Goal: Task Accomplishment & Management: Manage account settings

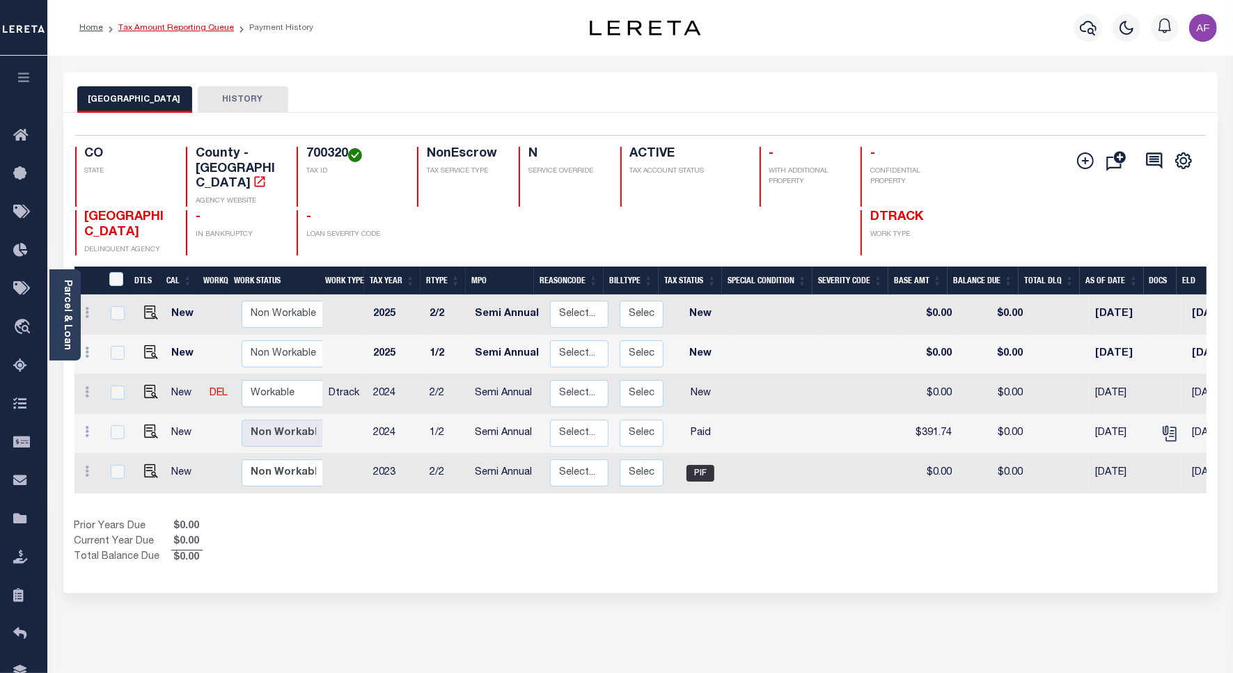
click at [146, 31] on link "Tax Amount Reporting Queue" at bounding box center [176, 28] width 116 height 8
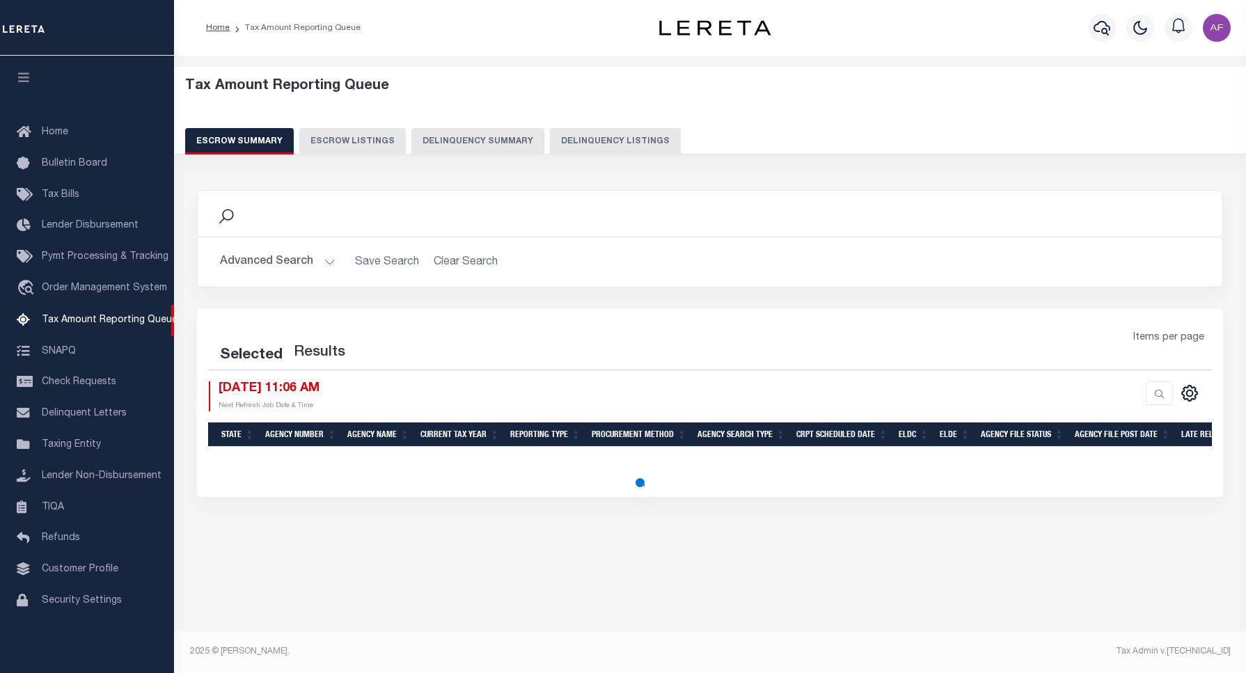
click at [578, 139] on button "Delinquency Listings" at bounding box center [615, 141] width 131 height 26
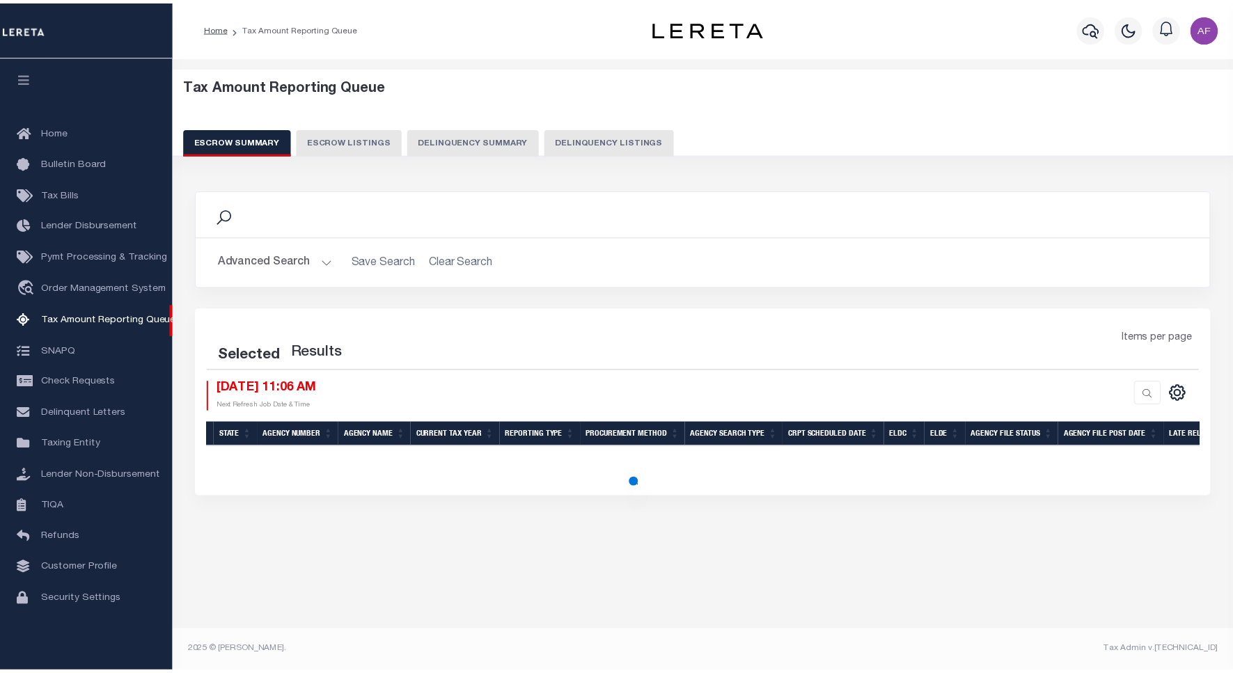
scroll to position [4, 0]
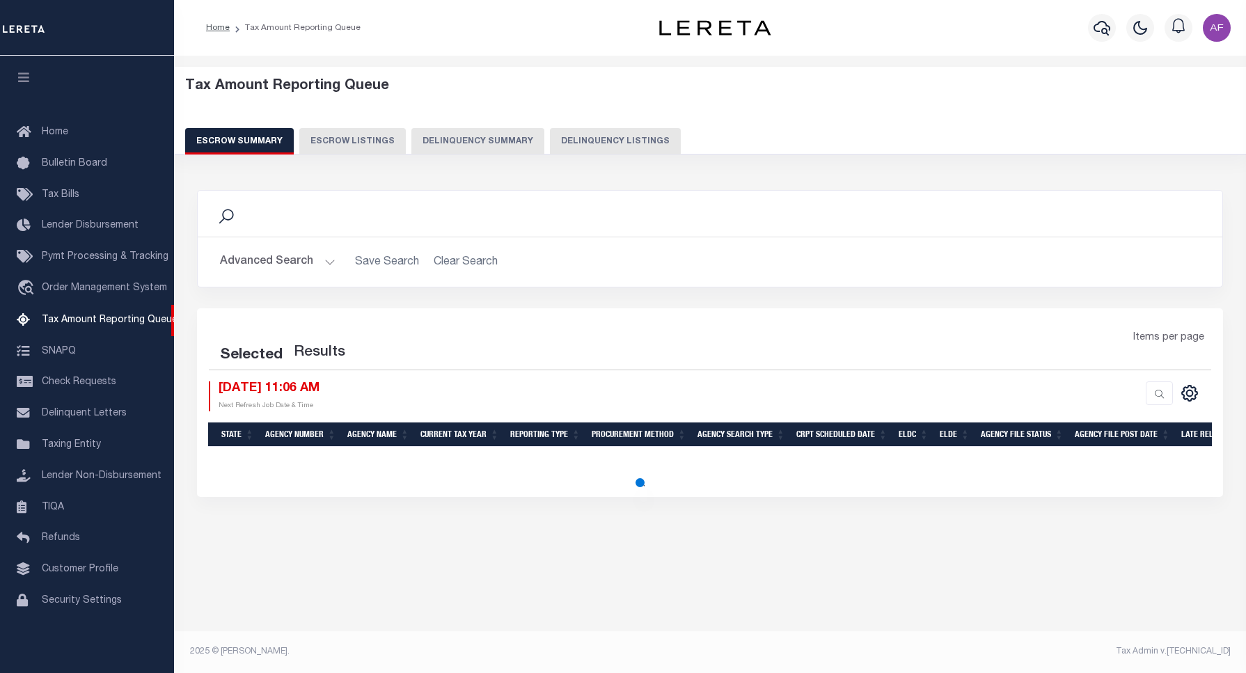
select select "100"
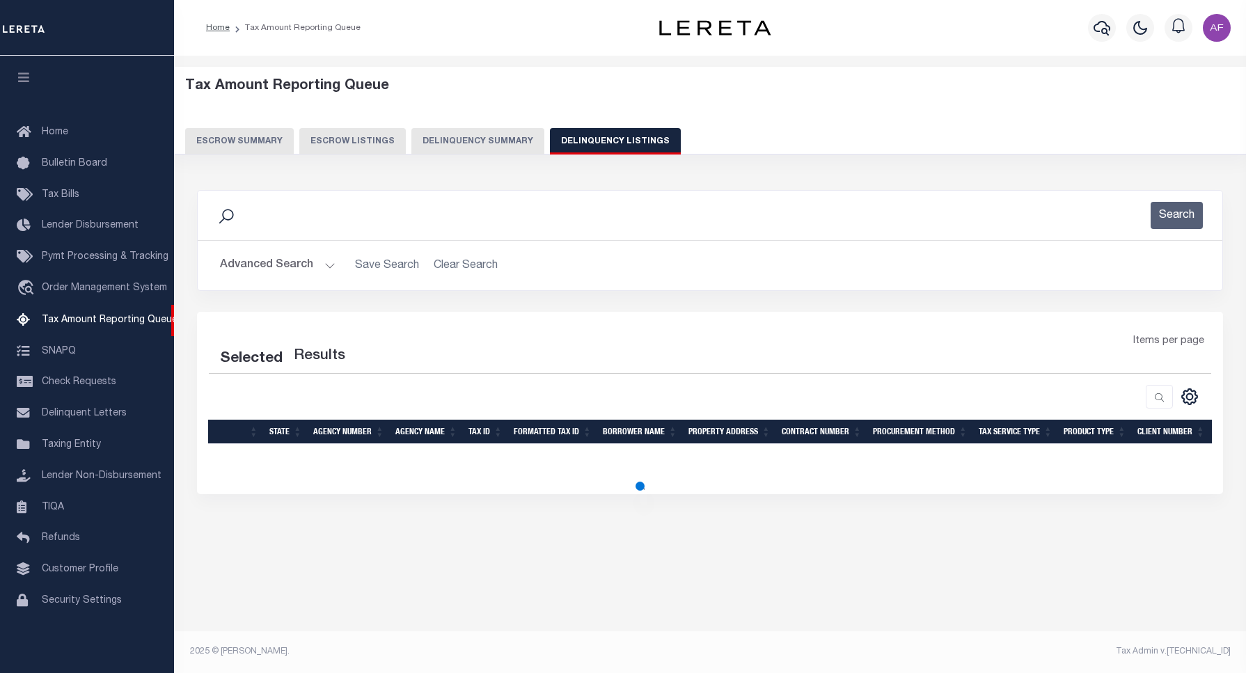
select select "100"
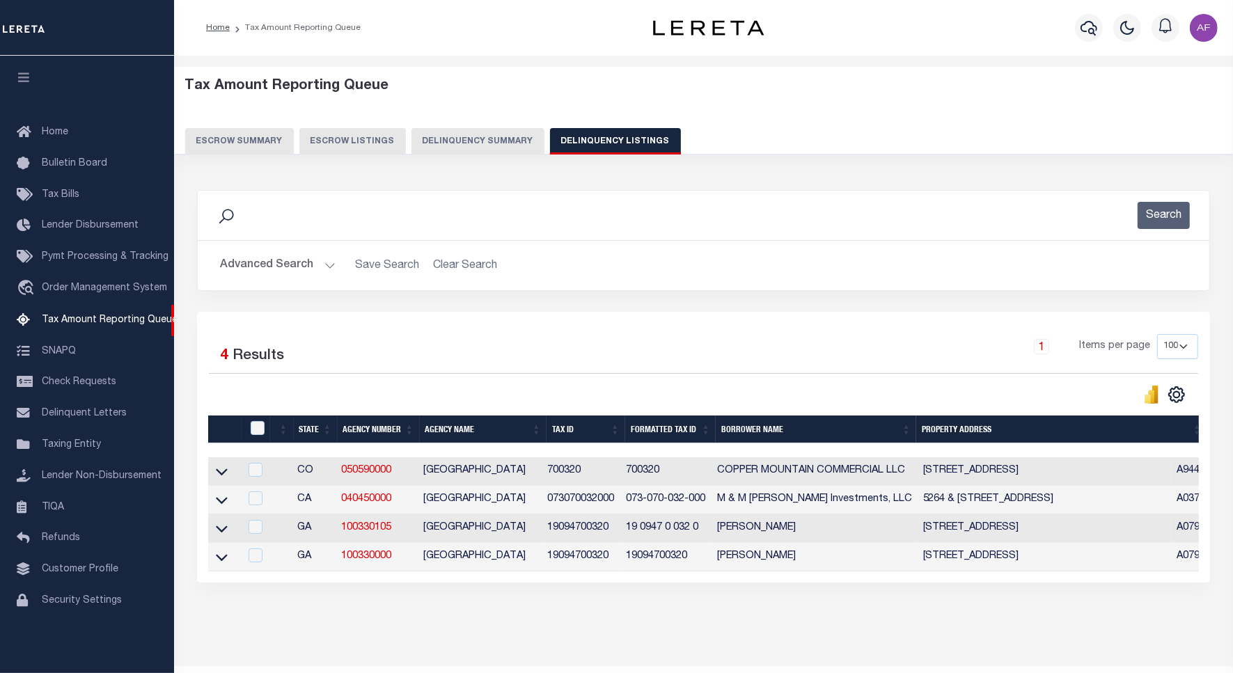
click at [280, 269] on button "Advanced Search" at bounding box center [278, 265] width 116 height 27
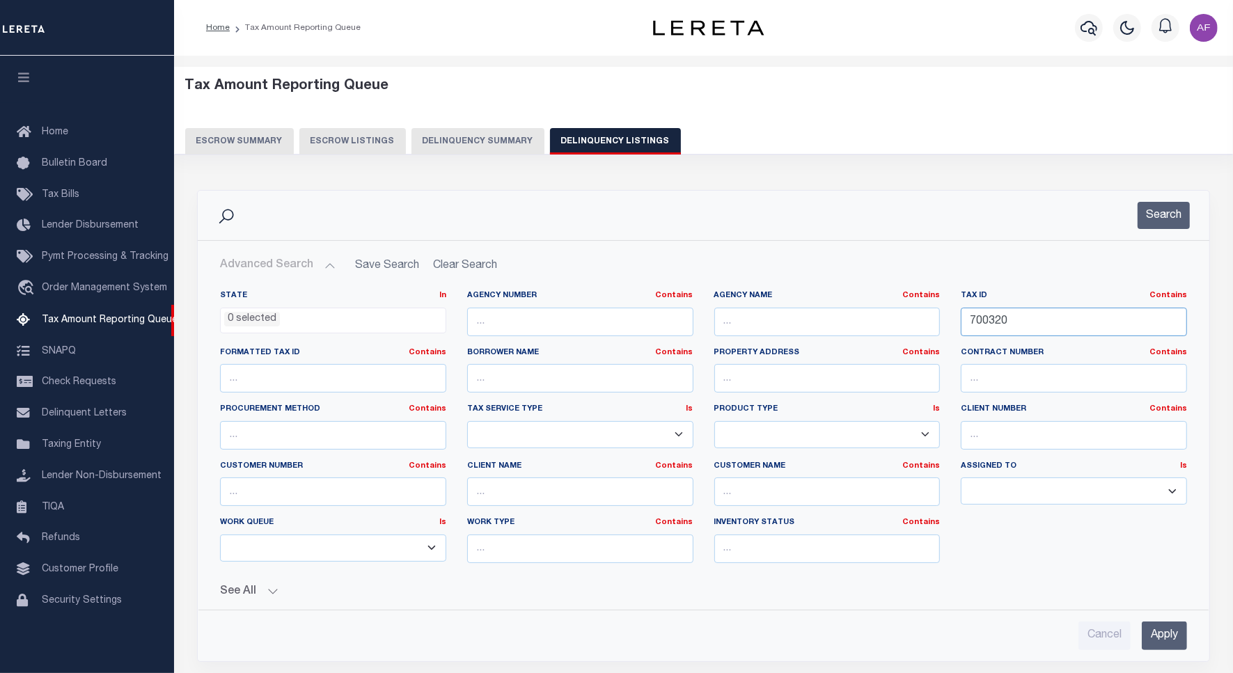
click at [989, 321] on input "700320" at bounding box center [1074, 322] width 226 height 29
paste input "37-00000047"
click at [1177, 221] on button "Search" at bounding box center [1164, 215] width 52 height 27
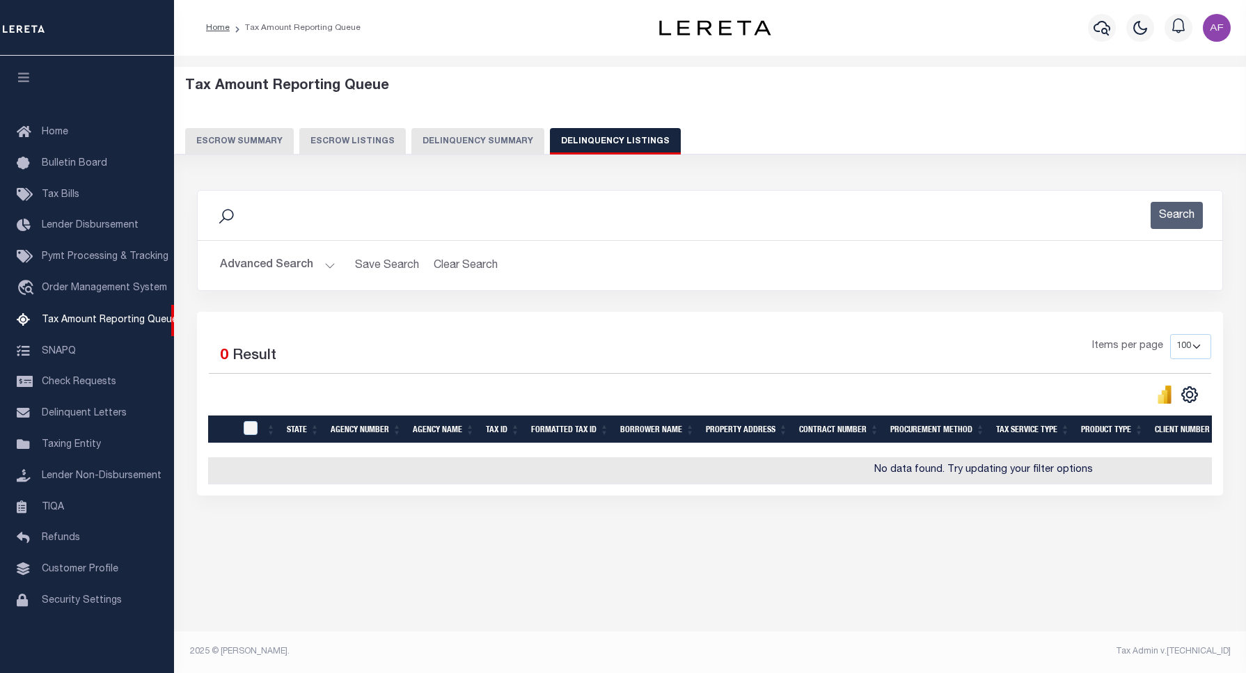
click at [276, 272] on button "Advanced Search" at bounding box center [278, 265] width 116 height 27
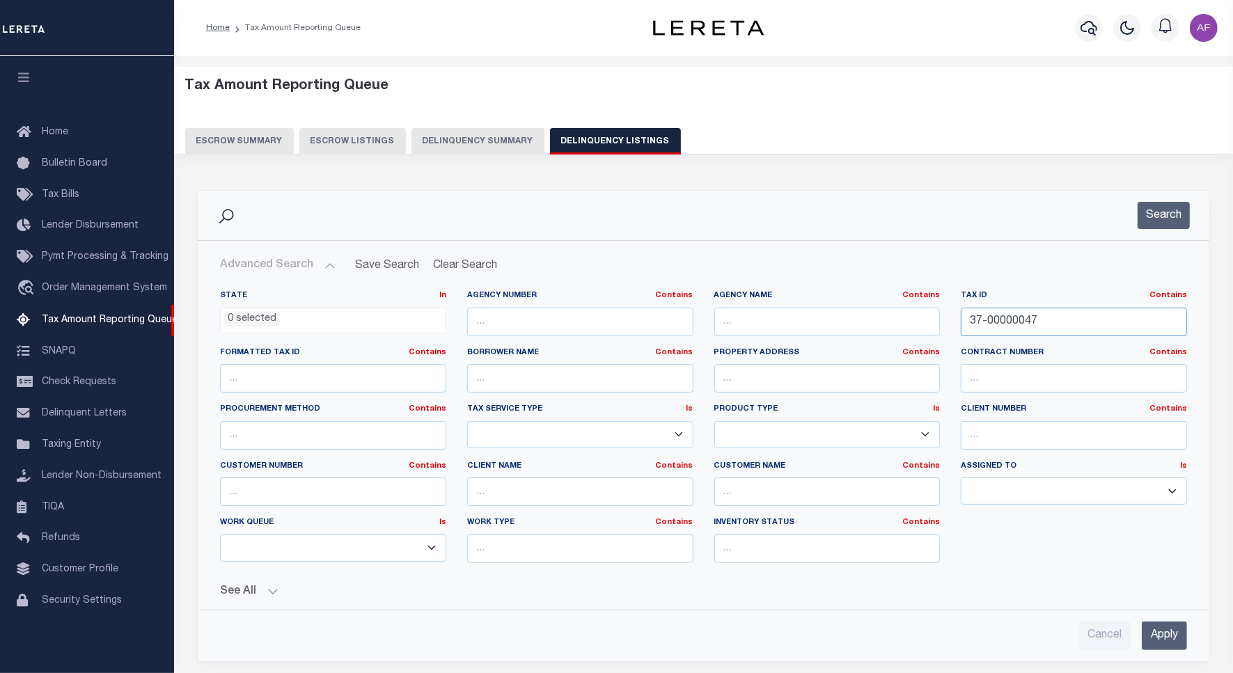
click at [1009, 319] on input "37-00000047" at bounding box center [1074, 322] width 226 height 29
type input "37-"
type input "00000047"
drag, startPoint x: 999, startPoint y: 322, endPoint x: 951, endPoint y: 318, distance: 48.2
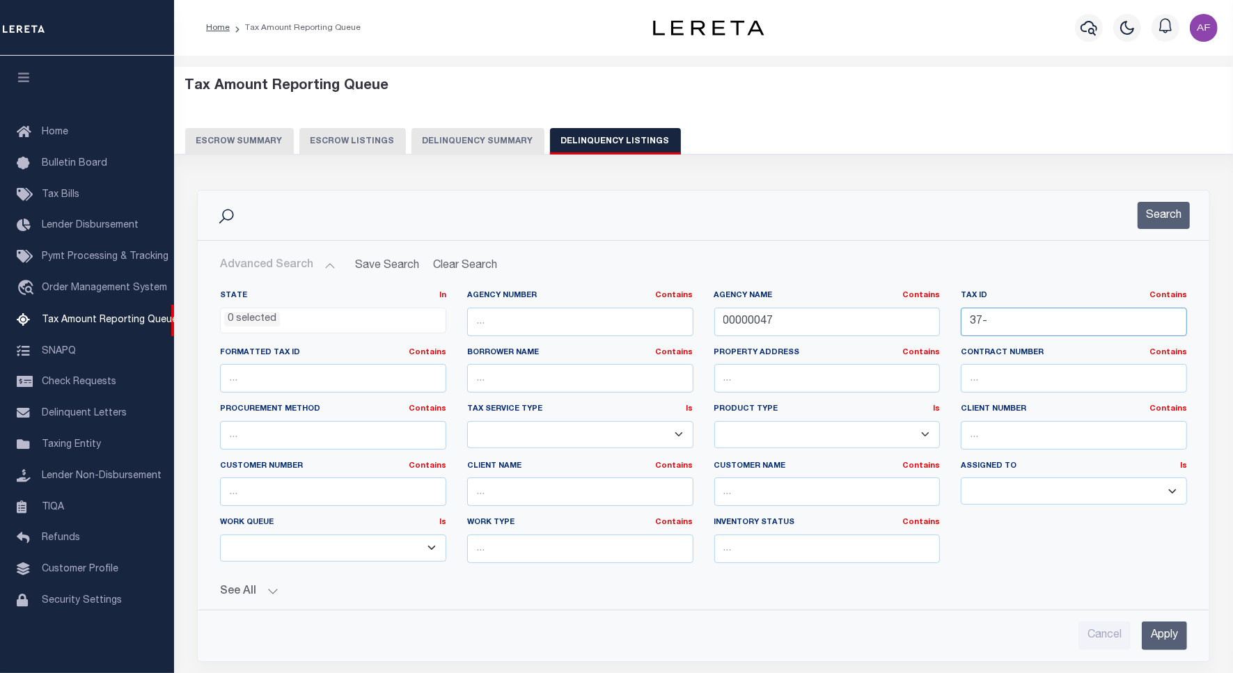
click at [951, 318] on div "Tax ID Contains Contains Is 37-" at bounding box center [1073, 318] width 247 height 57
paste input "0000120X"
type input "37-0000120X"
drag, startPoint x: 776, startPoint y: 317, endPoint x: 694, endPoint y: 319, distance: 82.2
click at [694, 319] on div "State In In AK AL AR AZ CA CO CT DC DE FL GA GU HI IA ID IL IN KS KY LA MA MD M…" at bounding box center [704, 432] width 988 height 284
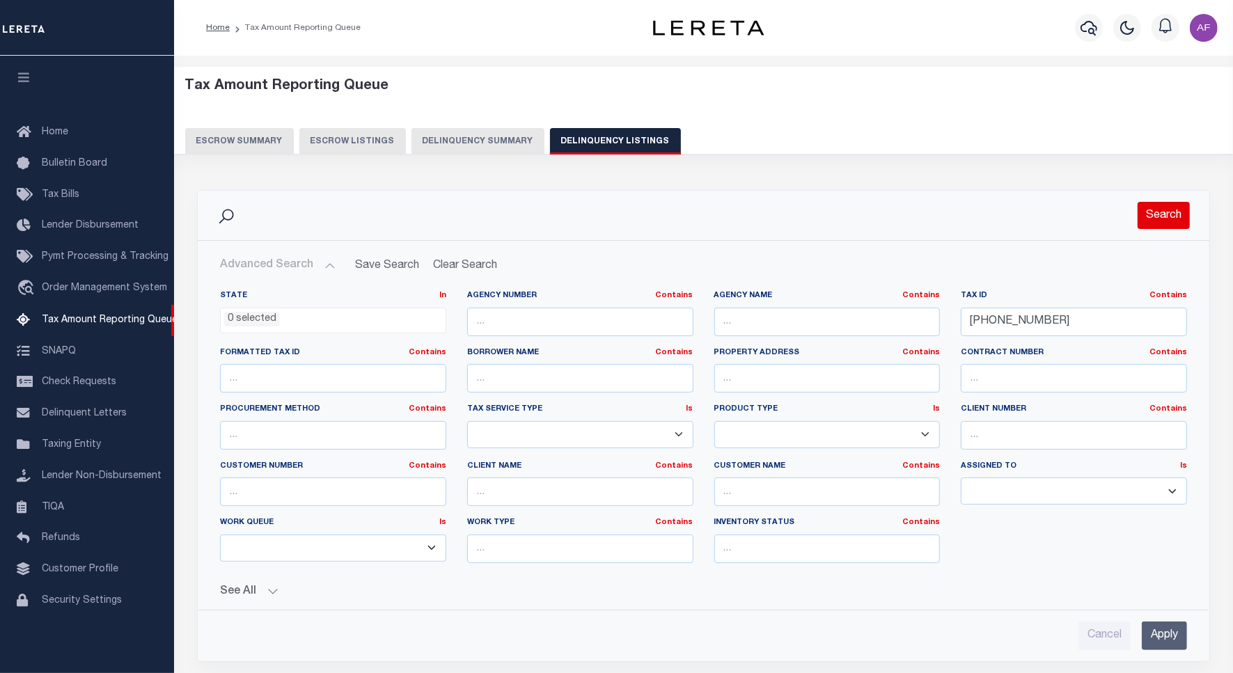
click at [1175, 221] on button "Search" at bounding box center [1164, 215] width 52 height 27
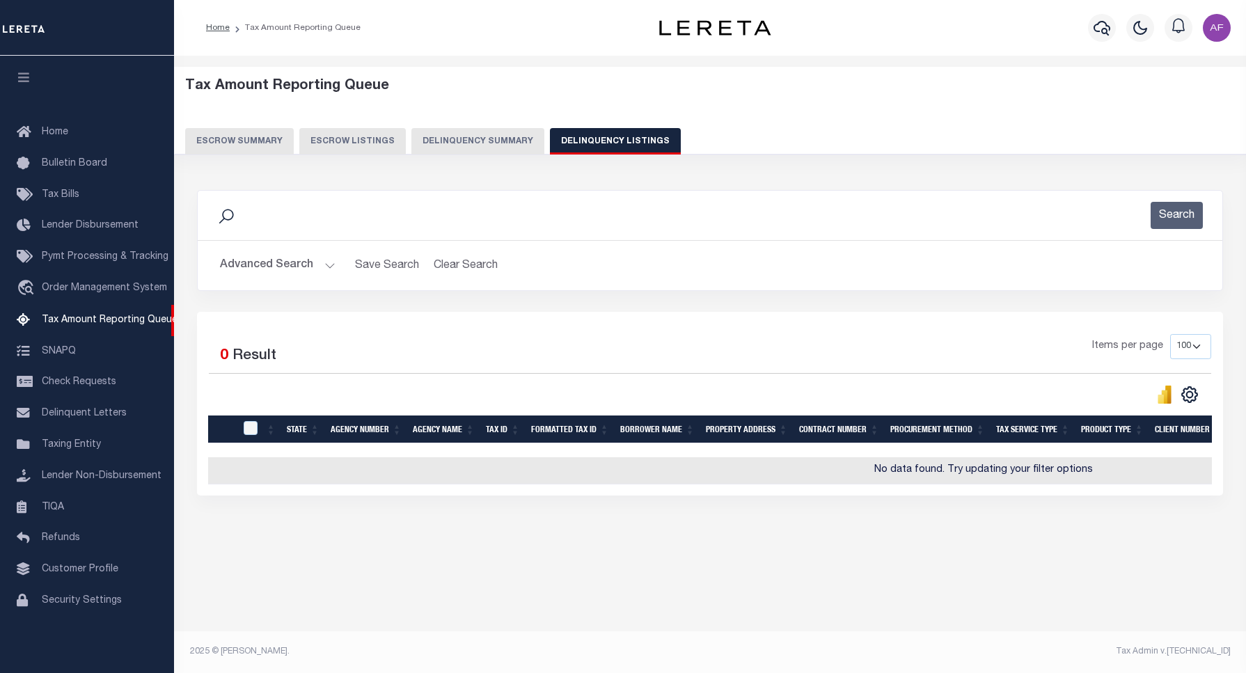
click at [261, 273] on button "Advanced Search" at bounding box center [278, 265] width 116 height 27
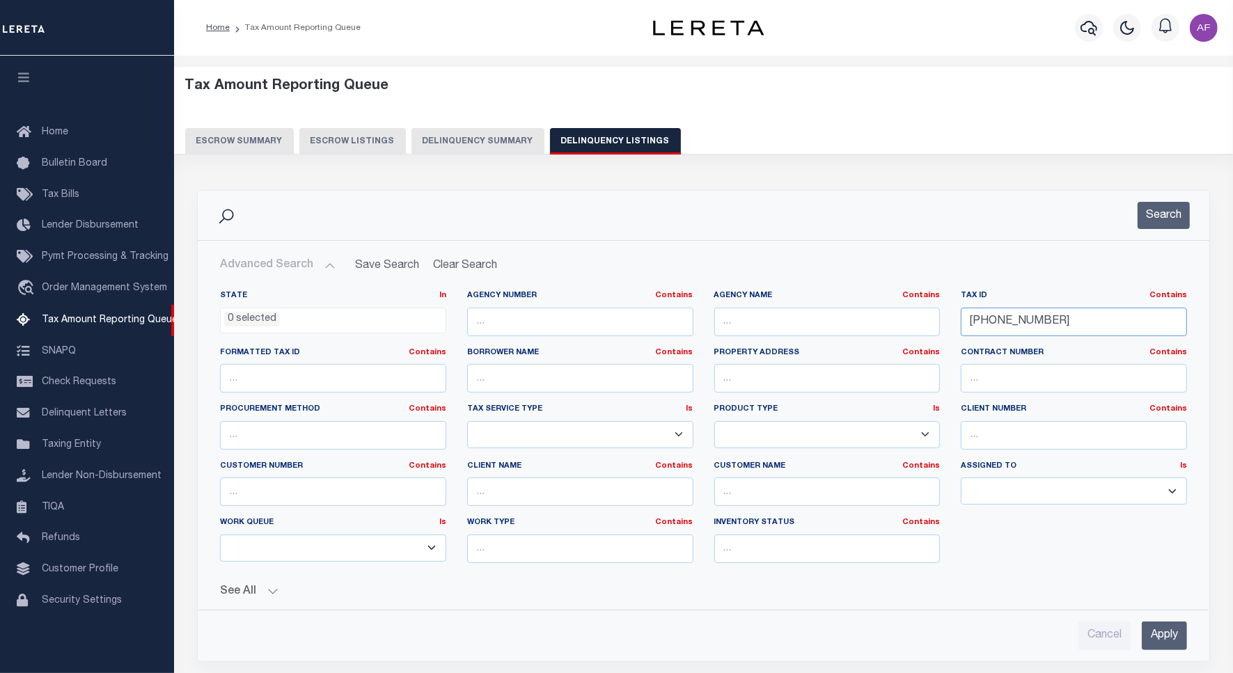
drag, startPoint x: 1039, startPoint y: 324, endPoint x: 917, endPoint y: 308, distance: 122.8
click at [917, 308] on div "State In In AK AL AR AZ CA CO CT DC DE FL GA GU HI IA ID IL IN KS [GEOGRAPHIC_D…" at bounding box center [704, 432] width 988 height 284
paste input "110-0"
click at [1153, 221] on button "Search" at bounding box center [1164, 215] width 52 height 27
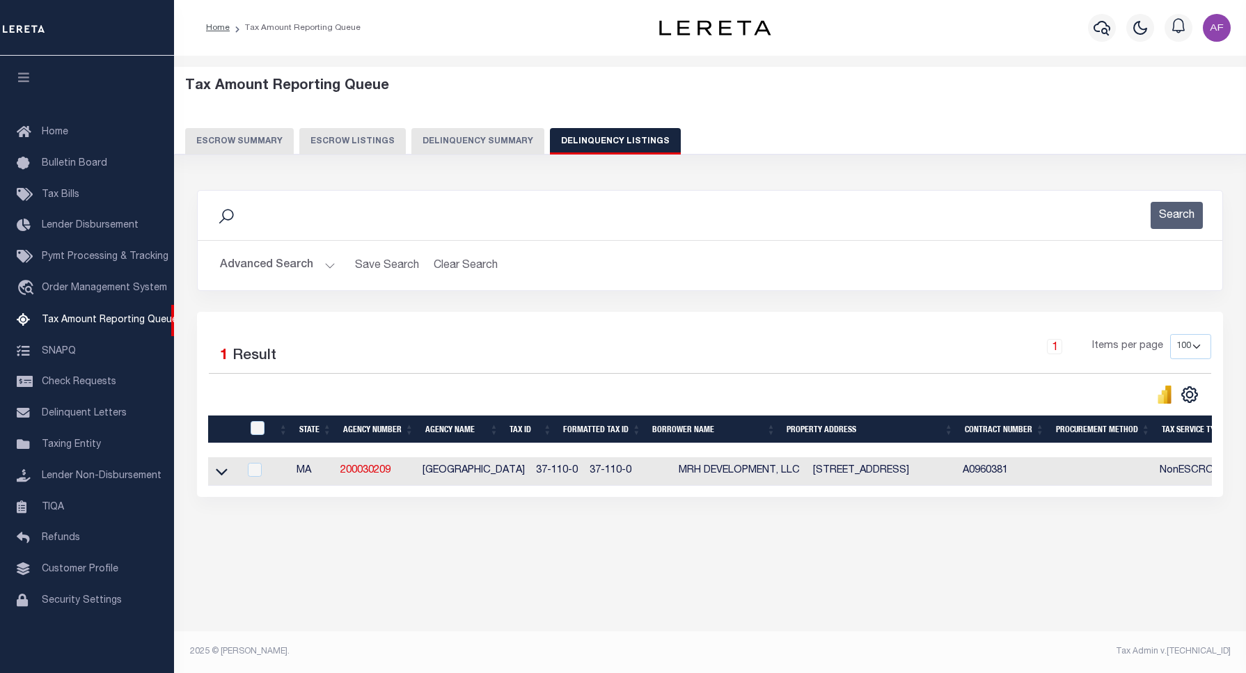
click at [265, 271] on button "Advanced Search" at bounding box center [278, 265] width 116 height 27
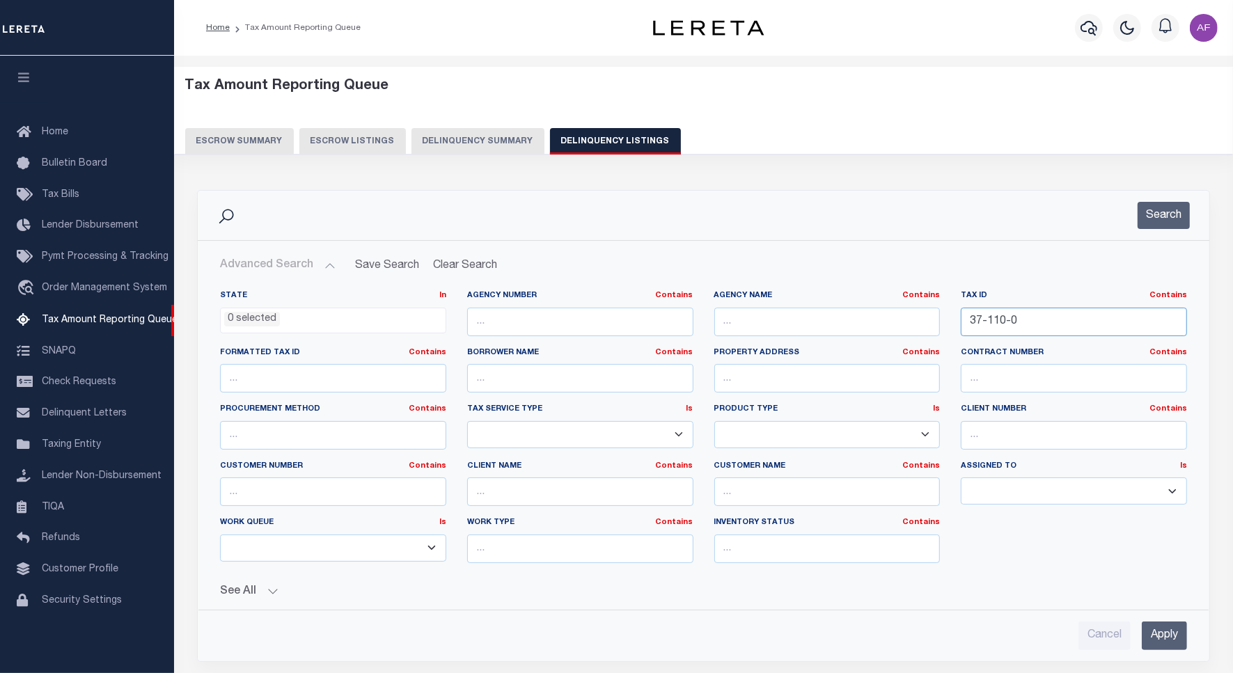
drag, startPoint x: 1043, startPoint y: 331, endPoint x: 902, endPoint y: 318, distance: 141.2
click at [902, 318] on div "State In In AK AL AR AZ CA CO CT DC DE FL GA GU HI IA ID IL IN KS [GEOGRAPHIC_D…" at bounding box center [704, 432] width 988 height 284
paste input "Retrieving data. Wait a few seconds and try to cut or copy again."
type input "37-110-0"
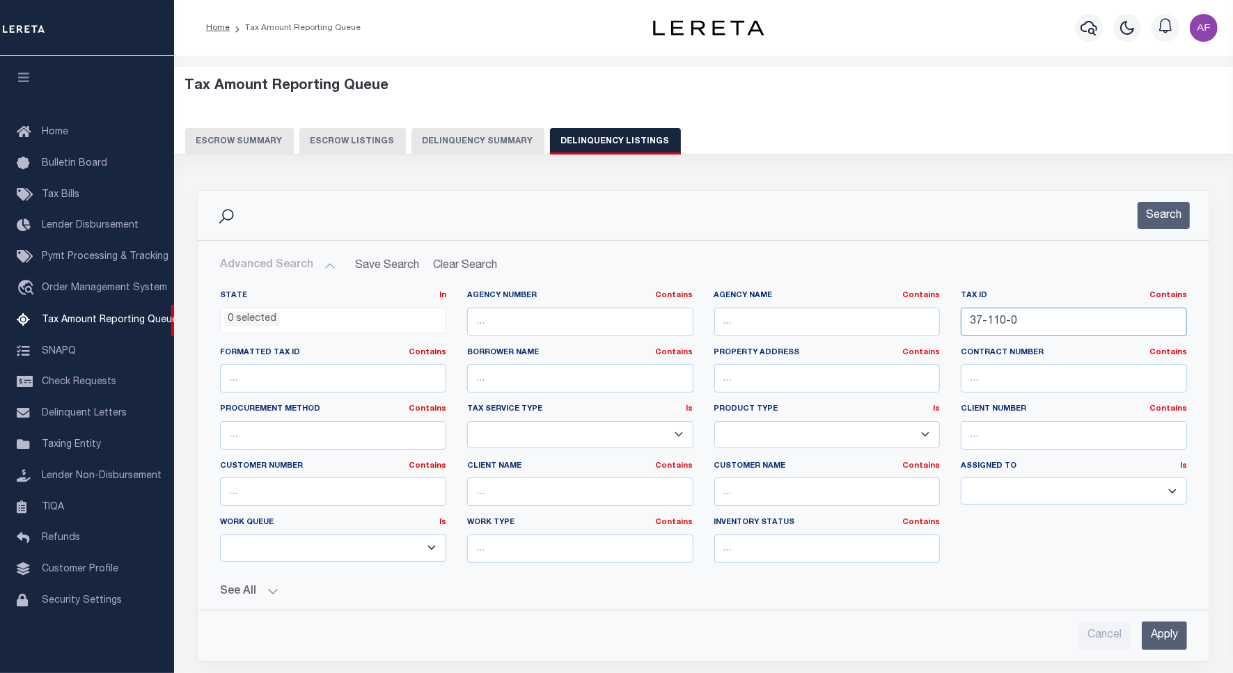
scroll to position [0, 0]
paste input "RPR4223002402"
type input "RPR4223002402"
click at [1179, 219] on button "Search" at bounding box center [1164, 215] width 52 height 27
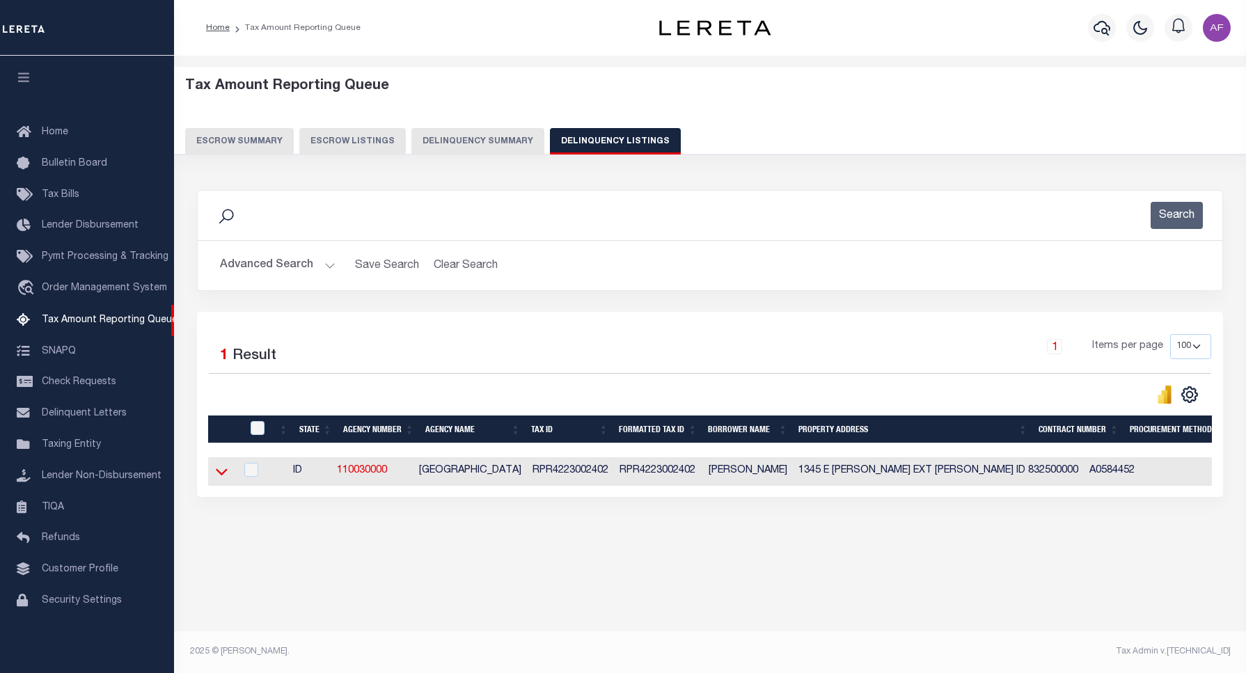
click at [218, 478] on icon at bounding box center [222, 471] width 12 height 15
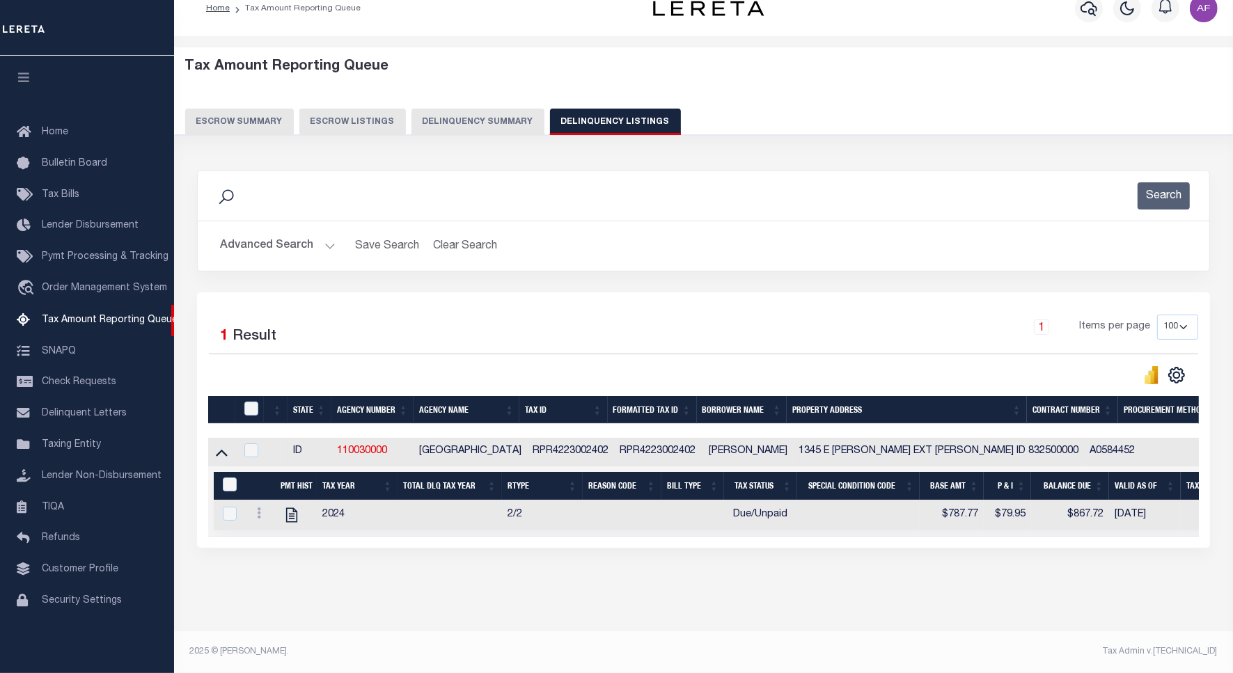
scroll to position [33, 0]
click at [284, 506] on icon "" at bounding box center [292, 515] width 18 height 18
checkbox input "true"
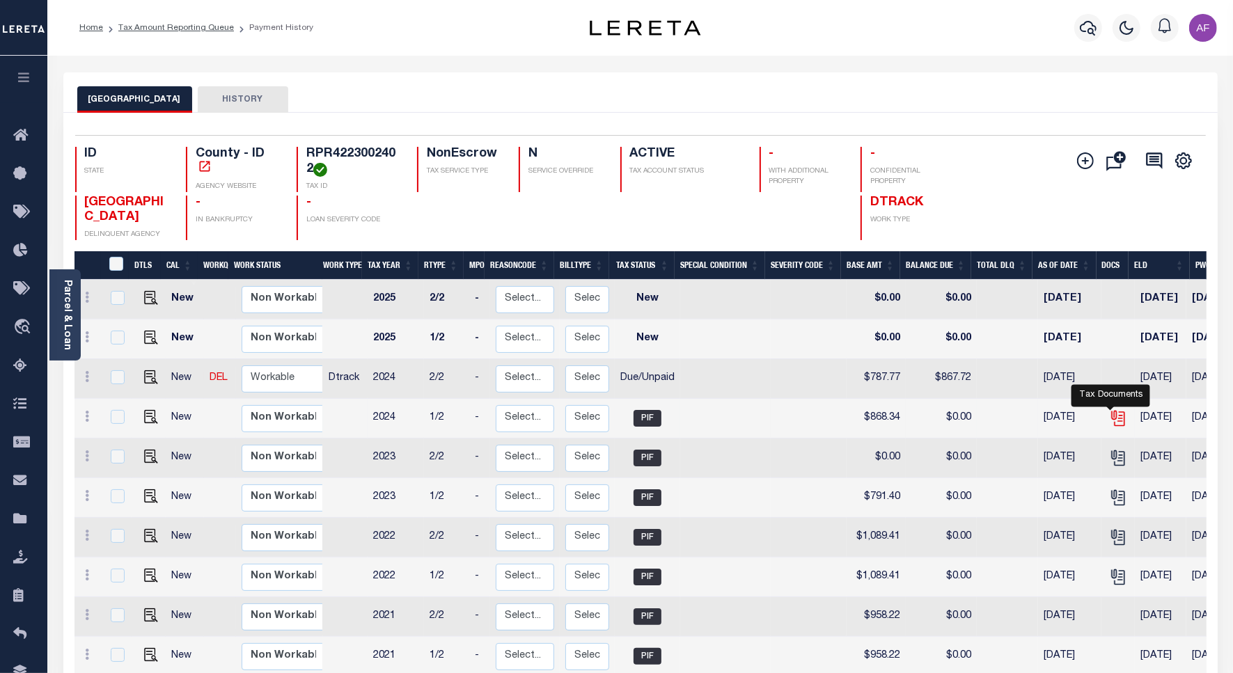
click at [1112, 423] on icon "" at bounding box center [1118, 418] width 18 height 18
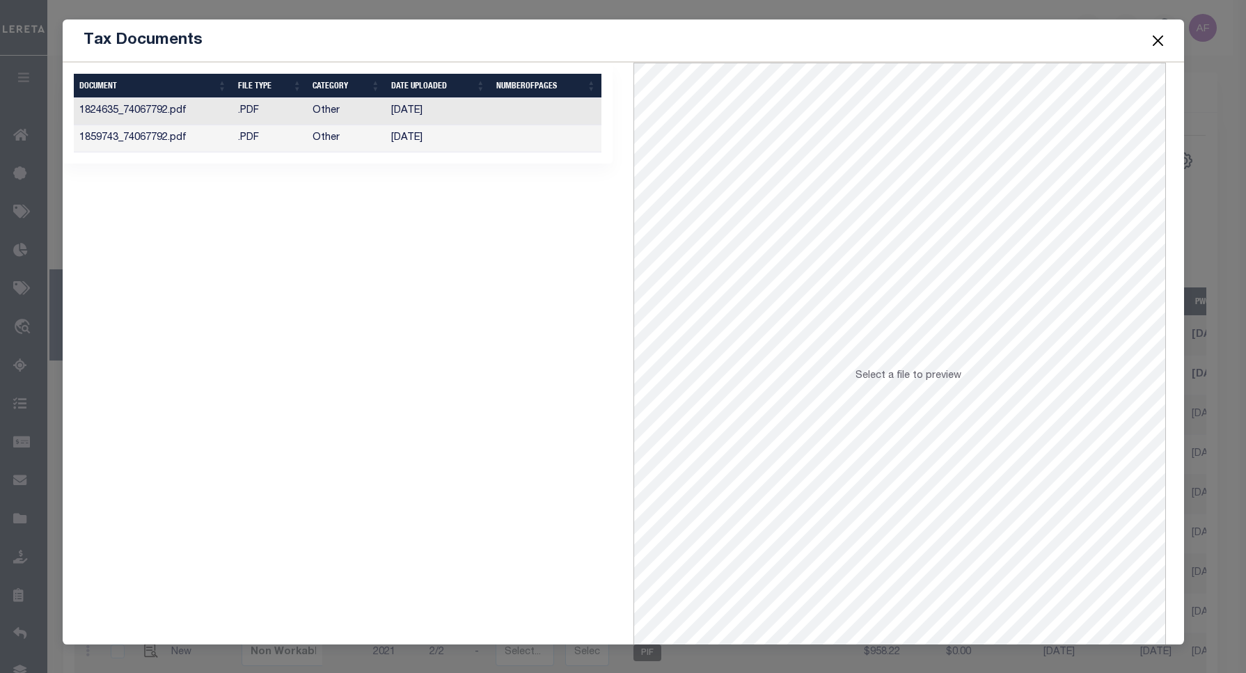
click at [368, 130] on td "Other" at bounding box center [346, 138] width 79 height 27
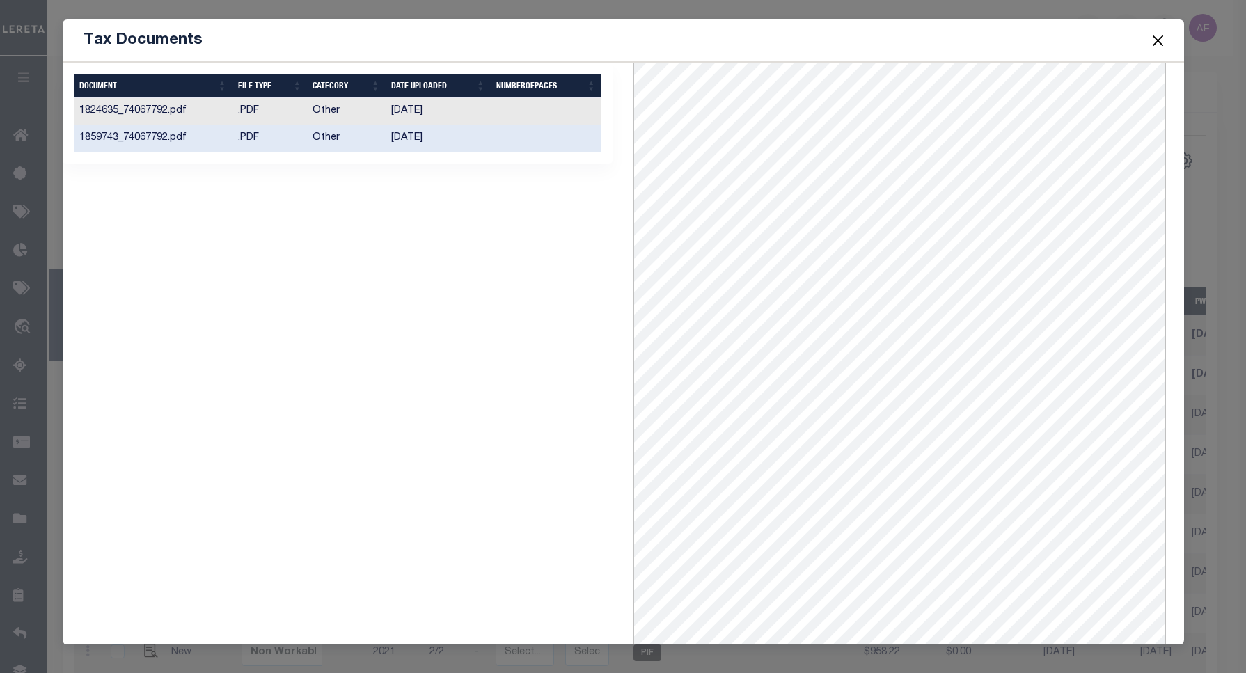
click at [386, 109] on td "02/25/2025" at bounding box center [438, 111] width 105 height 27
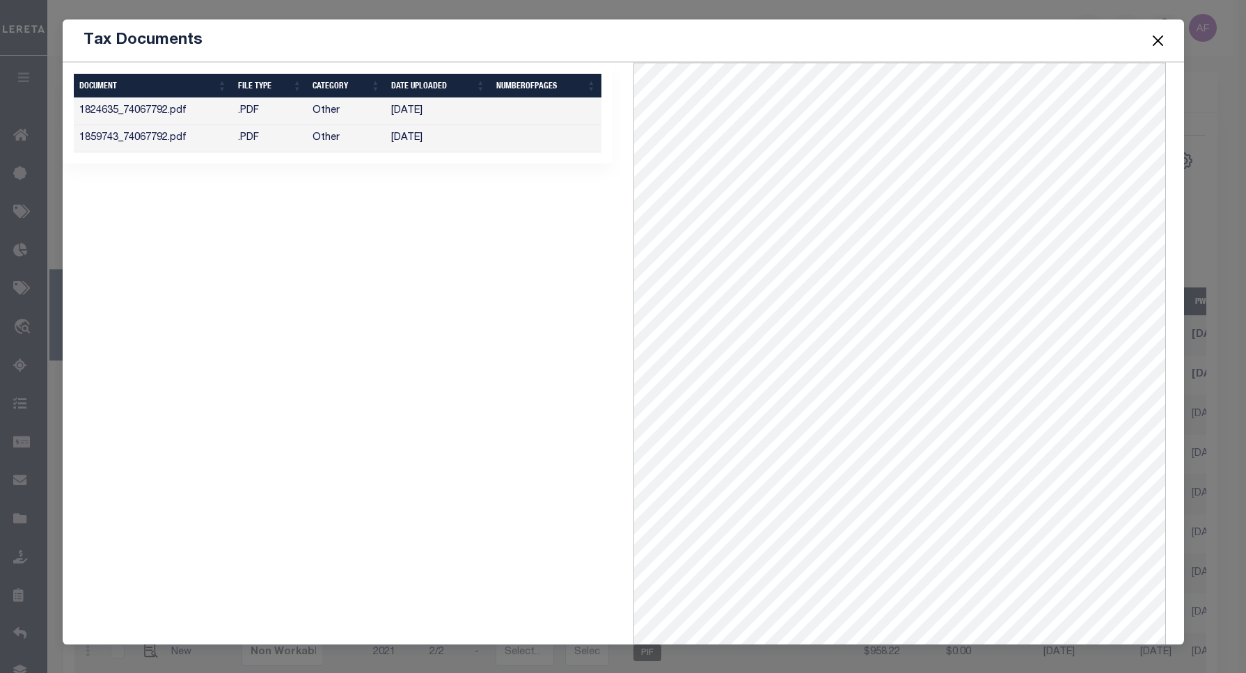
click at [391, 138] on td "03/20/2025" at bounding box center [438, 138] width 105 height 27
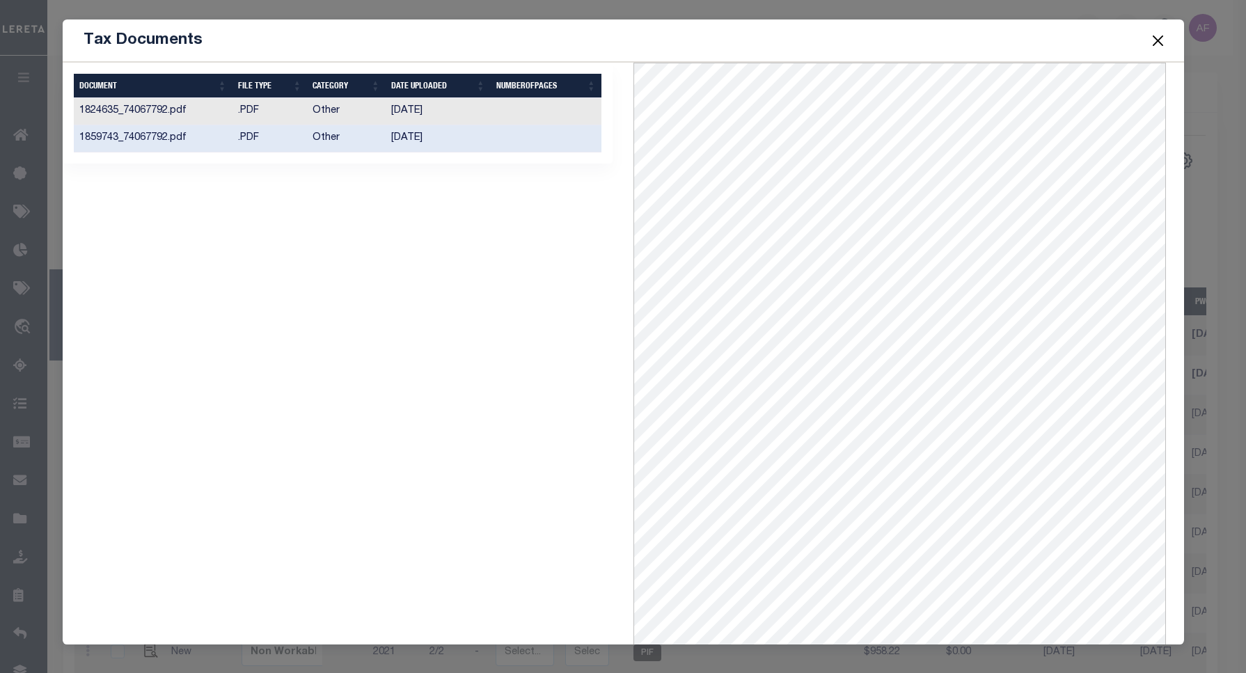
click at [1158, 42] on button "Close" at bounding box center [1158, 40] width 18 height 18
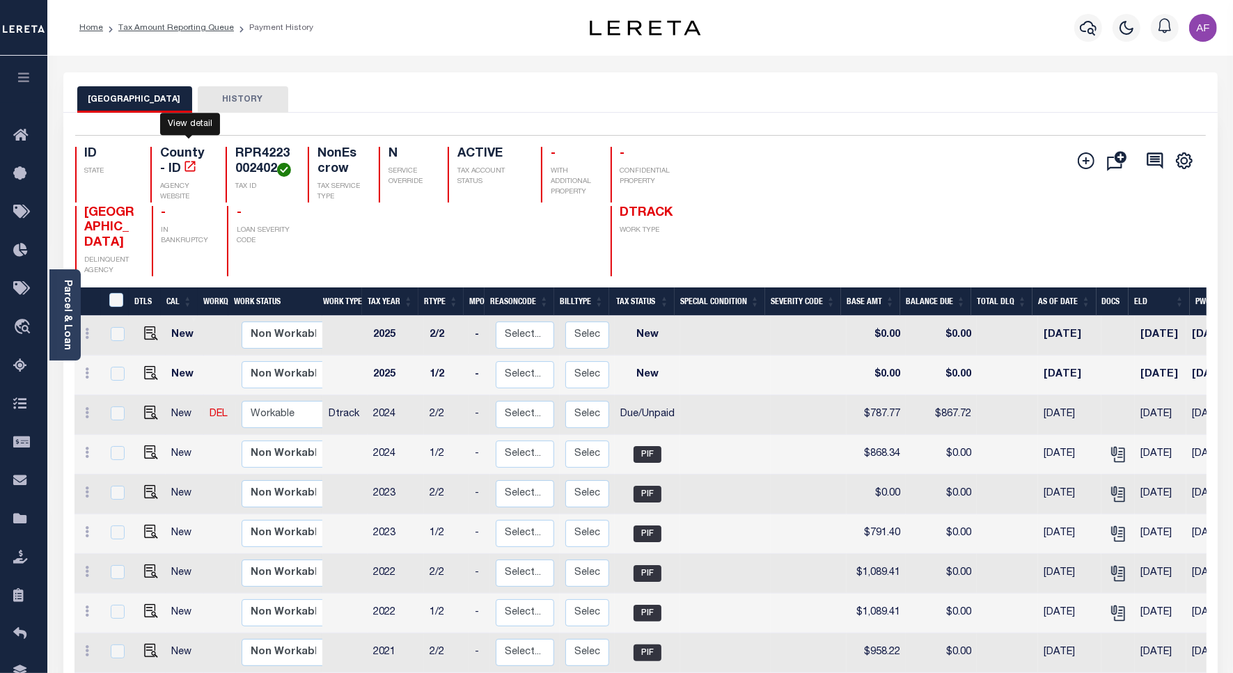
click at [188, 167] on icon "" at bounding box center [190, 166] width 14 height 14
click at [150, 420] on img "" at bounding box center [151, 413] width 14 height 14
checkbox input "true"
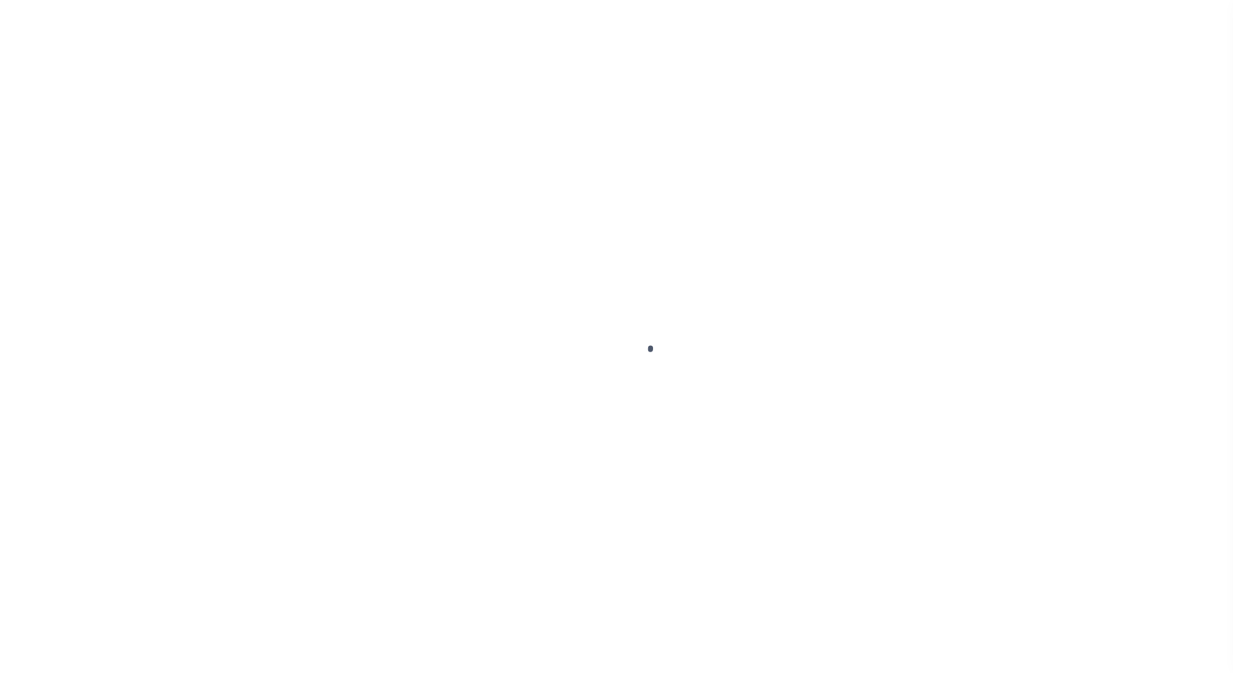
select select "DUE"
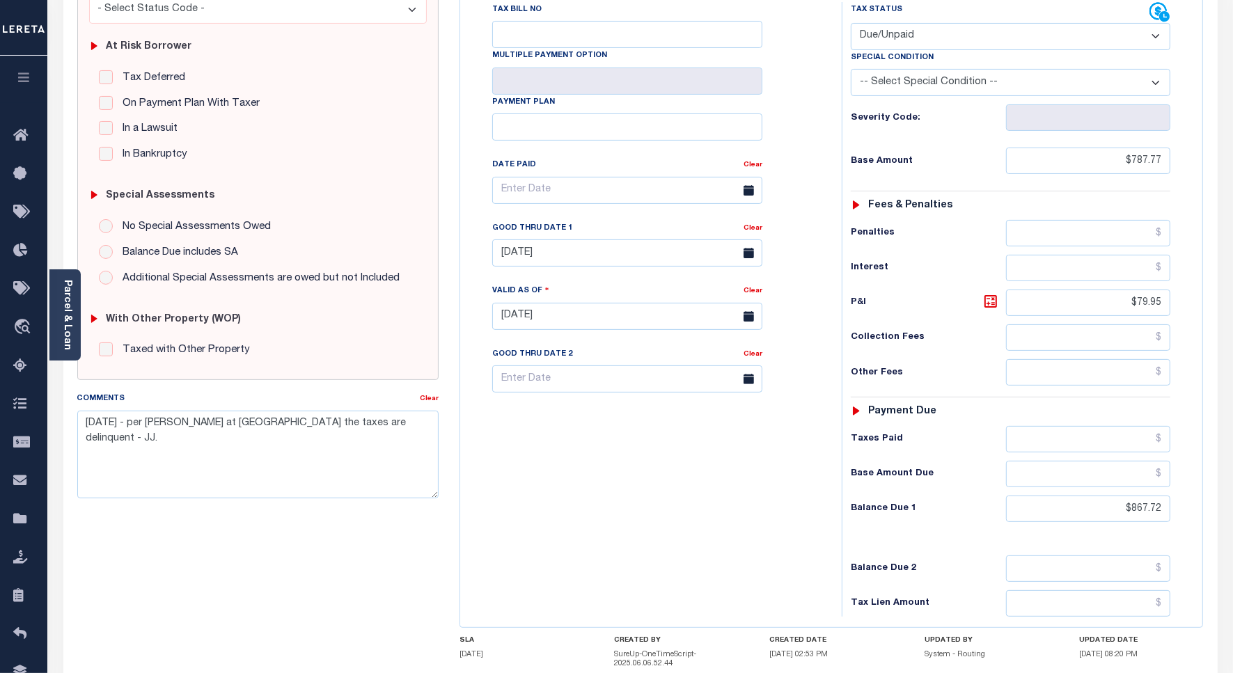
scroll to position [348, 0]
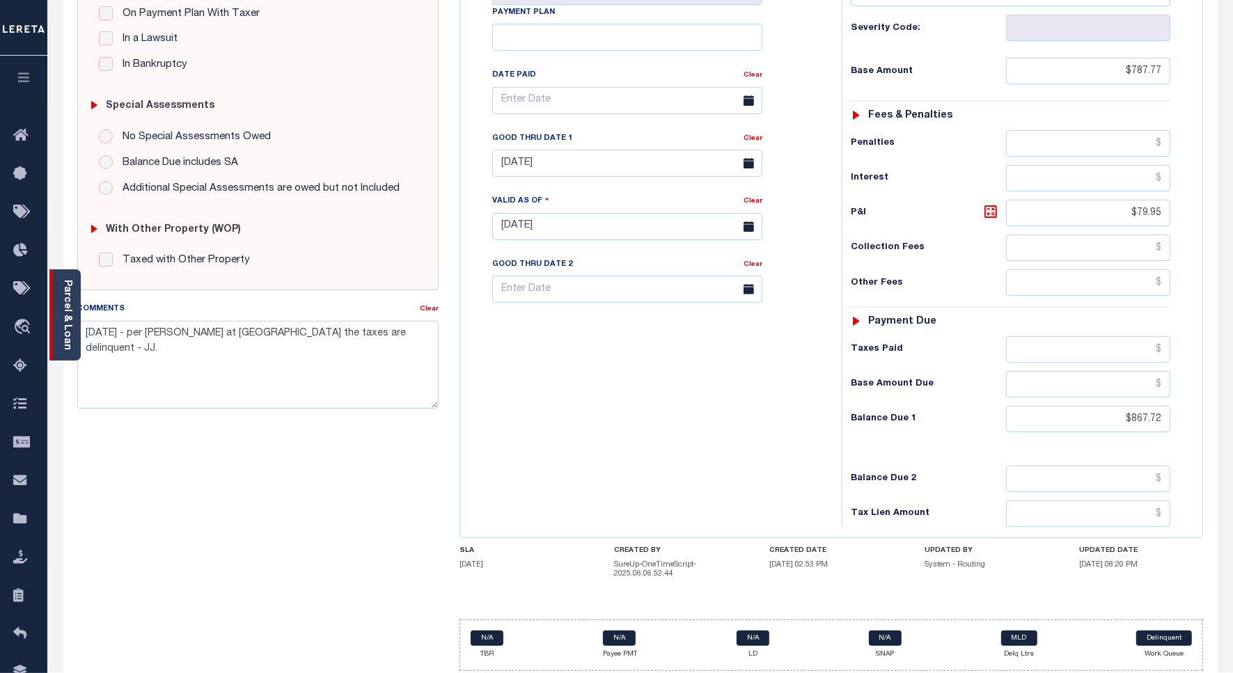
click at [74, 343] on div "Parcel & Loan" at bounding box center [64, 314] width 31 height 91
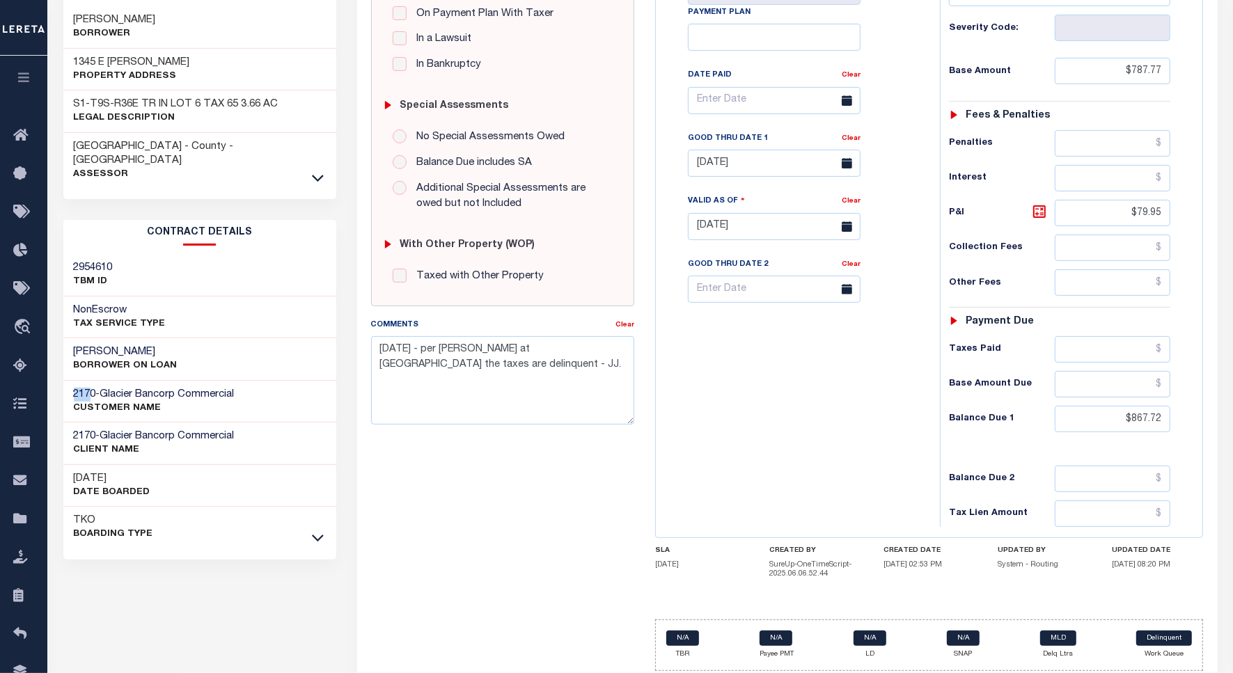
drag, startPoint x: 74, startPoint y: 369, endPoint x: 92, endPoint y: 367, distance: 17.5
click at [92, 389] on span "2170" at bounding box center [85, 394] width 22 height 10
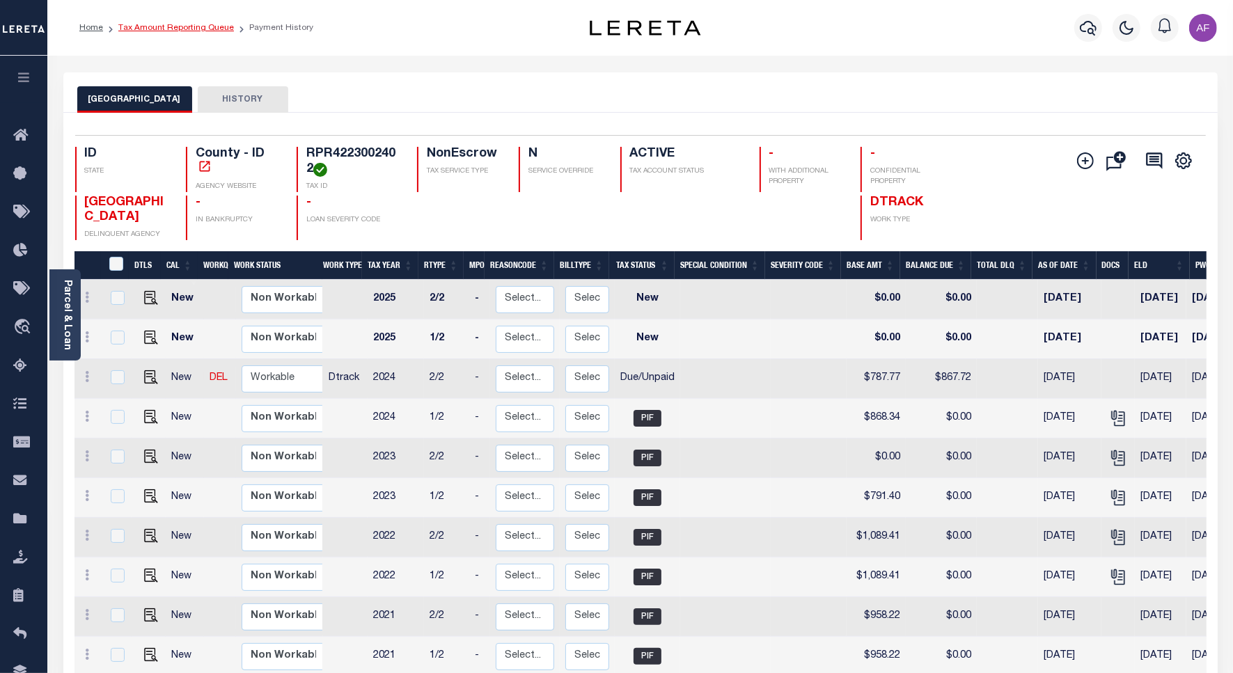
click at [159, 24] on link "Tax Amount Reporting Queue" at bounding box center [176, 28] width 116 height 8
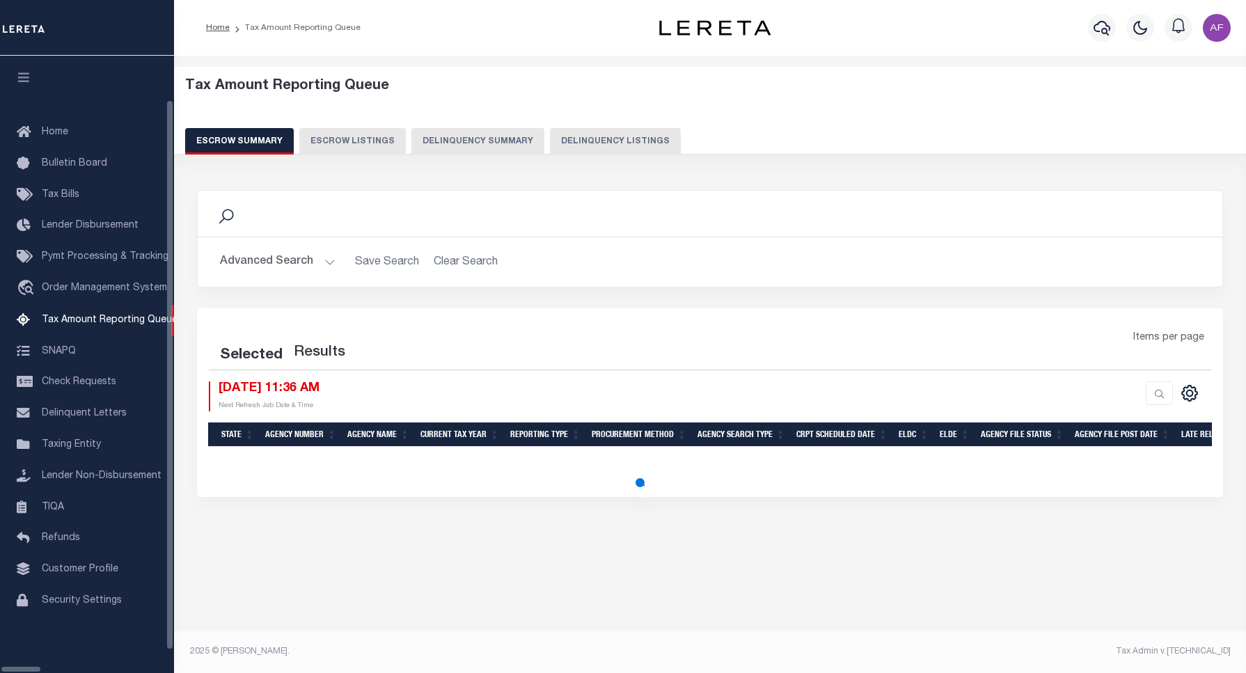
click at [550, 137] on button "Delinquency Listings" at bounding box center [615, 141] width 131 height 26
select select "100"
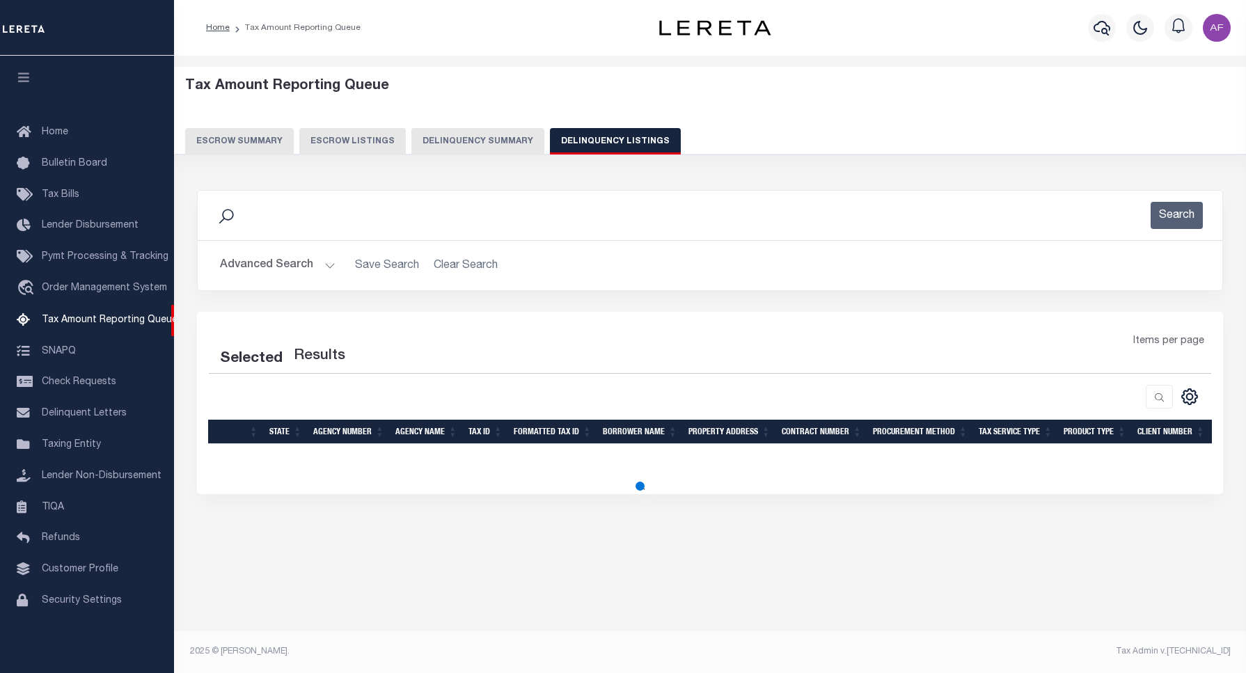
select select "100"
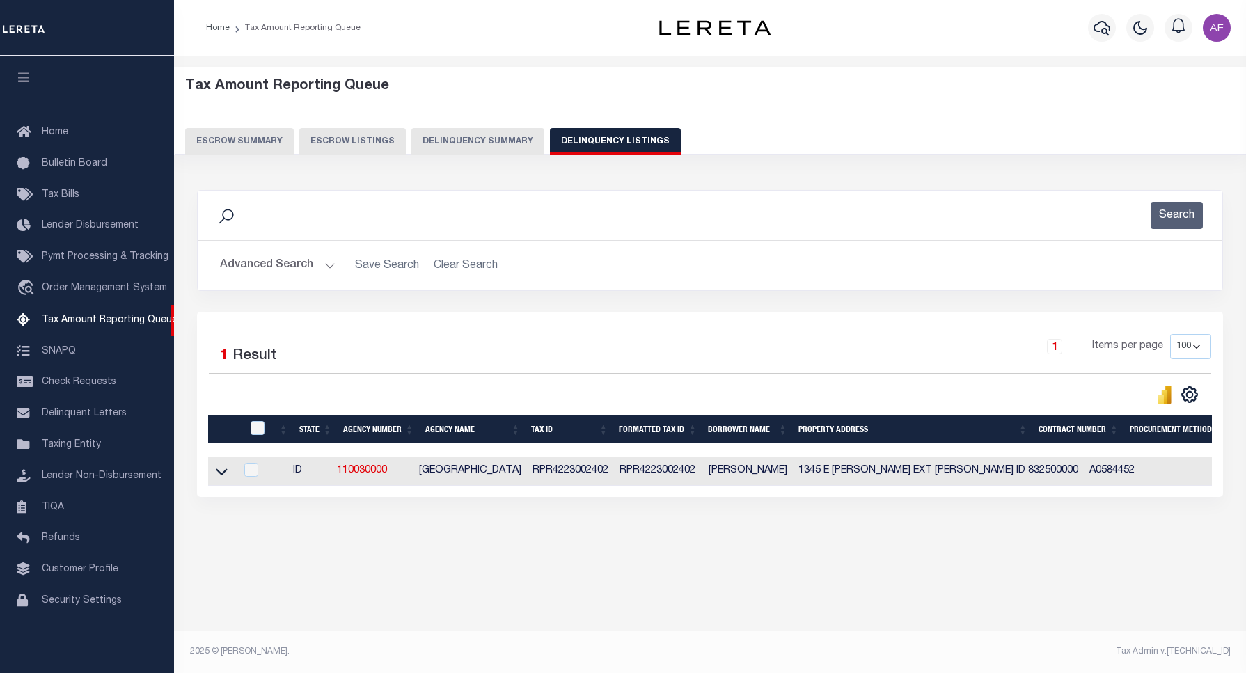
click at [251, 268] on button "Advanced Search" at bounding box center [278, 265] width 116 height 27
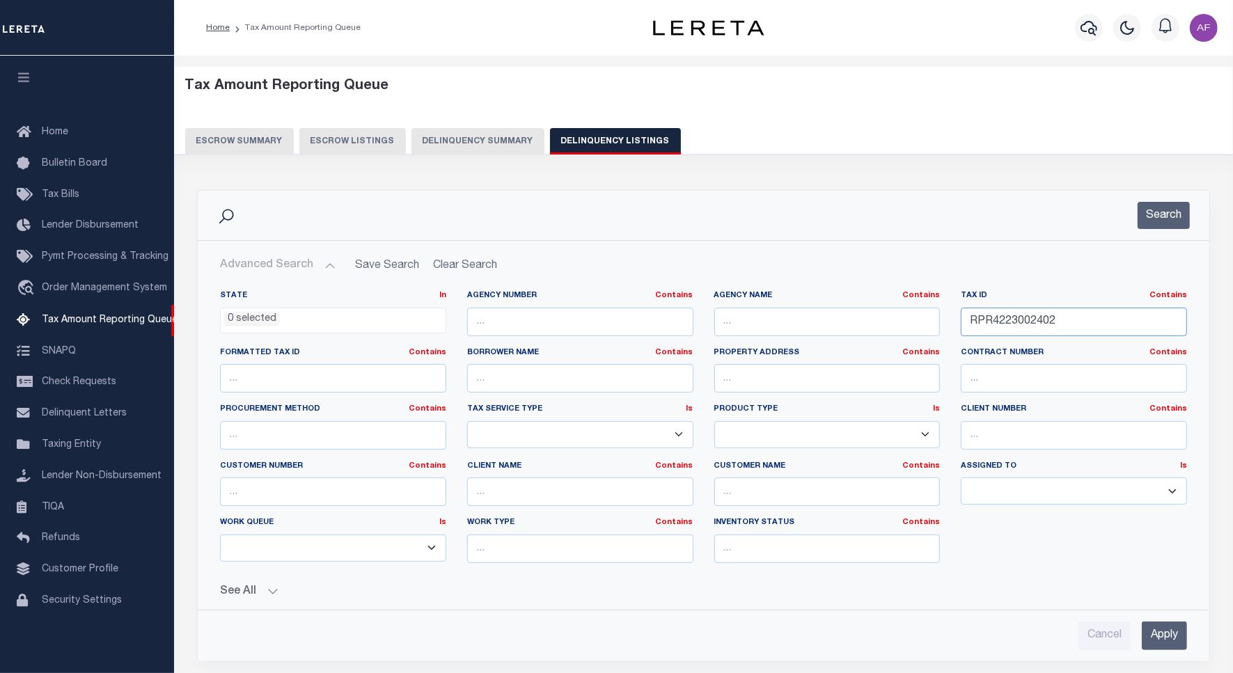
drag, startPoint x: 1059, startPoint y: 322, endPoint x: 926, endPoint y: 322, distance: 133.0
click at [926, 322] on div "State In In AK AL AR AZ CA CO CT DC DE FL GA GU HI IA ID IL IN KS KY LA MA MD M…" at bounding box center [704, 432] width 988 height 284
paste input "12754000 0"
type input "12754000 0"
click at [1160, 217] on button "Search" at bounding box center [1164, 215] width 52 height 27
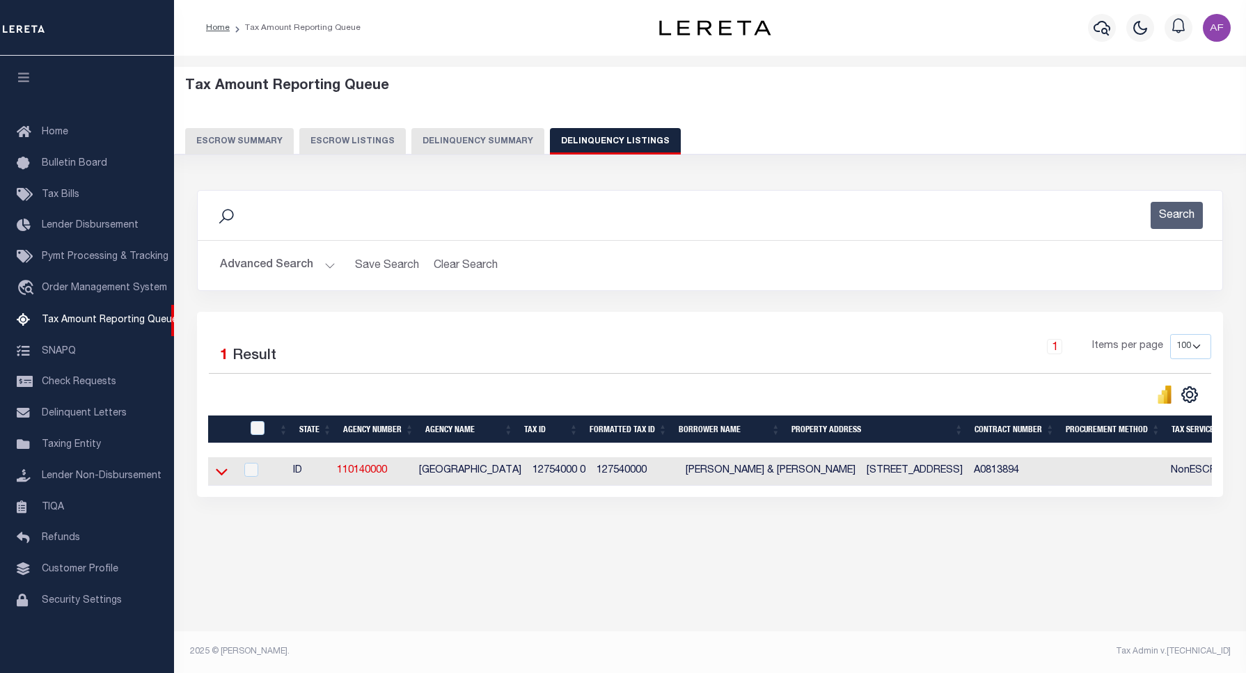
click at [217, 477] on icon at bounding box center [222, 471] width 12 height 15
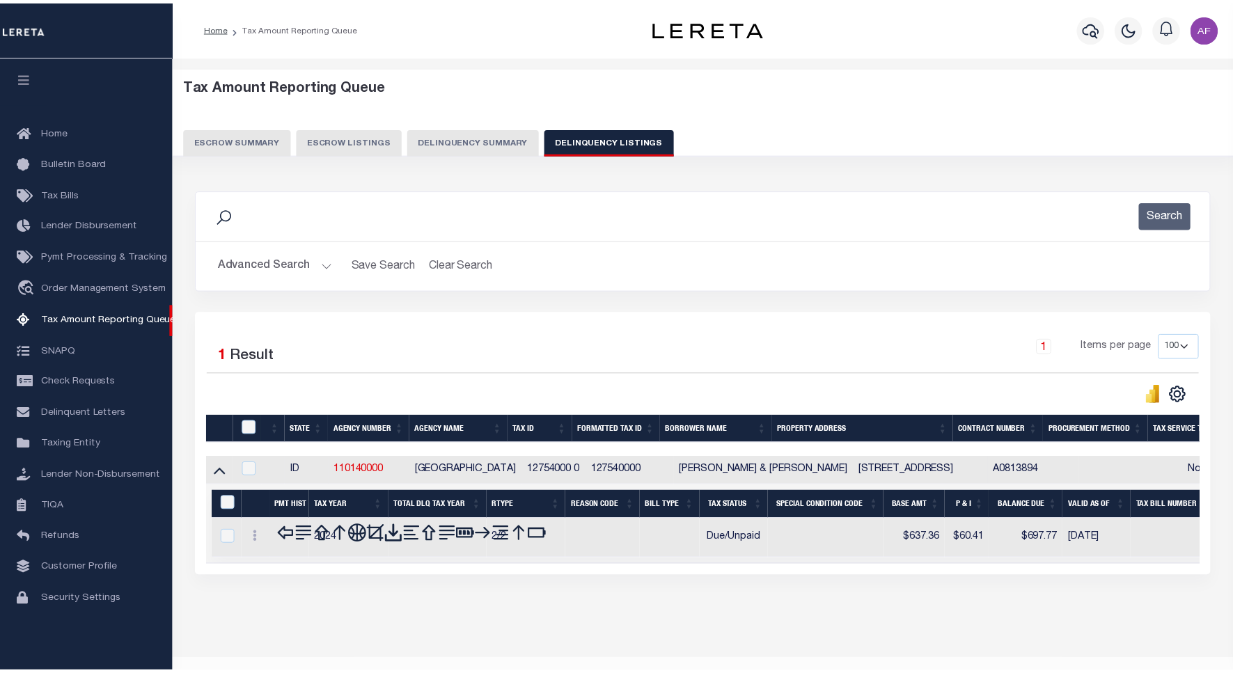
scroll to position [33, 0]
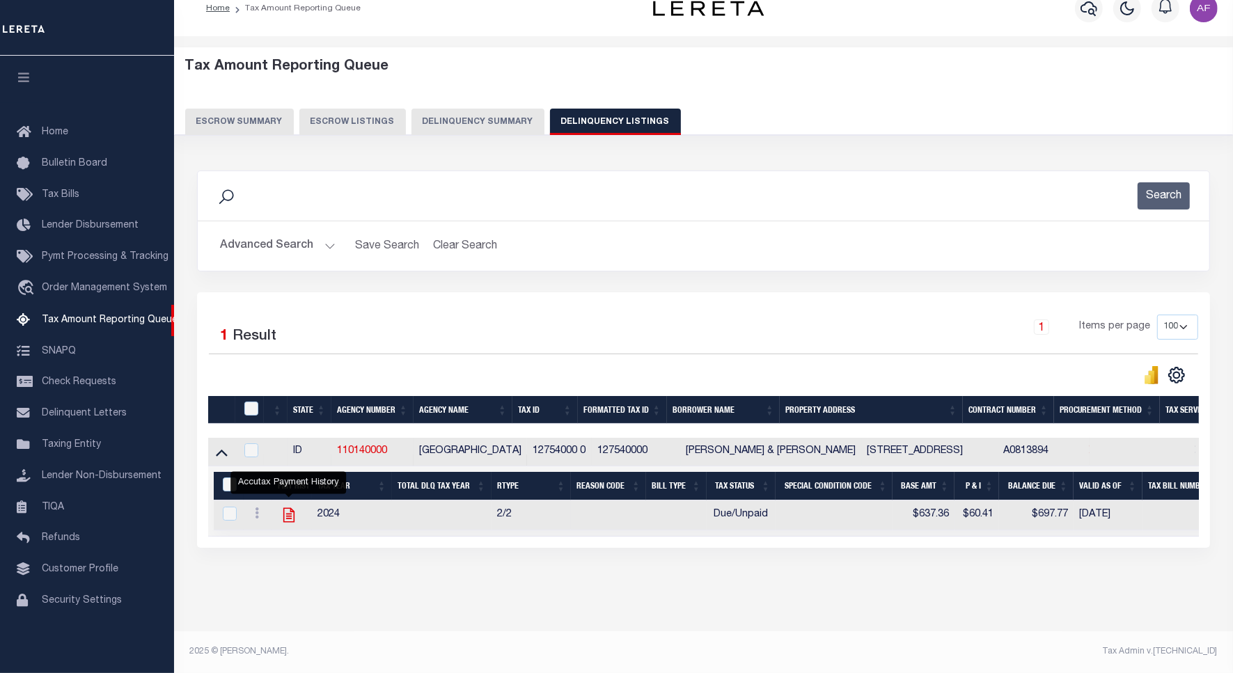
click at [283, 508] on icon "" at bounding box center [288, 515] width 11 height 15
checkbox input "true"
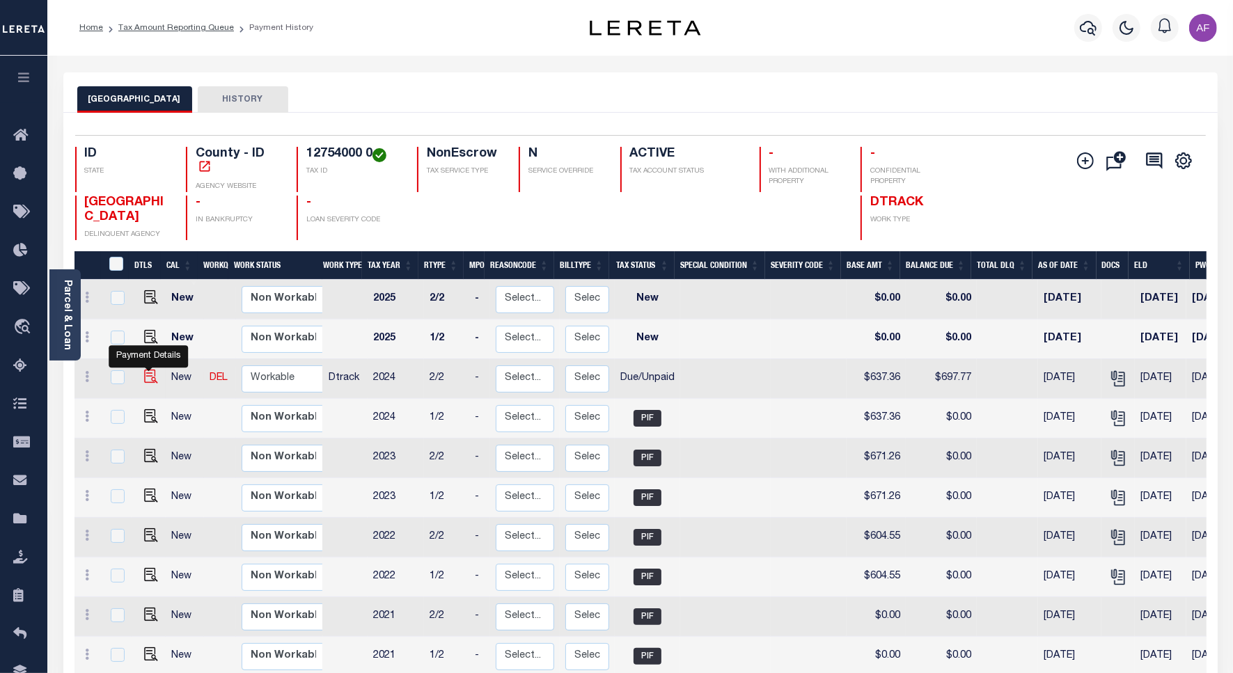
click at [148, 375] on img "" at bounding box center [151, 377] width 14 height 14
checkbox input "true"
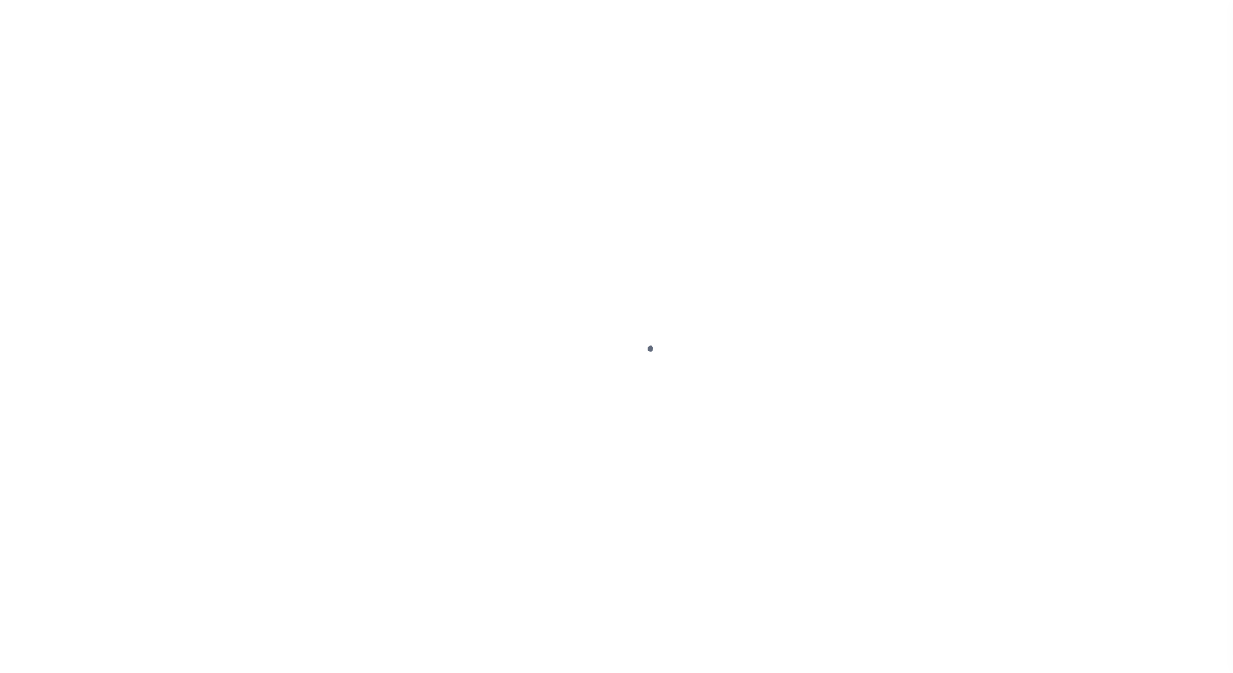
select select "DUE"
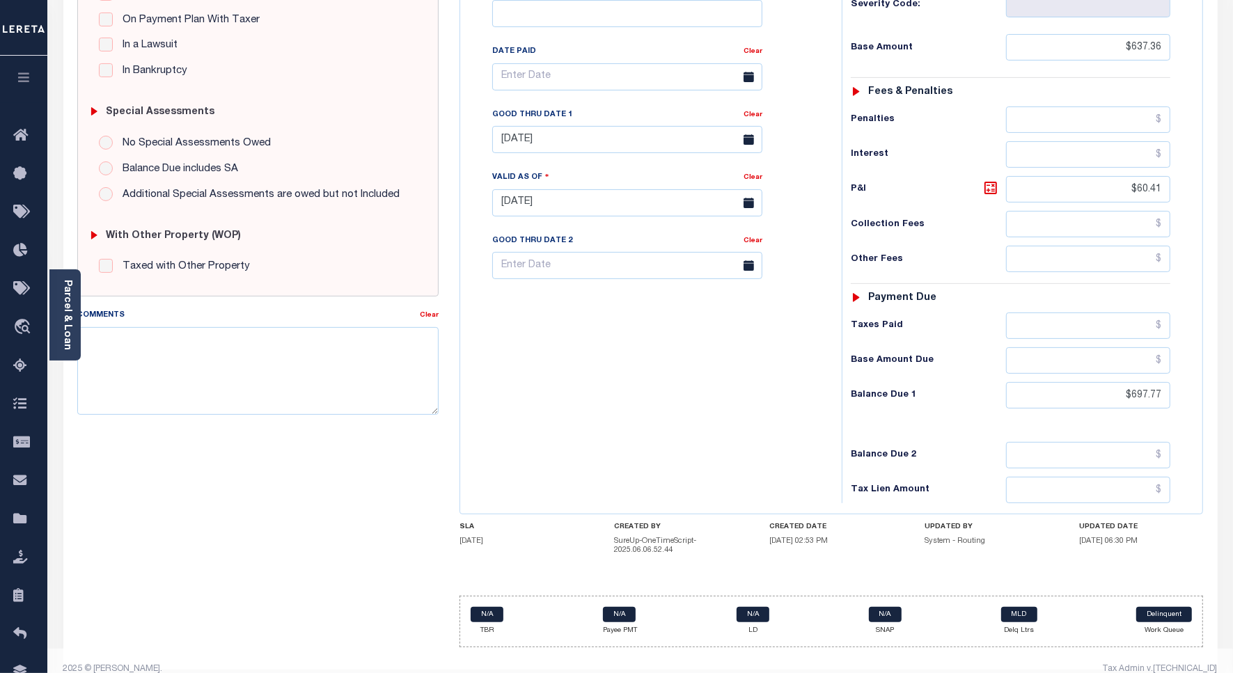
scroll to position [348, 0]
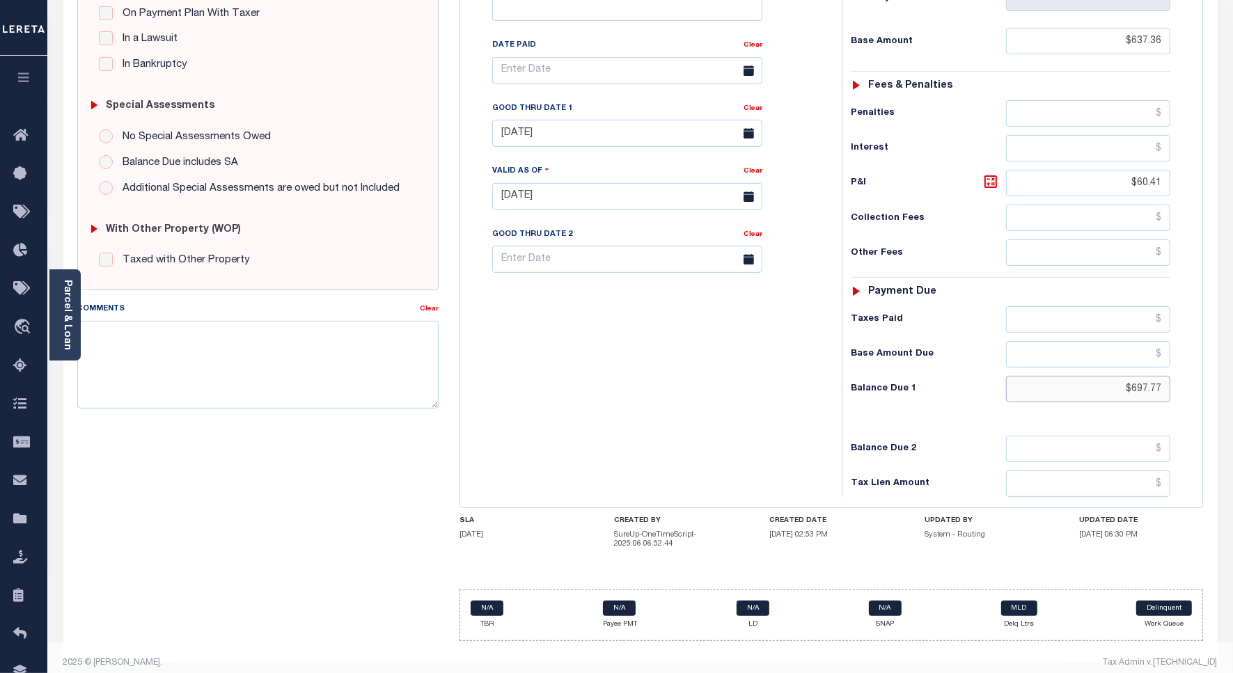
click at [1143, 394] on input "$697.77" at bounding box center [1088, 389] width 164 height 26
click at [1137, 395] on input "$697.77" at bounding box center [1088, 389] width 164 height 26
paste input "708.25"
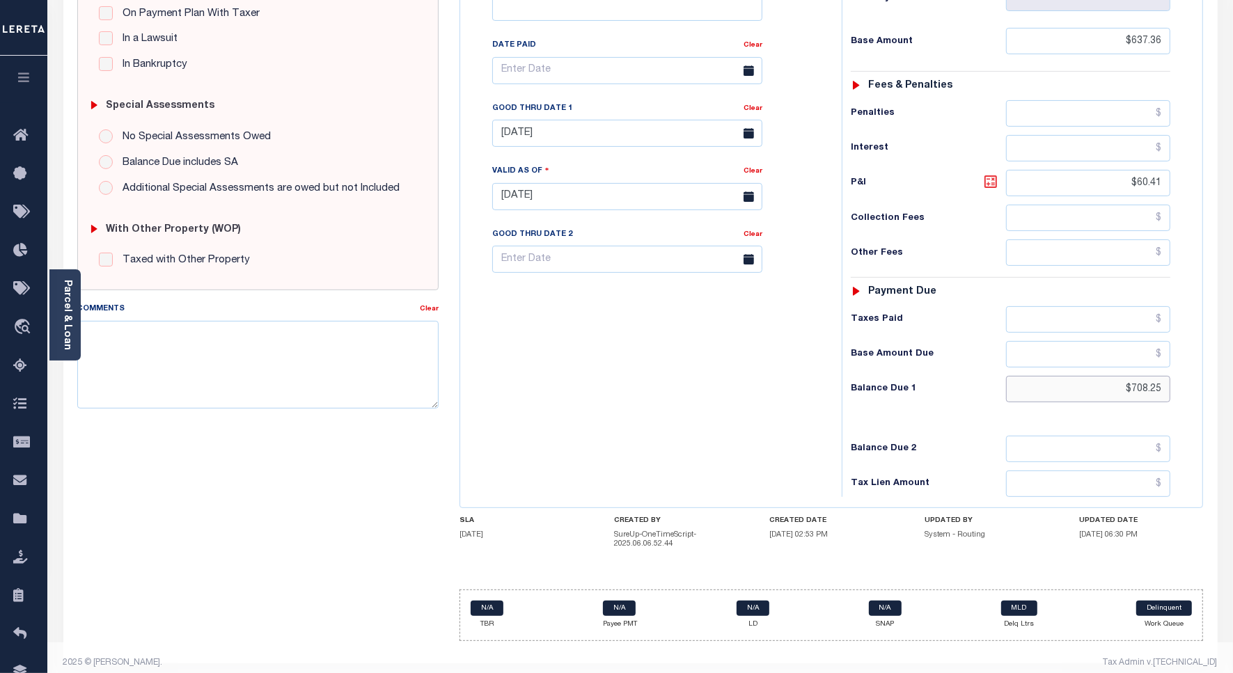
type input "$708.25"
type input "[DATE]"
click at [989, 188] on icon at bounding box center [990, 181] width 13 height 13
type input "$70.89"
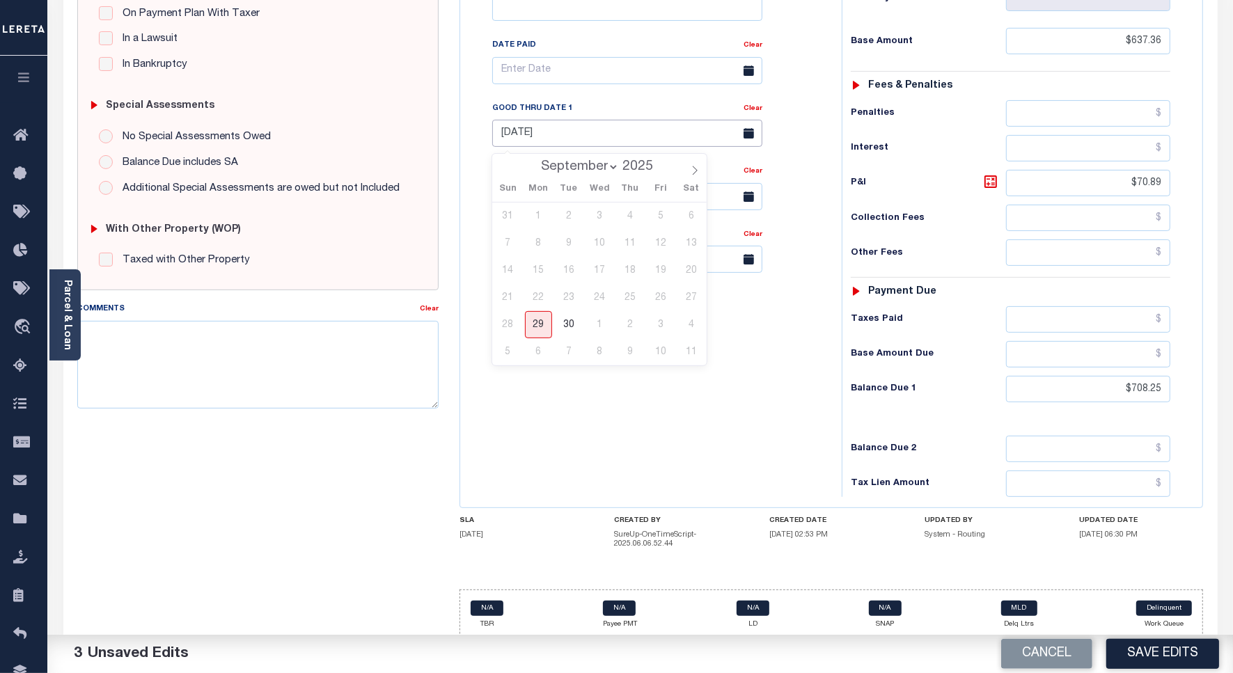
click at [564, 140] on input "08/31/2025" at bounding box center [627, 133] width 270 height 27
click at [569, 331] on span "30" at bounding box center [569, 324] width 27 height 27
type input "09/30/2025"
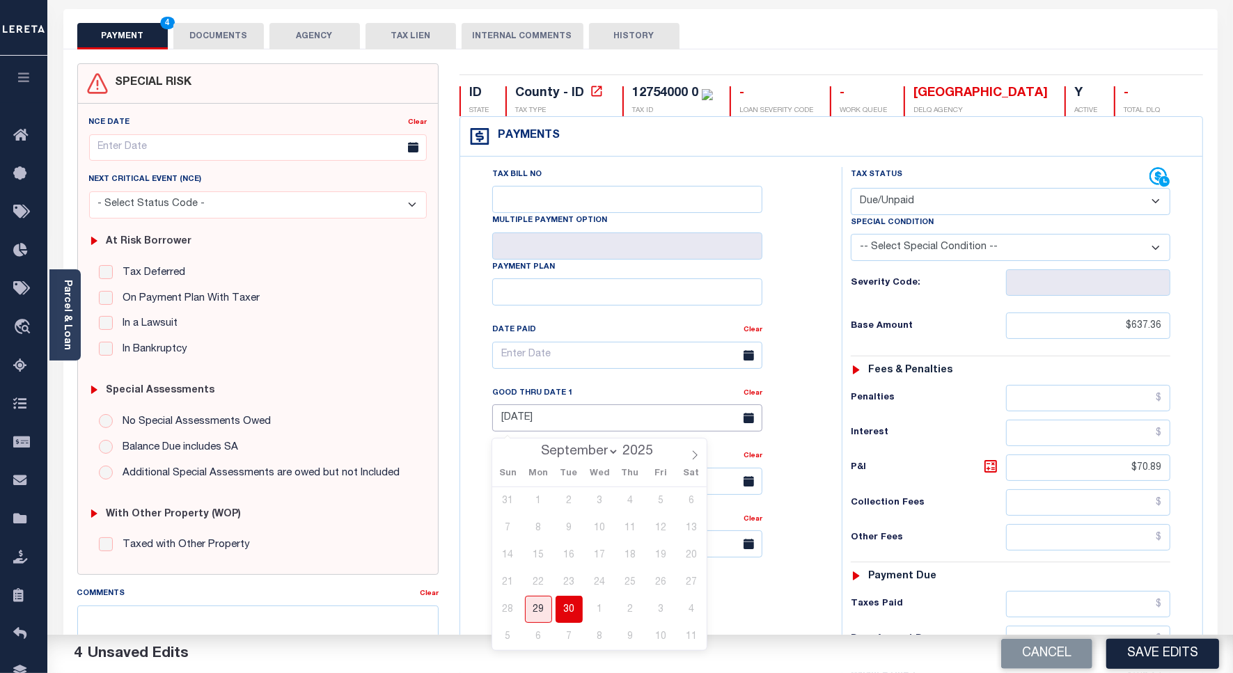
scroll to position [0, 0]
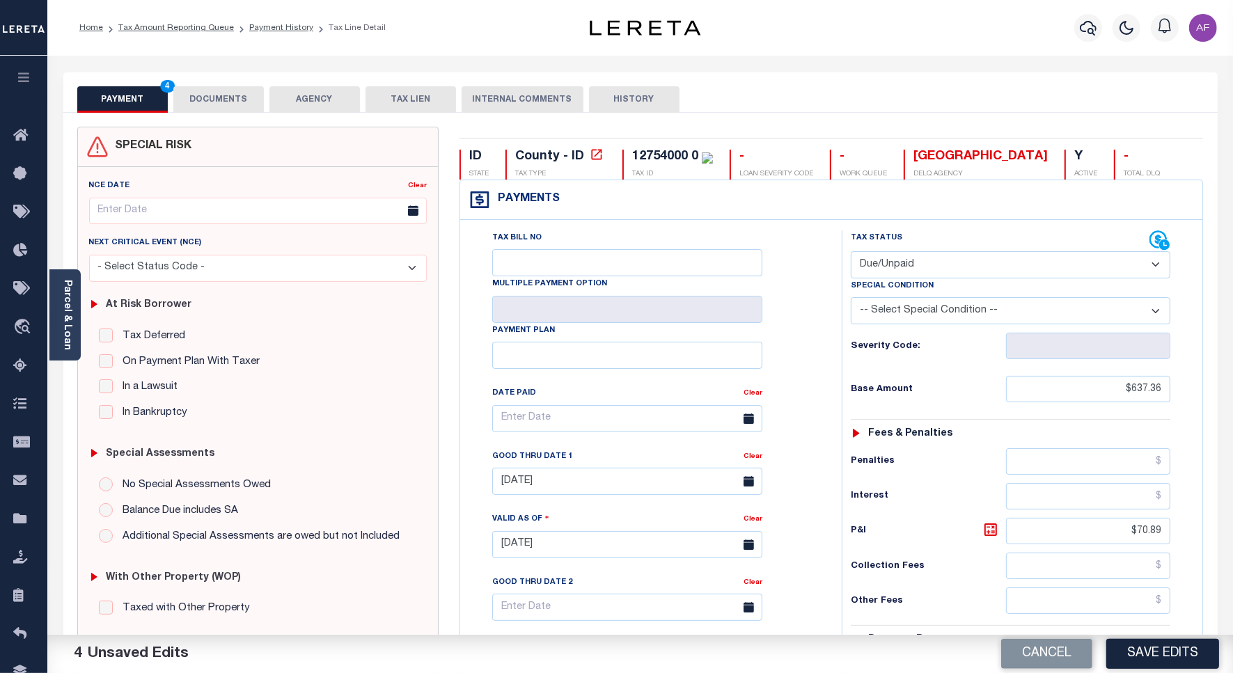
click at [219, 102] on button "DOCUMENTS" at bounding box center [218, 99] width 90 height 26
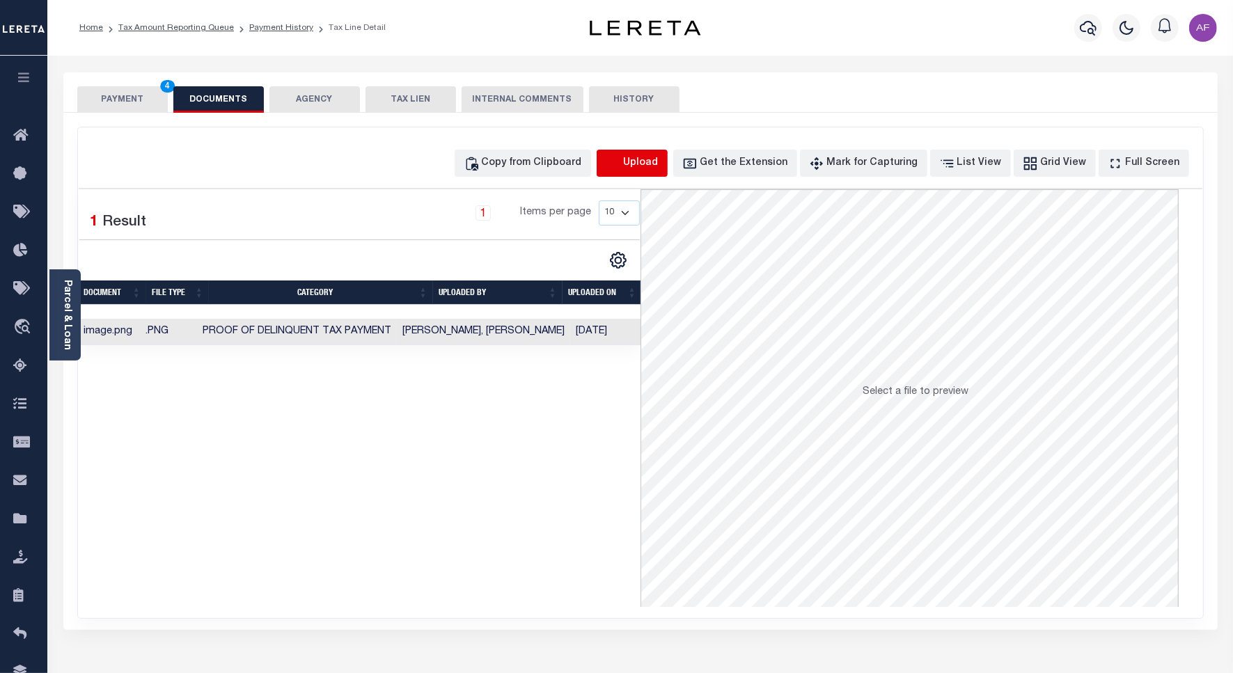
click at [621, 165] on icon "button" at bounding box center [613, 163] width 15 height 15
select select "POP"
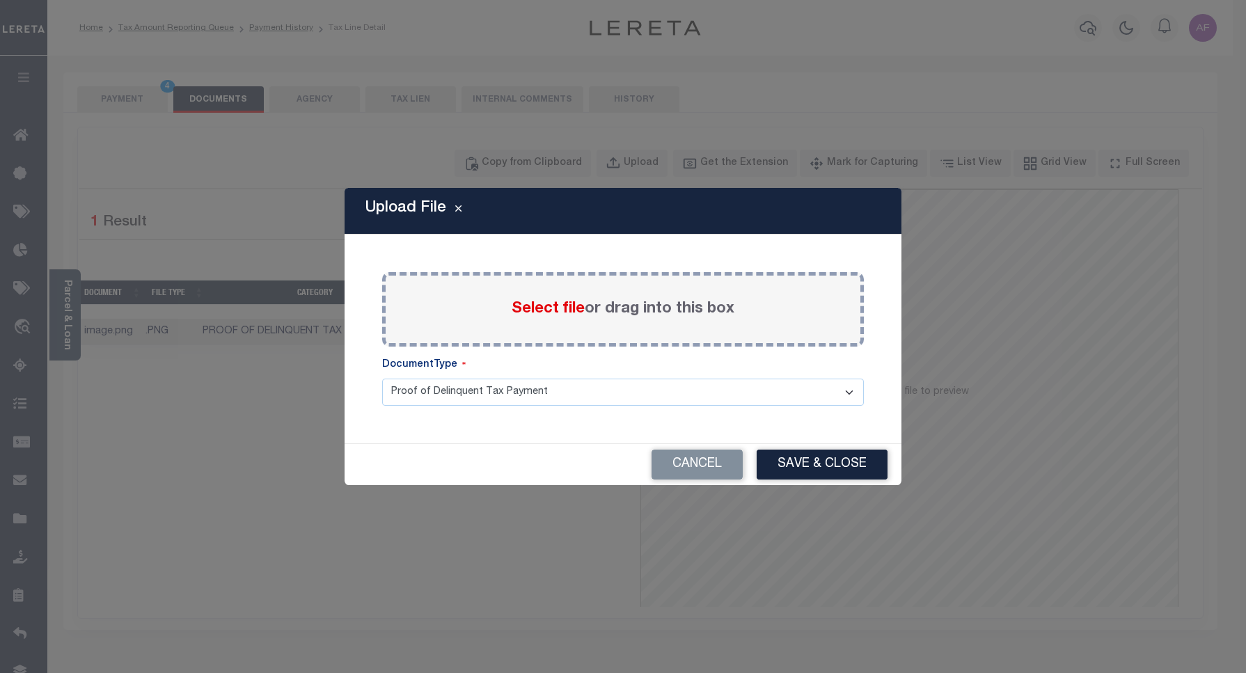
click at [540, 310] on span "Select file" at bounding box center [548, 308] width 73 height 15
click at [0, 0] on input "Select file or drag into this box" at bounding box center [0, 0] width 0 height 0
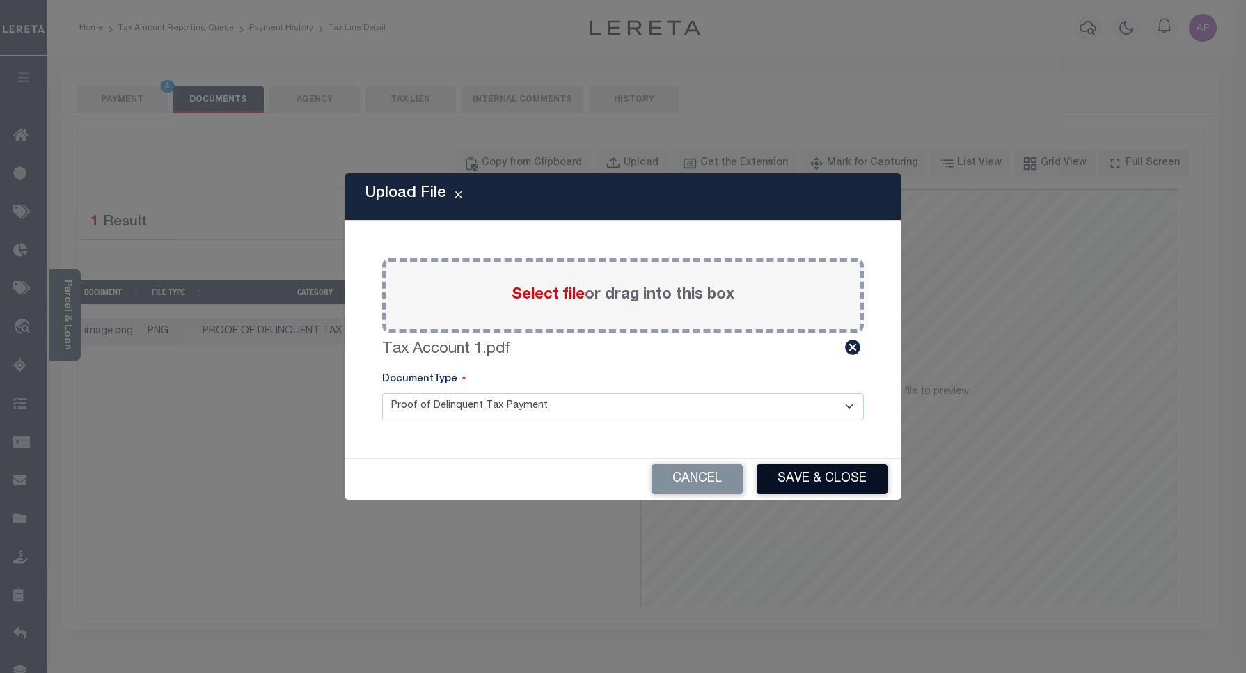
click at [829, 487] on button "Save & Close" at bounding box center [822, 479] width 131 height 30
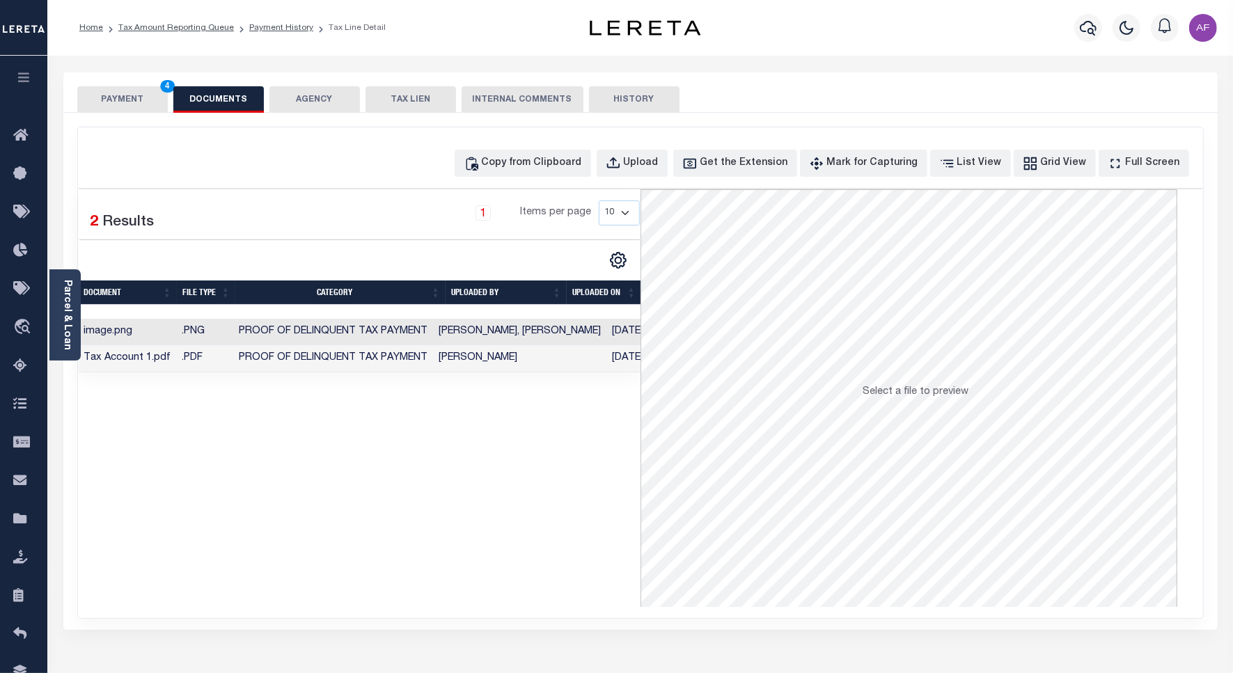
click at [112, 96] on button "PAYMENT 4" at bounding box center [122, 99] width 90 height 26
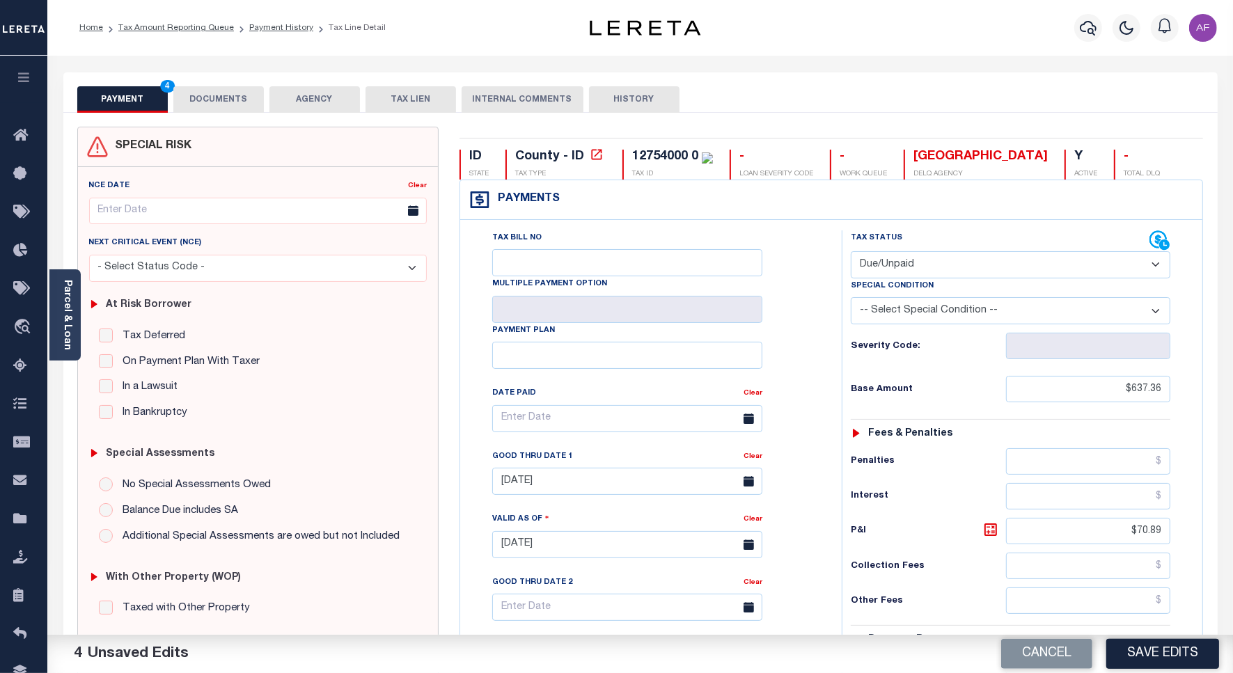
click at [1184, 660] on button "Save Edits" at bounding box center [1162, 654] width 113 height 30
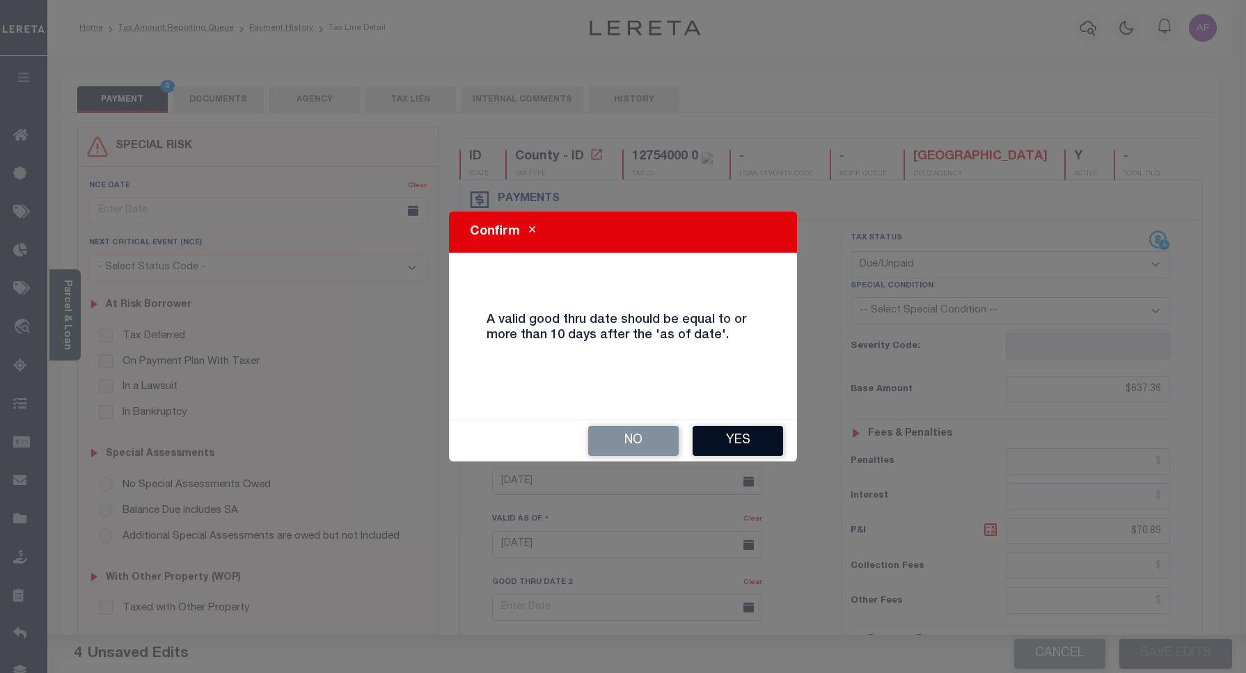
click at [743, 447] on button "Yes" at bounding box center [738, 441] width 90 height 30
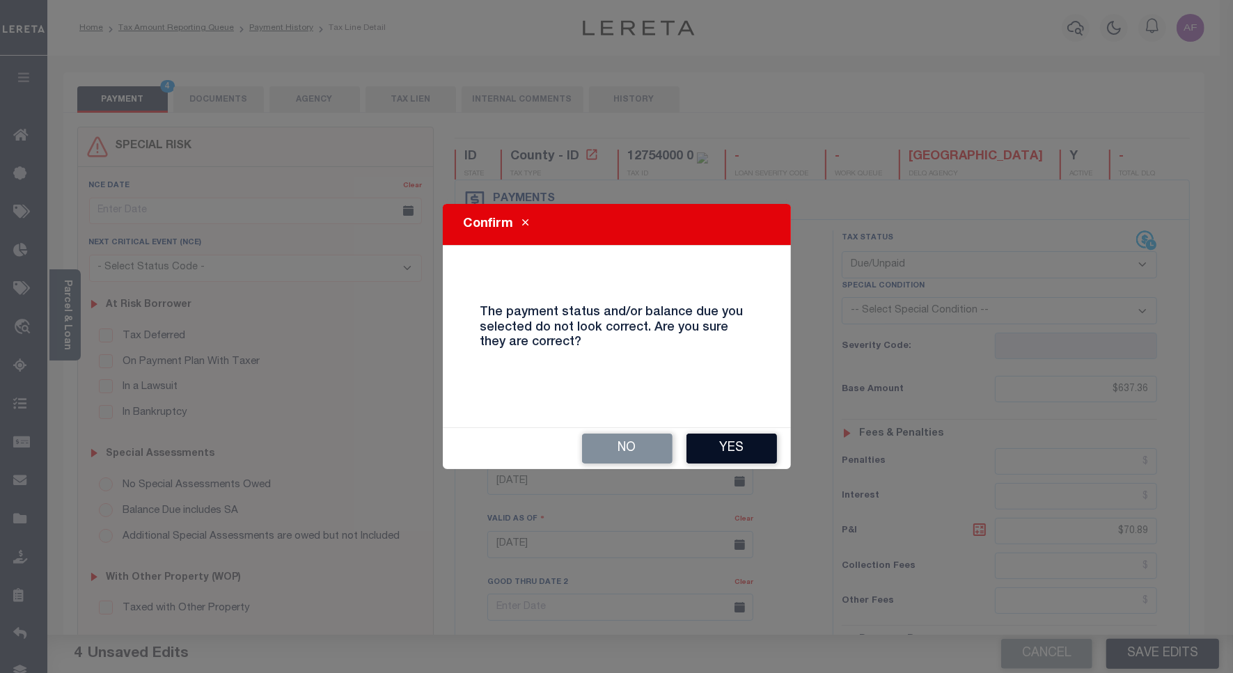
click at [748, 434] on button "Yes" at bounding box center [731, 449] width 90 height 30
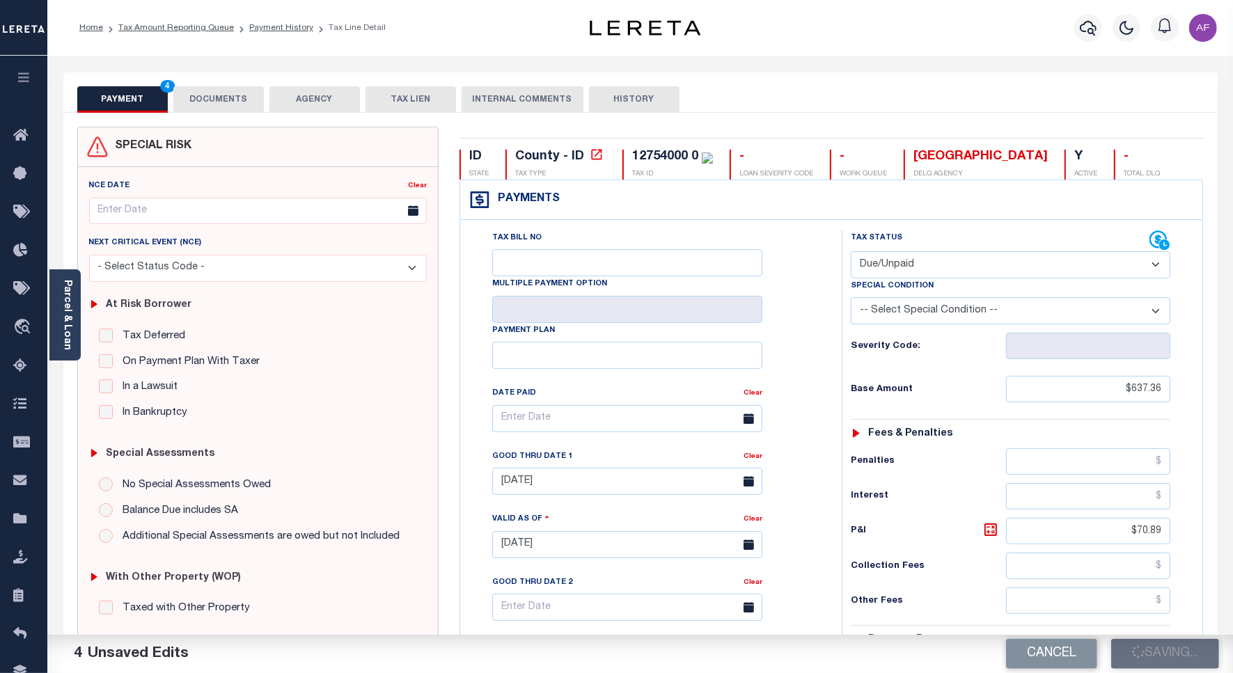
checkbox input "false"
type input "$637.36"
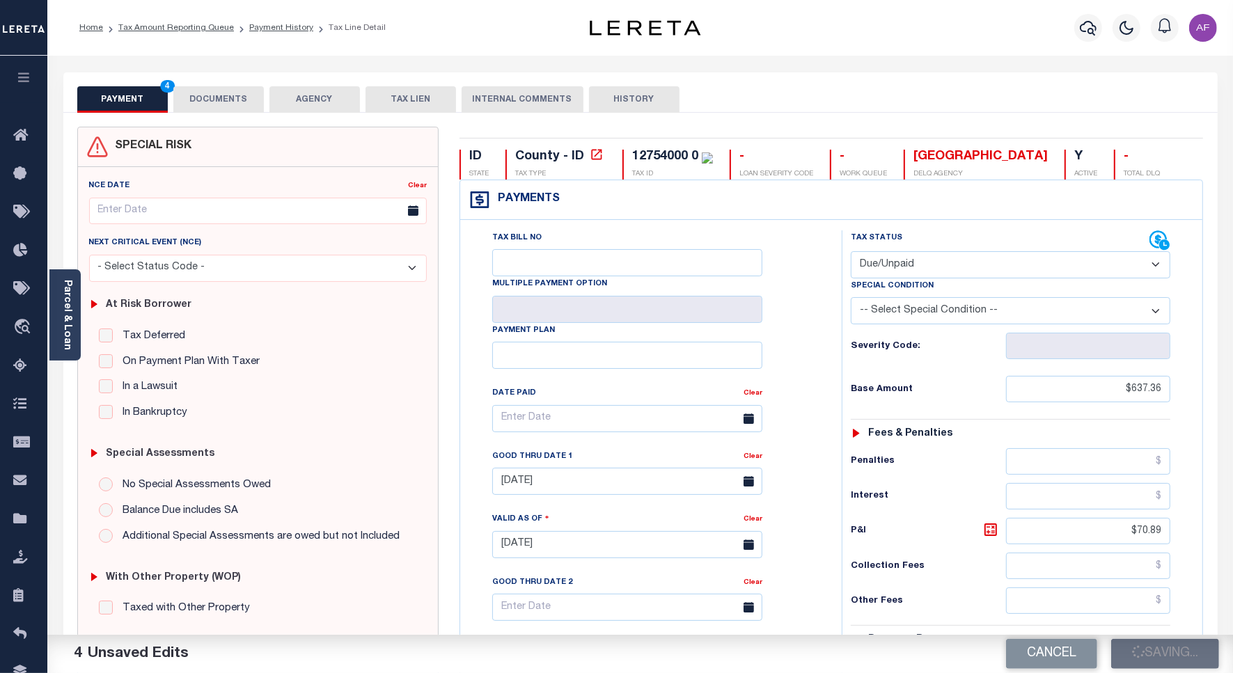
type input "$70.89"
type input "$708.25"
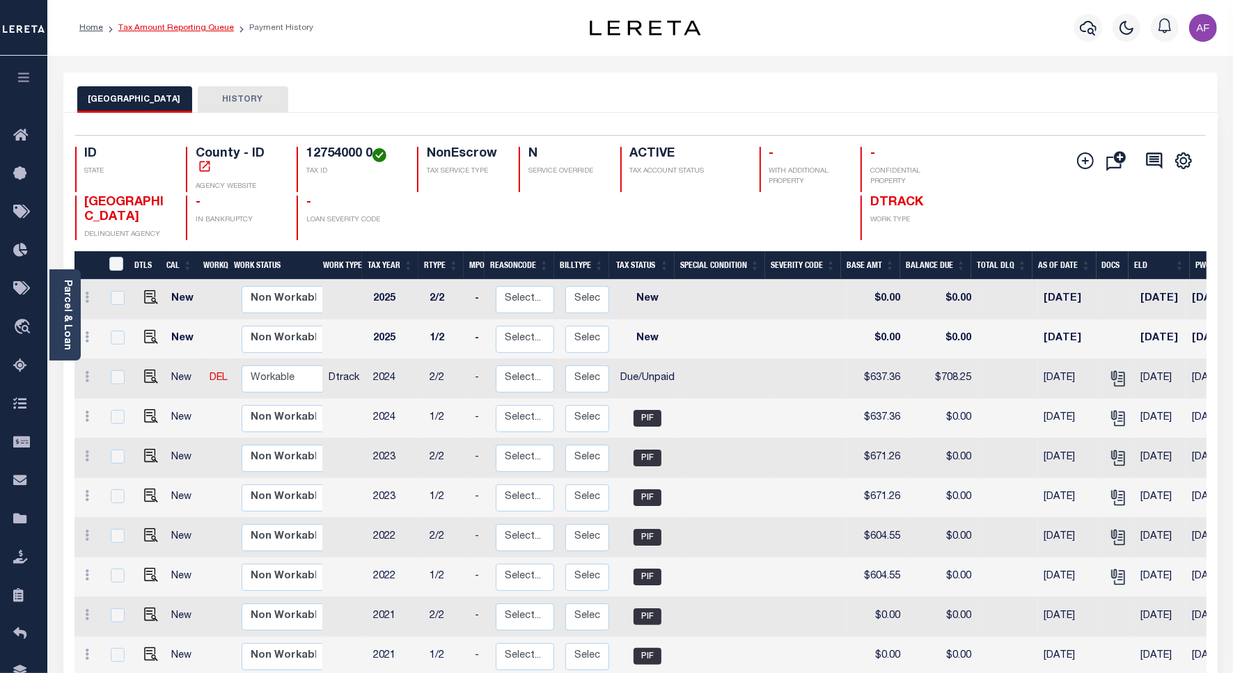
click at [173, 24] on link "Tax Amount Reporting Queue" at bounding box center [176, 28] width 116 height 8
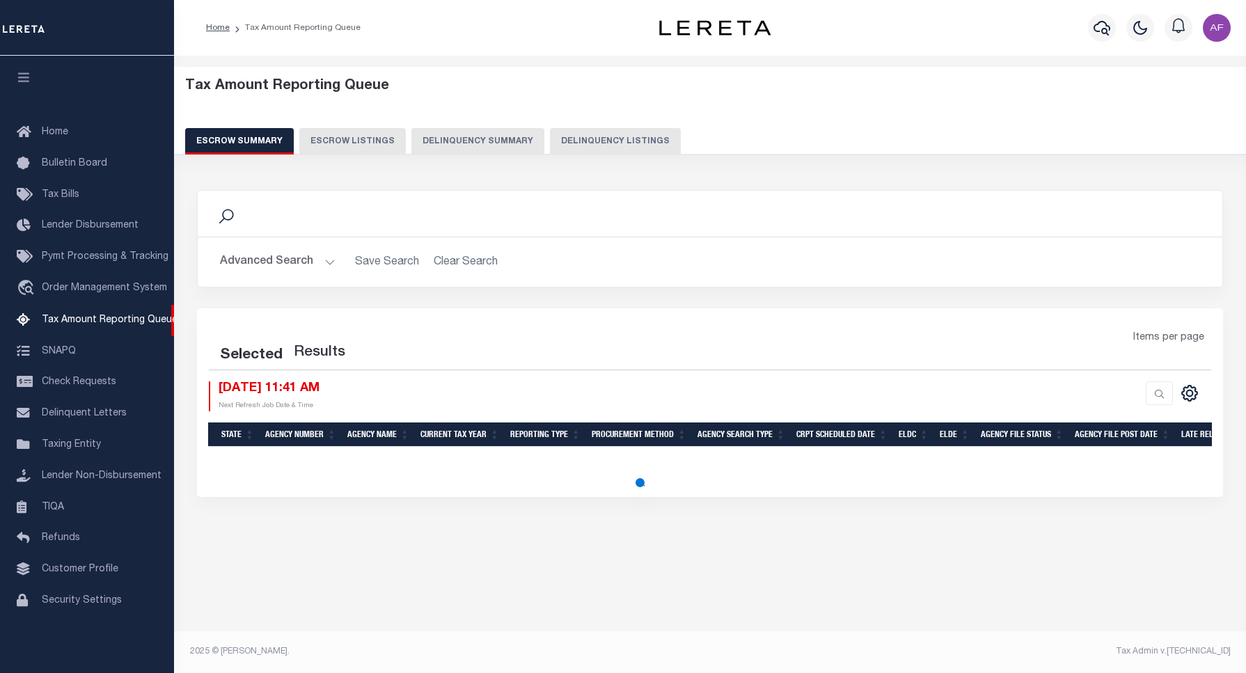
click at [617, 136] on button "Delinquency Listings" at bounding box center [615, 141] width 131 height 26
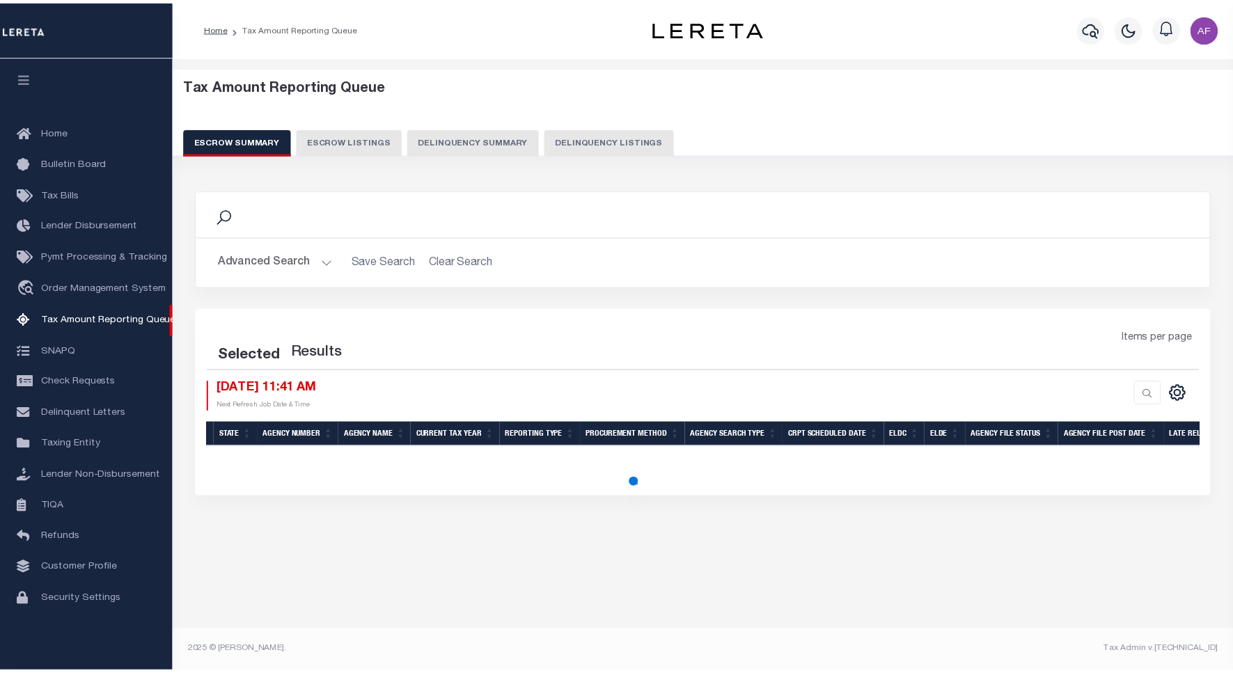
scroll to position [4, 0]
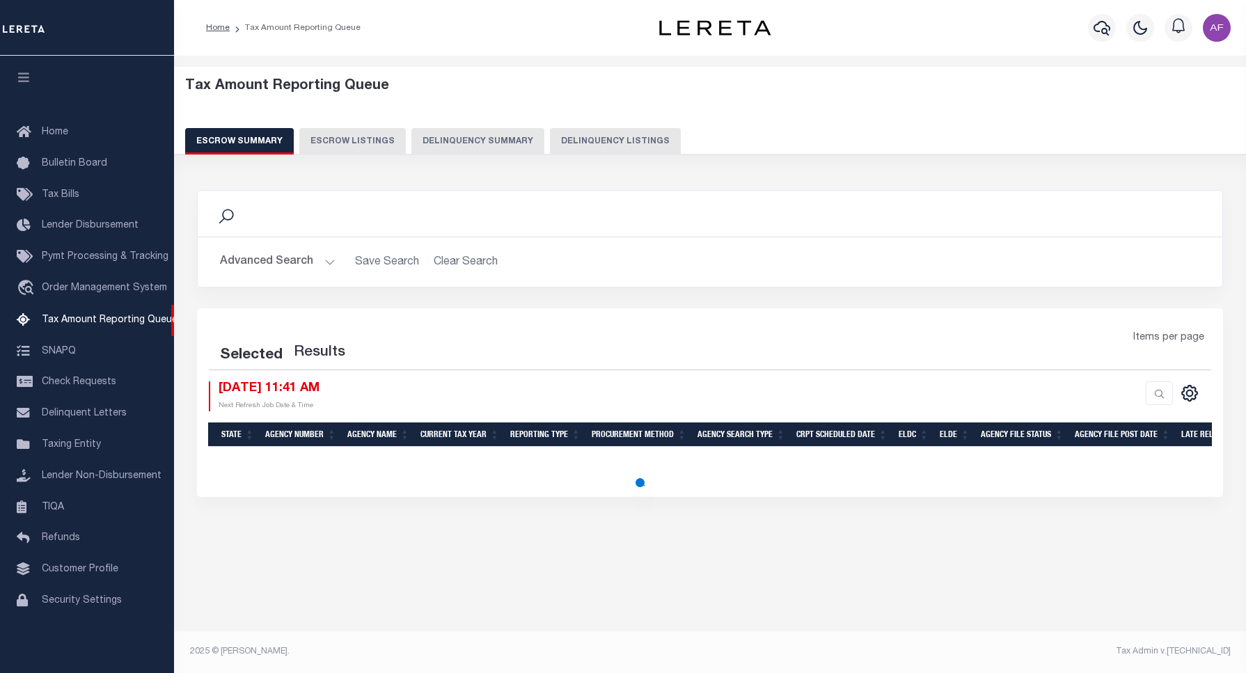
select select "100"
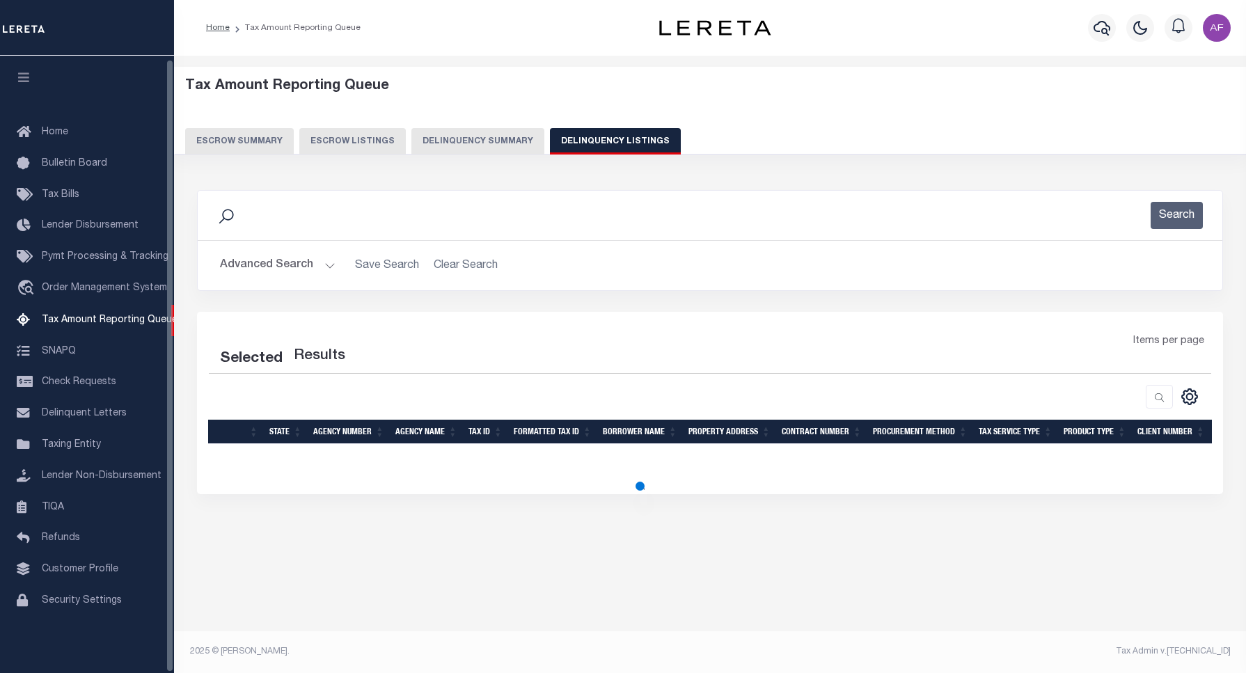
select select "100"
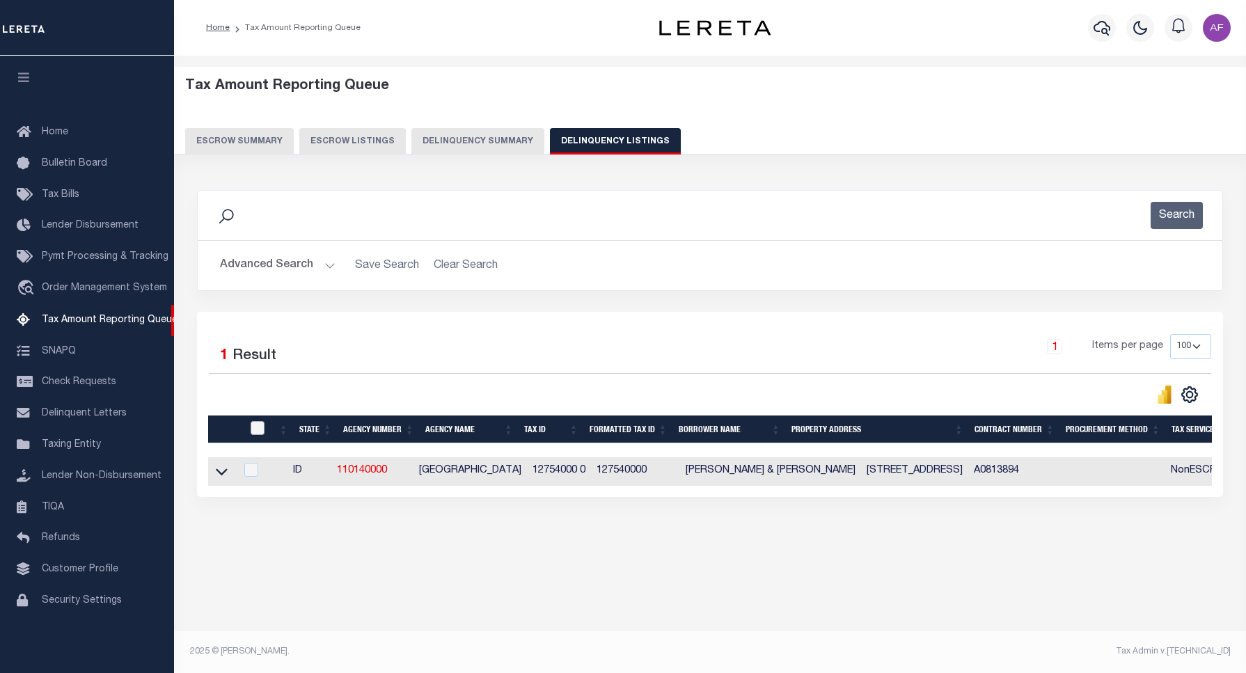
click at [254, 428] on input "checkbox" at bounding box center [258, 428] width 14 height 14
checkbox input "true"
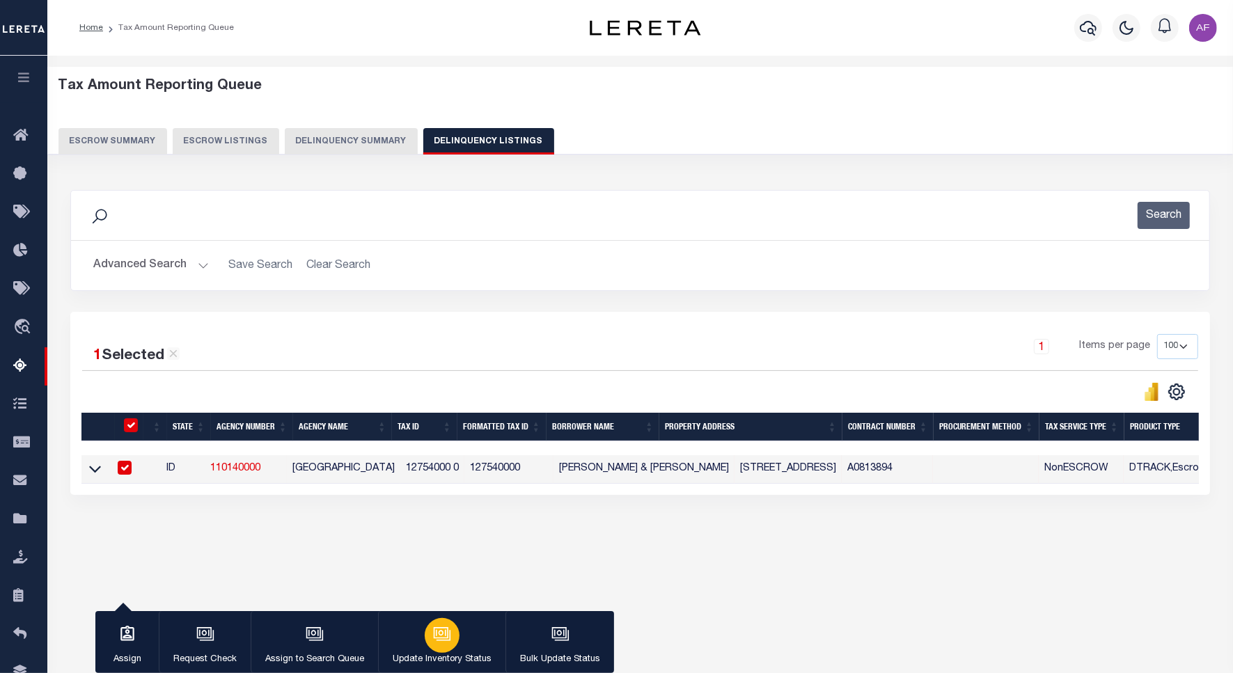
click at [415, 635] on button "Update Inventory Status" at bounding box center [441, 642] width 127 height 63
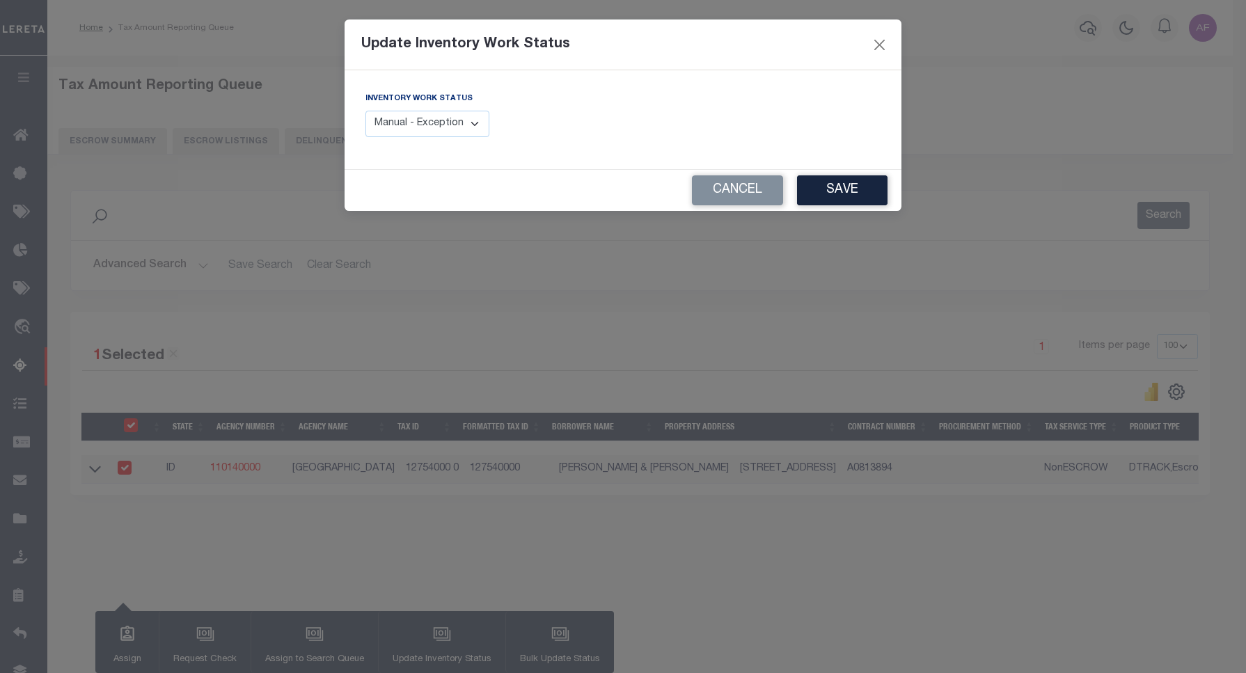
click at [465, 123] on select "Manual - Exception Pended - Awaiting Search Late Add Exception Completed" at bounding box center [427, 124] width 124 height 27
select select "4"
click at [365, 111] on select "Manual - Exception Pended - Awaiting Search Late Add Exception Completed" at bounding box center [427, 124] width 124 height 27
click at [839, 189] on button "Save" at bounding box center [842, 190] width 90 height 30
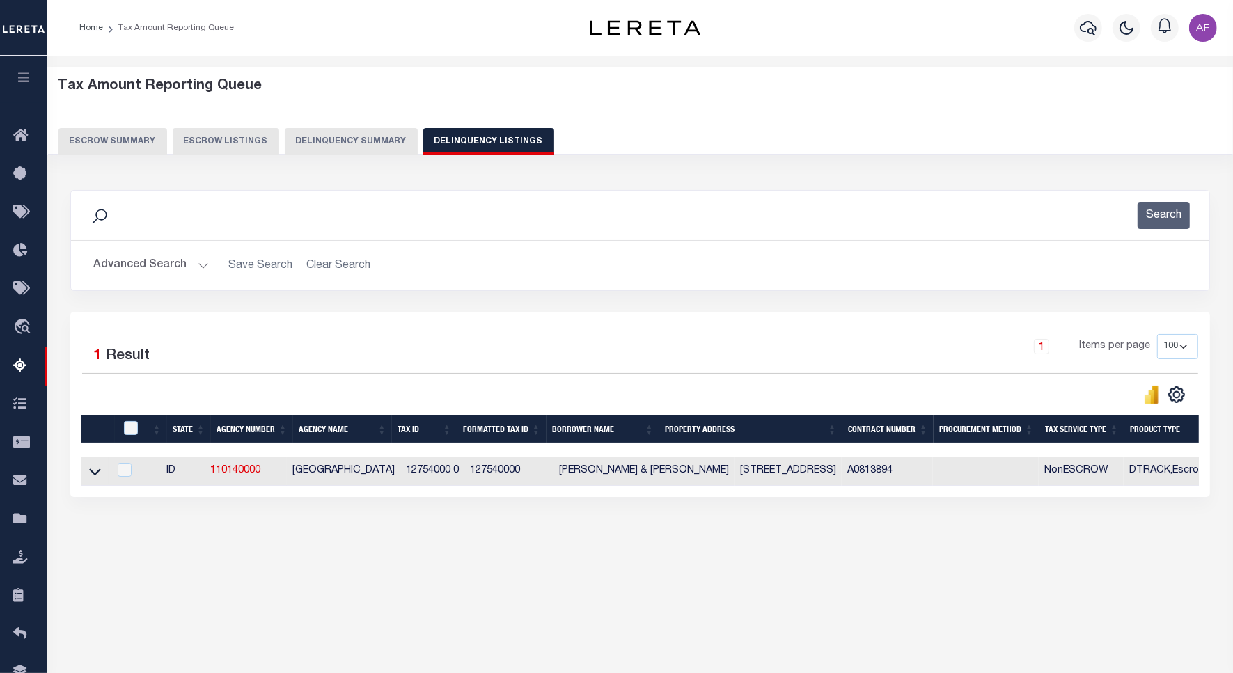
click button "Advanced Search"
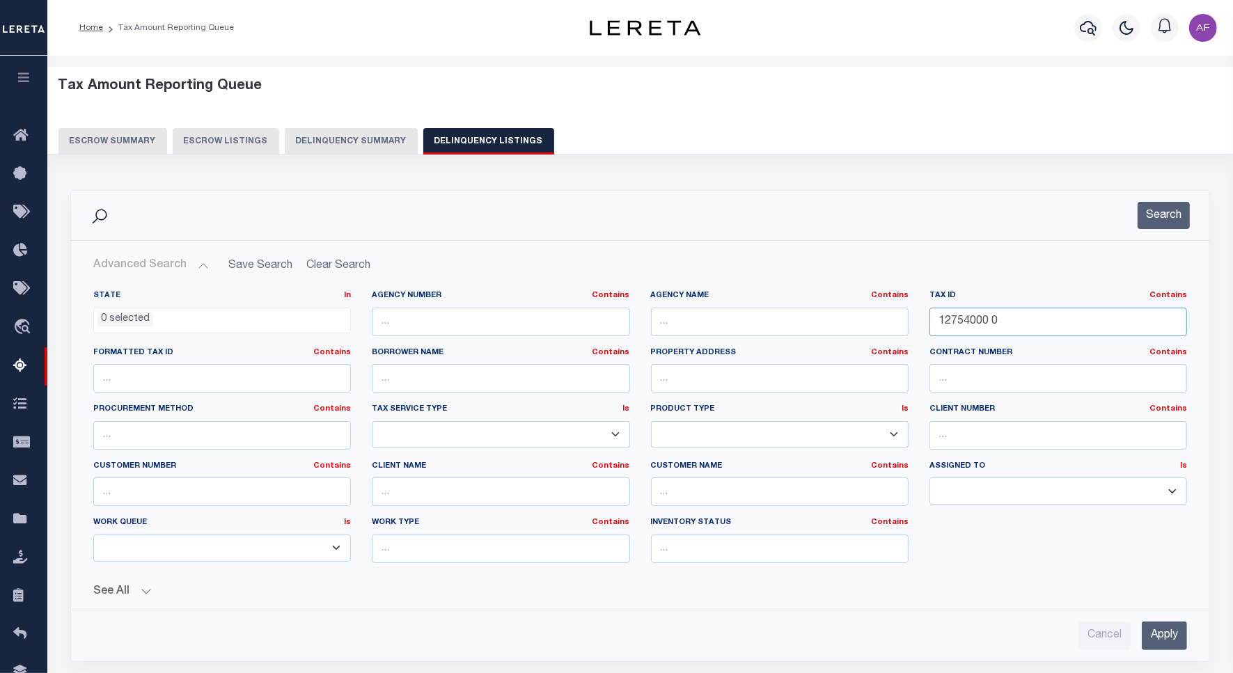
drag, startPoint x: 1004, startPoint y: 315, endPoint x: 853, endPoint y: 315, distance: 150.4
click div "State In In AK AL AR AZ CA CO CT DC DE FL GA GU HI IA ID IL IN KS KY LA MA MD M…"
paste input "20345"
type input "20345000 0"
click button "Search"
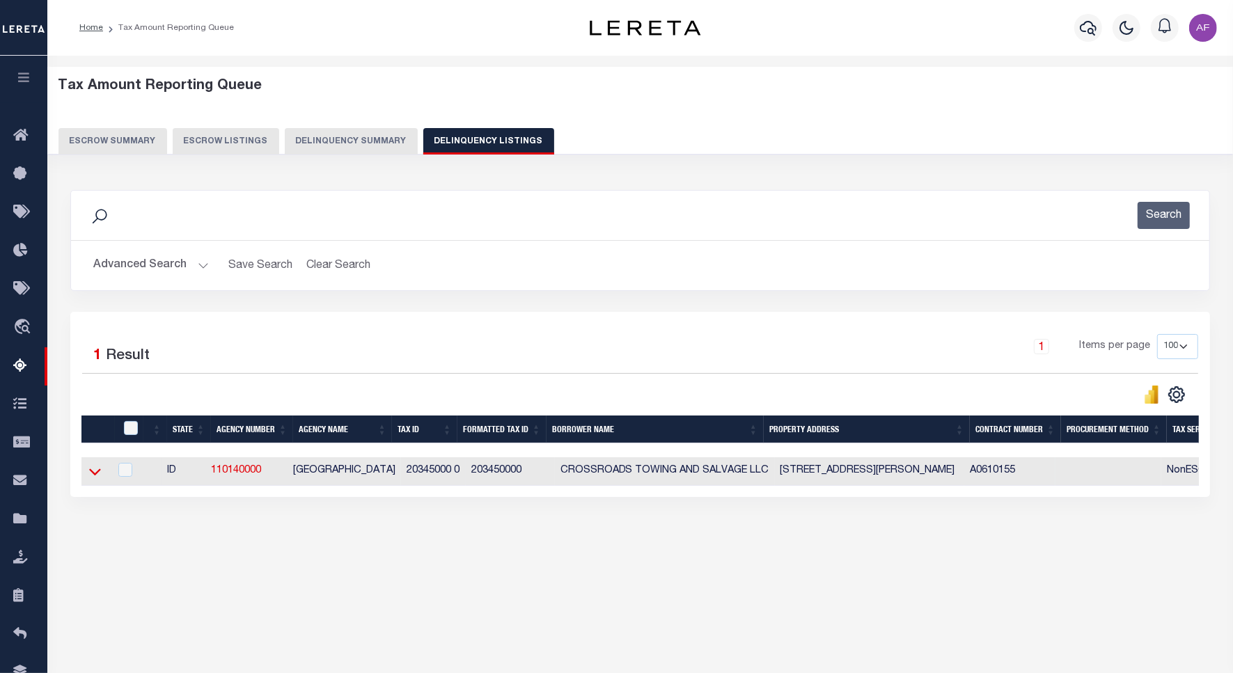
click icon
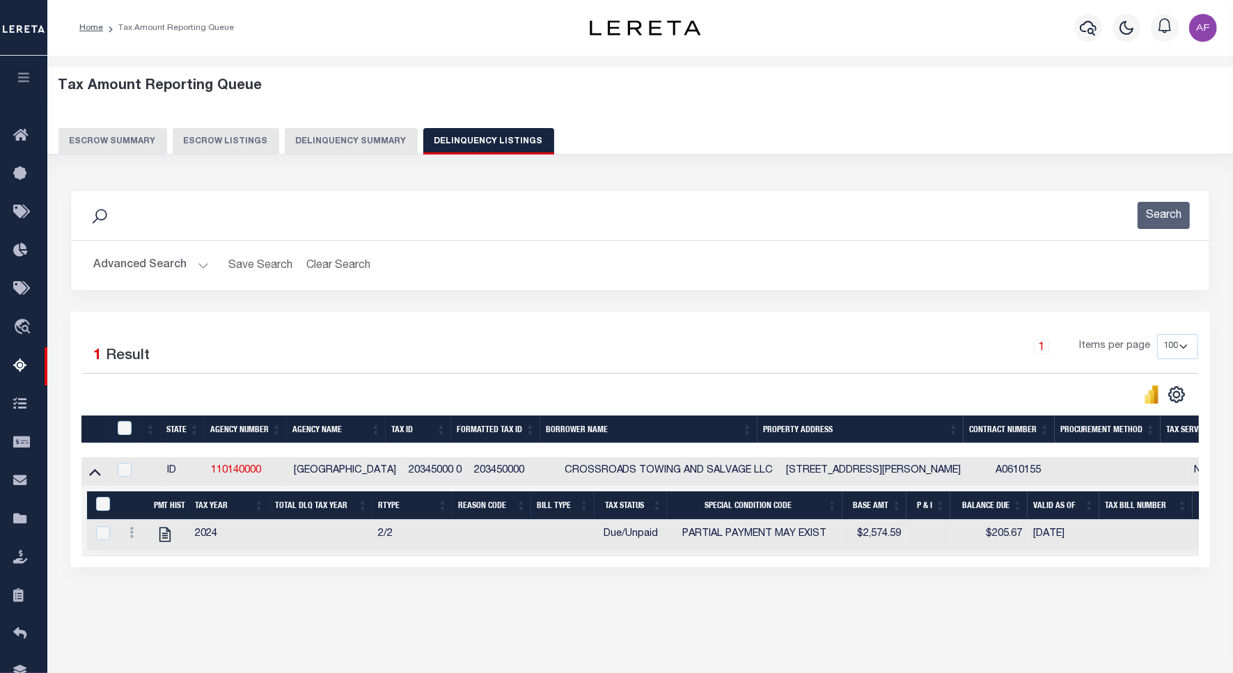
scroll to position [64, 0]
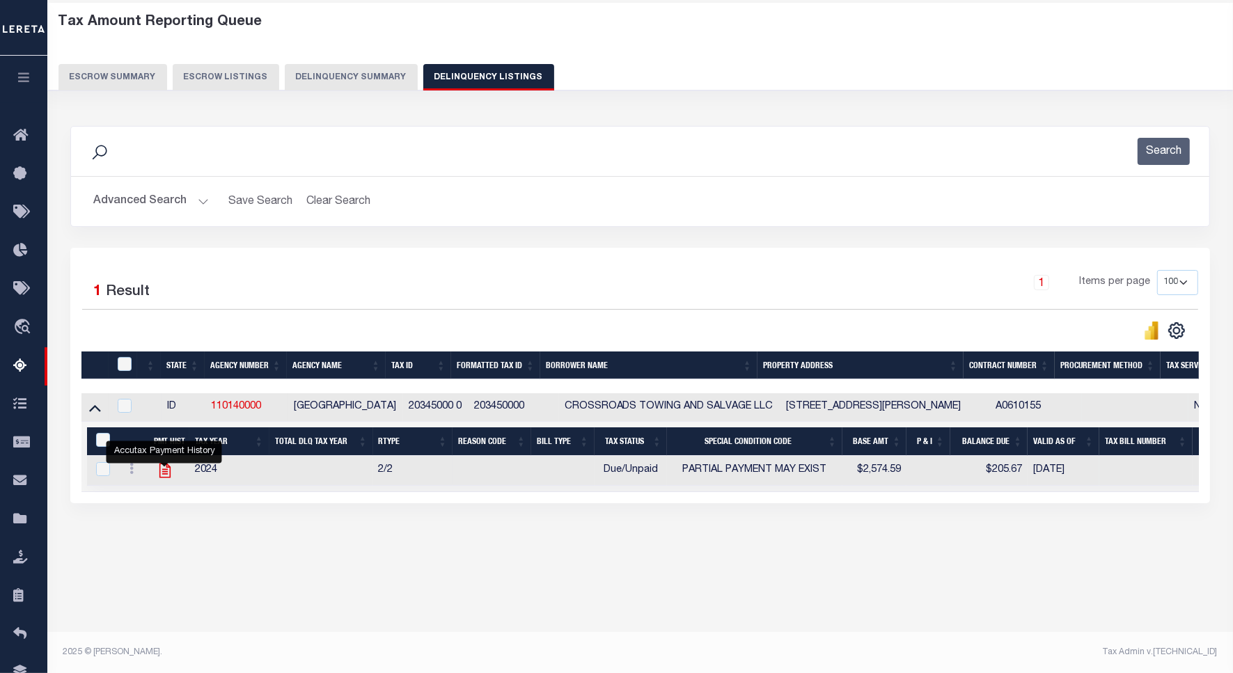
click icon ""
checkbox input "true"
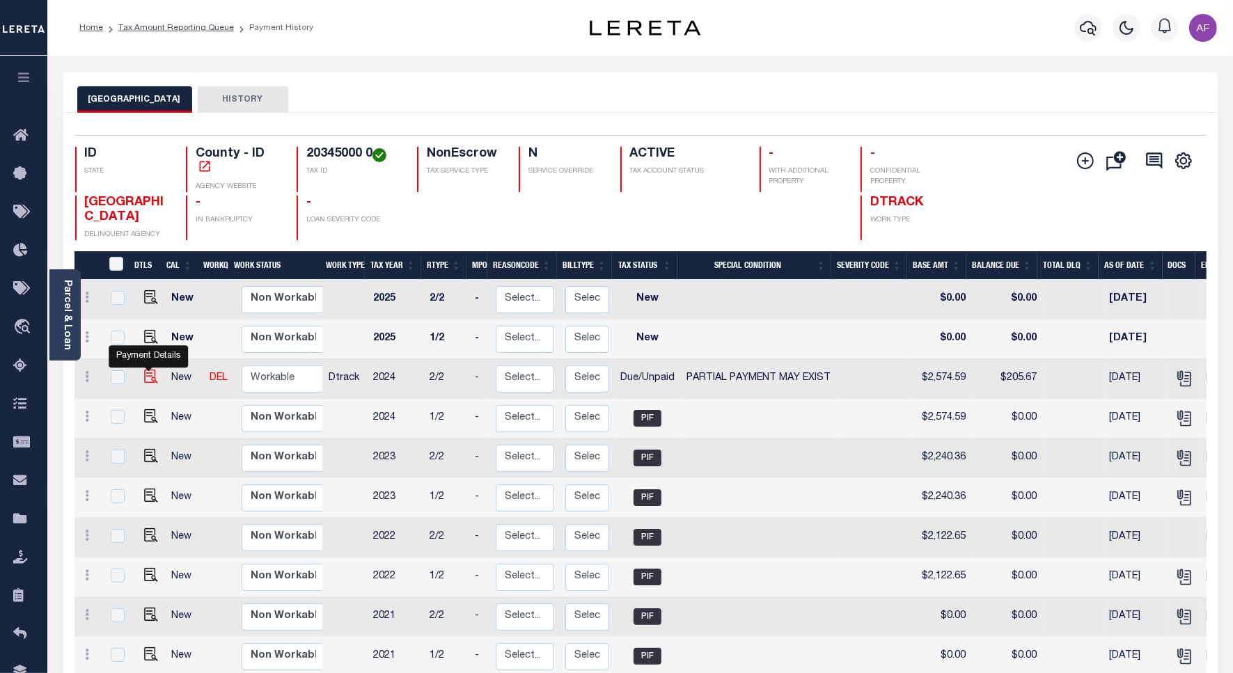
click at [152, 377] on img "" at bounding box center [151, 377] width 14 height 14
checkbox input "true"
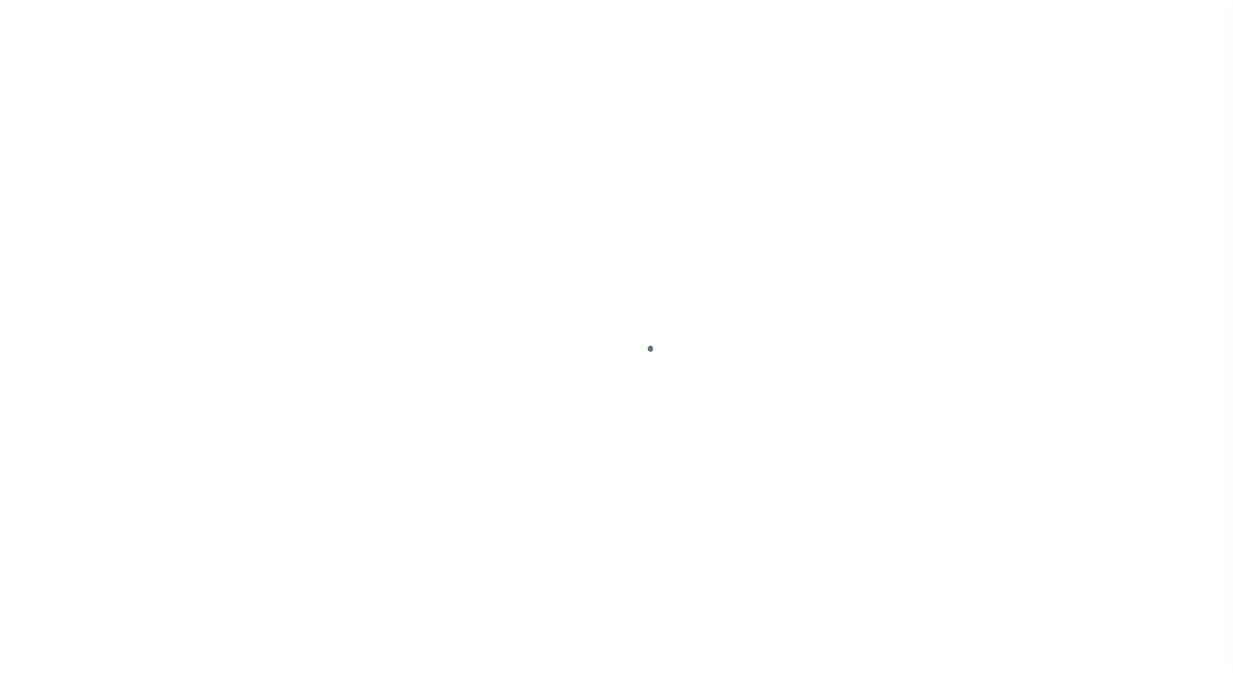
select select "DUE"
select select "15"
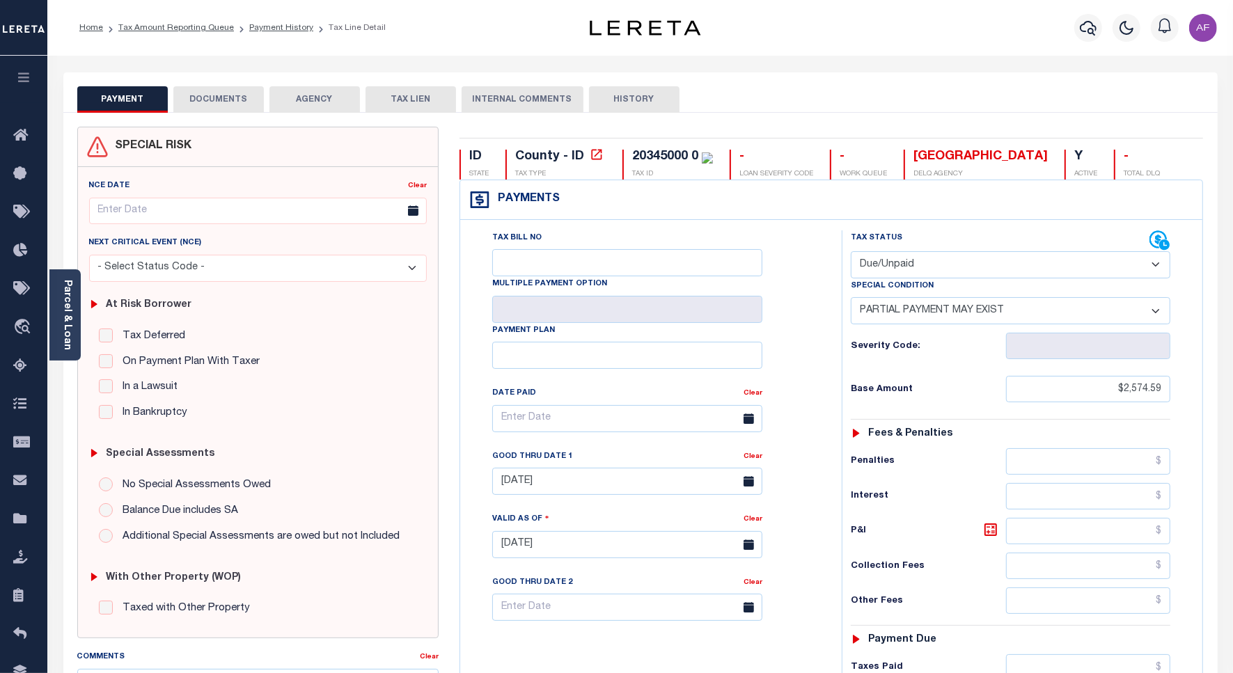
click at [926, 265] on select "- Select Status Code - Open Due/Unpaid Paid Incomplete No Tax Due Internal Refu…" at bounding box center [1011, 264] width 320 height 27
select select "PYD"
click at [851, 253] on select "- Select Status Code - Open Due/Unpaid Paid Incomplete No Tax Due Internal Refu…" at bounding box center [1011, 264] width 320 height 27
select select "0"
type input "[DATE]"
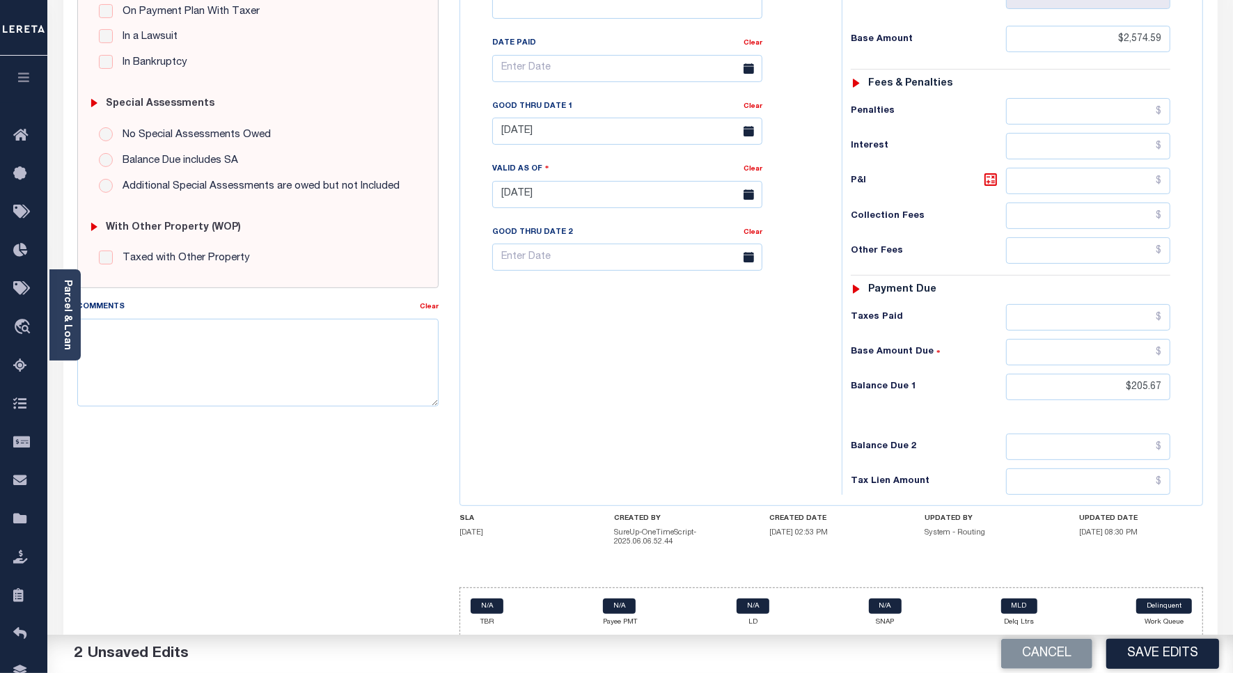
scroll to position [367, 0]
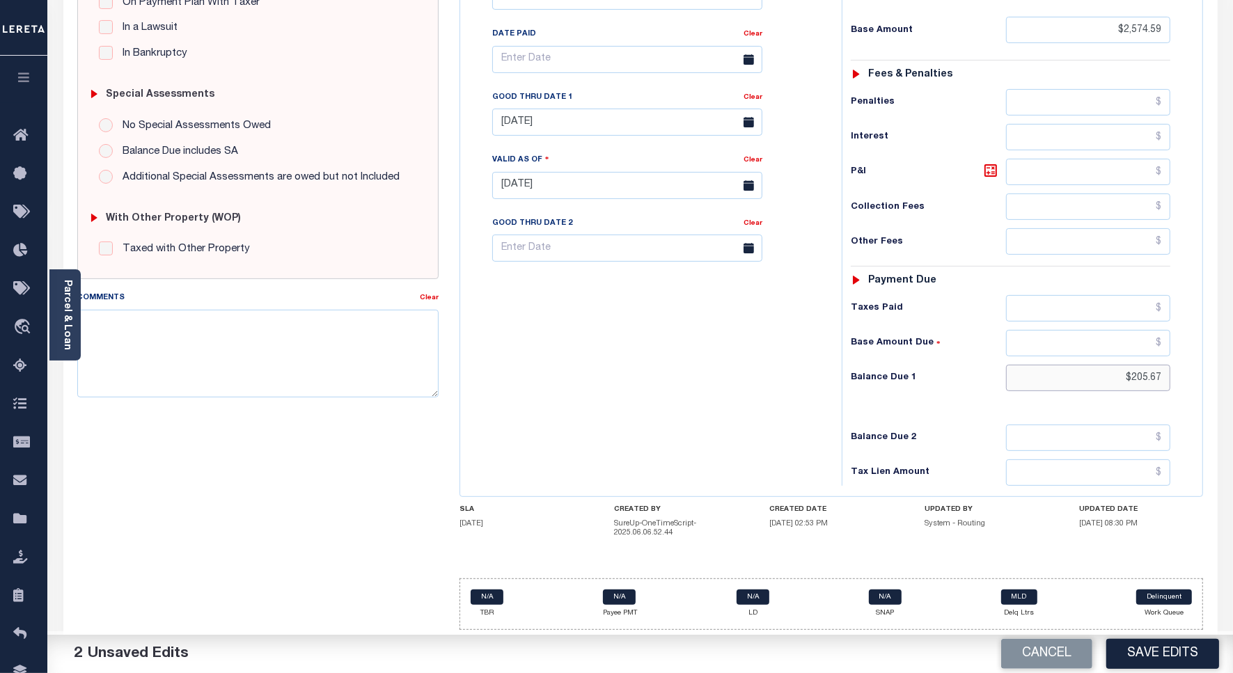
click at [1154, 376] on input "$205.67" at bounding box center [1088, 378] width 164 height 26
type input "$0"
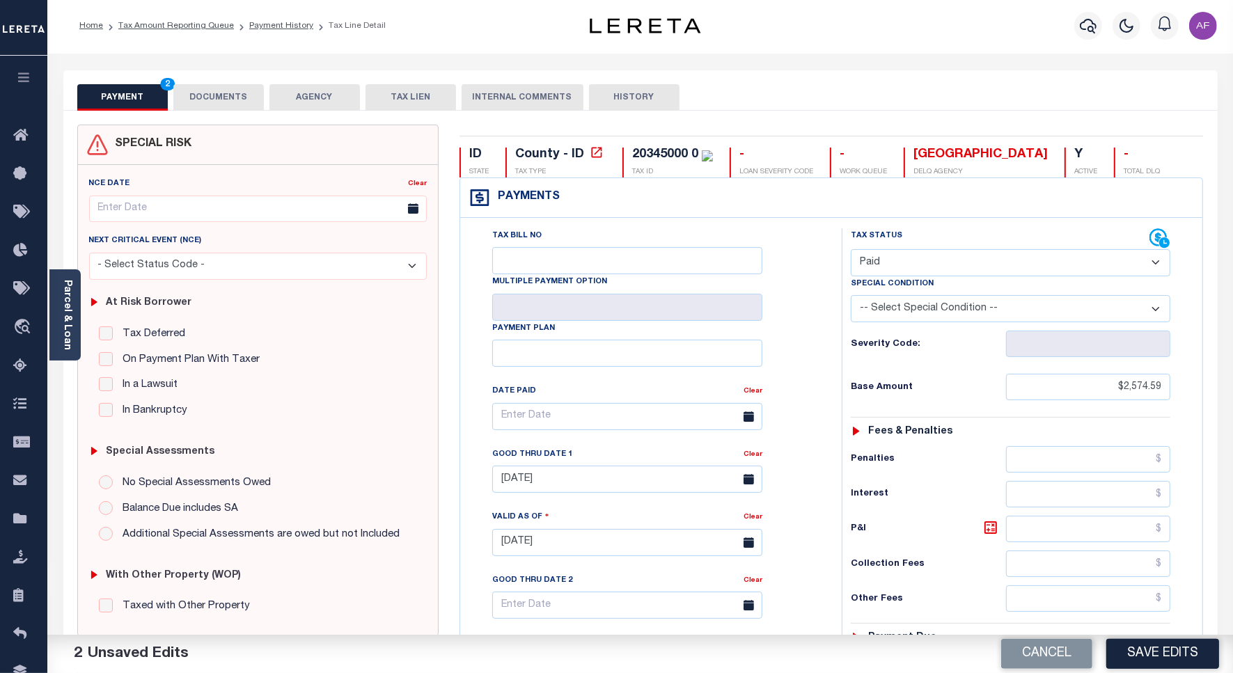
scroll to position [0, 0]
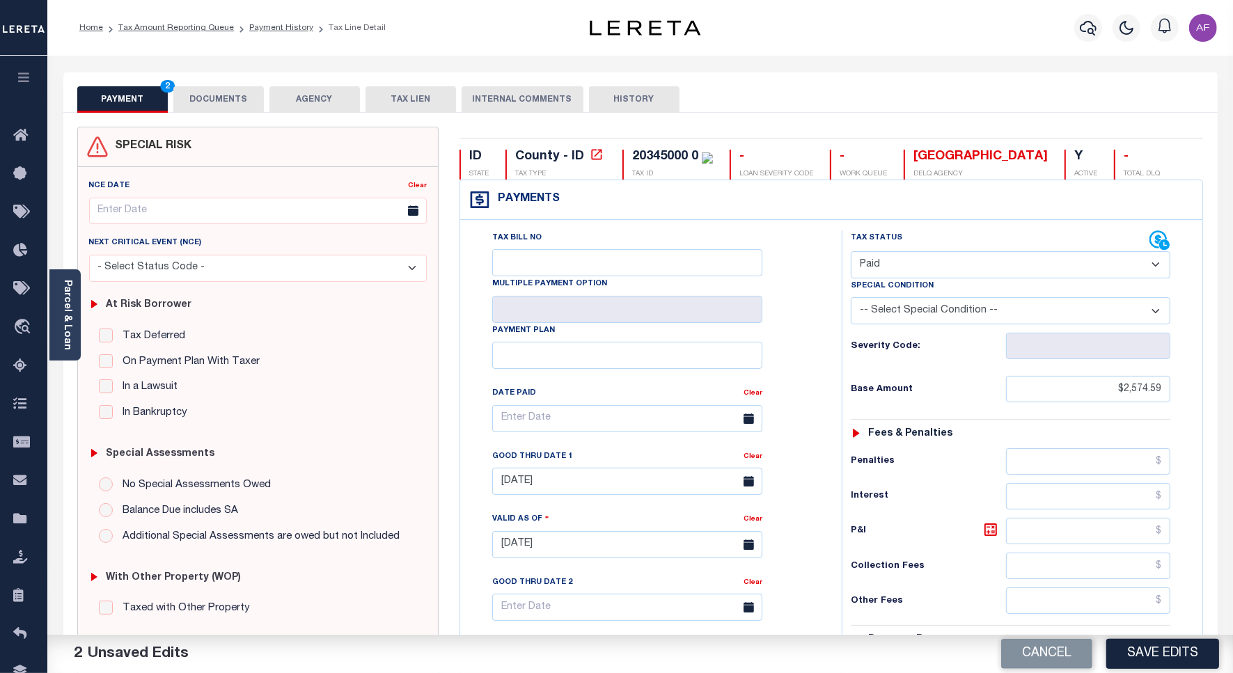
click at [228, 98] on button "DOCUMENTS" at bounding box center [218, 99] width 90 height 26
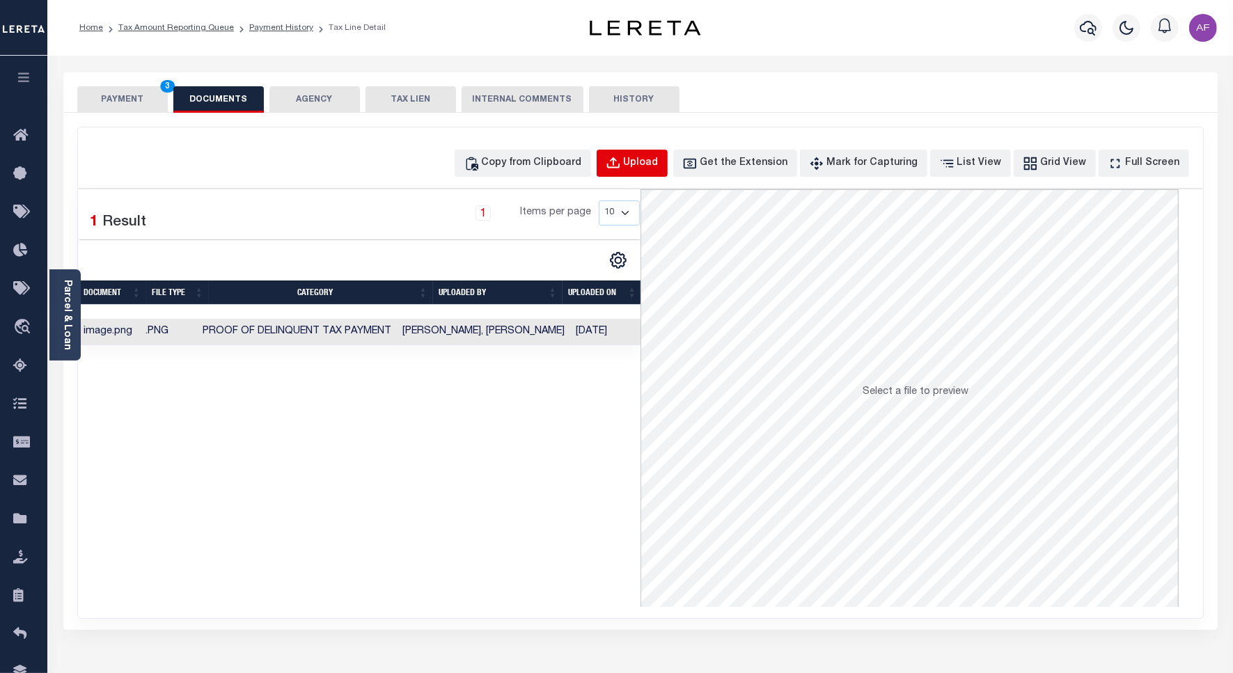
click at [659, 162] on div "Upload" at bounding box center [641, 163] width 35 height 15
select select "POP"
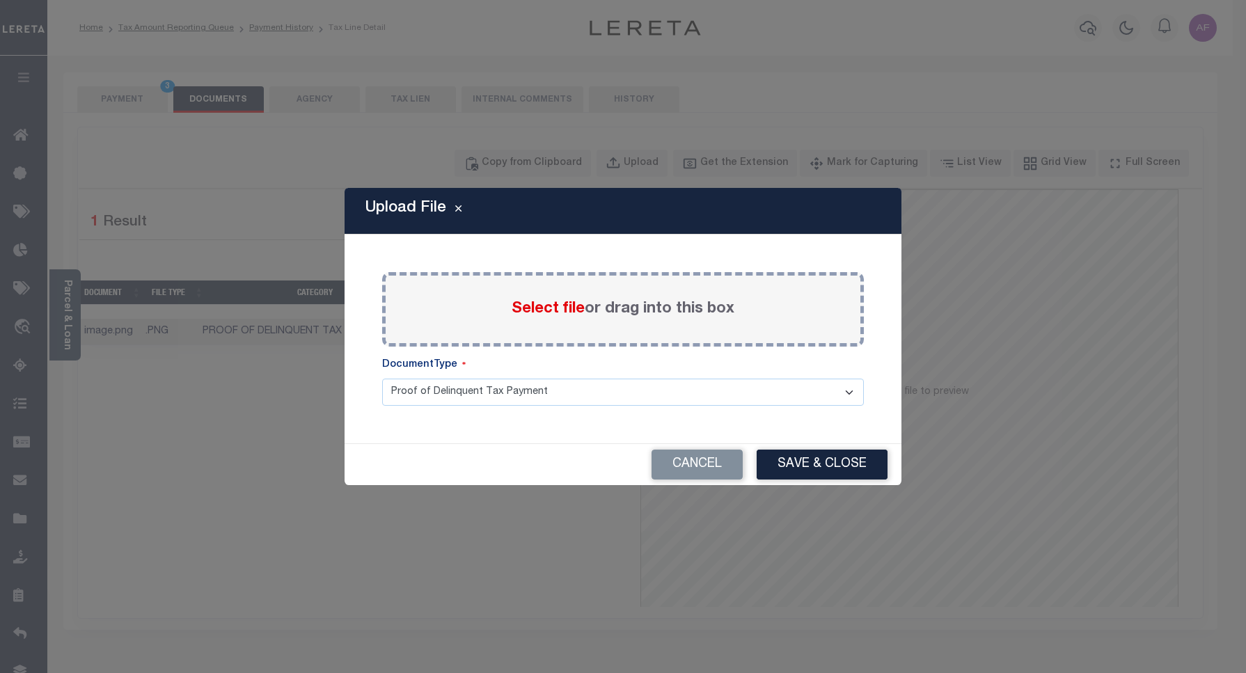
click at [530, 310] on span "Select file" at bounding box center [548, 308] width 73 height 15
click at [0, 0] on input "Select file or drag into this box" at bounding box center [0, 0] width 0 height 0
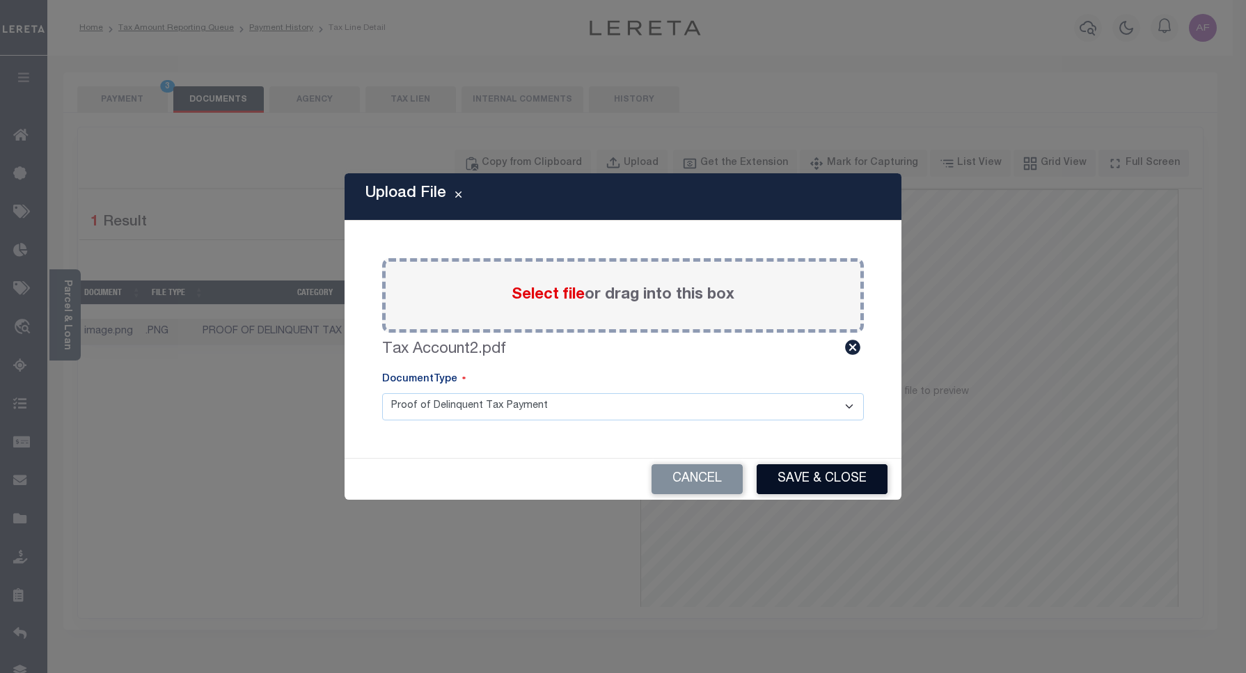
click at [809, 472] on button "Save & Close" at bounding box center [822, 479] width 131 height 30
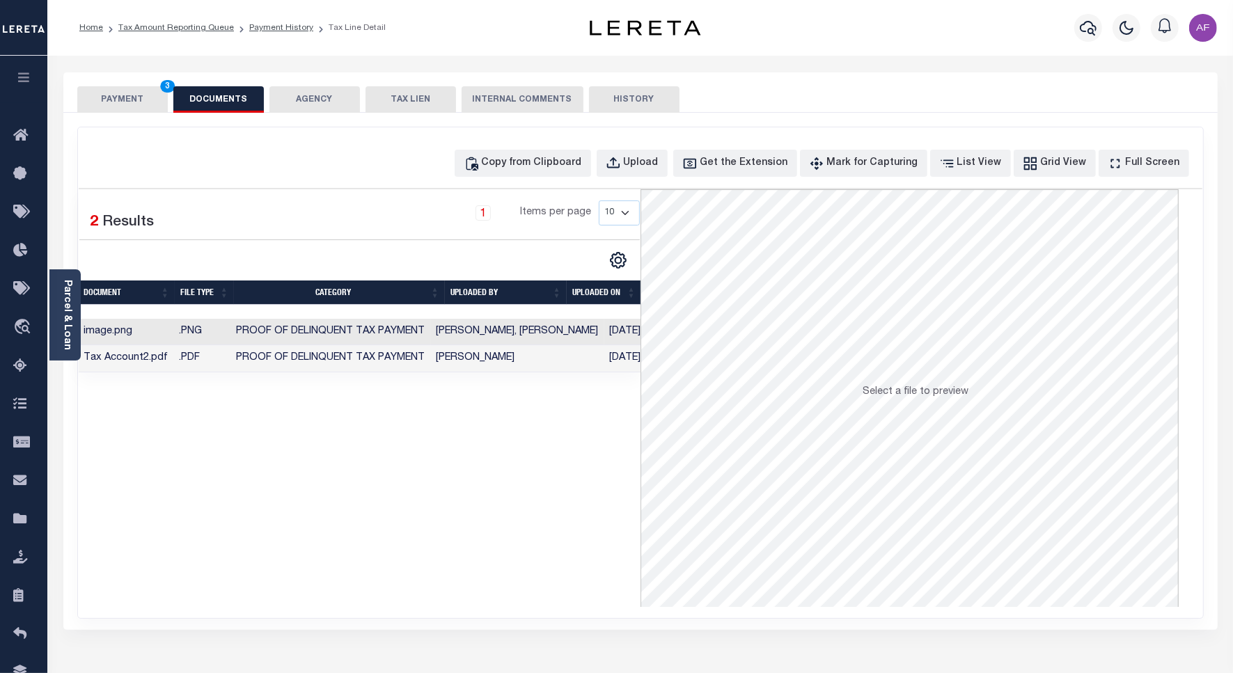
click at [122, 99] on button "PAYMENT 3" at bounding box center [122, 99] width 90 height 26
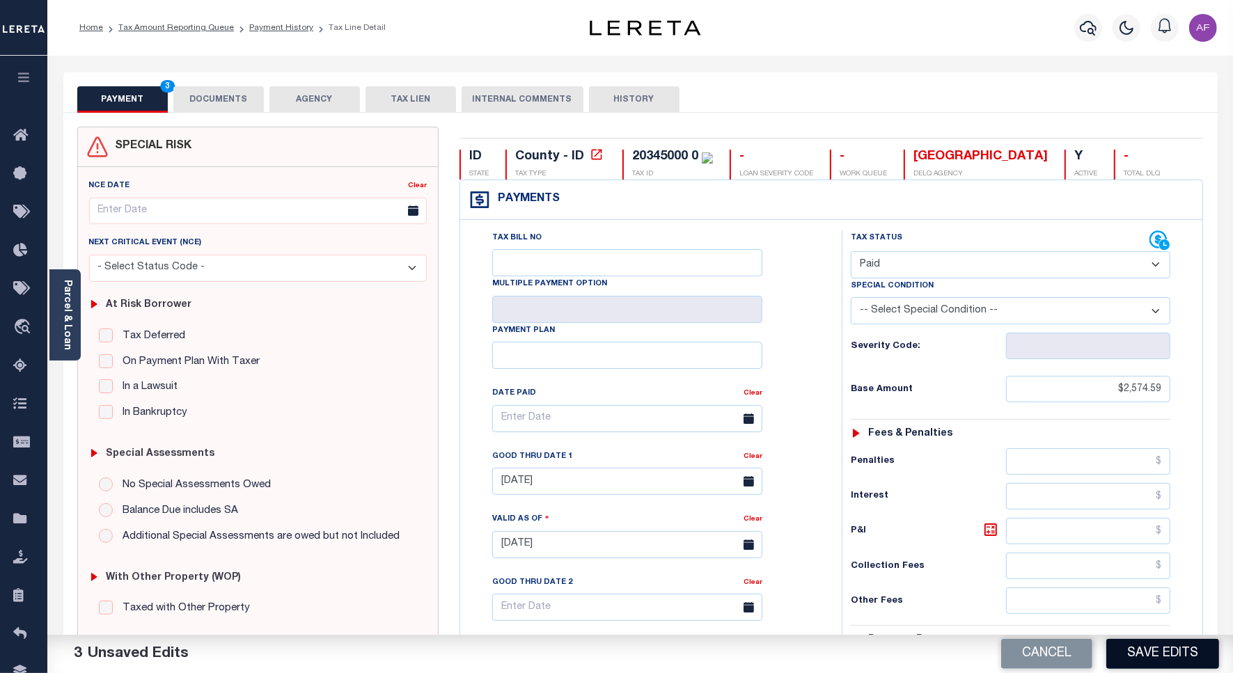
click at [1170, 662] on button "Save Edits" at bounding box center [1162, 654] width 113 height 30
checkbox input "false"
type input "$2,574.59"
type input "$0"
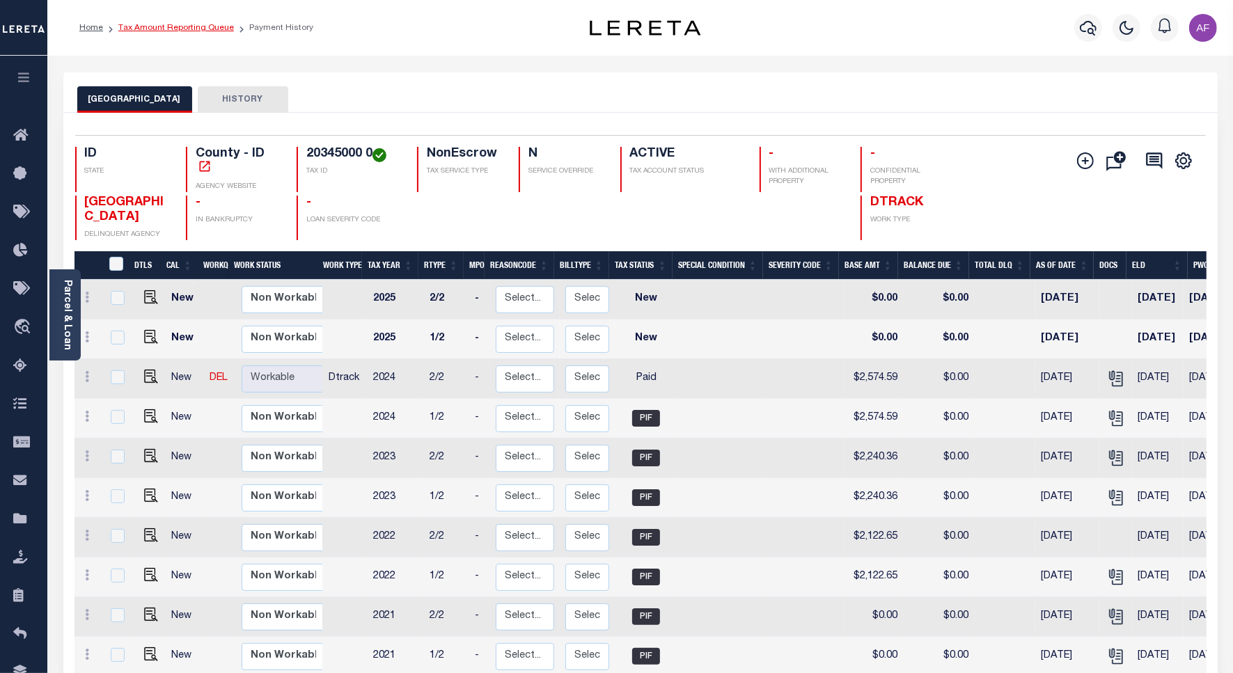
click at [161, 26] on link "Tax Amount Reporting Queue" at bounding box center [176, 28] width 116 height 8
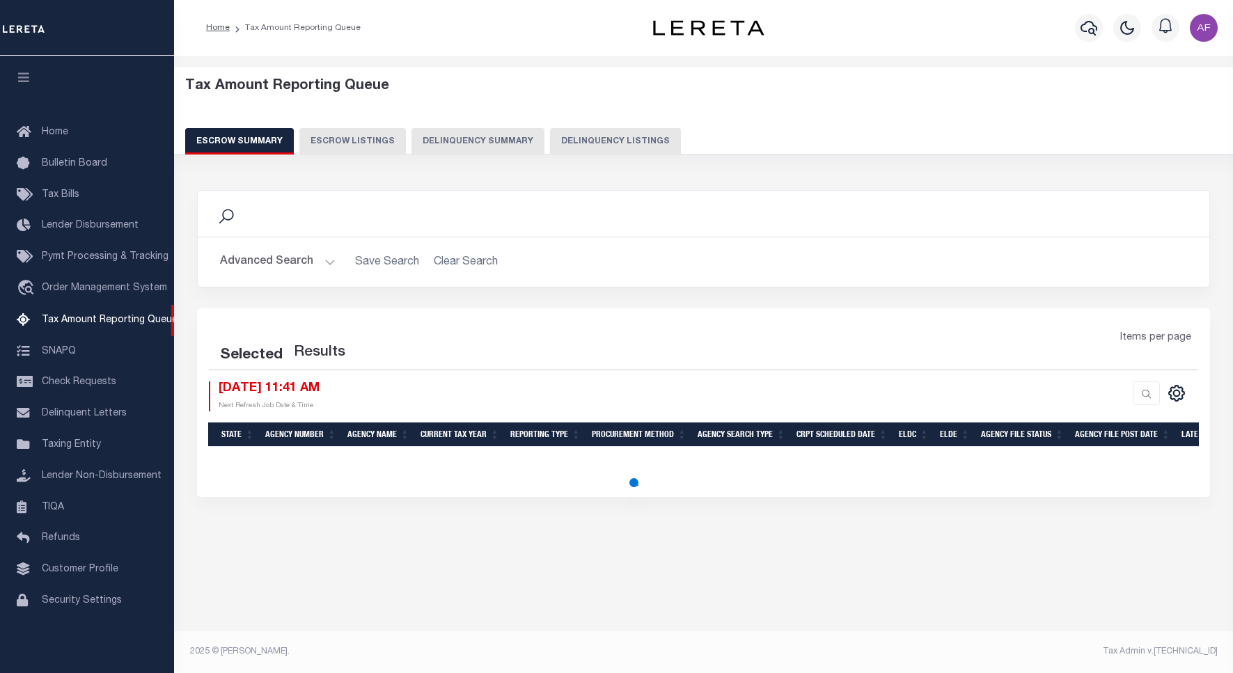
click at [597, 137] on button "Delinquency Listings" at bounding box center [615, 141] width 131 height 26
select select "100"
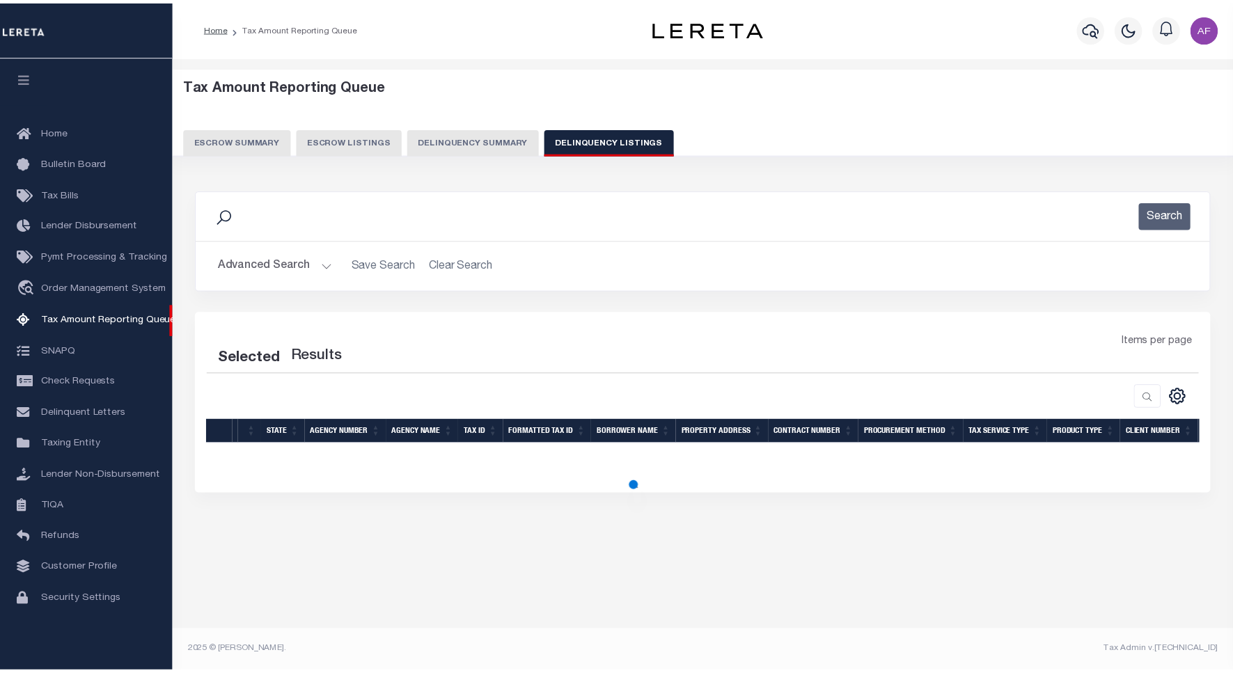
scroll to position [4, 0]
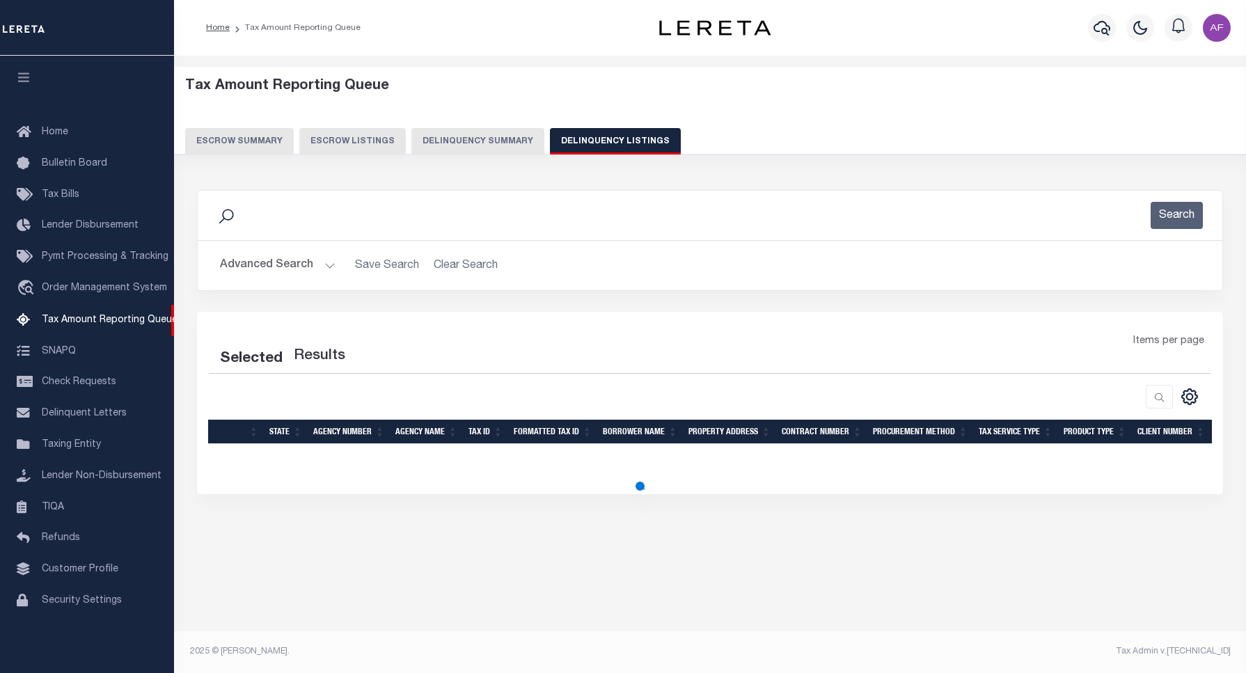
select select "100"
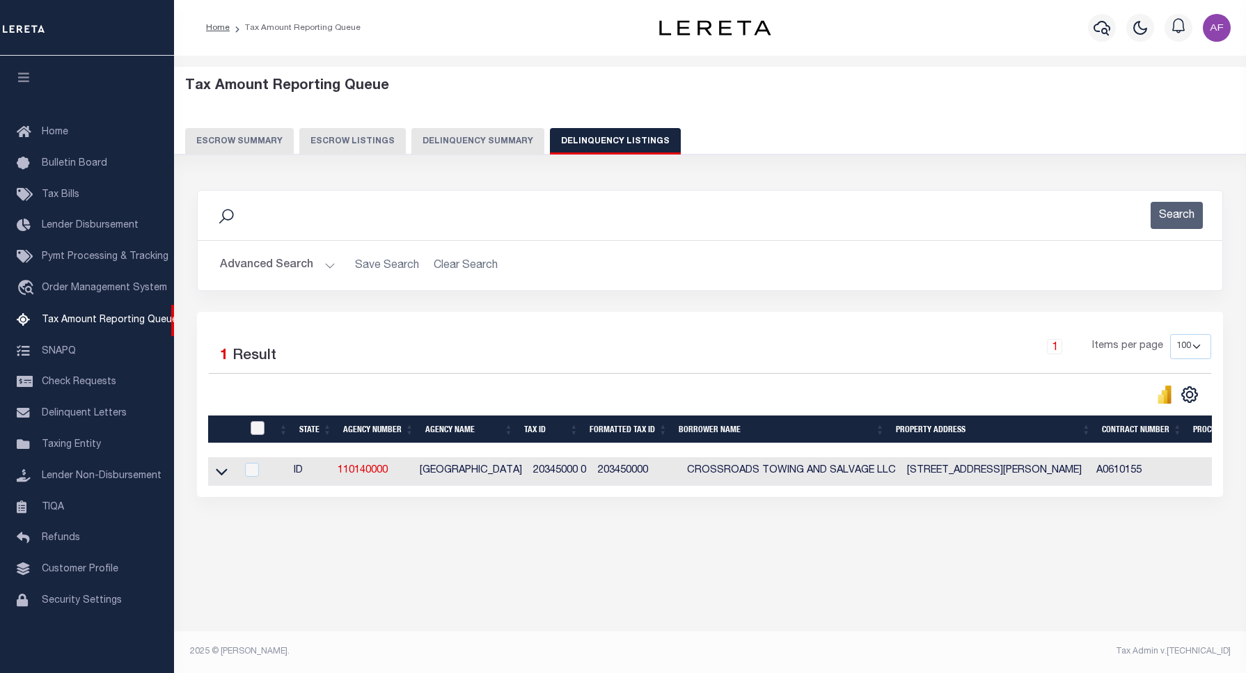
click at [253, 433] on input "checkbox" at bounding box center [258, 428] width 14 height 14
checkbox input "true"
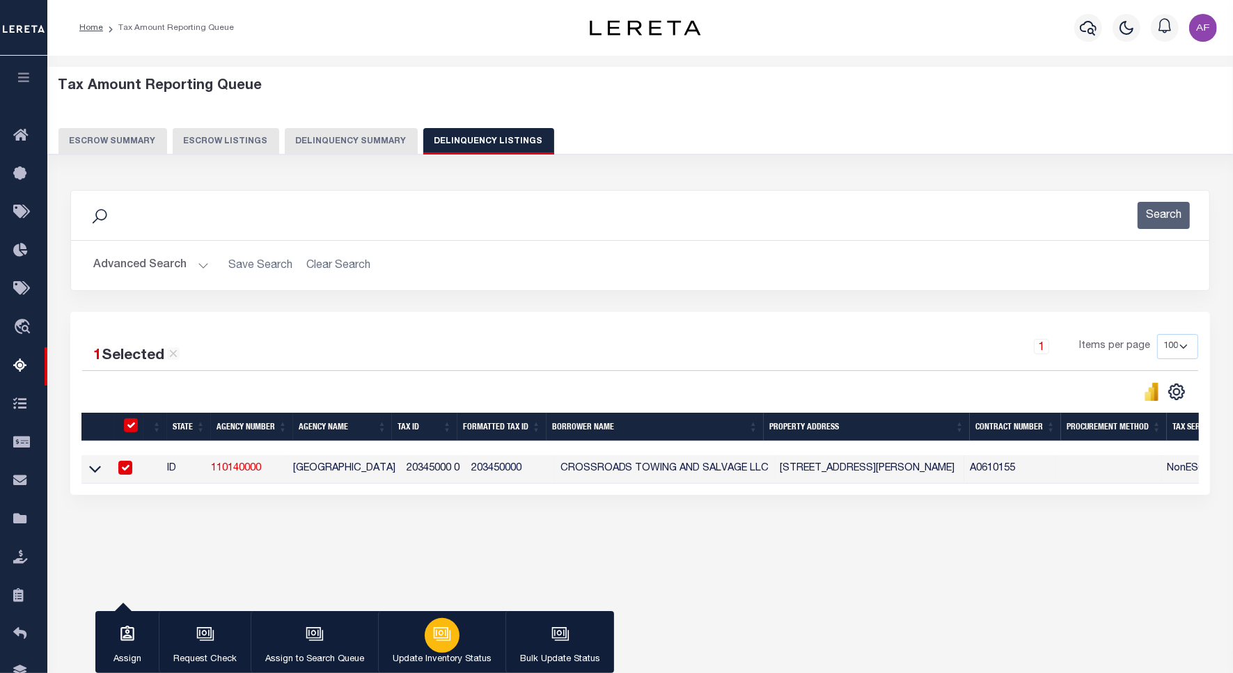
click at [463, 645] on button "Update Inventory Status" at bounding box center [441, 642] width 127 height 63
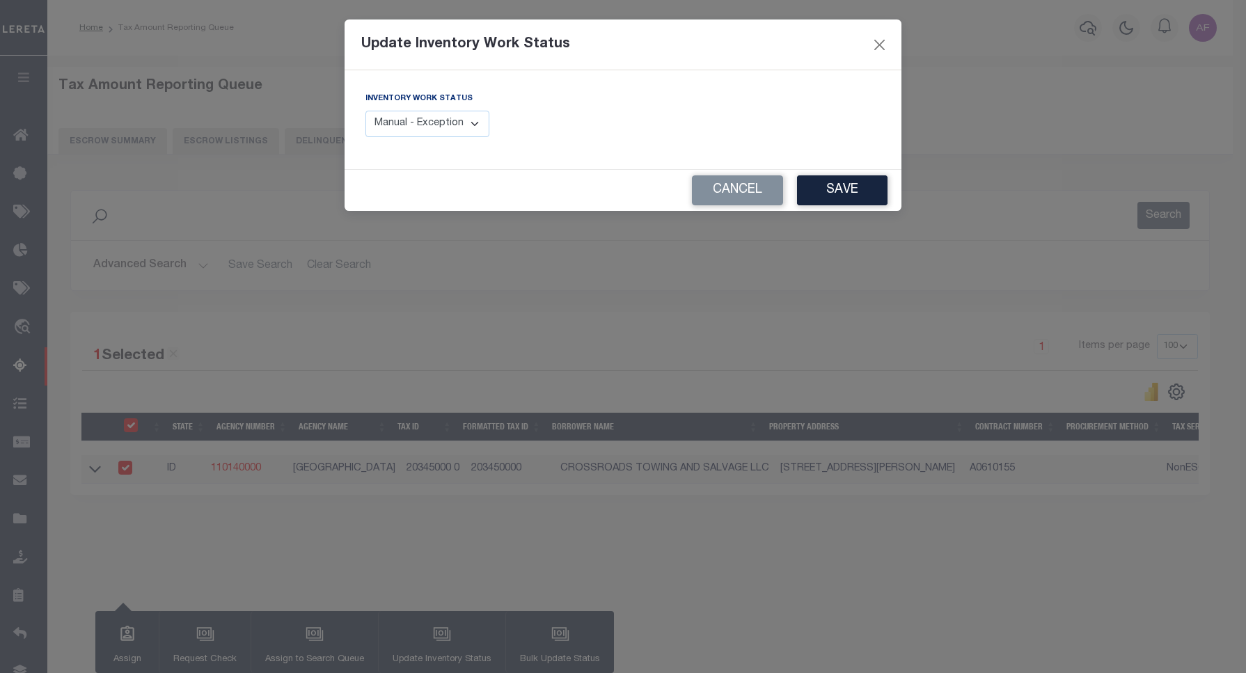
drag, startPoint x: 479, startPoint y: 120, endPoint x: 471, endPoint y: 127, distance: 11.3
click at [478, 122] on select "Manual - Exception Pended - Awaiting Search Late Add Exception Completed" at bounding box center [427, 124] width 124 height 27
select select "4"
click at [365, 111] on select "Manual - Exception Pended - Awaiting Search Late Add Exception Completed" at bounding box center [427, 124] width 124 height 27
click at [855, 195] on button "Save" at bounding box center [842, 190] width 90 height 30
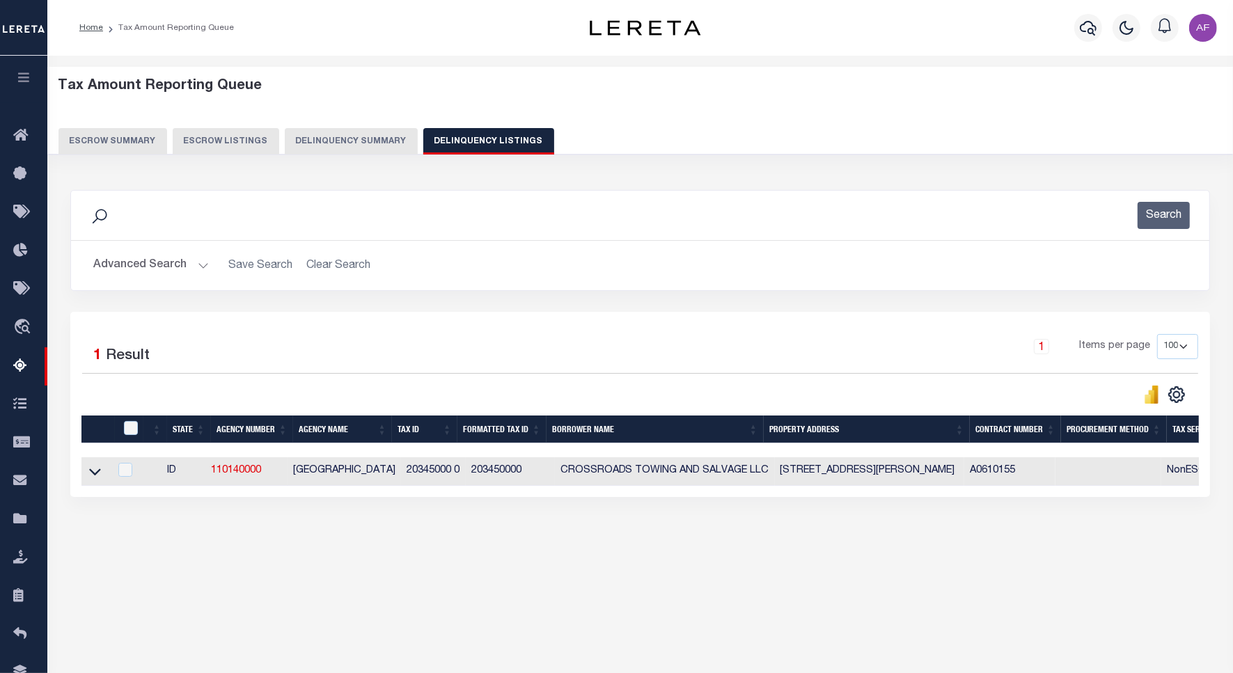
click at [157, 265] on button "Advanced Search" at bounding box center [151, 265] width 116 height 27
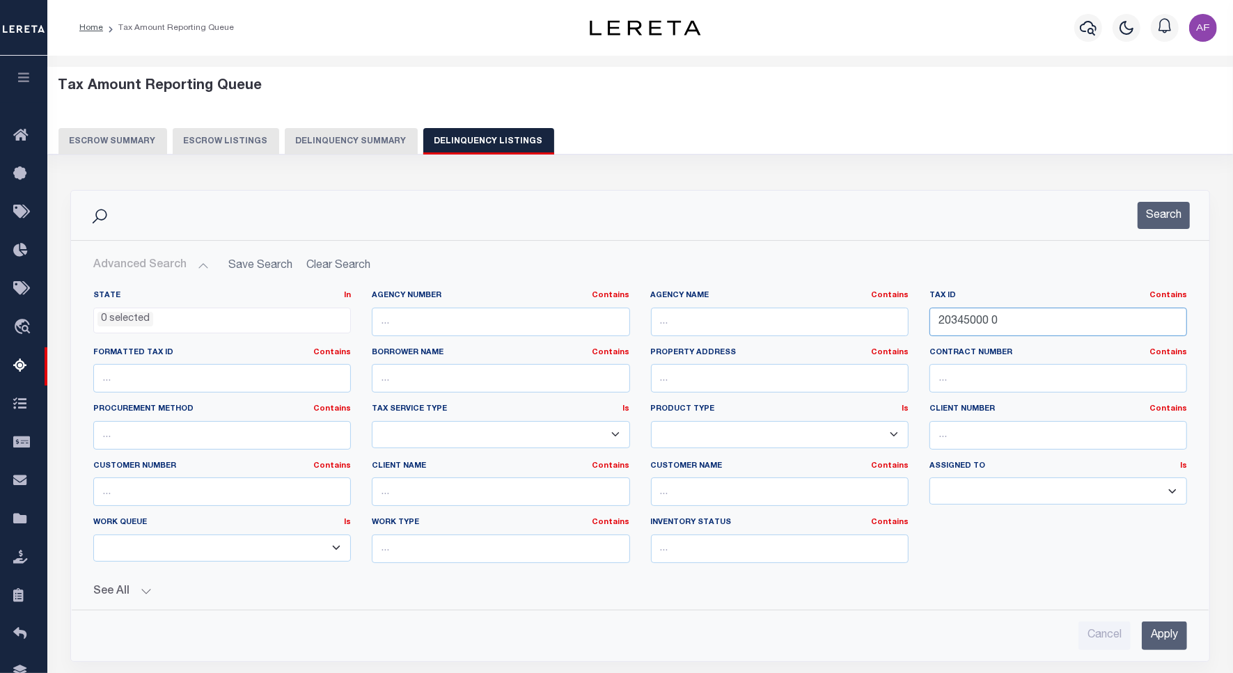
click at [979, 322] on input "20345000 0" at bounding box center [1058, 322] width 258 height 29
drag, startPoint x: 1018, startPoint y: 322, endPoint x: 885, endPoint y: 322, distance: 133.0
click at [885, 322] on div "State In In AK AL AR AZ CA CO CT DC DE FL GA GU HI IA ID IL IN KS [GEOGRAPHIC_D…" at bounding box center [640, 432] width 1115 height 284
paste input "114301"
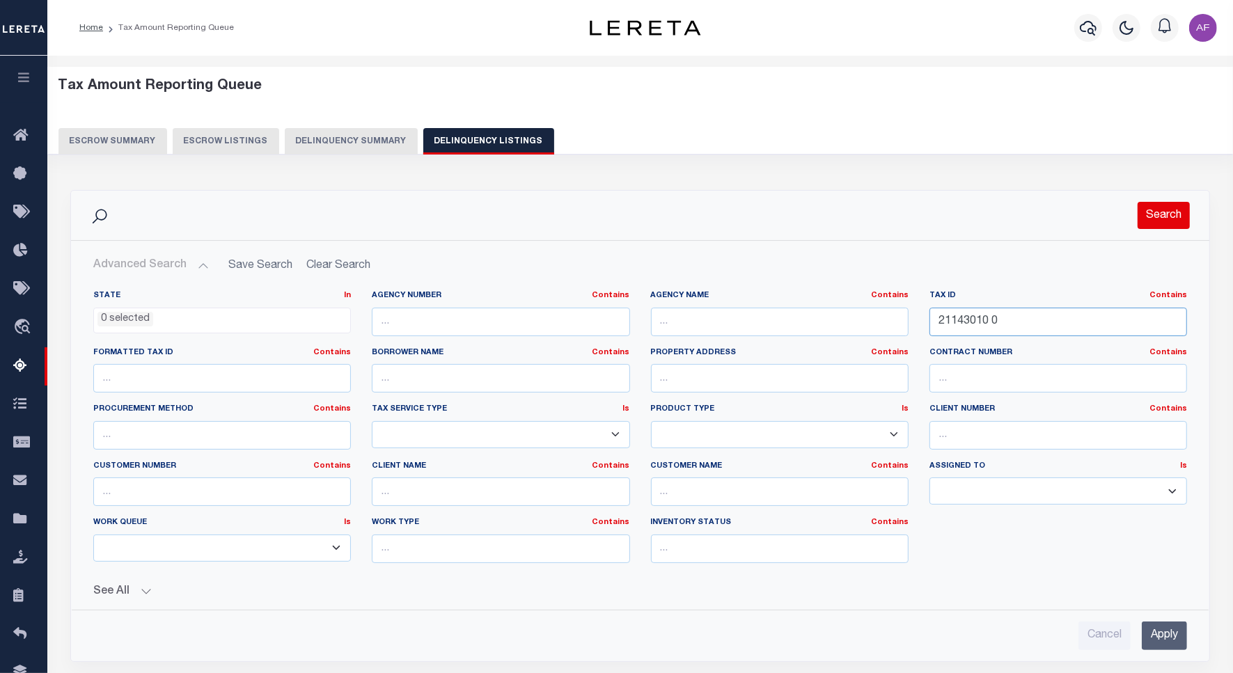
type input "21143010 0"
click at [1163, 214] on button "Search" at bounding box center [1164, 215] width 52 height 27
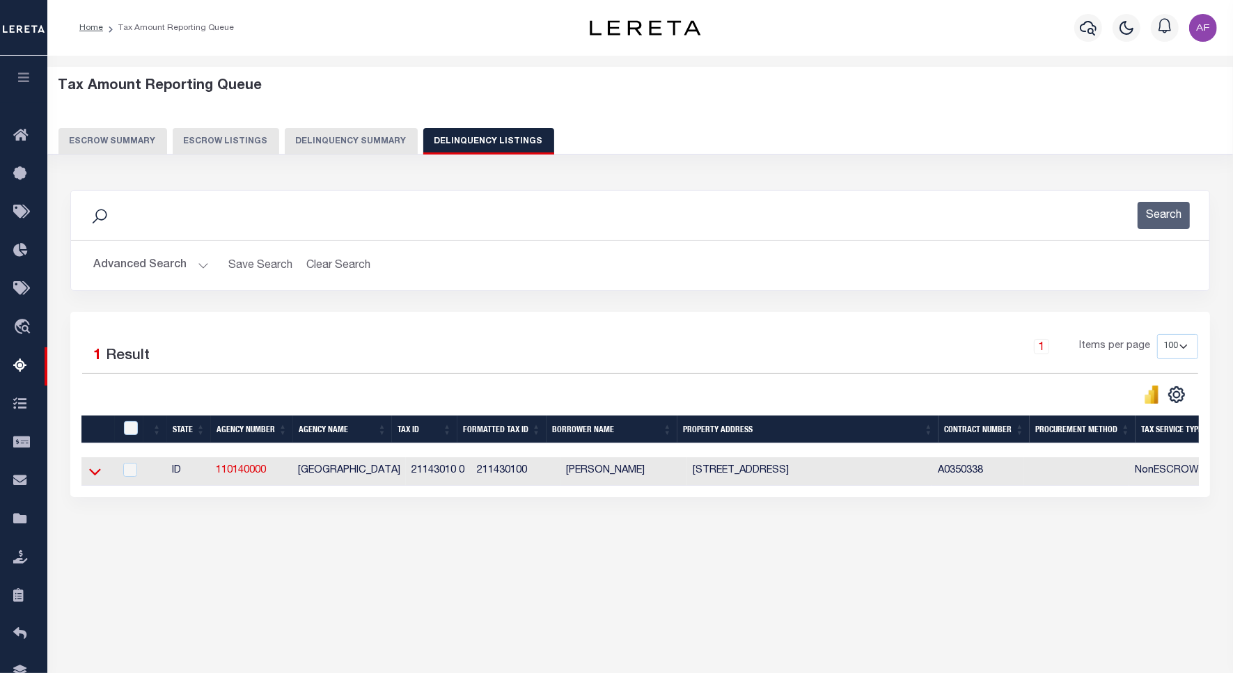
click at [89, 473] on icon at bounding box center [95, 471] width 12 height 15
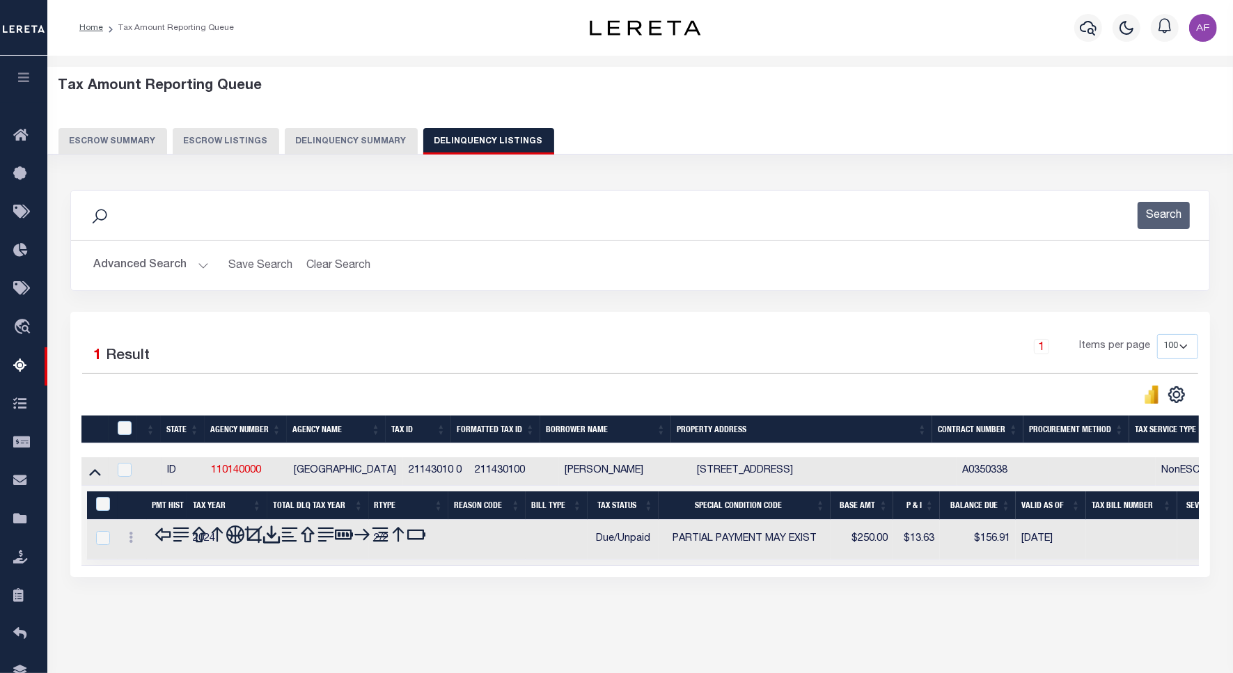
scroll to position [64, 0]
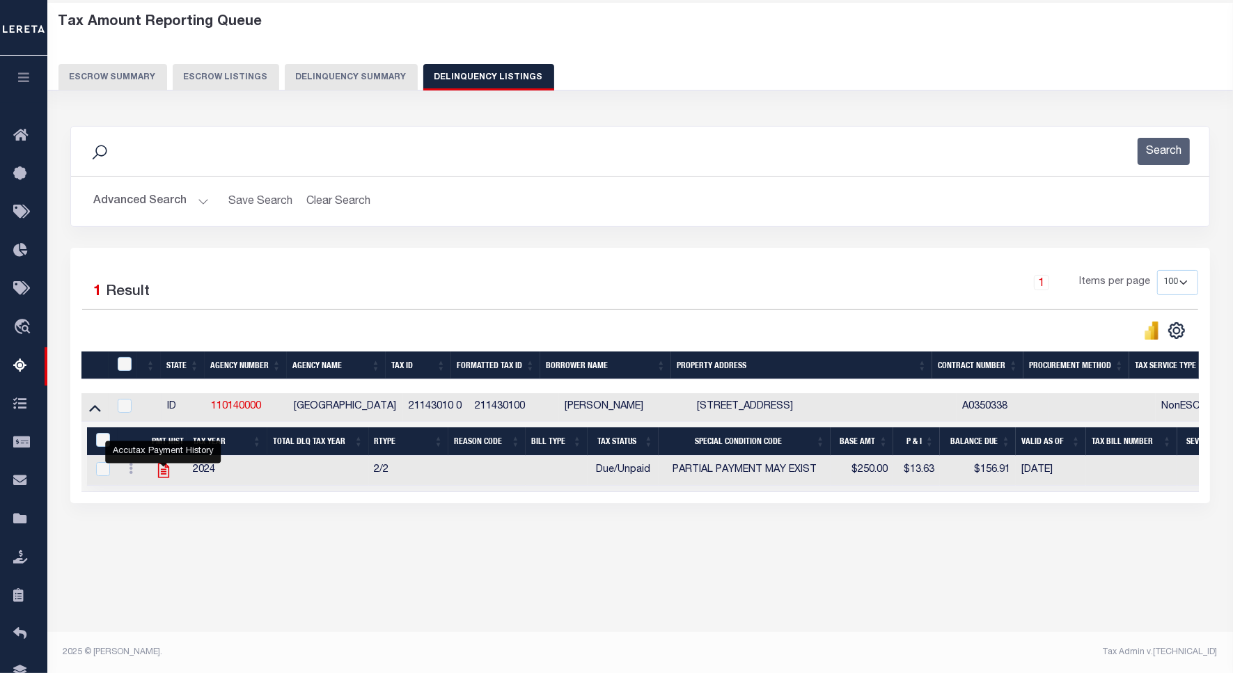
click at [160, 478] on icon "" at bounding box center [164, 471] width 18 height 18
checkbox input "true"
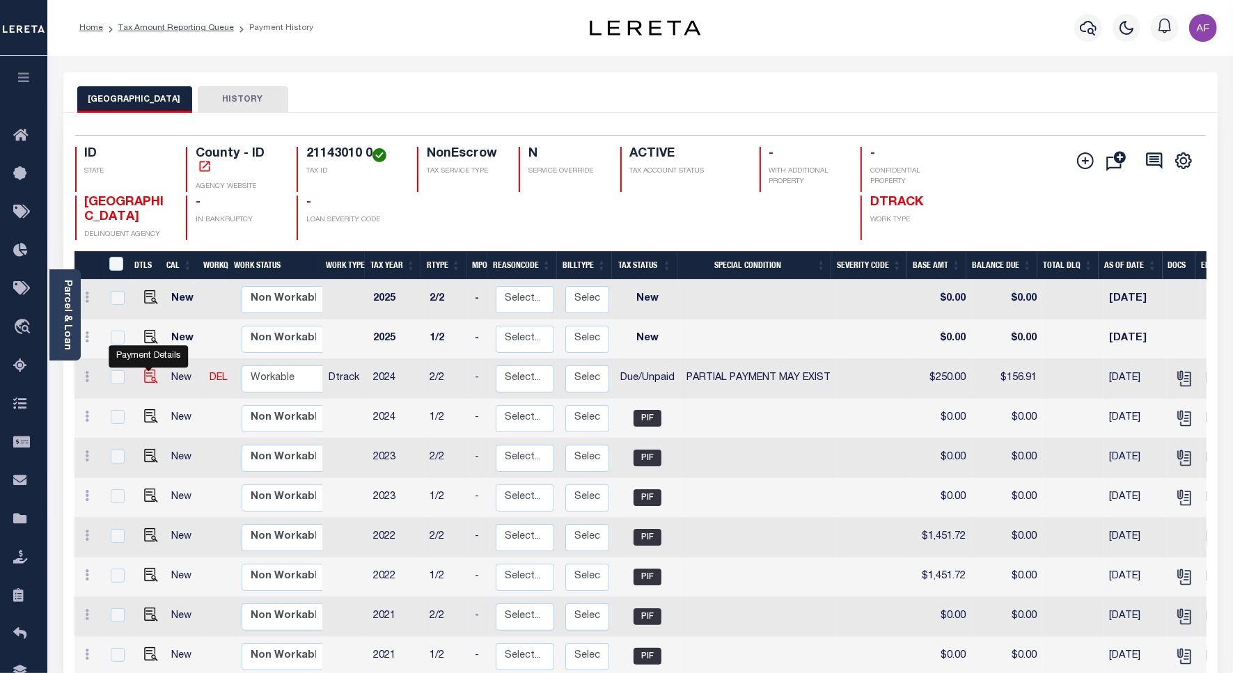
click at [150, 380] on img "" at bounding box center [151, 377] width 14 height 14
checkbox input "true"
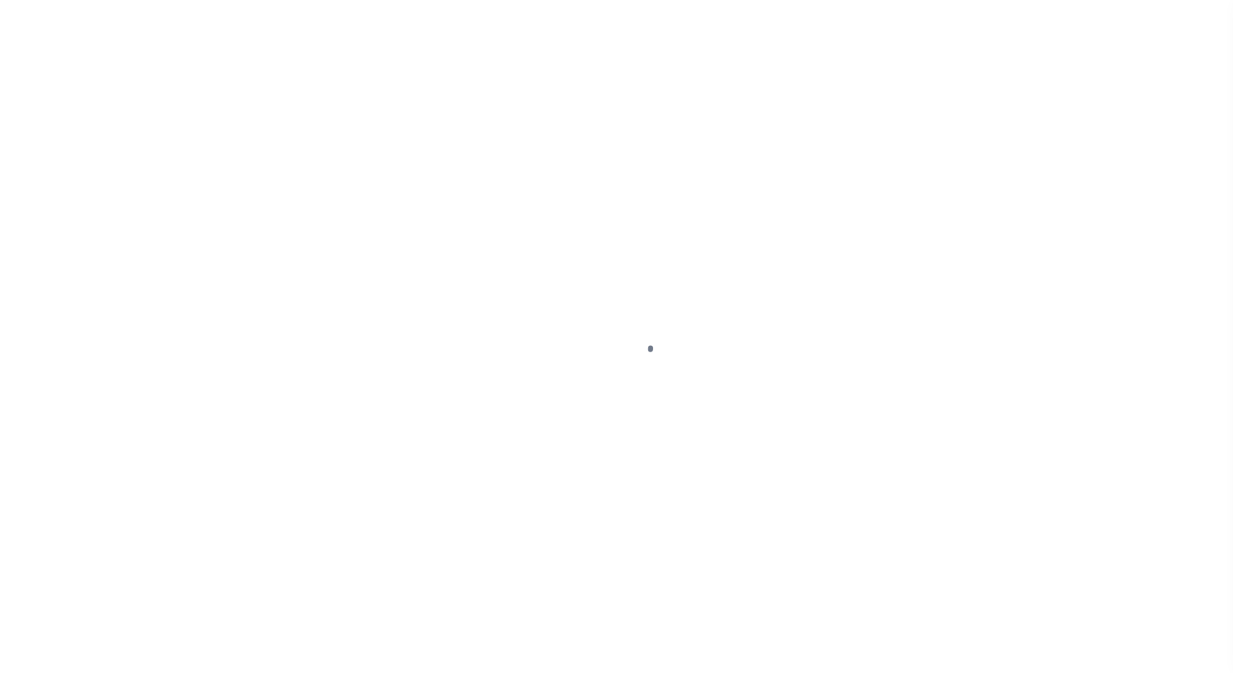
select select "DUE"
select select "15"
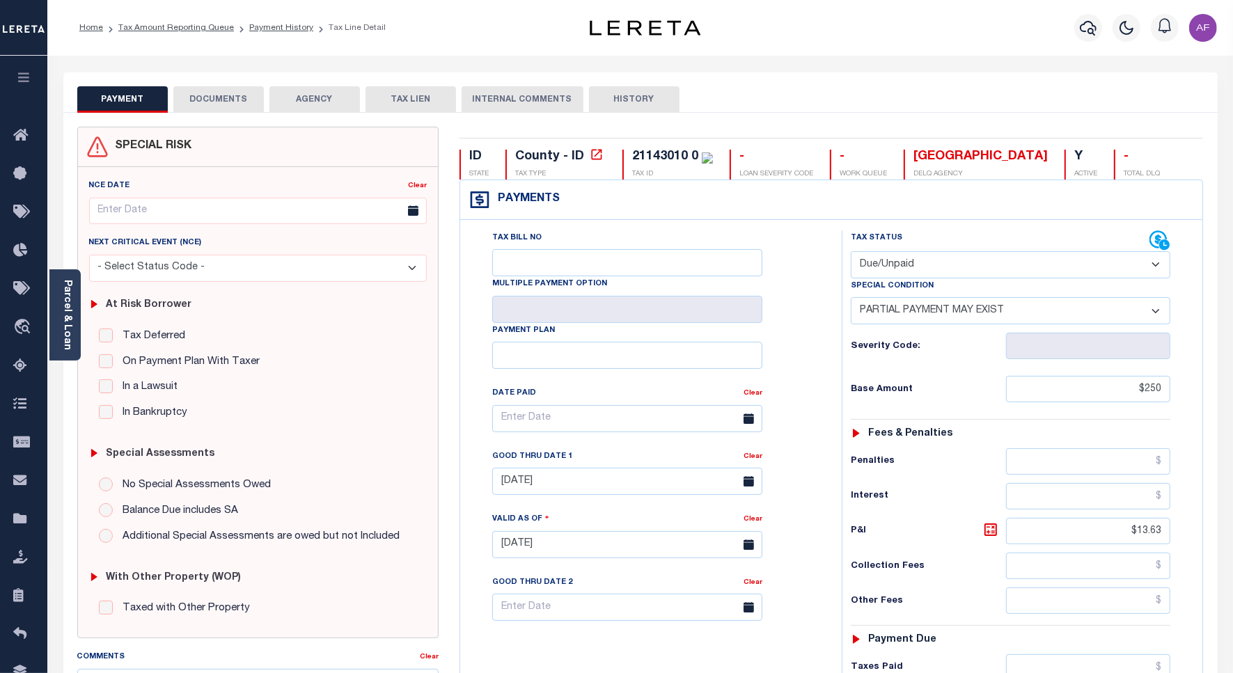
click at [895, 266] on select "- Select Status Code - Open Due/Unpaid Paid Incomplete No Tax Due Internal Refu…" at bounding box center [1011, 264] width 320 height 27
select select "PYD"
click at [851, 253] on select "- Select Status Code - Open Due/Unpaid Paid Incomplete No Tax Due Internal Refu…" at bounding box center [1011, 264] width 320 height 27
select select "0"
type input "[DATE]"
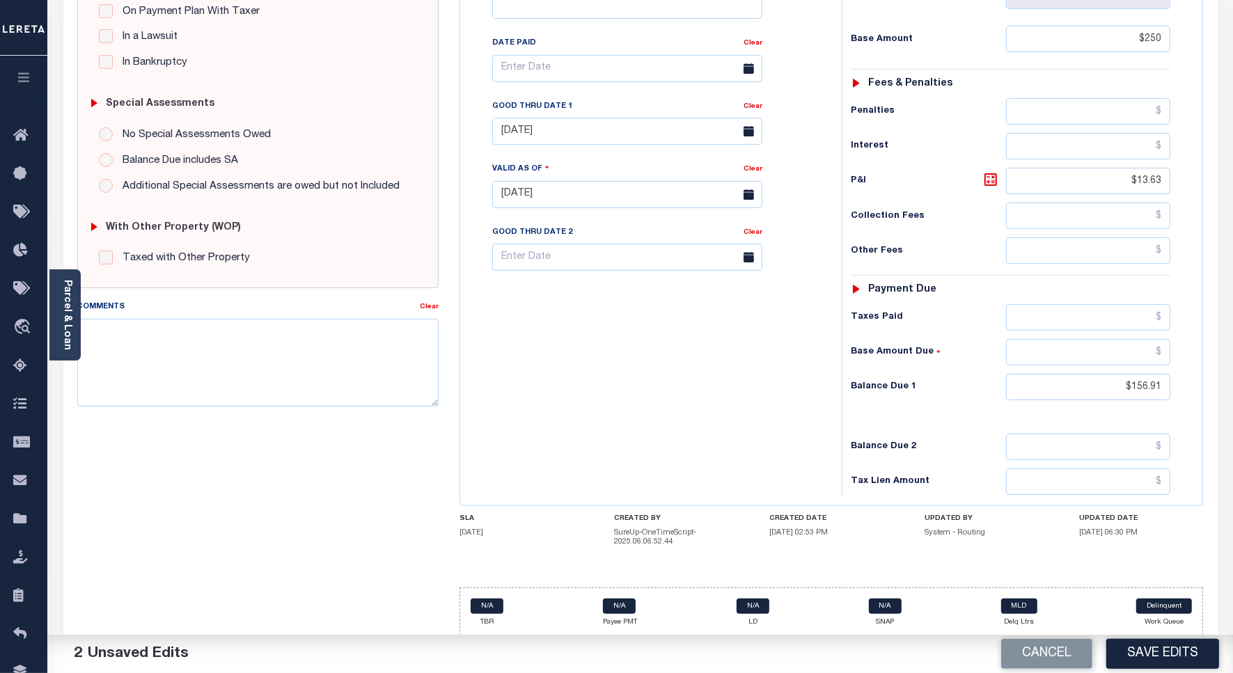
scroll to position [367, 0]
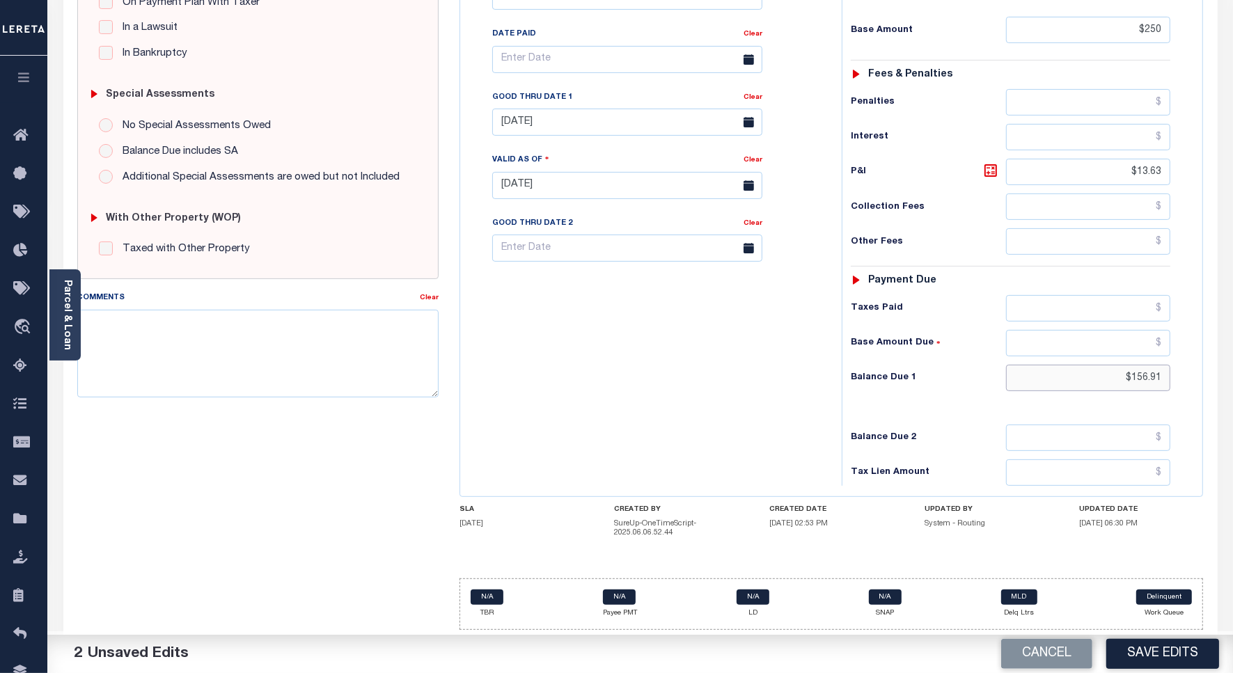
click at [1143, 374] on input "$156.91" at bounding box center [1088, 378] width 164 height 26
type input "$0"
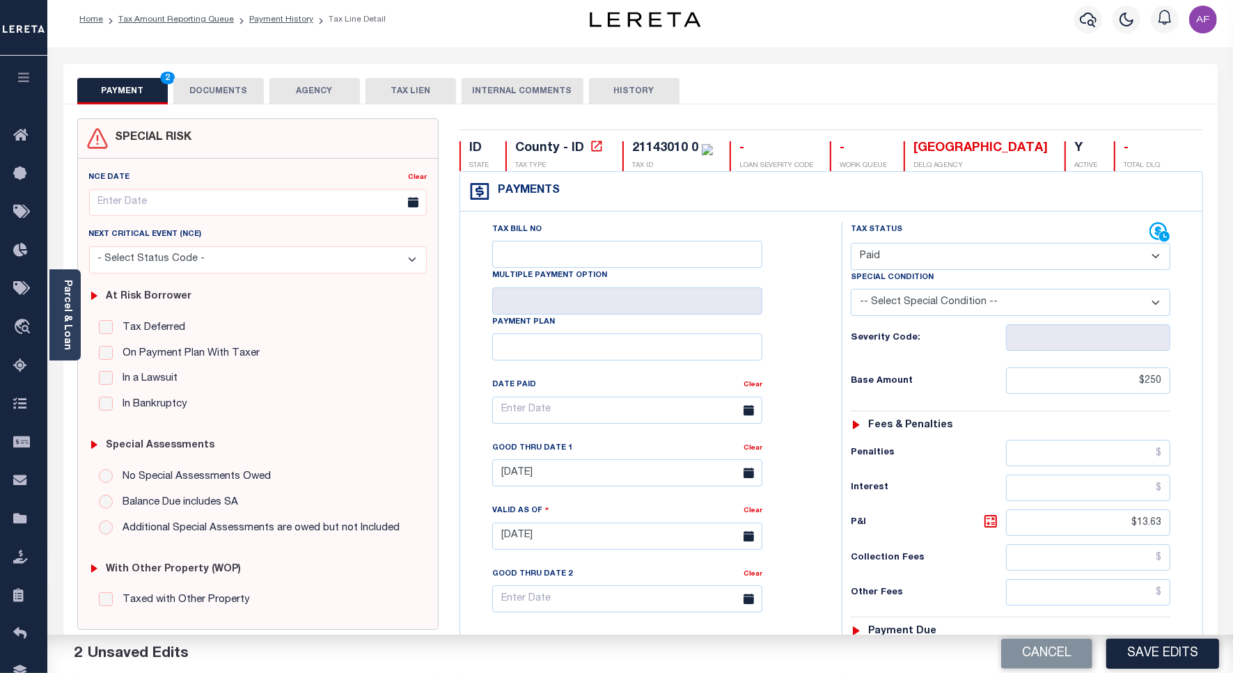
scroll to position [0, 0]
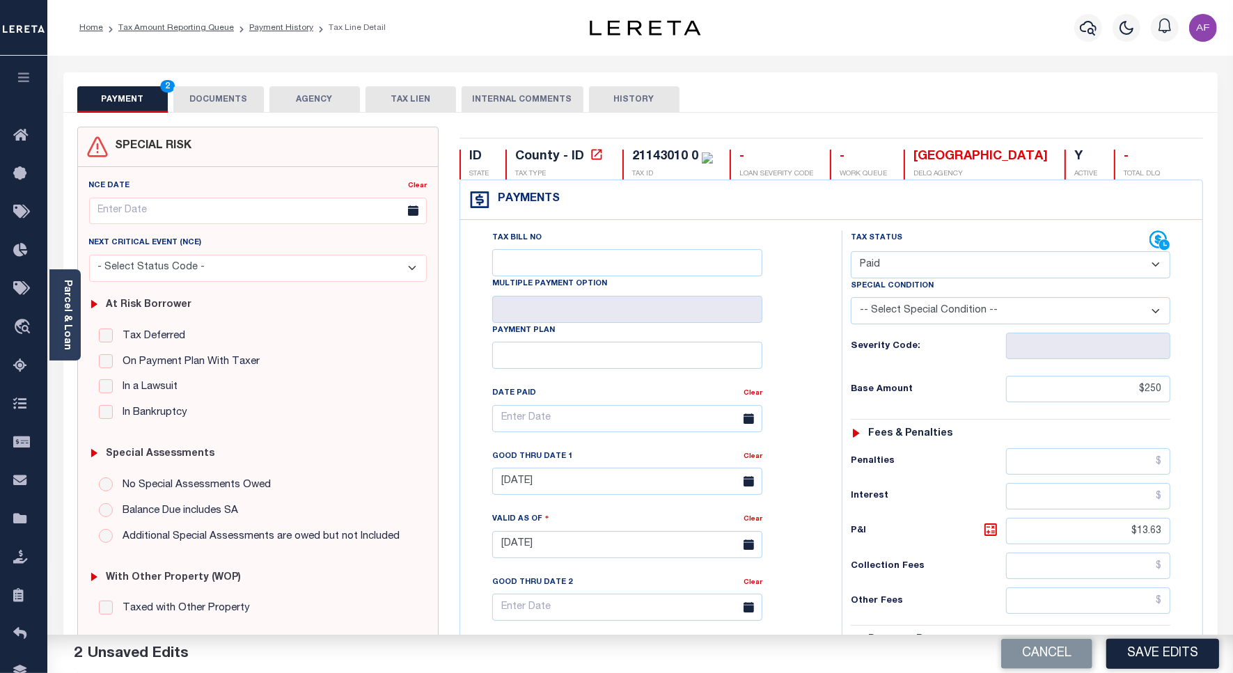
click at [230, 100] on button "DOCUMENTS" at bounding box center [218, 99] width 90 height 26
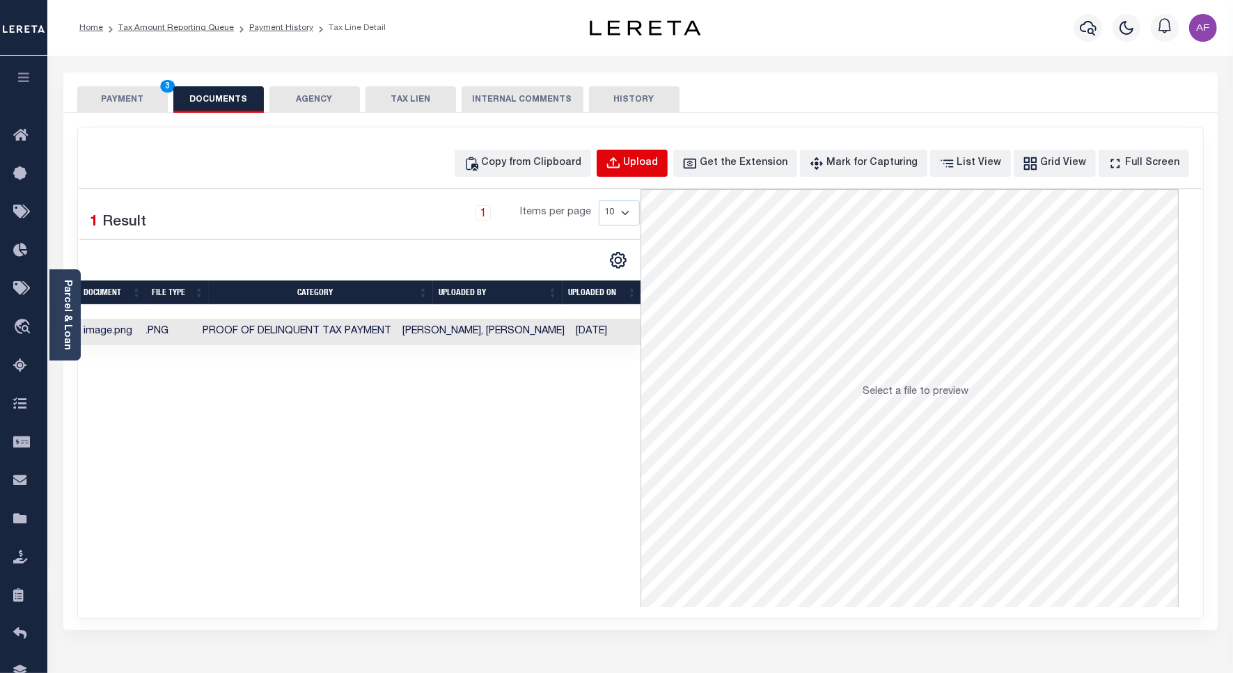
click at [659, 165] on div "Upload" at bounding box center [641, 163] width 35 height 15
select select "POP"
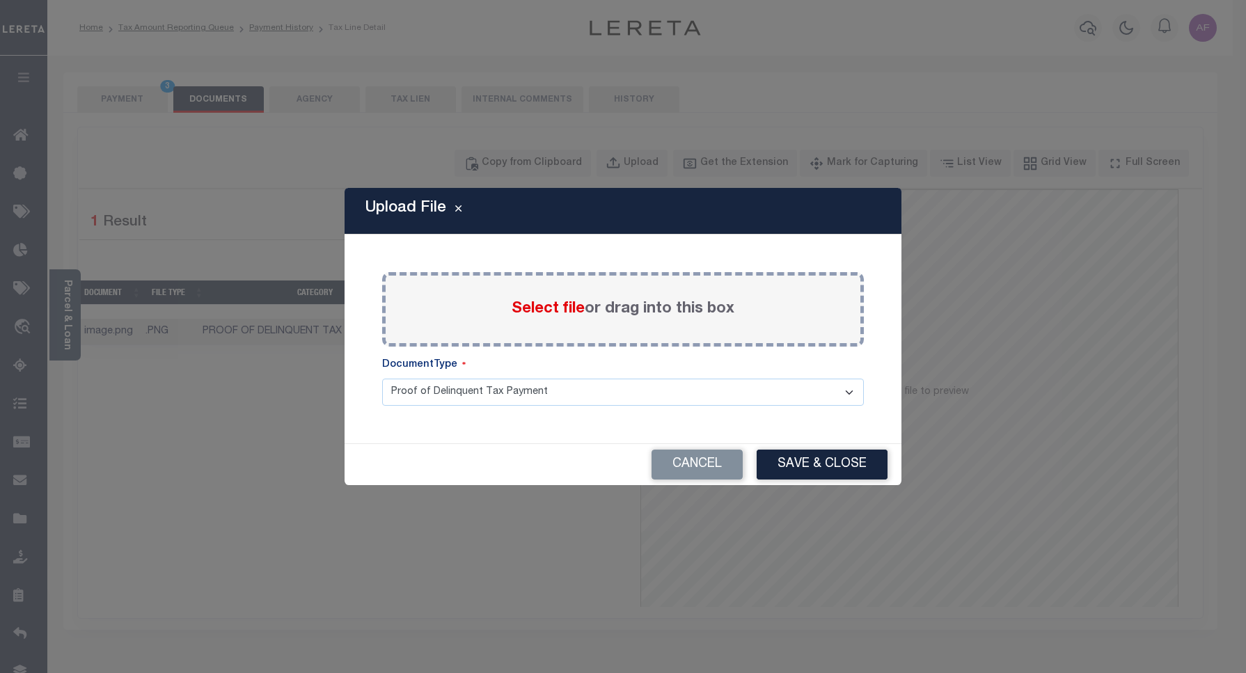
click at [559, 308] on span "Select file" at bounding box center [548, 308] width 73 height 15
click at [0, 0] on input "Select file or drag into this box" at bounding box center [0, 0] width 0 height 0
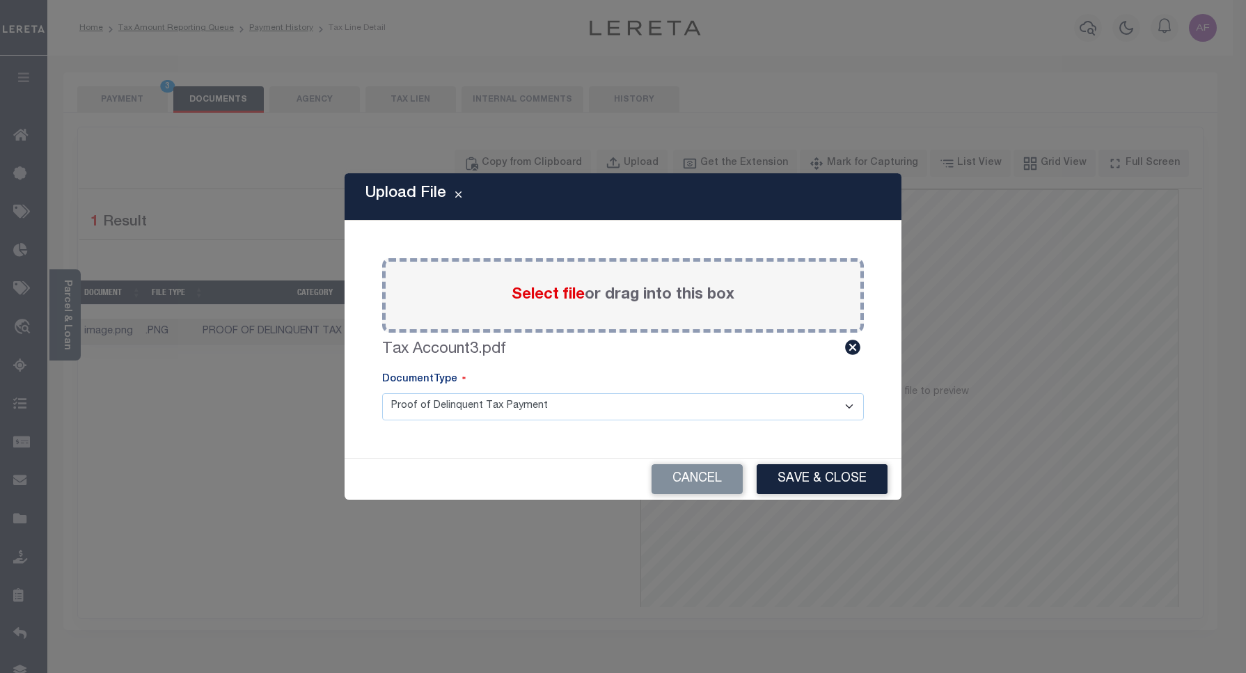
click at [815, 477] on button "Save & Close" at bounding box center [822, 479] width 131 height 30
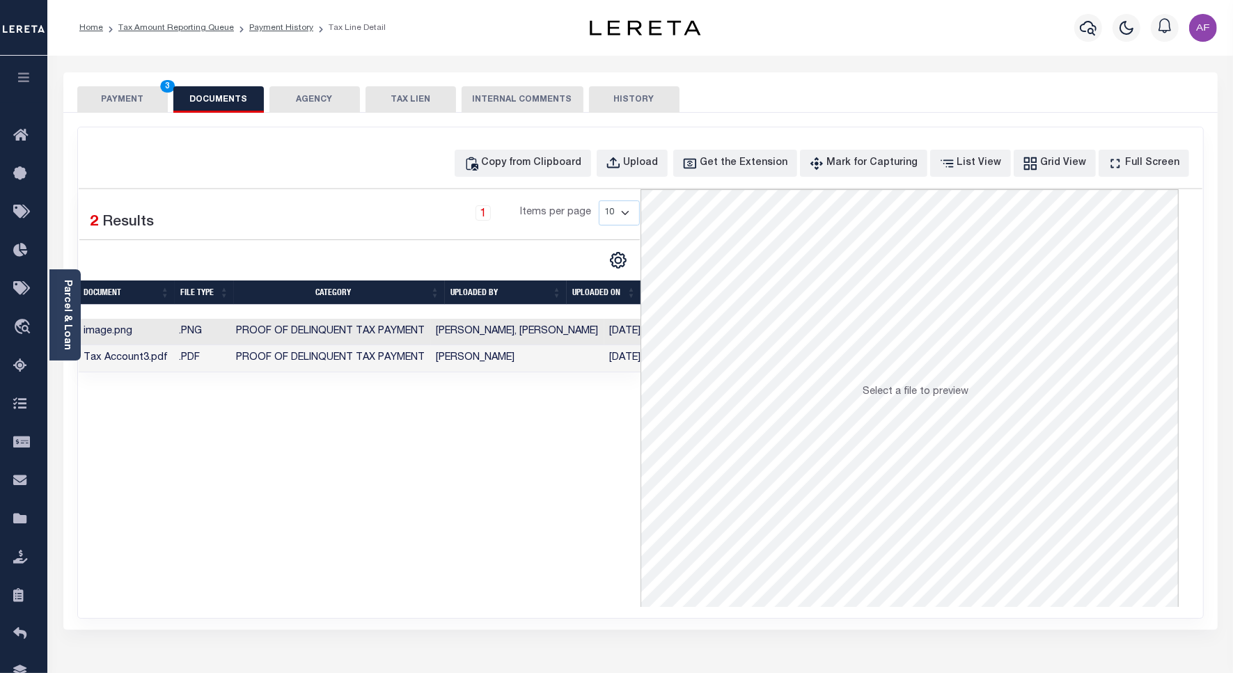
click at [132, 95] on button "PAYMENT 3" at bounding box center [122, 99] width 90 height 26
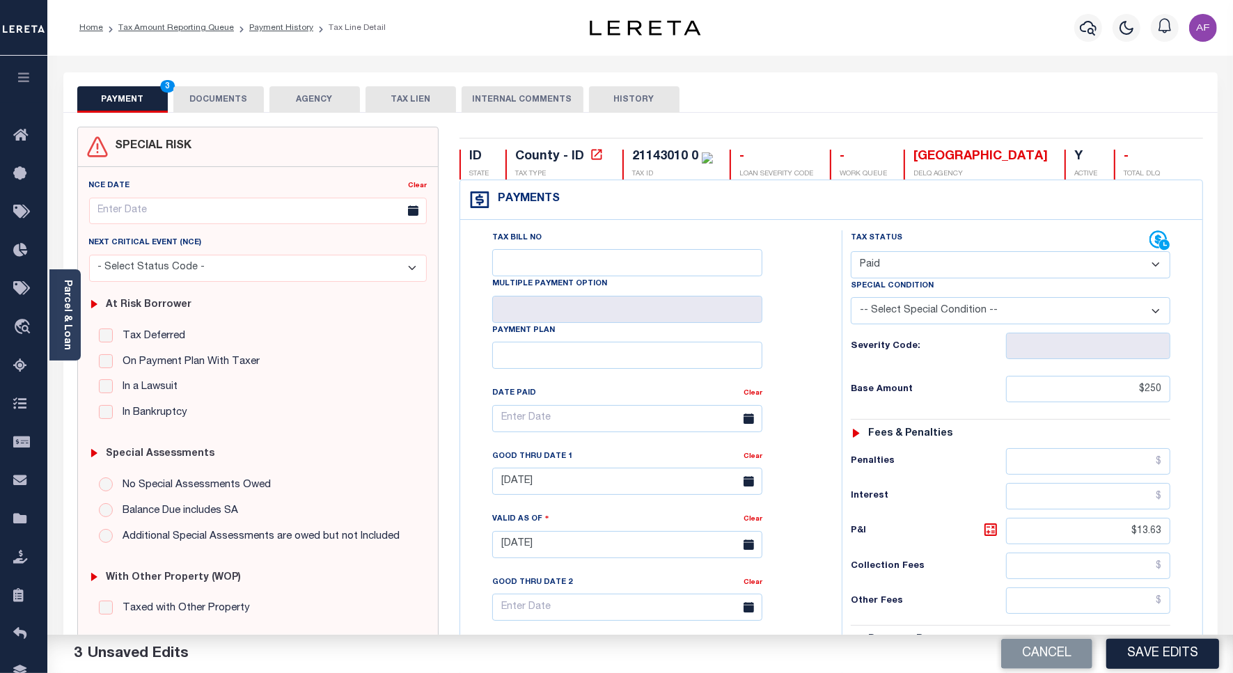
click at [223, 111] on button "DOCUMENTS" at bounding box center [218, 99] width 90 height 26
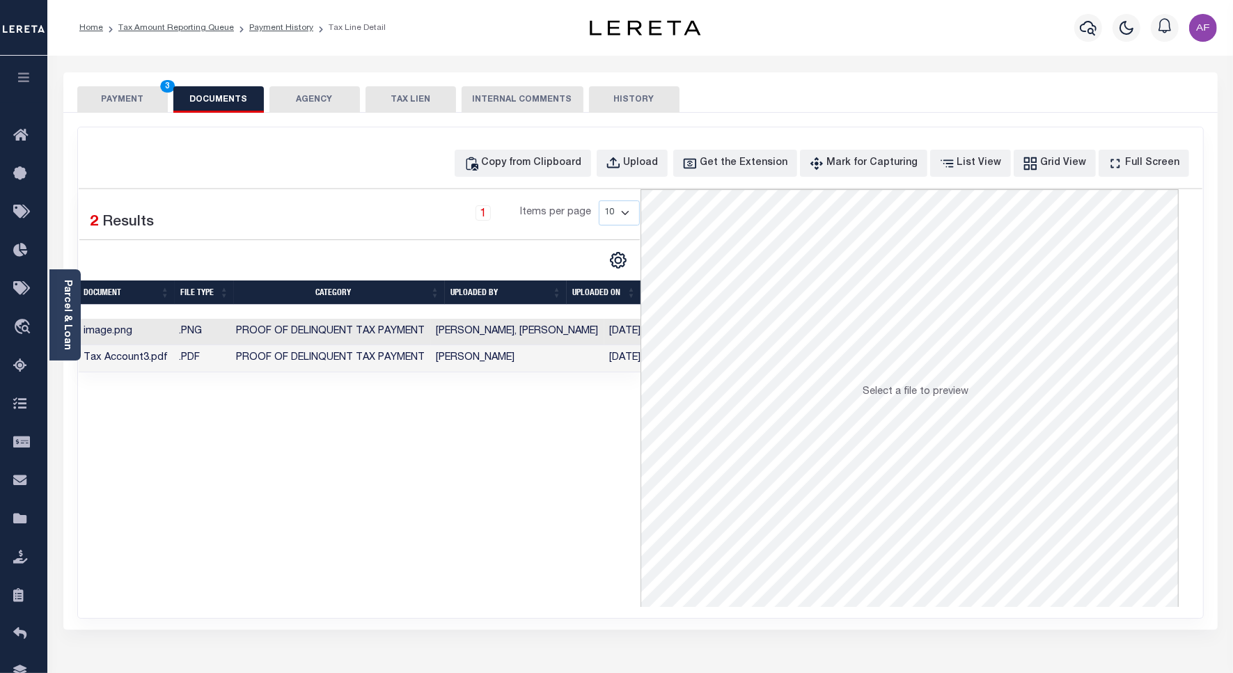
click at [106, 96] on button "PAYMENT 3" at bounding box center [122, 99] width 90 height 26
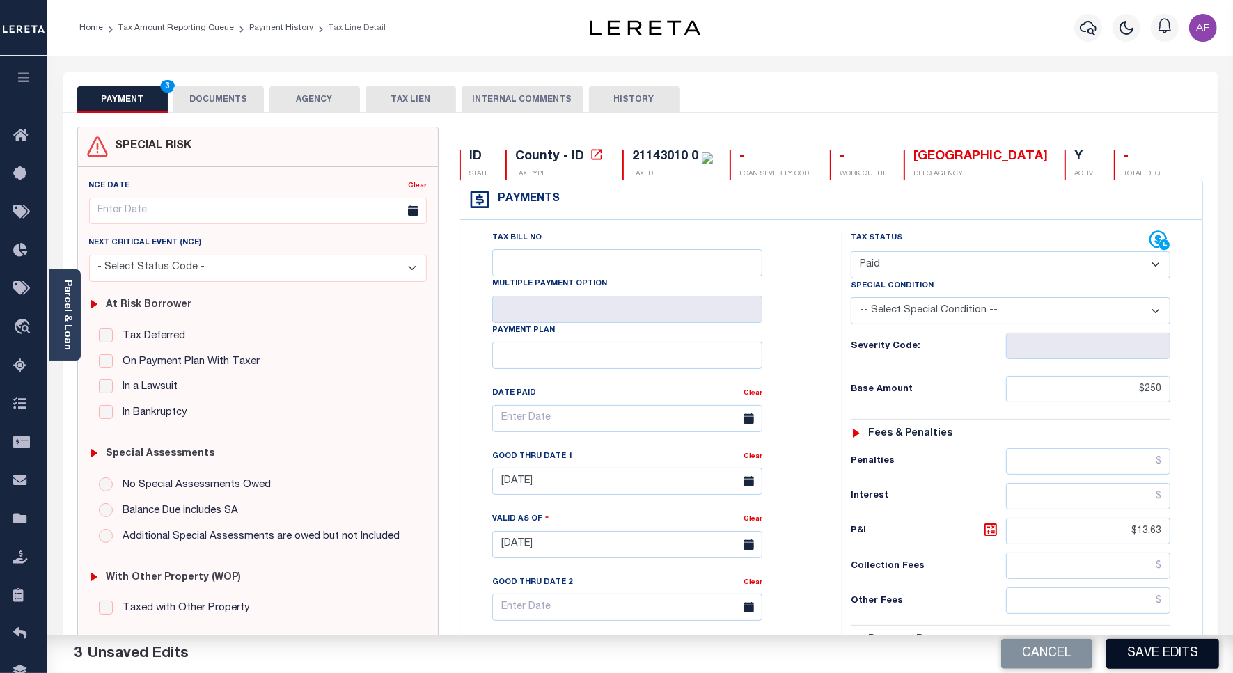
click at [1160, 659] on button "Save Edits" at bounding box center [1162, 654] width 113 height 30
checkbox input "false"
type input "$250"
type input "$13.63"
type input "$0"
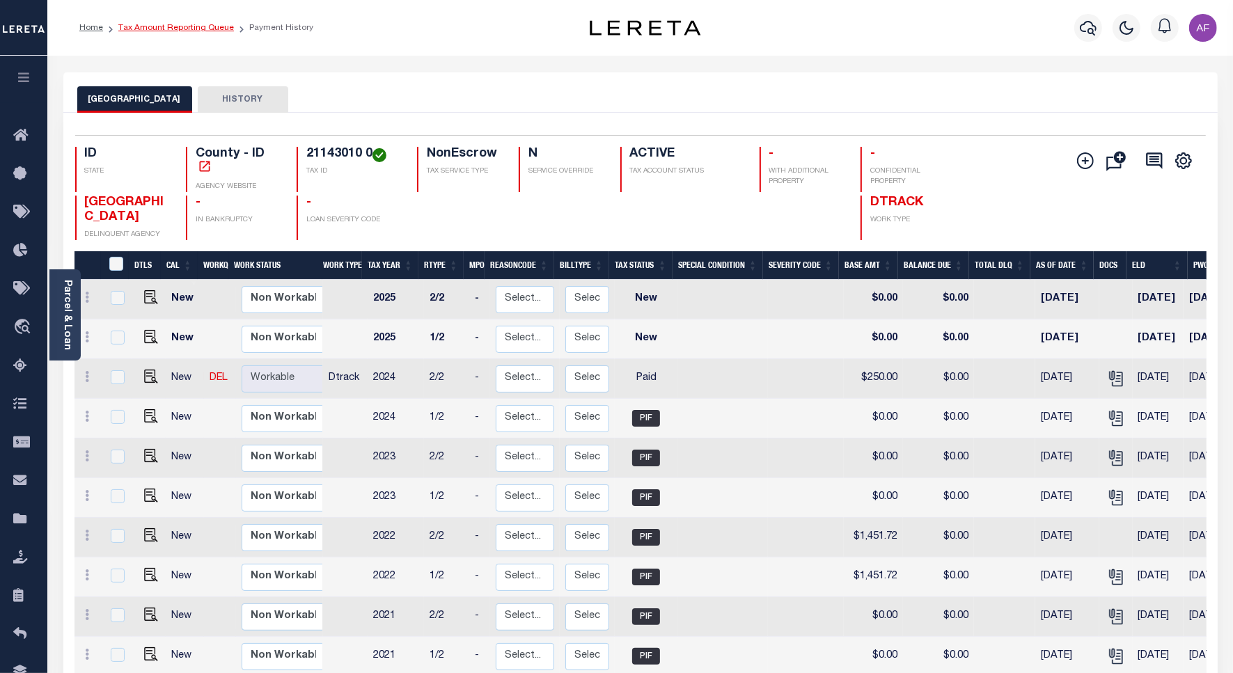
click at [165, 25] on link "Tax Amount Reporting Queue" at bounding box center [176, 28] width 116 height 8
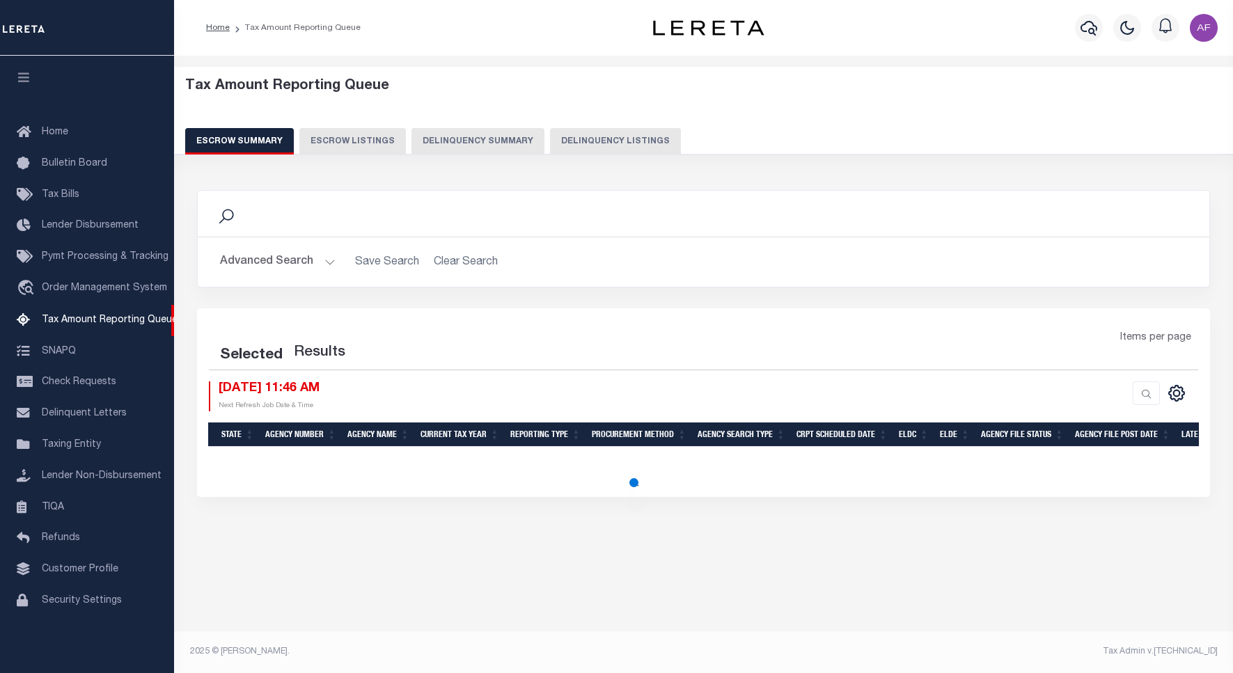
click at [616, 136] on button "Delinquency Listings" at bounding box center [615, 141] width 131 height 26
select select "100"
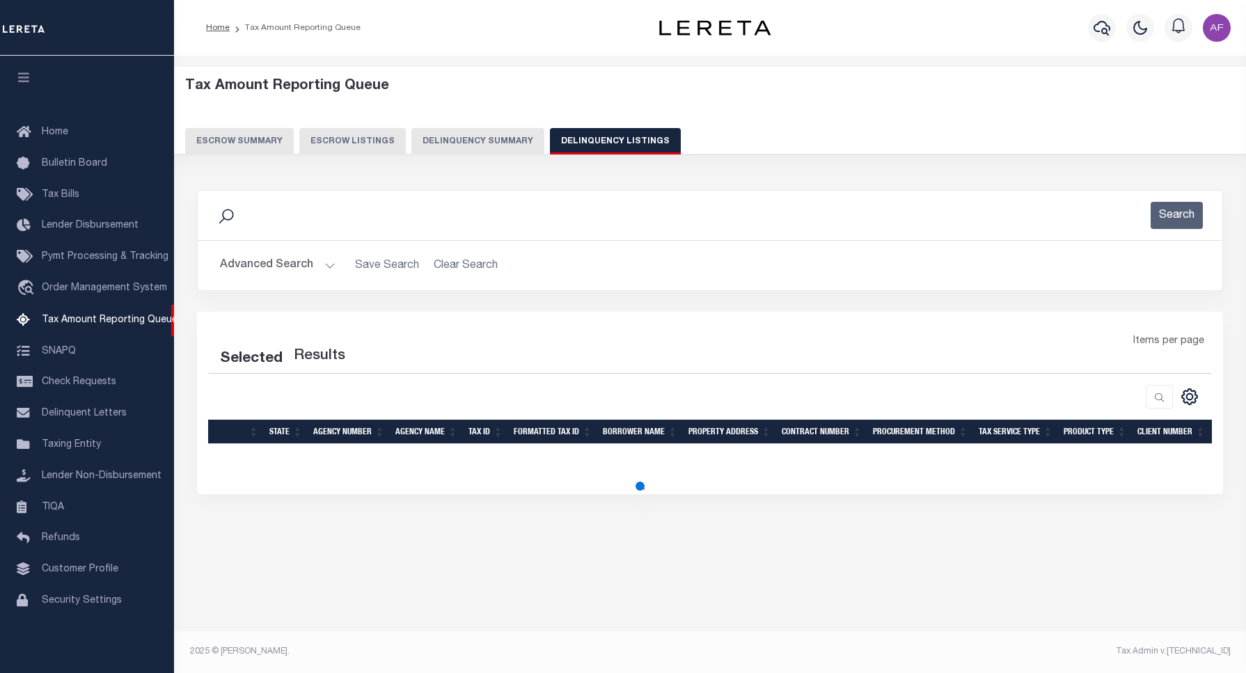
select select "100"
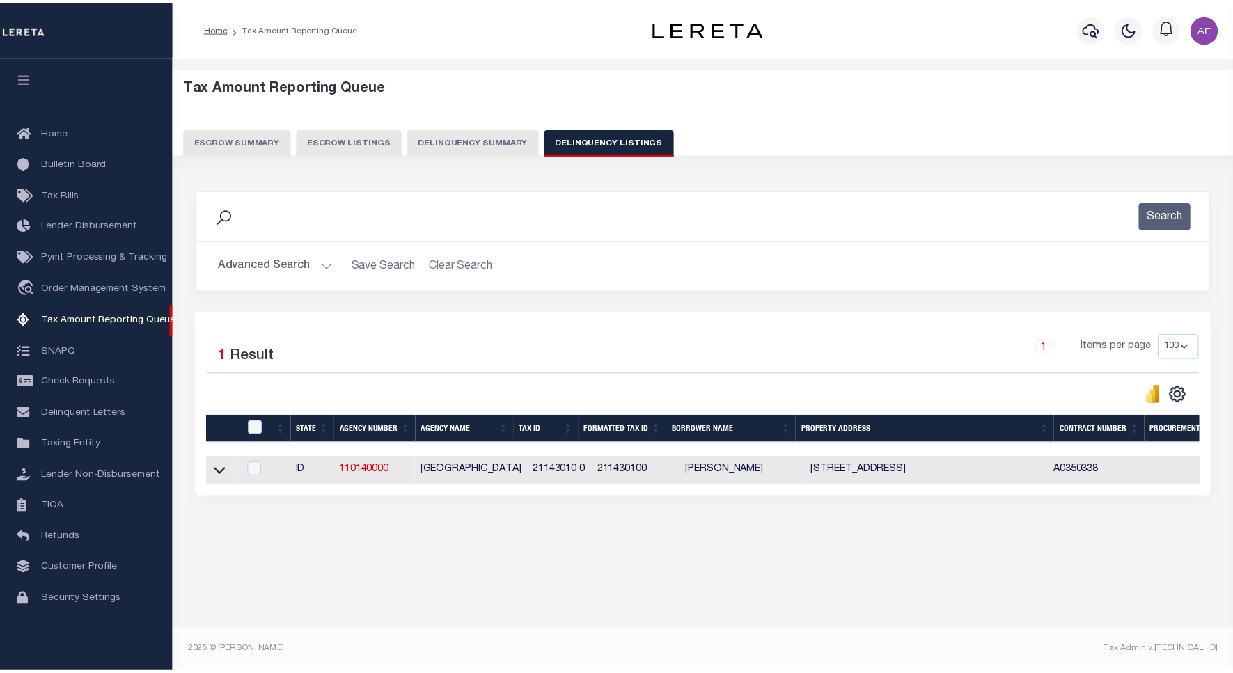
scroll to position [4, 0]
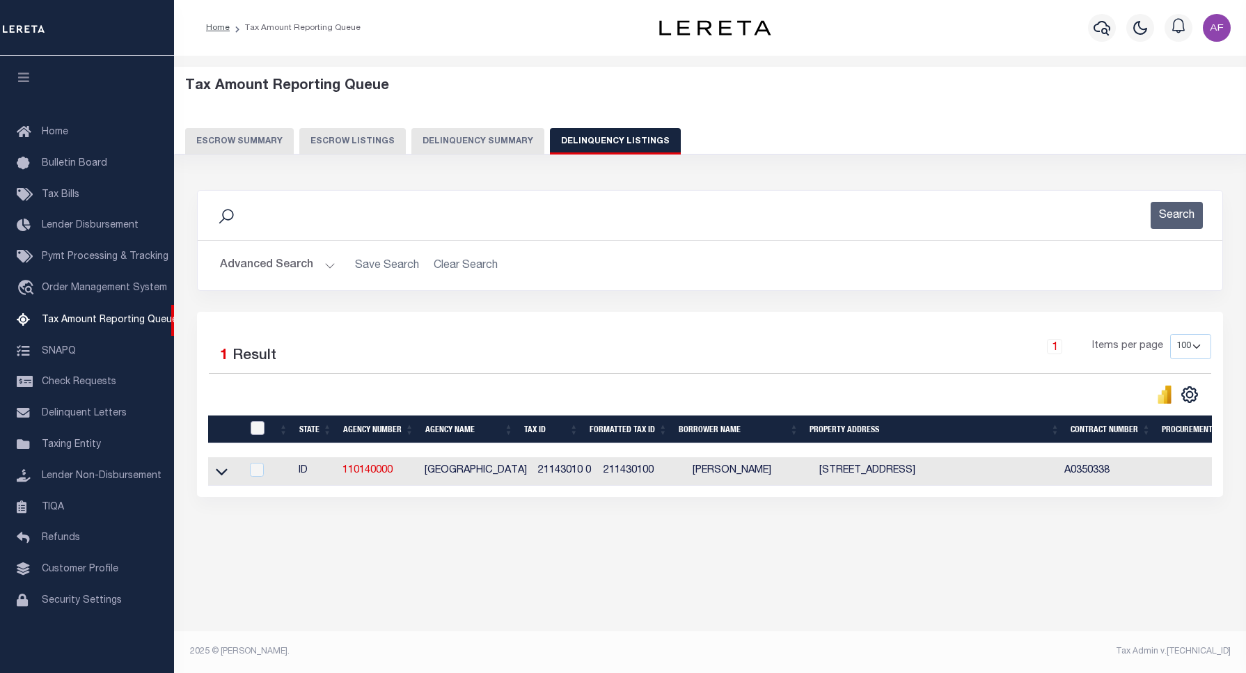
click at [251, 435] on input "checkbox" at bounding box center [258, 428] width 14 height 14
checkbox input "true"
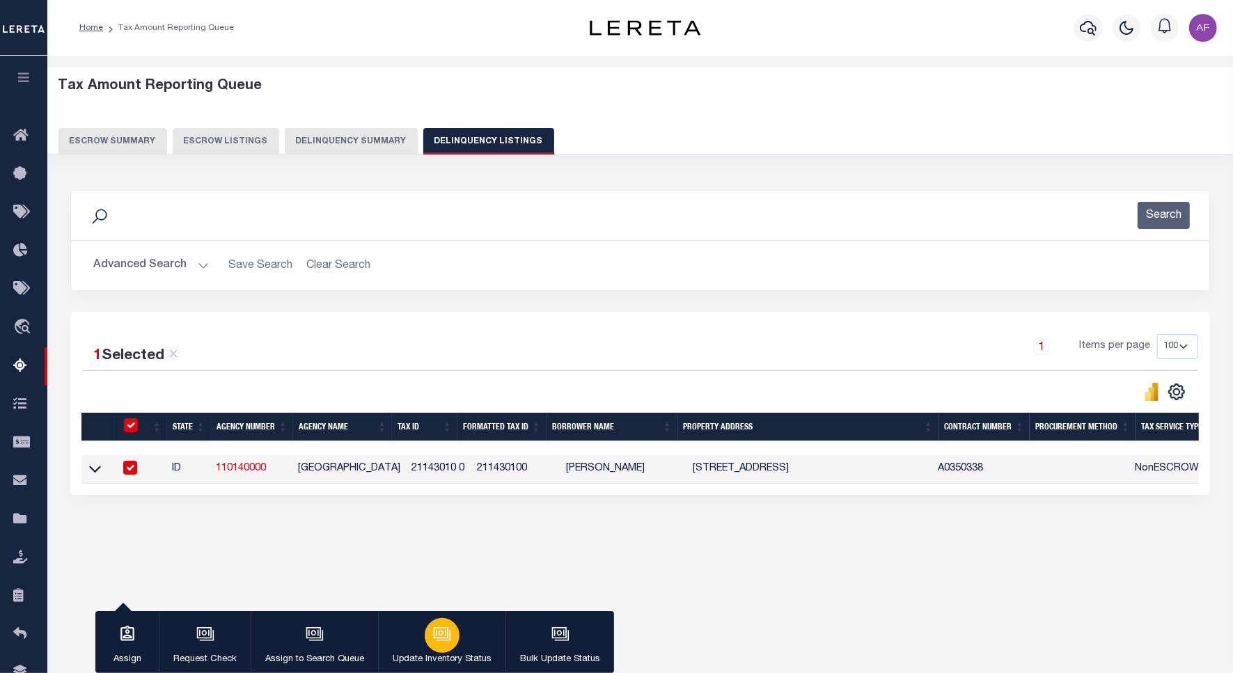
click at [425, 640] on div "button" at bounding box center [442, 635] width 35 height 35
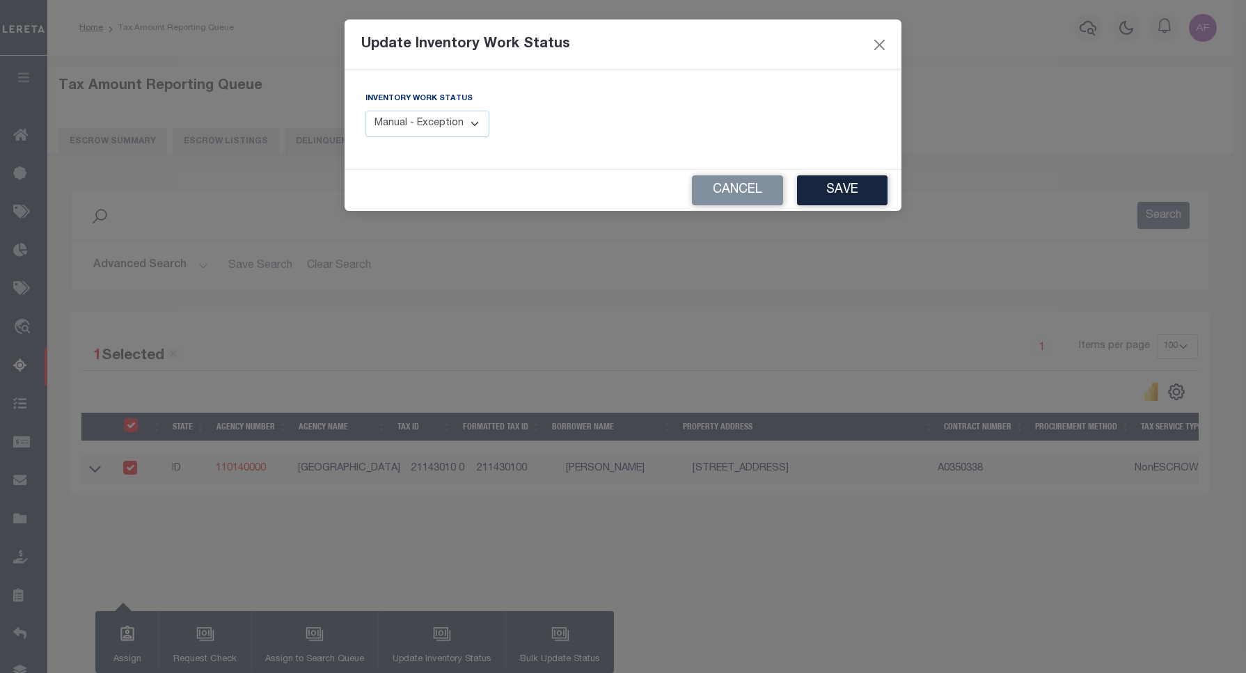
click at [413, 127] on select "Manual - Exception Pended - Awaiting Search Late Add Exception Completed" at bounding box center [427, 124] width 124 height 27
select select "4"
click at [365, 111] on select "Manual - Exception Pended - Awaiting Search Late Add Exception Completed" at bounding box center [427, 124] width 124 height 27
click at [850, 196] on button "Save" at bounding box center [842, 190] width 90 height 30
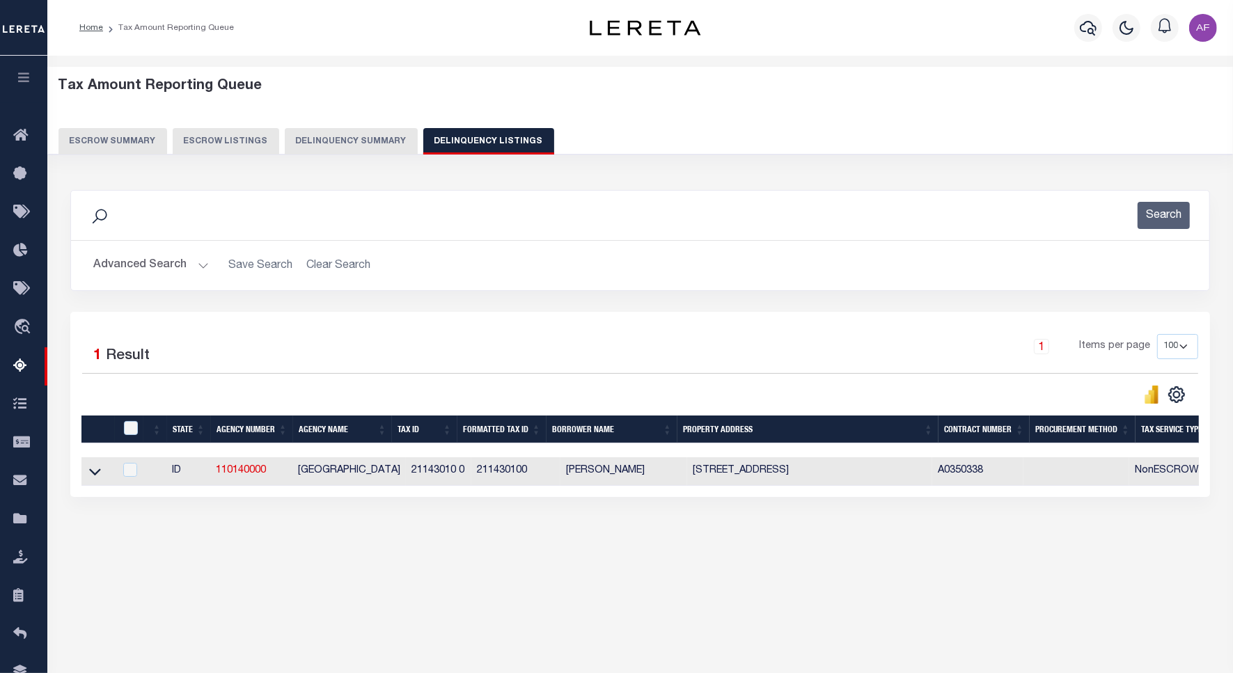
click at [119, 256] on button "Advanced Search" at bounding box center [151, 265] width 116 height 27
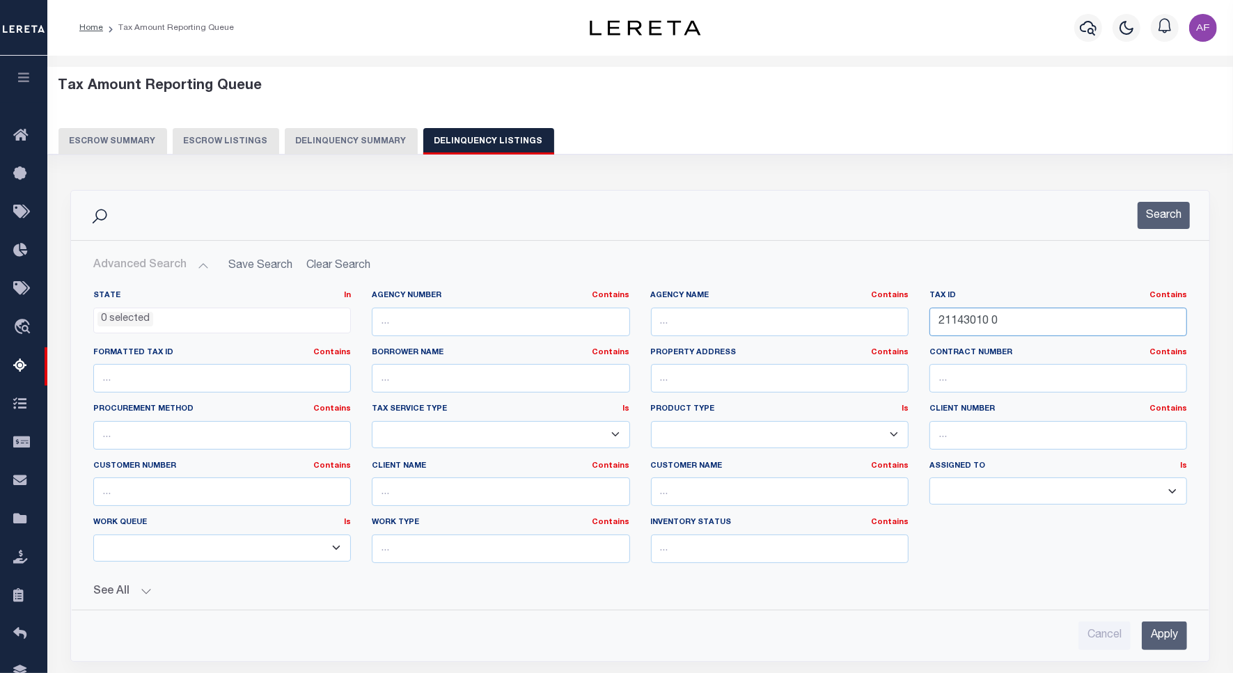
drag, startPoint x: 1013, startPoint y: 311, endPoint x: 896, endPoint y: 314, distance: 117.0
click at [896, 314] on div "State In In AK AL AR AZ CA CO CT DC DE FL GA GU HI IA ID IL IN KS KY LA MA MD M…" at bounding box center [640, 432] width 1115 height 284
paste input "30417126"
type input "30417126 0"
click at [1172, 217] on button "Search" at bounding box center [1164, 215] width 52 height 27
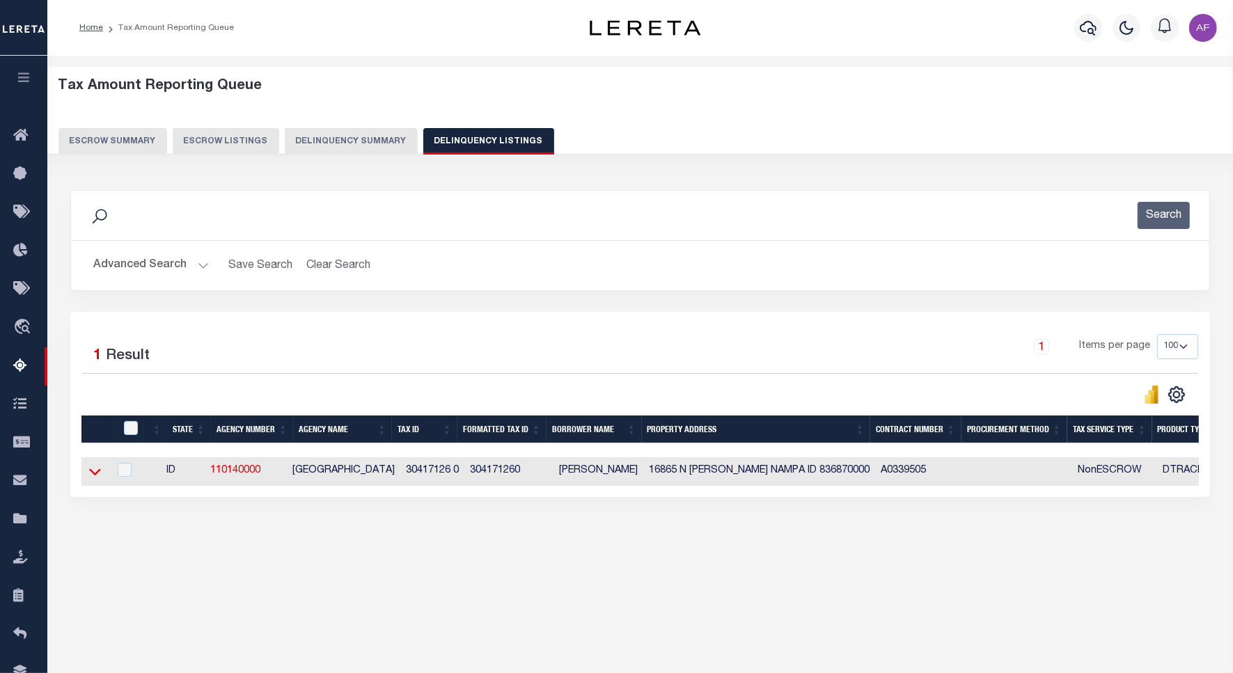
click at [95, 477] on icon at bounding box center [95, 471] width 12 height 15
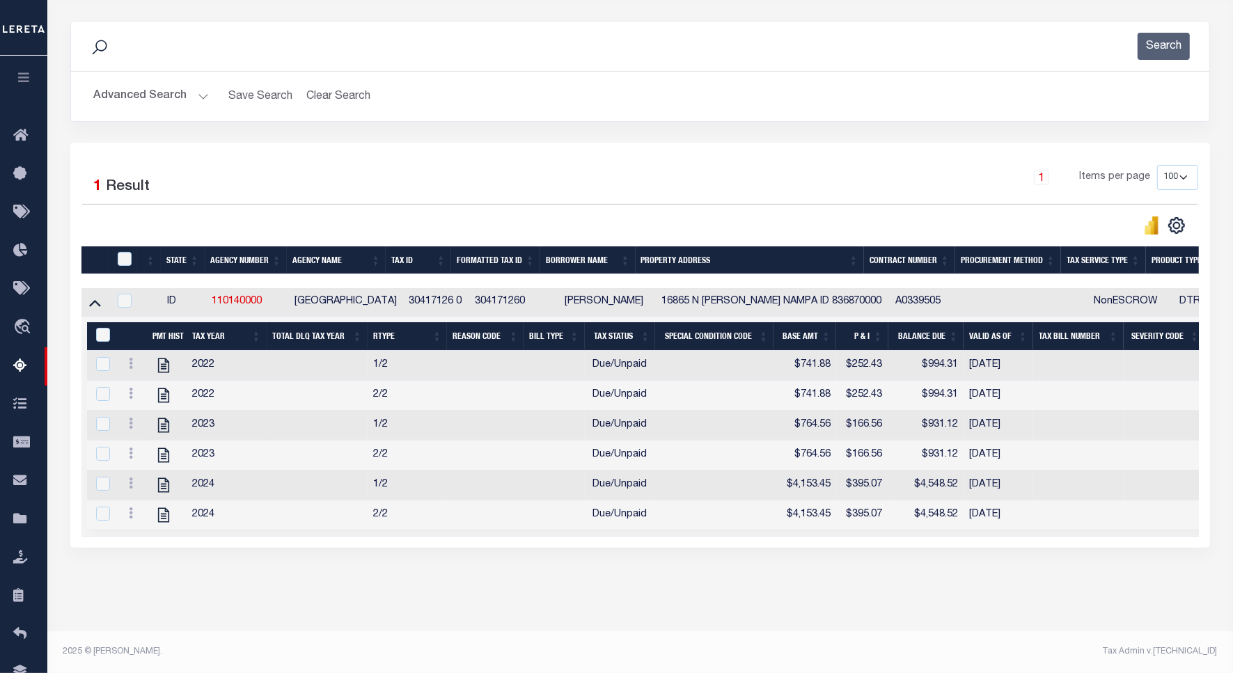
scroll to position [189, 0]
click at [161, 356] on icon "" at bounding box center [164, 365] width 18 height 18
checkbox input "true"
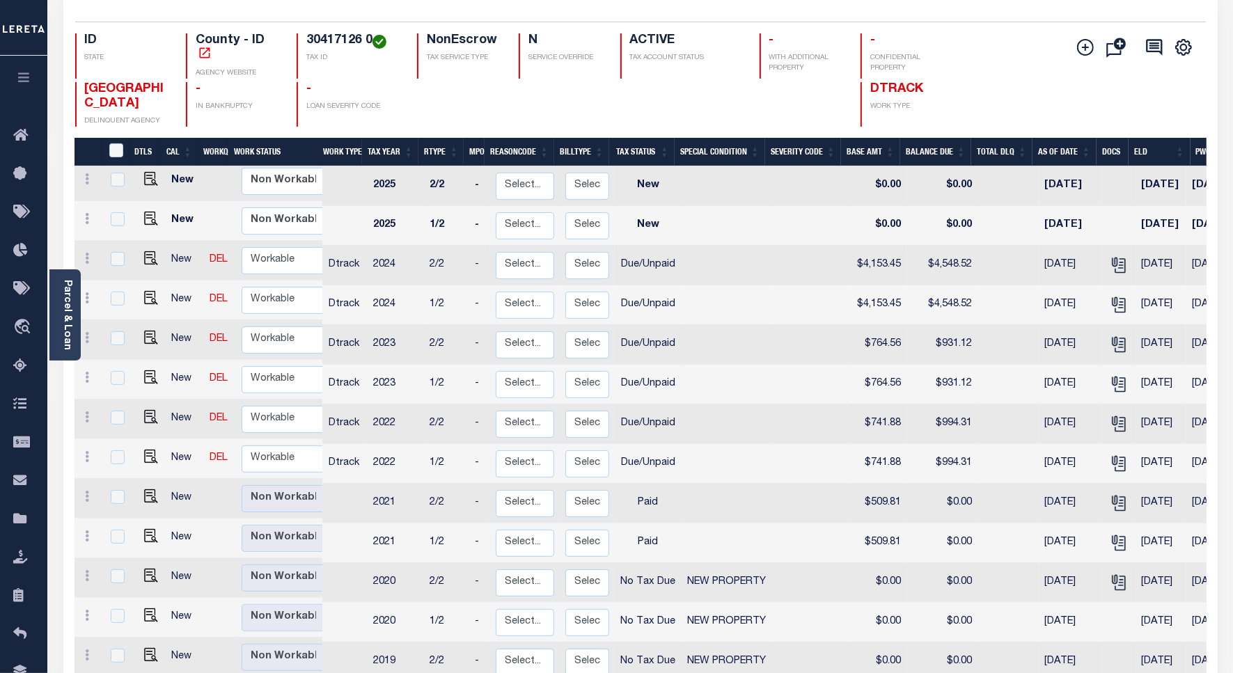
scroll to position [174, 0]
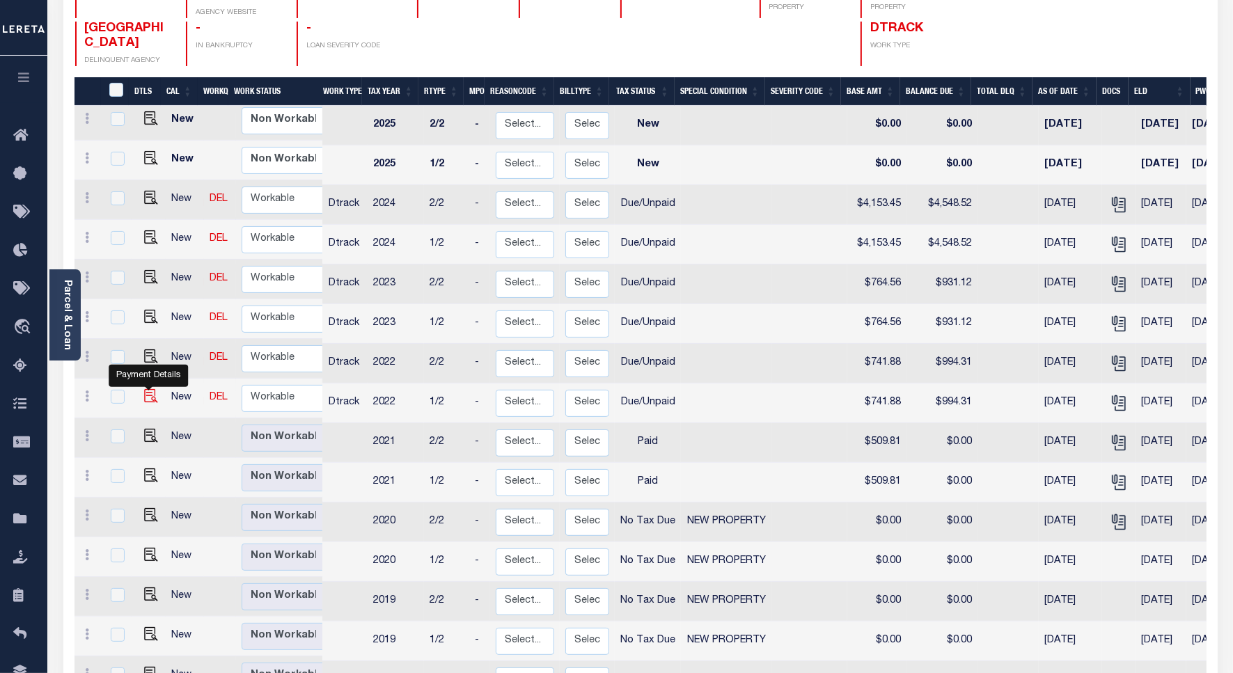
click at [148, 397] on img "" at bounding box center [151, 396] width 14 height 14
checkbox input "true"
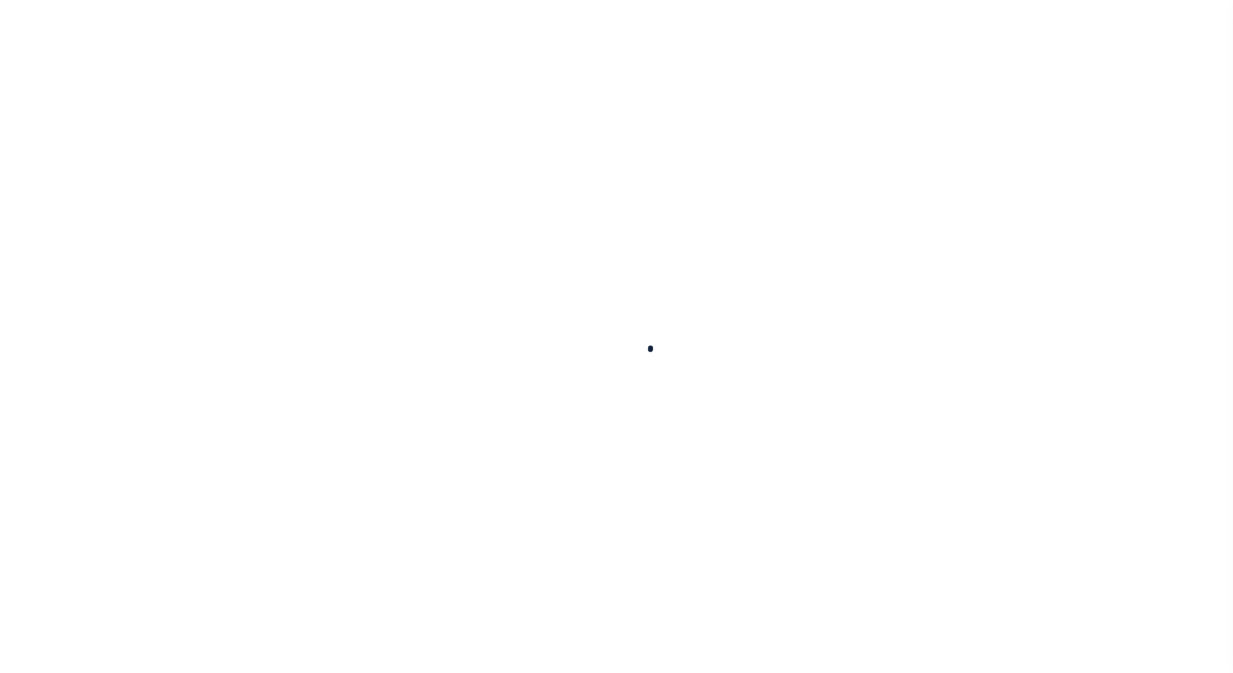
select select "DUE"
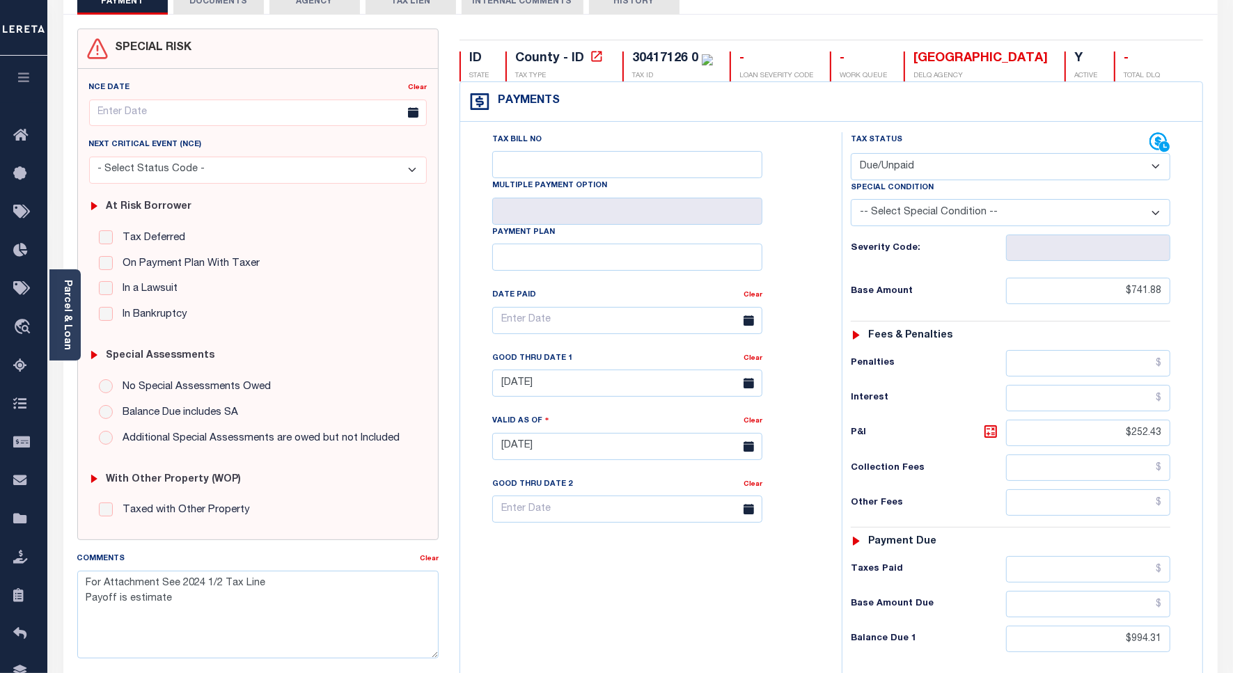
scroll to position [348, 0]
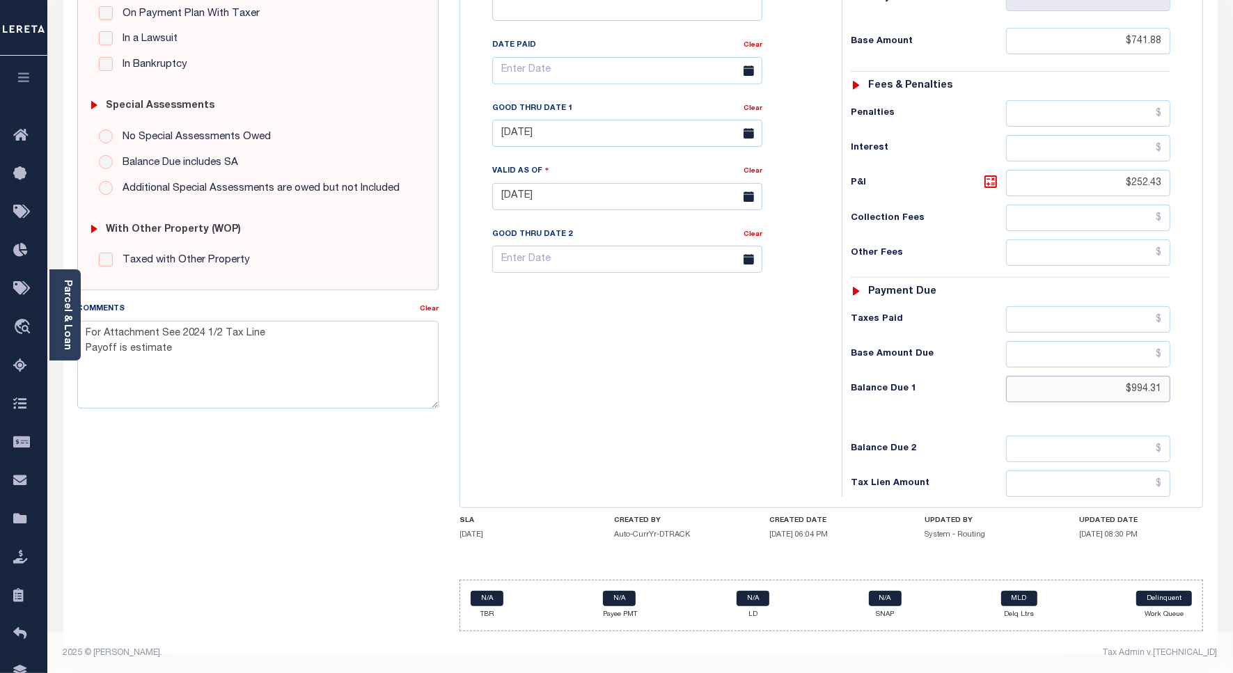
click at [1147, 390] on input "$994.31" at bounding box center [1088, 389] width 164 height 26
paste input "1,006.25"
type input "$1,006.25"
type input "[DATE]"
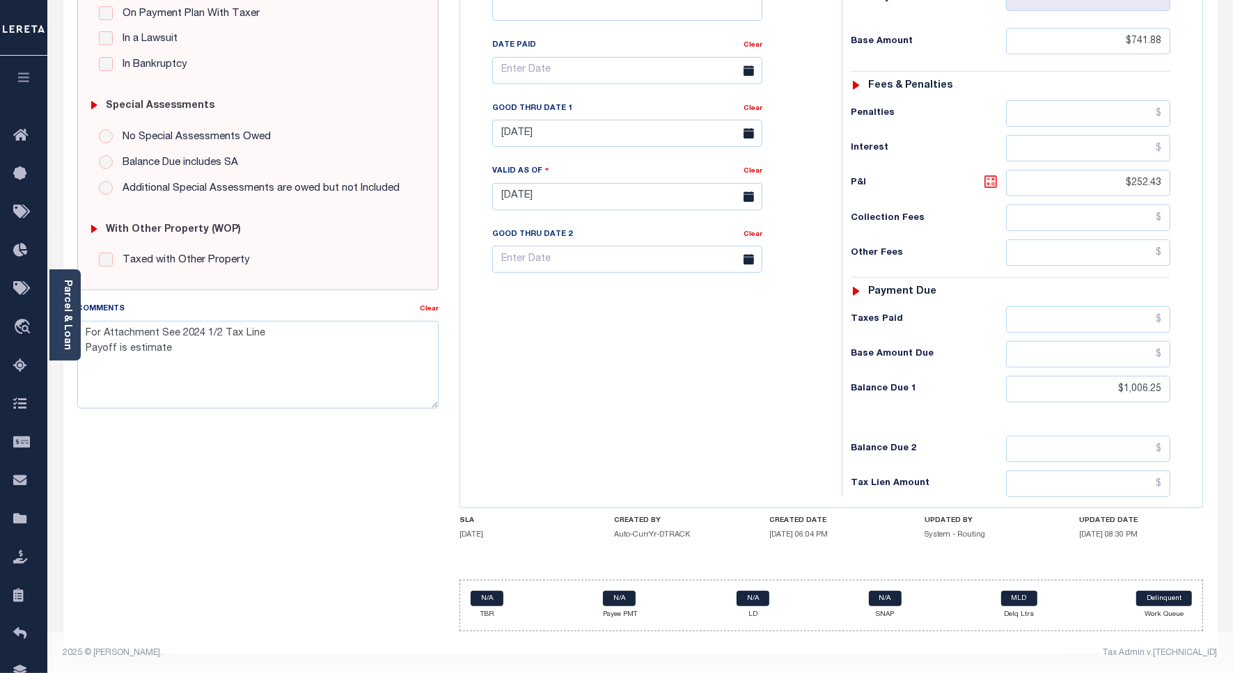
click at [992, 189] on icon at bounding box center [990, 181] width 17 height 17
type input "$264.37"
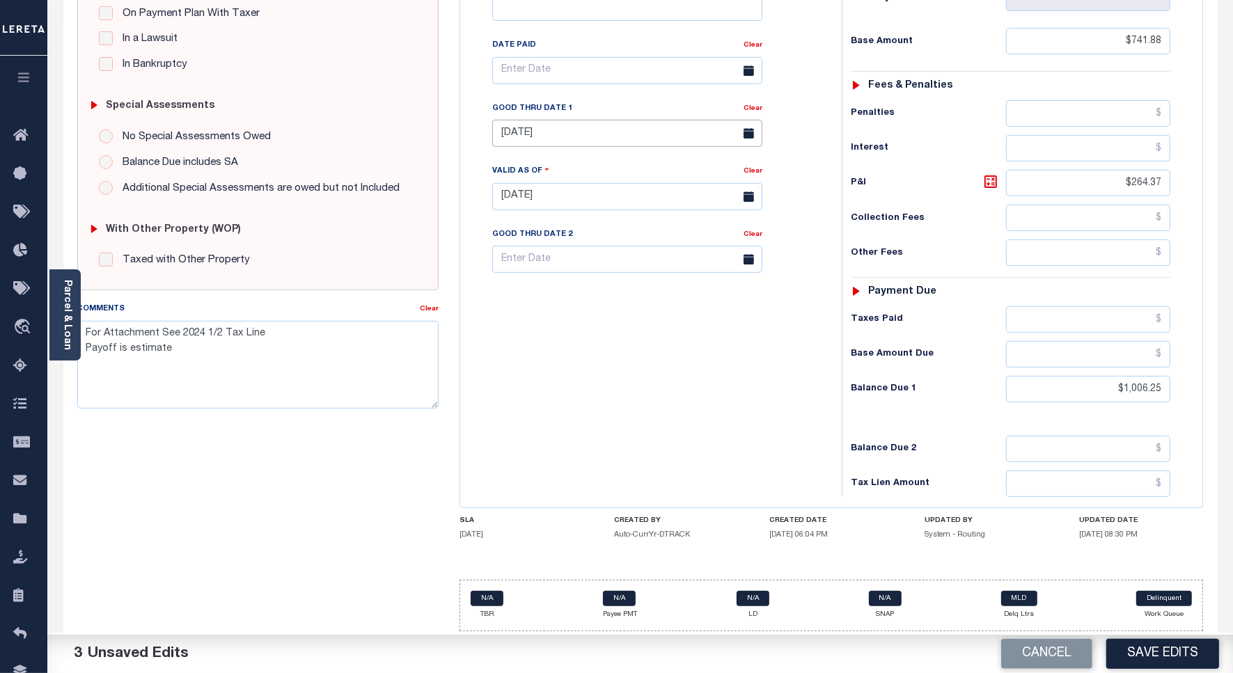
click at [530, 141] on input "[DATE]" at bounding box center [627, 133] width 270 height 27
click at [571, 328] on span "30" at bounding box center [569, 324] width 27 height 27
type input "[DATE]"
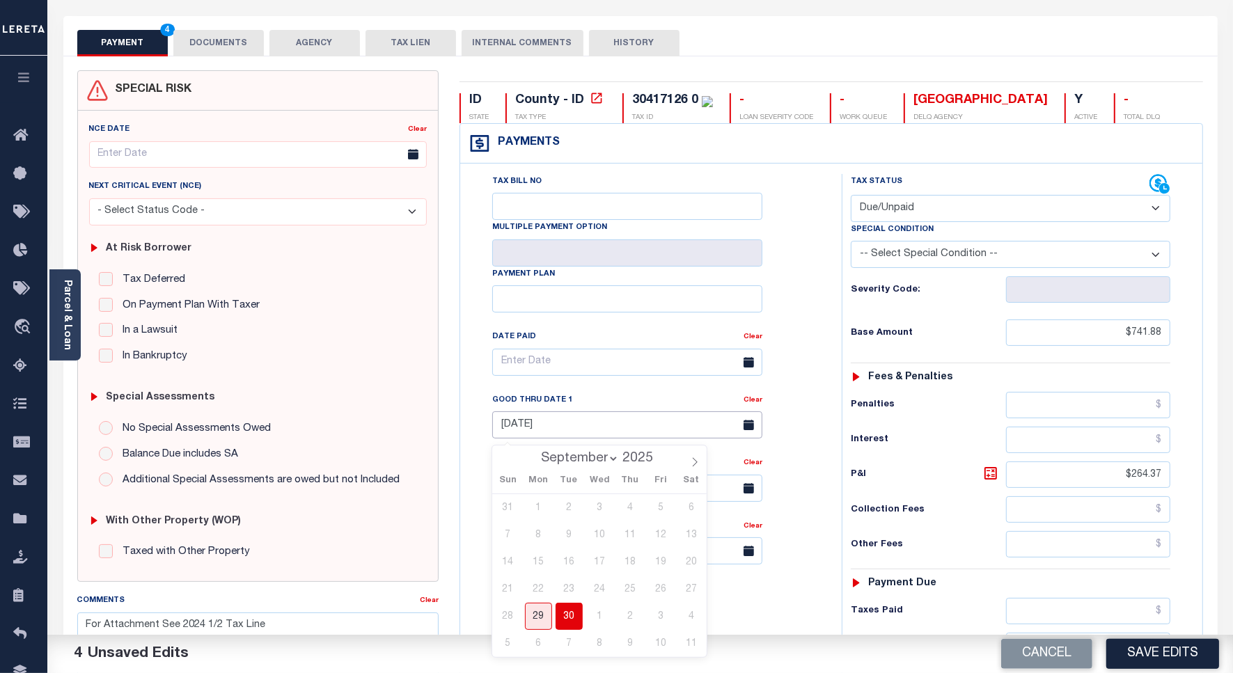
scroll to position [0, 0]
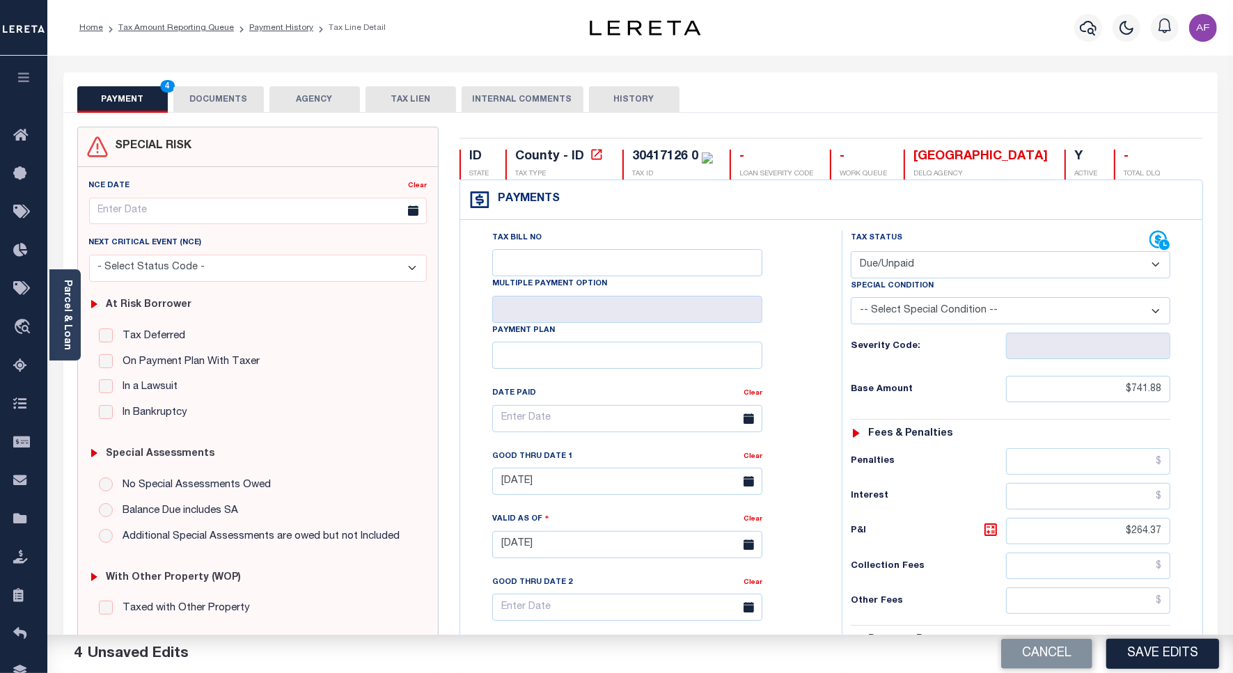
click at [221, 95] on button "DOCUMENTS" at bounding box center [218, 99] width 90 height 26
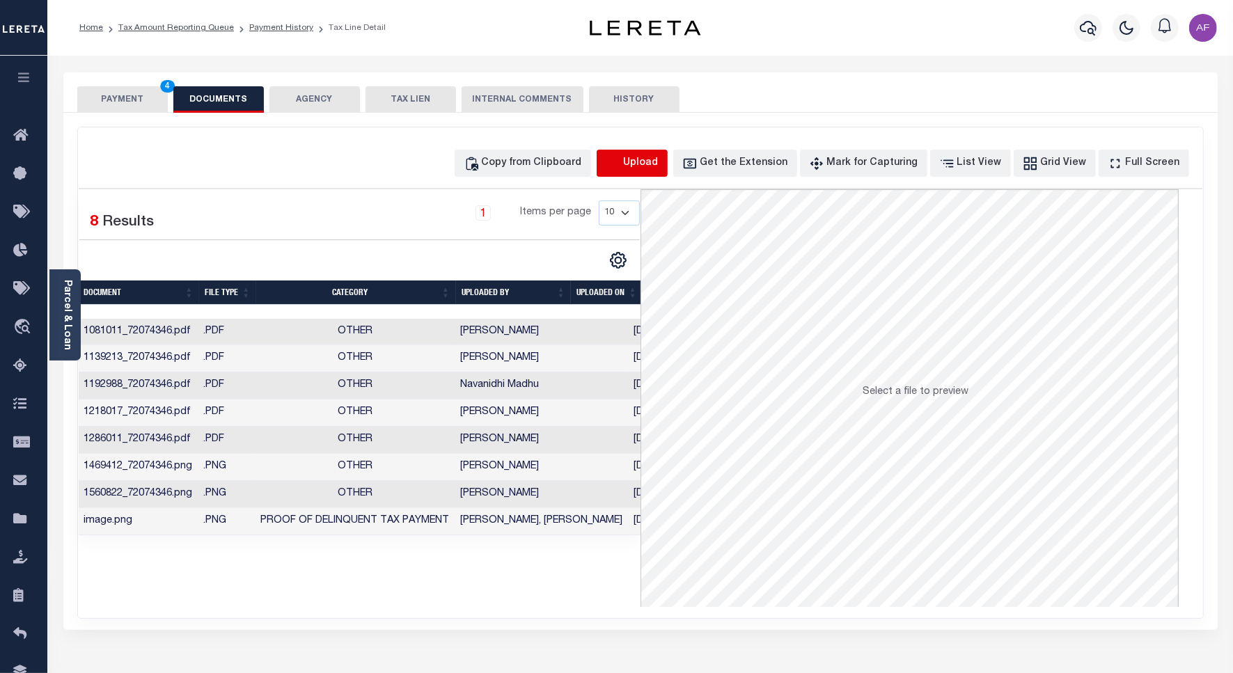
click at [621, 164] on icon "button" at bounding box center [613, 163] width 15 height 15
select select "POP"
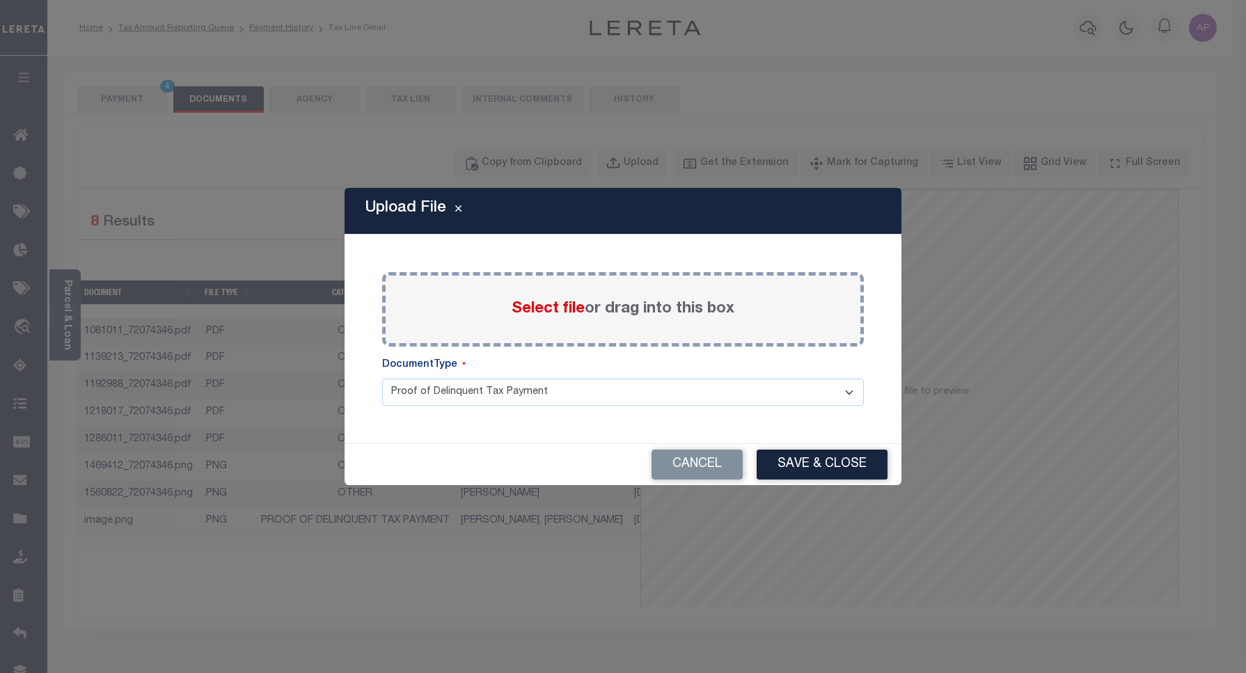
click at [541, 304] on span "Select file" at bounding box center [548, 308] width 73 height 15
click at [0, 0] on input "Select file or drag into this box" at bounding box center [0, 0] width 0 height 0
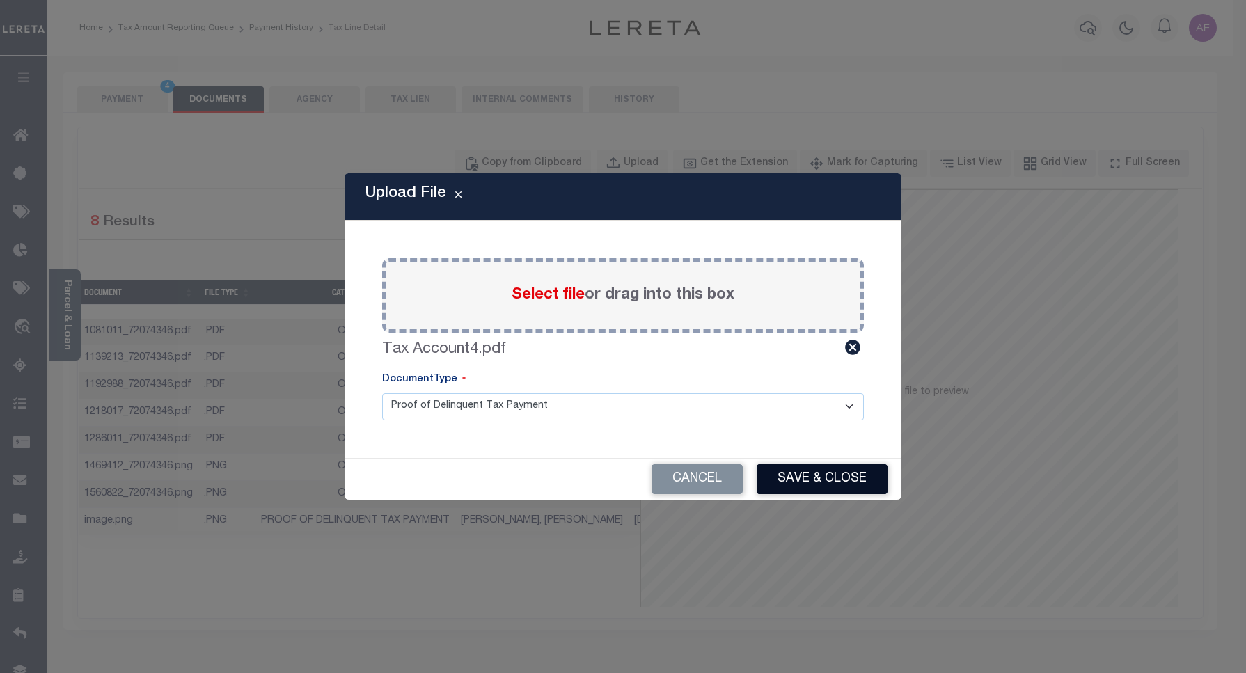
click at [826, 481] on button "Save & Close" at bounding box center [822, 479] width 131 height 30
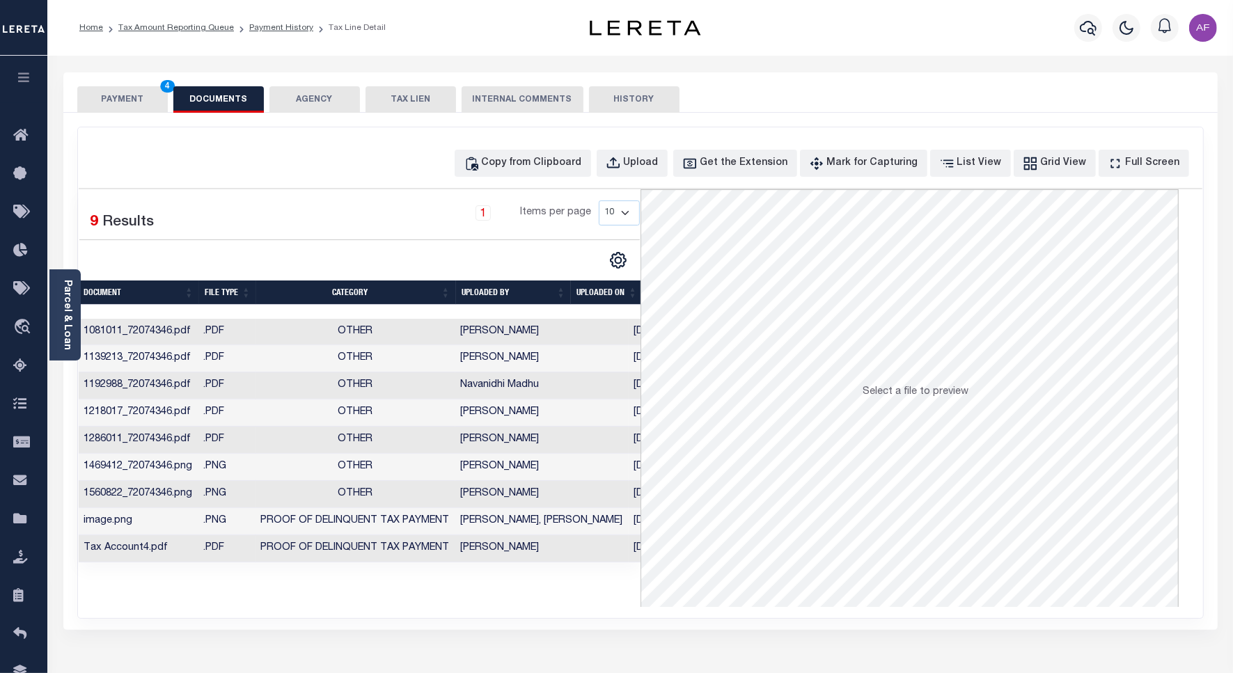
click at [127, 101] on button "PAYMENT 4" at bounding box center [122, 99] width 90 height 26
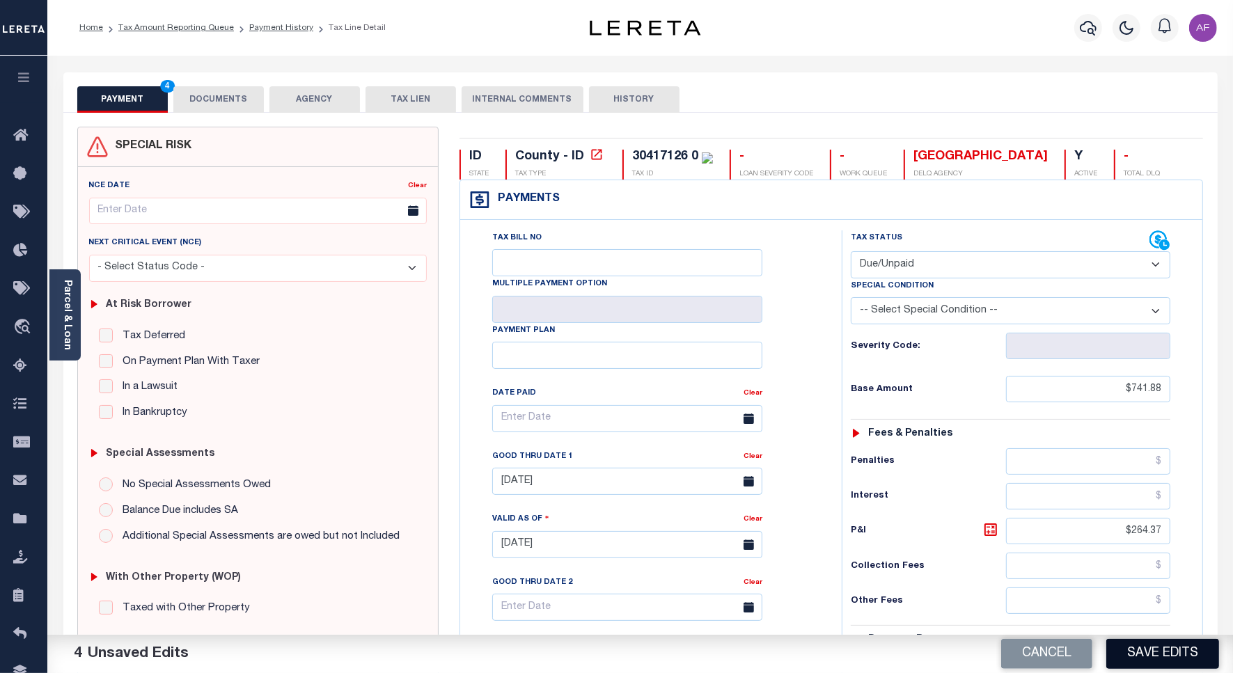
click at [1138, 654] on button "Save Edits" at bounding box center [1162, 654] width 113 height 30
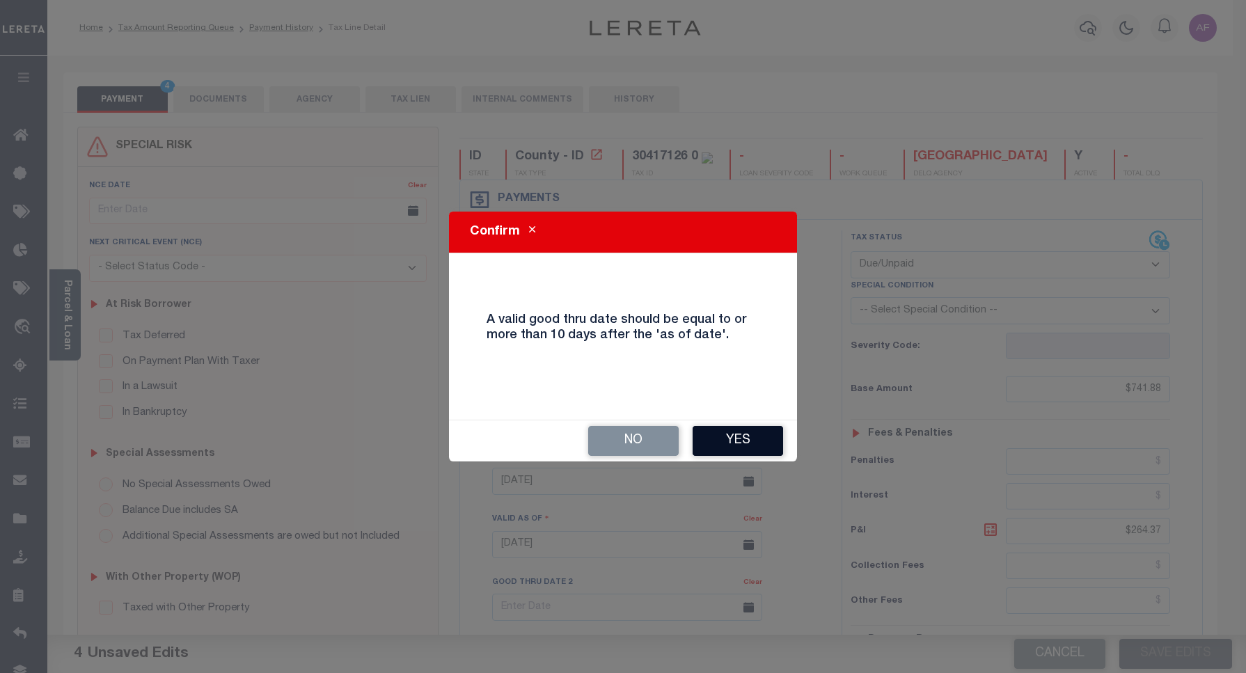
click at [731, 433] on button "Yes" at bounding box center [738, 441] width 90 height 30
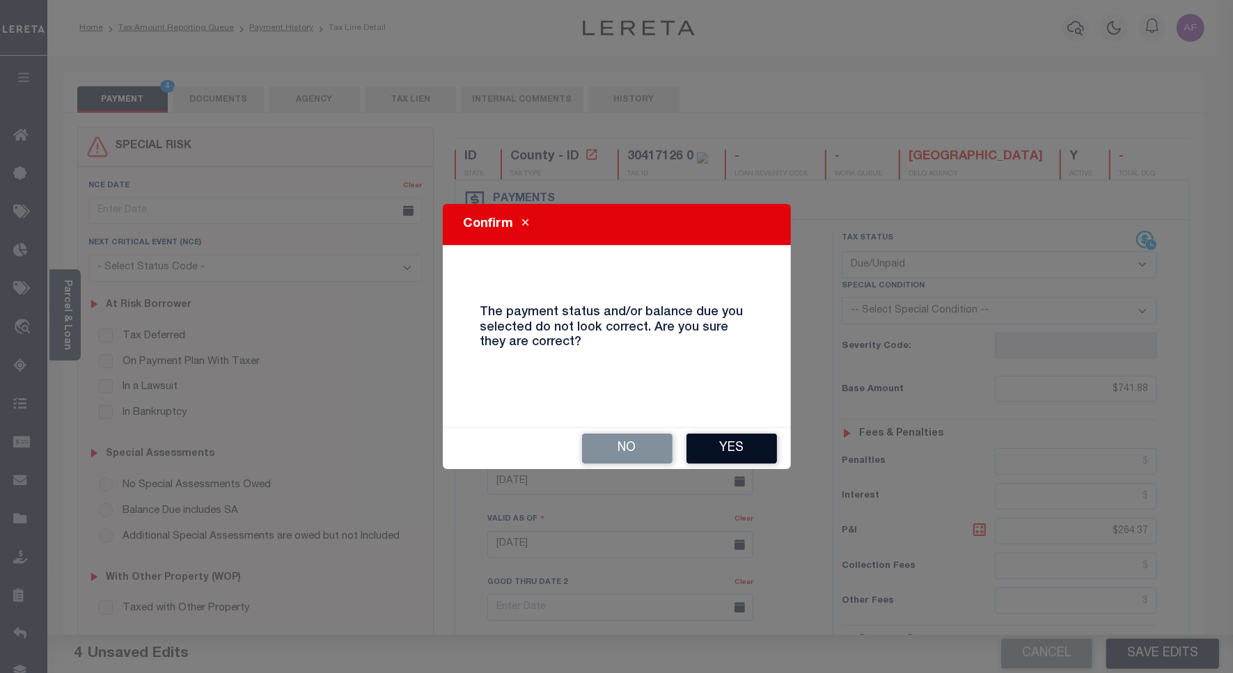
click at [724, 436] on div "No Yes" at bounding box center [617, 448] width 348 height 41
click at [712, 448] on button "Yes" at bounding box center [731, 449] width 90 height 30
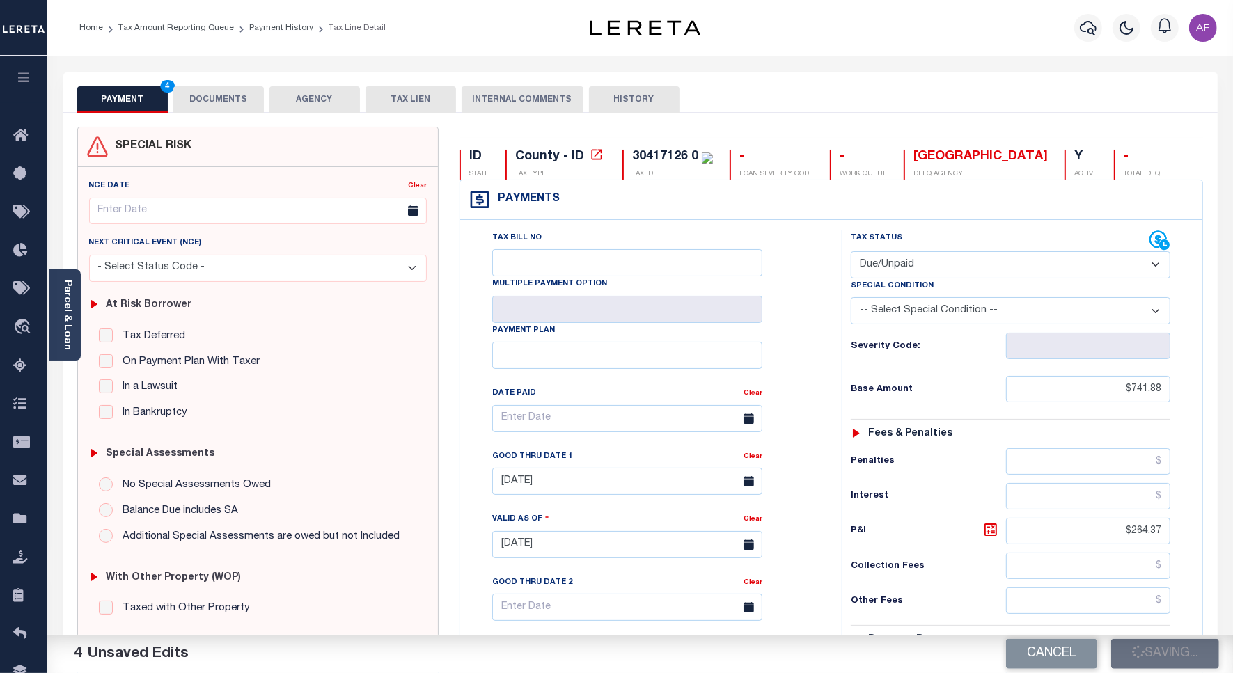
checkbox input "false"
type textarea "For Attachment See 2024 1/2 Tax Line Payoff is estimate"
type input "$741.88"
type input "$264.37"
type input "$1,006.25"
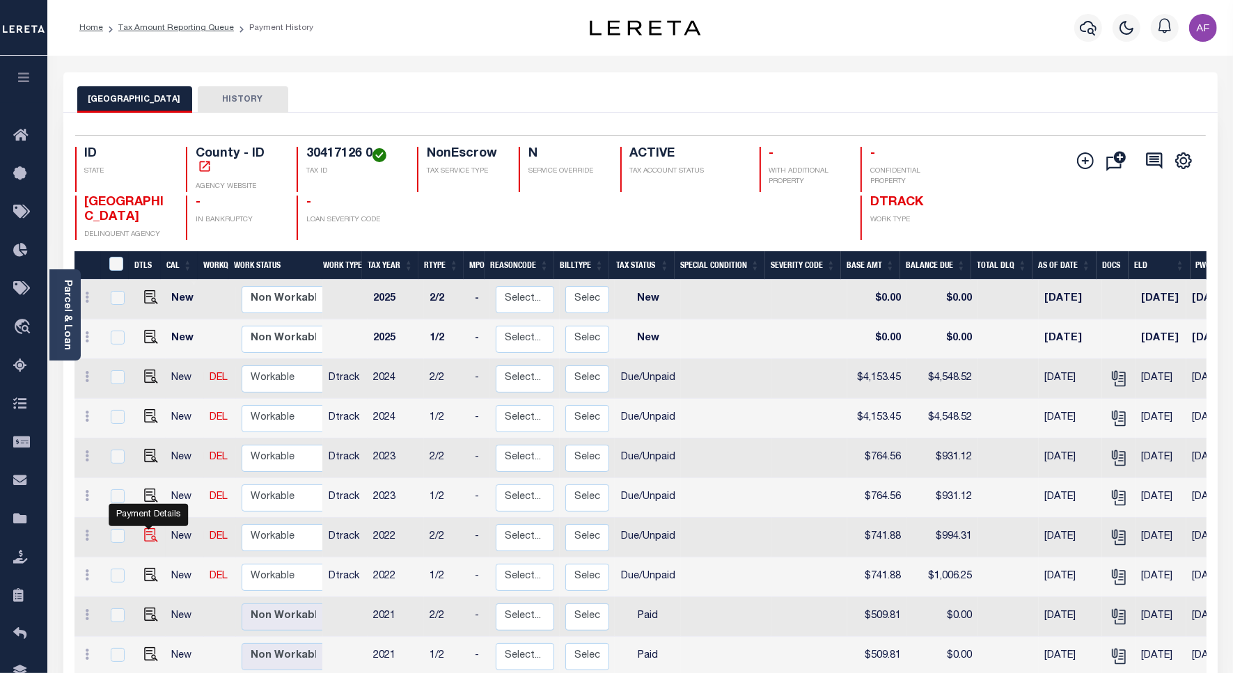
click at [145, 538] on img "" at bounding box center [151, 535] width 14 height 14
checkbox input "true"
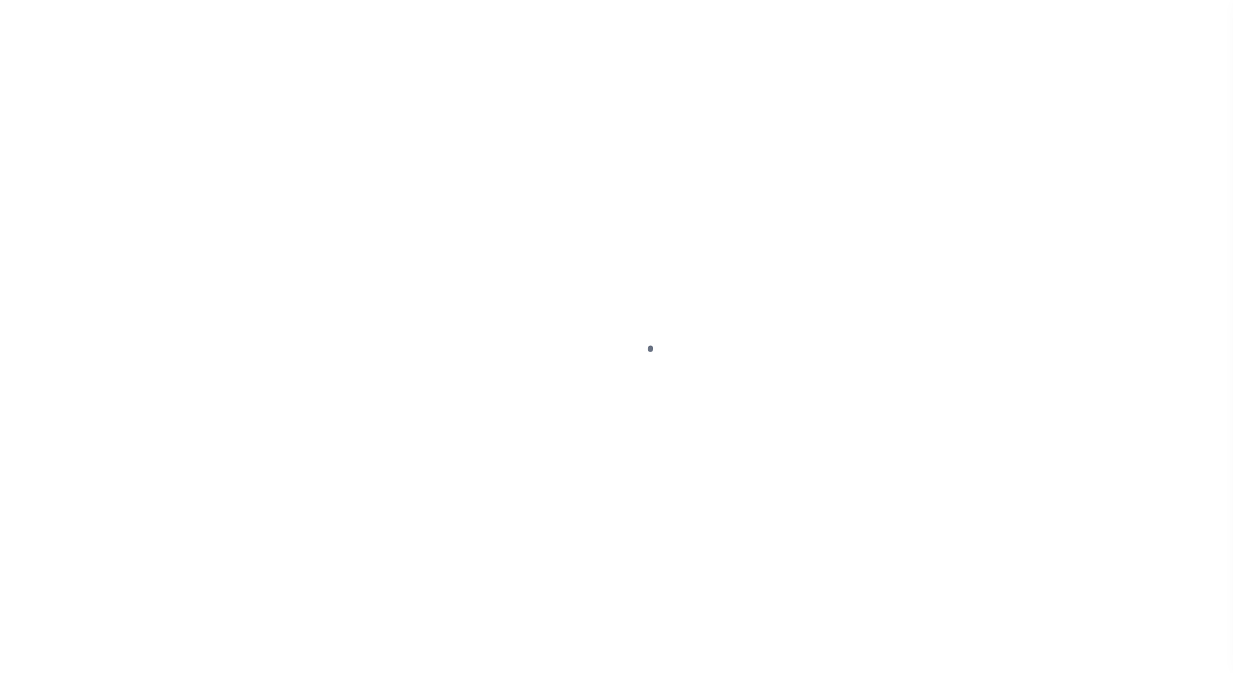
select select "DUE"
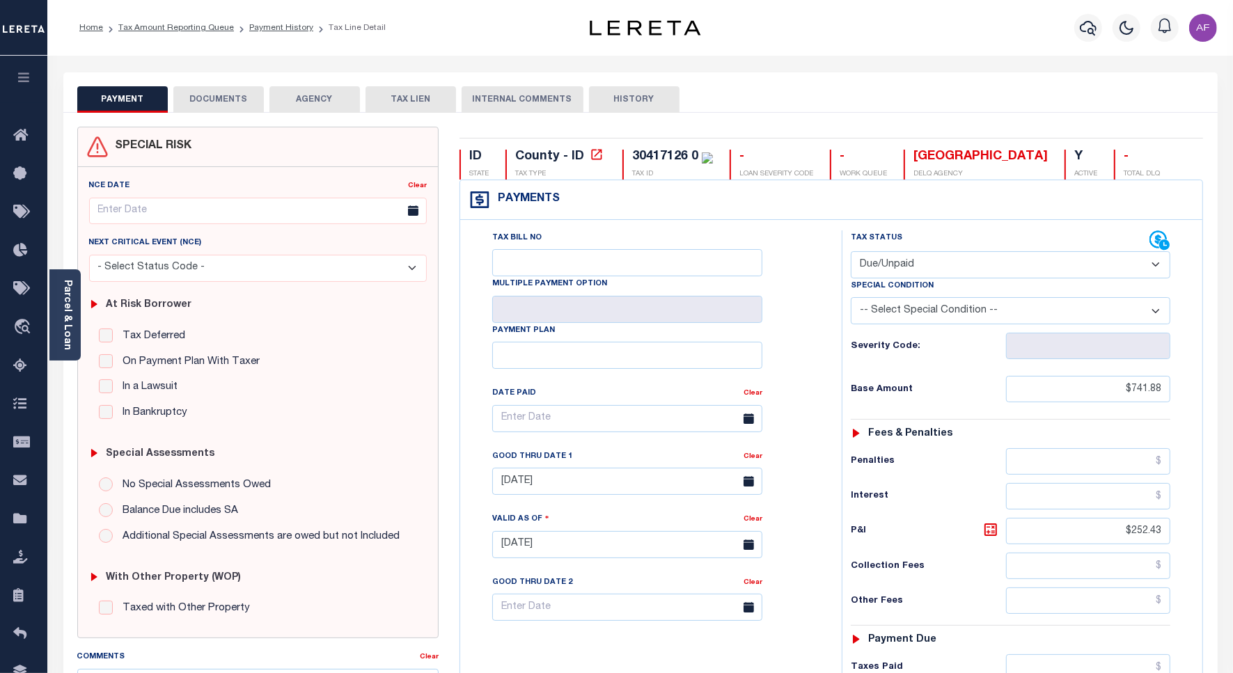
scroll to position [348, 0]
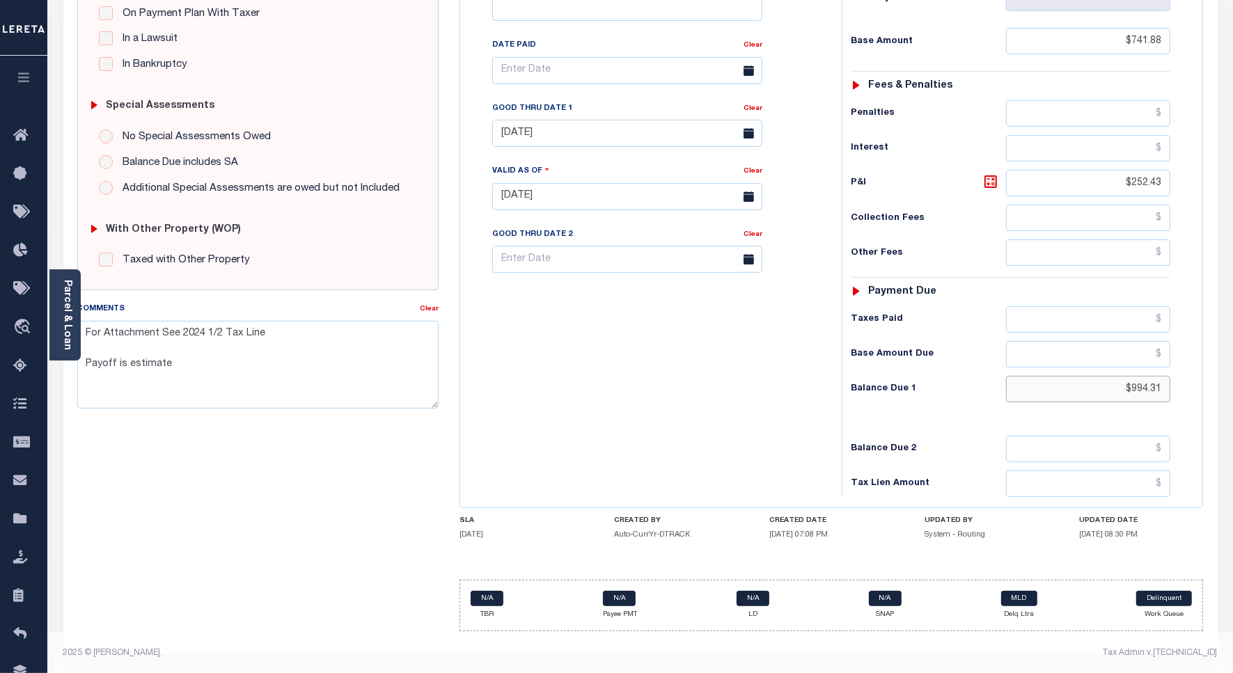
click at [1143, 402] on input "$994.31" at bounding box center [1088, 389] width 164 height 26
click at [1143, 394] on input "$994.31" at bounding box center [1088, 389] width 164 height 26
paste input "1,006.25"
type input "$1,006.25"
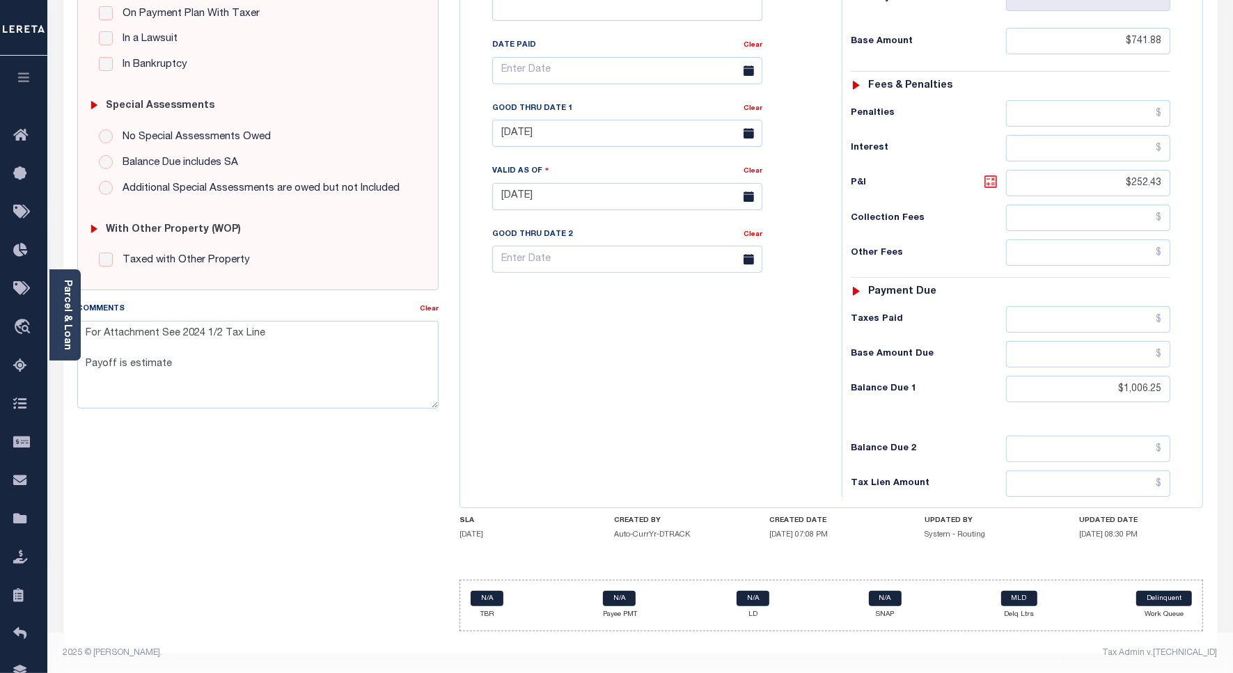
type input "[DATE]"
click at [986, 182] on icon at bounding box center [990, 181] width 17 height 17
type input "$264.37"
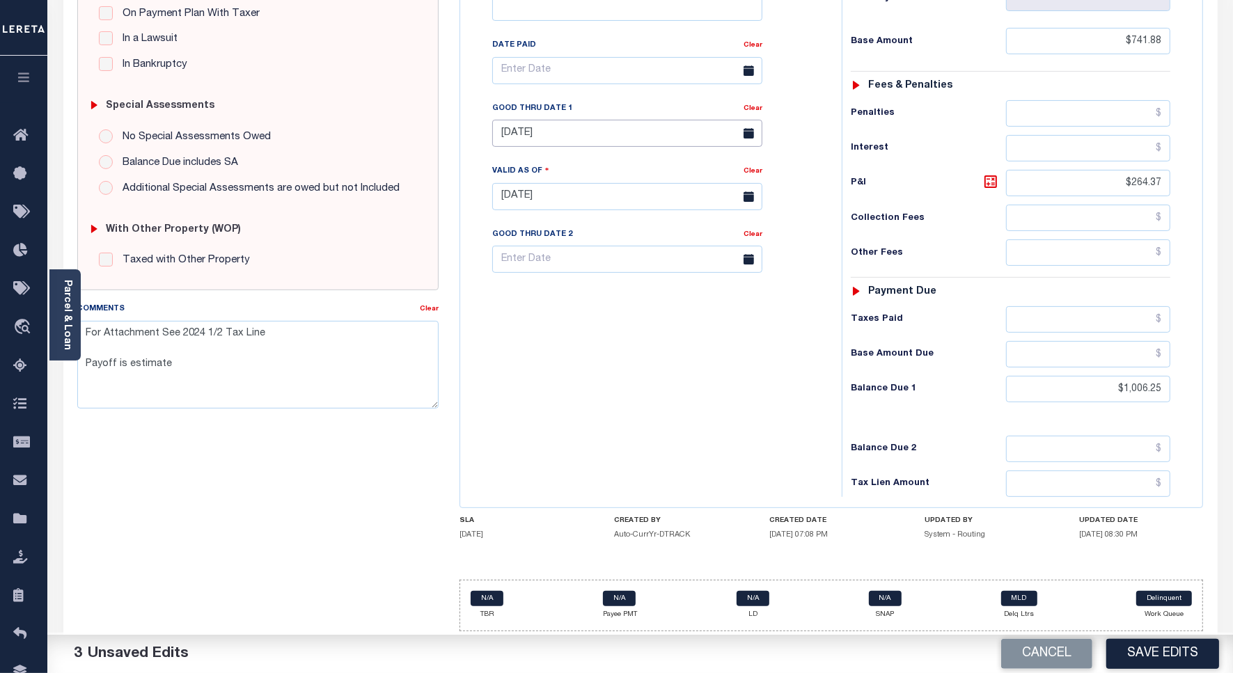
click at [566, 134] on input "[DATE]" at bounding box center [627, 133] width 270 height 27
click at [566, 328] on span "30" at bounding box center [569, 324] width 27 height 27
type input "[DATE]"
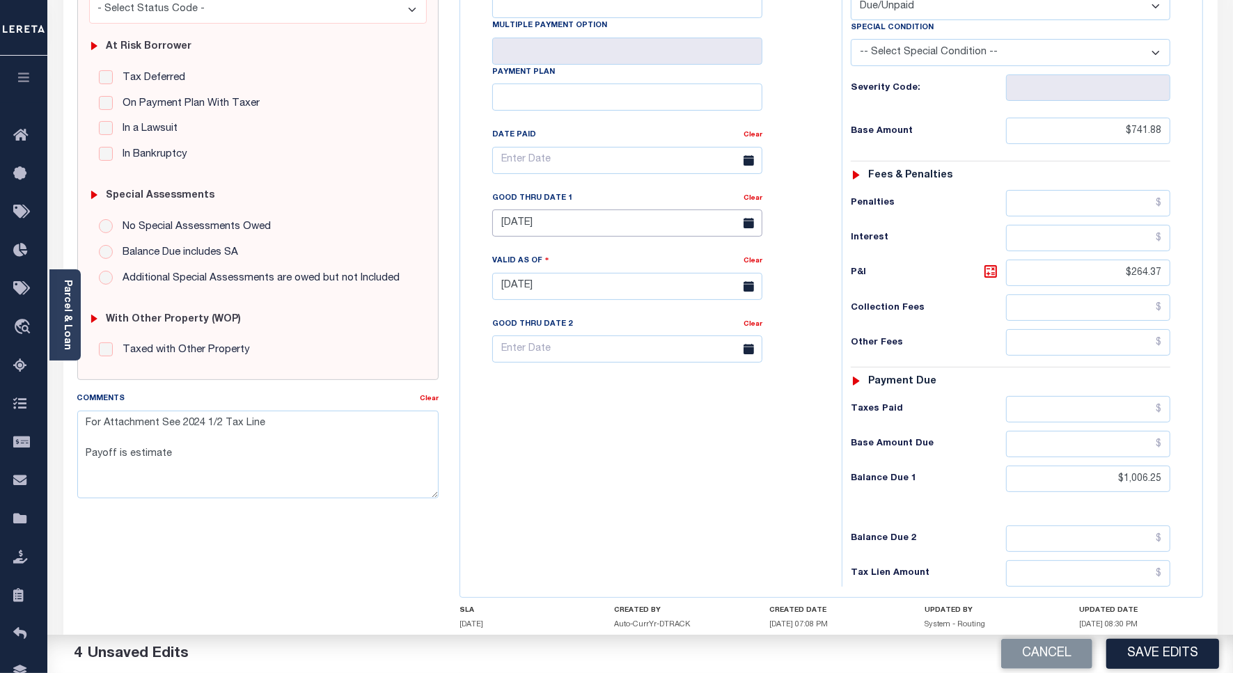
scroll to position [0, 0]
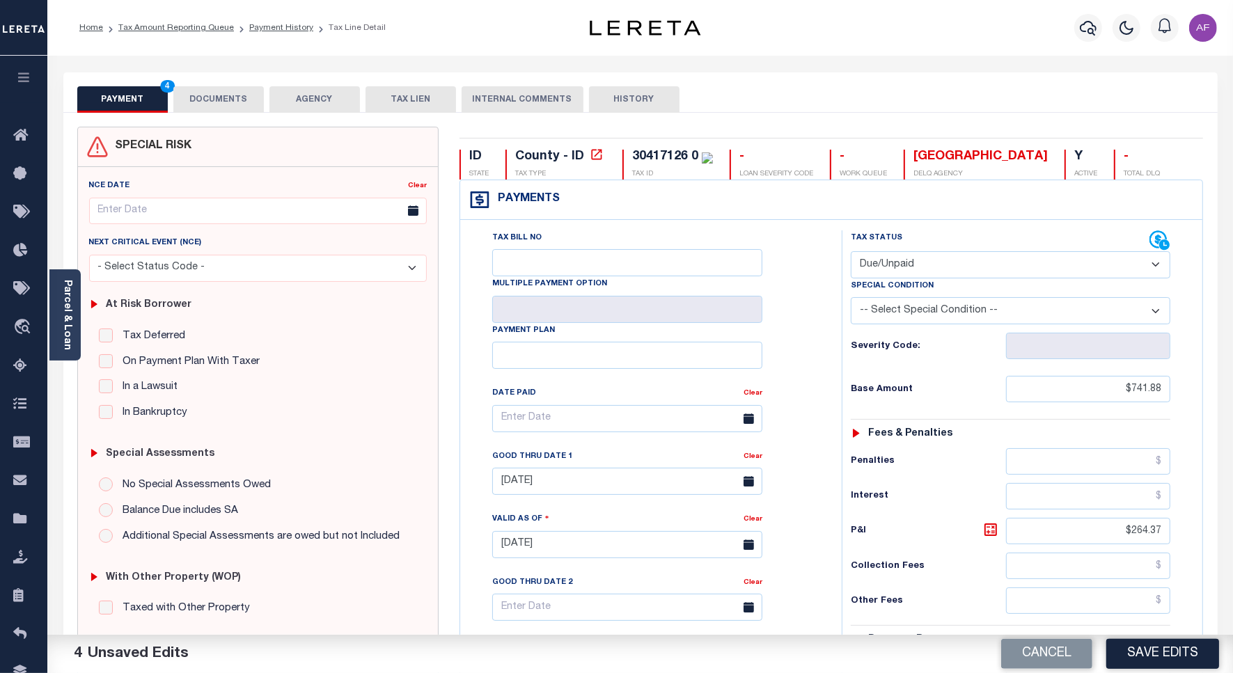
click at [214, 98] on button "DOCUMENTS" at bounding box center [218, 99] width 90 height 26
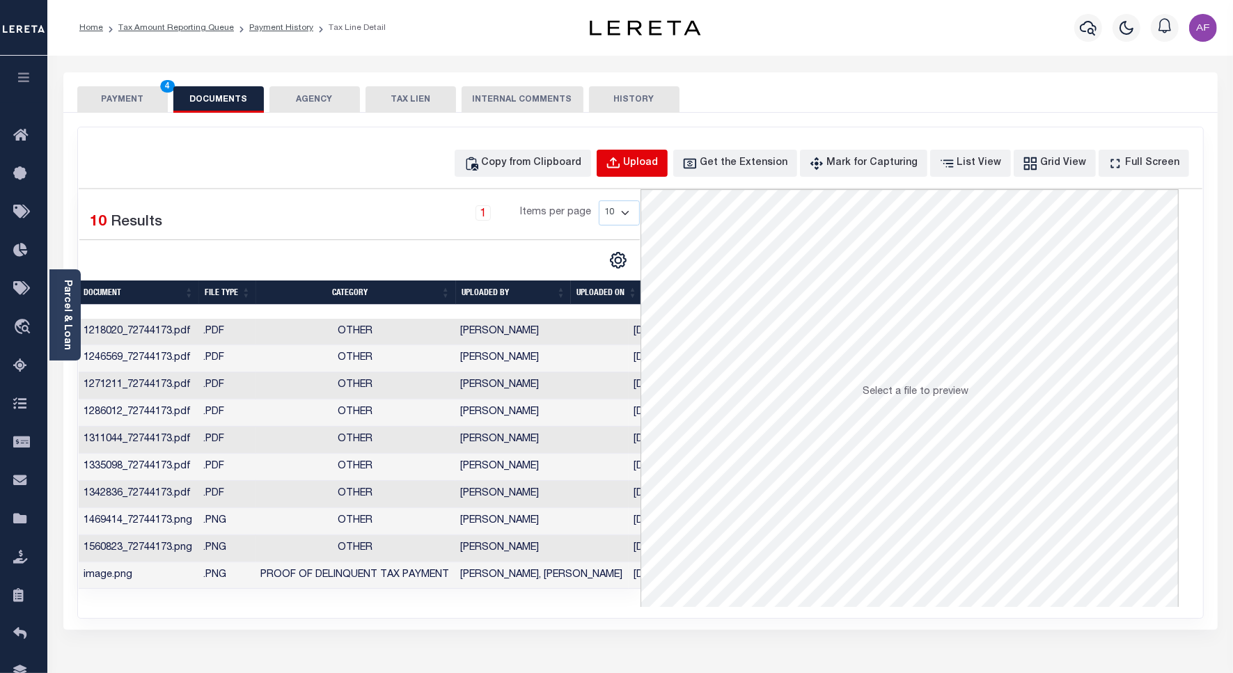
click at [659, 168] on div "Upload" at bounding box center [641, 163] width 35 height 15
select select "POP"
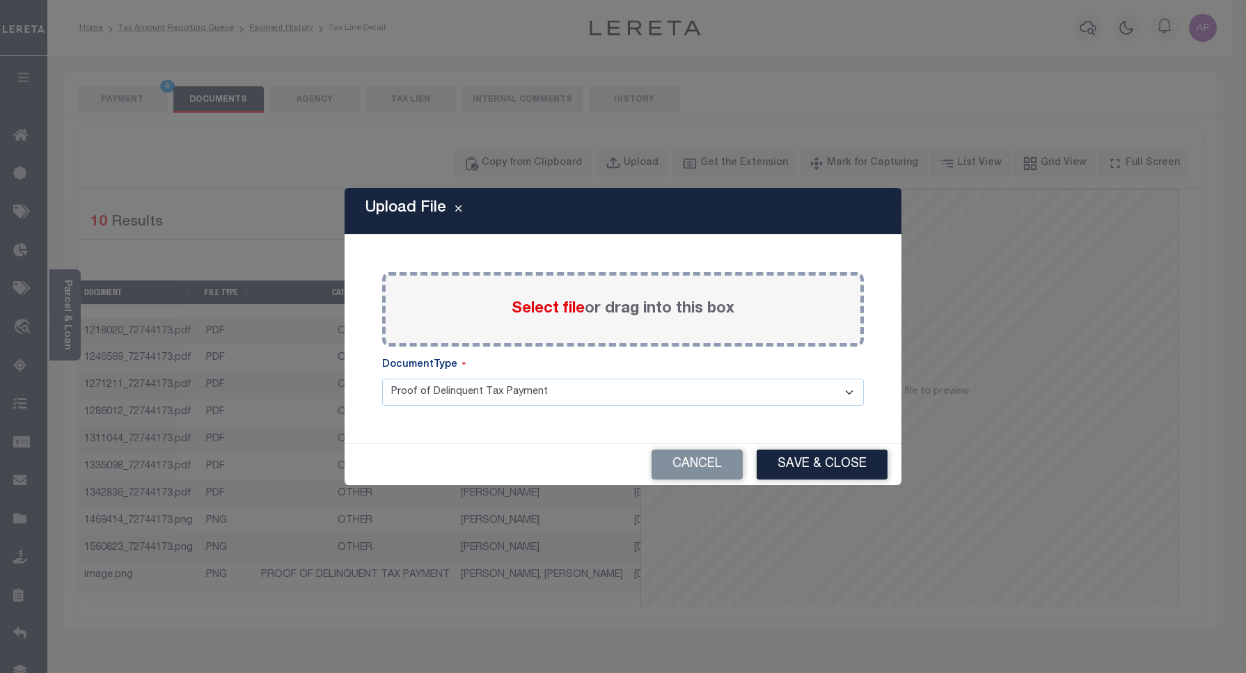
click at [529, 312] on span "Select file" at bounding box center [548, 308] width 73 height 15
click at [0, 0] on input "Select file or drag into this box" at bounding box center [0, 0] width 0 height 0
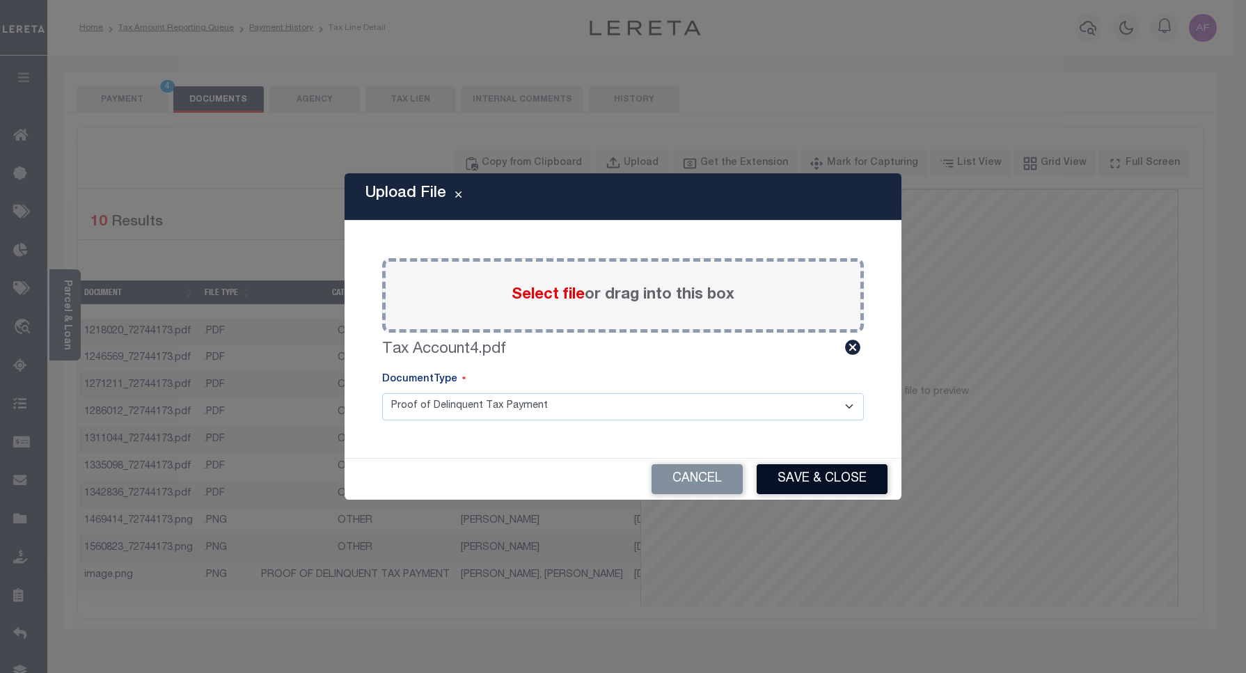
click at [814, 478] on button "Save & Close" at bounding box center [822, 479] width 131 height 30
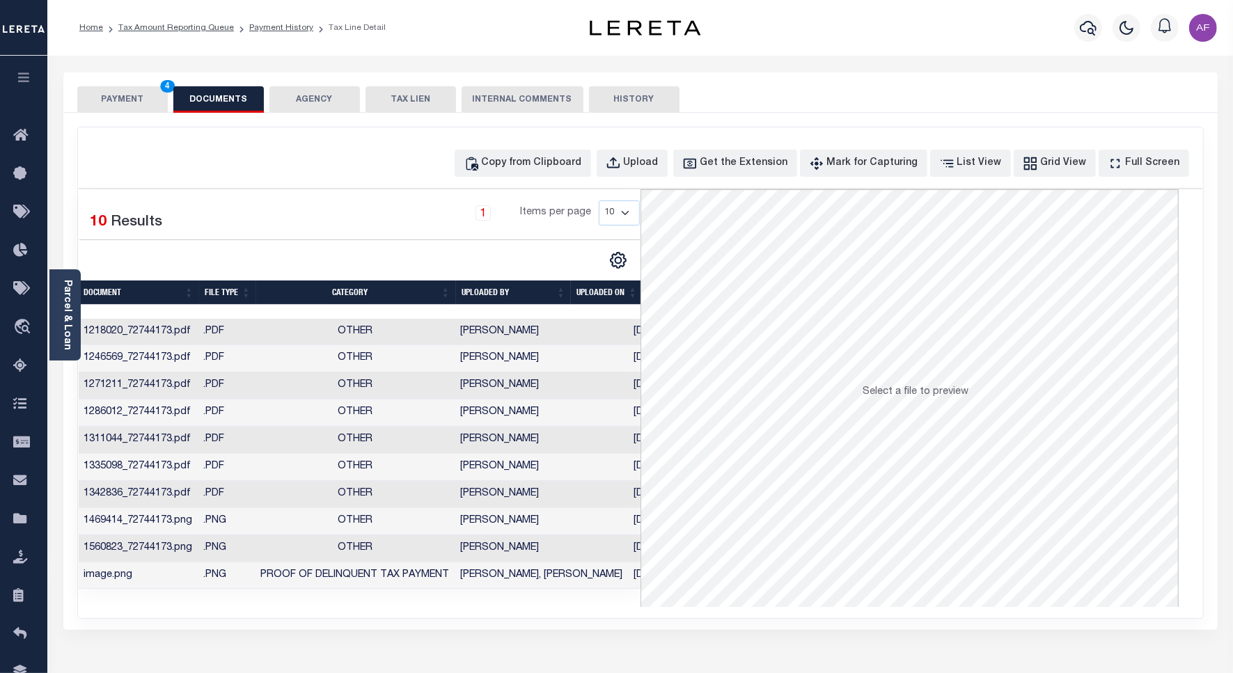
click at [120, 101] on button "PAYMENT 4" at bounding box center [122, 99] width 90 height 26
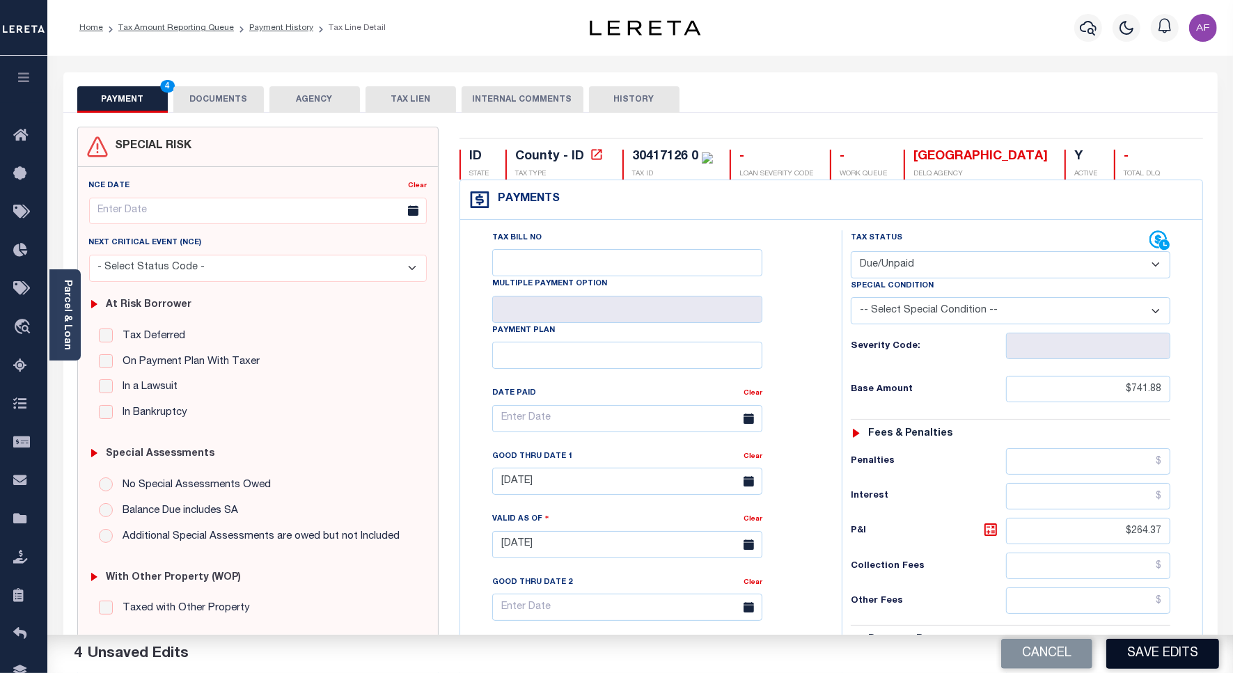
click at [1159, 659] on button "Save Edits" at bounding box center [1162, 654] width 113 height 30
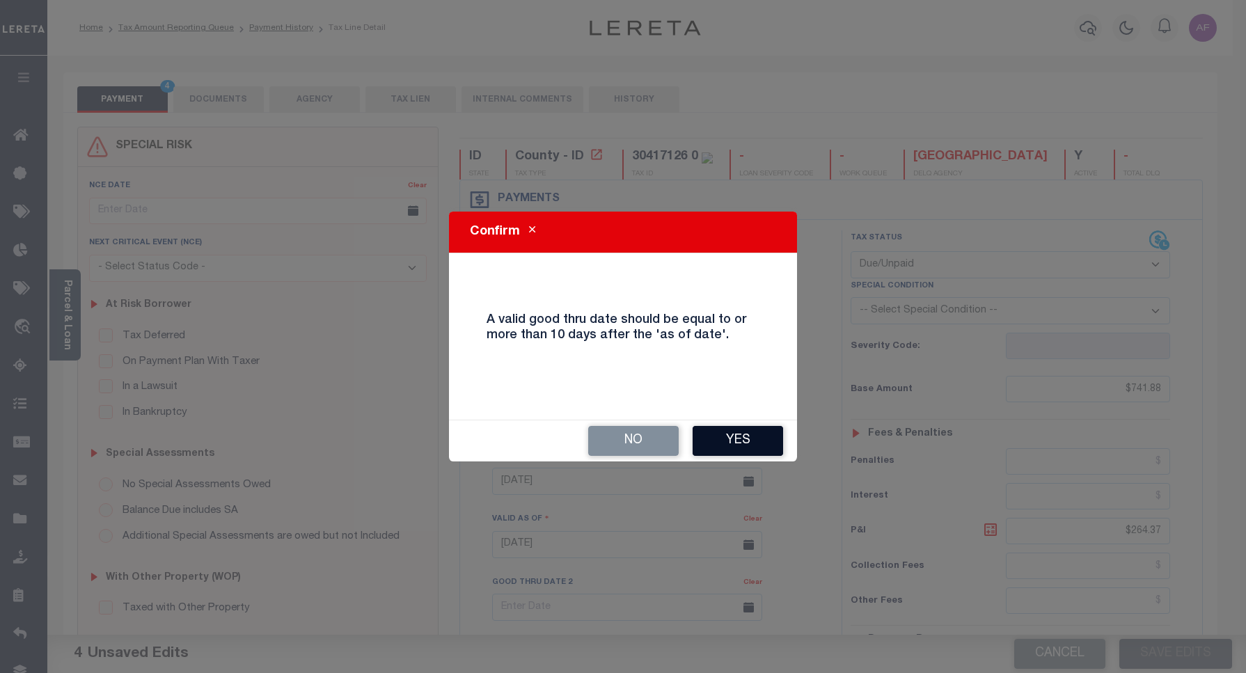
click at [749, 452] on button "Yes" at bounding box center [738, 441] width 90 height 30
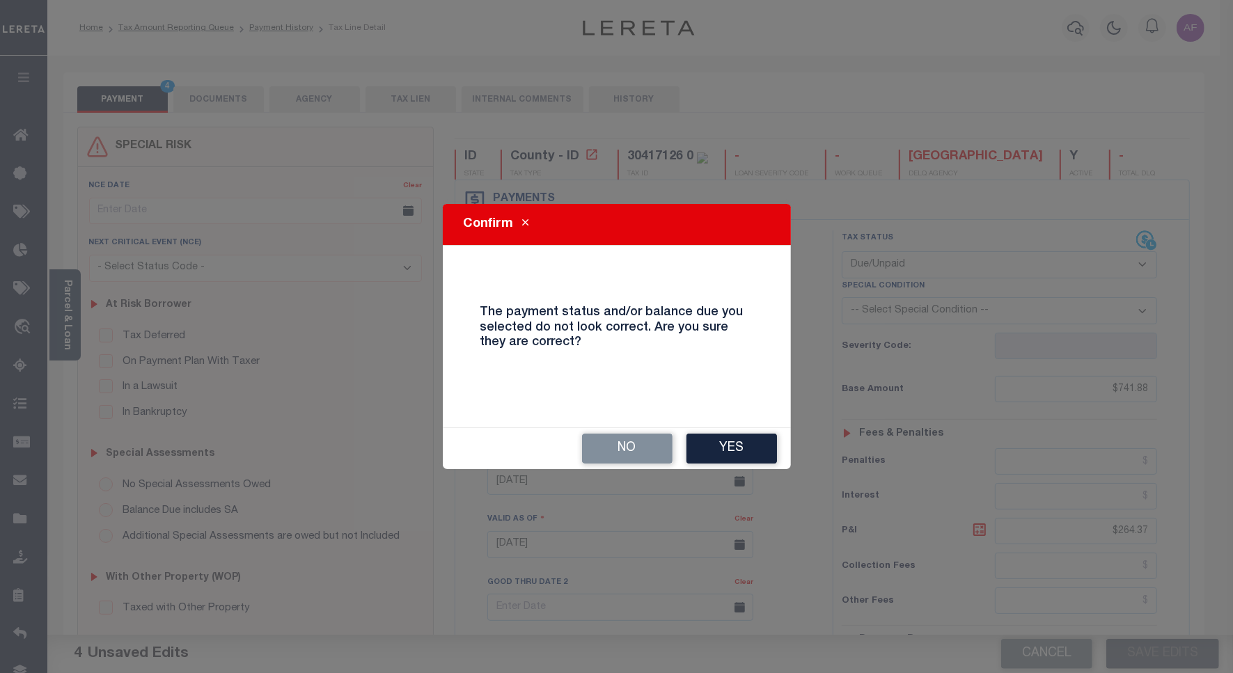
click at [746, 450] on button "Yes" at bounding box center [731, 449] width 90 height 30
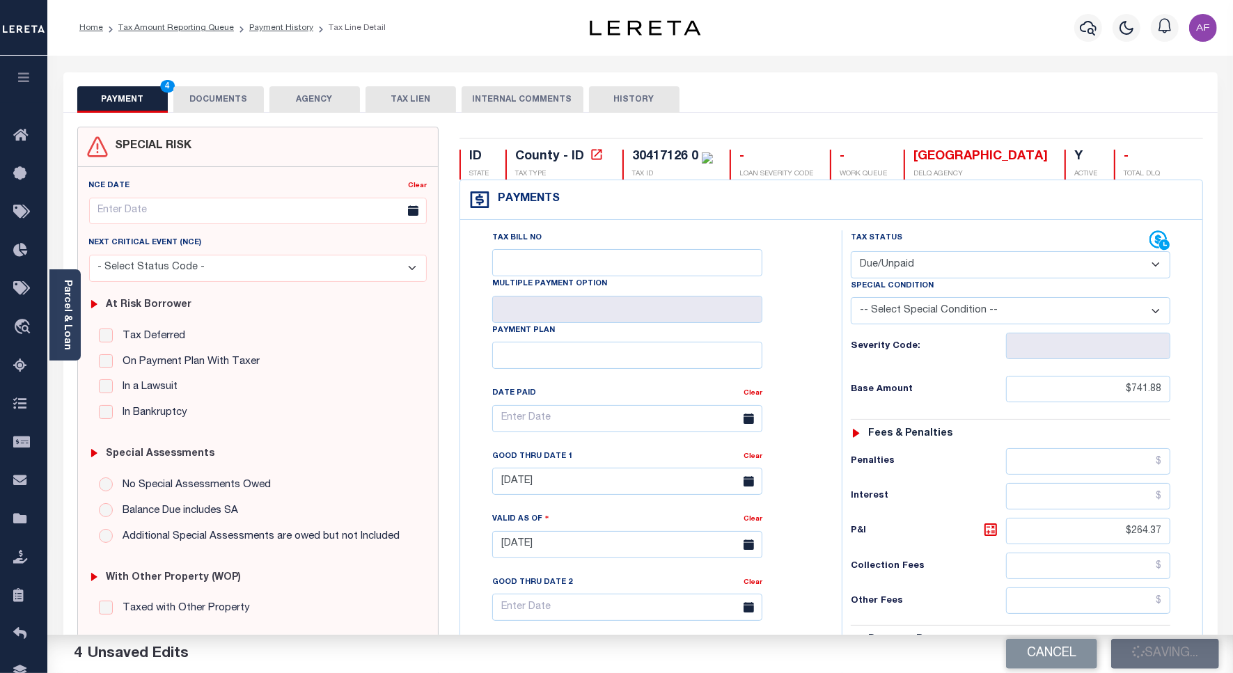
checkbox input "false"
type textarea "For Attachment See 2024 1/2 Tax Line Payoff is estimate"
type input "$741.88"
type input "$264.37"
type input "$1,006.25"
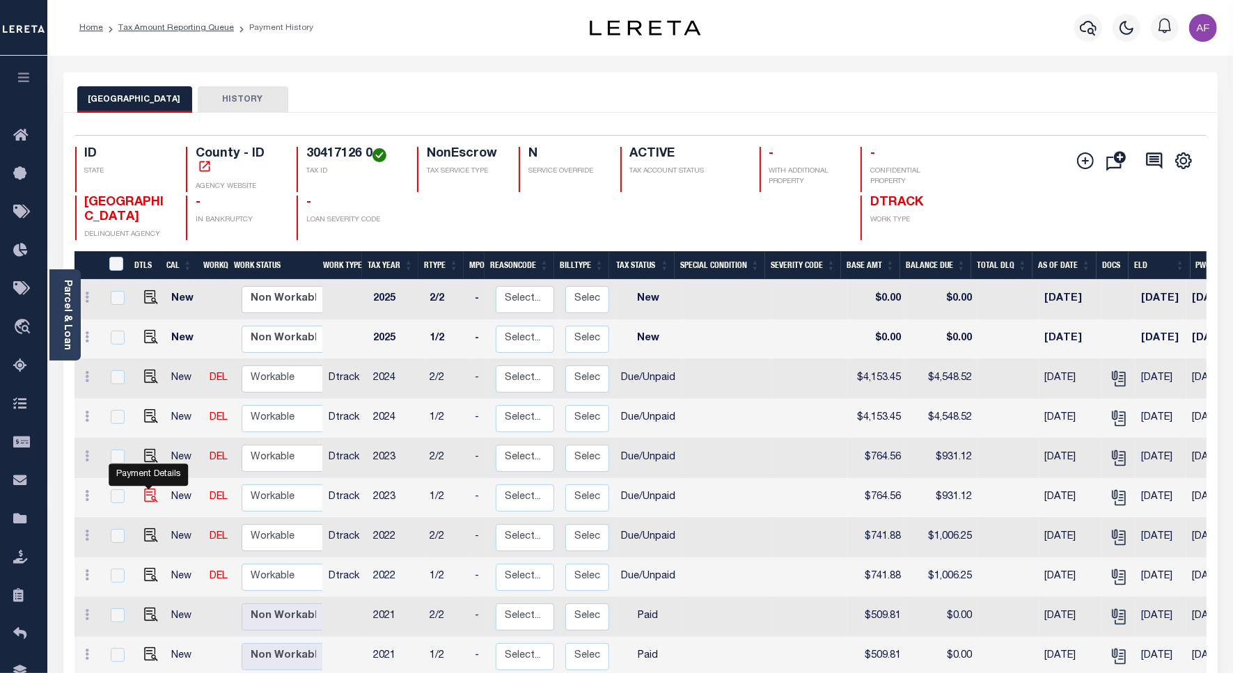
click at [152, 498] on img "" at bounding box center [151, 496] width 14 height 14
checkbox input "true"
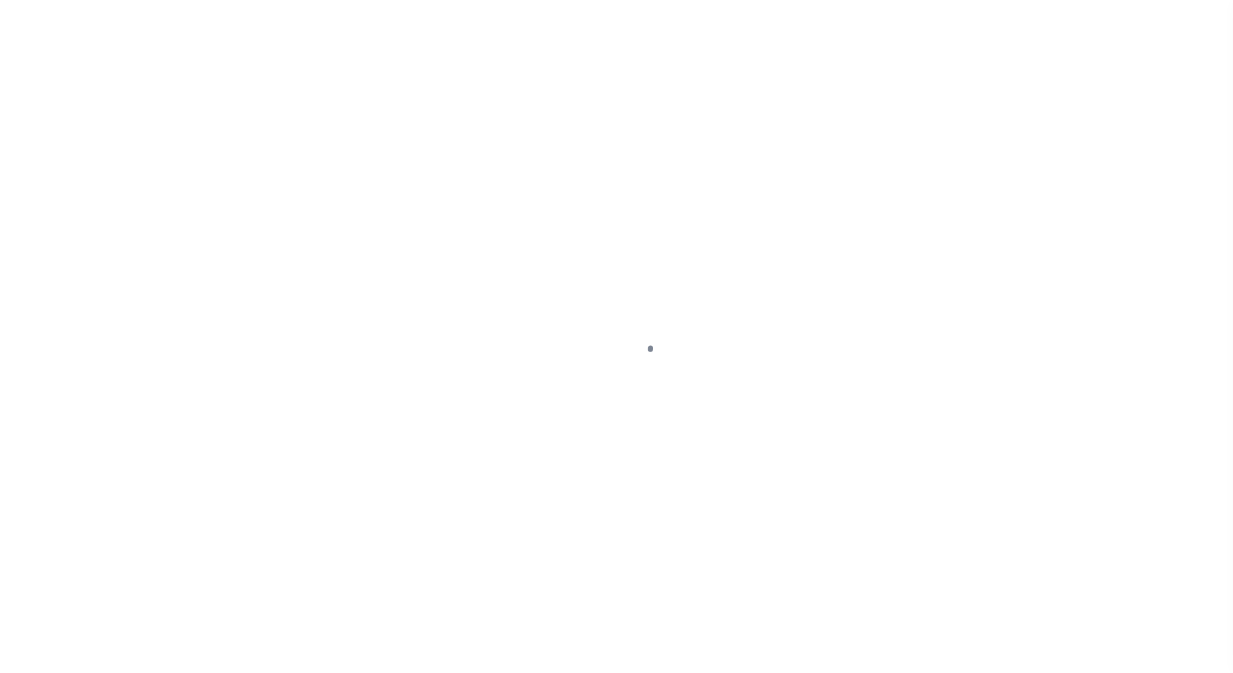
select select "DUE"
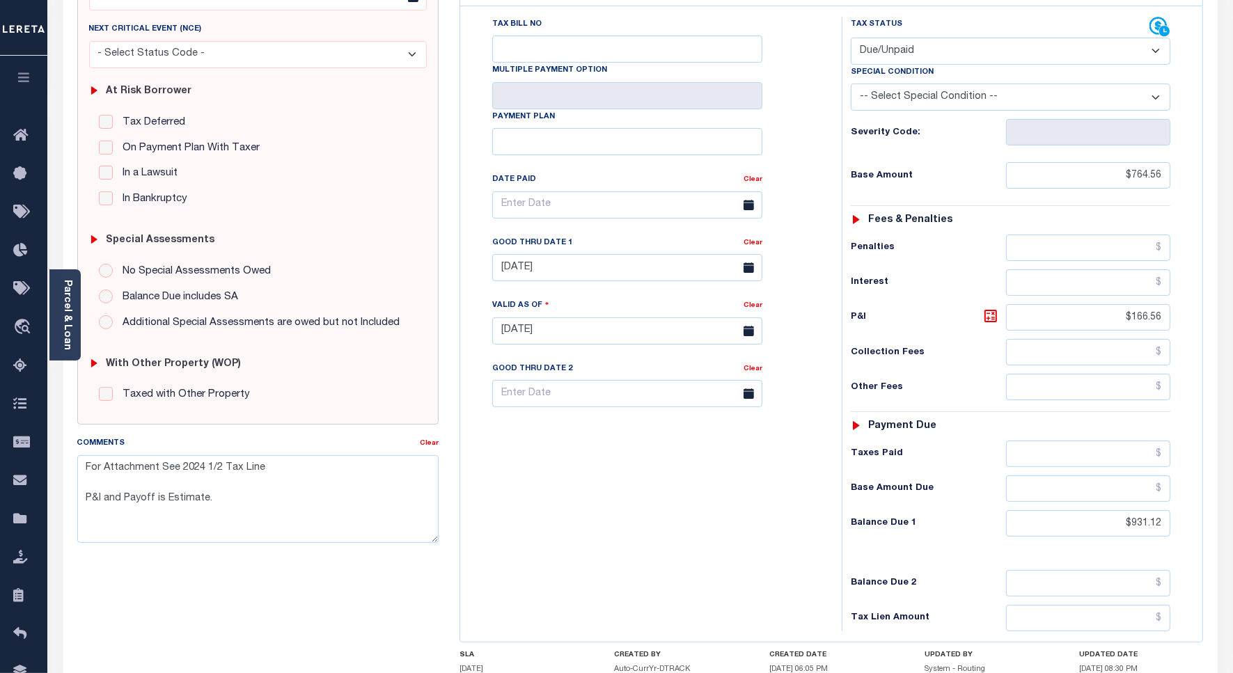
scroll to position [261, 0]
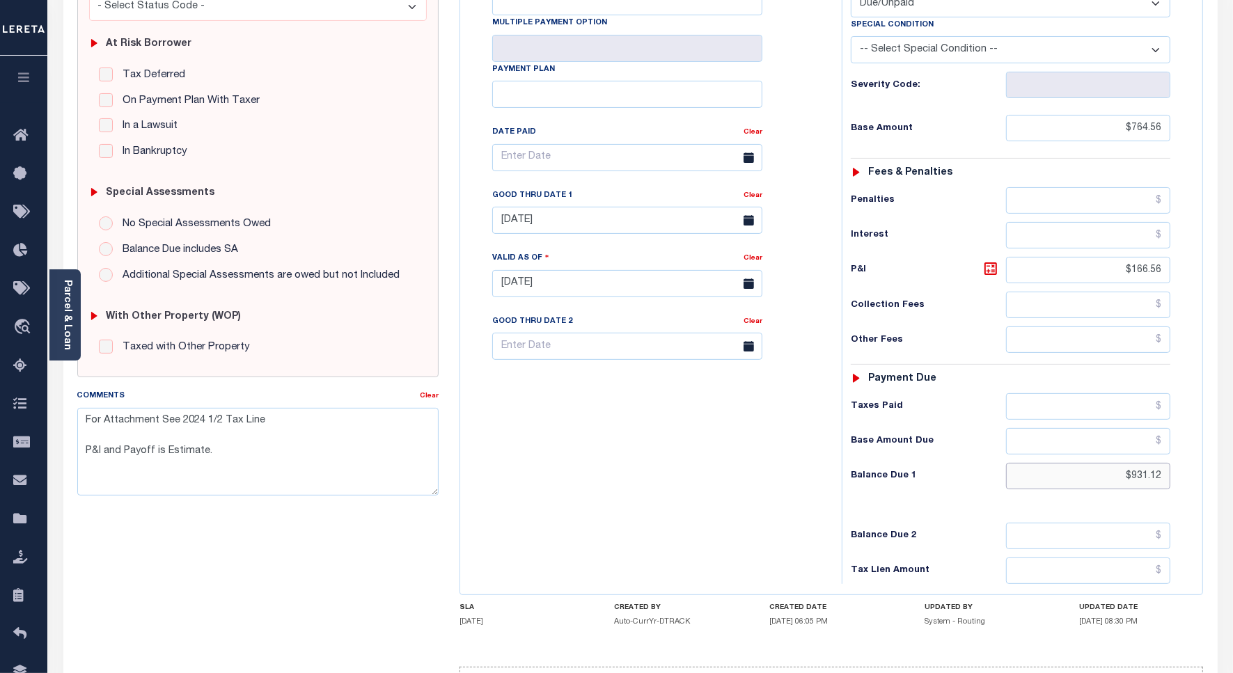
click at [1140, 485] on input "$931.12" at bounding box center [1088, 476] width 164 height 26
paste input "43.43"
type input "$943.43"
type input "[DATE]"
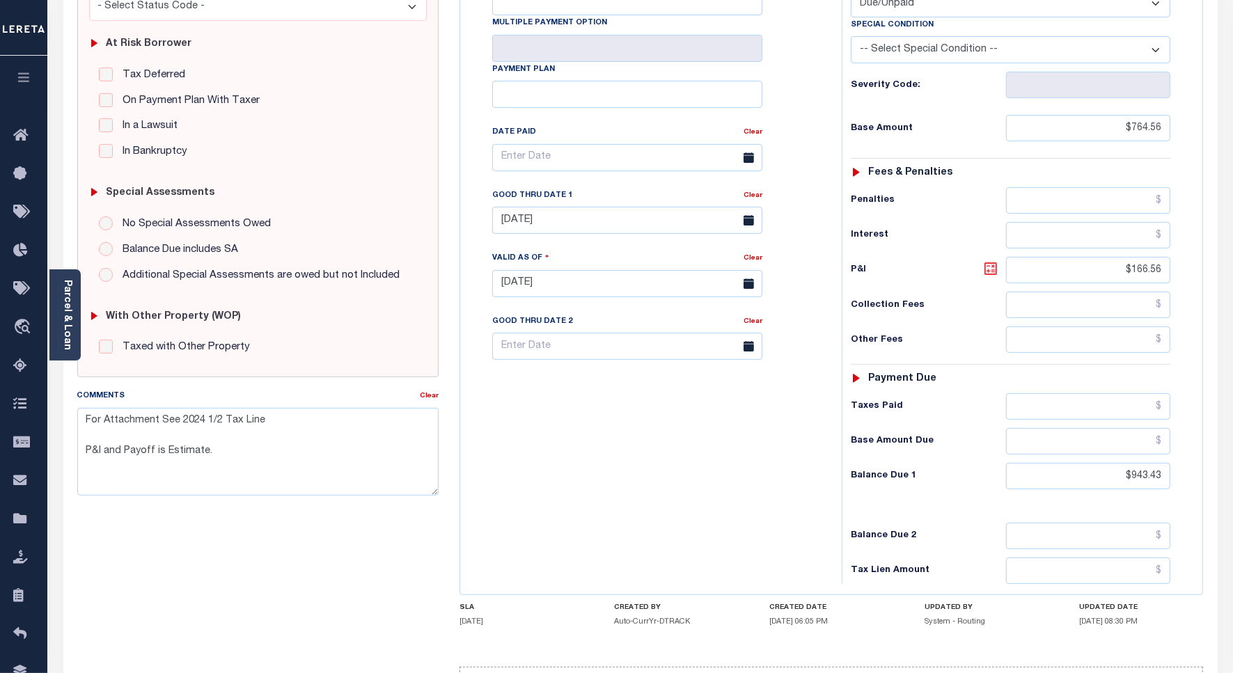
click at [987, 275] on icon at bounding box center [990, 268] width 13 height 13
type input "$178.87"
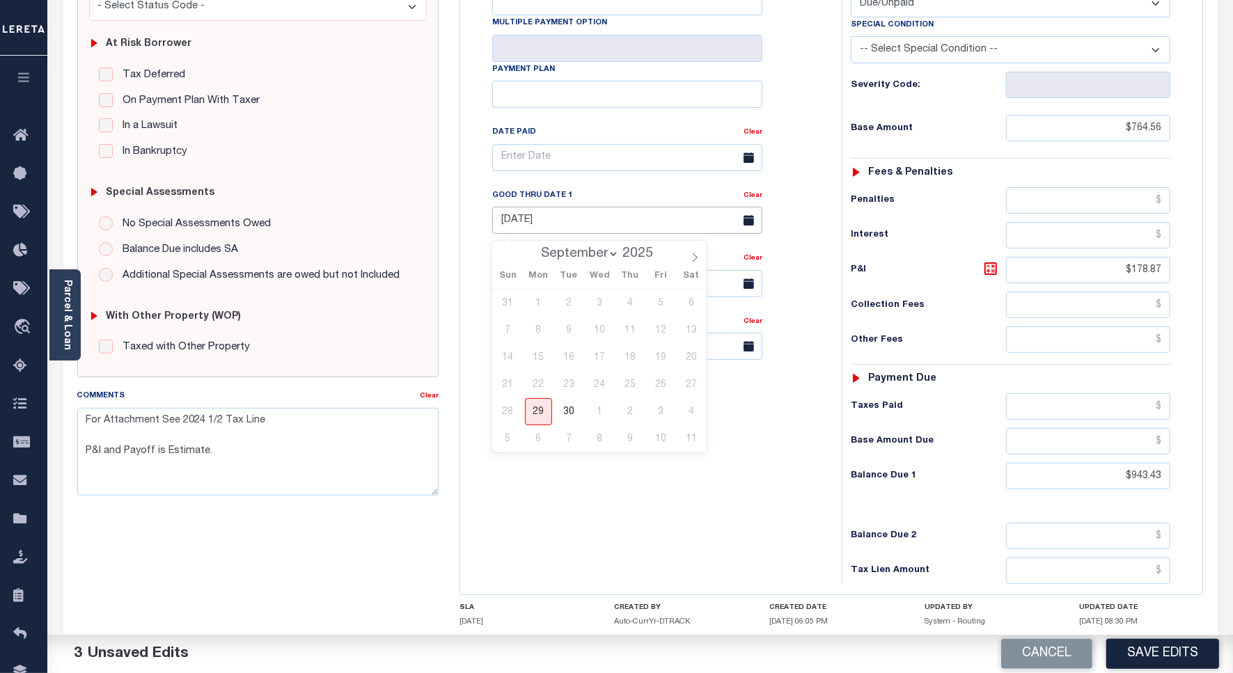
click at [540, 233] on input "08/31/2025" at bounding box center [627, 220] width 270 height 27
click at [568, 411] on span "30" at bounding box center [569, 411] width 27 height 27
type input "09/30/2025"
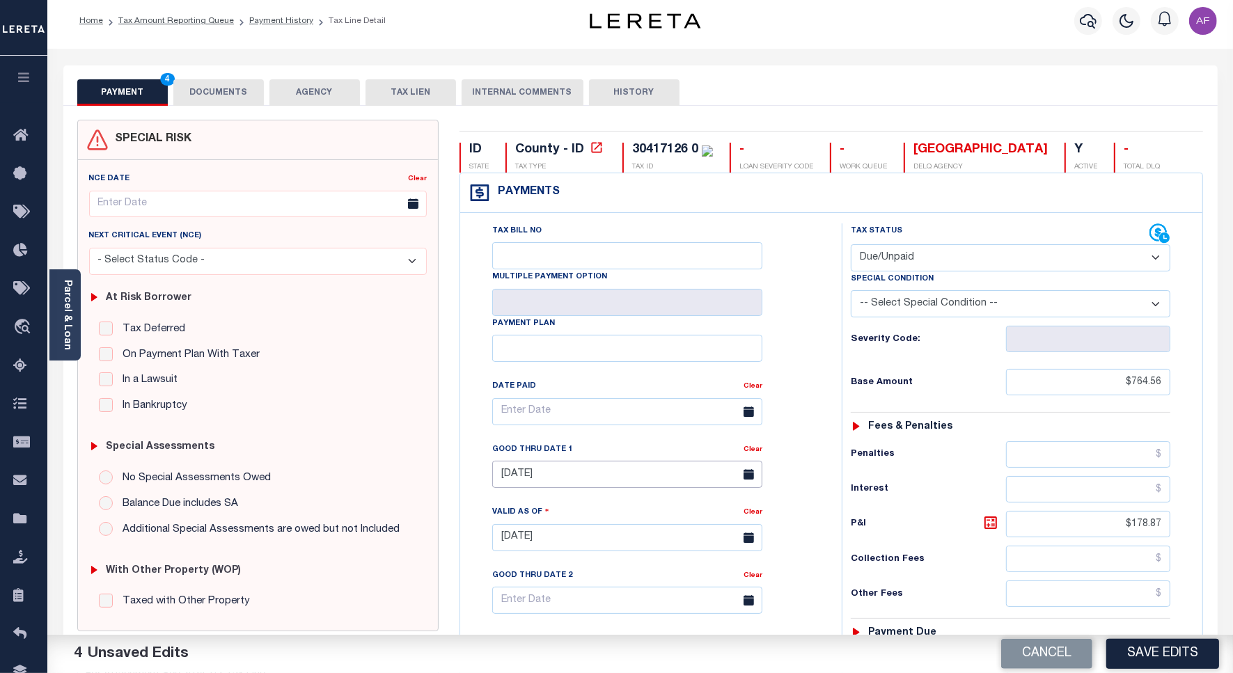
scroll to position [0, 0]
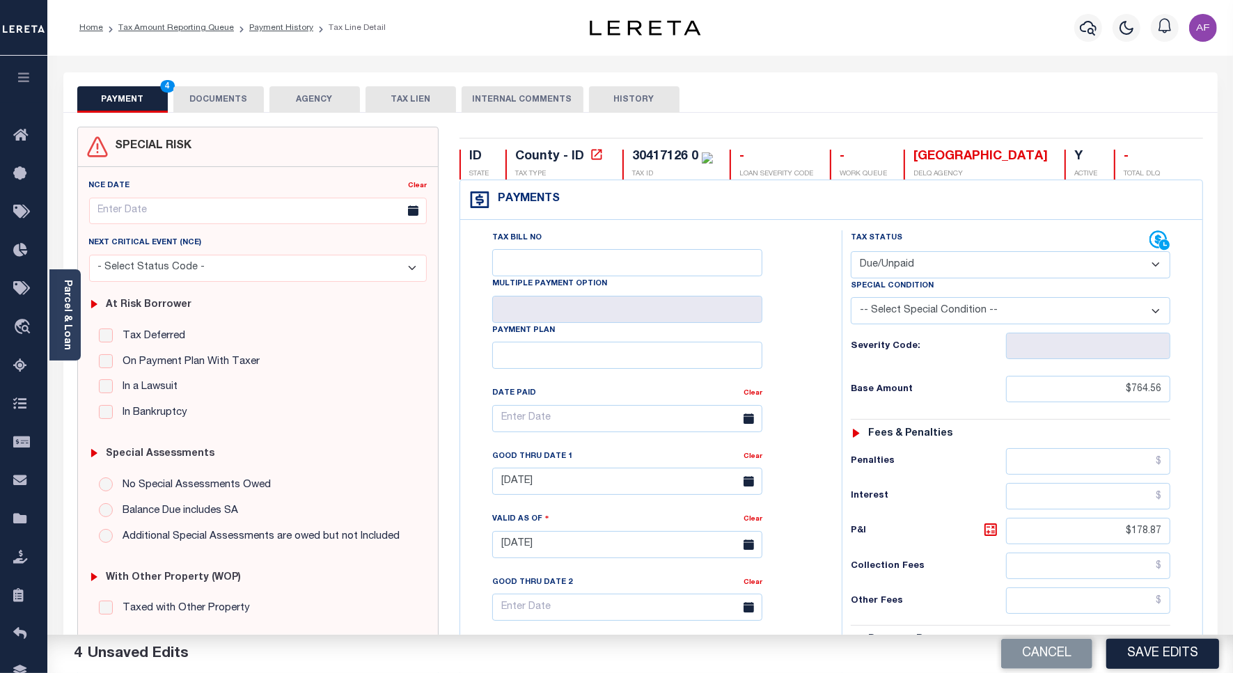
click at [210, 94] on button "DOCUMENTS" at bounding box center [218, 99] width 90 height 26
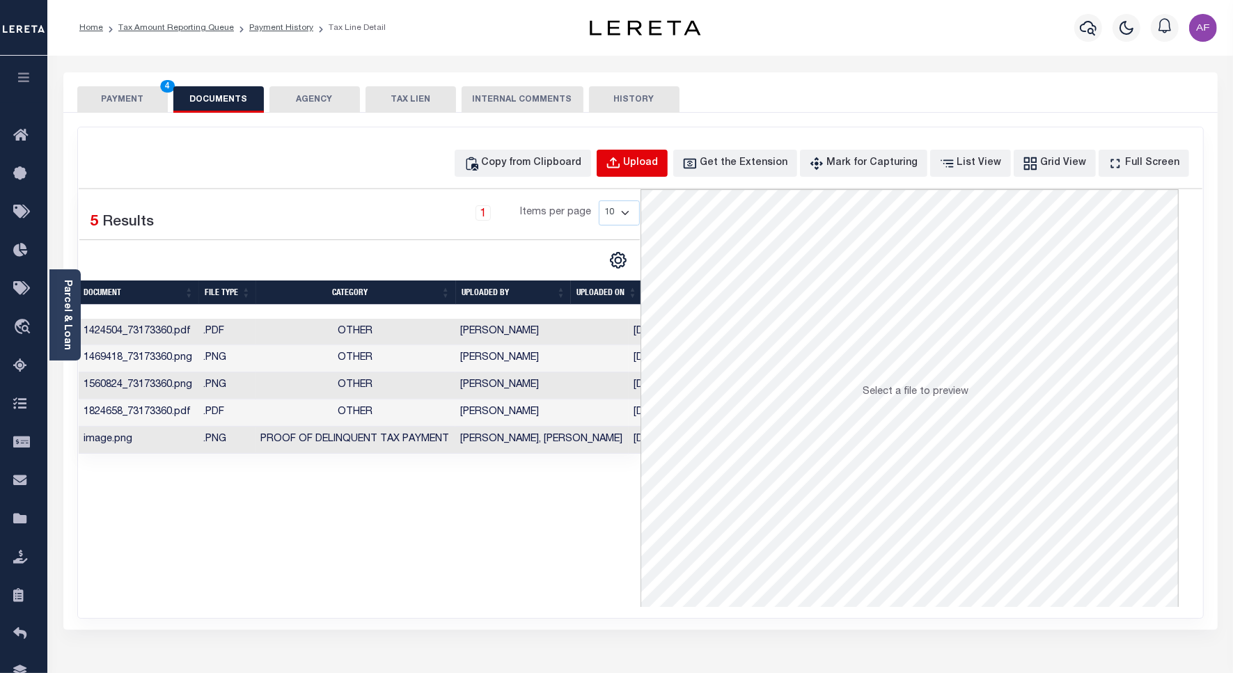
click at [656, 169] on div "Upload" at bounding box center [641, 163] width 35 height 15
select select "POP"
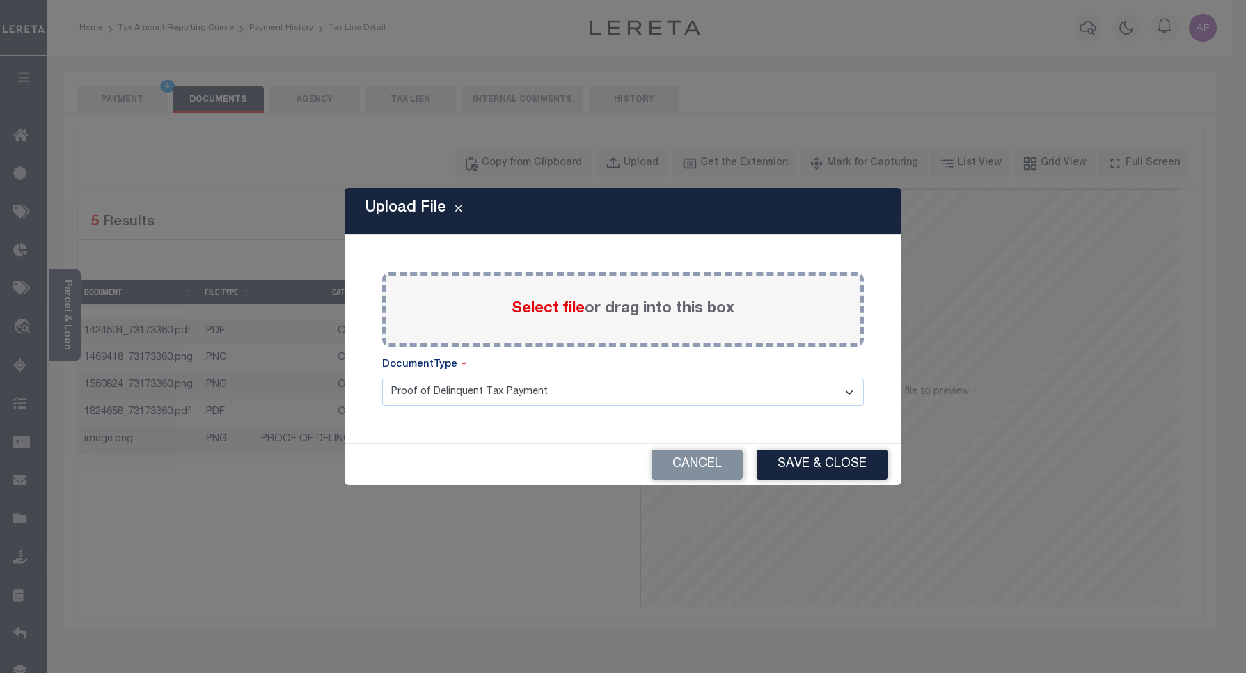
click at [549, 301] on span "Select file" at bounding box center [548, 308] width 73 height 15
click at [0, 0] on input "Select file or drag into this box" at bounding box center [0, 0] width 0 height 0
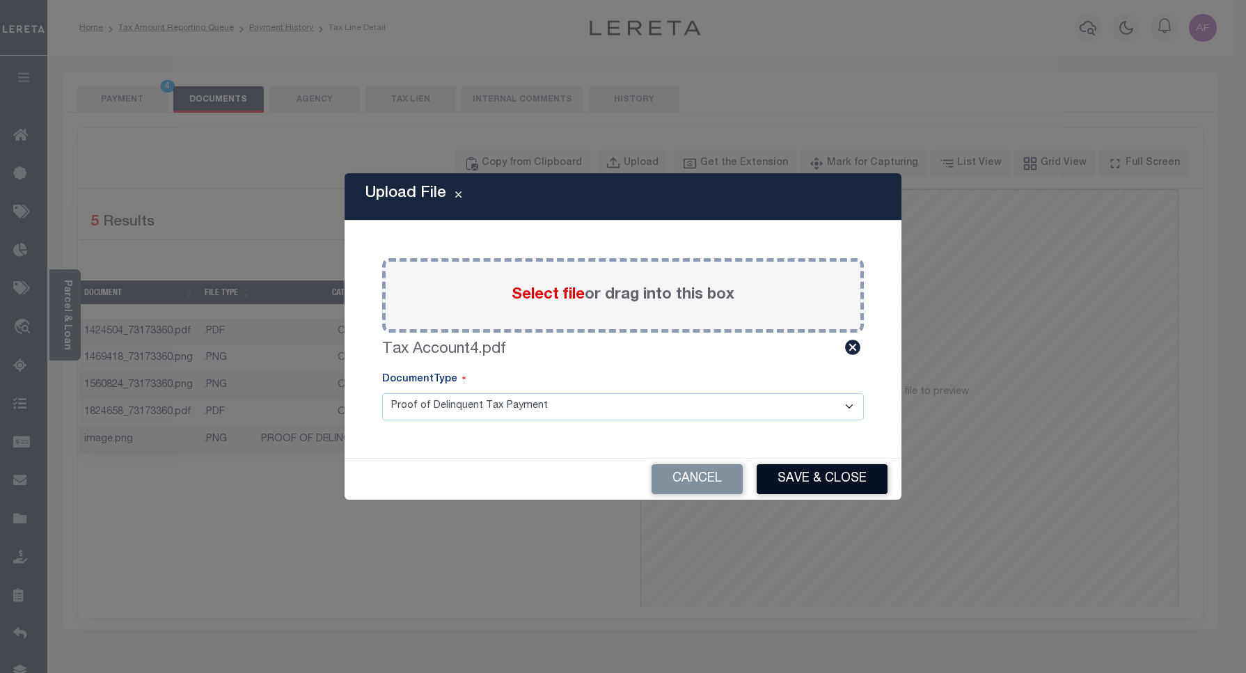
click at [827, 489] on button "Save & Close" at bounding box center [822, 479] width 131 height 30
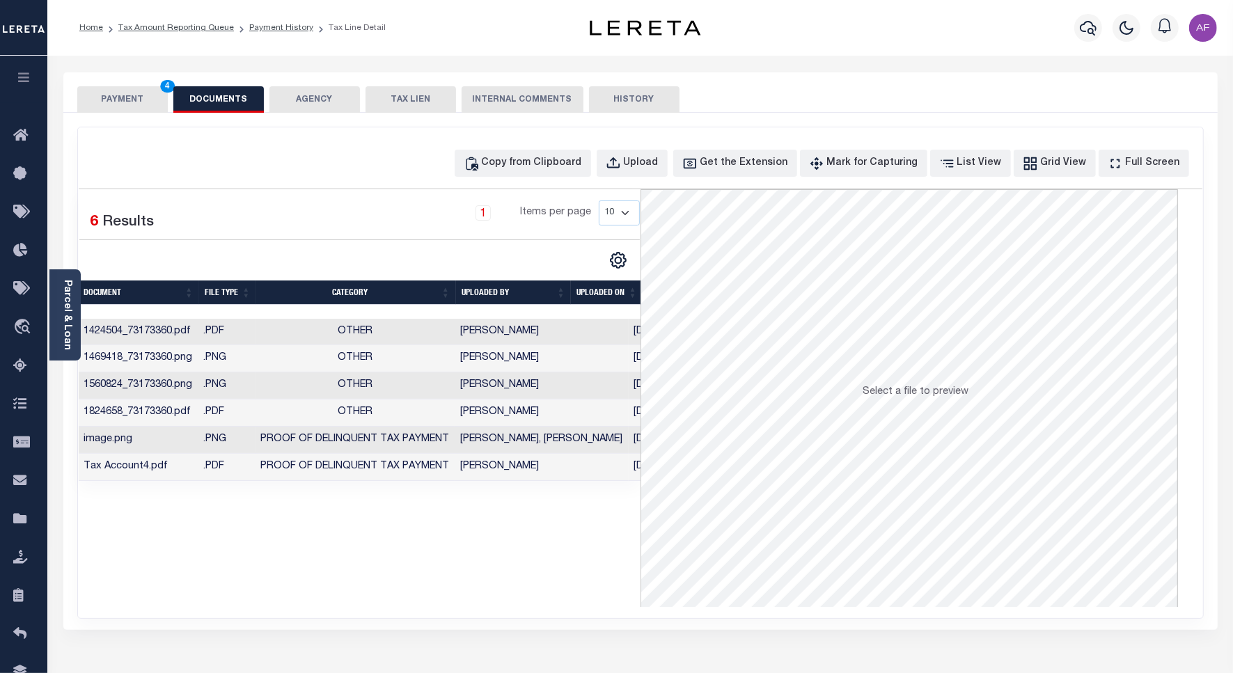
click at [115, 102] on button "PAYMENT 4" at bounding box center [122, 99] width 90 height 26
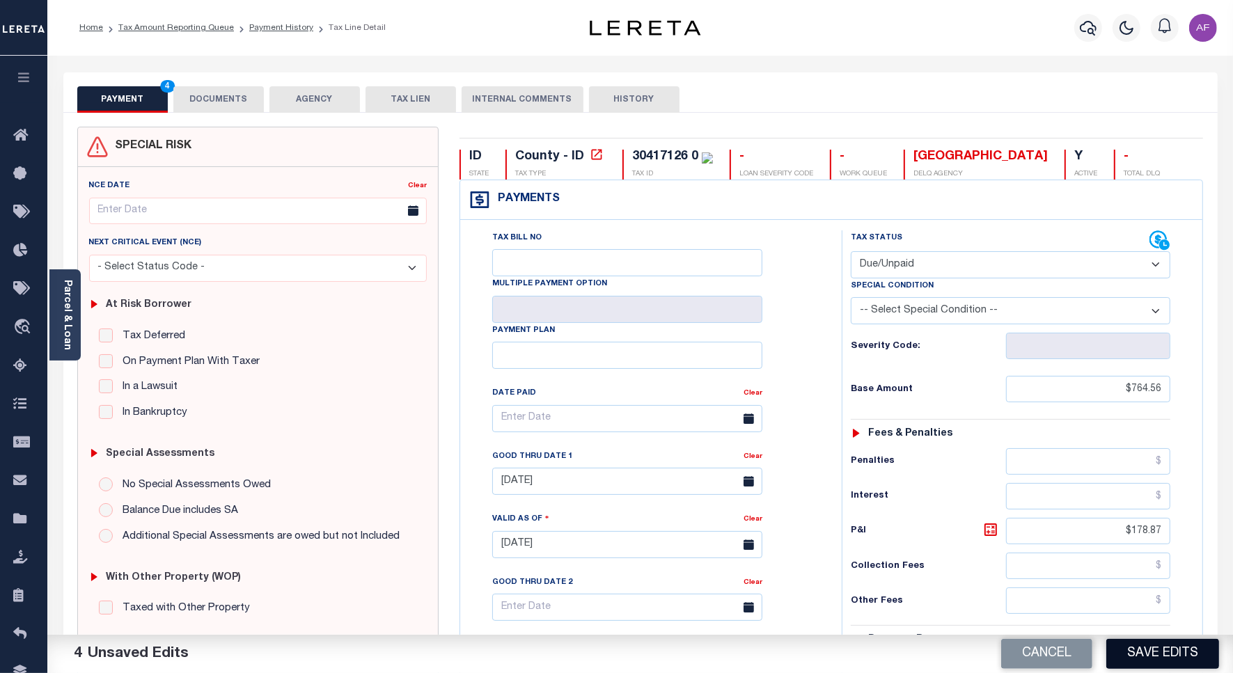
click at [1136, 656] on button "Save Edits" at bounding box center [1162, 654] width 113 height 30
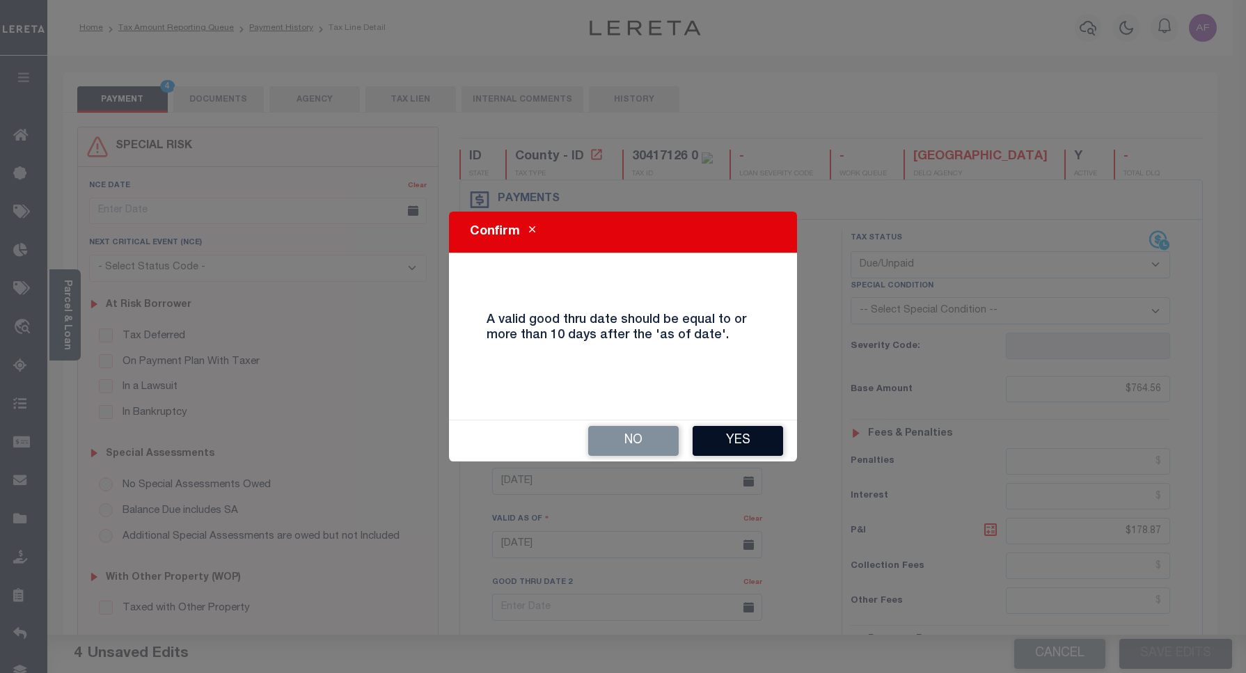
click at [749, 446] on button "Yes" at bounding box center [738, 441] width 90 height 30
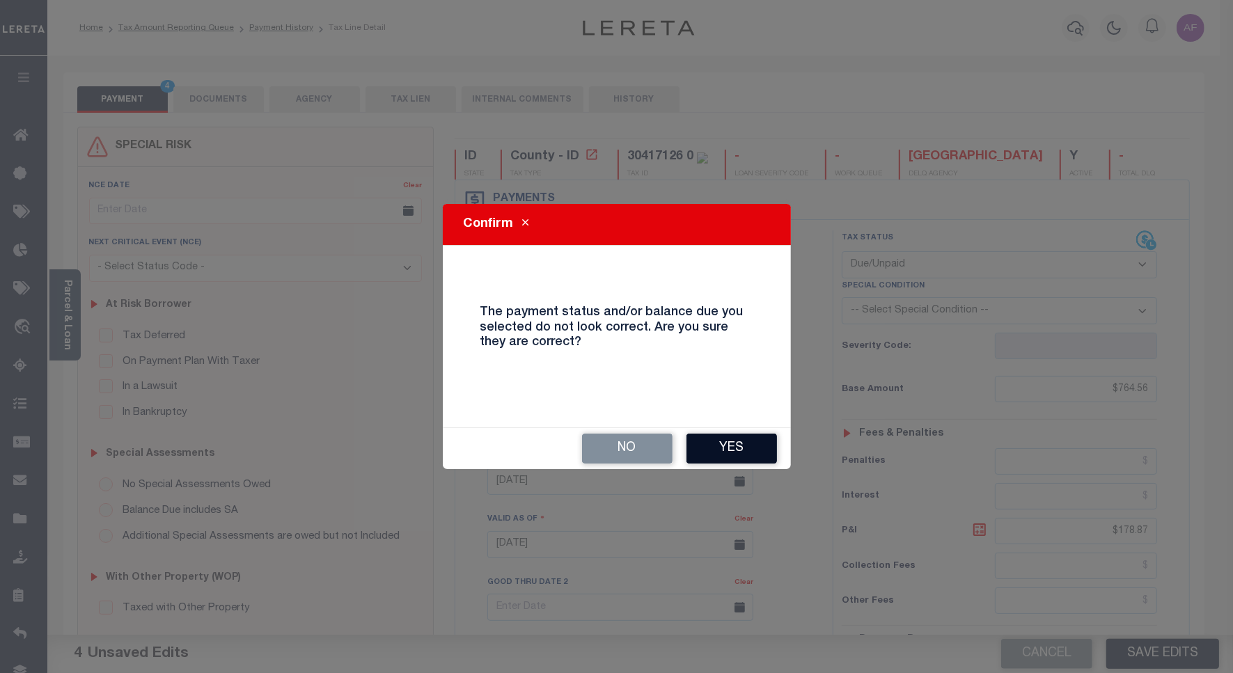
click at [704, 439] on button "Yes" at bounding box center [731, 449] width 90 height 30
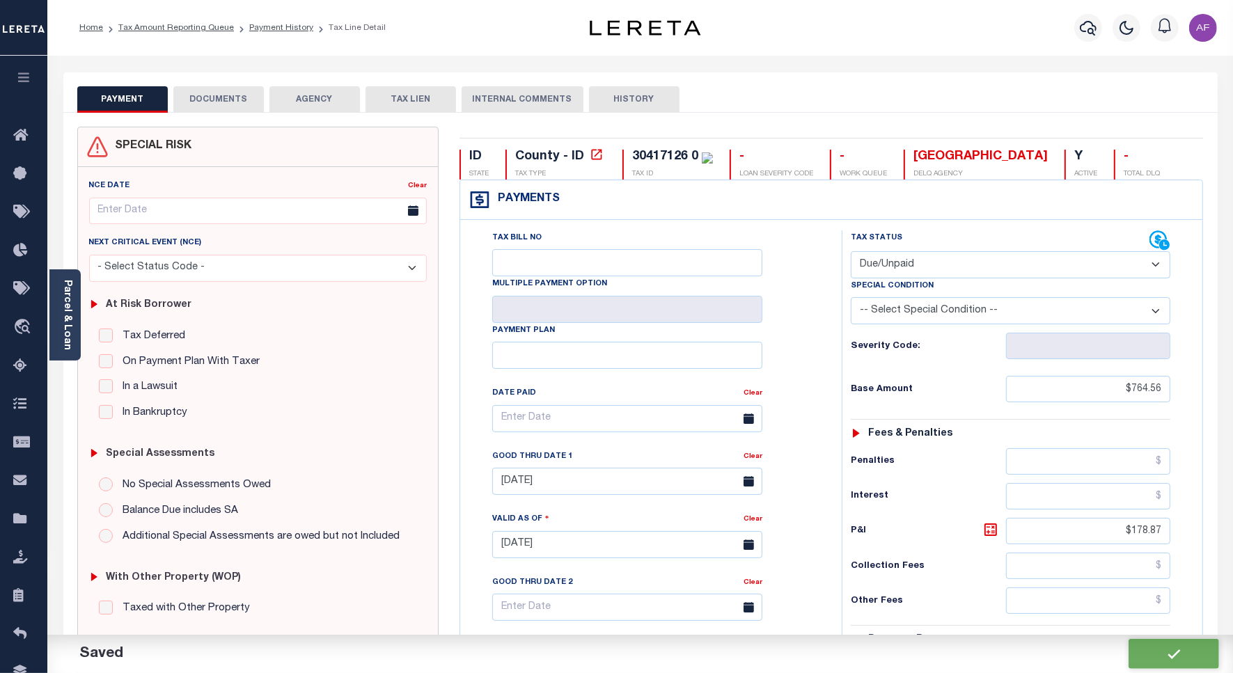
checkbox input "false"
type textarea "For Attachment See 2024 1/2 Tax Line P&I and Payoff is Estimate."
type input "$764.56"
type input "$178.87"
type input "$943.43"
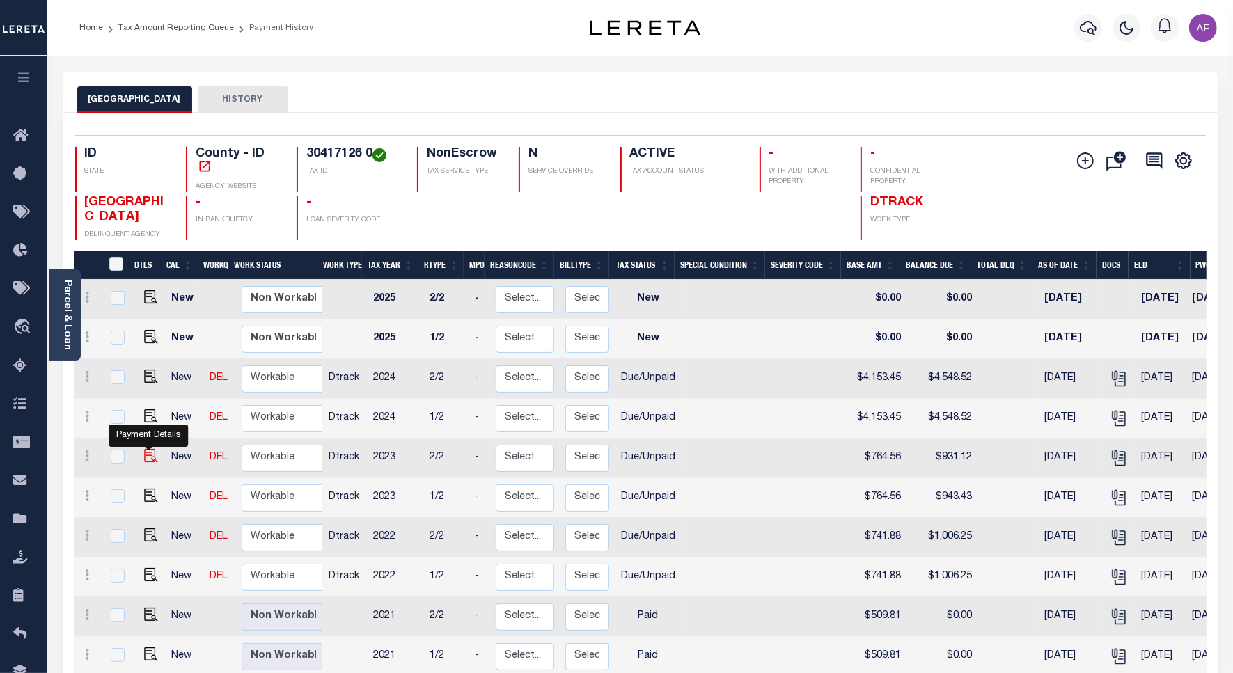
click at [144, 456] on img "" at bounding box center [151, 456] width 14 height 14
checkbox input "true"
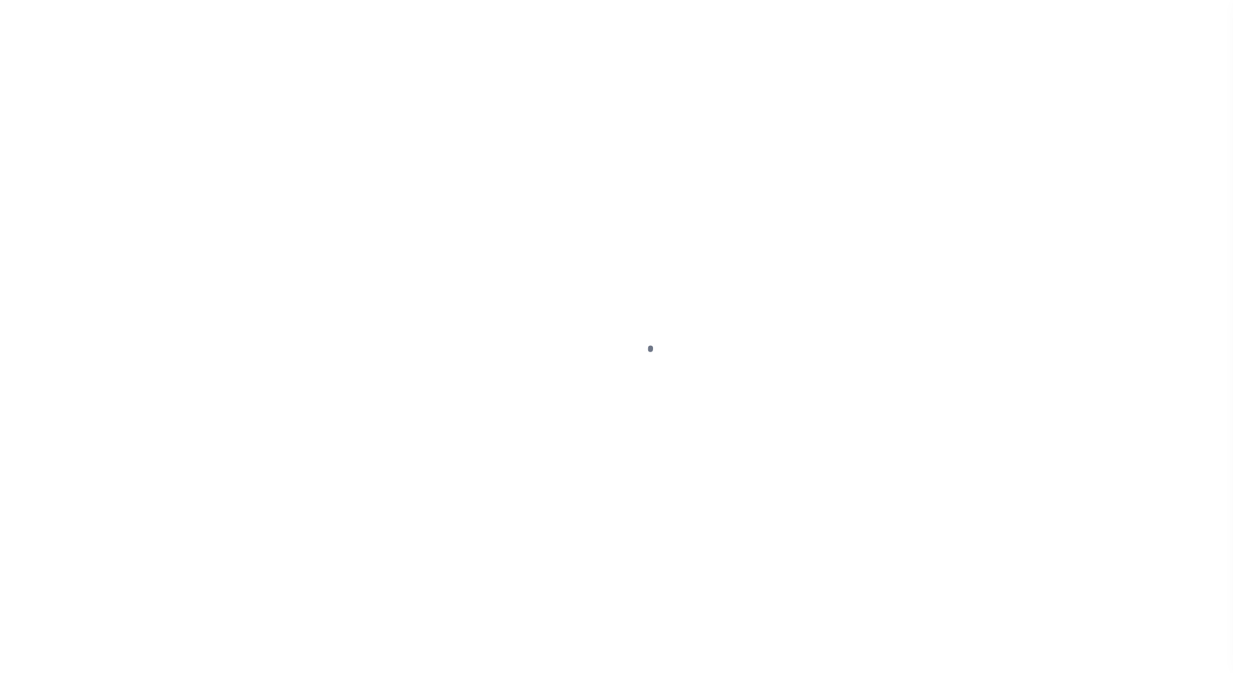
select select "DUE"
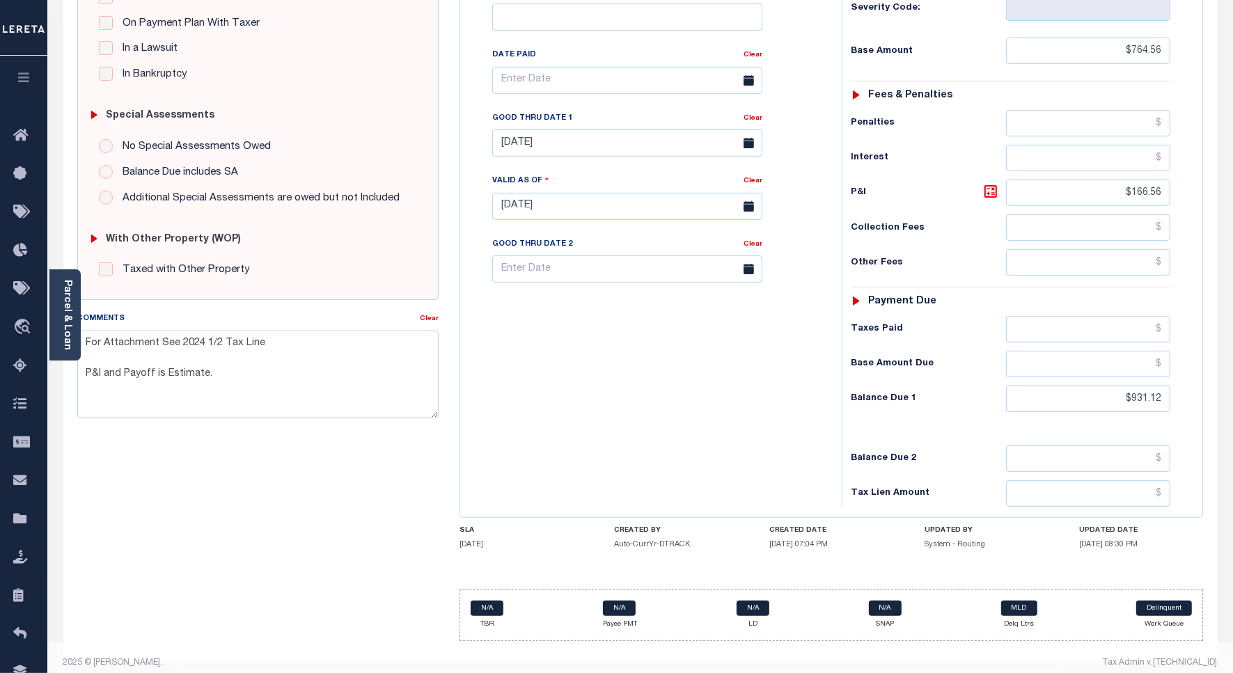
scroll to position [359, 0]
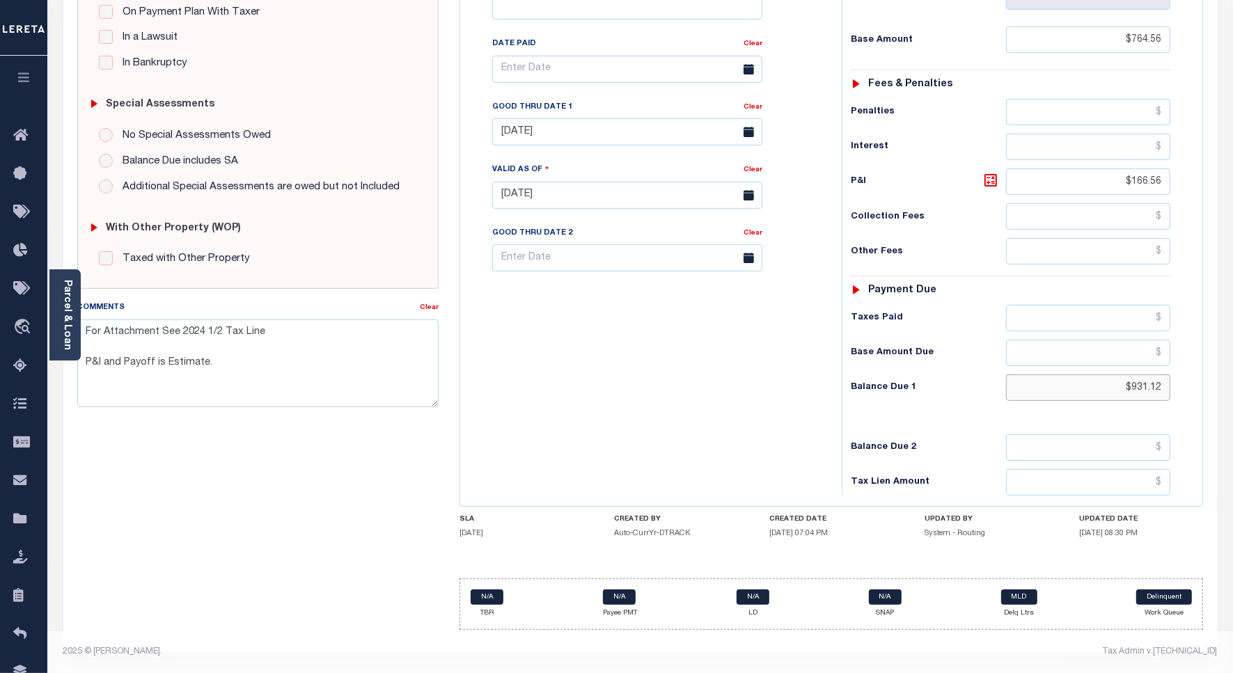
click at [1142, 388] on input "$931.12" at bounding box center [1088, 388] width 164 height 26
paste input "43.43"
type input "$943.43"
type input "[DATE]"
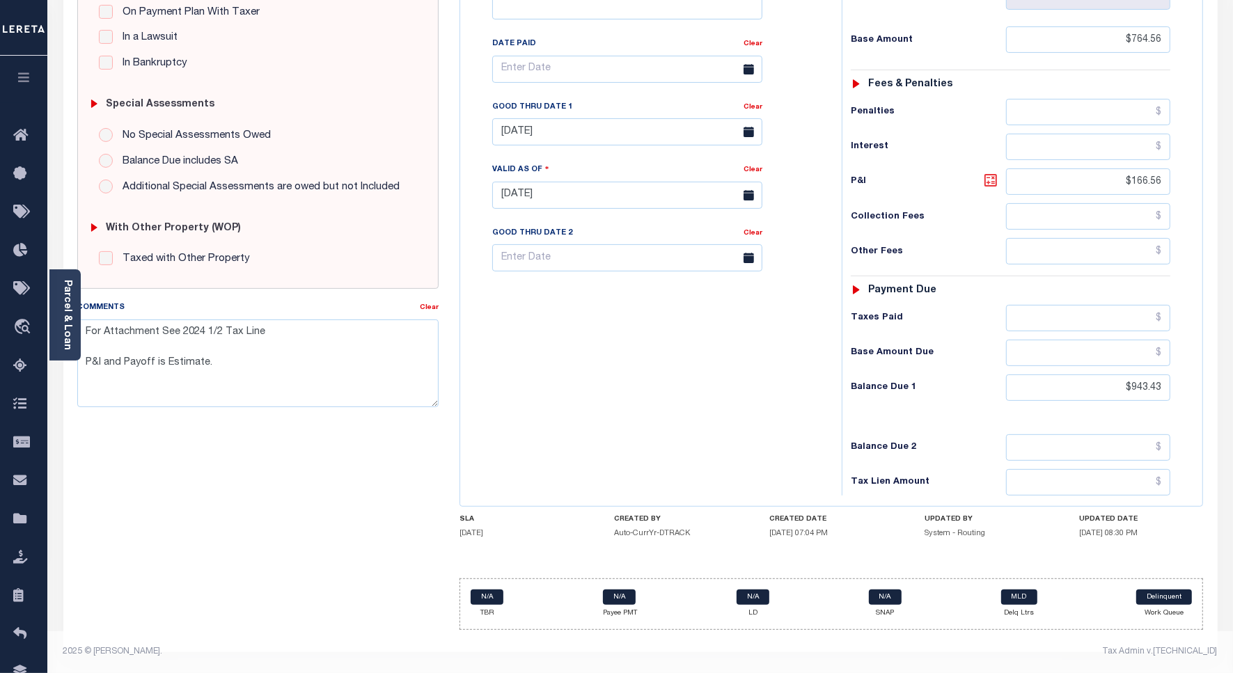
click at [986, 178] on icon at bounding box center [990, 180] width 17 height 17
type input "$178.87"
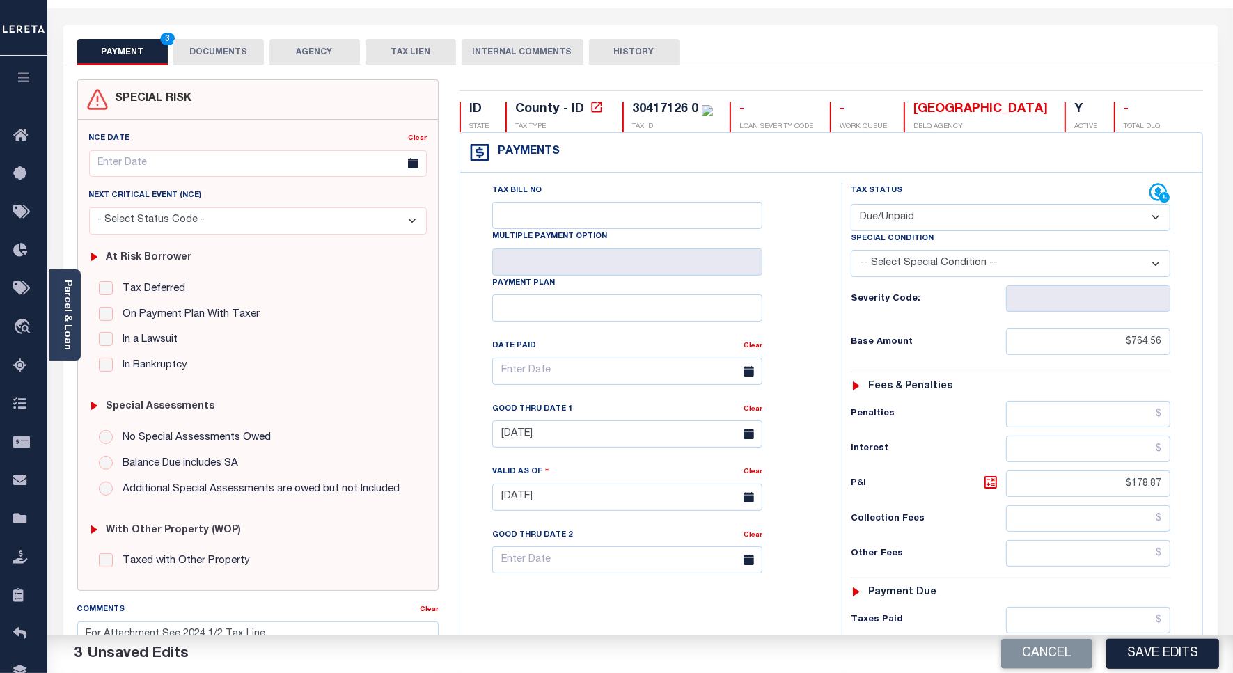
scroll to position [0, 0]
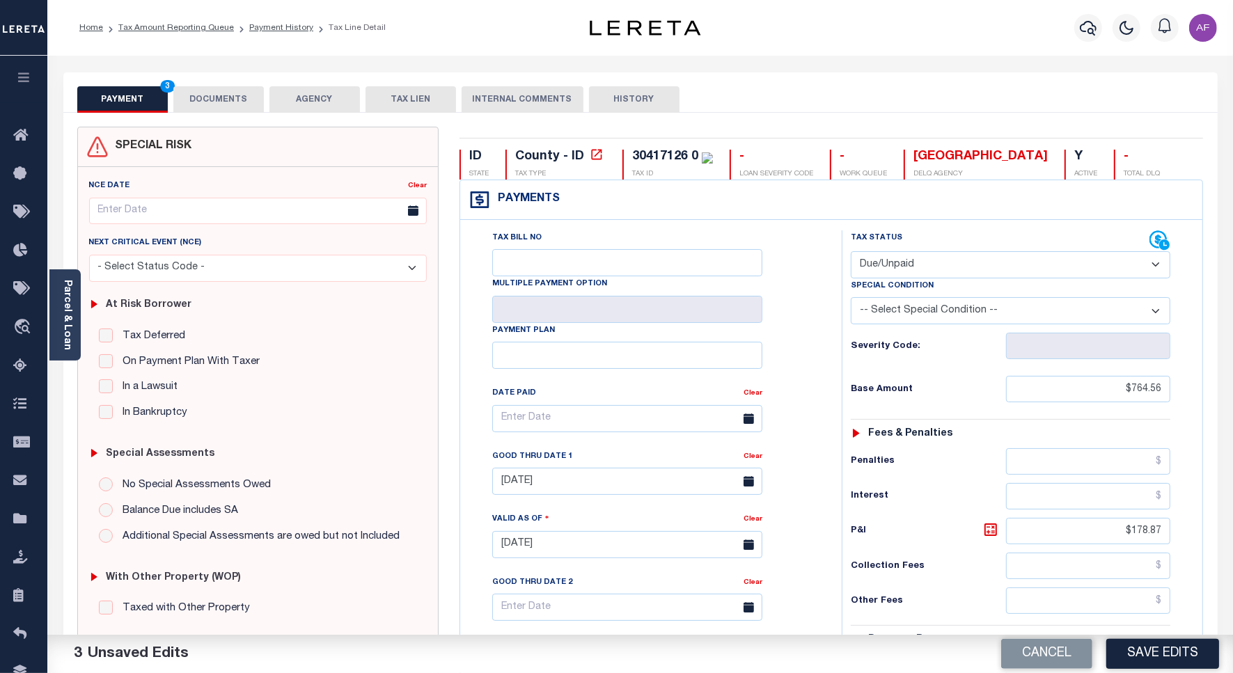
click at [200, 100] on button "DOCUMENTS" at bounding box center [218, 99] width 90 height 26
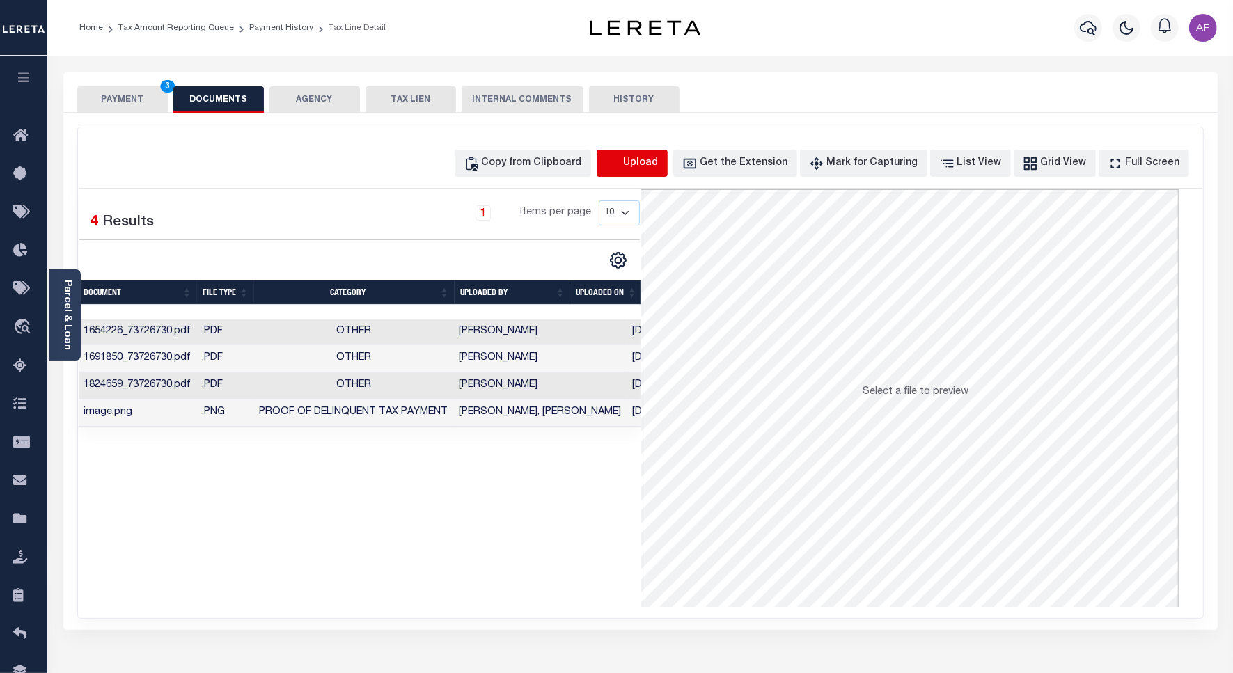
click at [621, 168] on icon "button" at bounding box center [613, 163] width 15 height 15
select select "POP"
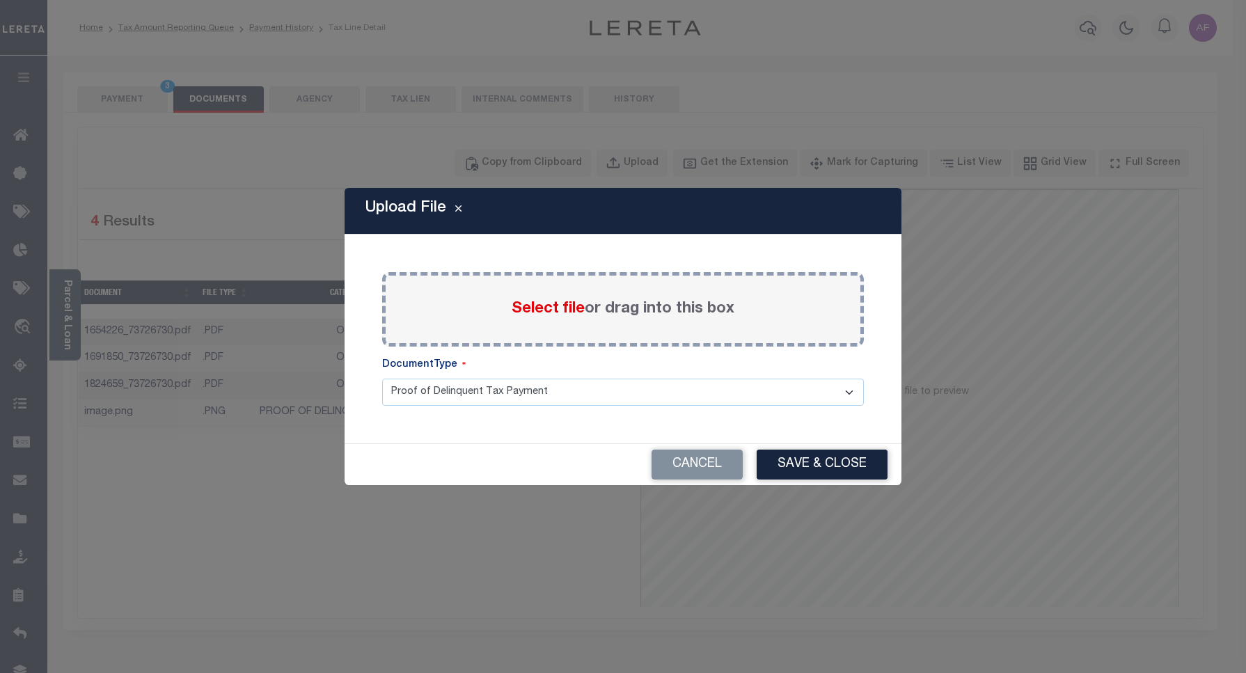
click at [540, 312] on span "Select file" at bounding box center [548, 308] width 73 height 15
click at [0, 0] on input "Select file or drag into this box" at bounding box center [0, 0] width 0 height 0
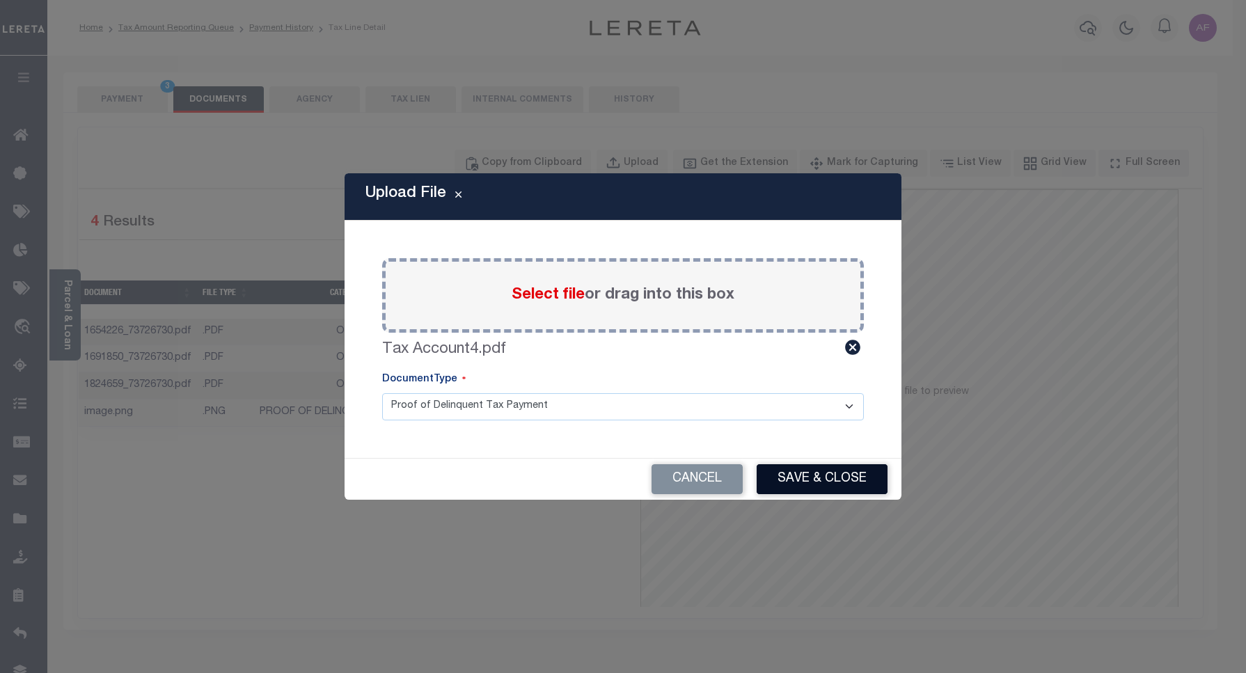
click at [833, 475] on button "Save & Close" at bounding box center [822, 479] width 131 height 30
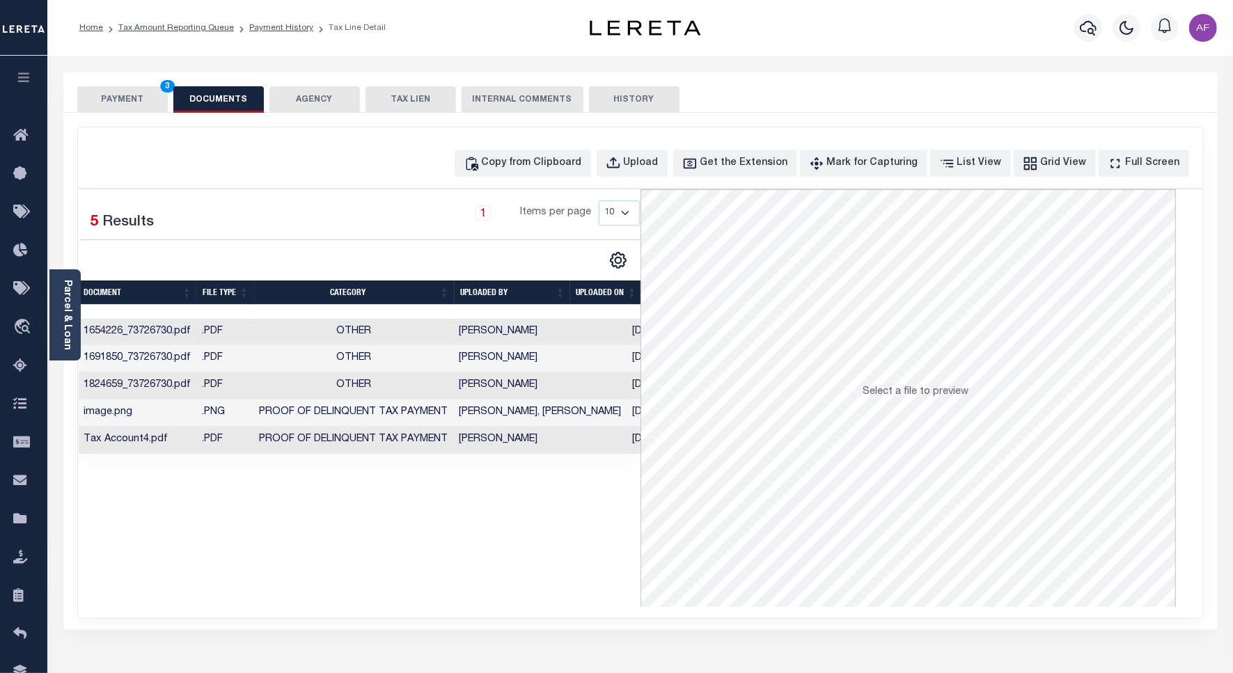
click at [109, 96] on button "PAYMENT 3" at bounding box center [122, 99] width 90 height 26
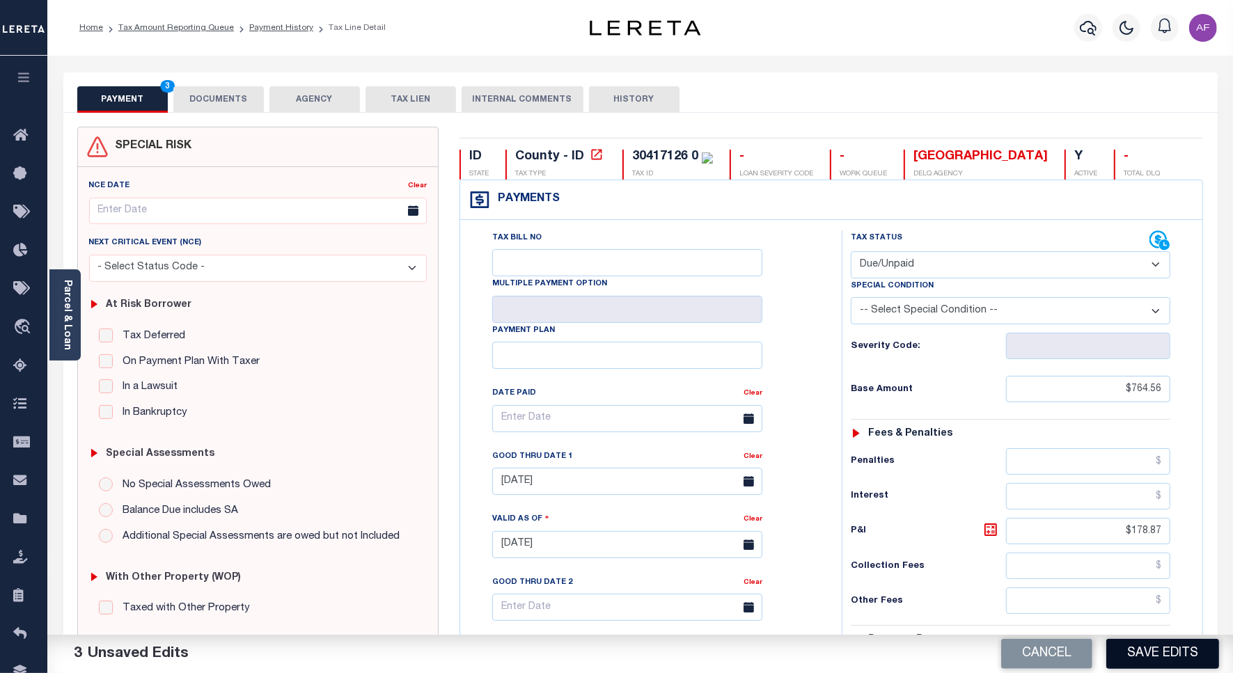
click at [1131, 652] on button "Save Edits" at bounding box center [1162, 654] width 113 height 30
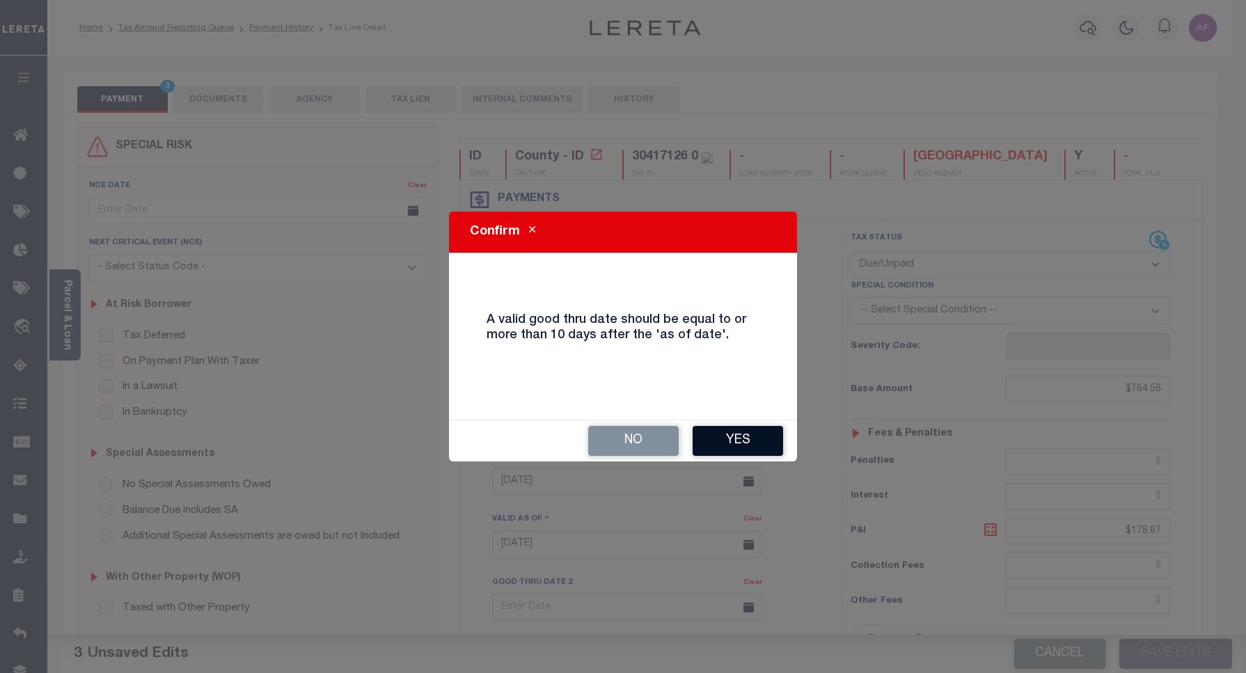
click at [731, 436] on button "Yes" at bounding box center [738, 441] width 90 height 30
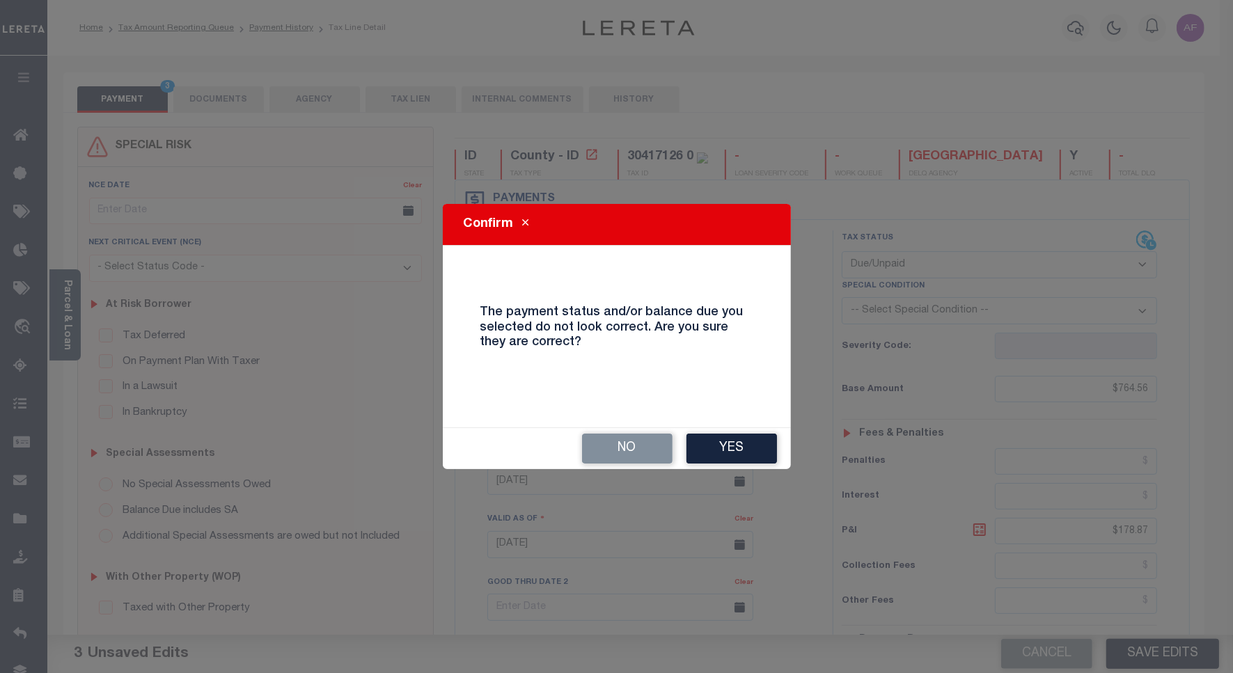
click at [740, 464] on div "No Yes" at bounding box center [617, 448] width 348 height 41
click at [729, 443] on button "Yes" at bounding box center [731, 449] width 90 height 30
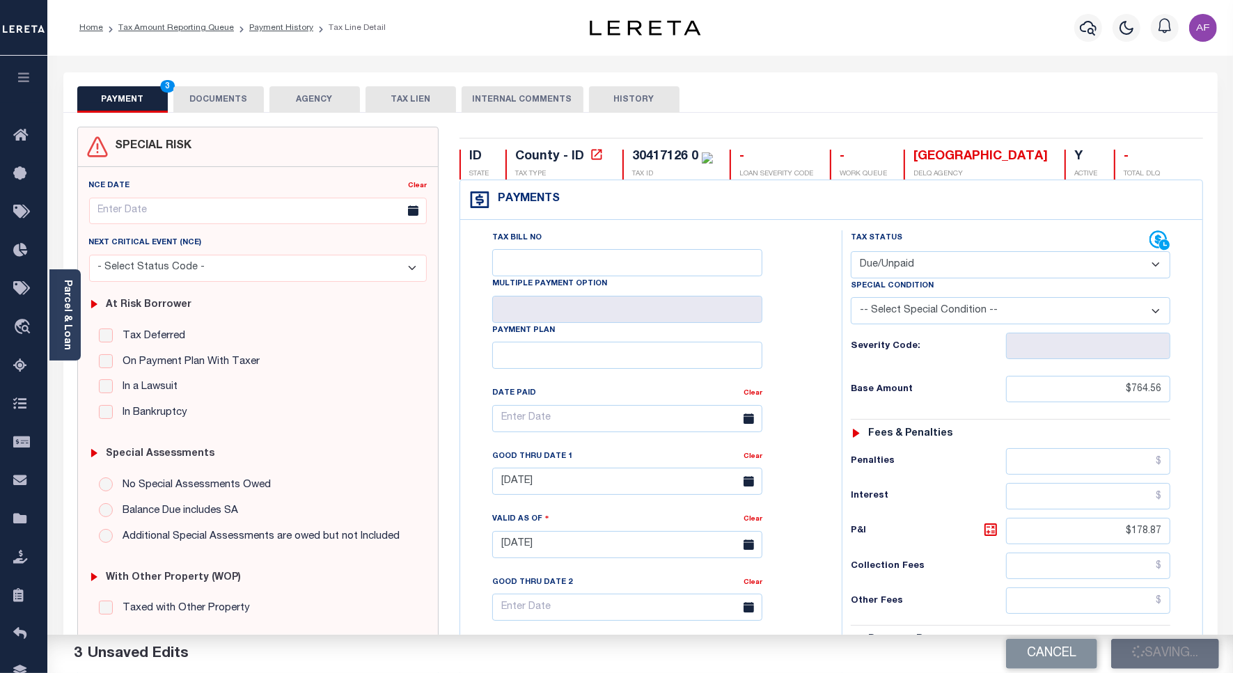
checkbox input "false"
type textarea "For Attachment See 2024 1/2 Tax Line P&I and Payoff is Estimate."
type input "$764.56"
type input "$178.87"
type input "$943.43"
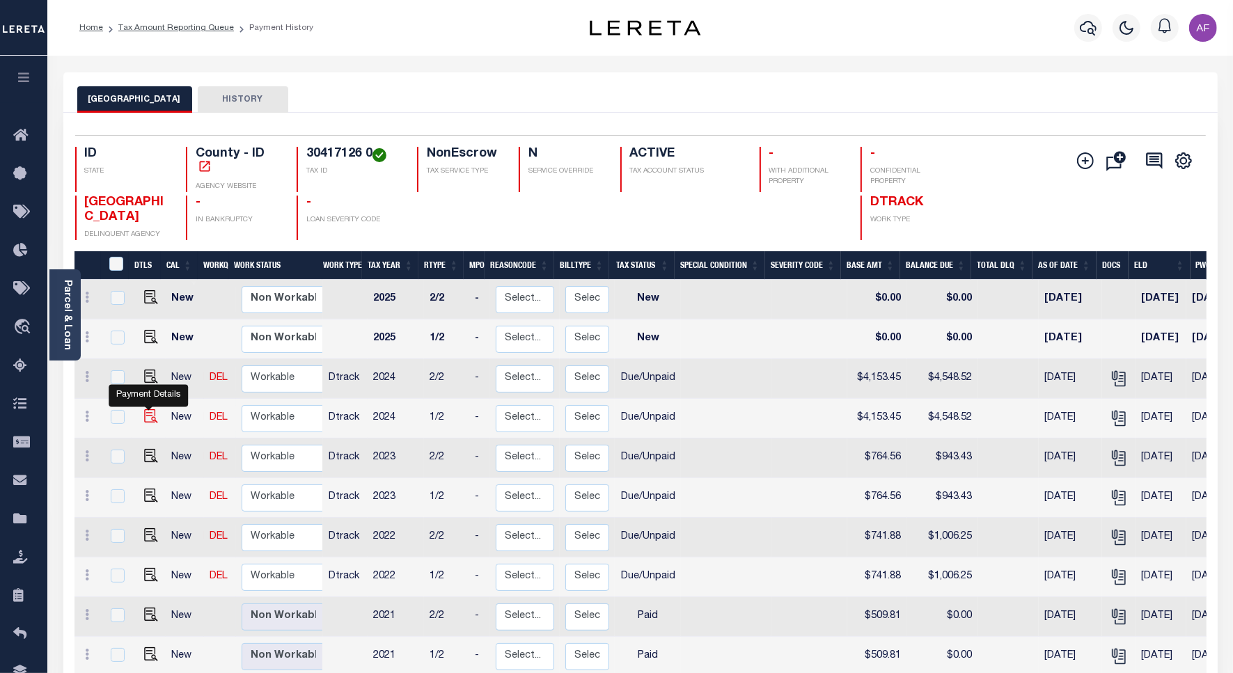
click at [147, 416] on img "" at bounding box center [151, 416] width 14 height 14
checkbox input "true"
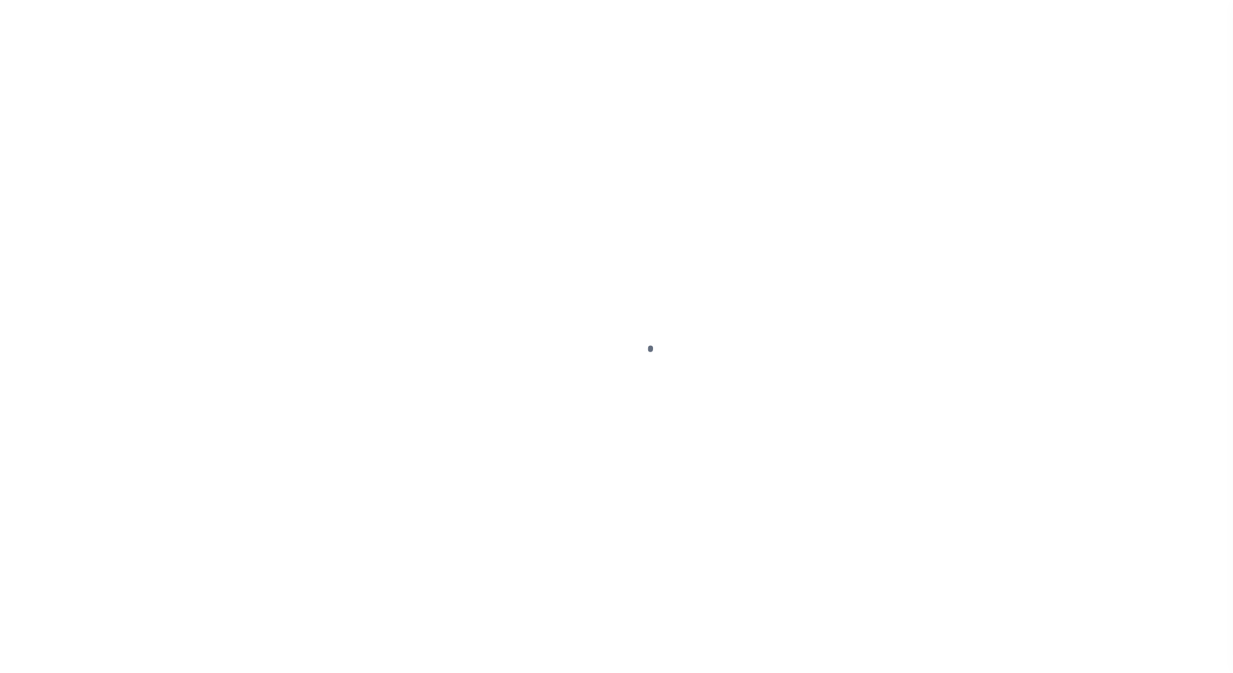
select select "DUE"
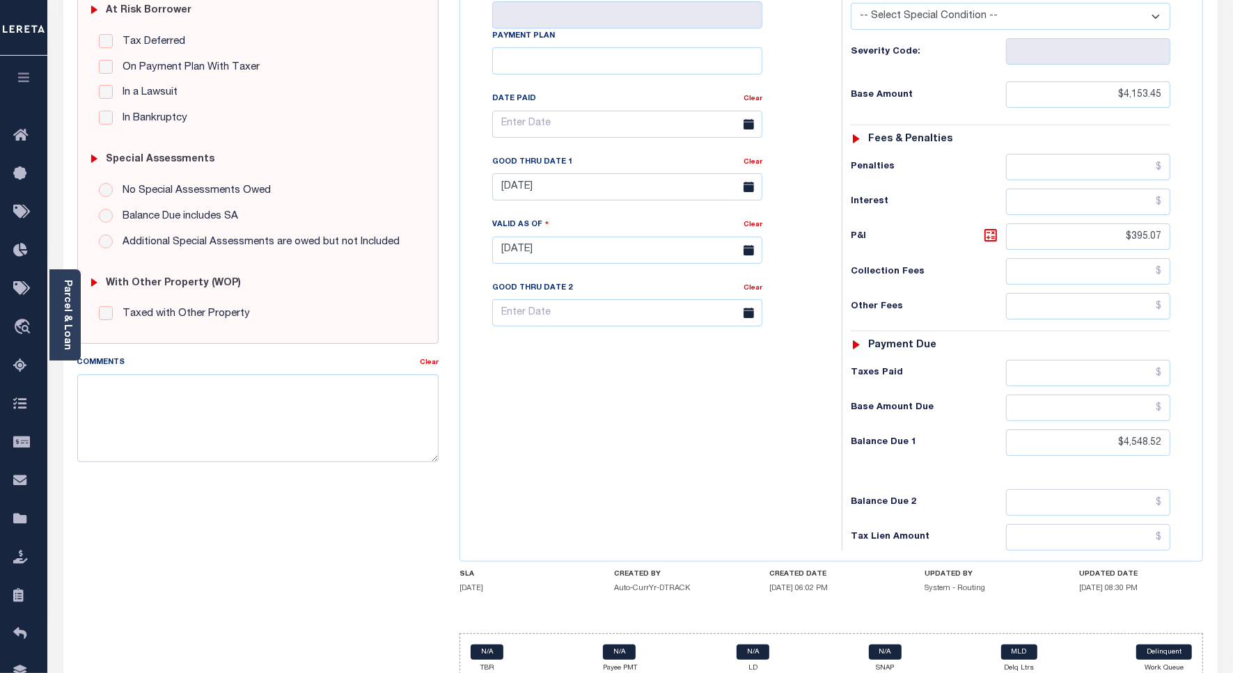
scroll to position [359, 0]
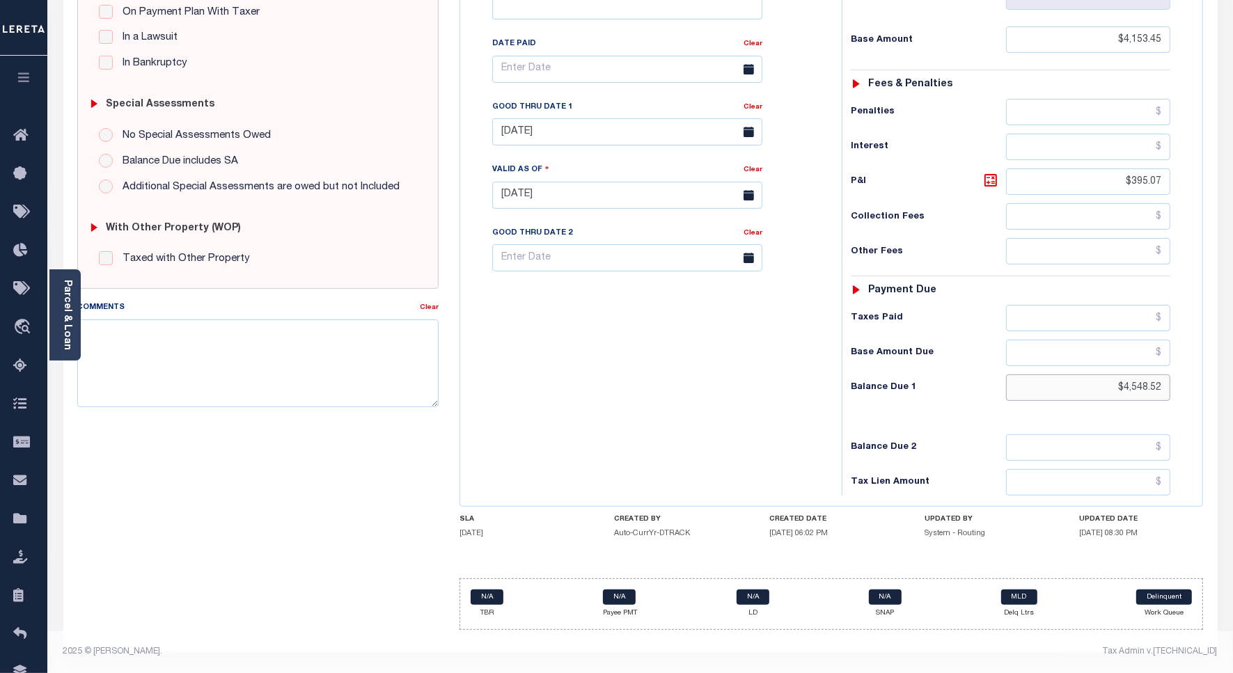
click at [1142, 384] on input "$4,548.52" at bounding box center [1088, 388] width 164 height 26
paste input "615.37"
type input "$4,615.37"
type input "[DATE]"
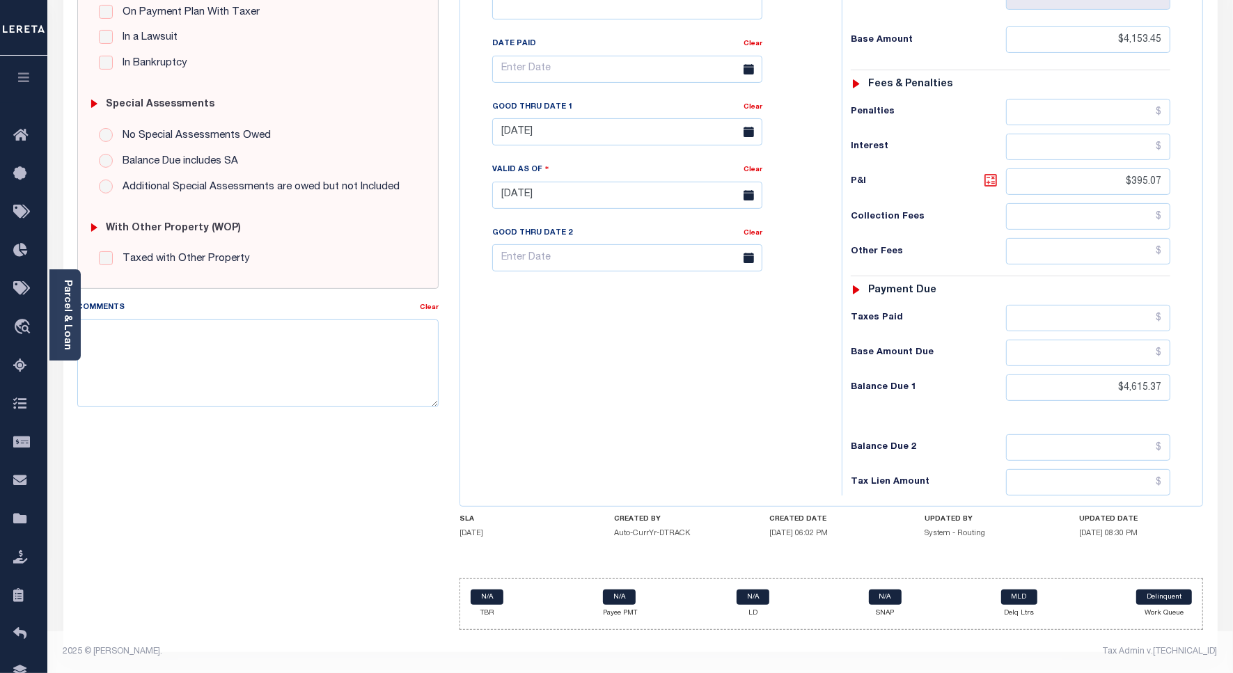
click at [992, 176] on icon at bounding box center [990, 180] width 8 height 8
type input "$461.92"
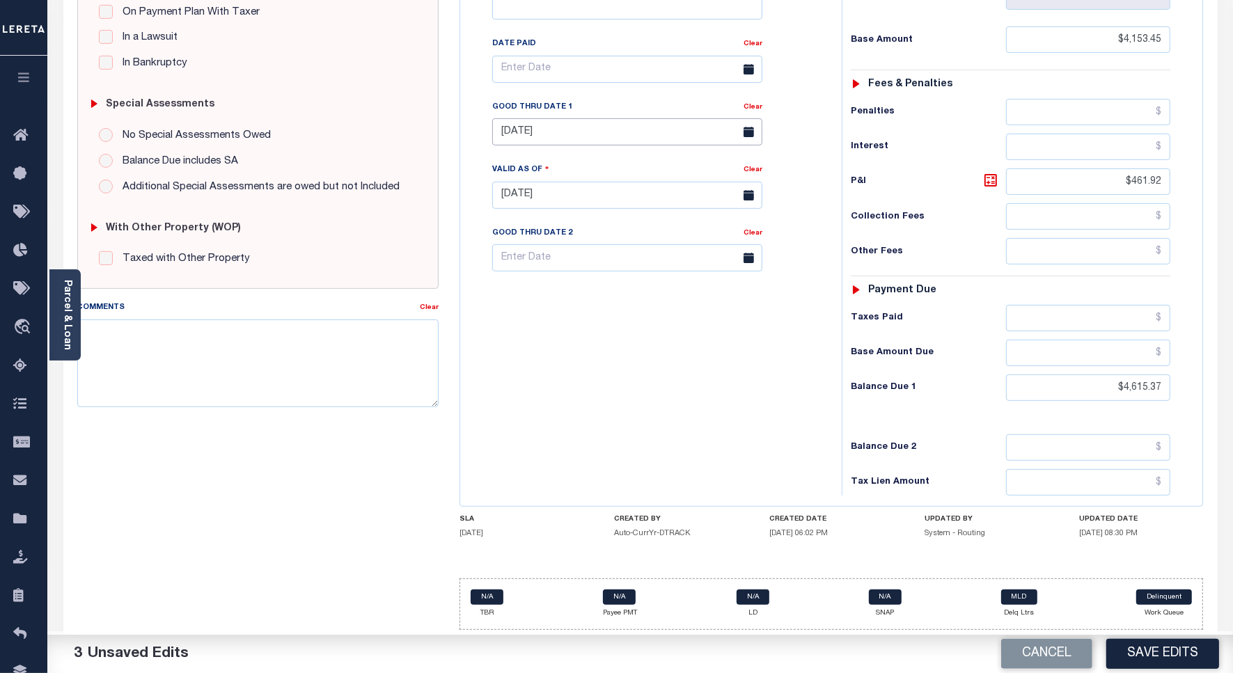
click at [574, 123] on input "08/31/2025" at bounding box center [627, 131] width 270 height 27
click at [562, 318] on span "30" at bounding box center [569, 323] width 27 height 27
type input "09/30/2025"
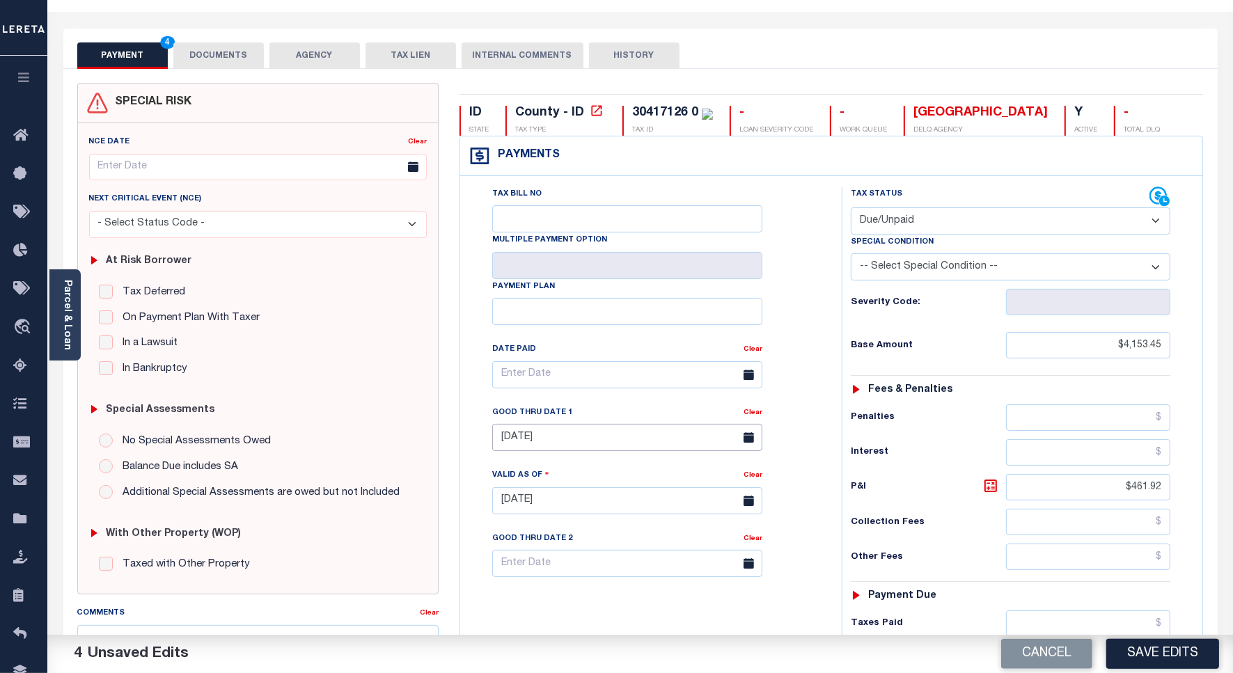
scroll to position [0, 0]
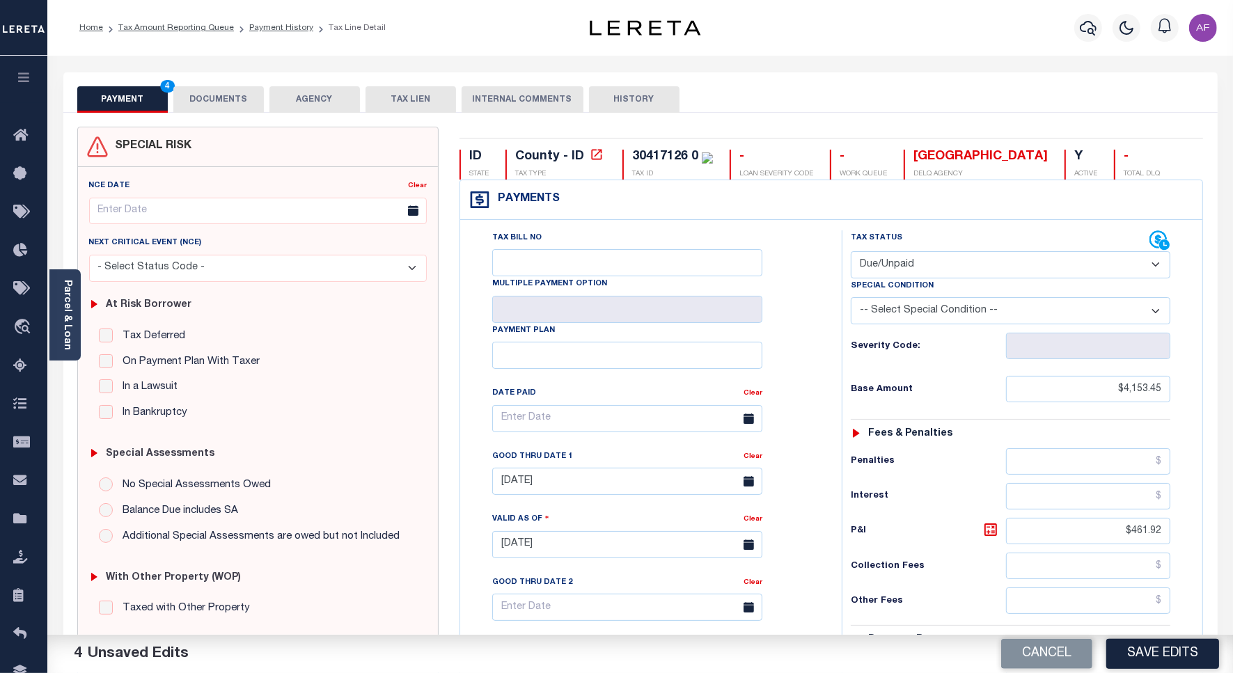
click at [232, 104] on button "DOCUMENTS" at bounding box center [218, 99] width 90 height 26
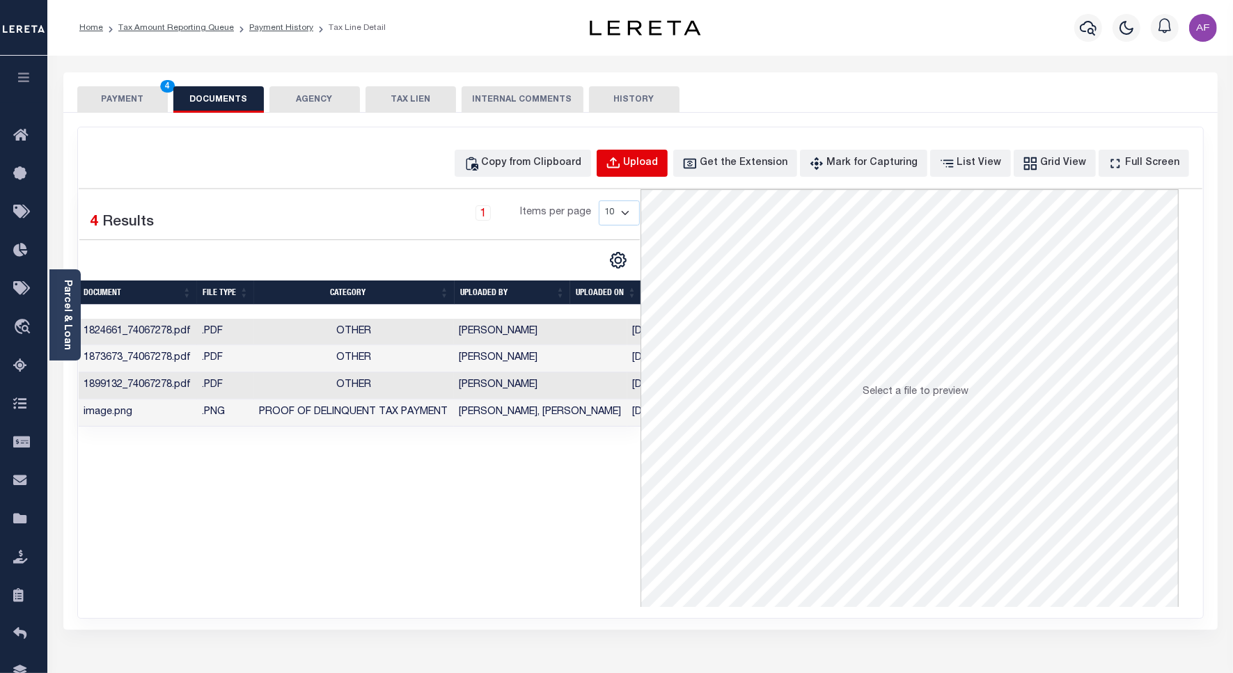
click at [656, 158] on div "Upload" at bounding box center [641, 163] width 35 height 15
select select "POP"
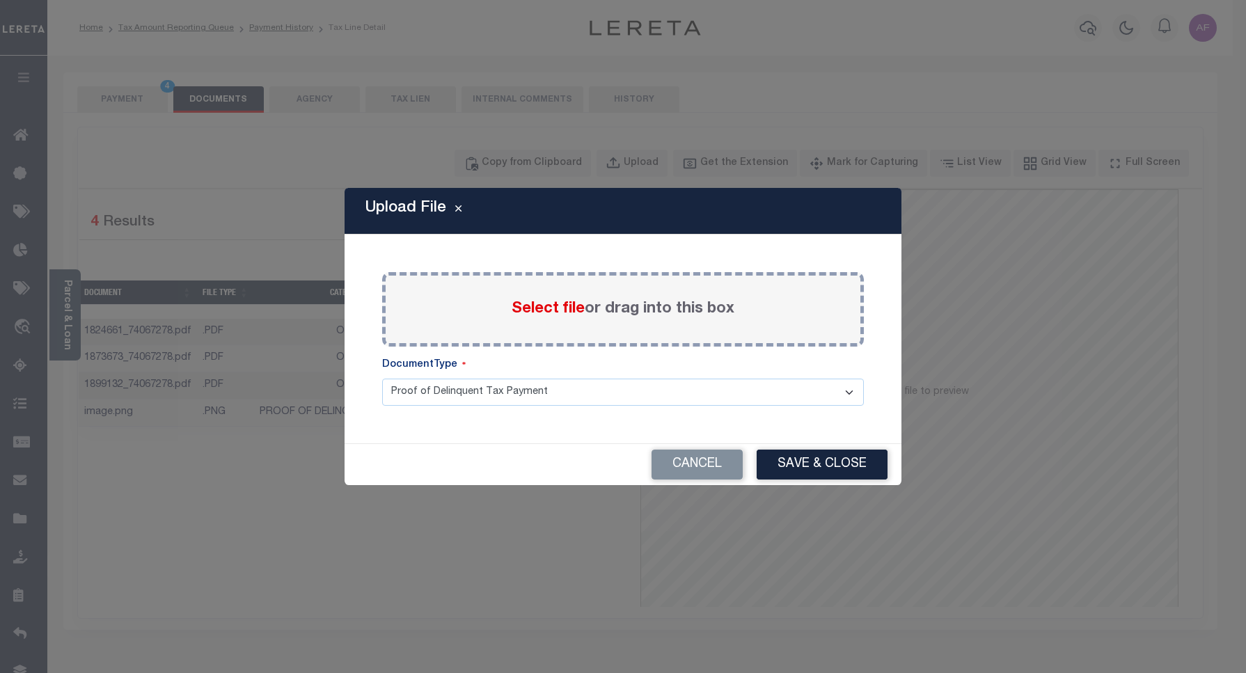
click at [541, 308] on span "Select file" at bounding box center [548, 308] width 73 height 15
click at [0, 0] on input "Select file or drag into this box" at bounding box center [0, 0] width 0 height 0
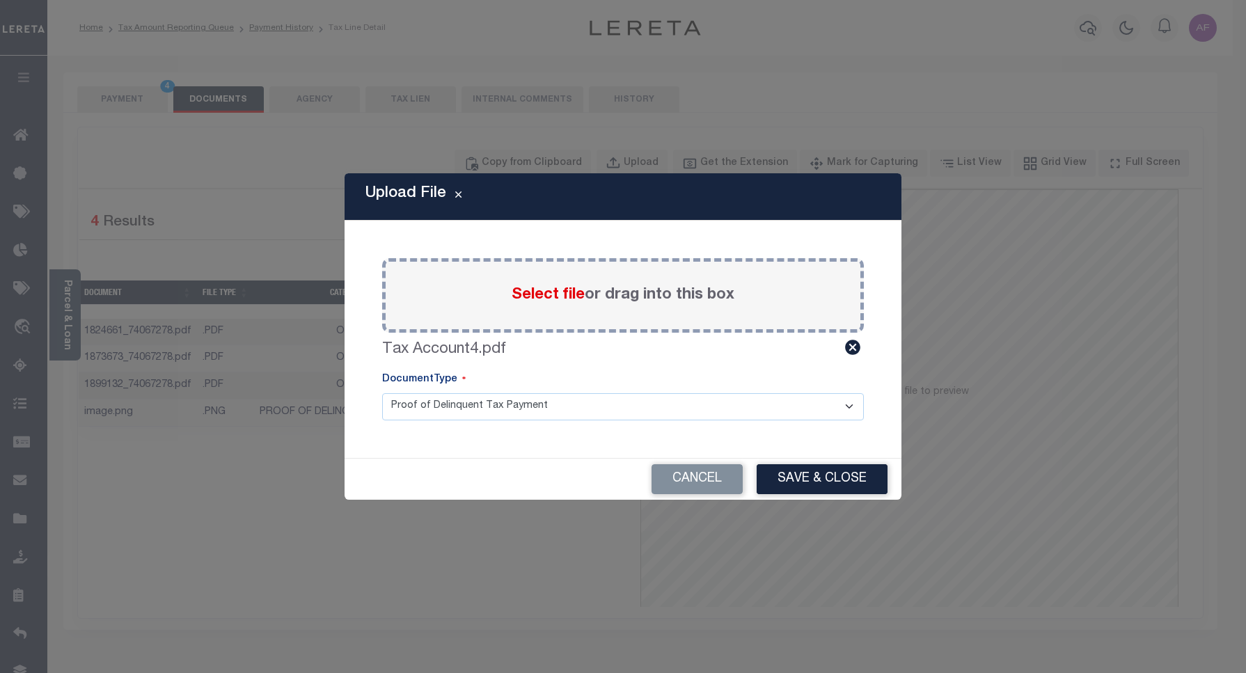
click at [826, 471] on button "Save & Close" at bounding box center [822, 479] width 131 height 30
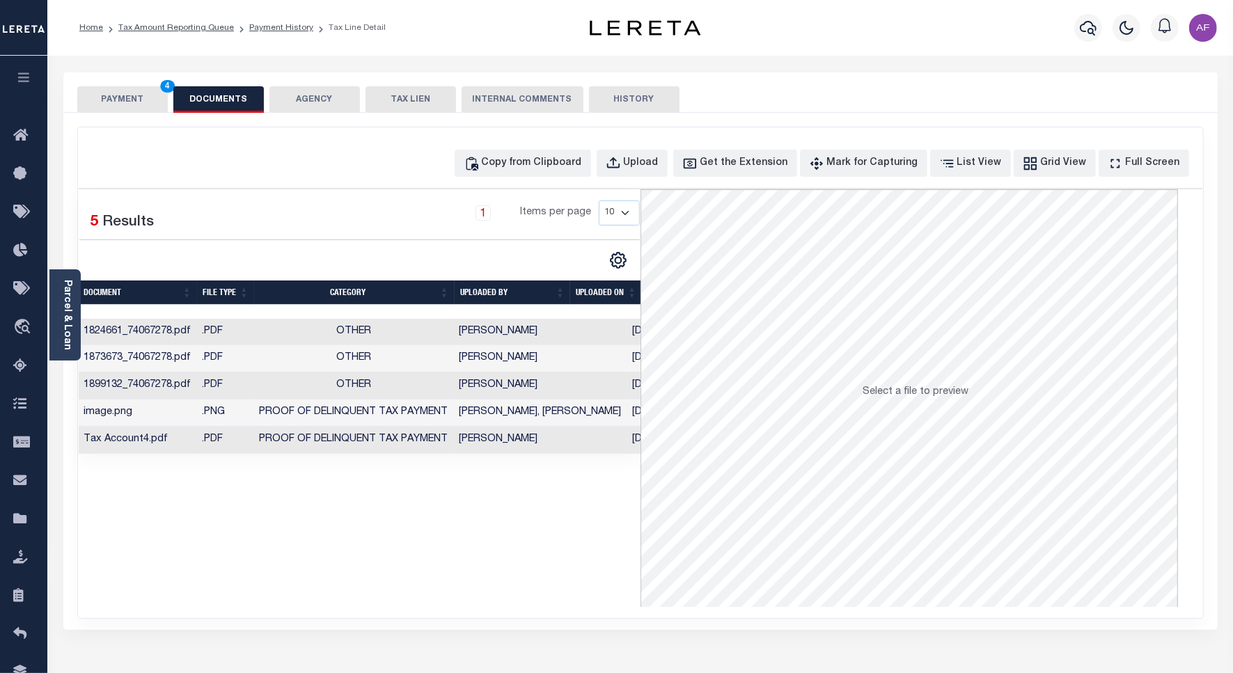
click at [97, 91] on button "PAYMENT 4" at bounding box center [122, 99] width 90 height 26
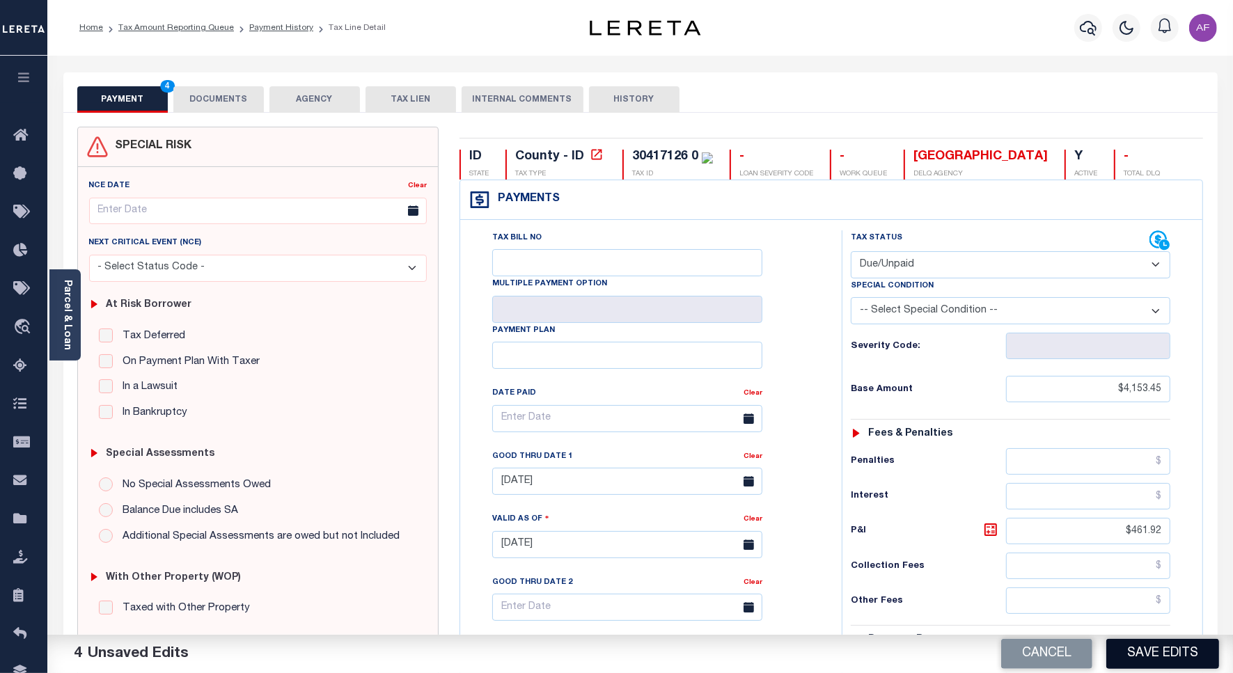
click at [1176, 662] on button "Save Edits" at bounding box center [1162, 654] width 113 height 30
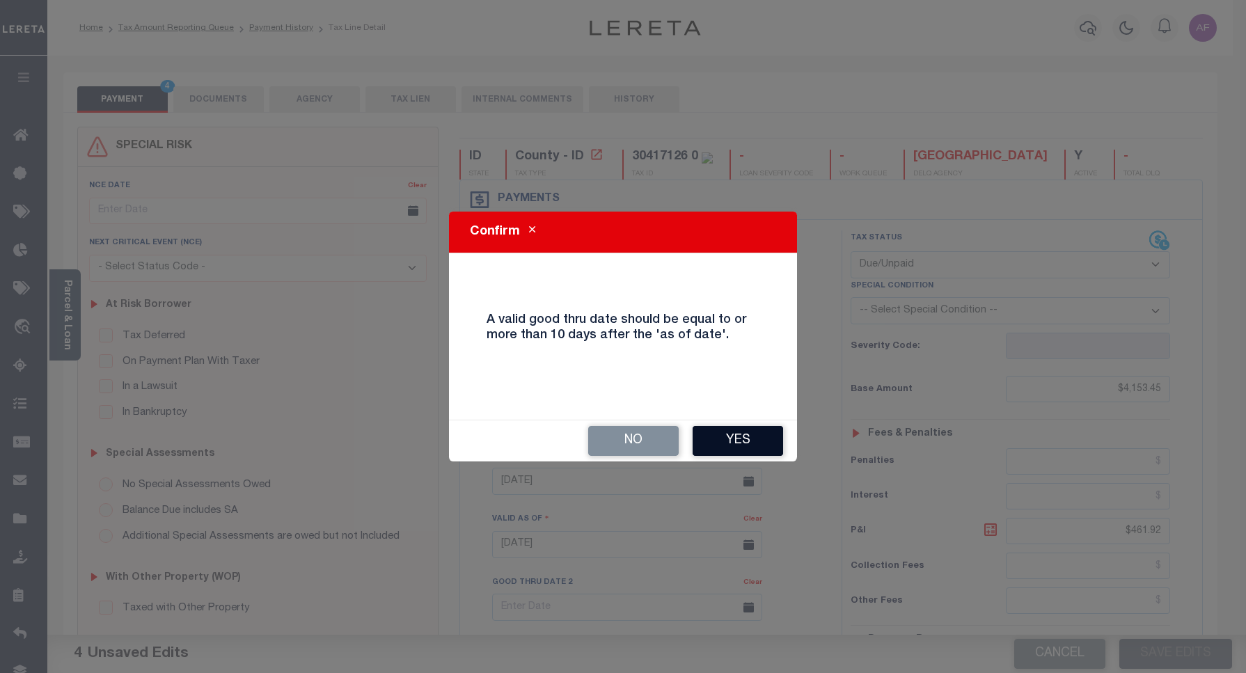
click at [757, 449] on button "Yes" at bounding box center [738, 441] width 90 height 30
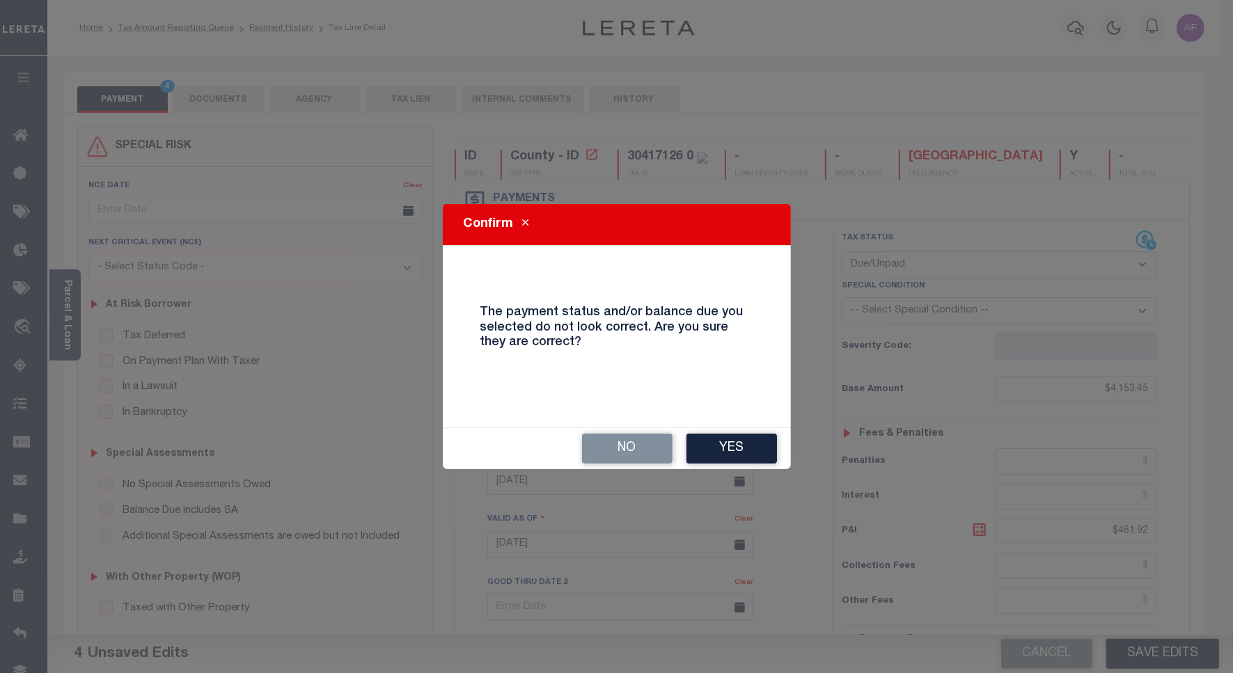
click at [727, 444] on button "Yes" at bounding box center [731, 449] width 90 height 30
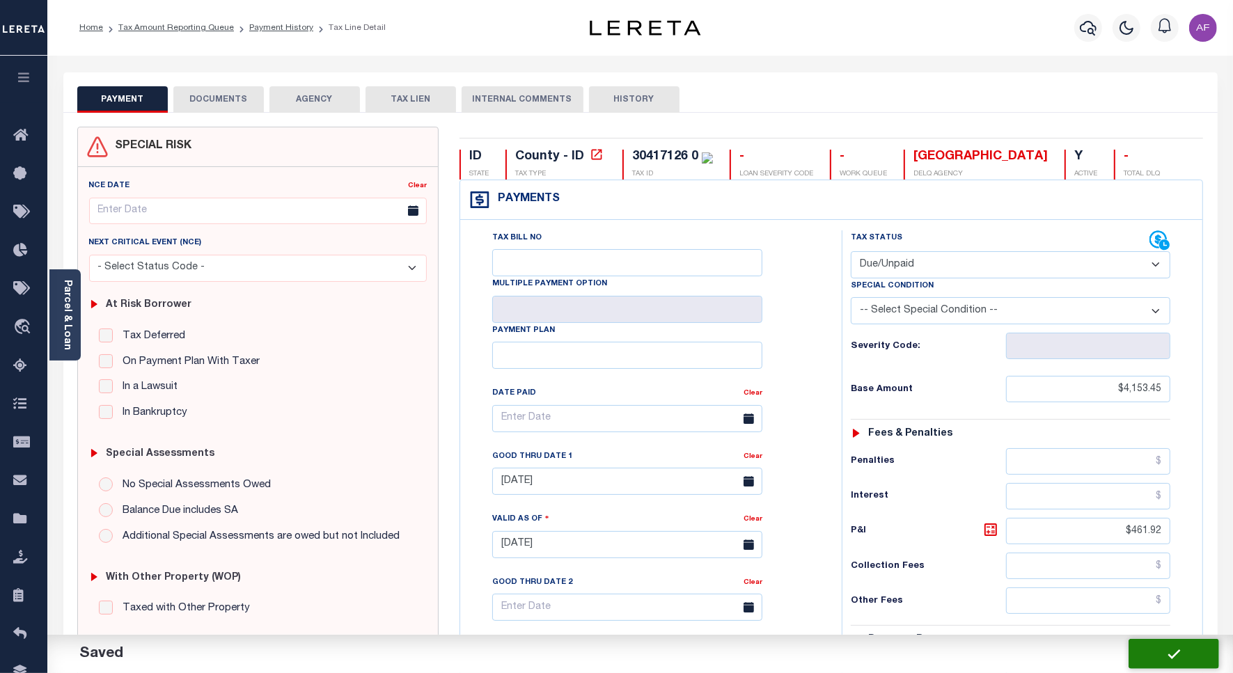
checkbox input "false"
type input "$4,153.45"
type input "$461.92"
type input "$4,615.37"
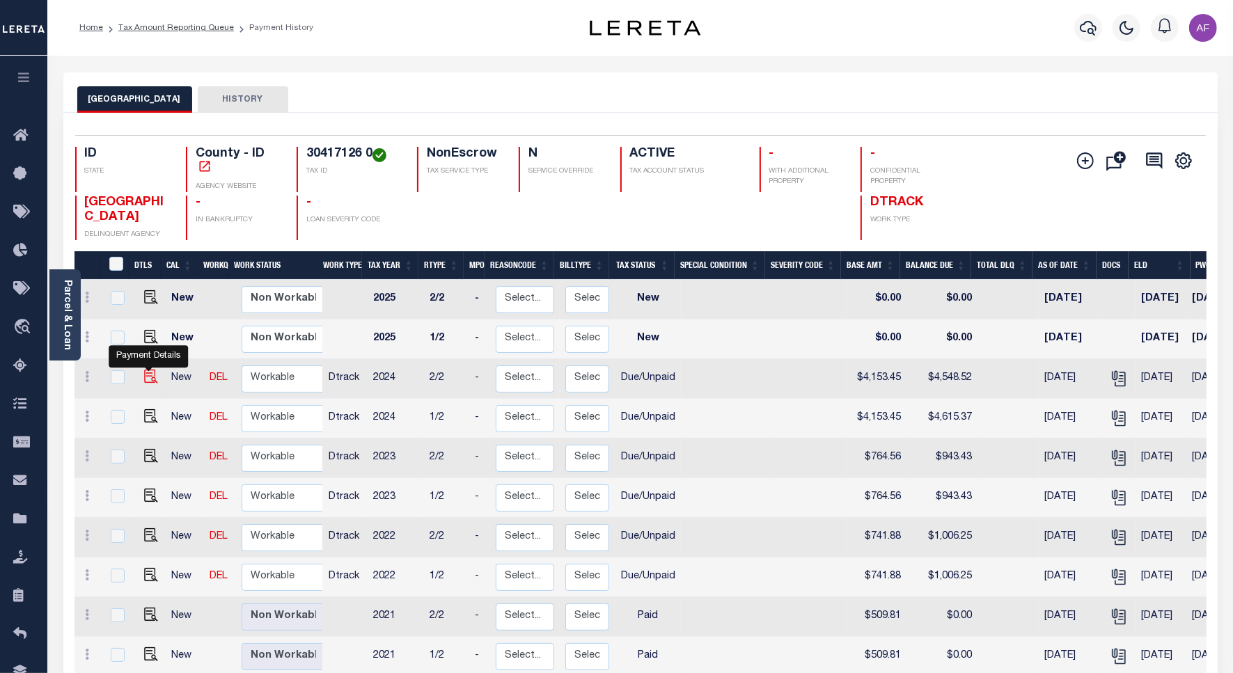
click at [152, 377] on img "" at bounding box center [151, 377] width 14 height 14
checkbox input "true"
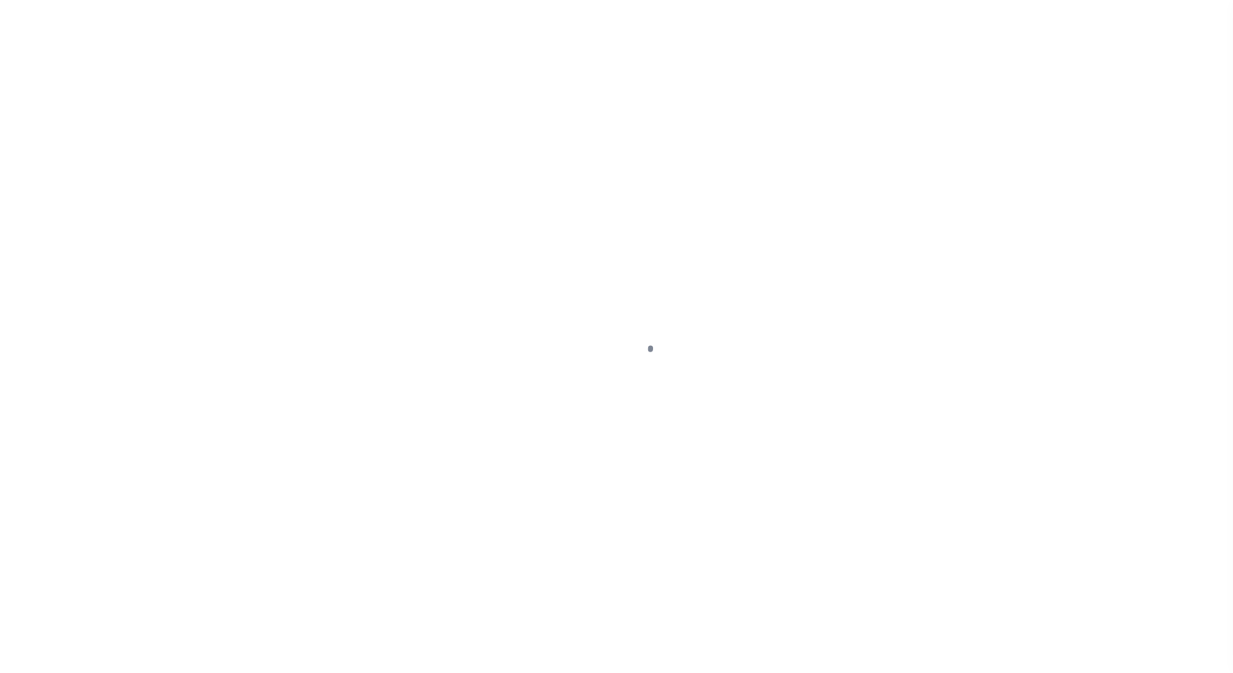
select select "DUE"
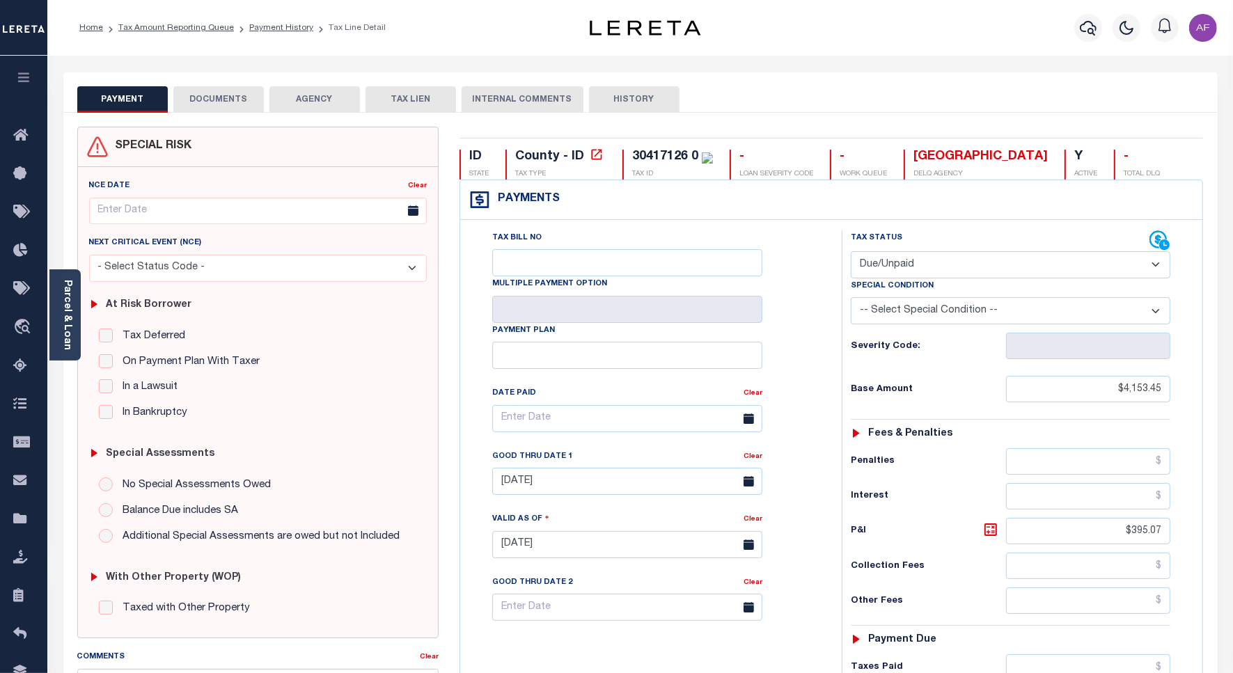
scroll to position [348, 0]
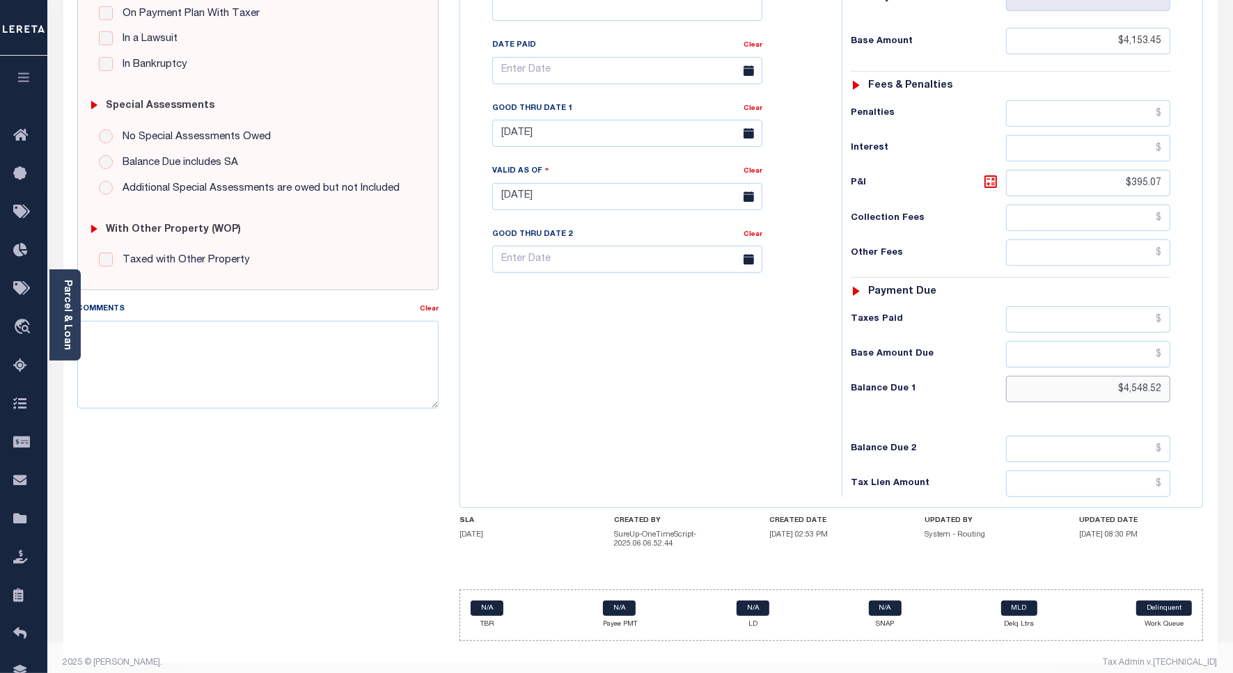
click at [1142, 395] on input "$4,548.52" at bounding box center [1088, 389] width 164 height 26
paste input "615.37"
type input "$4,615.37"
type input "[DATE]"
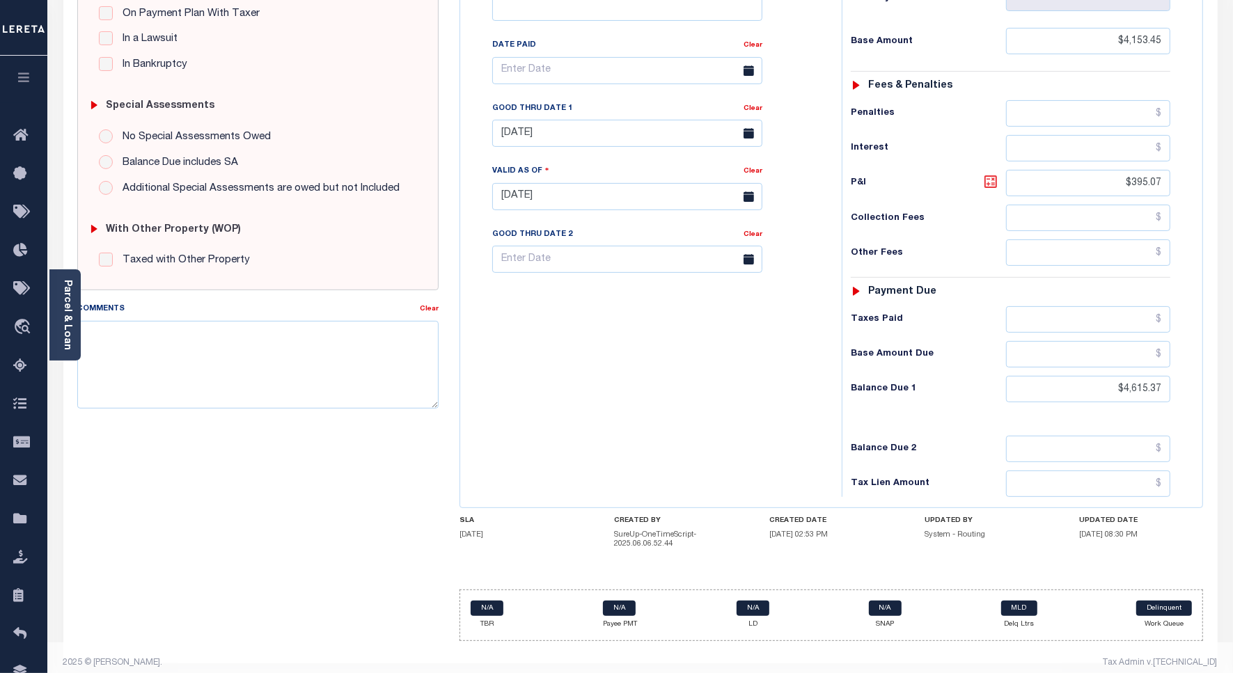
click at [995, 190] on icon at bounding box center [990, 181] width 17 height 17
type input "$461.92"
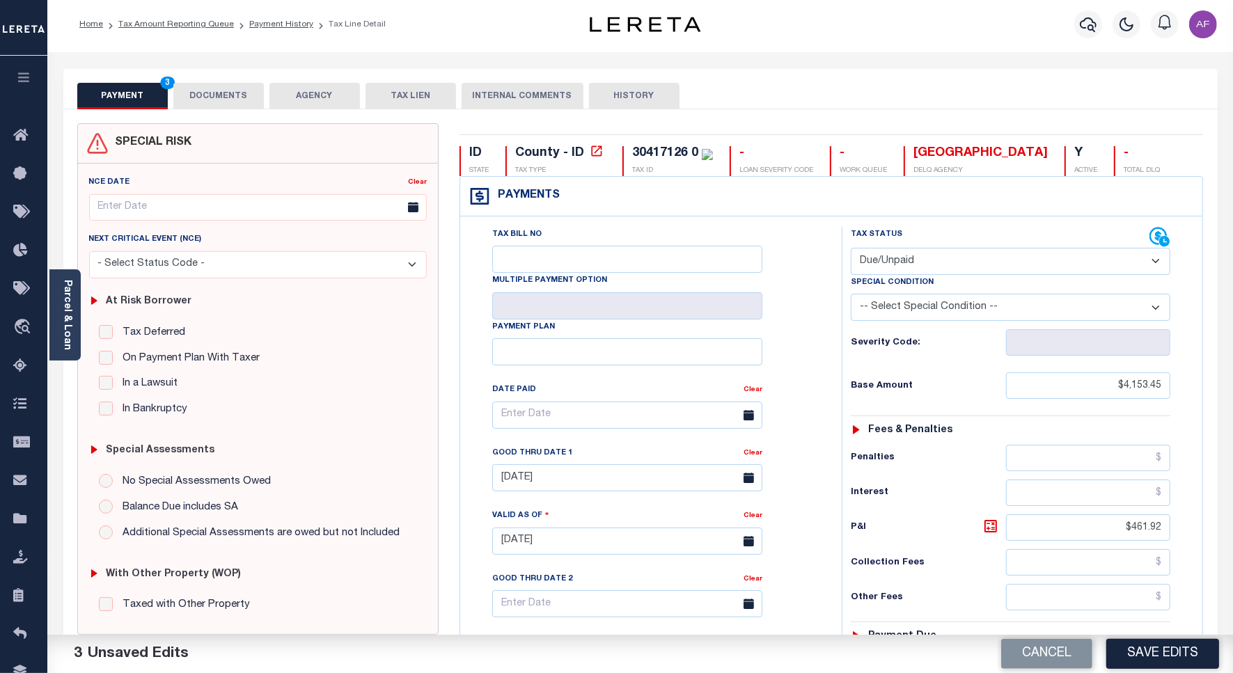
scroll to position [0, 0]
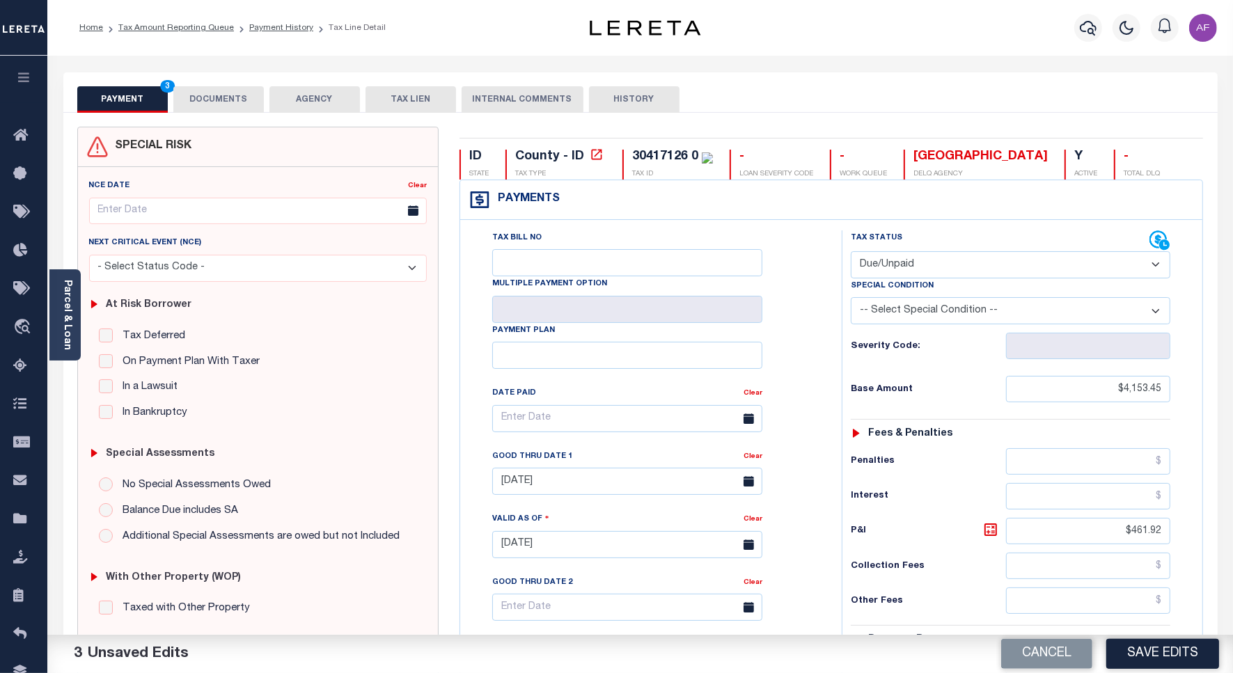
click at [221, 99] on button "DOCUMENTS" at bounding box center [218, 99] width 90 height 26
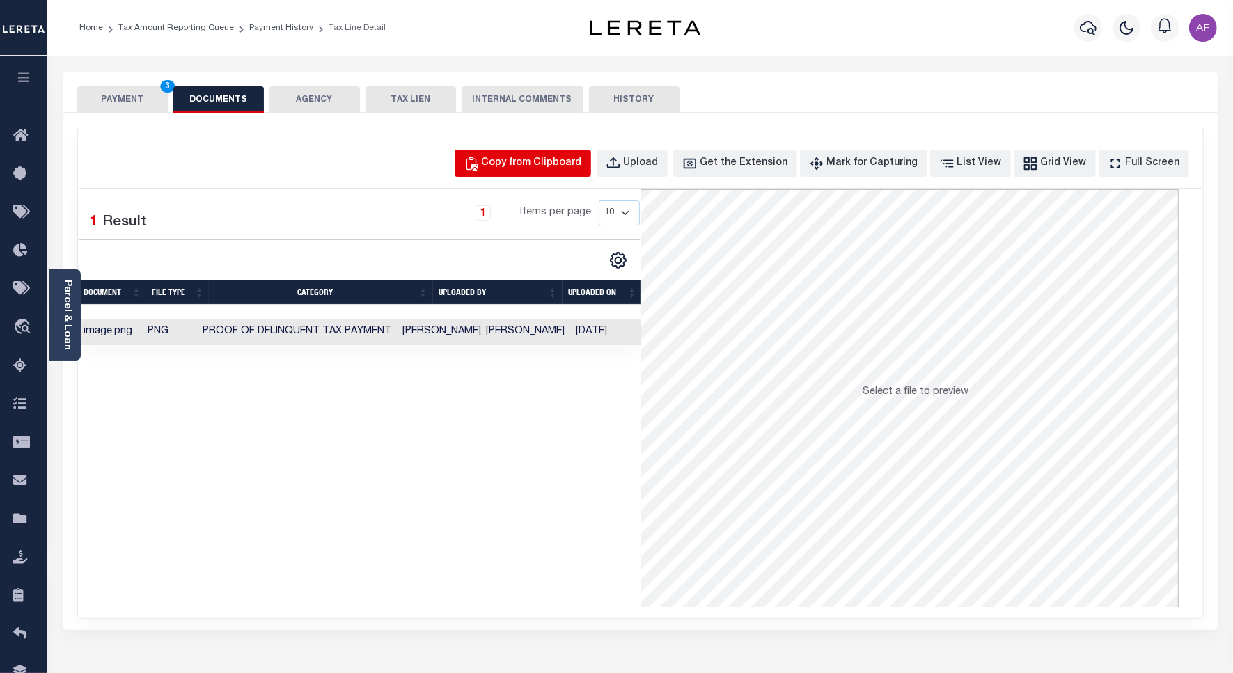
click at [591, 157] on button "Copy from Clipboard" at bounding box center [523, 163] width 136 height 27
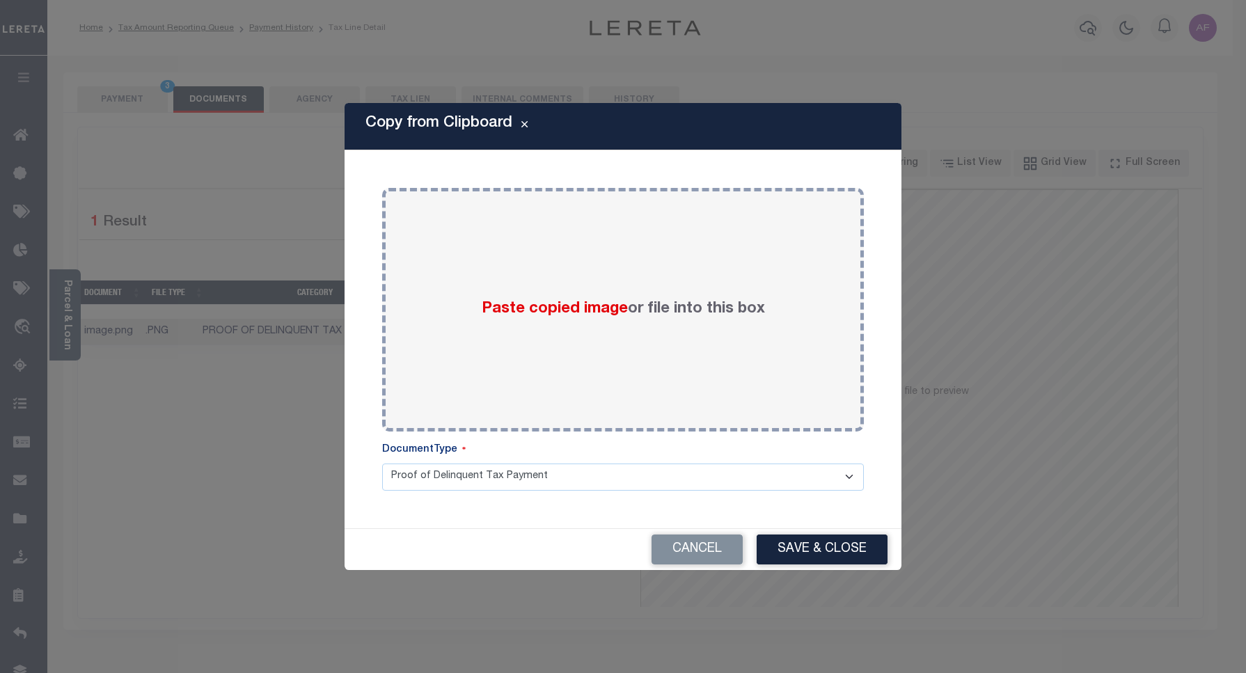
click at [650, 157] on div "Copy from Clipboard Paste copied image or file into this box Select file or dra…" at bounding box center [623, 336] width 557 height 466
click at [689, 552] on button "Cancel" at bounding box center [697, 550] width 91 height 30
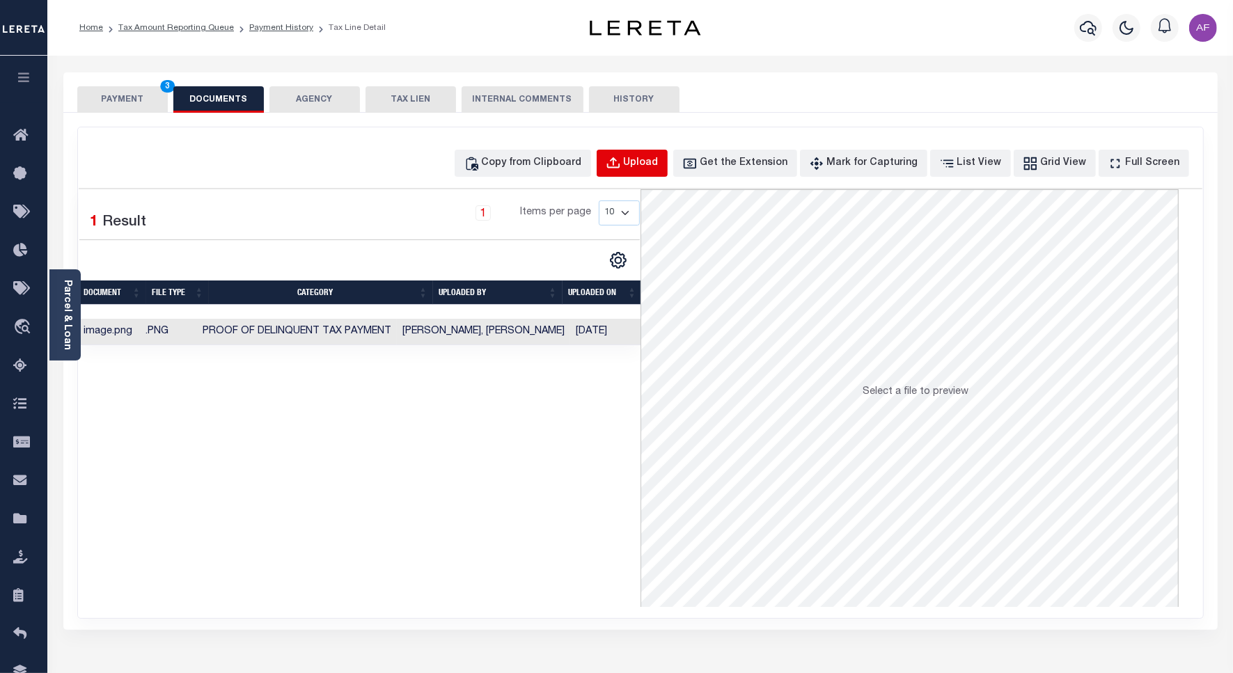
click at [659, 161] on div "Upload" at bounding box center [641, 163] width 35 height 15
select select "POP"
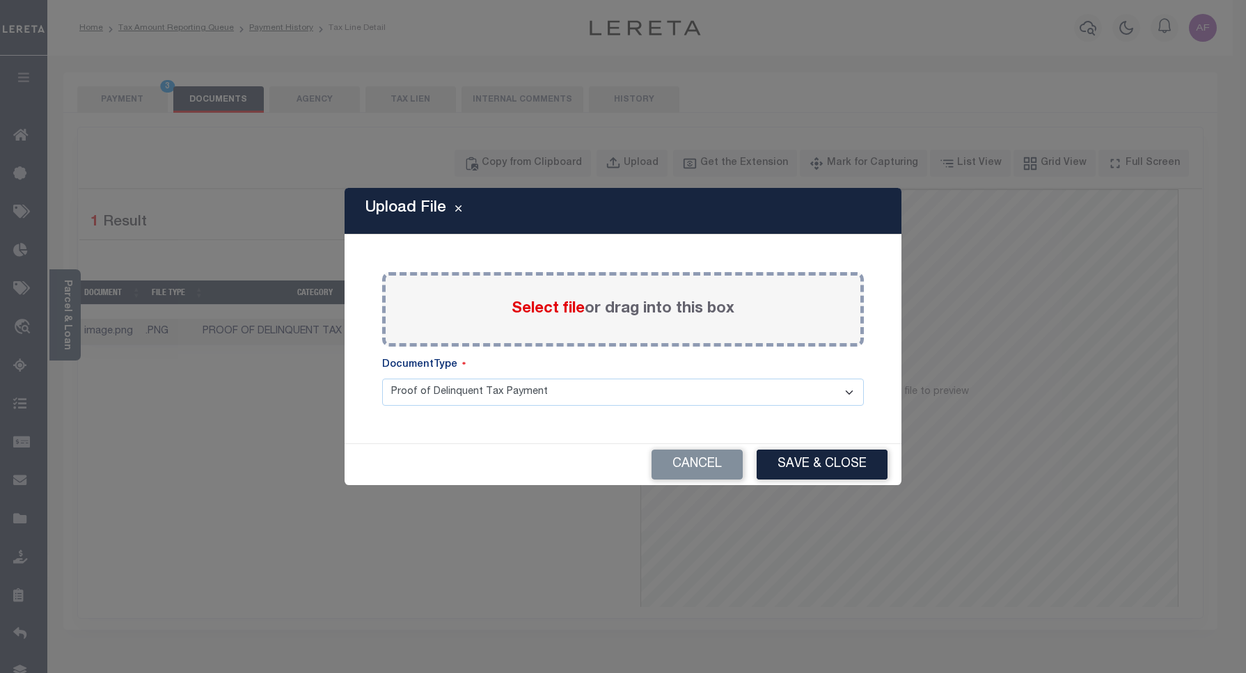
click at [545, 313] on span "Select file" at bounding box center [548, 308] width 73 height 15
click at [0, 0] on input "Select file or drag into this box" at bounding box center [0, 0] width 0 height 0
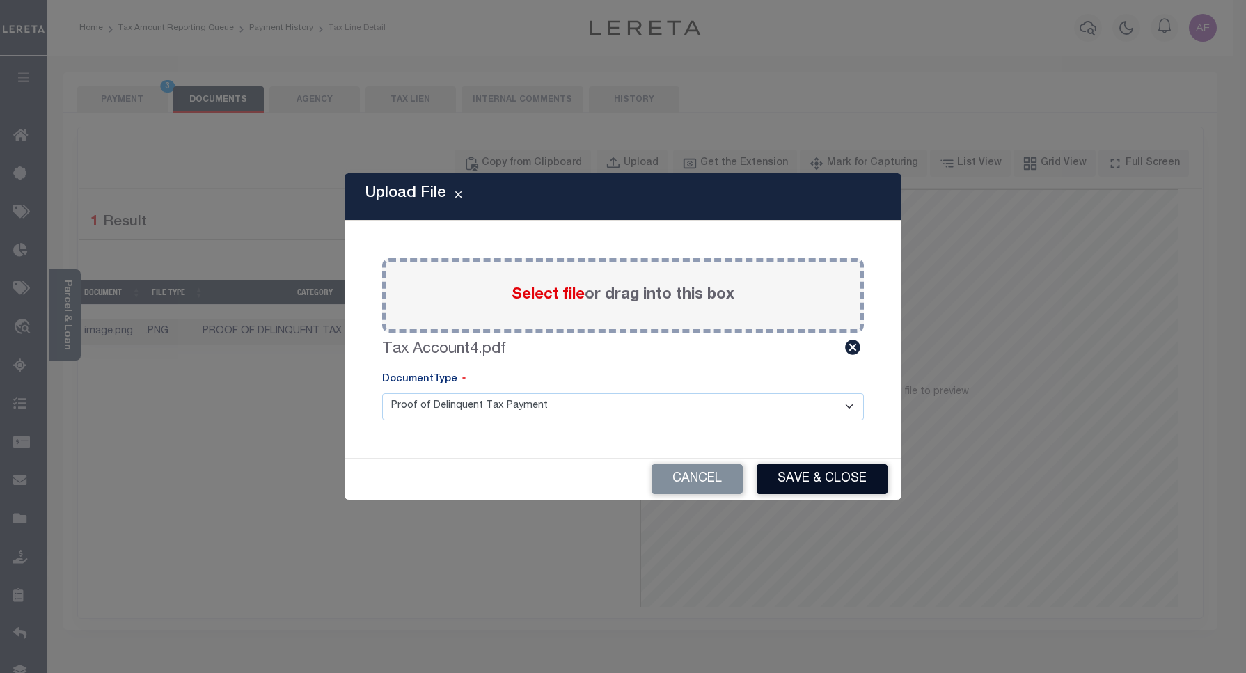
click at [804, 474] on button "Save & Close" at bounding box center [822, 479] width 131 height 30
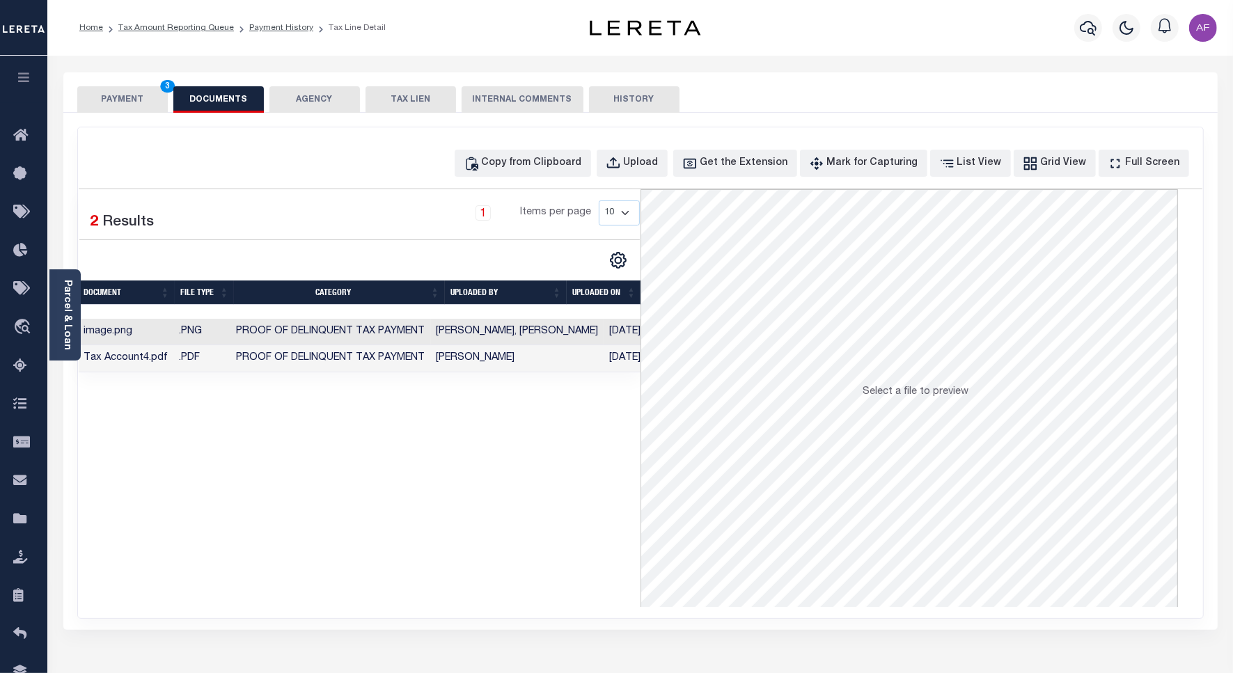
click at [117, 106] on button "PAYMENT 3" at bounding box center [122, 99] width 90 height 26
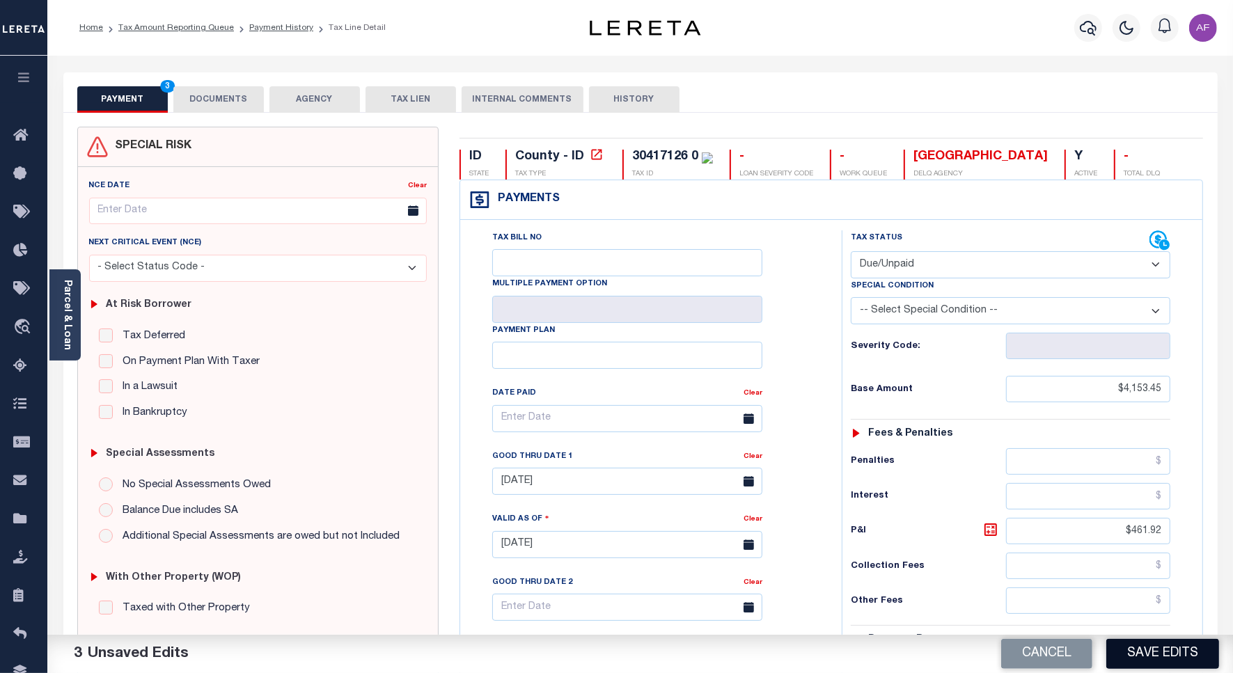
click at [1140, 652] on button "Save Edits" at bounding box center [1162, 654] width 113 height 30
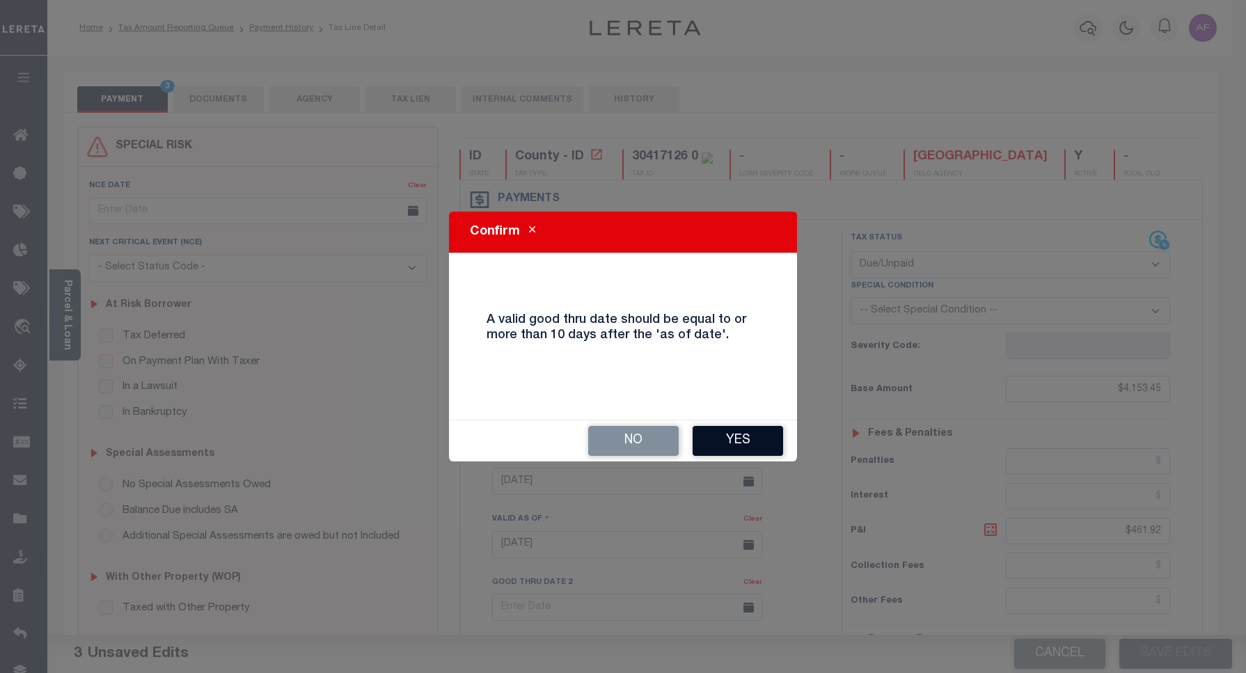
click at [733, 443] on button "Yes" at bounding box center [738, 441] width 90 height 30
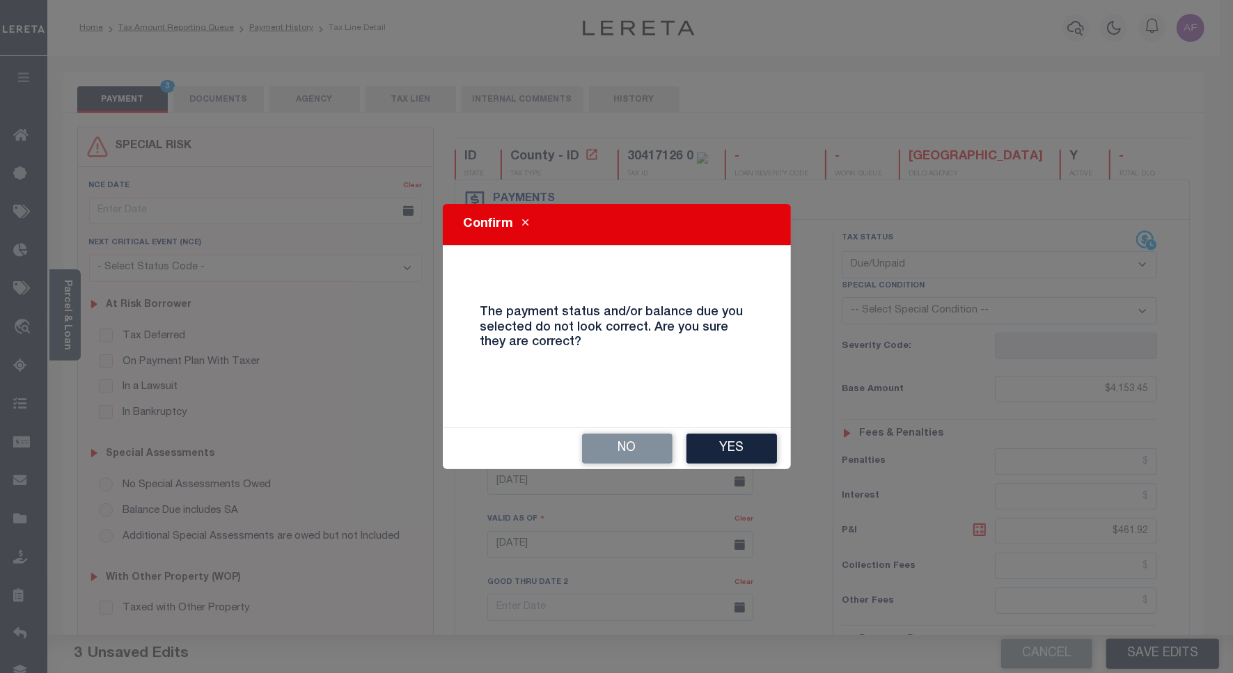
click at [733, 443] on button "Yes" at bounding box center [731, 449] width 90 height 30
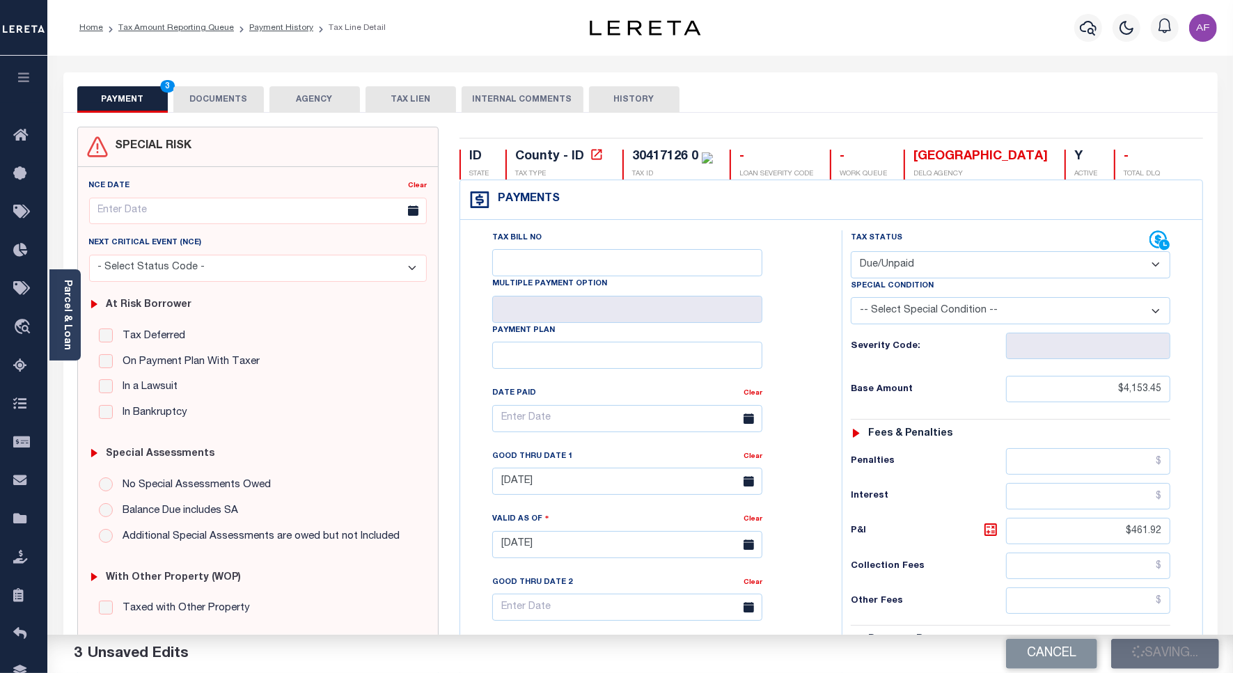
checkbox input "false"
type input "$4,153.45"
type input "$461.92"
type input "$4,615.37"
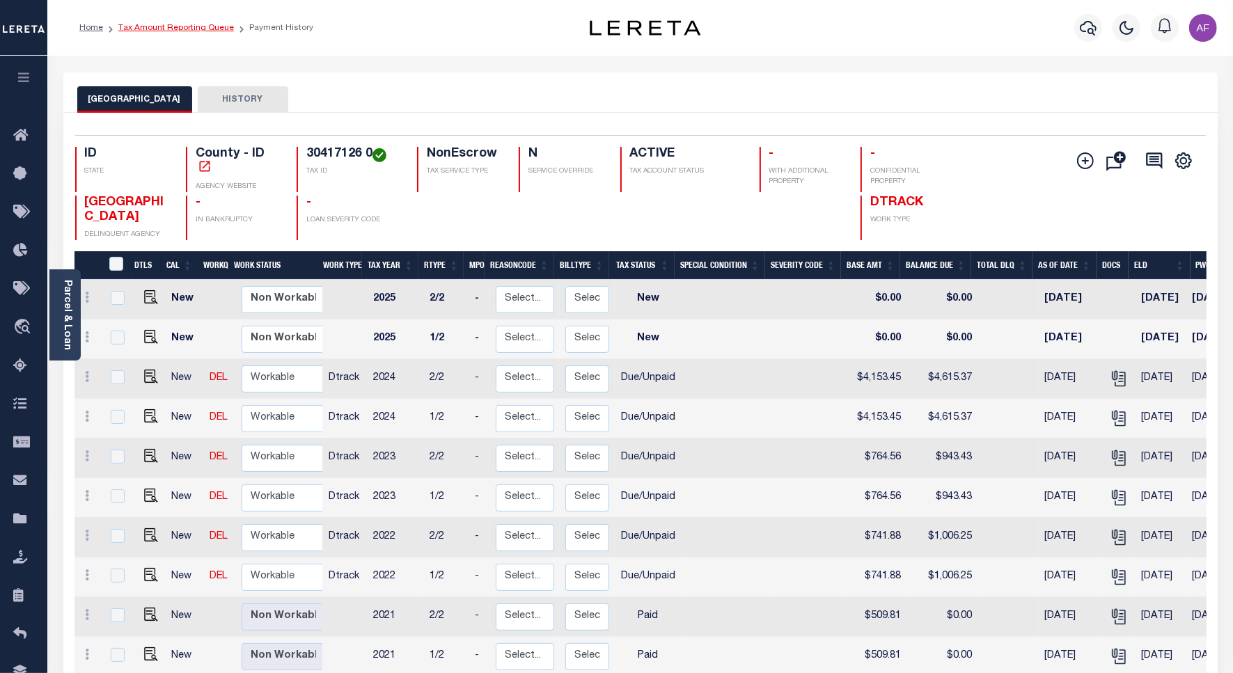
click at [160, 29] on link "Tax Amount Reporting Queue" at bounding box center [176, 28] width 116 height 8
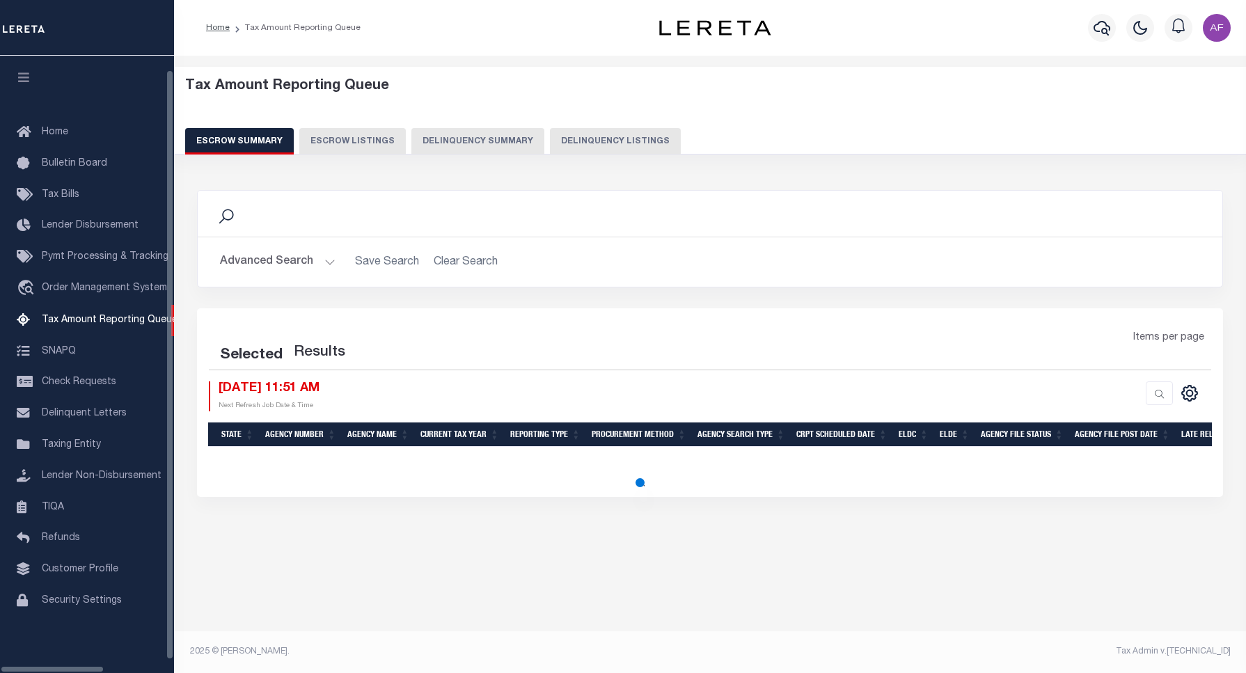
click at [585, 139] on button "Delinquency Listings" at bounding box center [615, 141] width 131 height 26
select select "100"
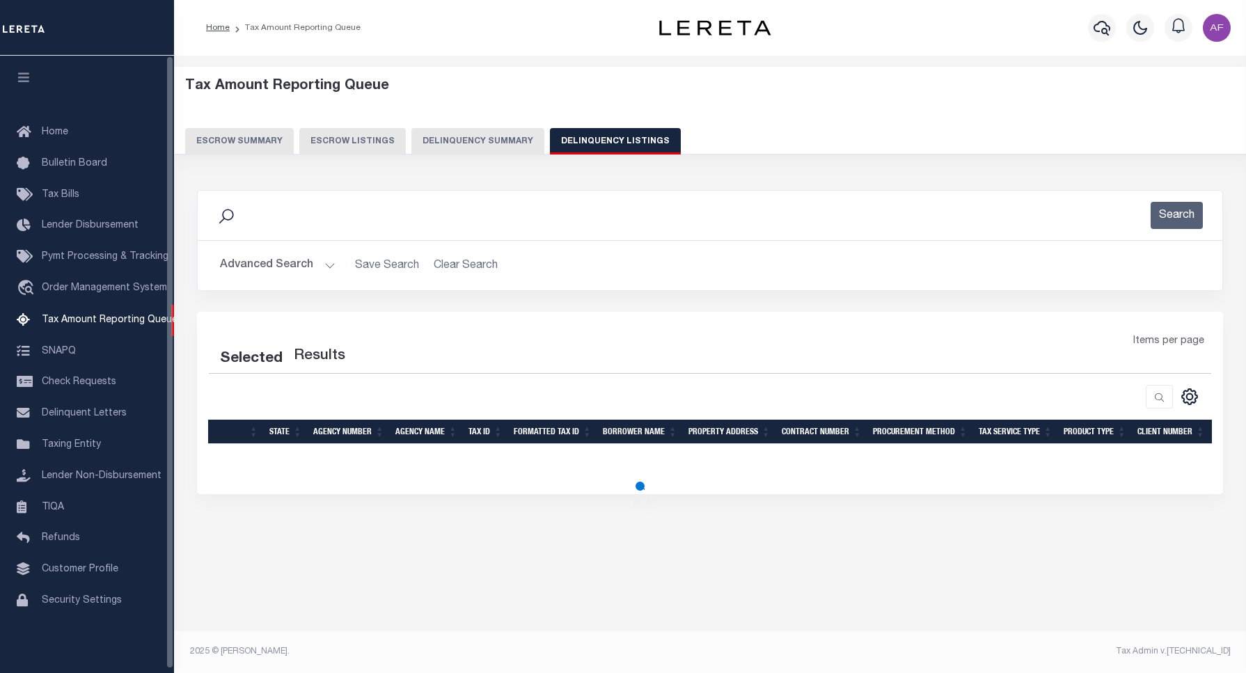
select select "100"
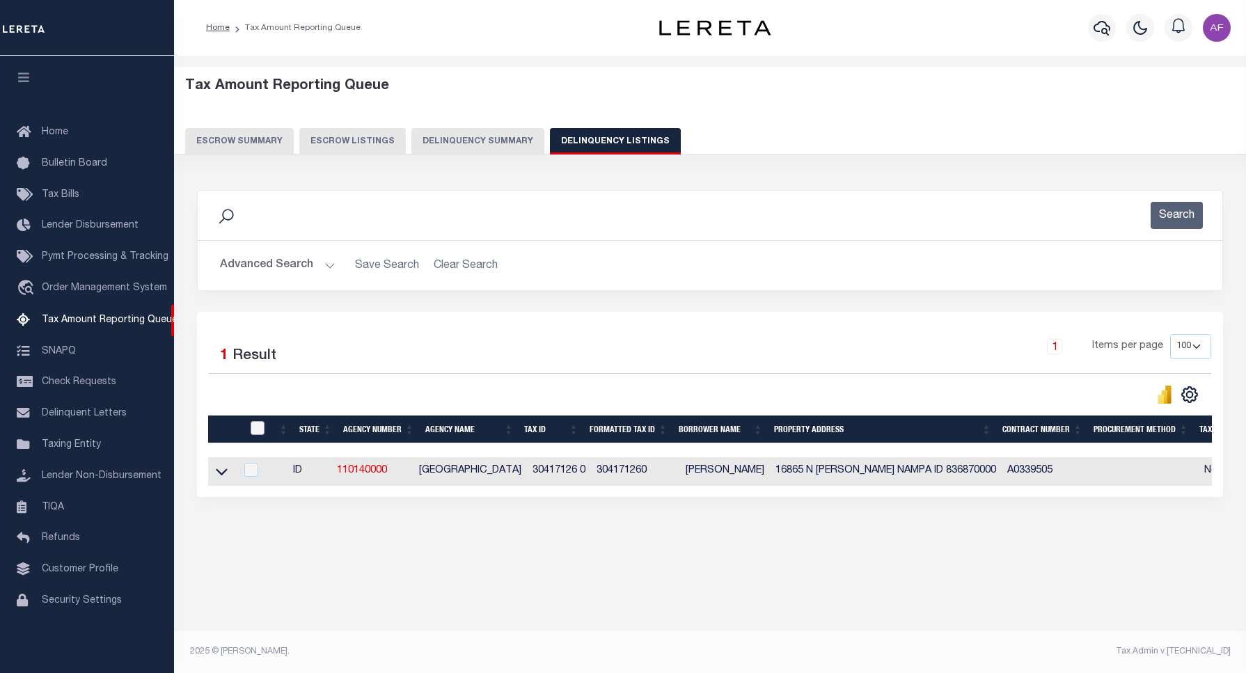
click at [251, 432] on input "checkbox" at bounding box center [258, 428] width 14 height 14
checkbox input "true"
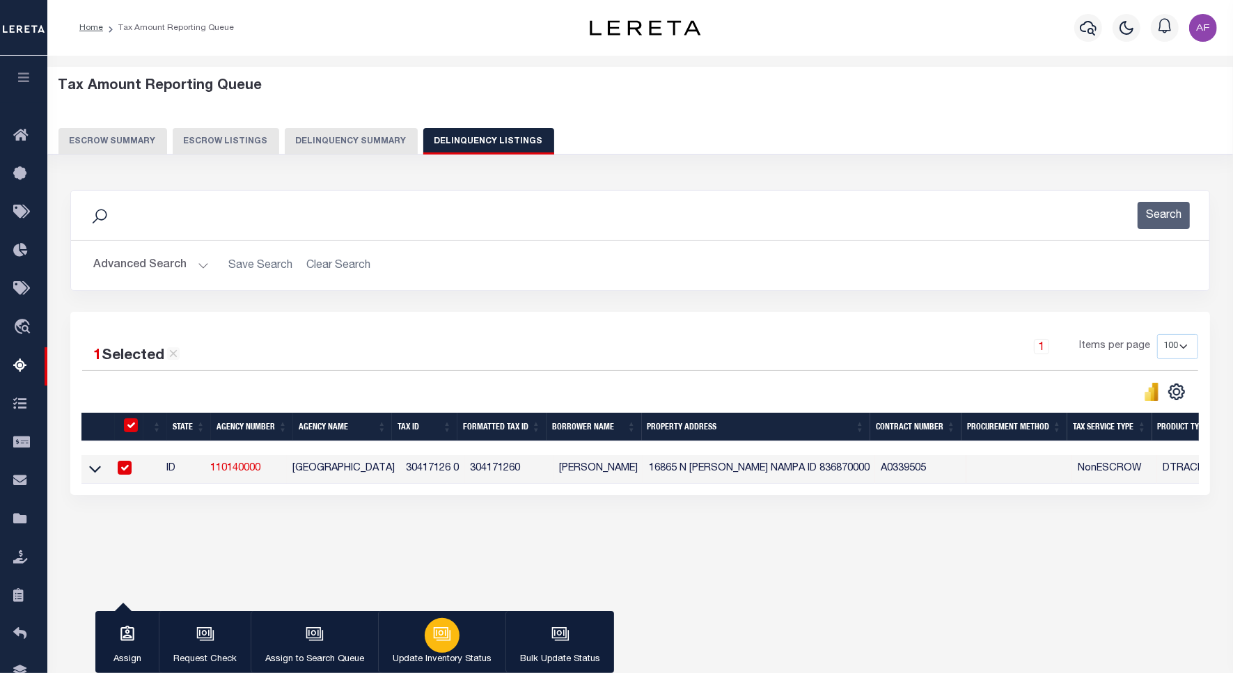
click at [447, 638] on icon "button" at bounding box center [442, 634] width 18 height 18
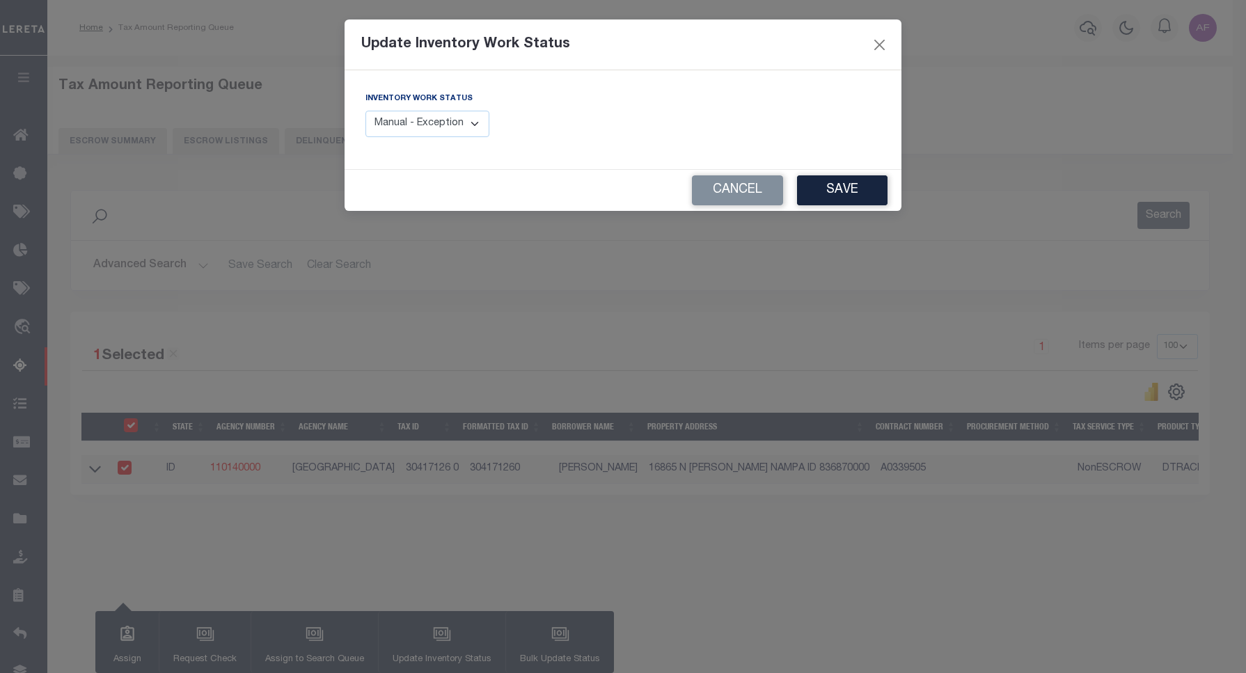
click at [444, 137] on select "Manual - Exception Pended - Awaiting Search Late Add Exception Completed" at bounding box center [427, 124] width 124 height 27
select select "4"
click at [365, 111] on select "Manual - Exception Pended - Awaiting Search Late Add Exception Completed" at bounding box center [427, 124] width 124 height 27
click at [839, 190] on button "Save" at bounding box center [842, 190] width 90 height 30
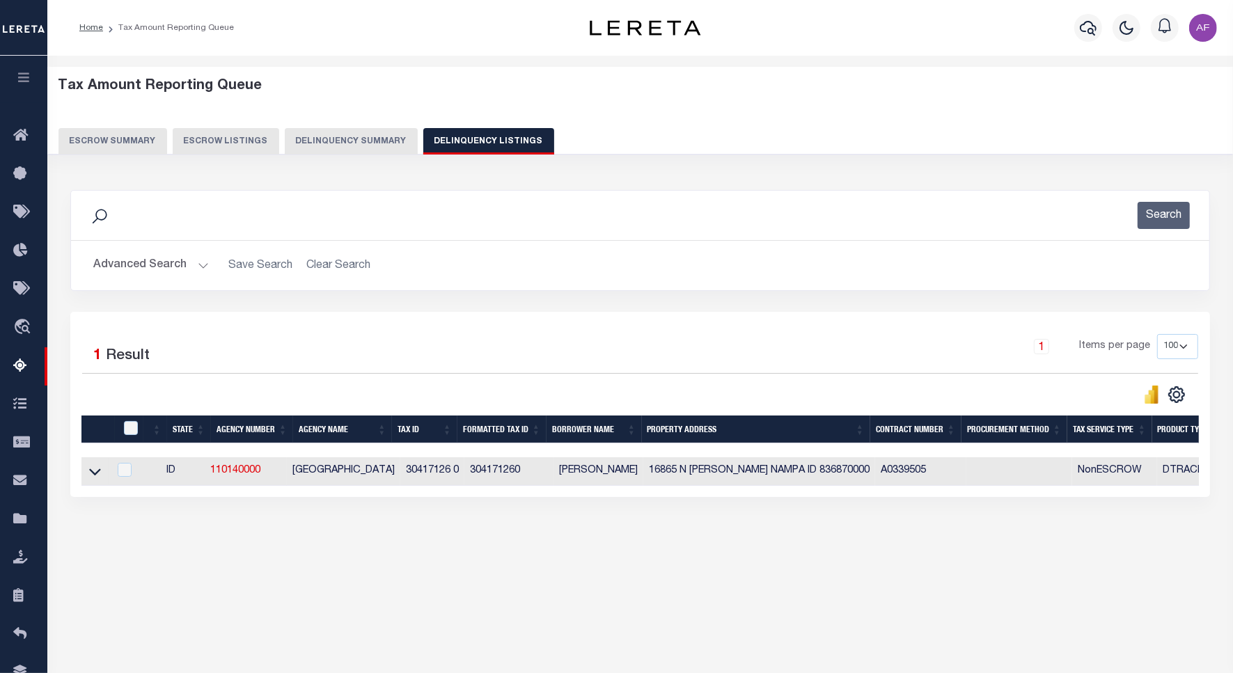
click at [125, 269] on button "Advanced Search" at bounding box center [151, 265] width 116 height 27
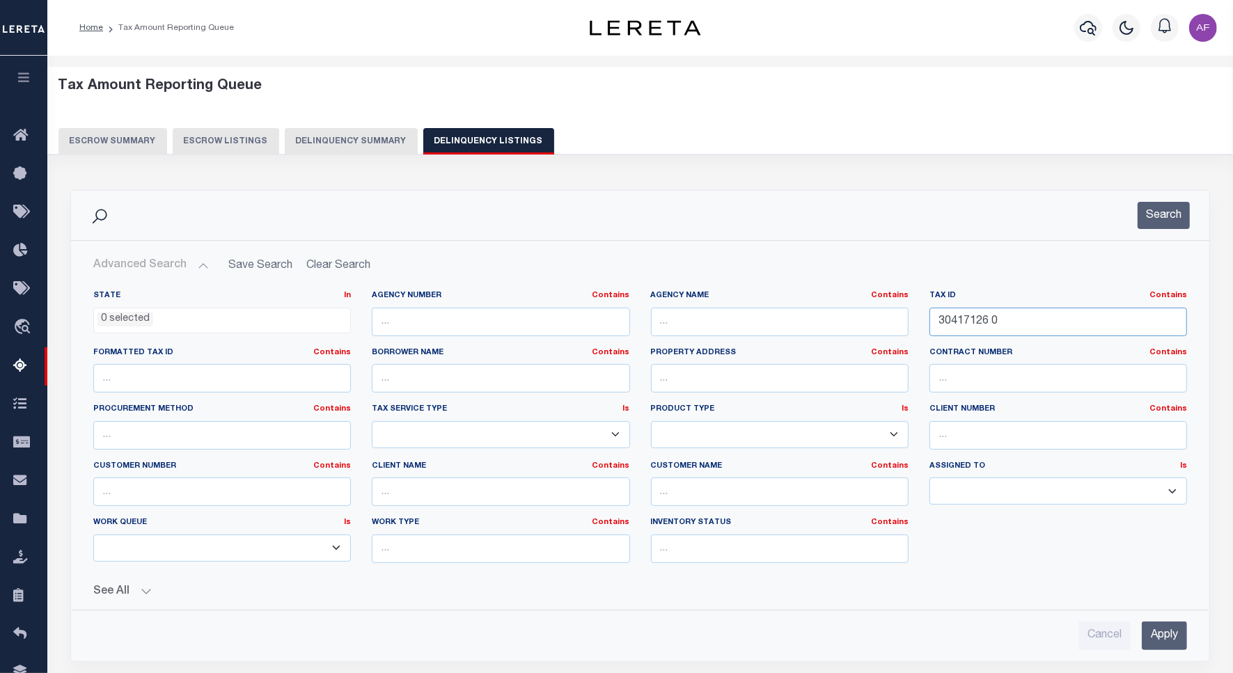
drag, startPoint x: 1011, startPoint y: 324, endPoint x: 904, endPoint y: 326, distance: 107.2
click at [904, 326] on div "State In In AK AL AR AZ CA CO CT DC DE FL GA GU HI IA ID IL IN KS [GEOGRAPHIC_D…" at bounding box center [640, 432] width 1115 height 284
paste input "48"
type input "30417148 0"
click at [1149, 217] on button "Search" at bounding box center [1164, 215] width 52 height 27
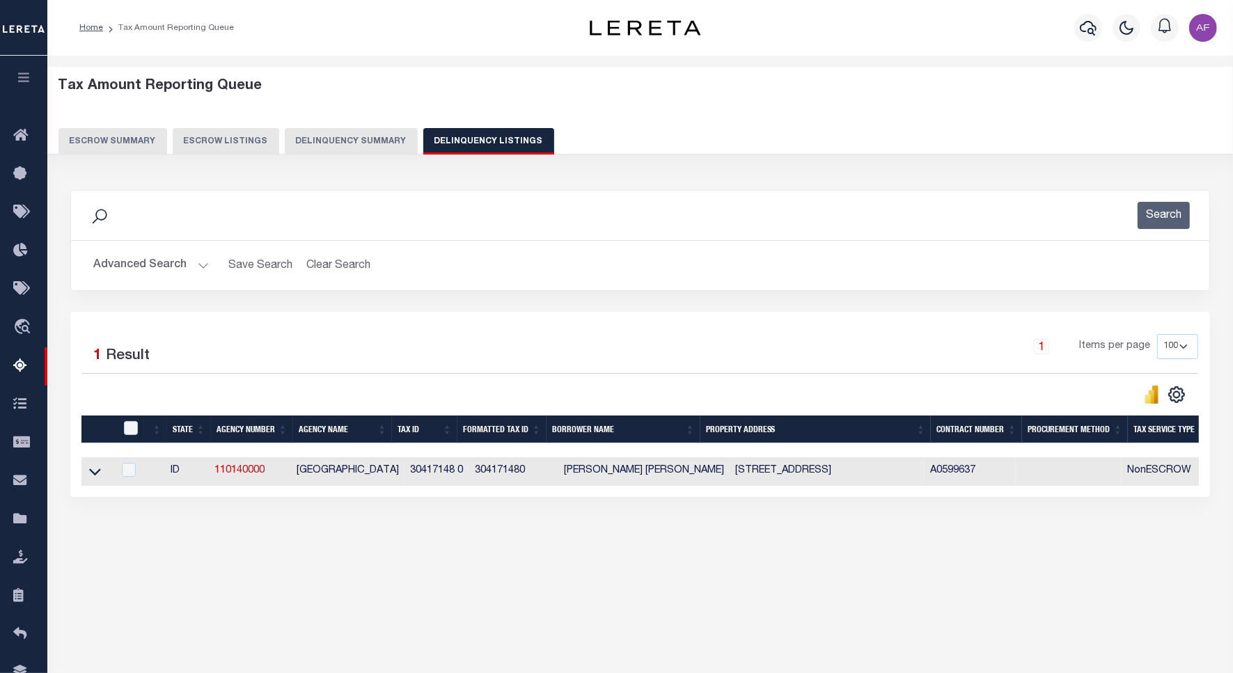
drag, startPoint x: 92, startPoint y: 479, endPoint x: 171, endPoint y: 326, distance: 172.2
click at [92, 479] on icon at bounding box center [95, 471] width 12 height 15
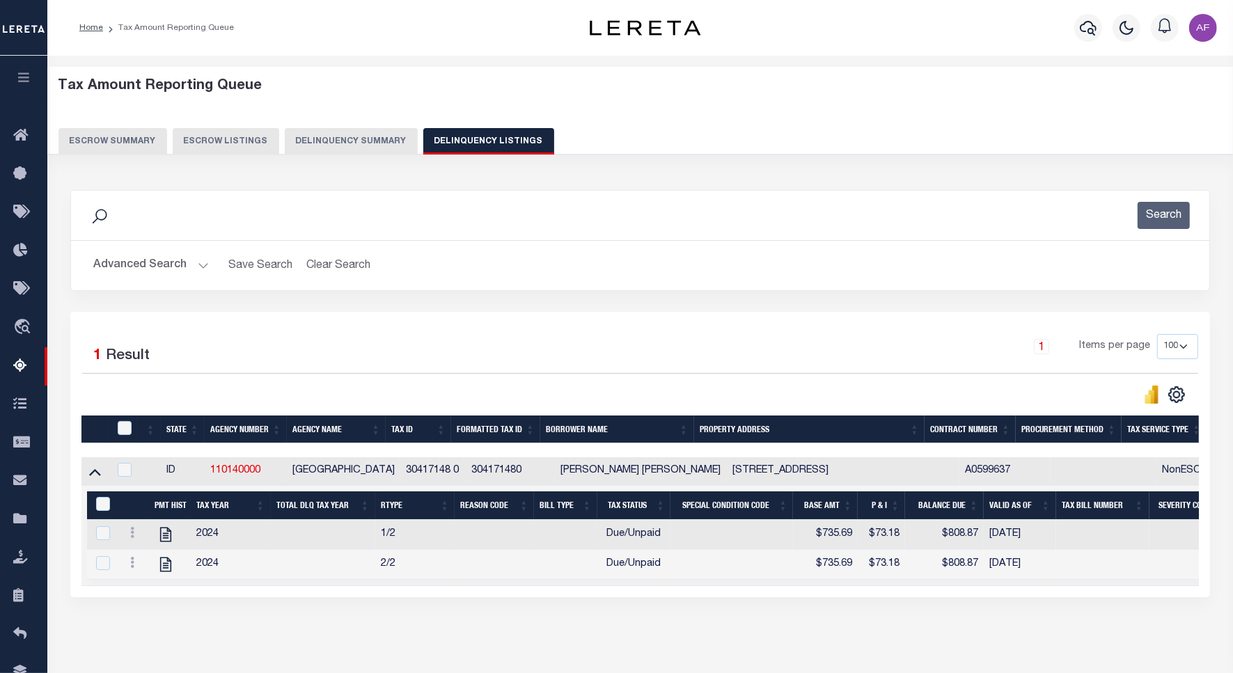
scroll to position [64, 0]
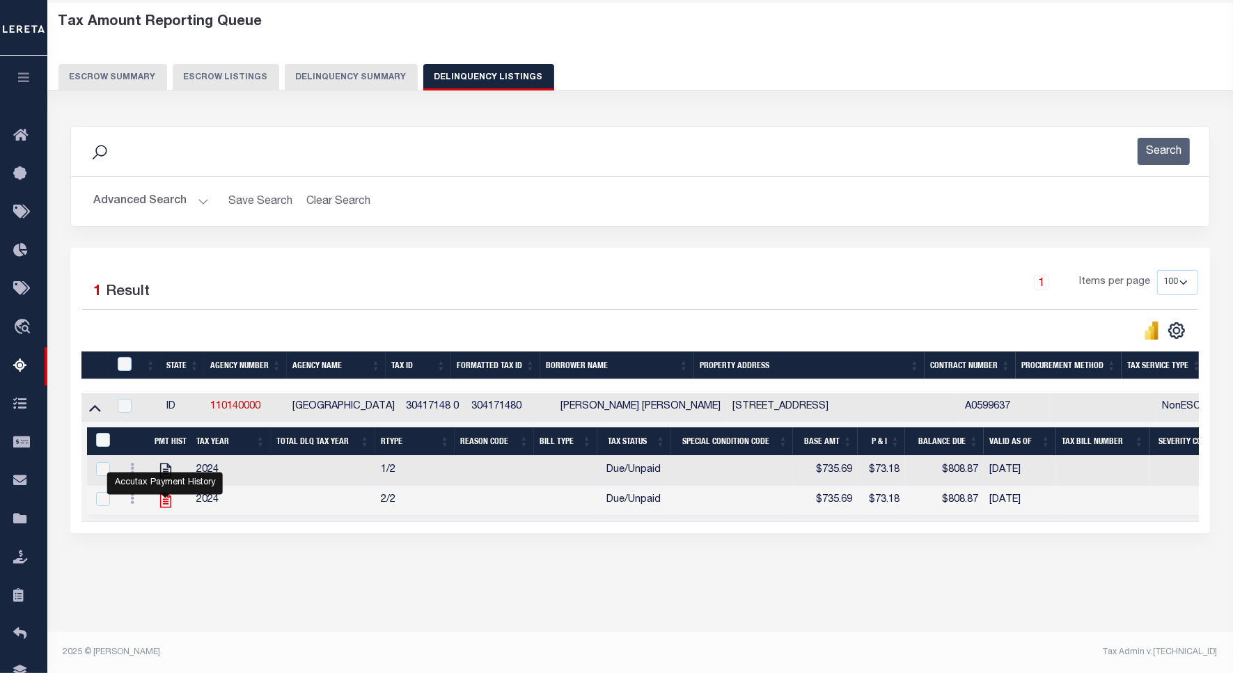
click at [164, 506] on icon "" at bounding box center [166, 500] width 18 height 18
checkbox input "true"
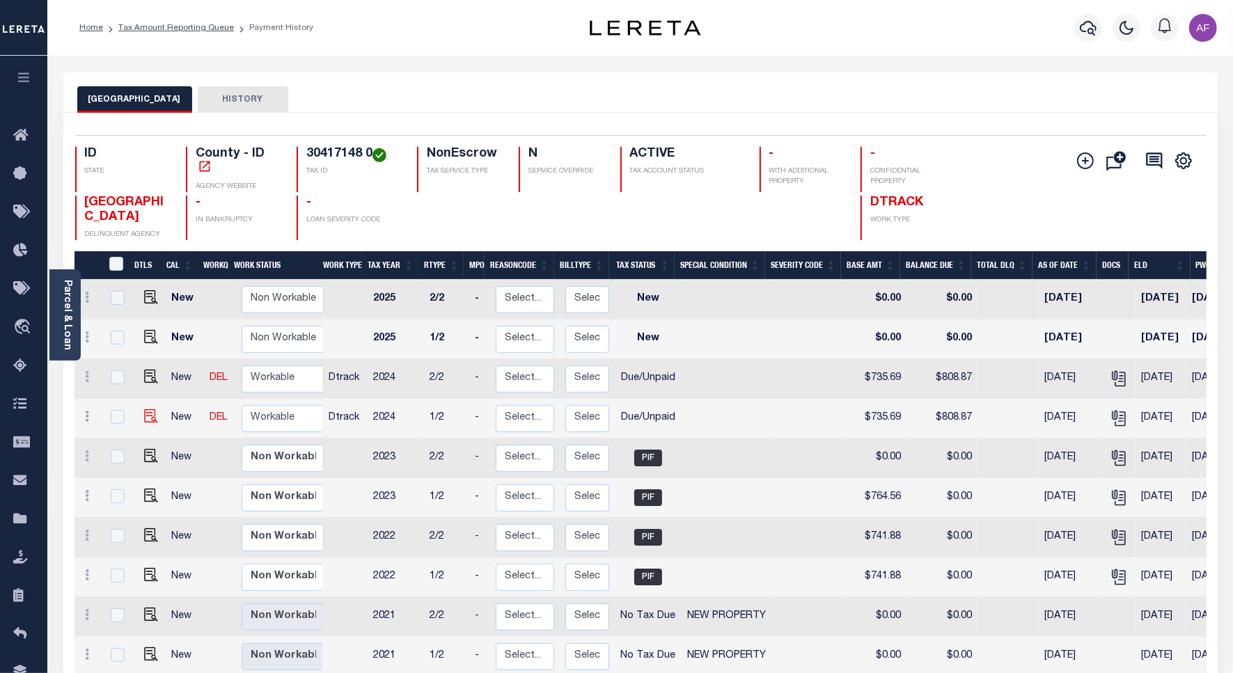
click at [150, 420] on img at bounding box center [151, 416] width 14 height 14
checkbox input "true"
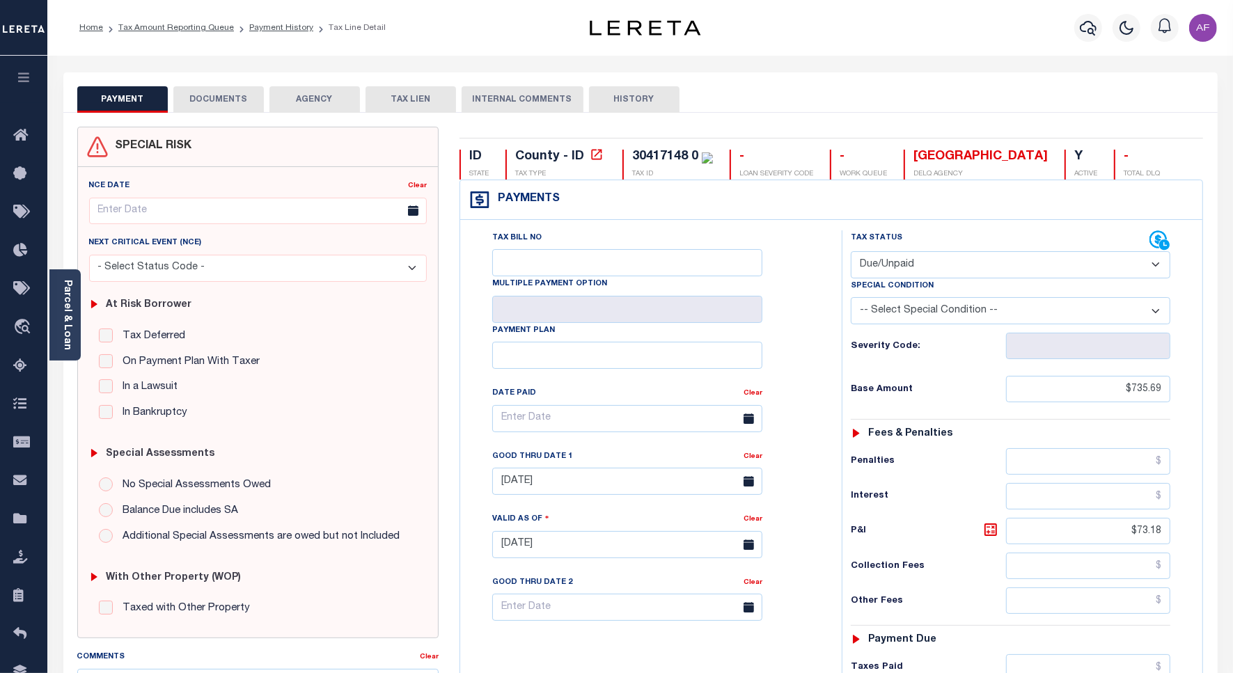
click at [924, 258] on select "- Select Status Code - Open Due/Unpaid Paid Incomplete No Tax Due Internal Refu…" at bounding box center [1011, 264] width 320 height 27
select select "PYD"
click at [851, 253] on select "- Select Status Code - Open Due/Unpaid Paid Incomplete No Tax Due Internal Refu…" at bounding box center [1011, 264] width 320 height 27
type input "[DATE]"
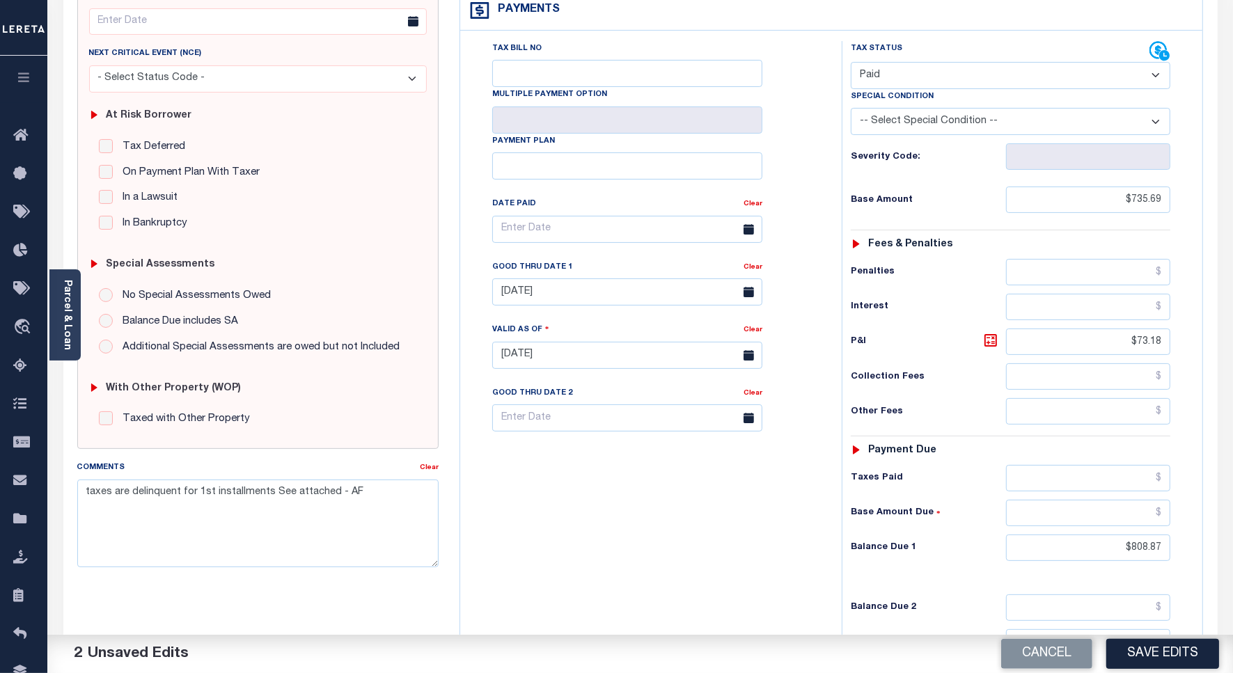
scroll to position [348, 0]
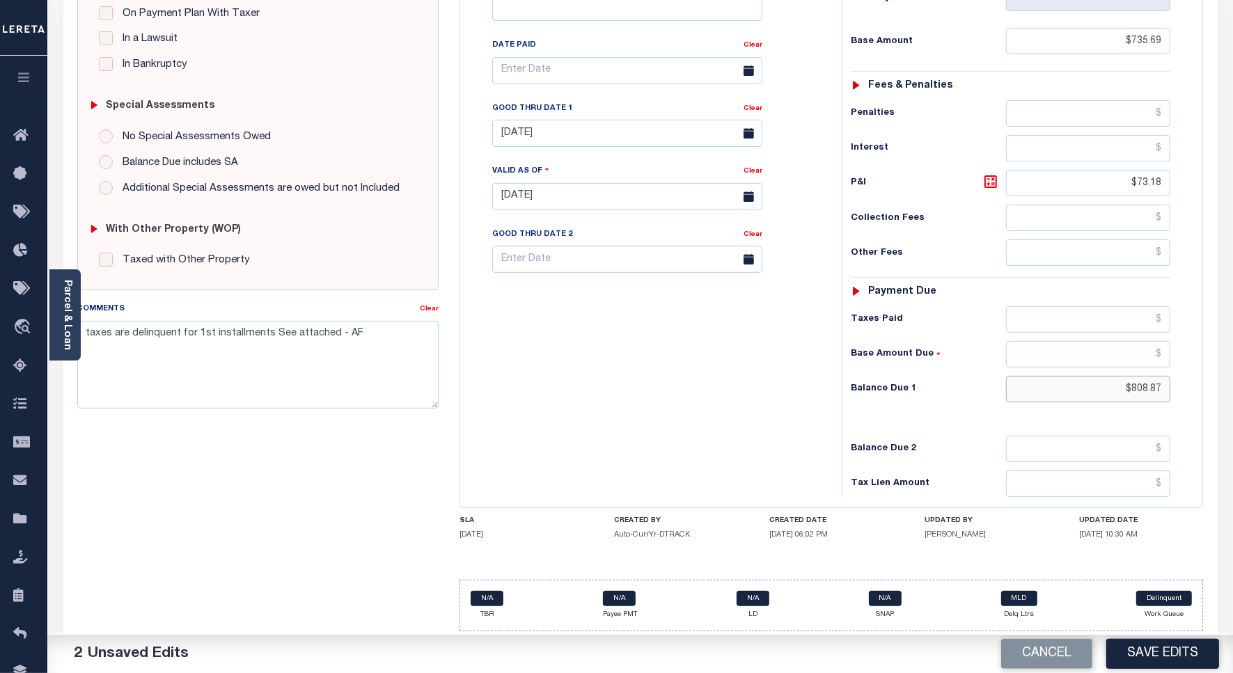
click at [1142, 397] on input "$808.87" at bounding box center [1088, 389] width 164 height 26
drag, startPoint x: 1125, startPoint y: 391, endPoint x: 1170, endPoint y: 392, distance: 45.3
click at [1170, 392] on input "$0,808.87" at bounding box center [1088, 389] width 164 height 26
type input "$0"
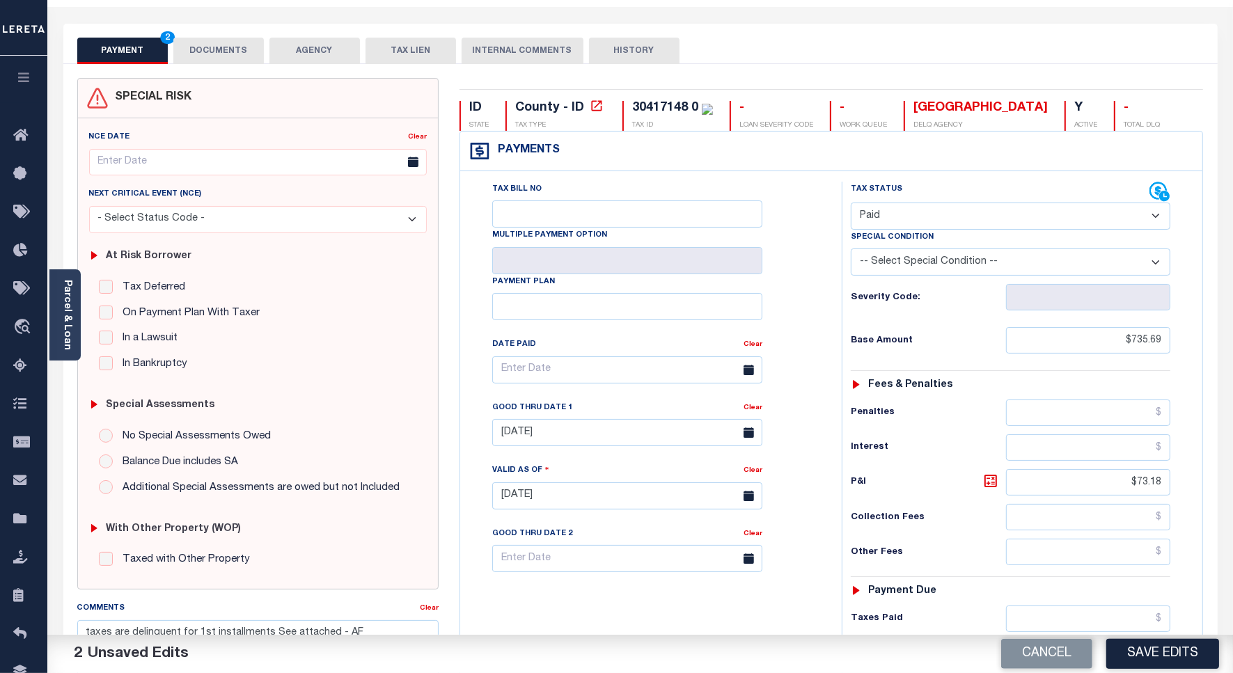
scroll to position [0, 0]
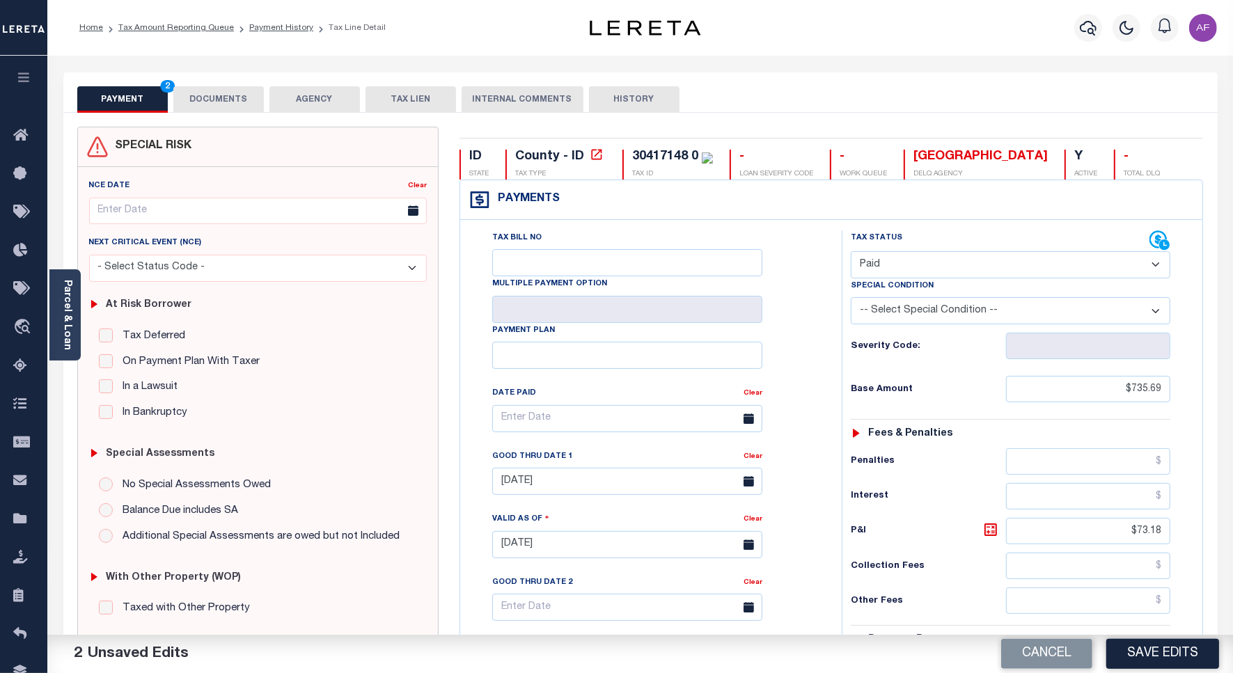
click at [205, 95] on button "DOCUMENTS" at bounding box center [218, 99] width 90 height 26
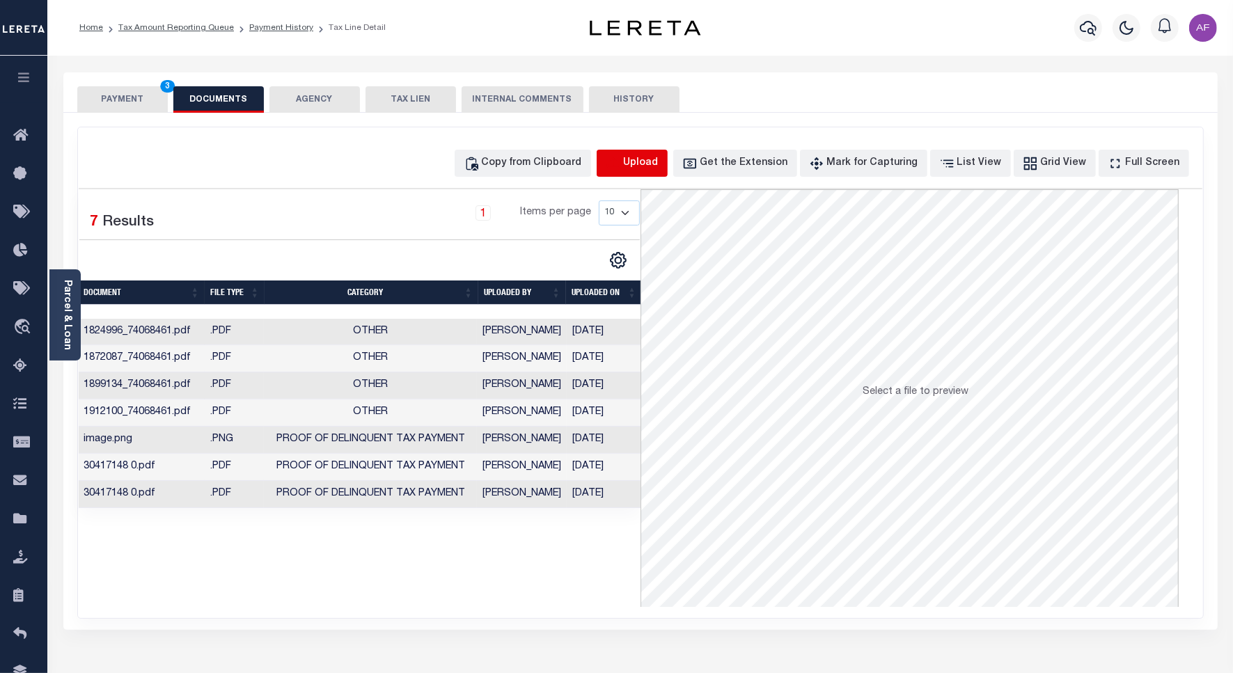
click at [621, 157] on icon "button" at bounding box center [613, 163] width 15 height 15
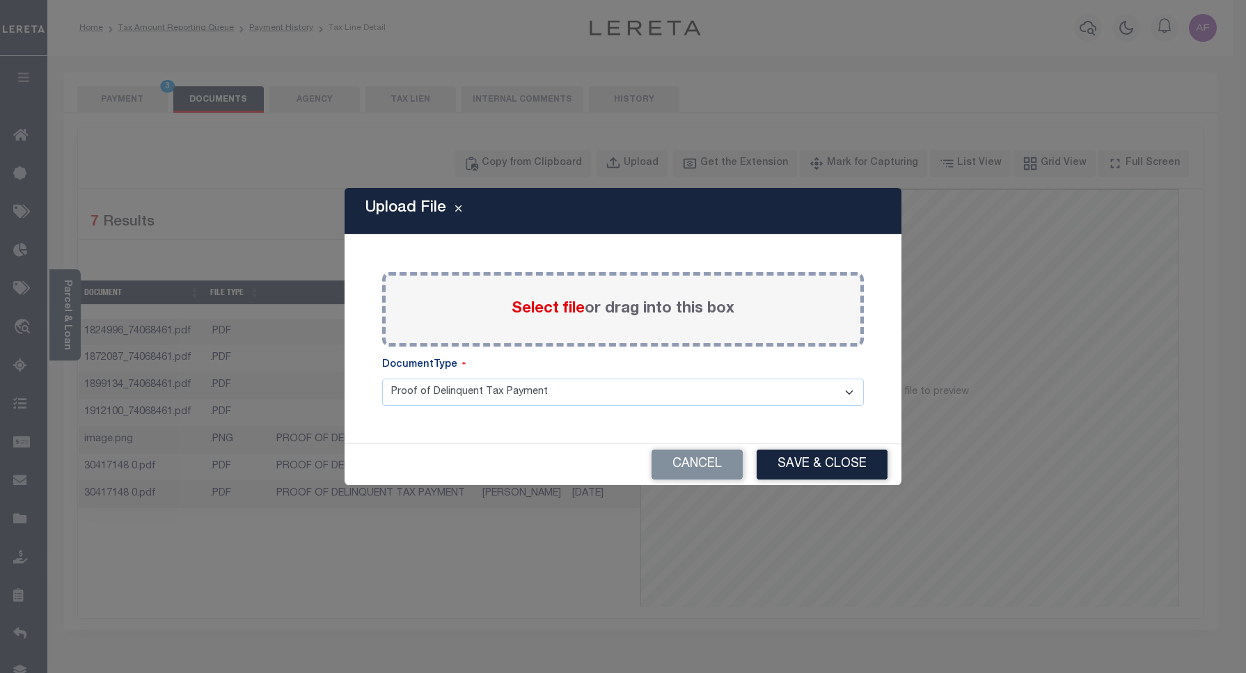
click at [565, 304] on span "Select file" at bounding box center [548, 308] width 73 height 15
click at [0, 0] on input "Select file or drag into this box" at bounding box center [0, 0] width 0 height 0
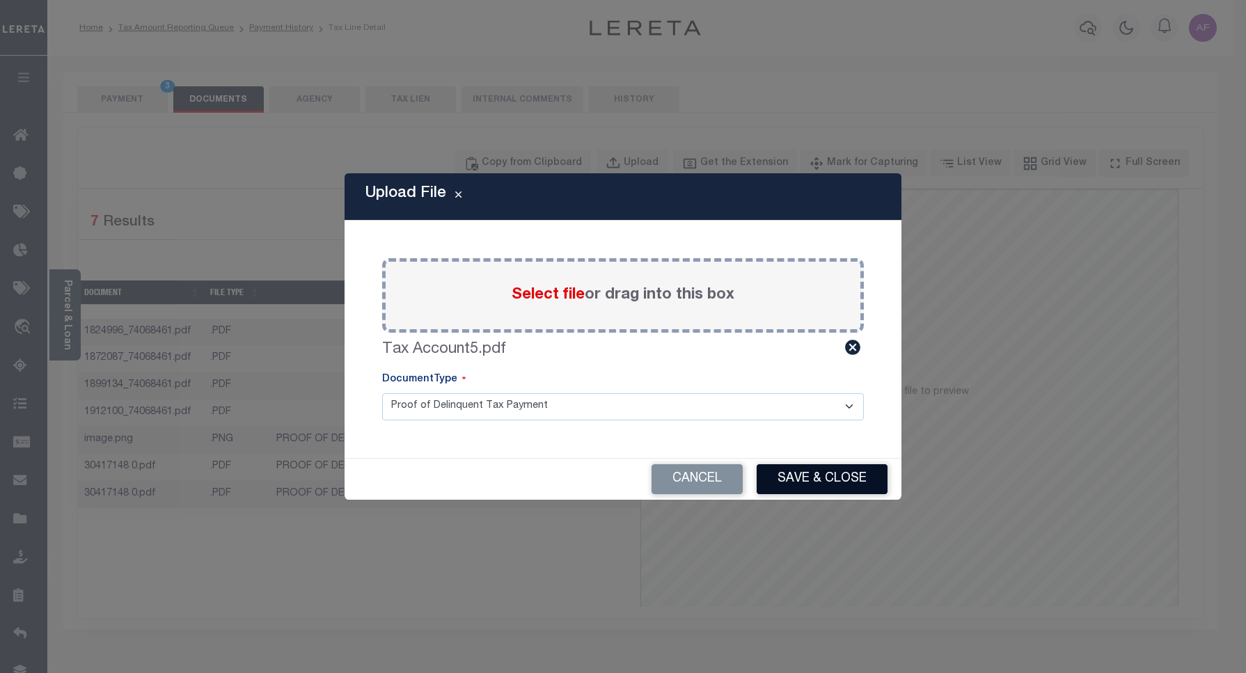
click at [833, 471] on button "Save & Close" at bounding box center [822, 479] width 131 height 30
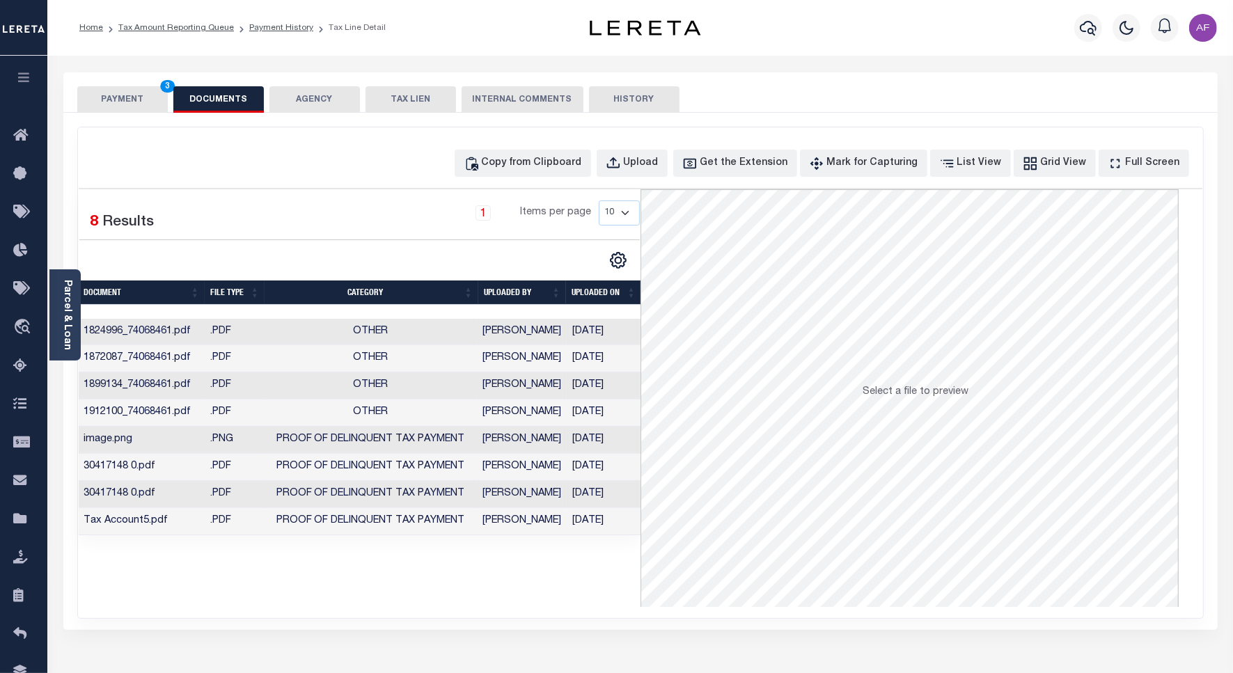
click at [109, 90] on button "PAYMENT 3" at bounding box center [122, 99] width 90 height 26
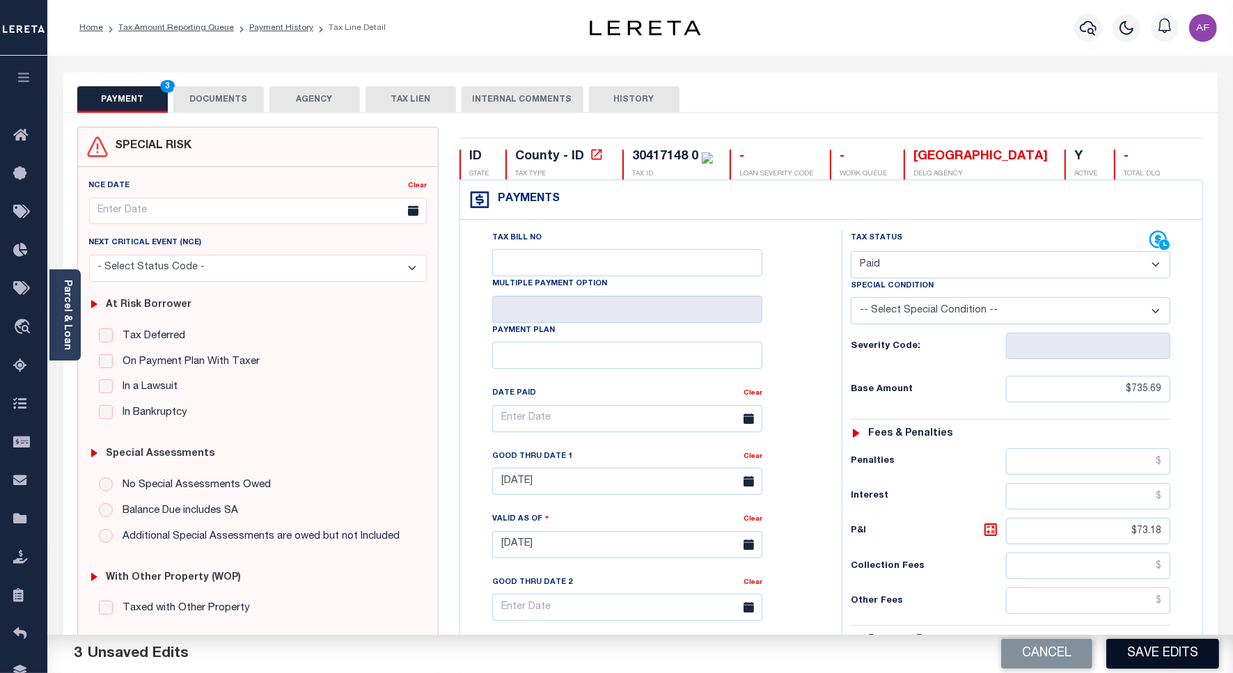
click at [1118, 650] on button "Save Edits" at bounding box center [1162, 654] width 113 height 30
checkbox input "false"
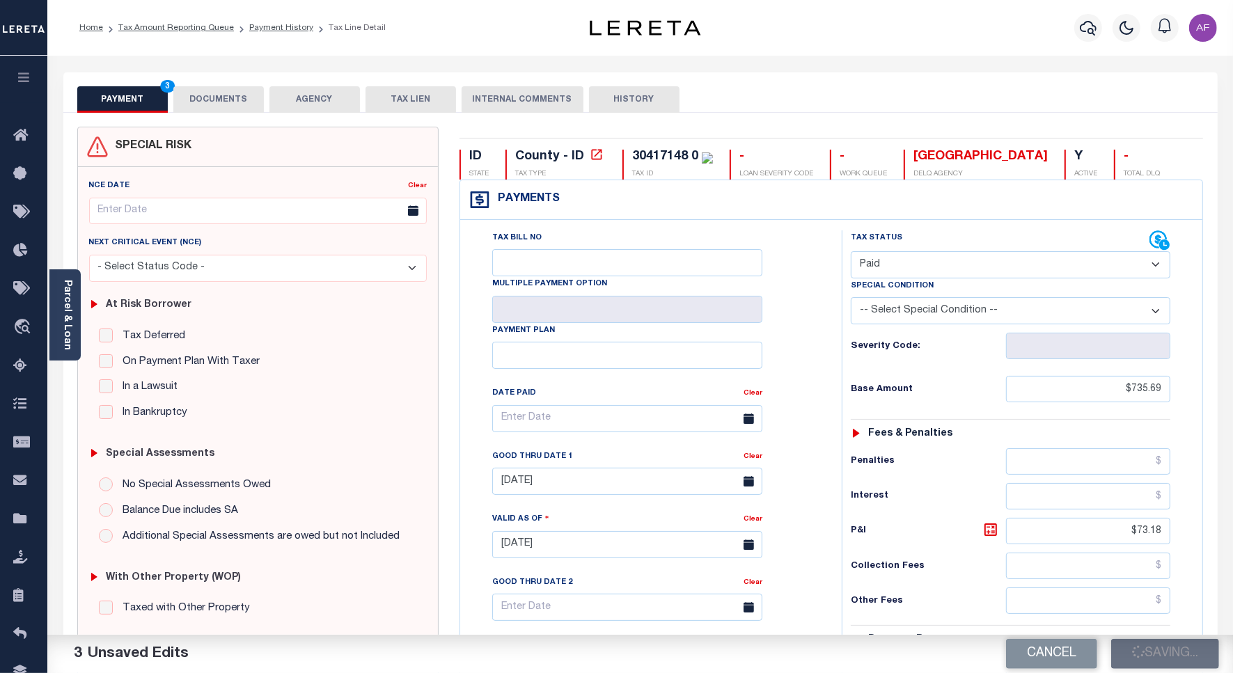
type input "$735.69"
type input "$73.18"
type input "$0"
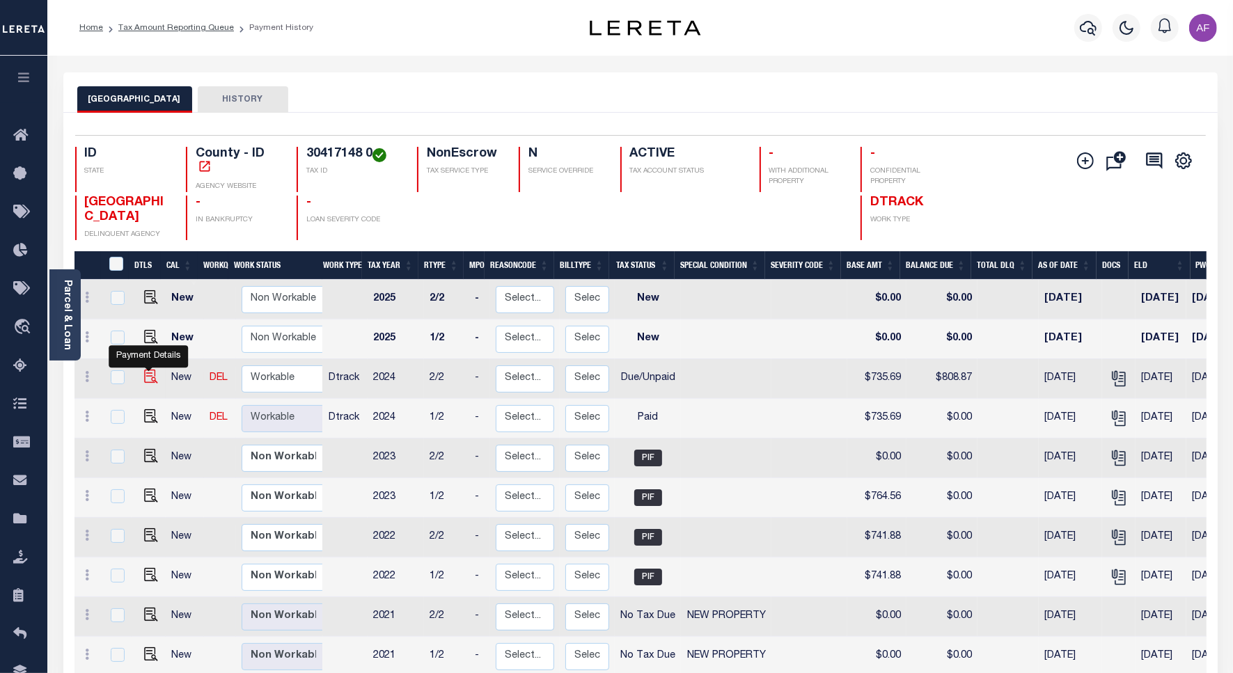
click at [148, 384] on img "" at bounding box center [151, 377] width 14 height 14
checkbox input "true"
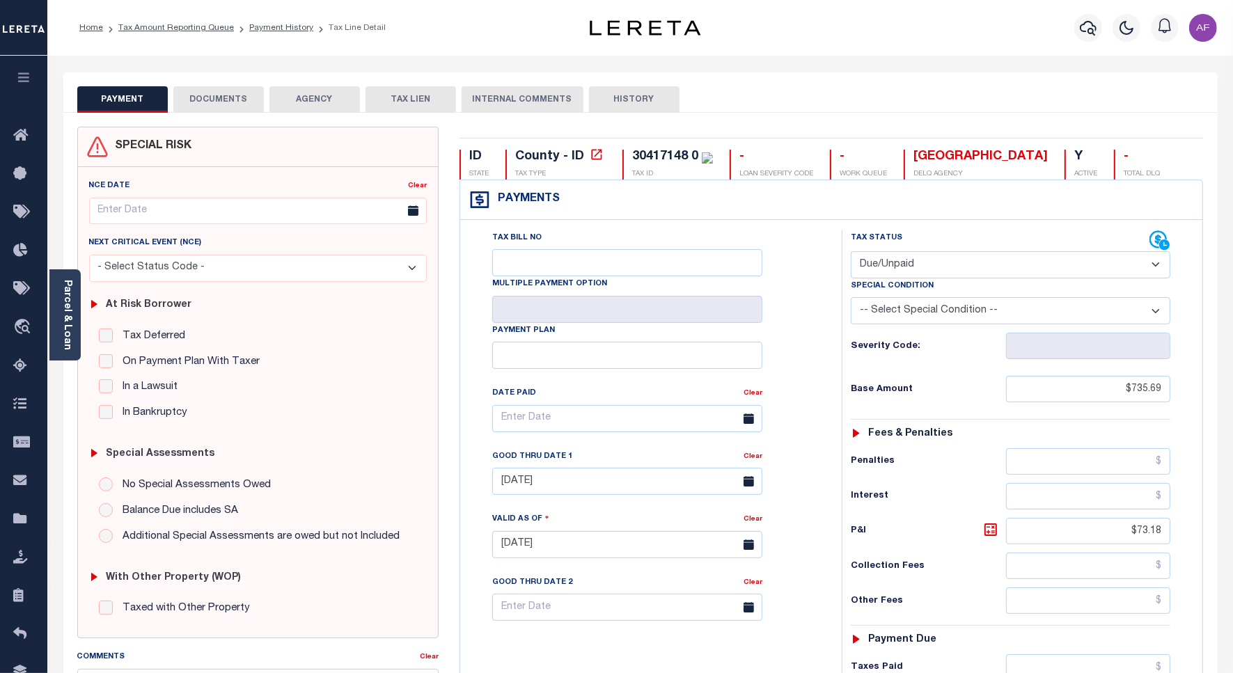
click at [902, 262] on select "- Select Status Code - Open Due/Unpaid Paid Incomplete No Tax Due Internal Refu…" at bounding box center [1011, 264] width 320 height 27
select select "PYD"
click at [851, 253] on select "- Select Status Code - Open Due/Unpaid Paid Incomplete No Tax Due Internal Refu…" at bounding box center [1011, 264] width 320 height 27
type input "[DATE]"
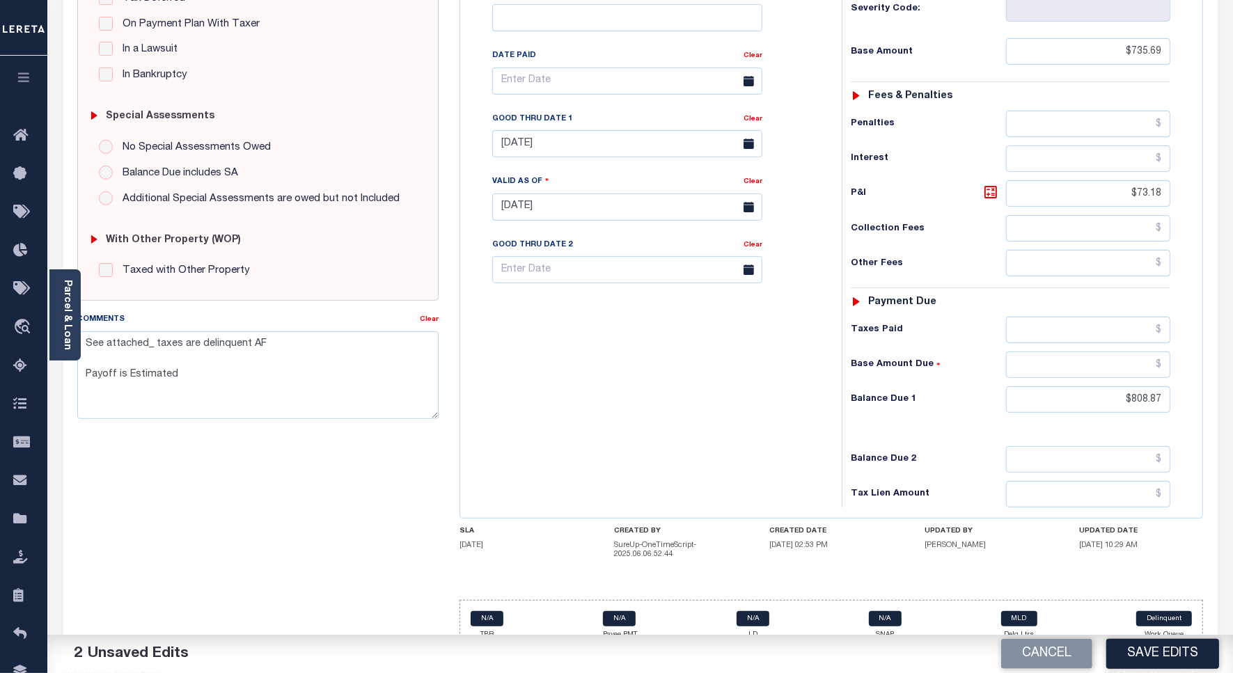
scroll to position [367, 0]
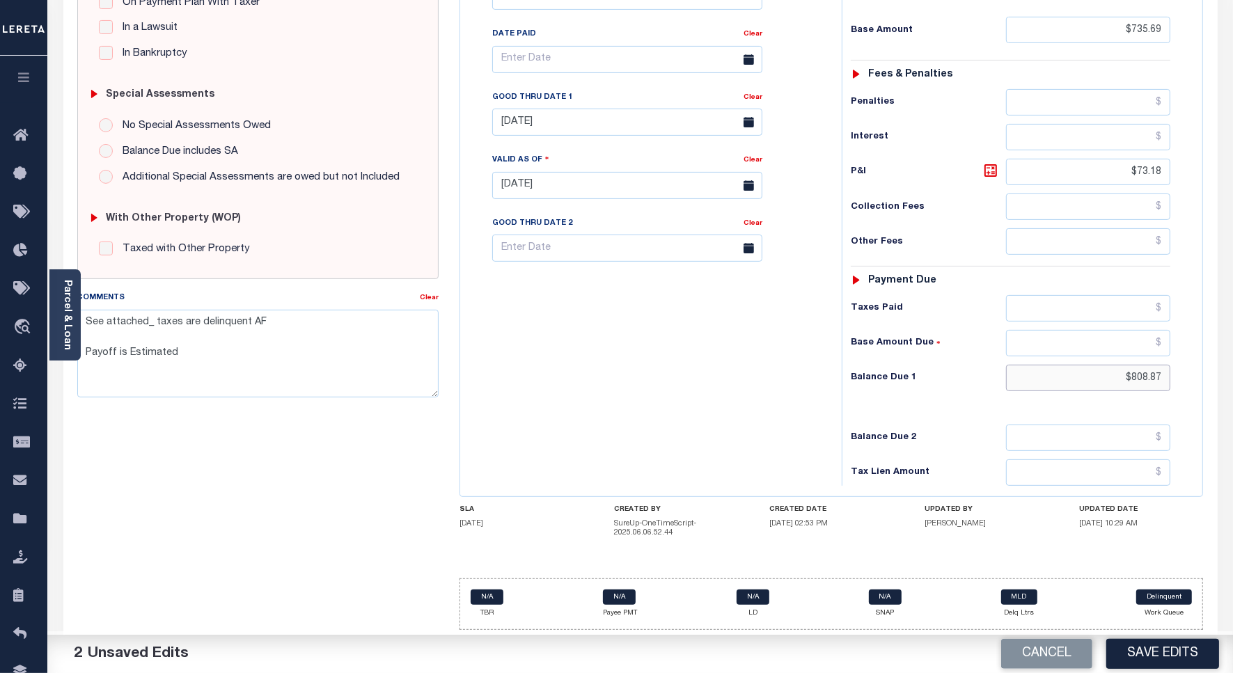
click at [1143, 375] on input "$808.87" at bounding box center [1088, 378] width 164 height 26
type input "$0"
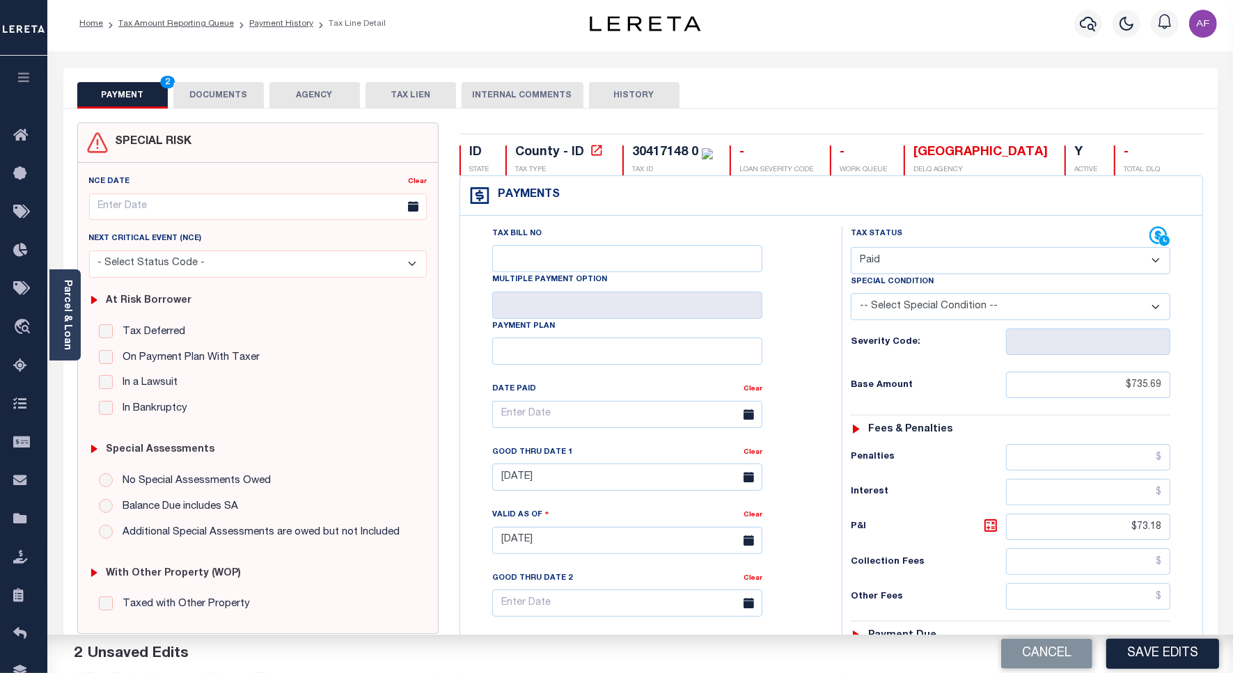
scroll to position [0, 0]
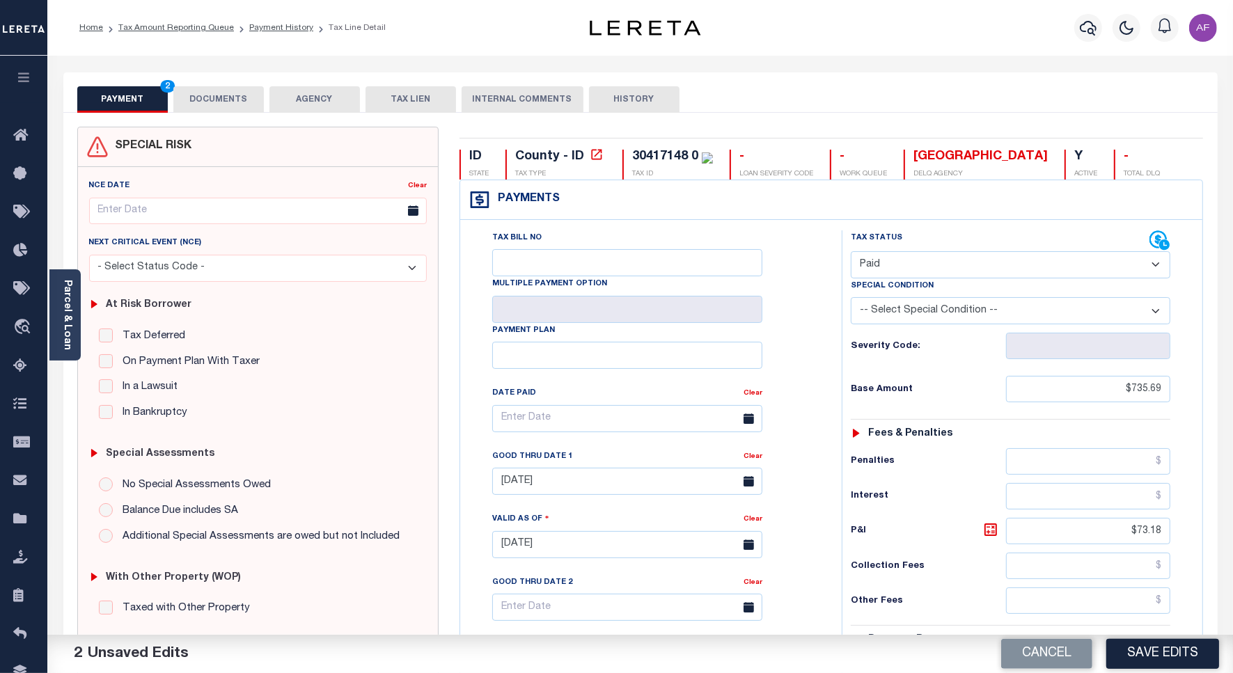
click at [237, 103] on button "DOCUMENTS" at bounding box center [218, 99] width 90 height 26
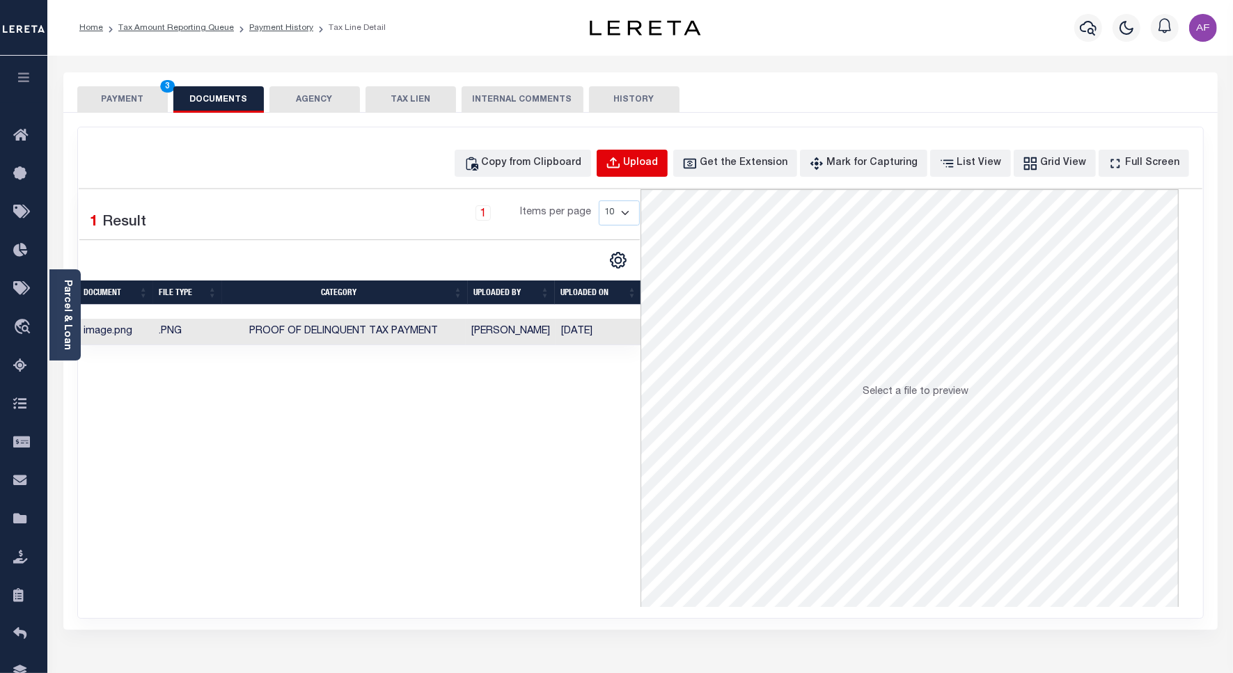
click at [659, 150] on button "Upload" at bounding box center [632, 163] width 71 height 27
select select "POP"
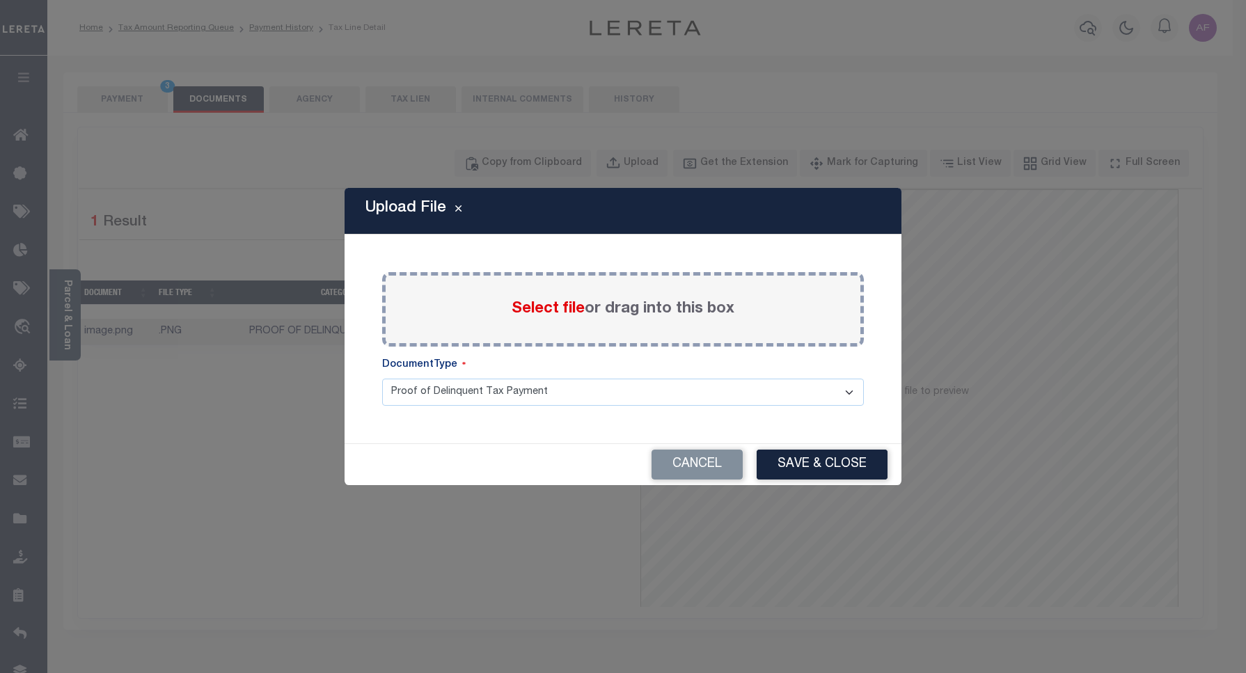
click at [517, 303] on span "Select file" at bounding box center [548, 308] width 73 height 15
click at [0, 0] on input "Select file or drag into this box" at bounding box center [0, 0] width 0 height 0
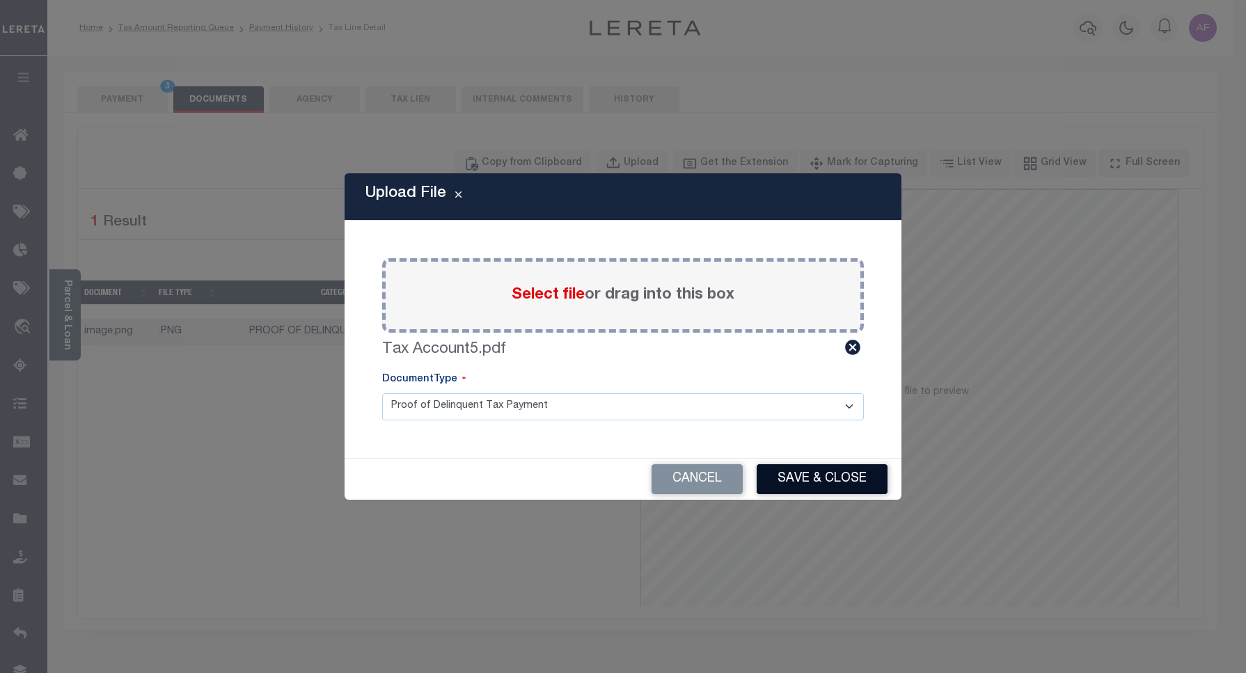
click at [818, 475] on button "Save & Close" at bounding box center [822, 479] width 131 height 30
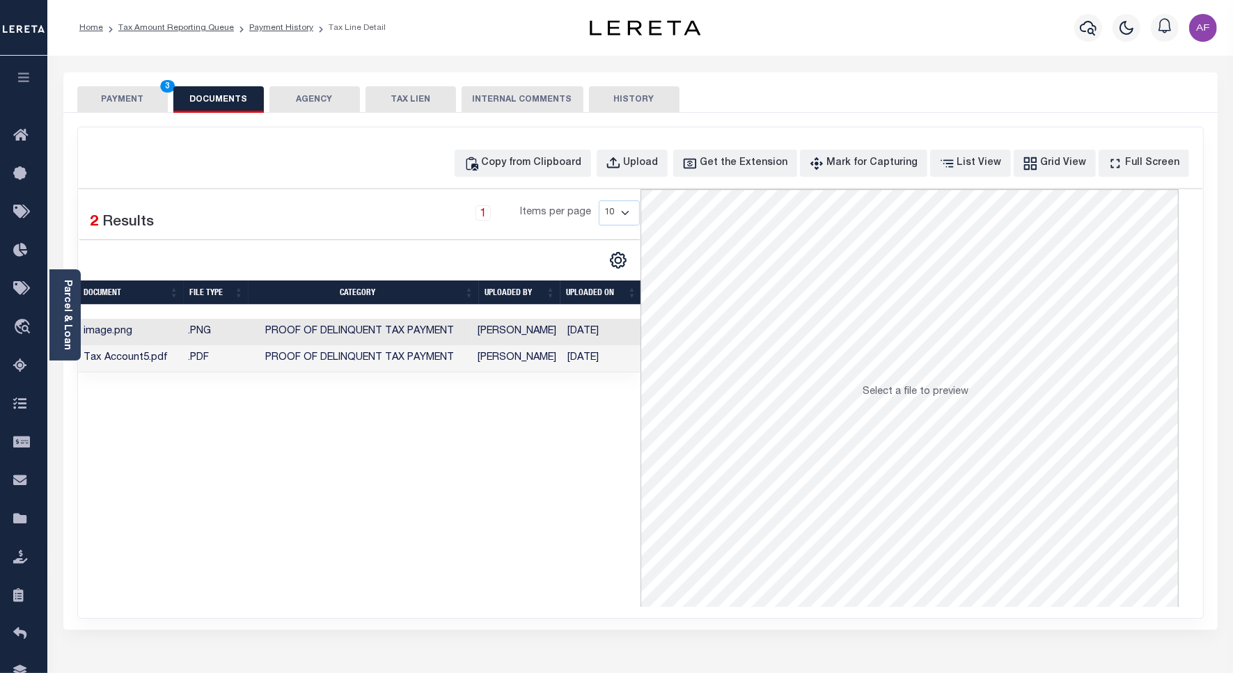
click at [120, 103] on button "PAYMENT 3" at bounding box center [122, 99] width 90 height 26
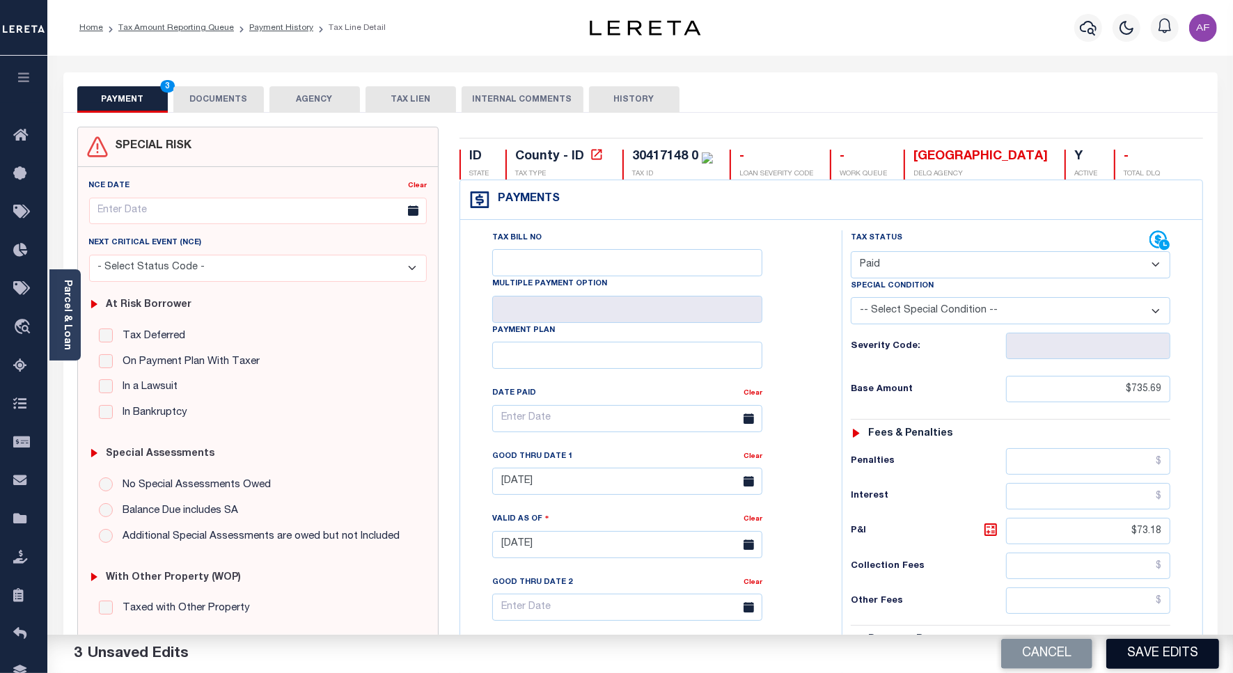
click at [1156, 647] on button "Save Edits" at bounding box center [1162, 654] width 113 height 30
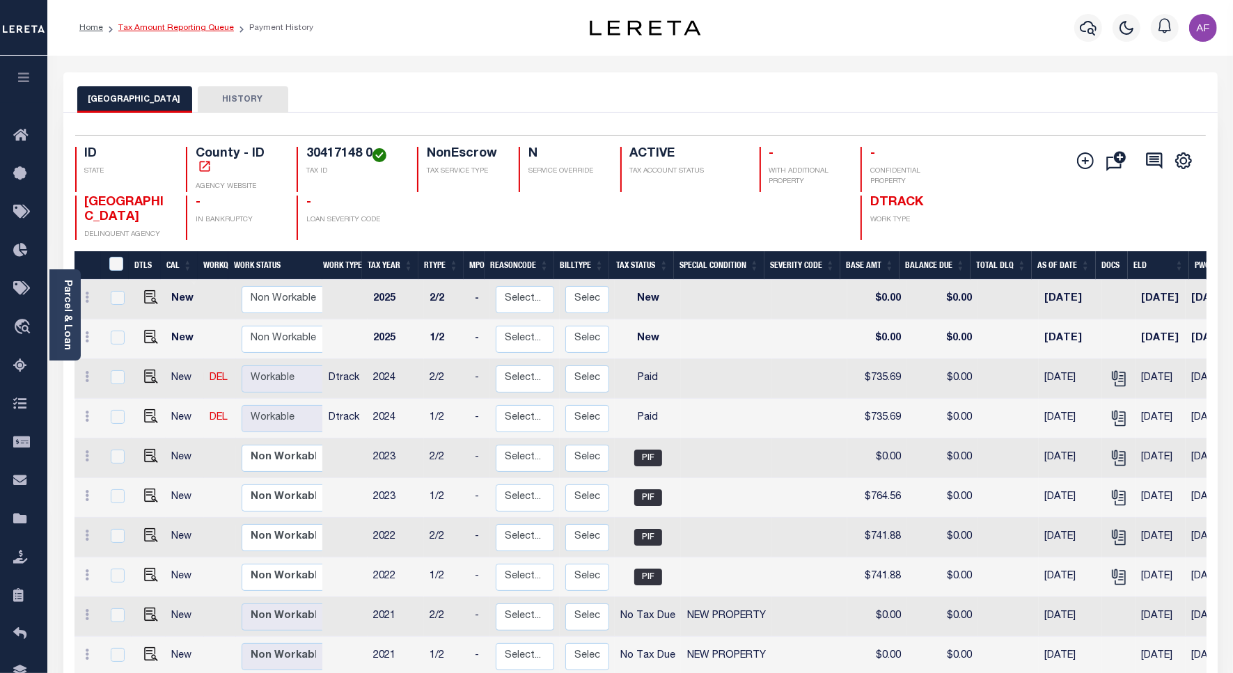
click at [179, 24] on link "Tax Amount Reporting Queue" at bounding box center [176, 28] width 116 height 8
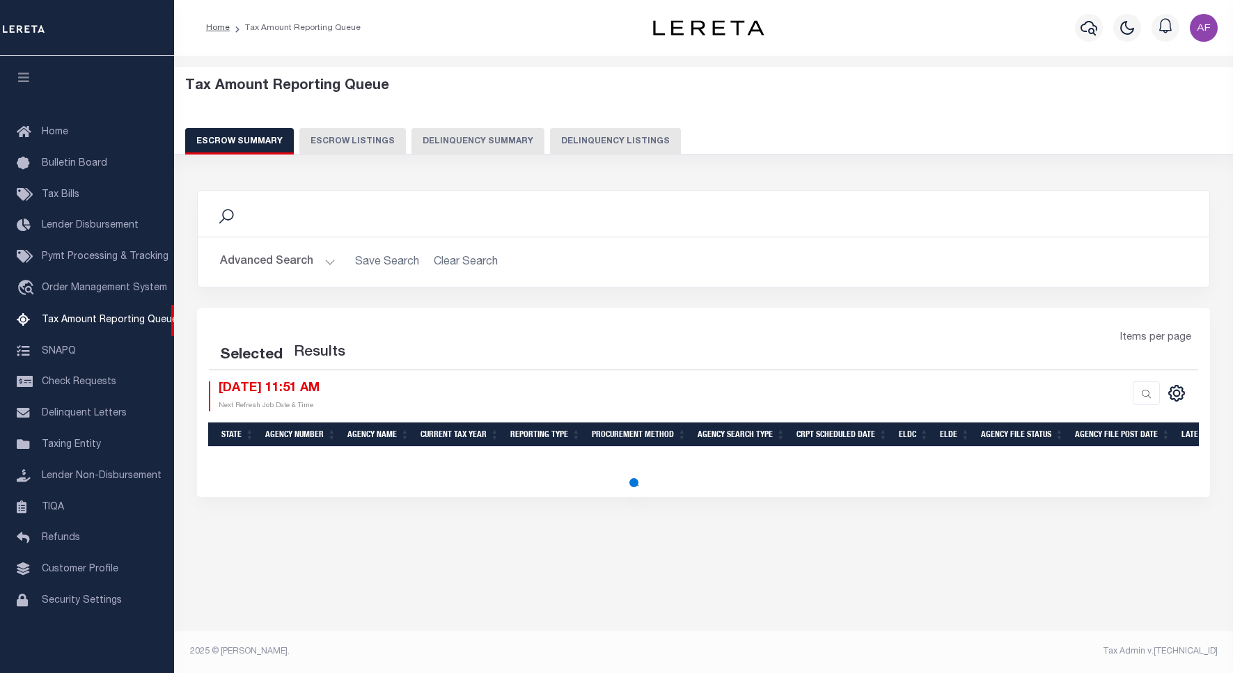
click at [606, 138] on button "Delinquency Listings" at bounding box center [615, 141] width 131 height 26
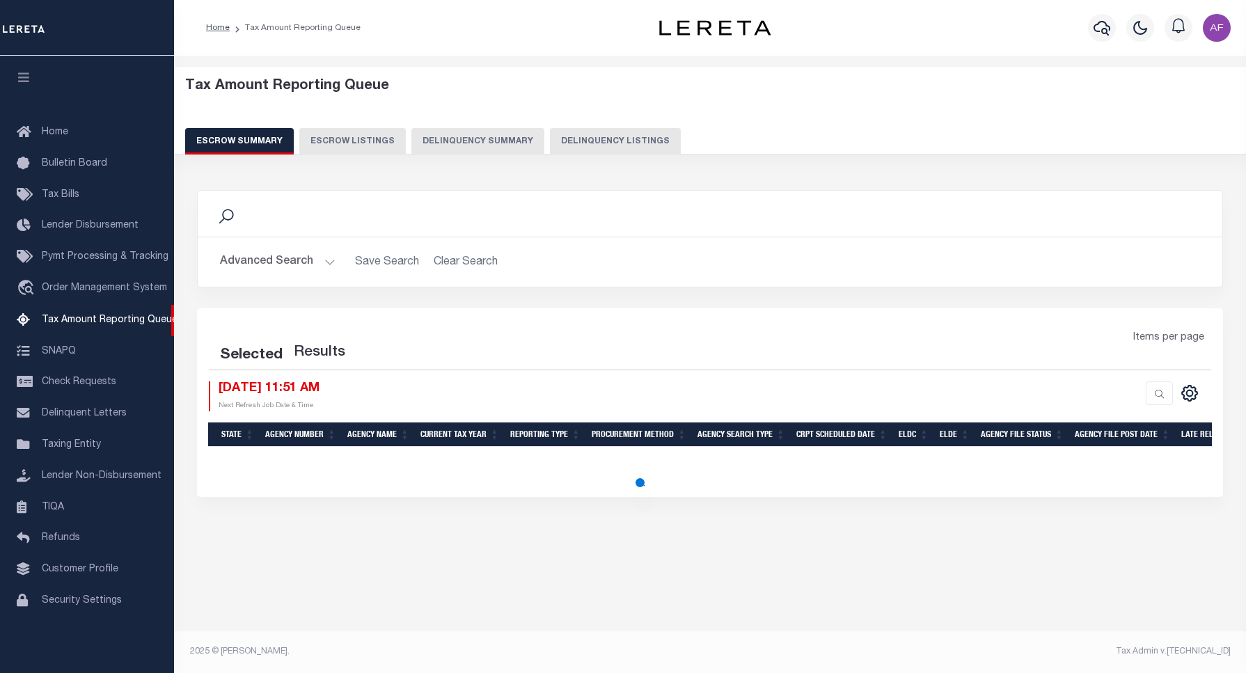
select select "100"
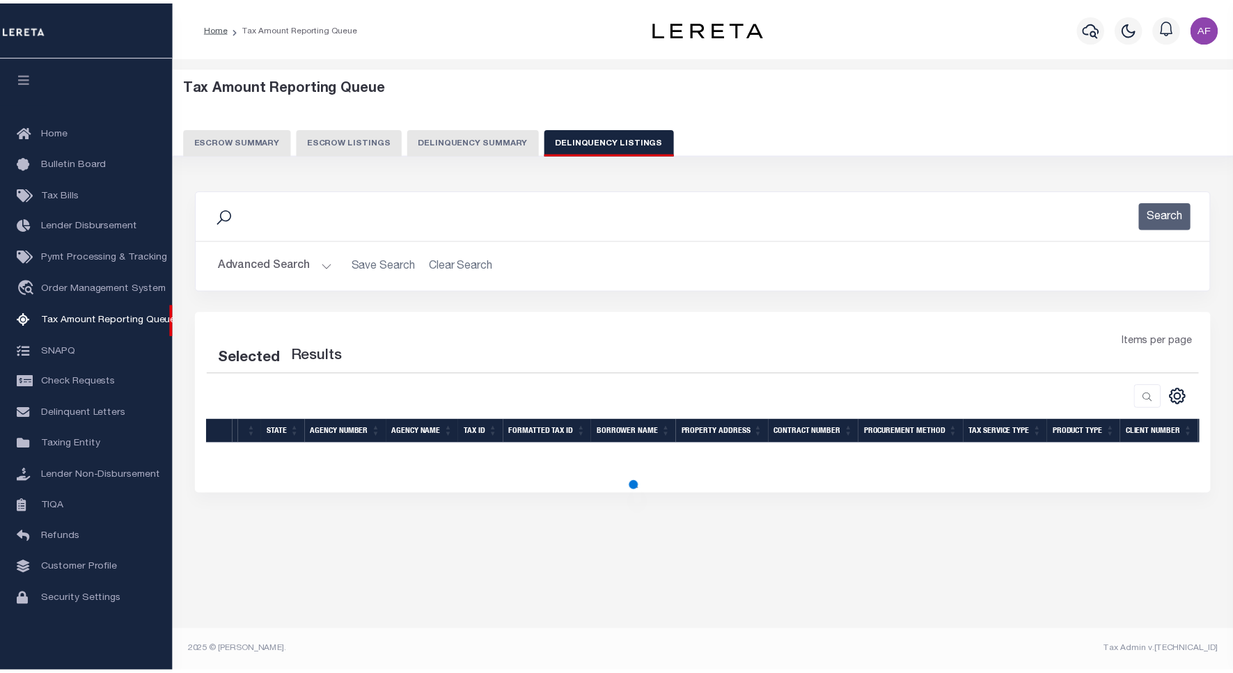
scroll to position [4, 0]
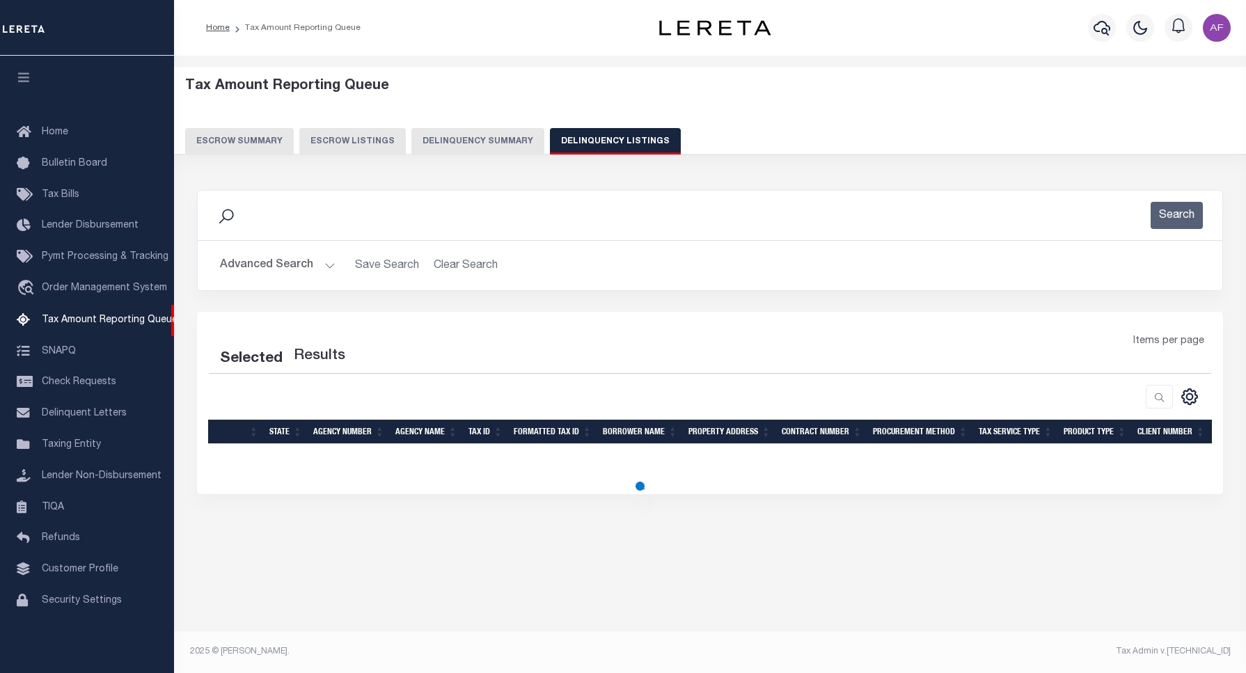
select select "100"
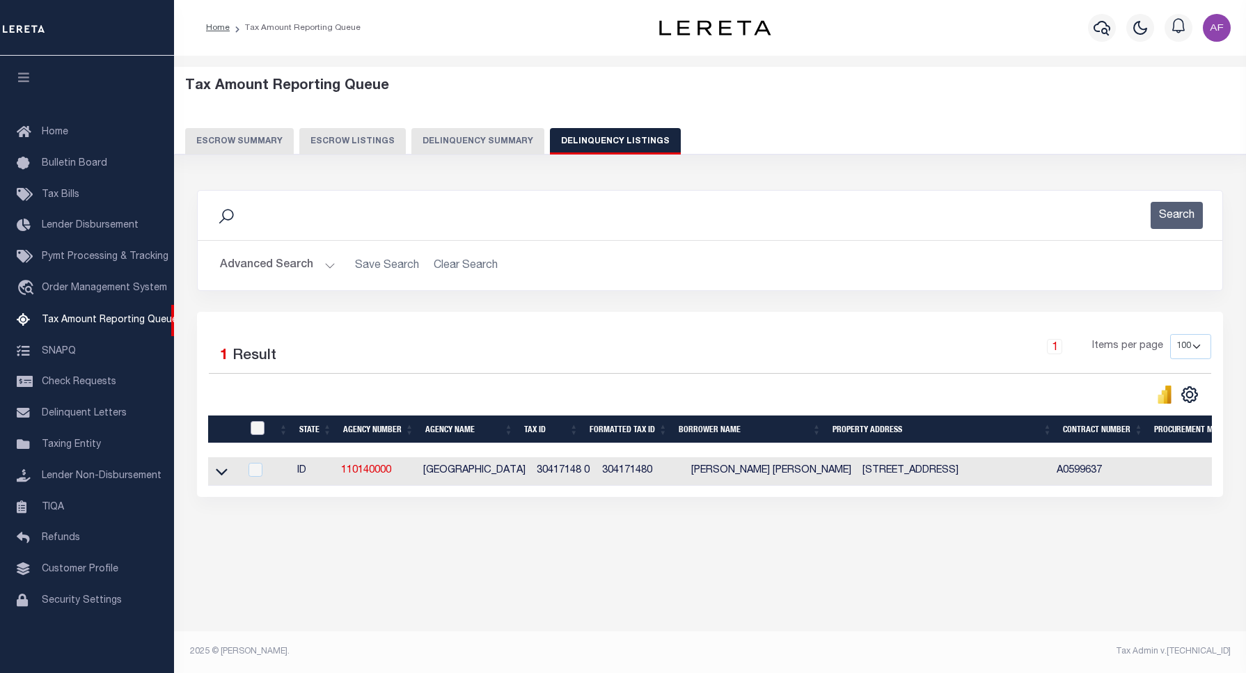
click at [258, 428] on input "checkbox" at bounding box center [258, 428] width 14 height 14
checkbox input "true"
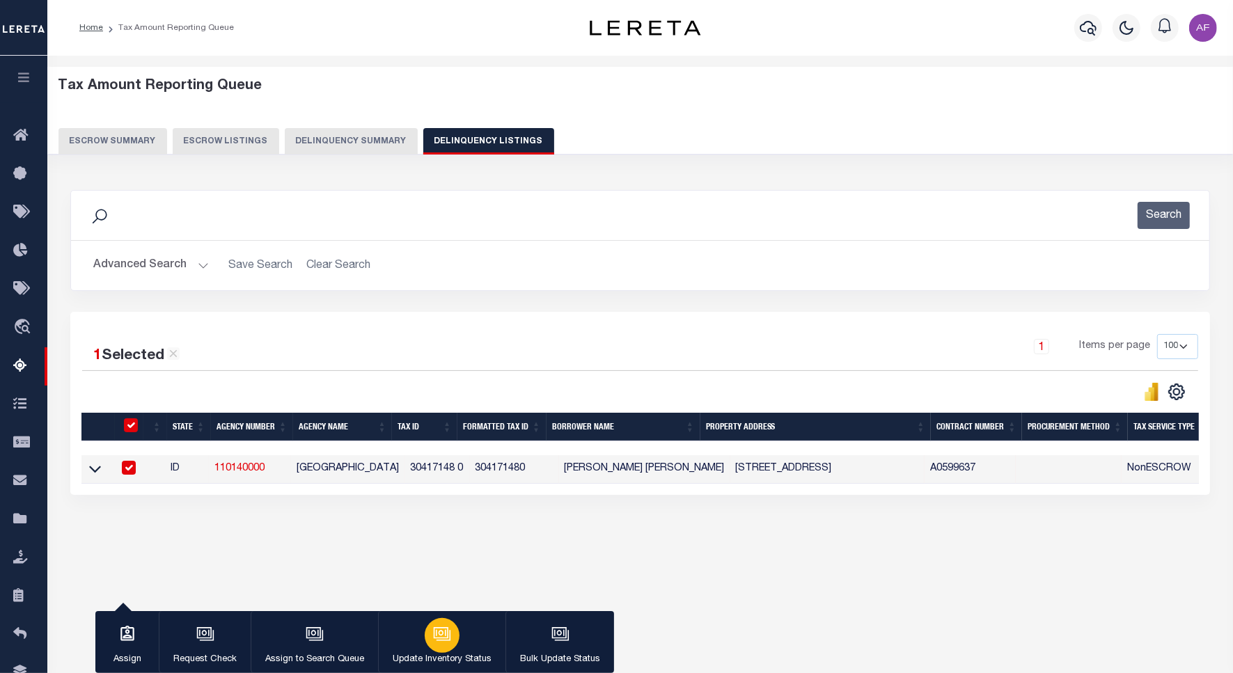
click at [436, 643] on icon "button" at bounding box center [442, 634] width 18 height 18
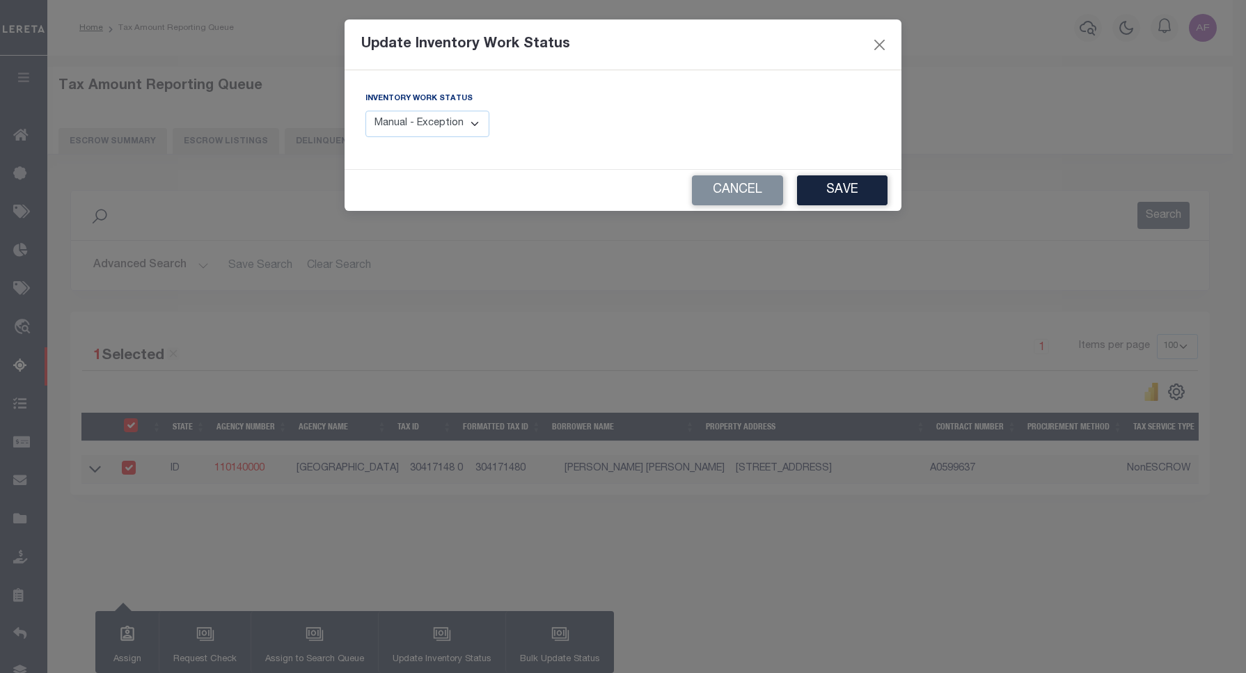
click at [388, 116] on select "Manual - Exception Pended - Awaiting Search Late Add Exception Completed" at bounding box center [427, 124] width 124 height 27
select select "4"
click at [365, 111] on select "Manual - Exception Pended - Awaiting Search Late Add Exception Completed" at bounding box center [427, 124] width 124 height 27
click at [851, 193] on button "Save" at bounding box center [842, 190] width 90 height 30
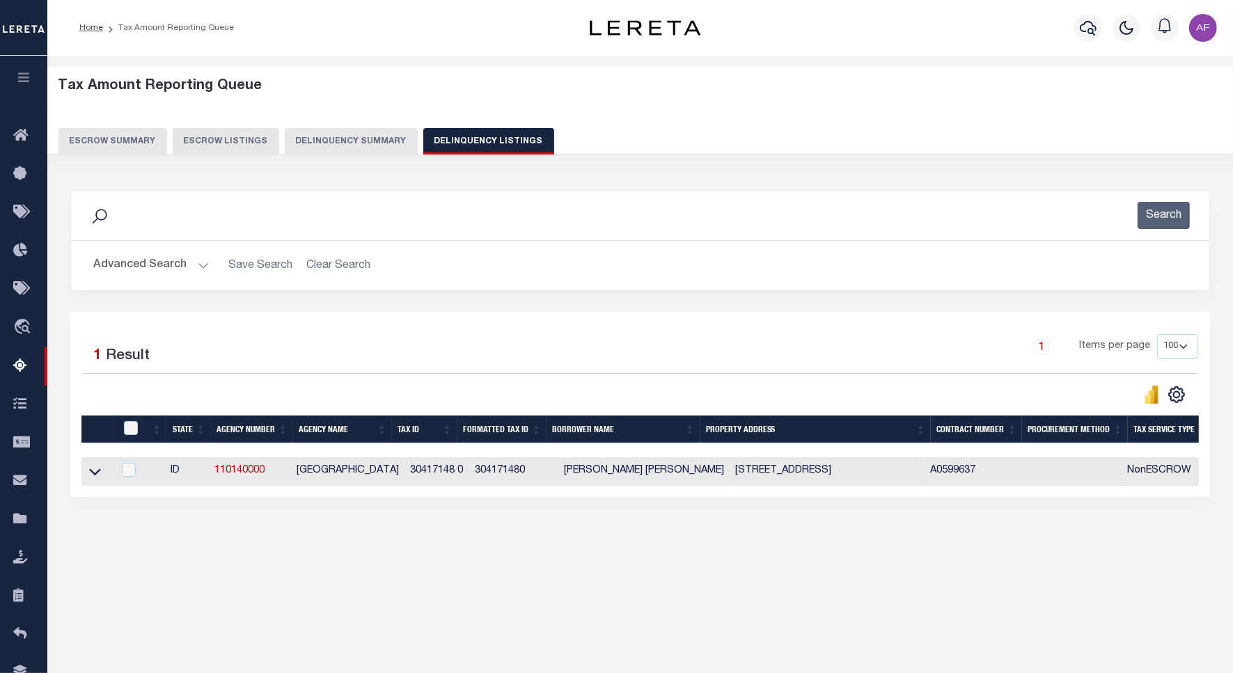
click at [120, 275] on button "Advanced Search" at bounding box center [151, 265] width 116 height 27
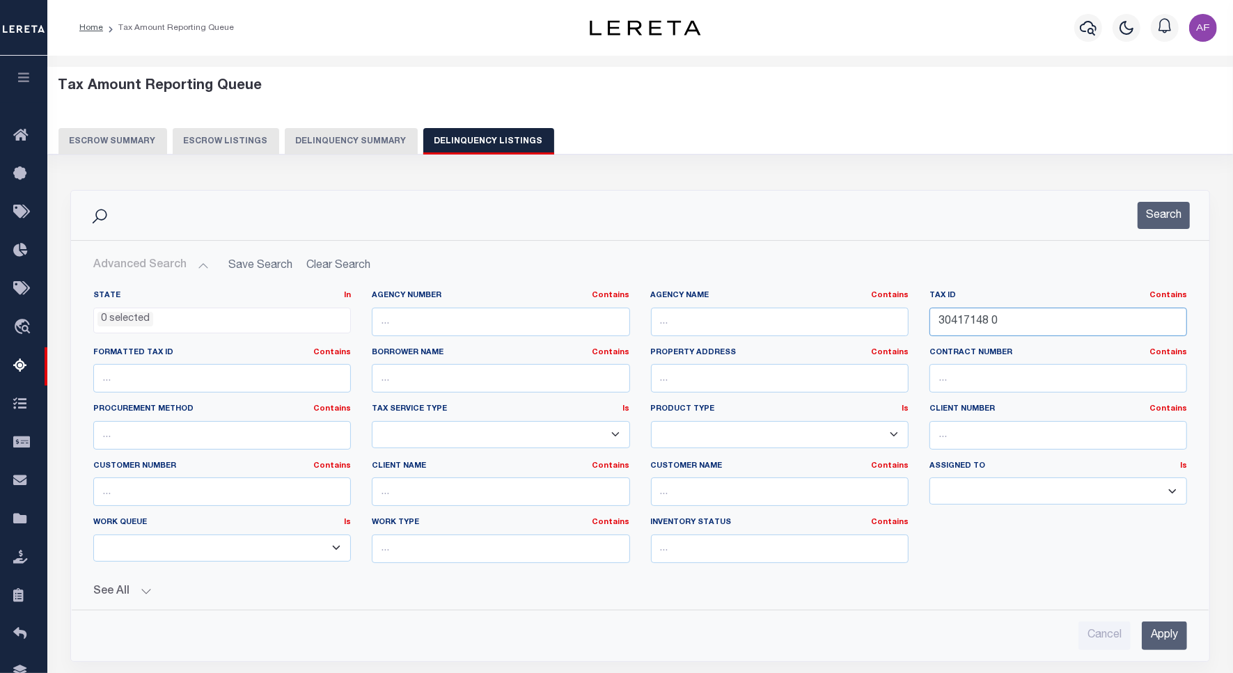
drag, startPoint x: 1009, startPoint y: 320, endPoint x: 869, endPoint y: 318, distance: 140.6
click at [869, 318] on div "State In In AK AL AR AZ CA CO CT DC DE FL GA GU HI IA ID IL IN KS KY LA MA MD M…" at bounding box center [640, 432] width 1115 height 284
paste input "67"
type input "30417167 0"
click at [1170, 218] on button "Search" at bounding box center [1164, 215] width 52 height 27
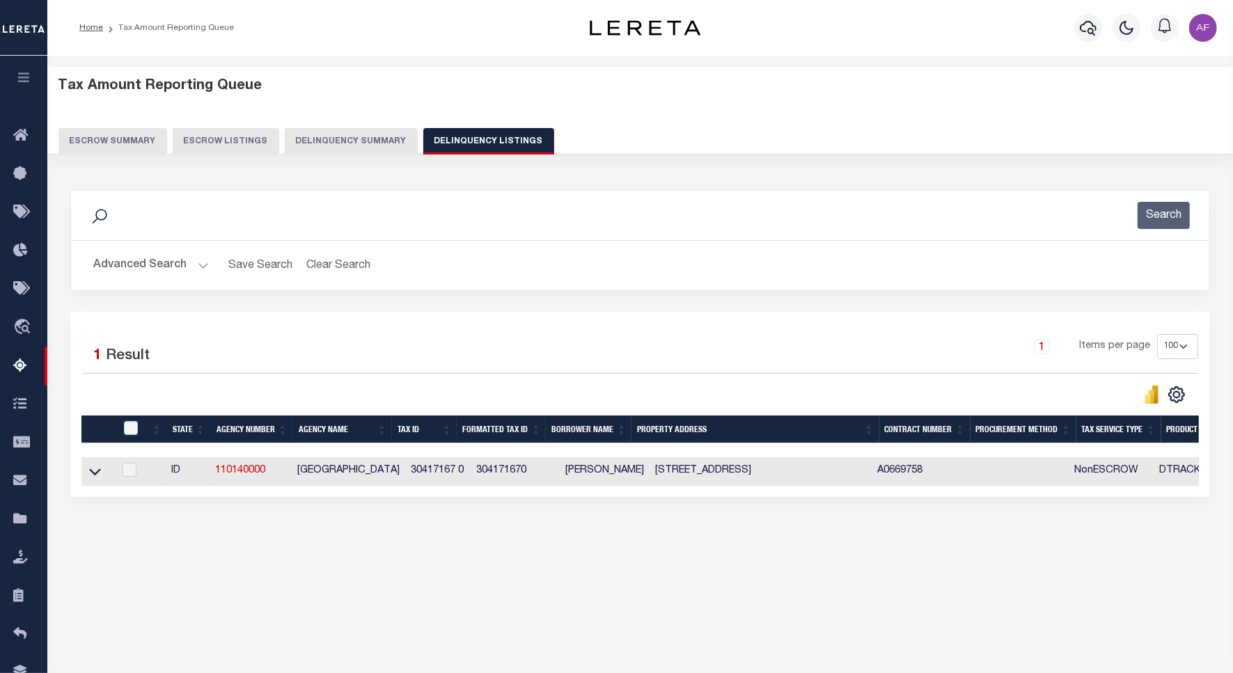
click at [86, 474] on td at bounding box center [97, 471] width 32 height 29
checkbox input "true"
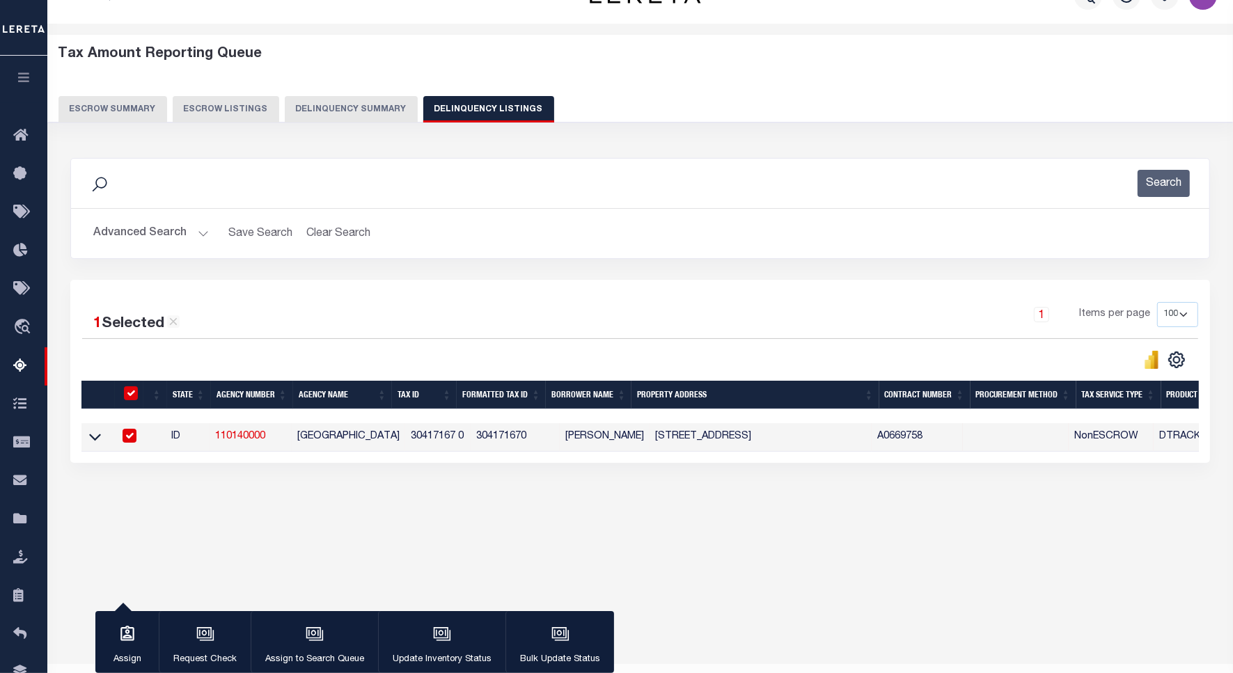
scroll to position [64, 0]
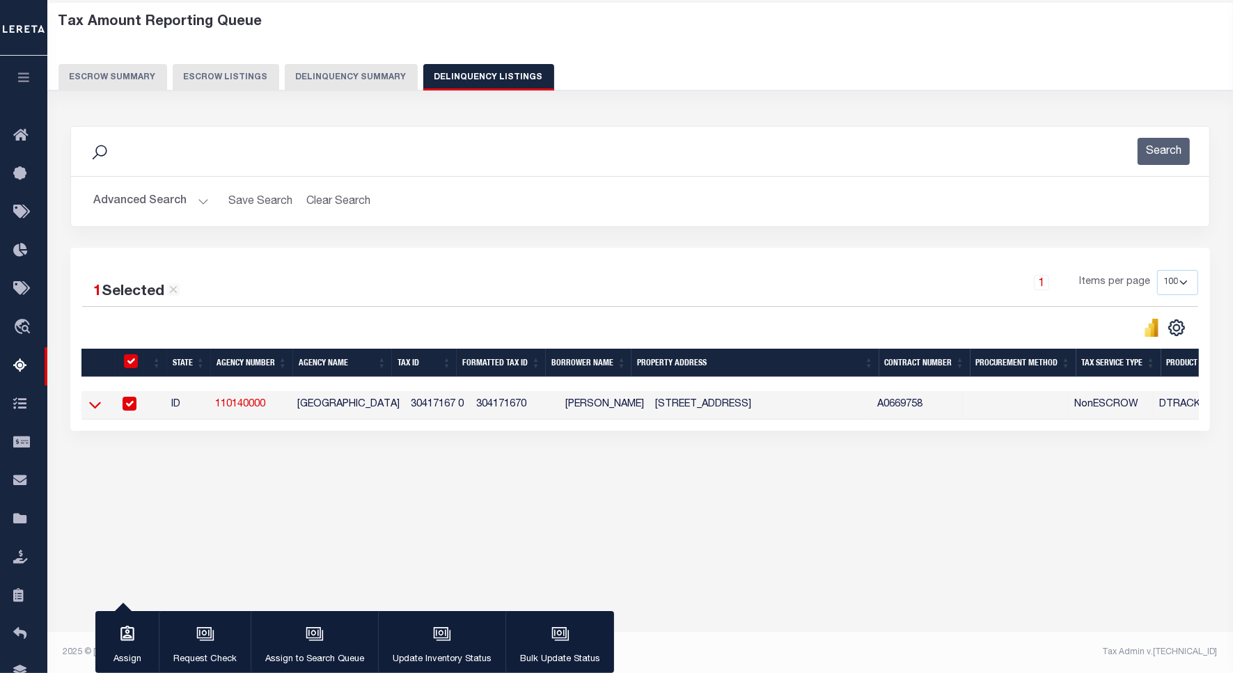
click at [97, 406] on icon at bounding box center [95, 404] width 12 height 15
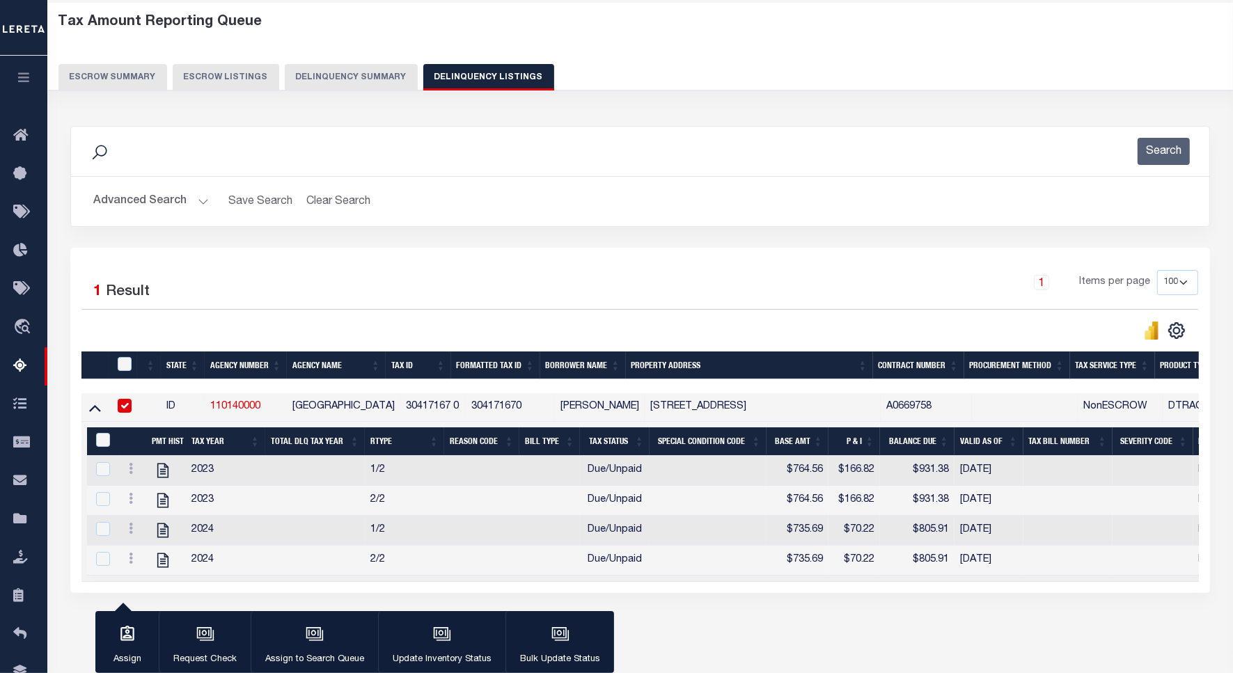
scroll to position [127, 0]
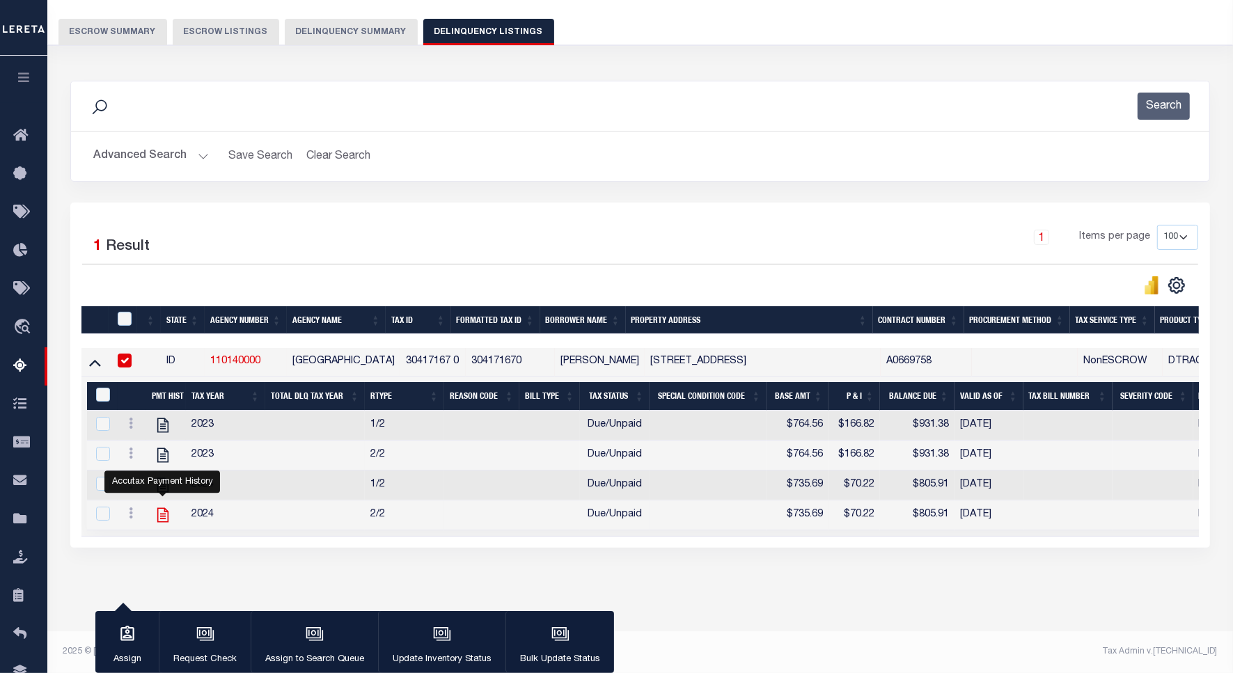
click at [162, 506] on icon "" at bounding box center [163, 515] width 18 height 18
checkbox input "true"
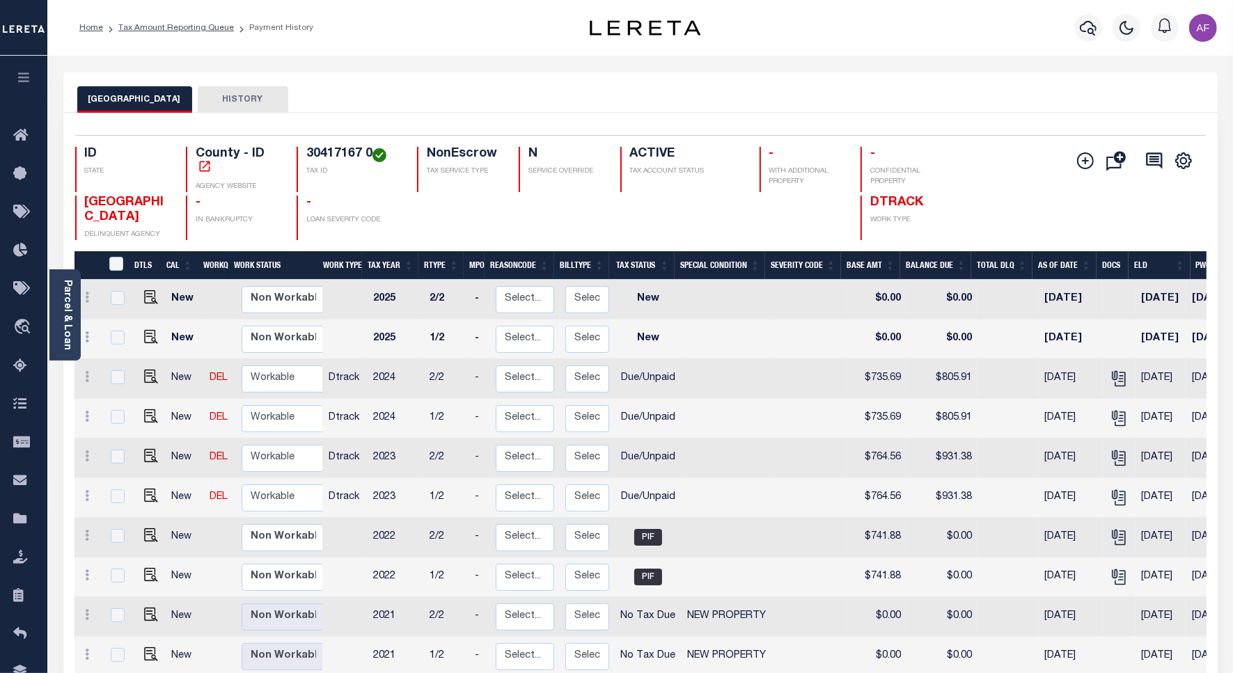
scroll to position [4, 0]
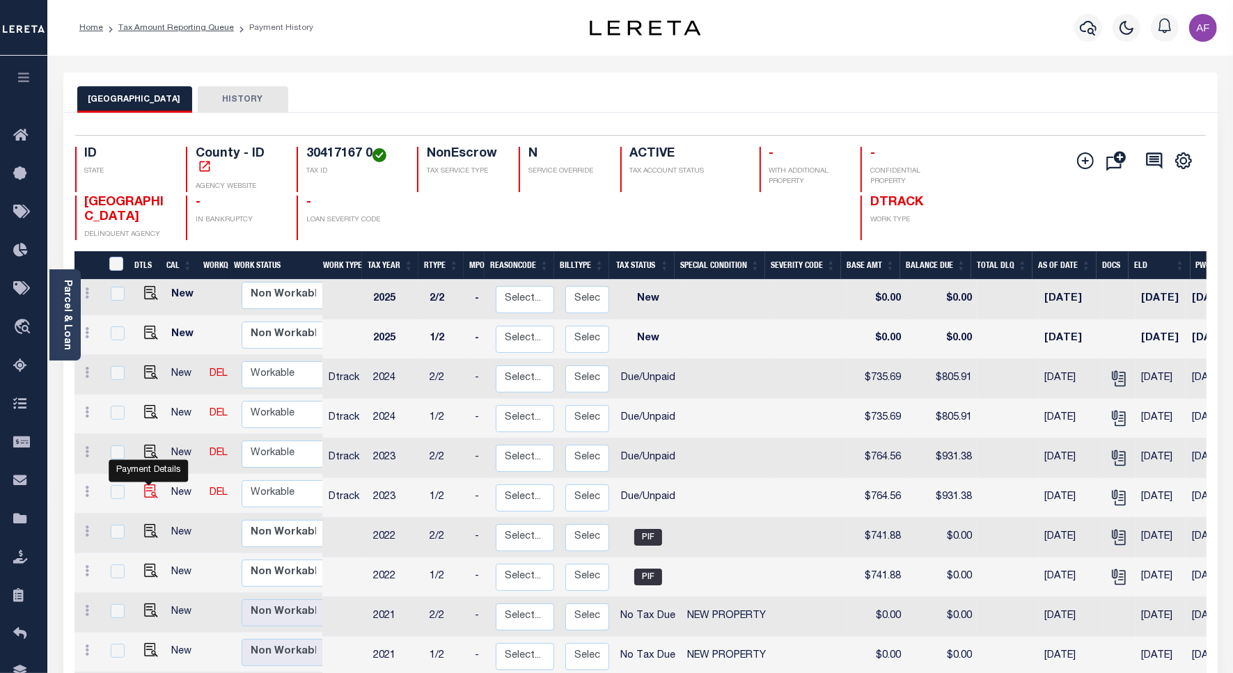
click at [150, 494] on img "" at bounding box center [151, 492] width 14 height 14
checkbox input "true"
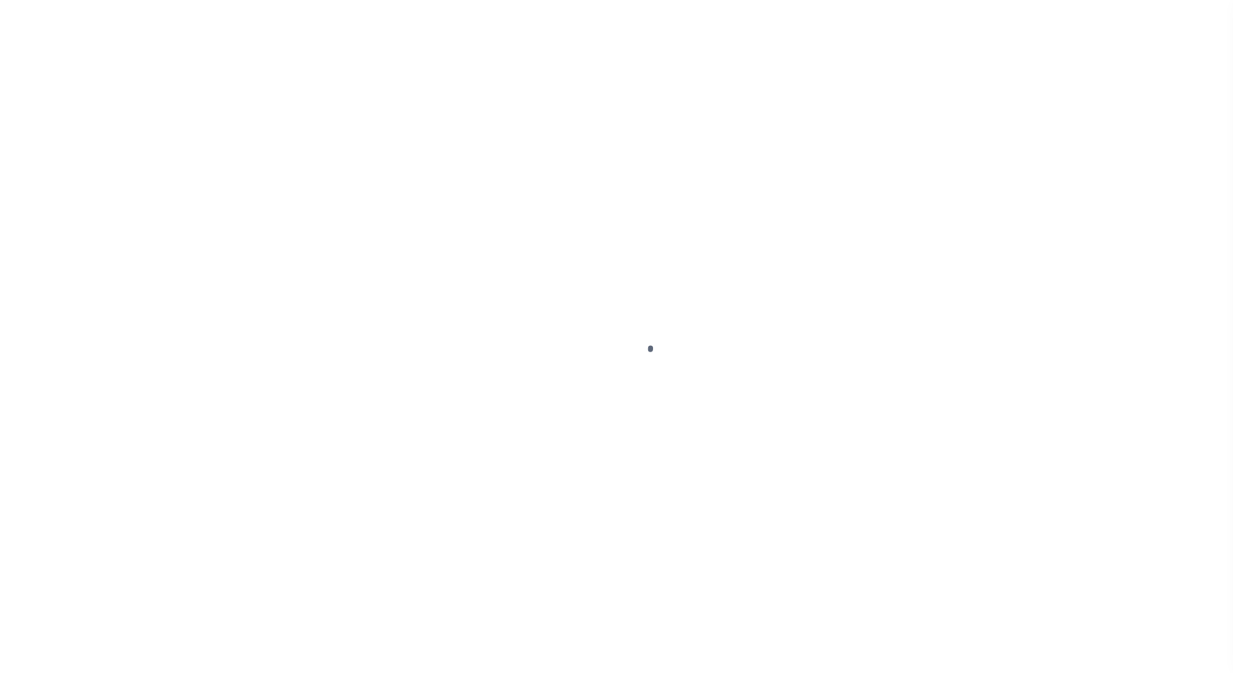
select select "DUE"
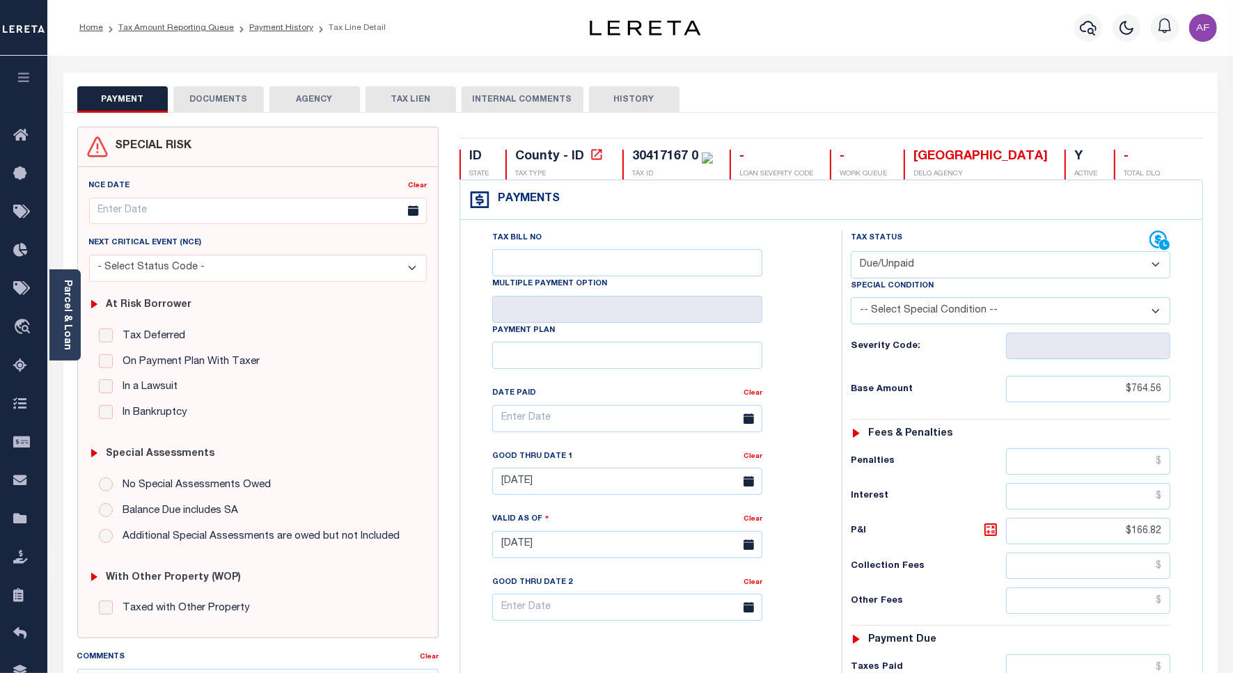
scroll to position [359, 0]
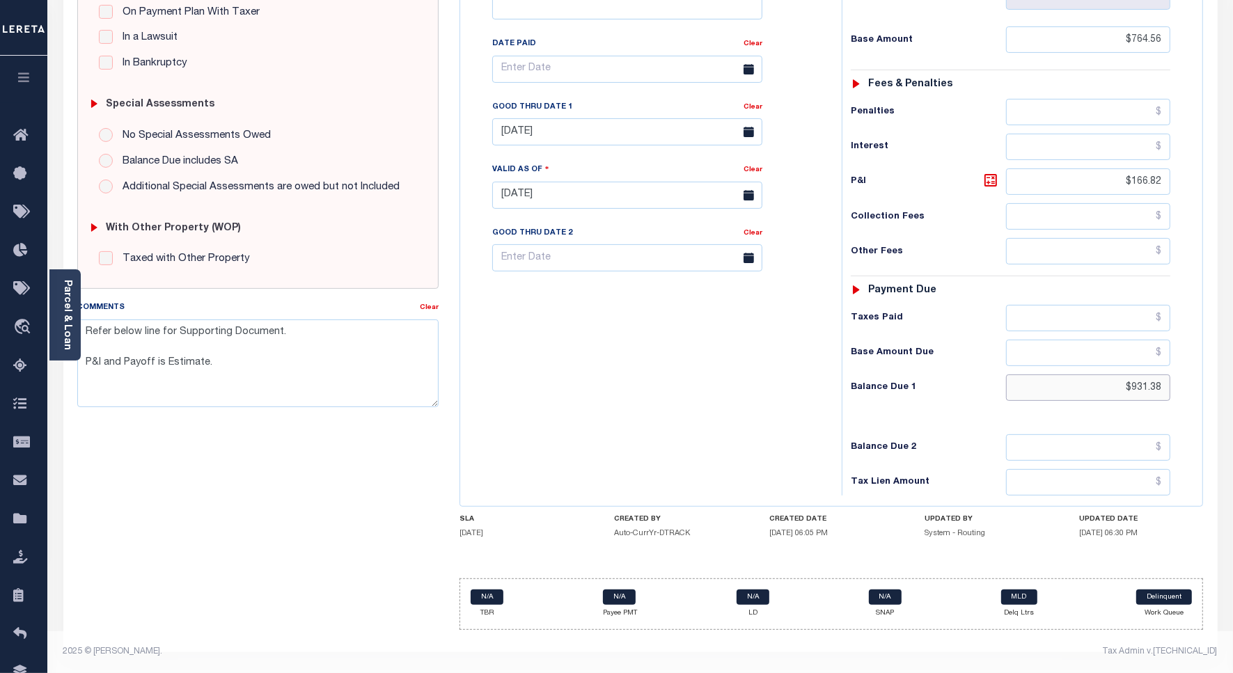
click at [1142, 384] on input "$931.38" at bounding box center [1088, 388] width 164 height 26
paste input "43.43"
type input "$943.43"
type input "[DATE]"
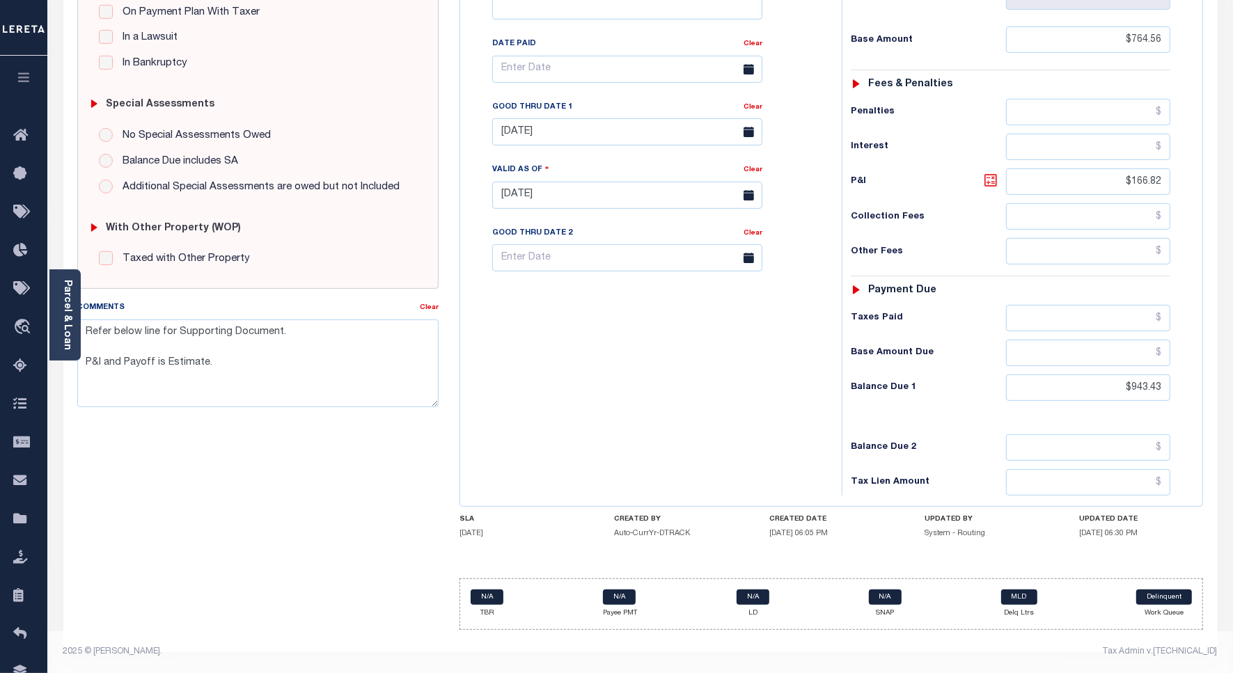
click at [989, 176] on icon at bounding box center [990, 180] width 17 height 17
type input "$178.87"
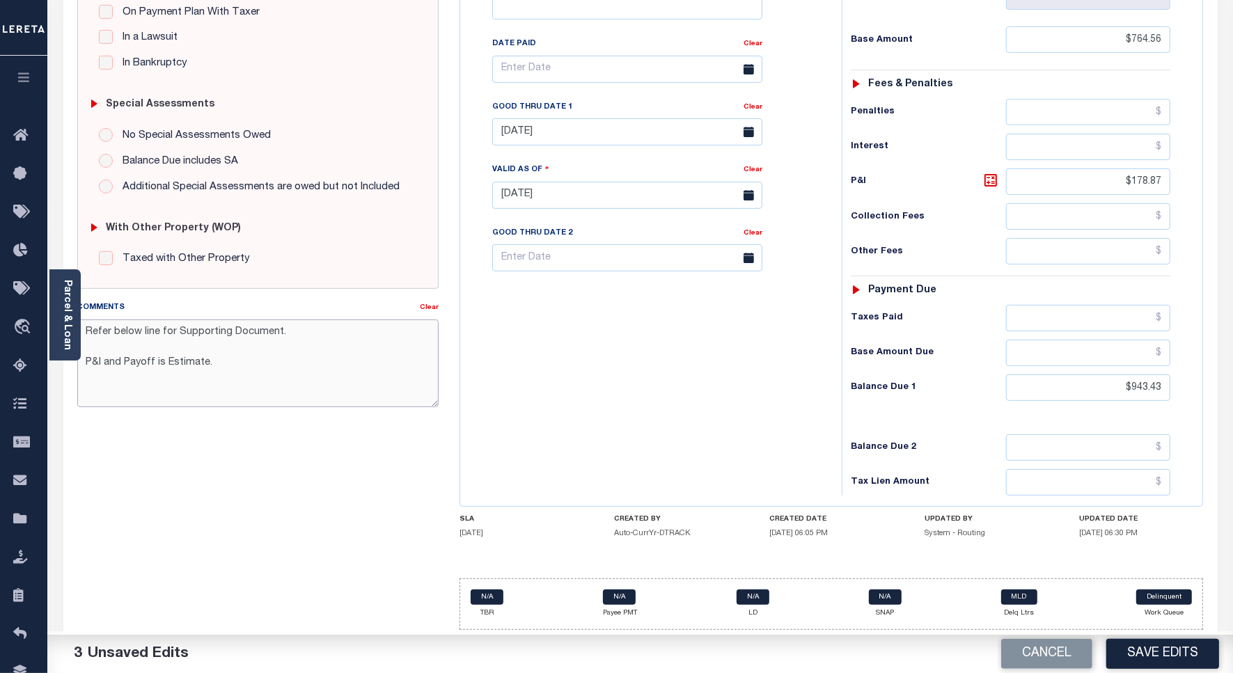
click at [88, 320] on textarea "Refer below line for Supporting Document. P&I and Payoff is Estimate." at bounding box center [257, 364] width 361 height 88
click at [91, 320] on textarea "Refer below line for Supporting Document. P&I and Payoff is Estimate." at bounding box center [257, 364] width 361 height 88
paste textarea "please refer document in 2024/2 inst tax line"
type textarea "please refer document in 2024/2 inst tax line Refer below line for Supporting D…"
click at [1175, 654] on button "Save Edits" at bounding box center [1162, 654] width 113 height 30
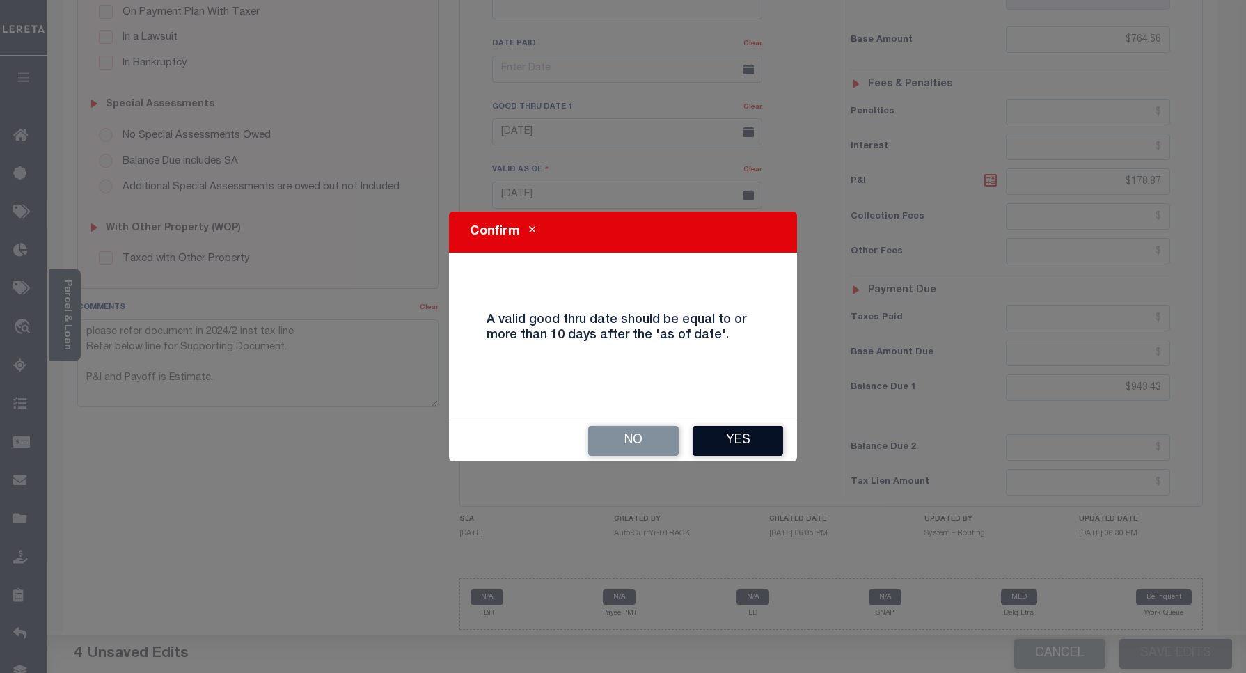
click at [736, 437] on button "Yes" at bounding box center [738, 441] width 90 height 30
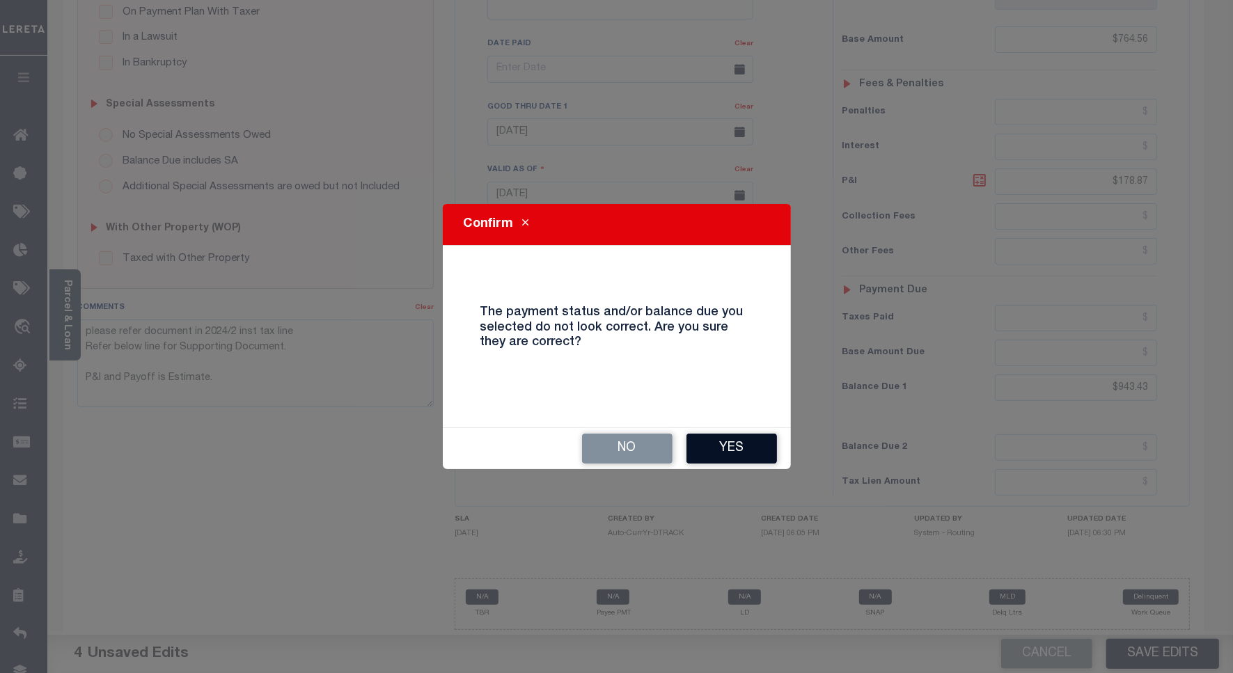
click at [733, 455] on button "Yes" at bounding box center [731, 449] width 90 height 30
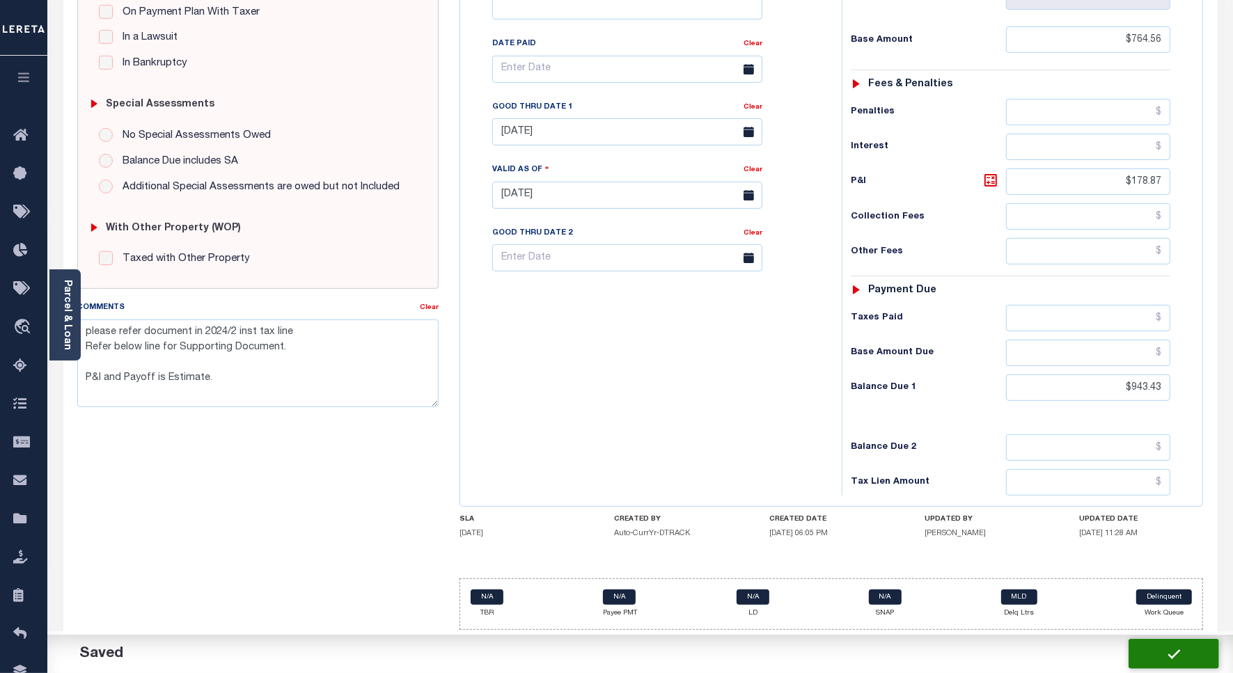
checkbox input "false"
type textarea "please refer document in 2024/2 inst tax line Refer below line for Supporting D…"
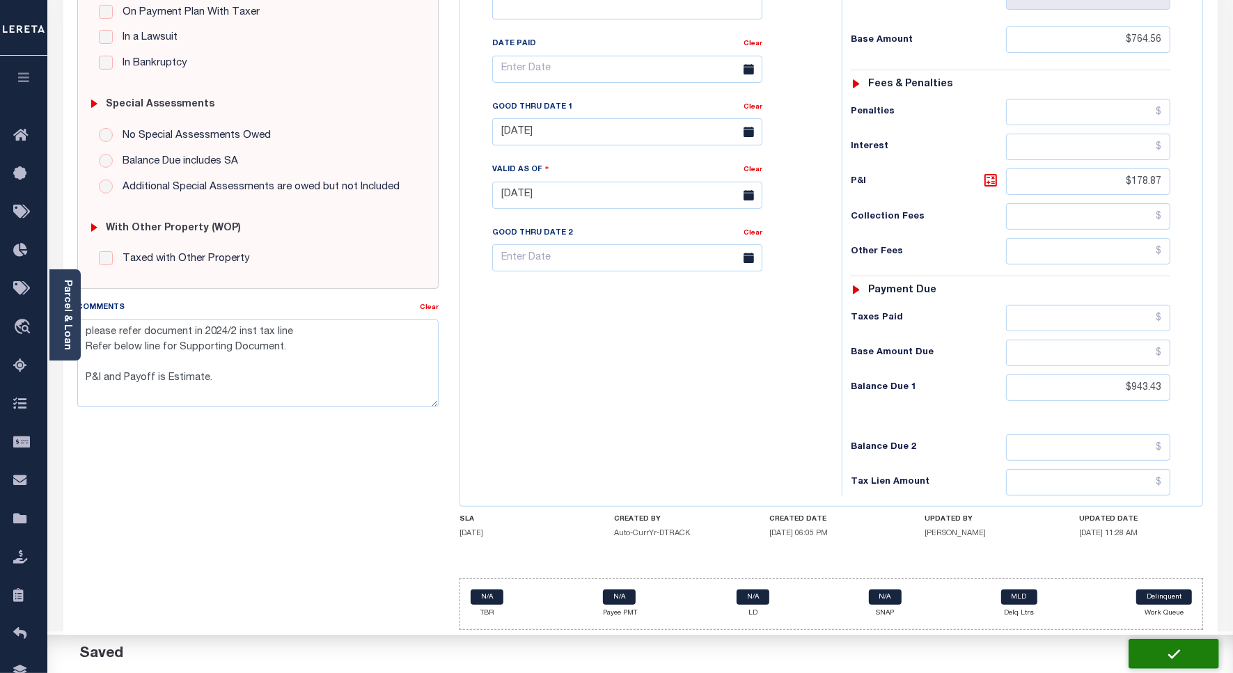
type input "$764.56"
type input "$178.87"
type input "$943.43"
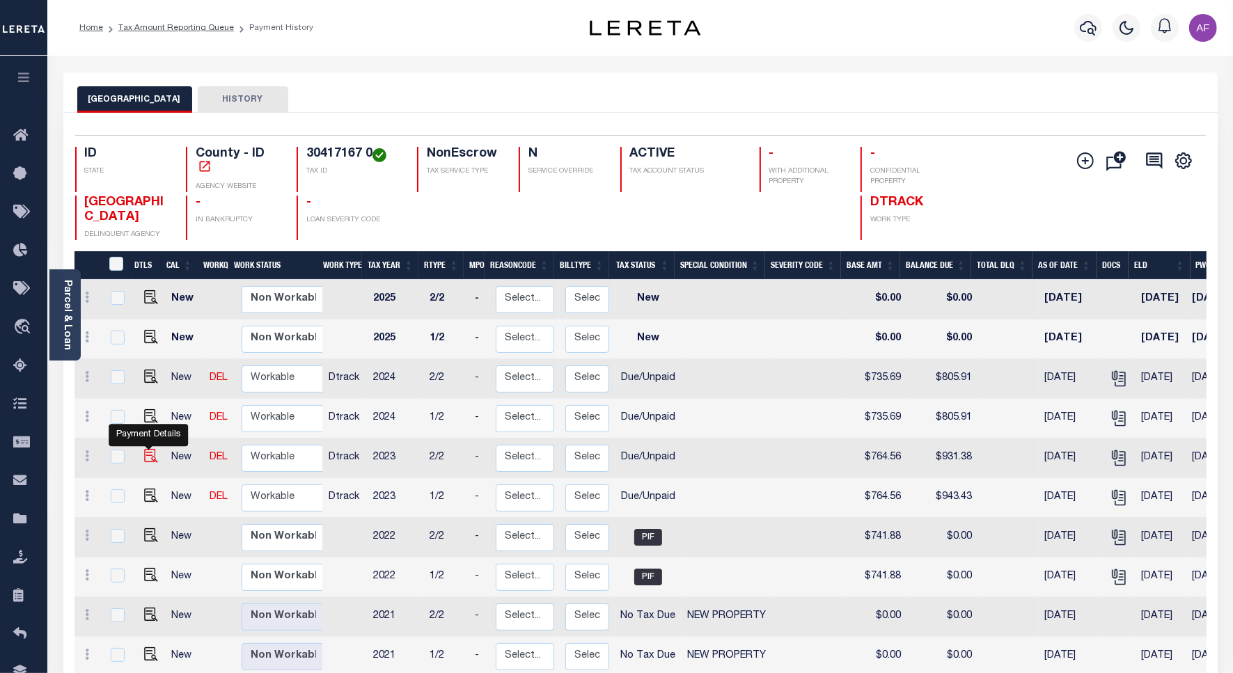
click at [150, 459] on img "" at bounding box center [151, 456] width 14 height 14
checkbox input "true"
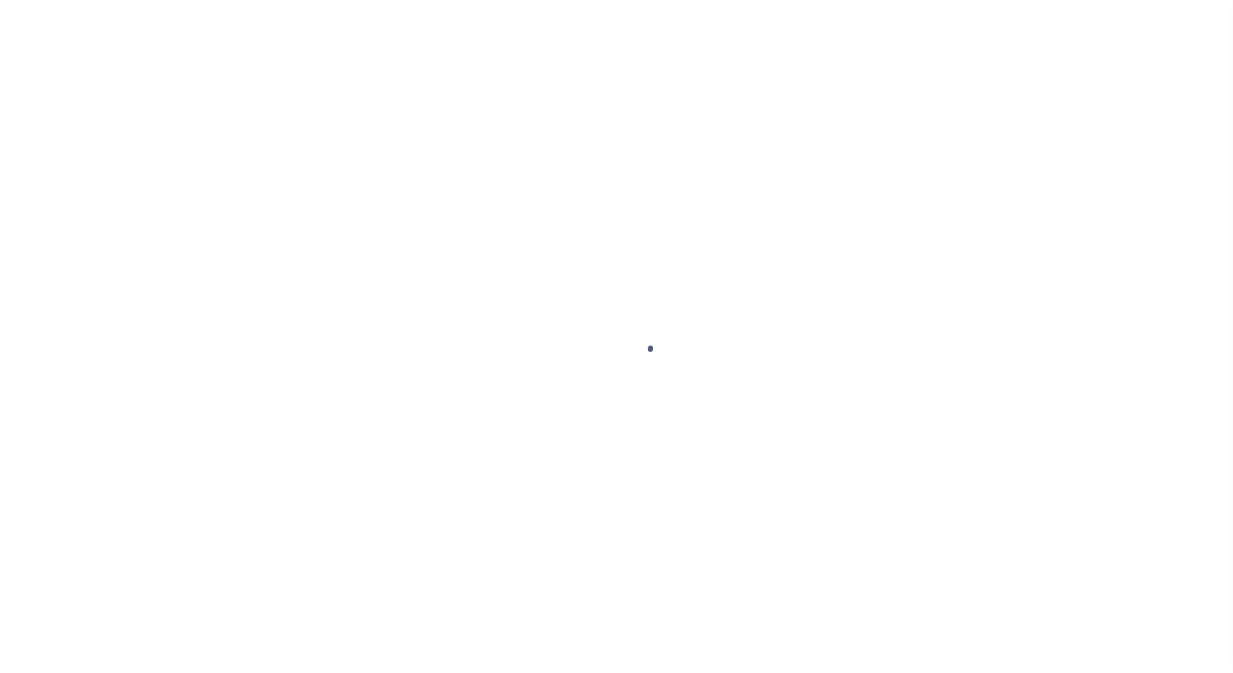
select select "DUE"
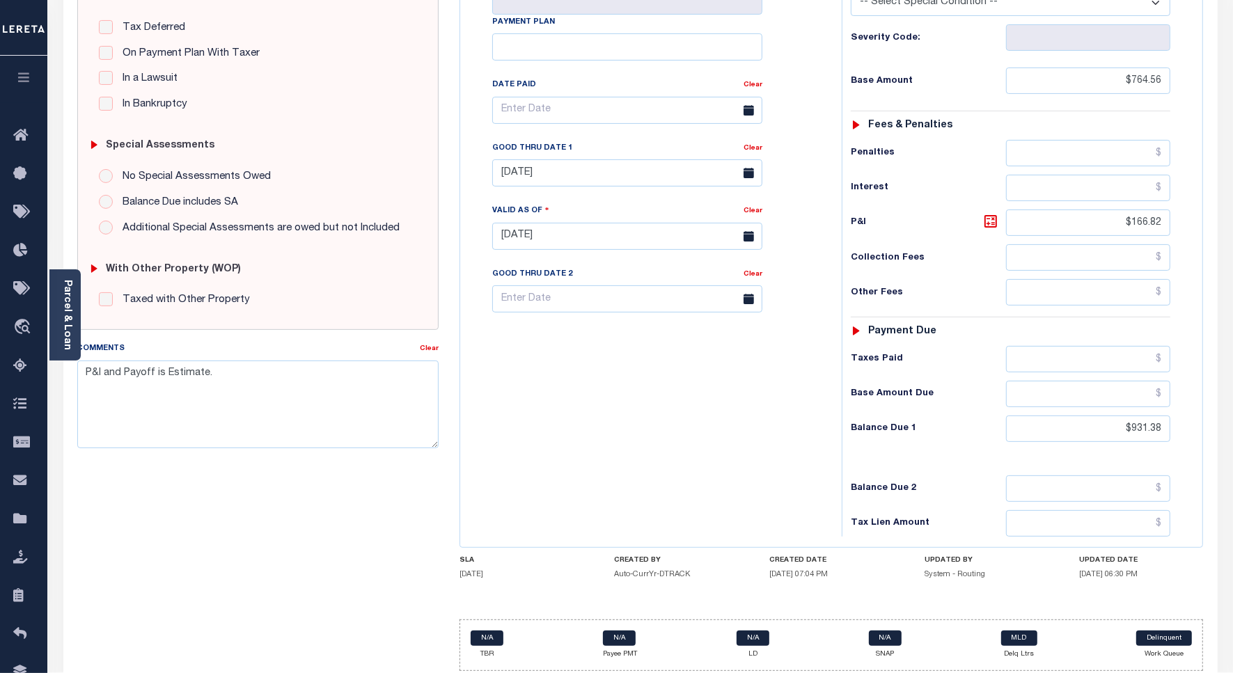
scroll to position [348, 0]
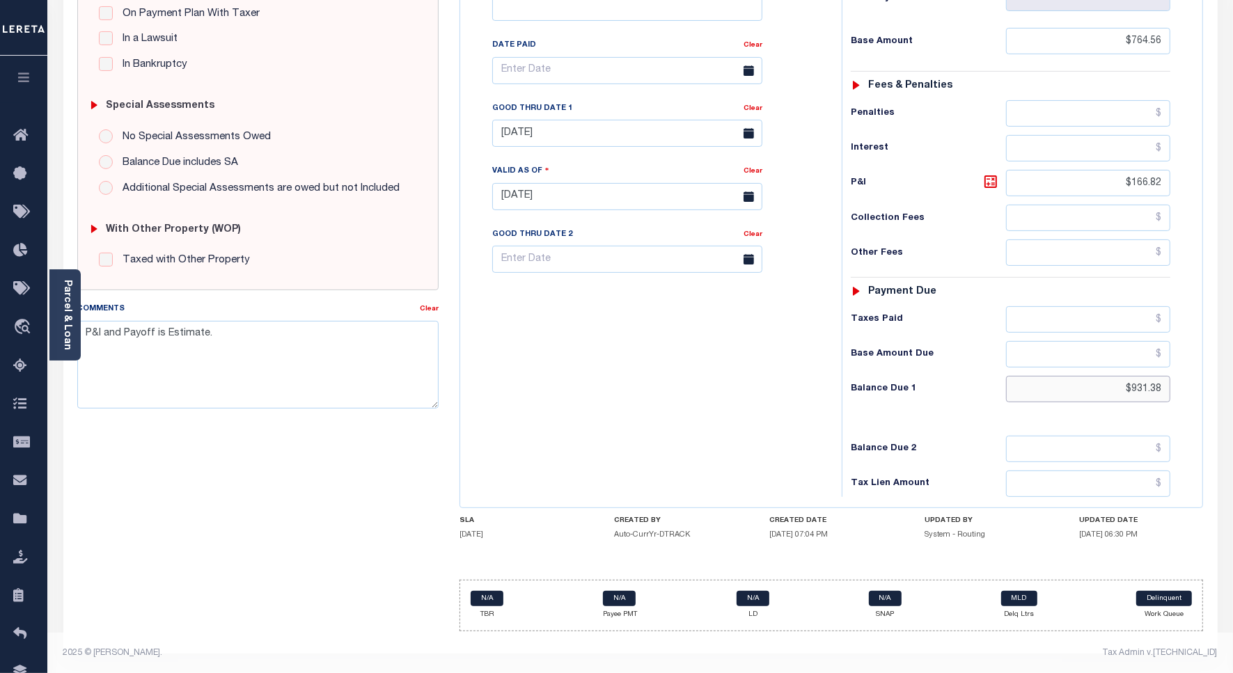
click at [1142, 391] on input "$931.38" at bounding box center [1088, 389] width 164 height 26
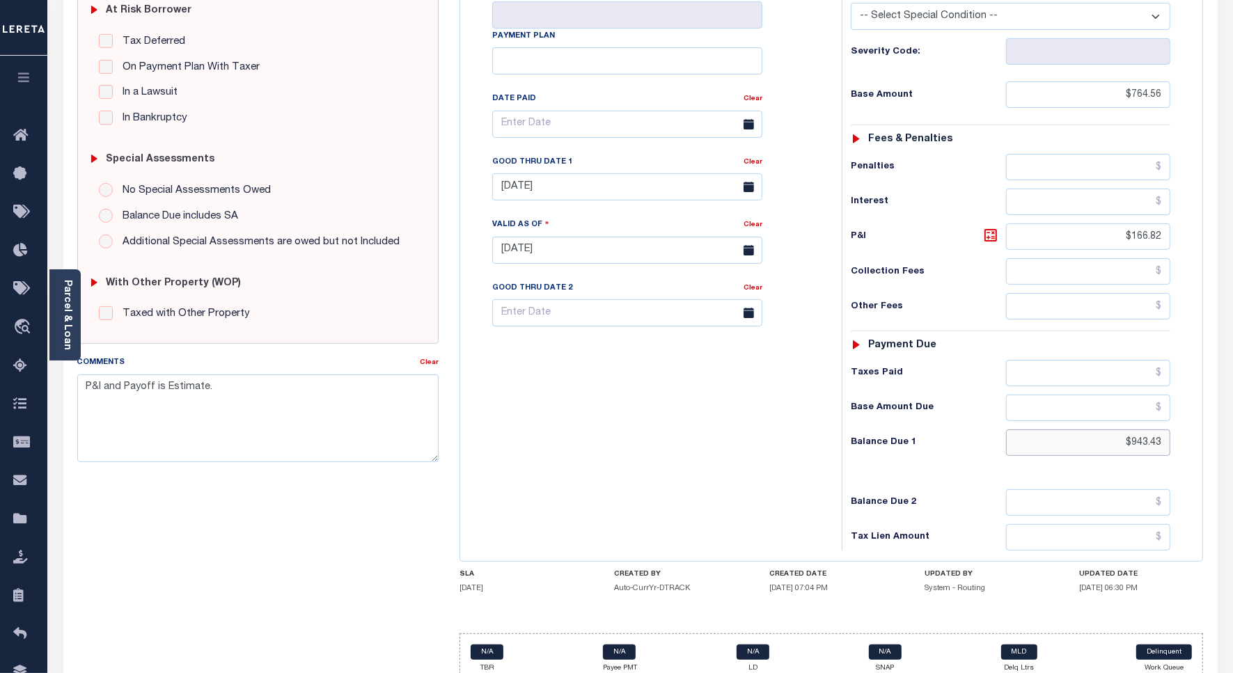
scroll to position [261, 0]
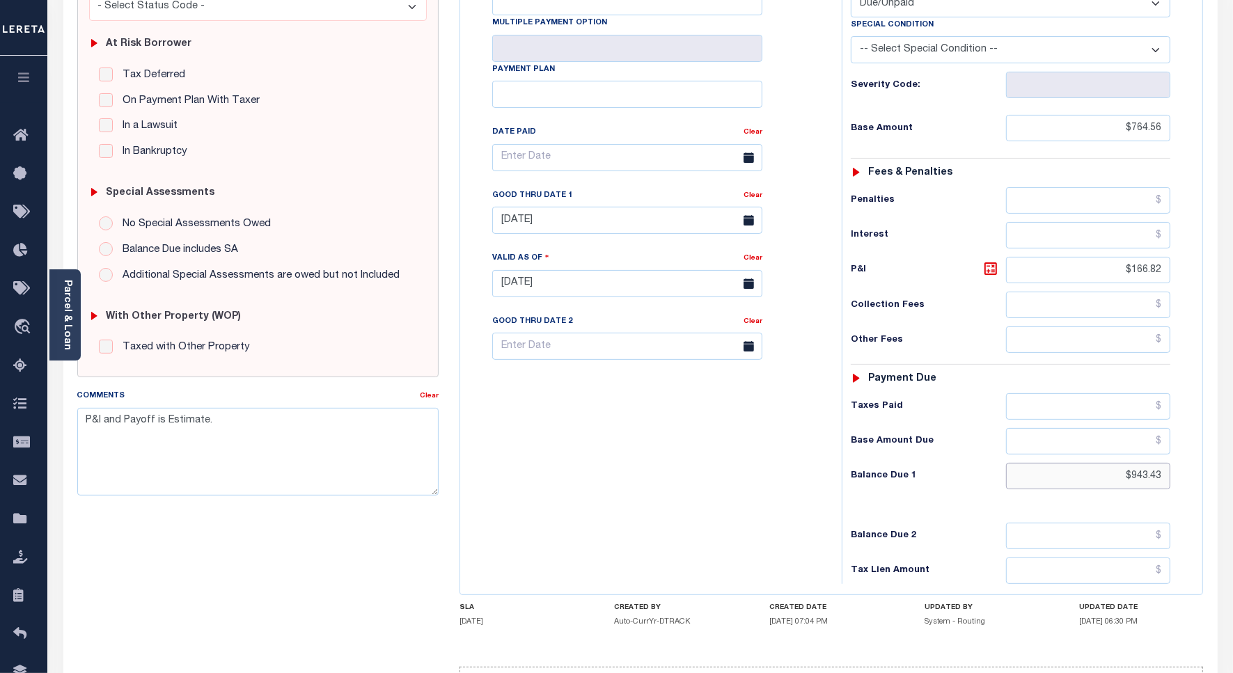
type input "$943.43"
type input "[DATE]"
click at [87, 418] on textarea "P&I and Payoff is Estimate." at bounding box center [257, 452] width 361 height 88
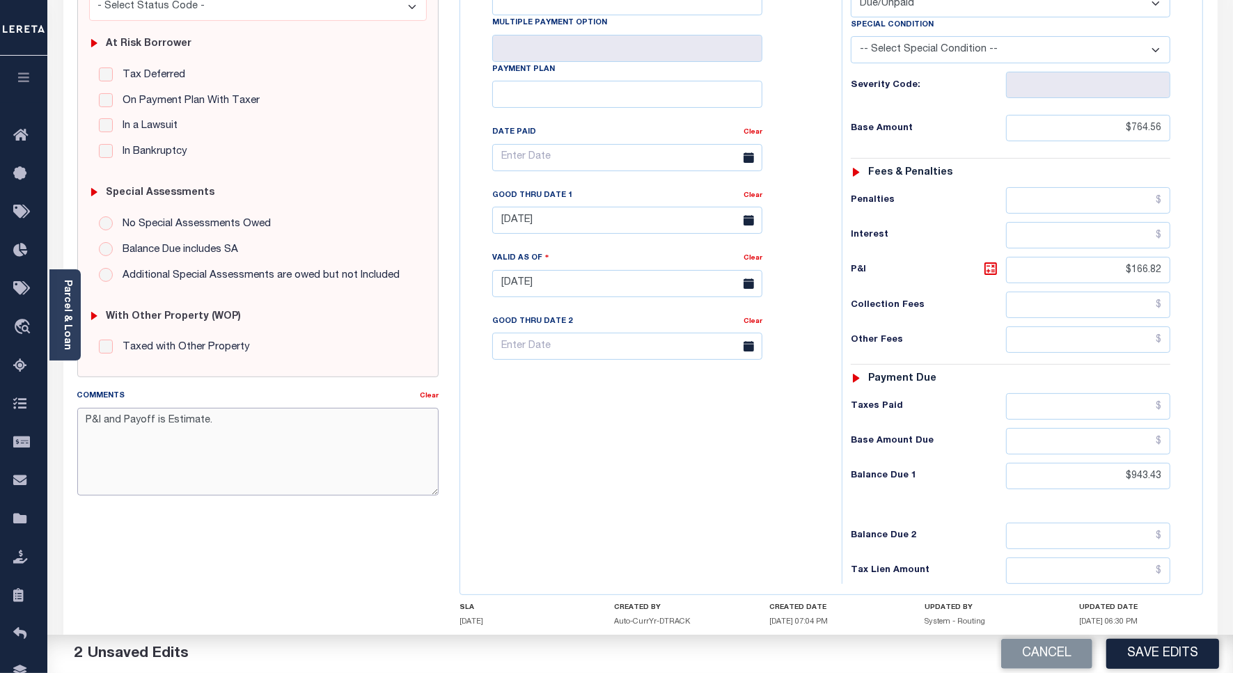
paste textarea "please refer document in 2024/2 inst tax line"
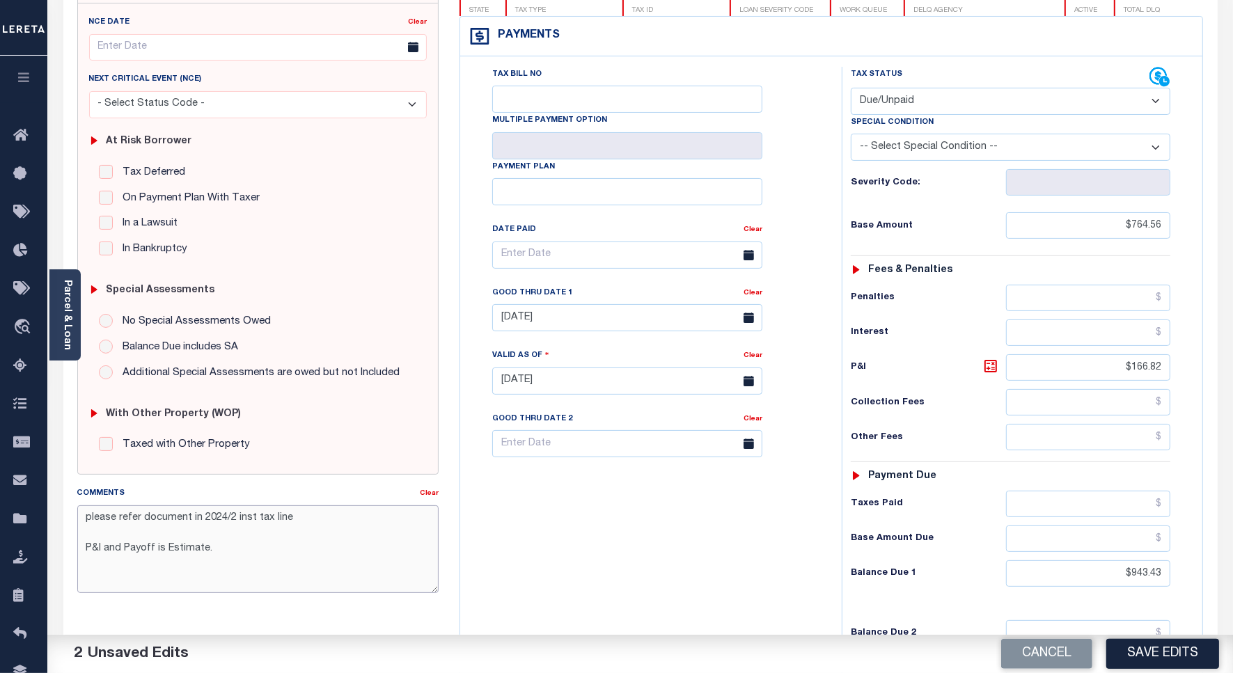
scroll to position [87, 0]
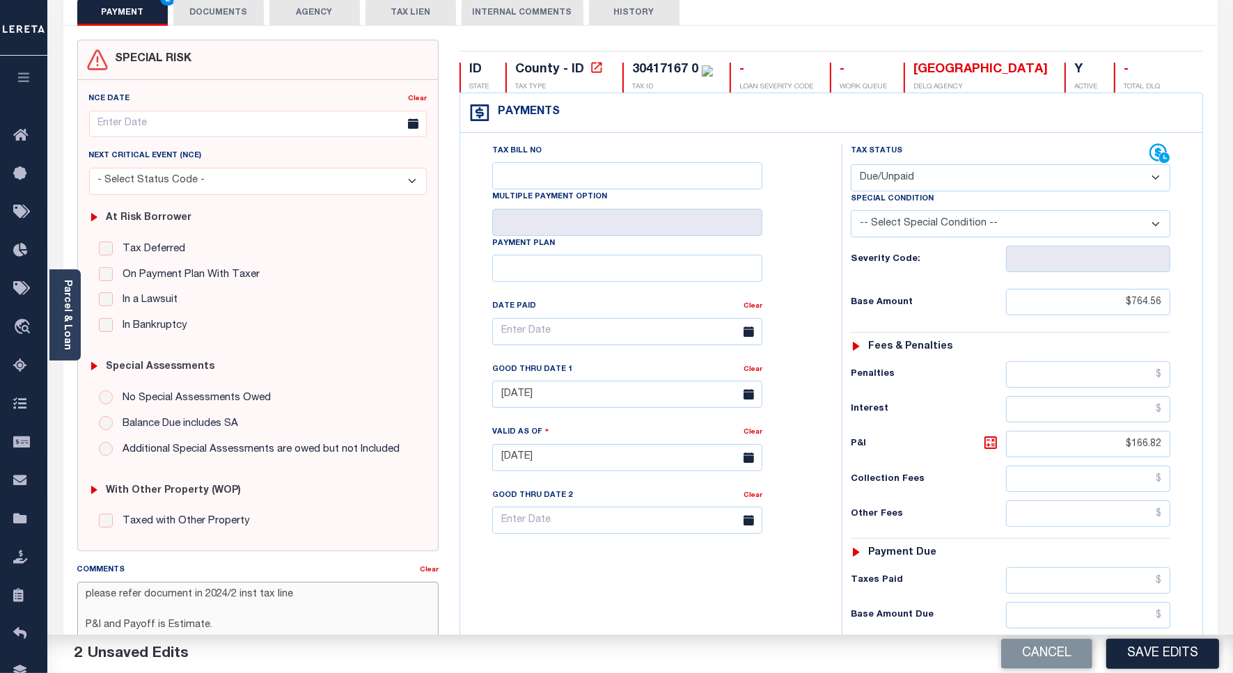
type textarea "please refer document in 2024/2 inst tax line P&I and Payoff is Estimate."
click at [530, 404] on input "08/31/2025" at bounding box center [627, 394] width 270 height 27
click at [567, 587] on span "30" at bounding box center [569, 585] width 27 height 27
type input "09/30/2025"
click at [990, 449] on icon at bounding box center [990, 442] width 17 height 17
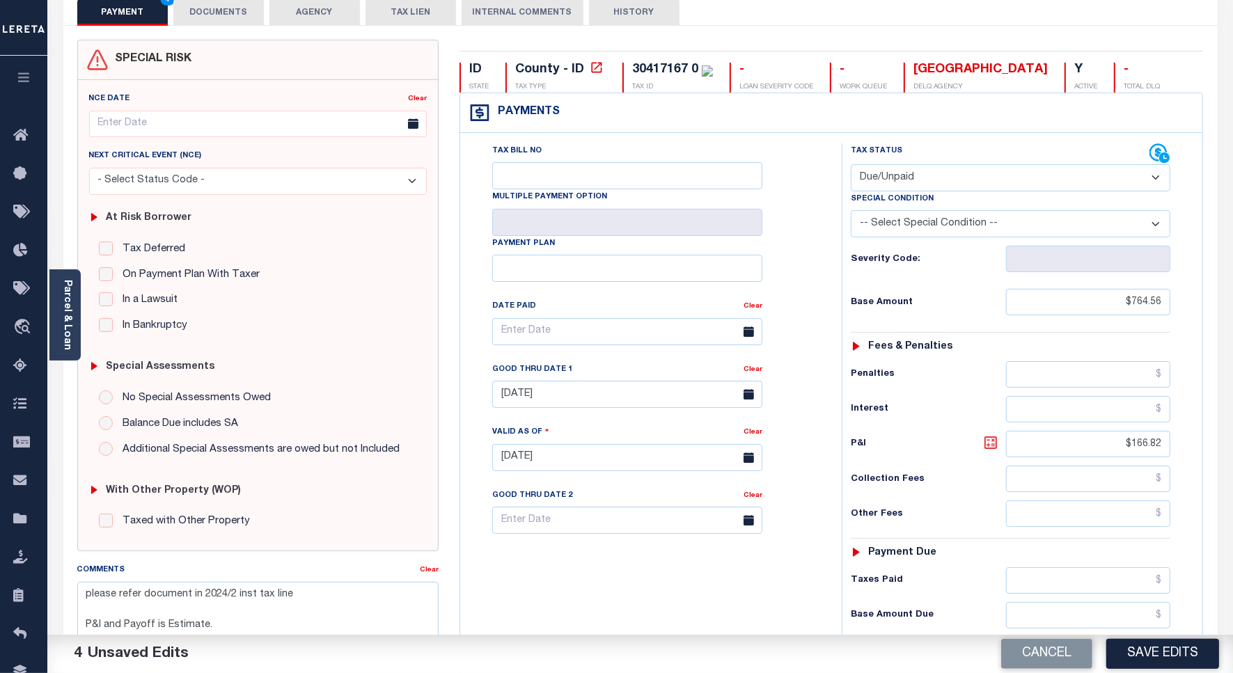
type input "$178.87"
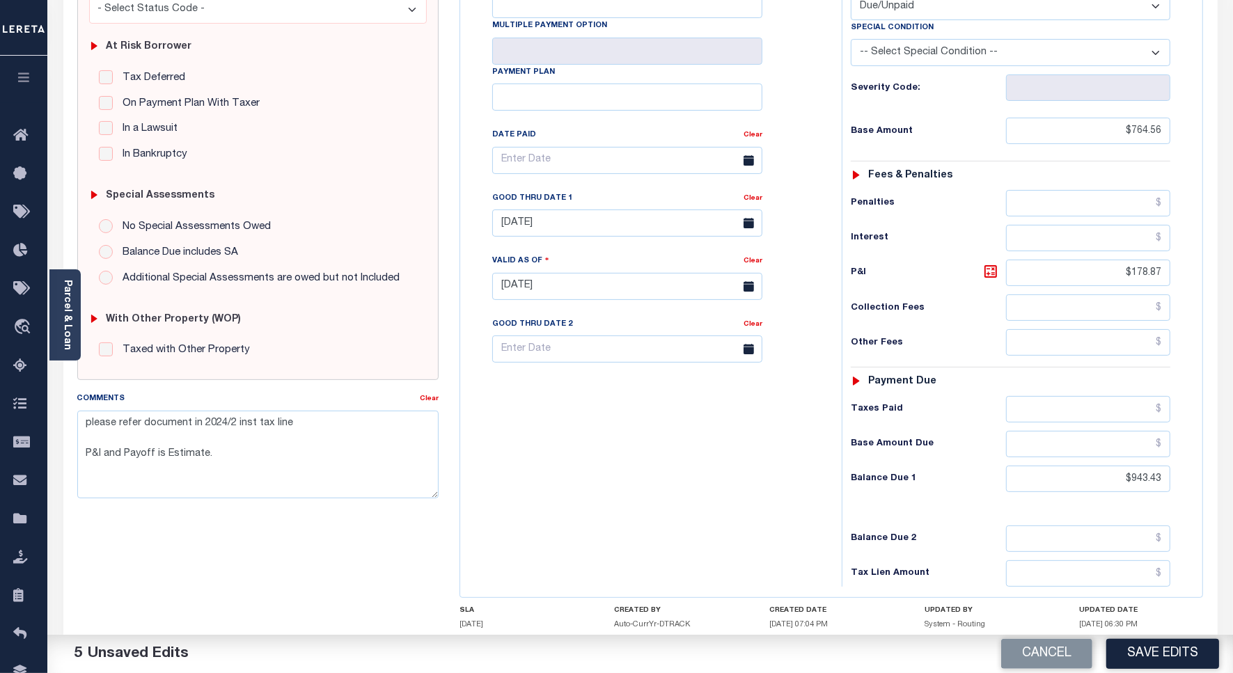
scroll to position [261, 0]
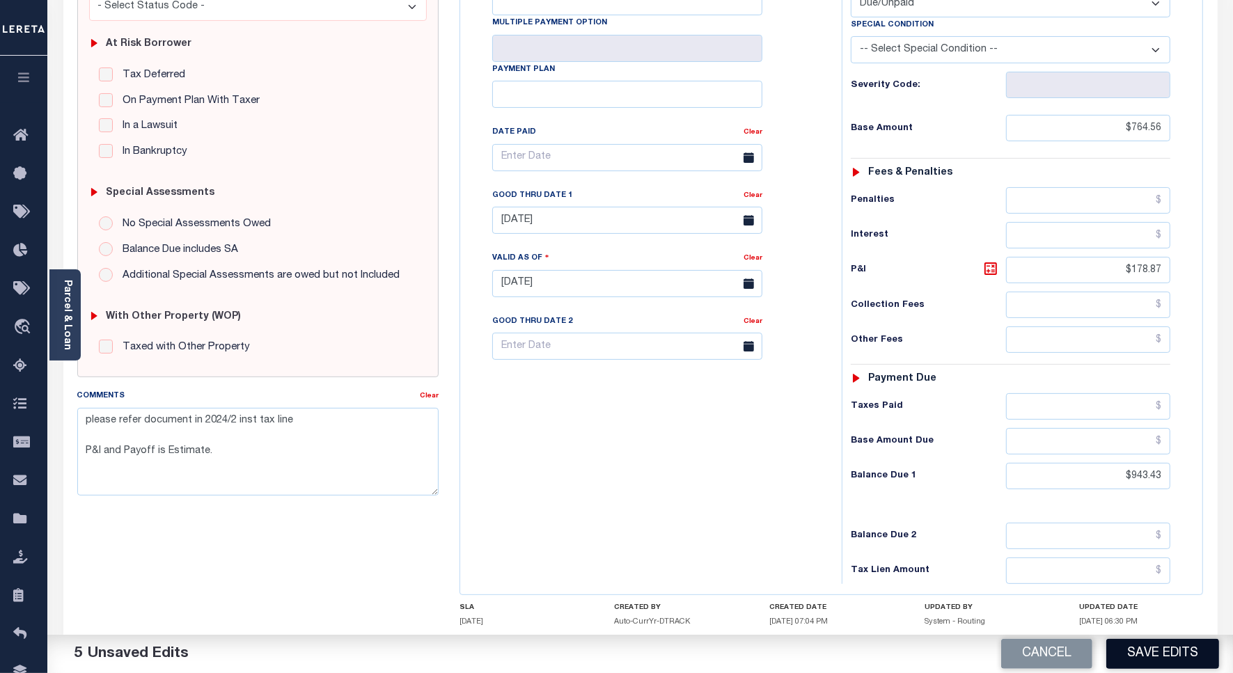
click at [1168, 656] on button "Save Edits" at bounding box center [1162, 654] width 113 height 30
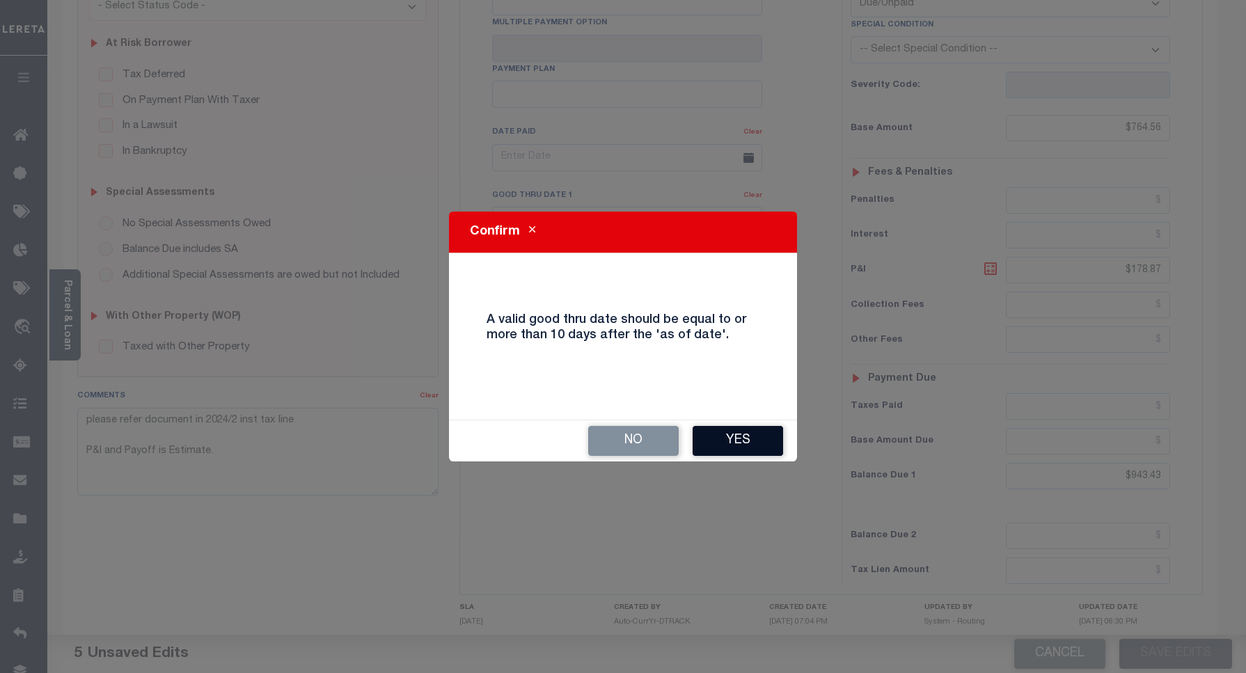
click at [743, 436] on button "Yes" at bounding box center [738, 441] width 90 height 30
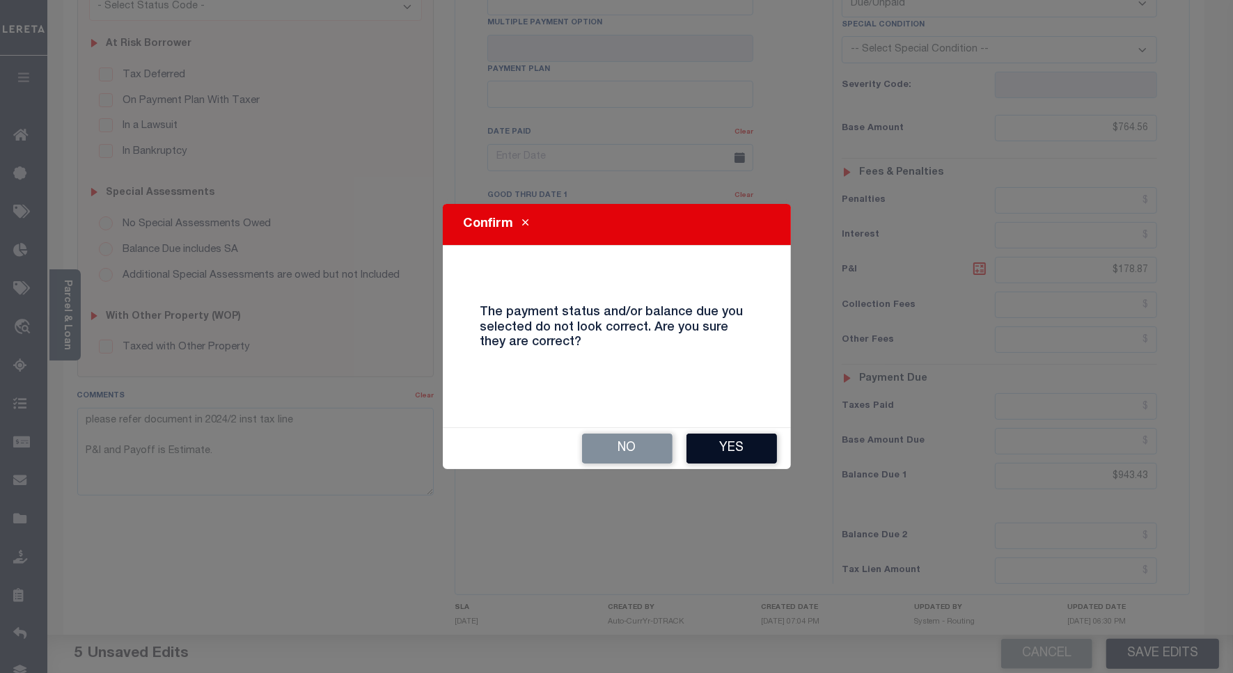
click at [742, 460] on button "Yes" at bounding box center [731, 449] width 90 height 30
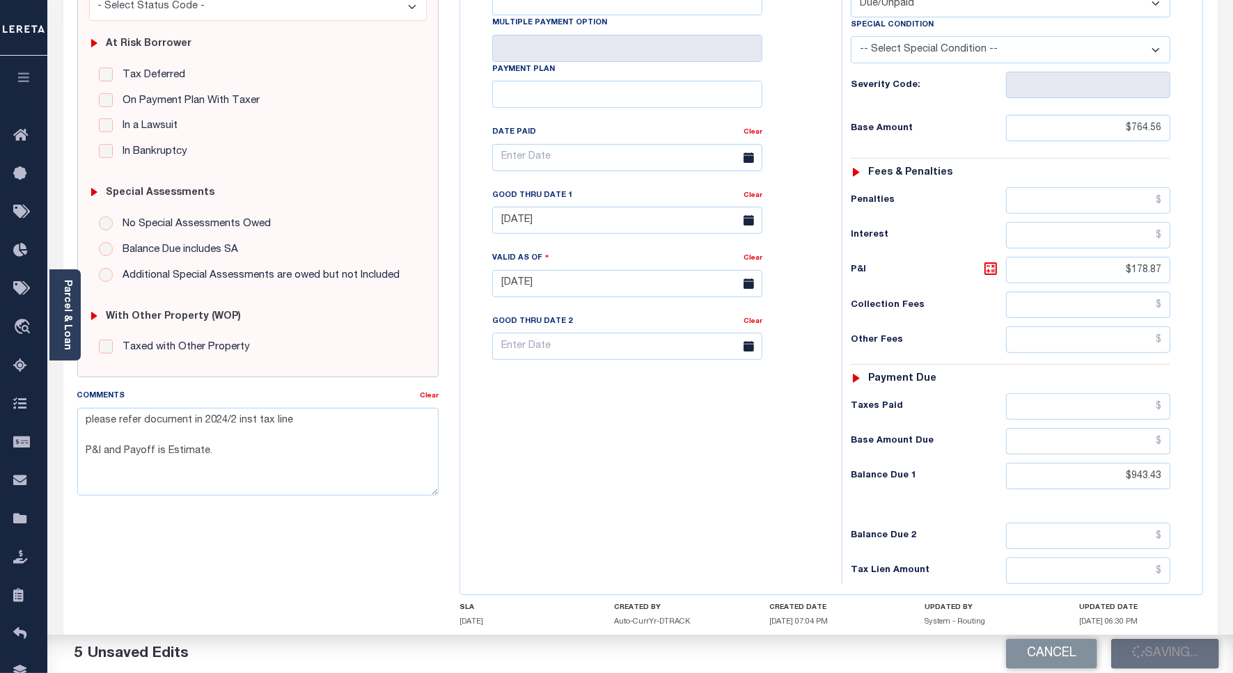
checkbox input "false"
type textarea "please refer document in 2024/2 inst tax line P&I and Payoff is Estimate."
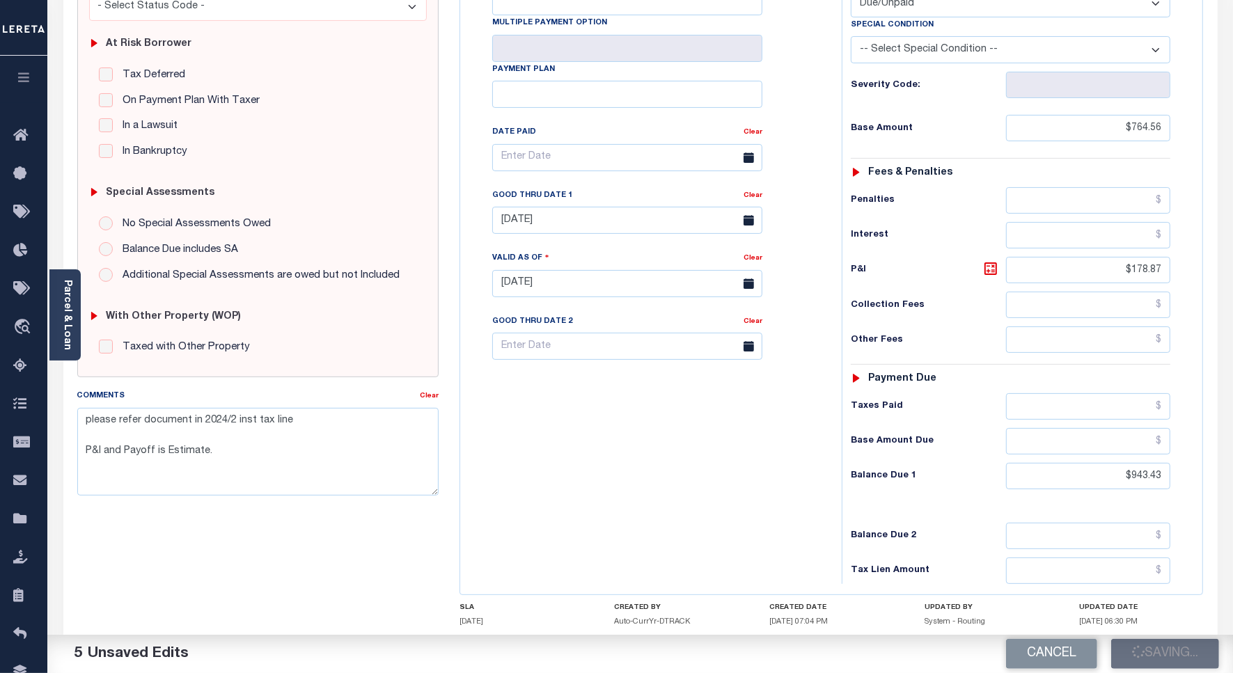
type input "$764.56"
type input "$178.87"
type input "$943.43"
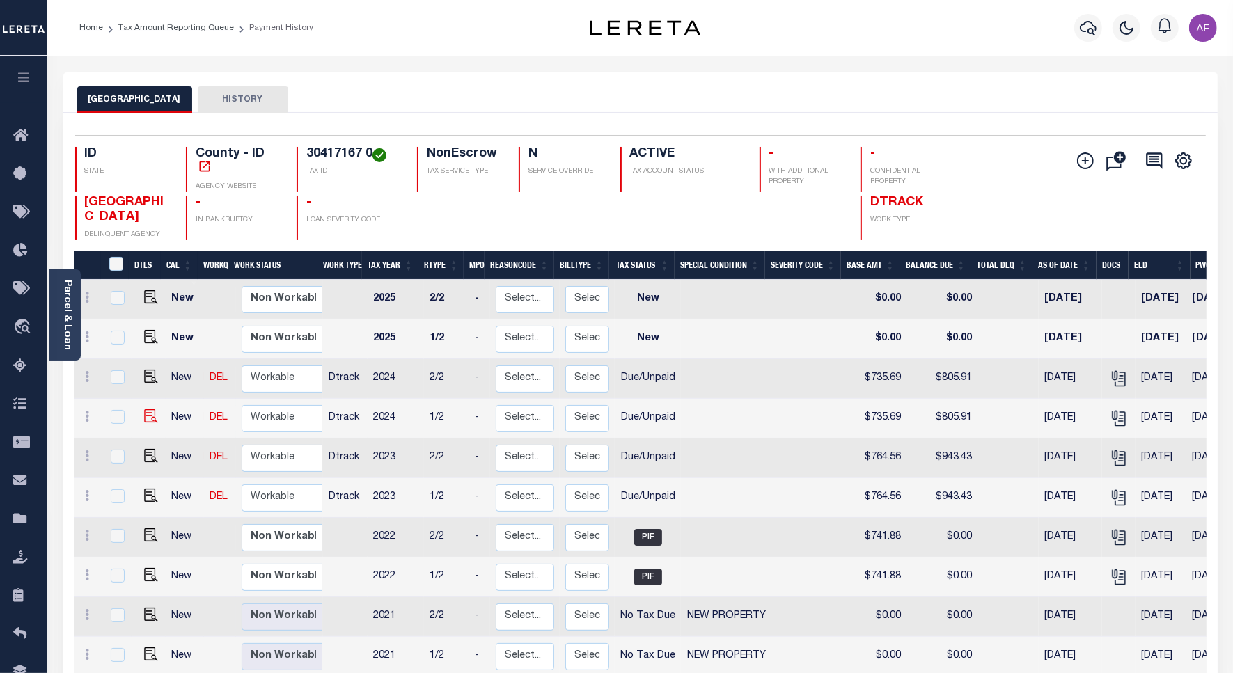
click at [144, 419] on img at bounding box center [151, 416] width 14 height 14
checkbox input "true"
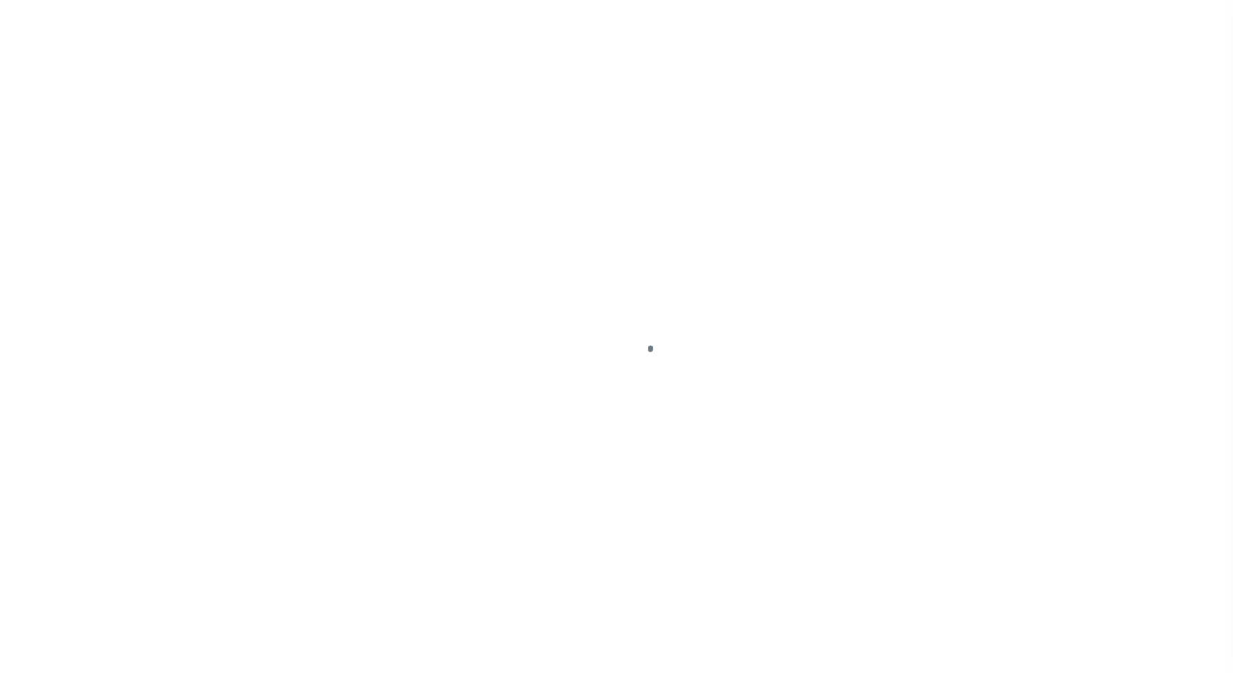
select select "DUE"
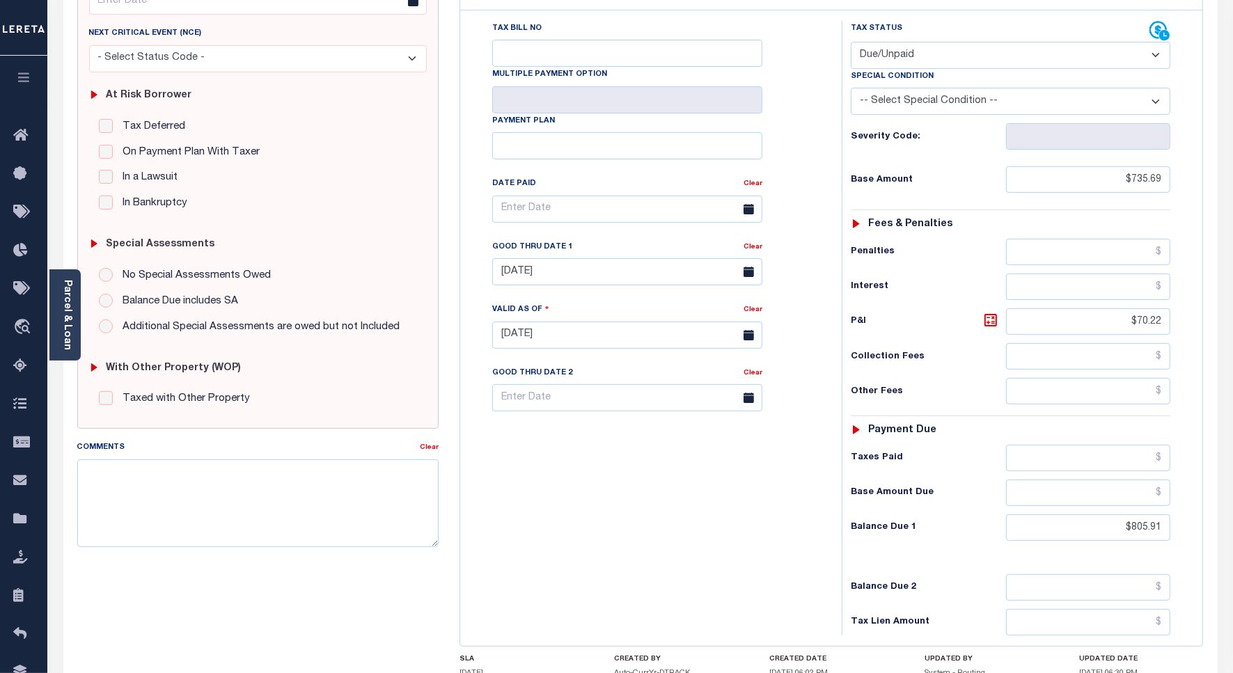
scroll to position [348, 0]
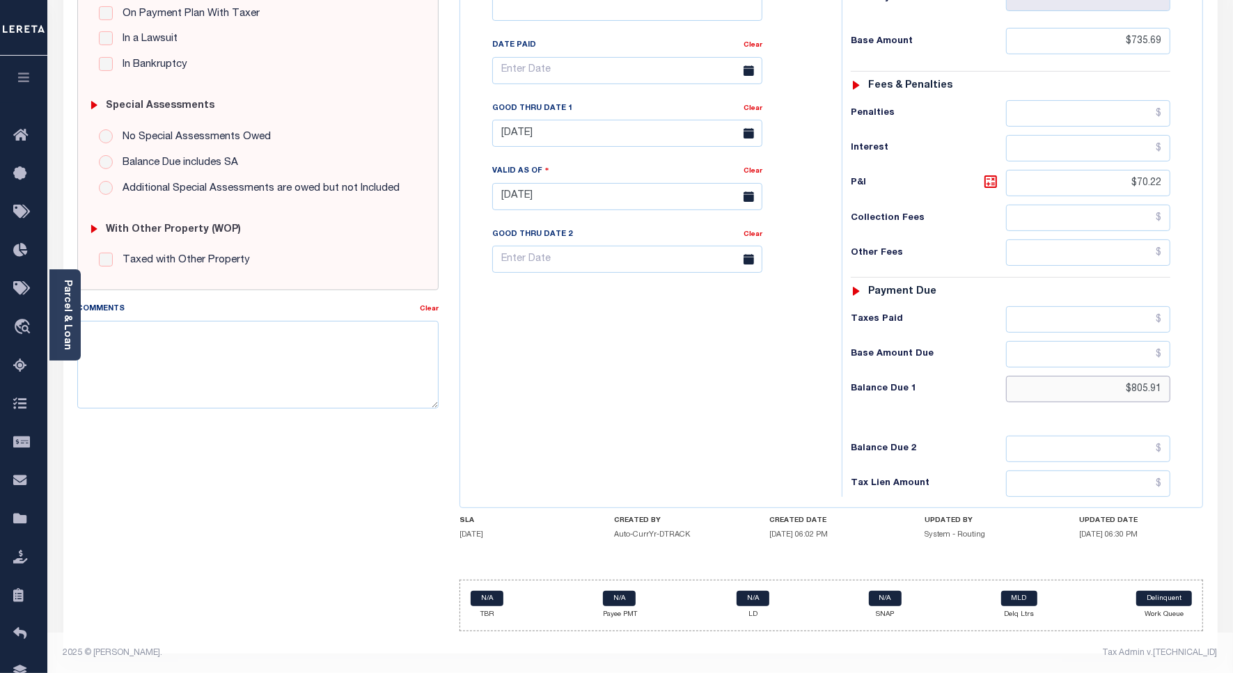
click at [1142, 395] on input "$805.91" at bounding box center [1088, 389] width 164 height 26
paste input "17.5"
type input "$817.51"
type input "[DATE]"
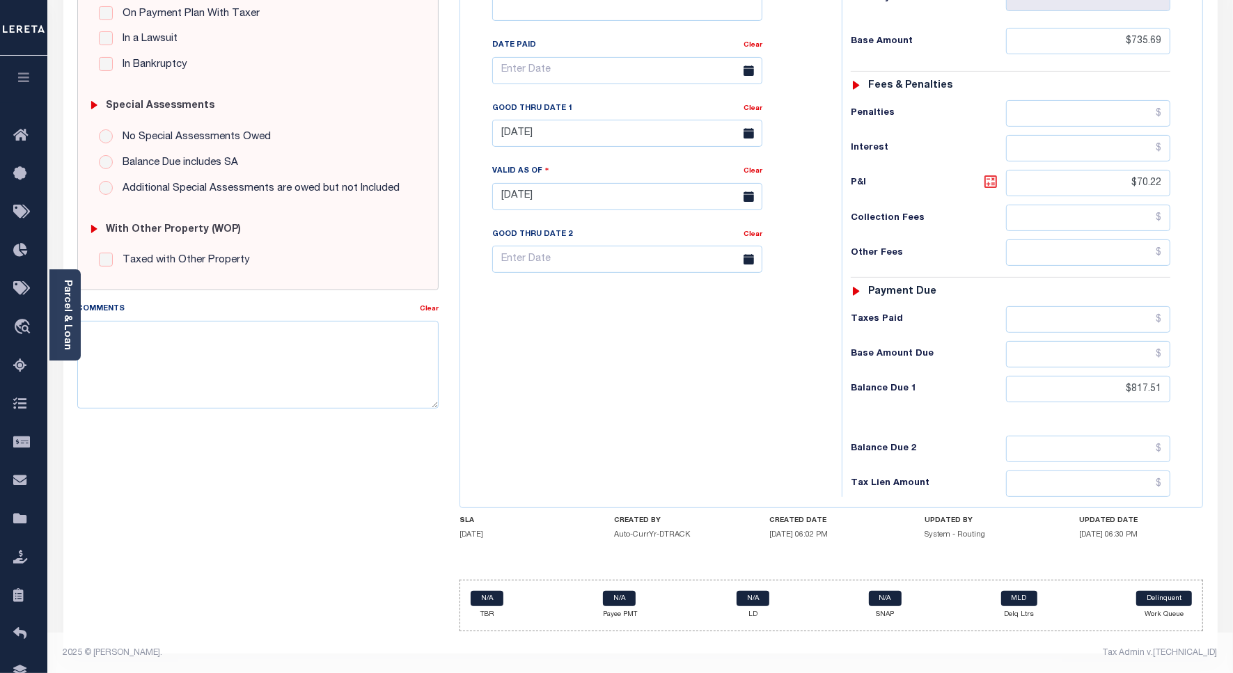
click at [986, 187] on icon at bounding box center [990, 181] width 17 height 17
type input "$81.82"
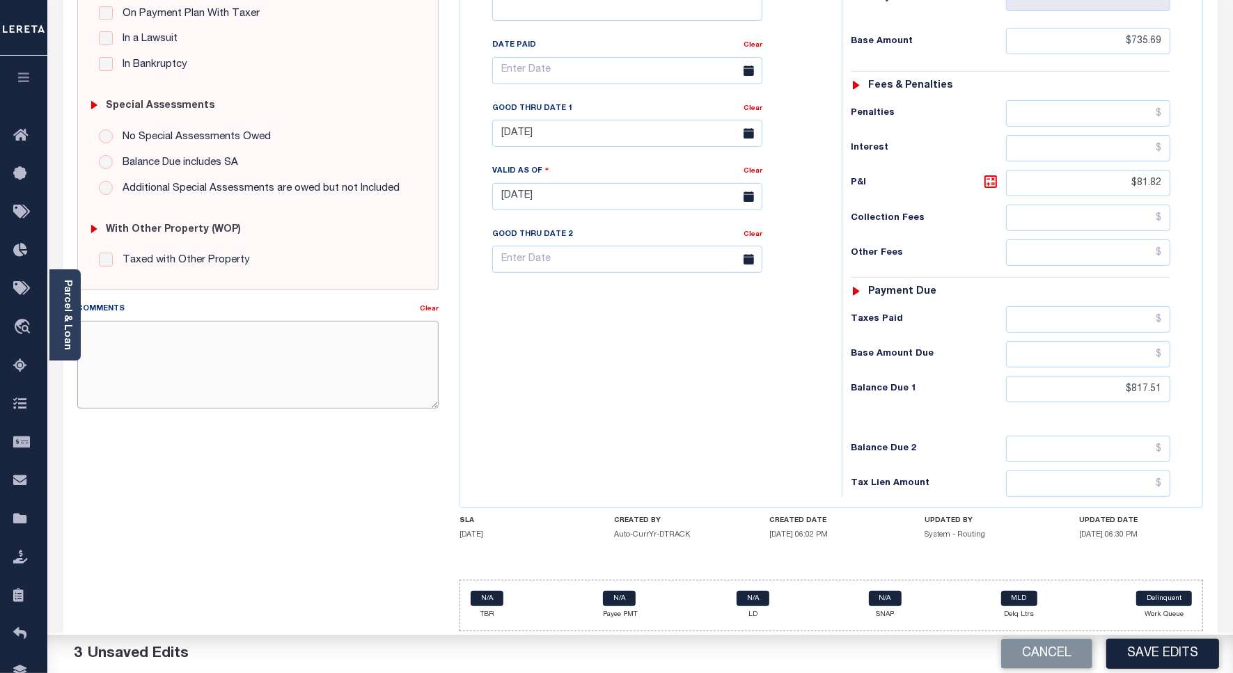
click at [141, 365] on textarea "Comments" at bounding box center [257, 365] width 361 height 88
type textarea "l"
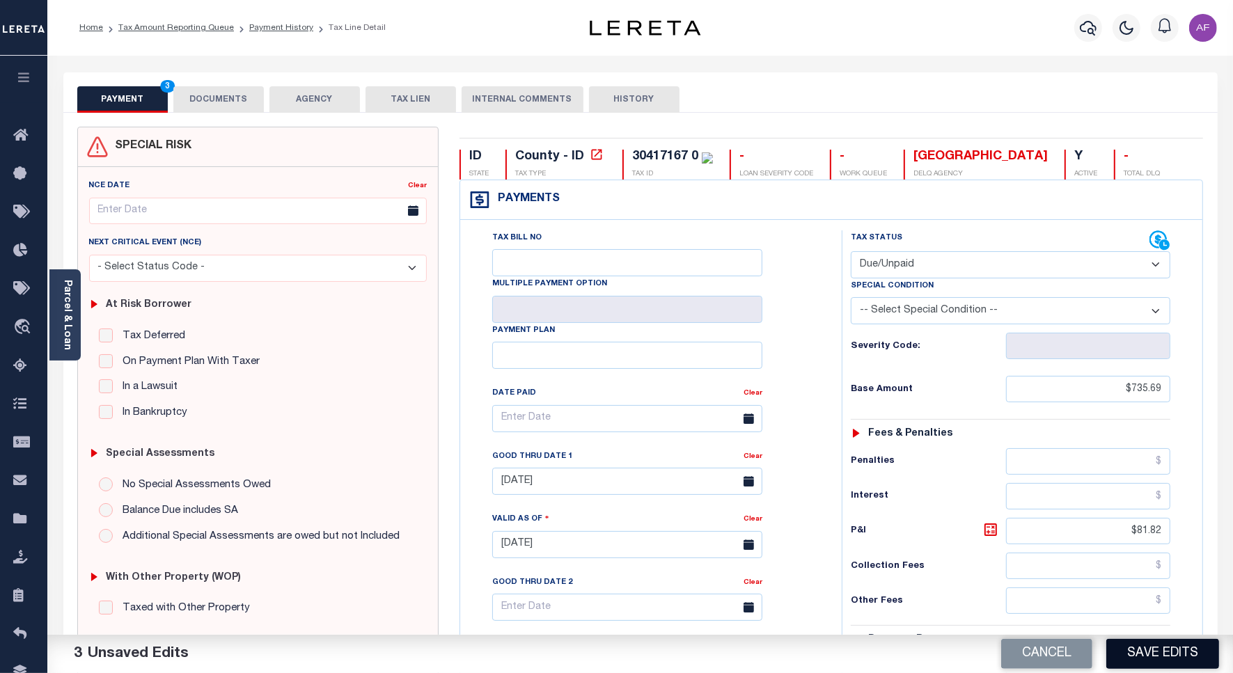
type textarea "please refer document for 2024/2nd inst tax line"
click at [1154, 644] on button "Save Edits" at bounding box center [1162, 654] width 113 height 30
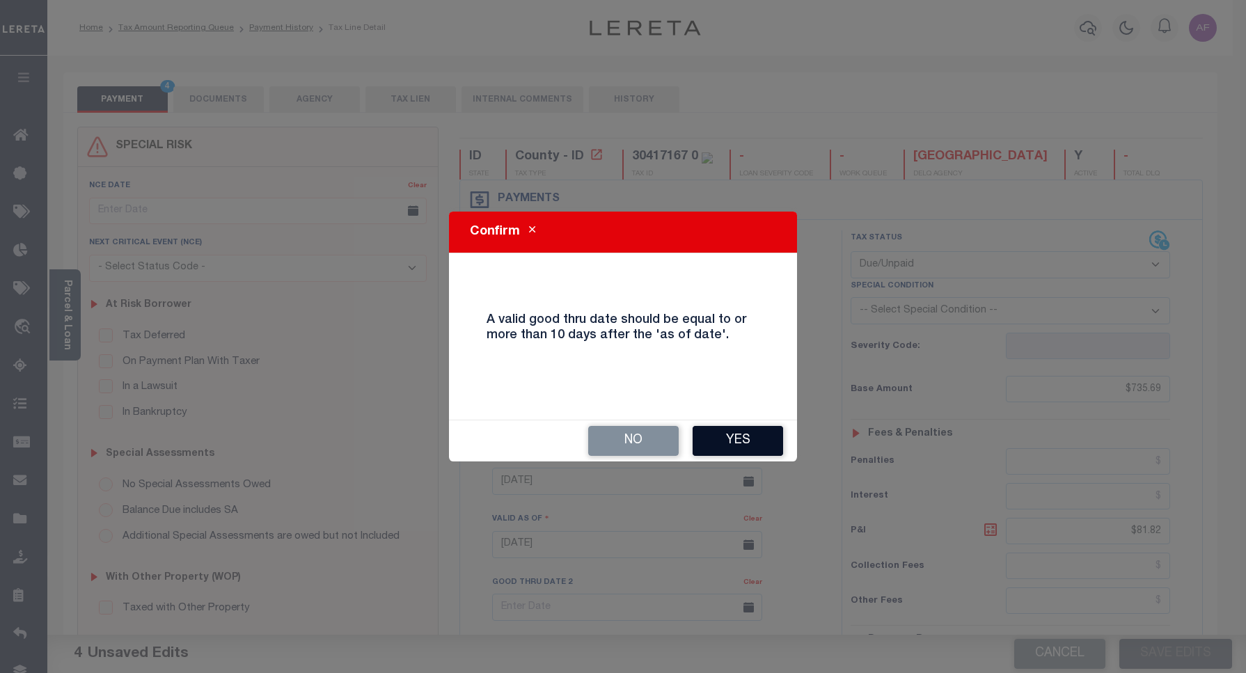
click at [756, 449] on div "No Yes" at bounding box center [623, 440] width 348 height 41
click at [735, 444] on button "Yes" at bounding box center [738, 441] width 90 height 30
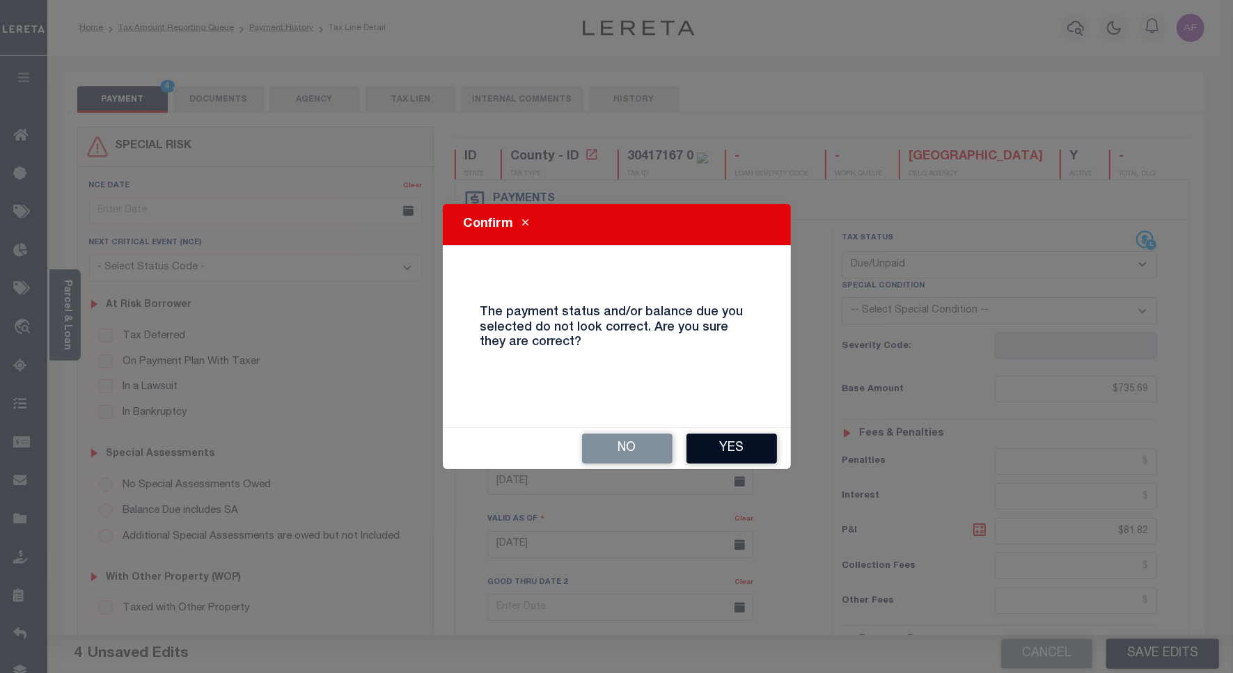
click at [739, 446] on button "Yes" at bounding box center [731, 449] width 90 height 30
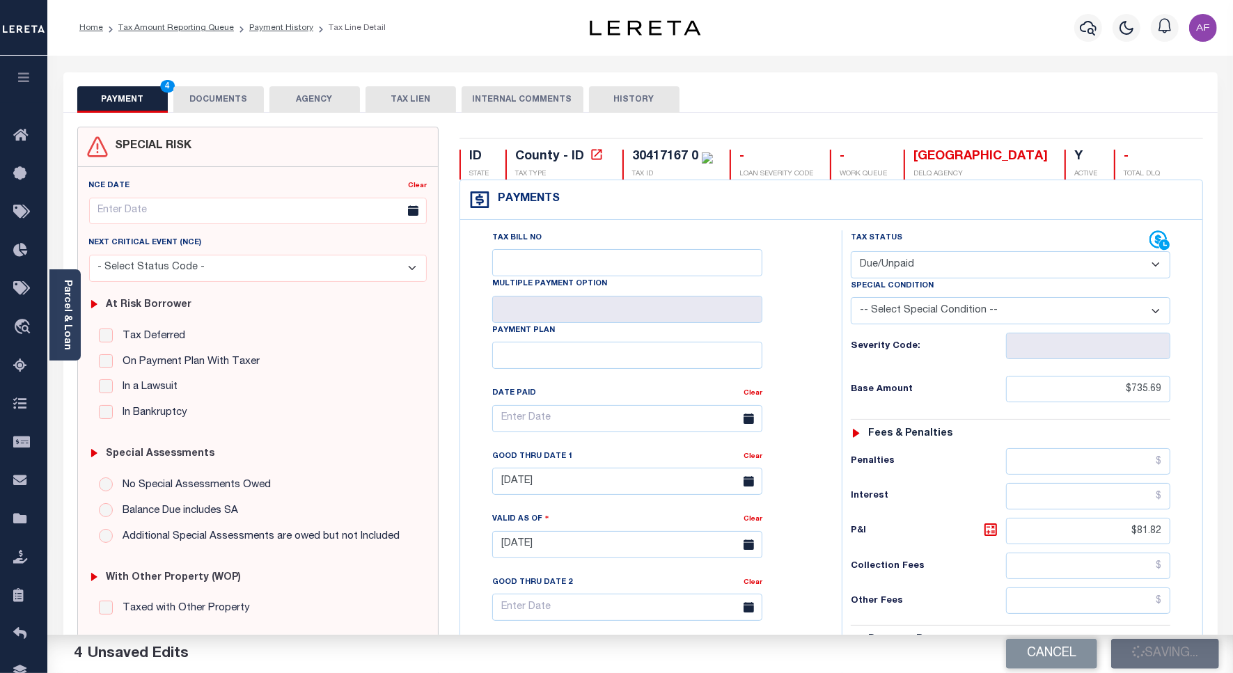
checkbox input "false"
type input "$735.69"
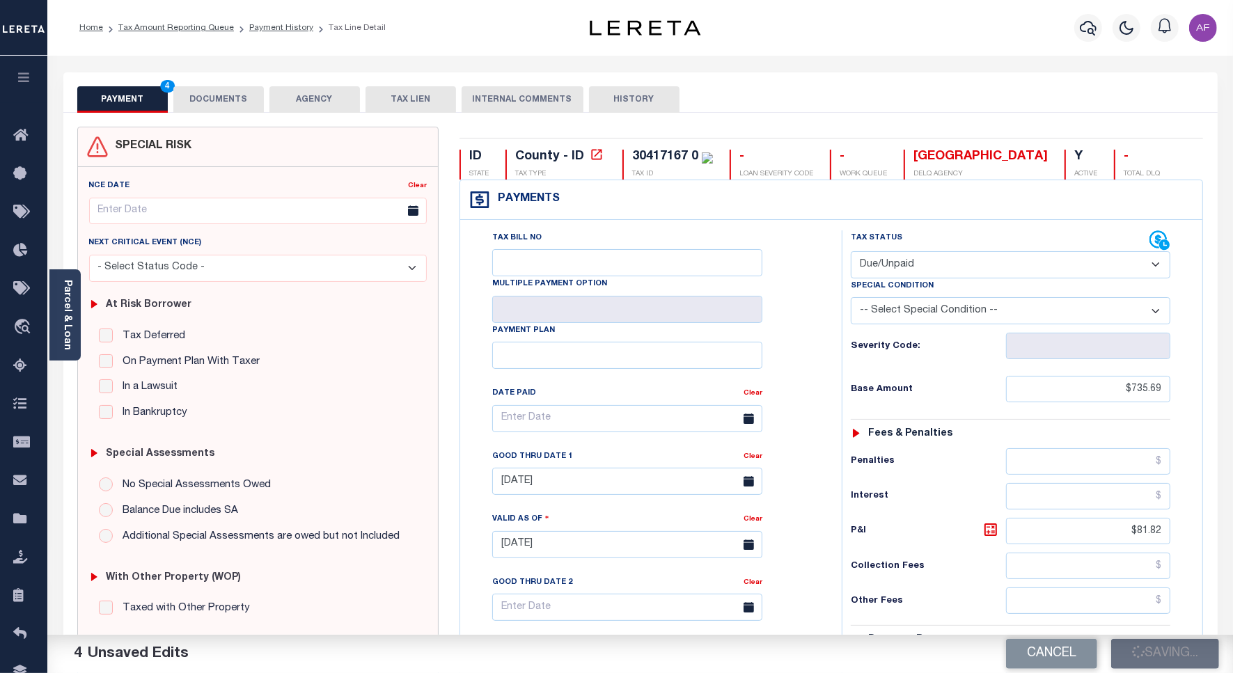
type input "$81.82"
type input "$817.51"
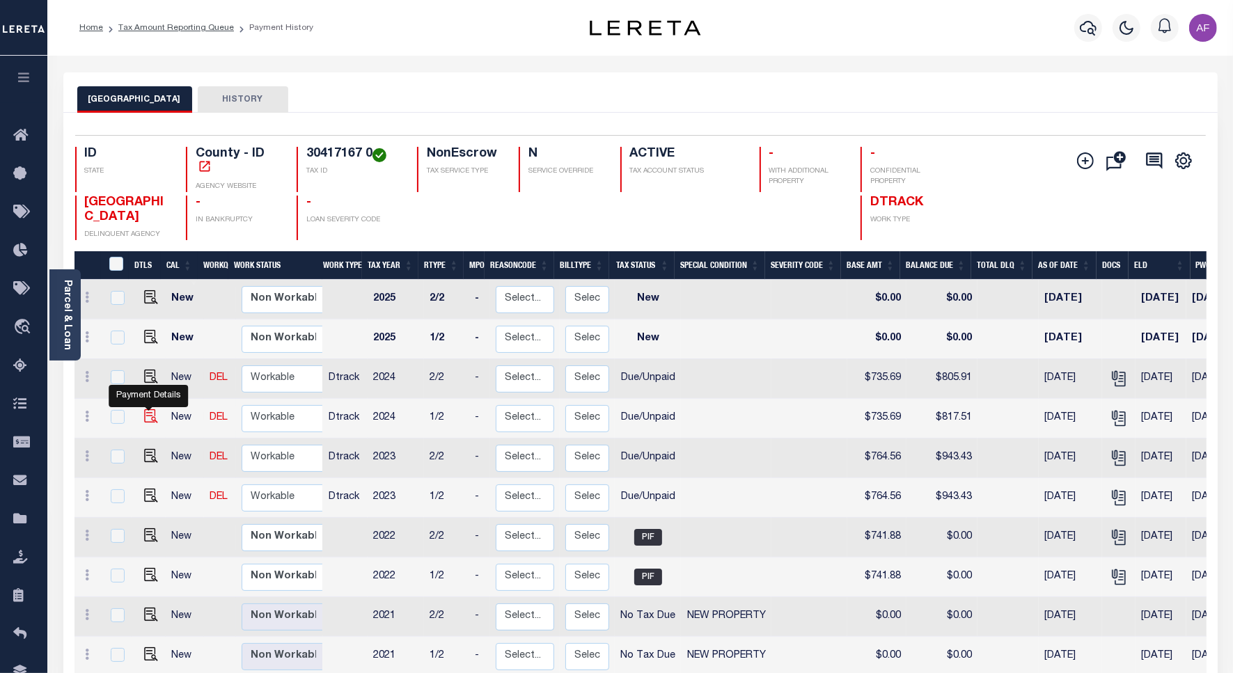
click at [145, 421] on img "" at bounding box center [151, 416] width 14 height 14
checkbox input "true"
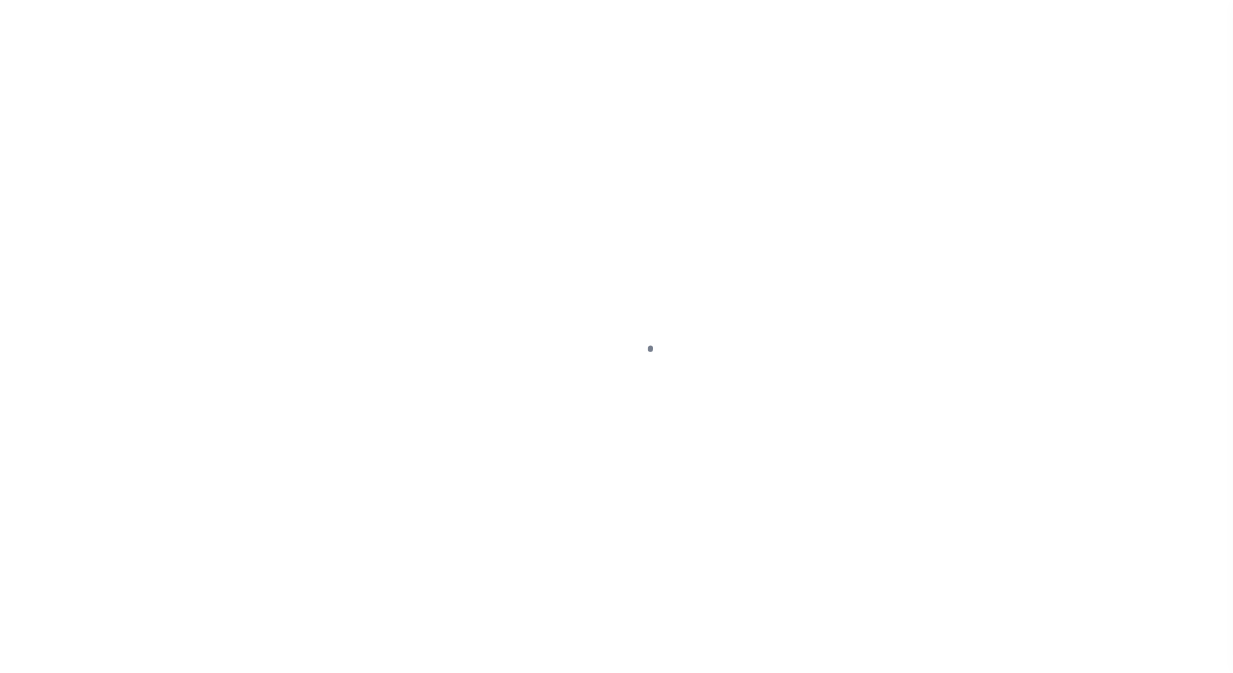
select select "DUE"
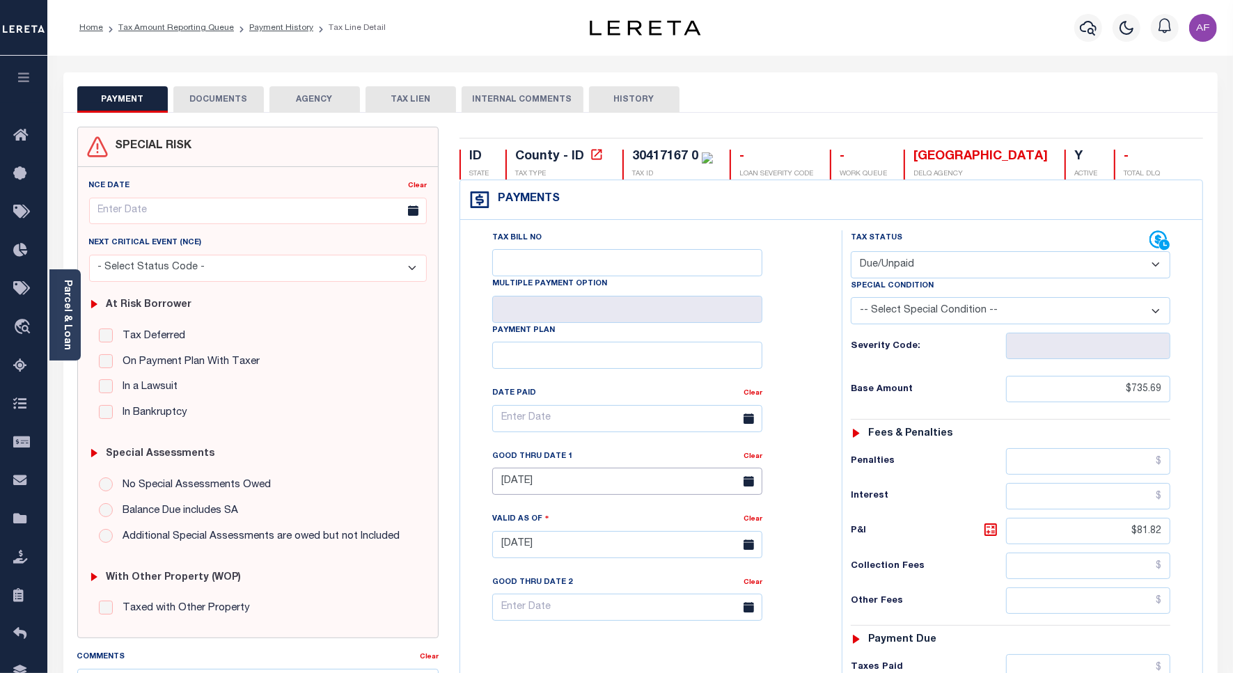
click at [544, 495] on input "[DATE]" at bounding box center [627, 481] width 270 height 27
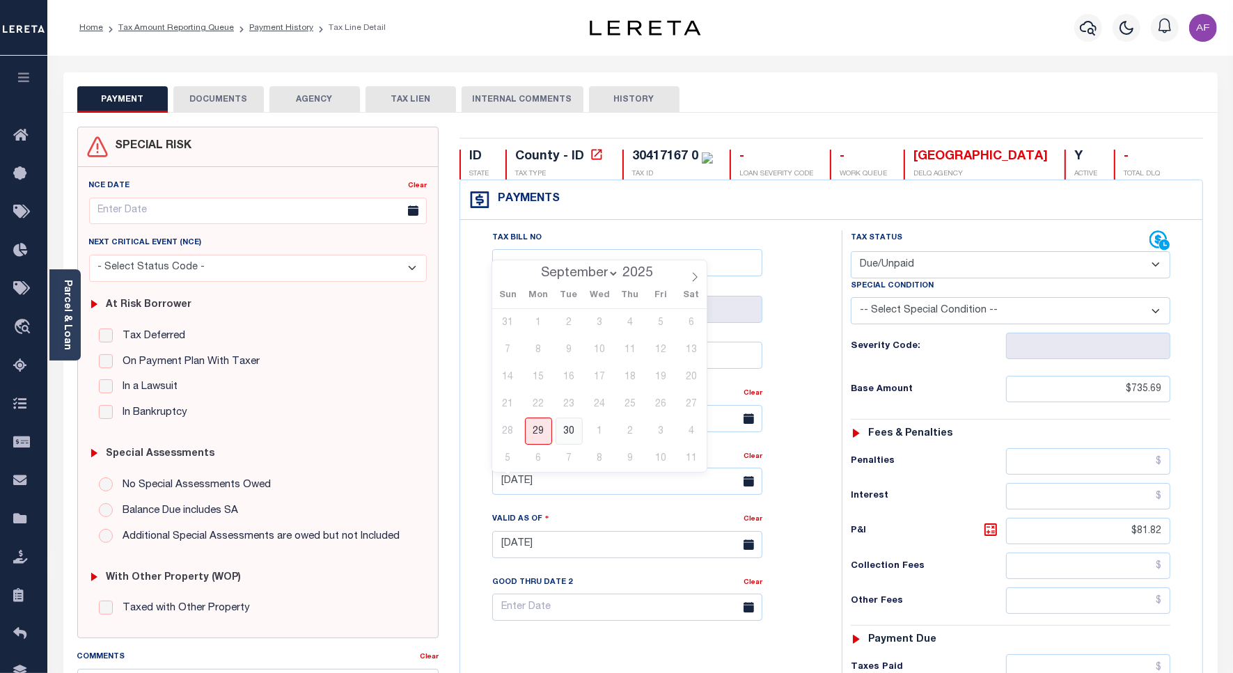
click at [573, 427] on span "30" at bounding box center [569, 431] width 27 height 27
type input "[DATE]"
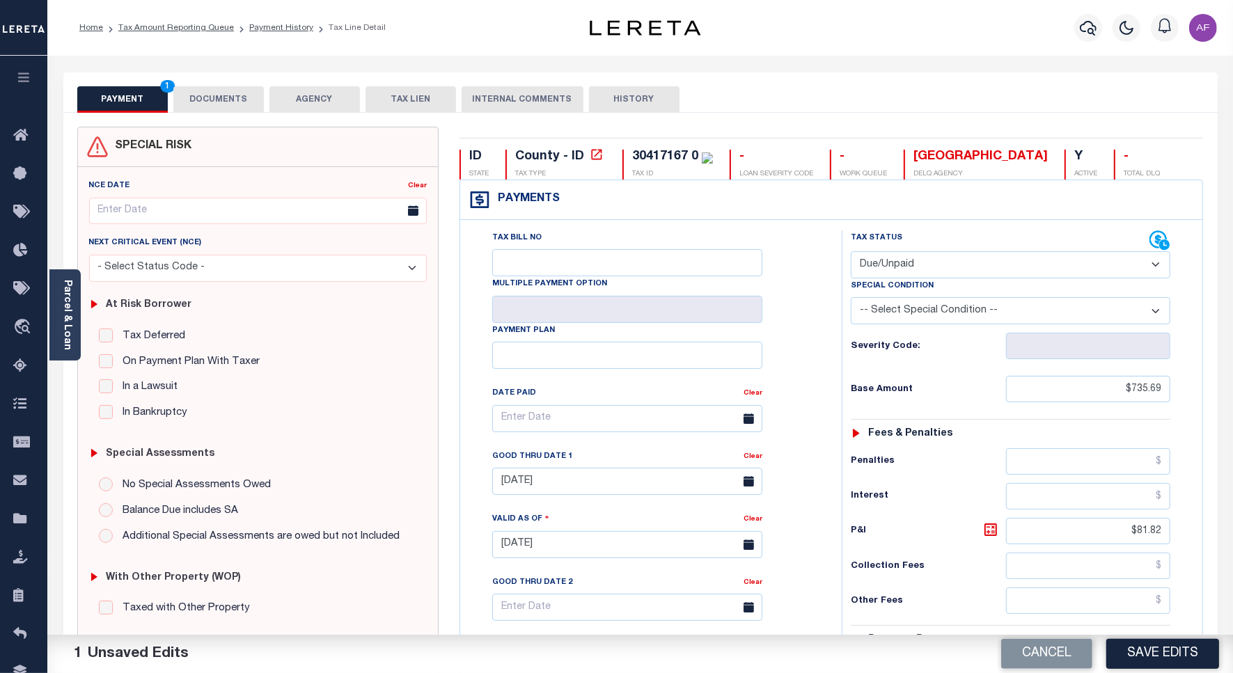
click at [1154, 667] on button "Save Edits" at bounding box center [1162, 654] width 113 height 30
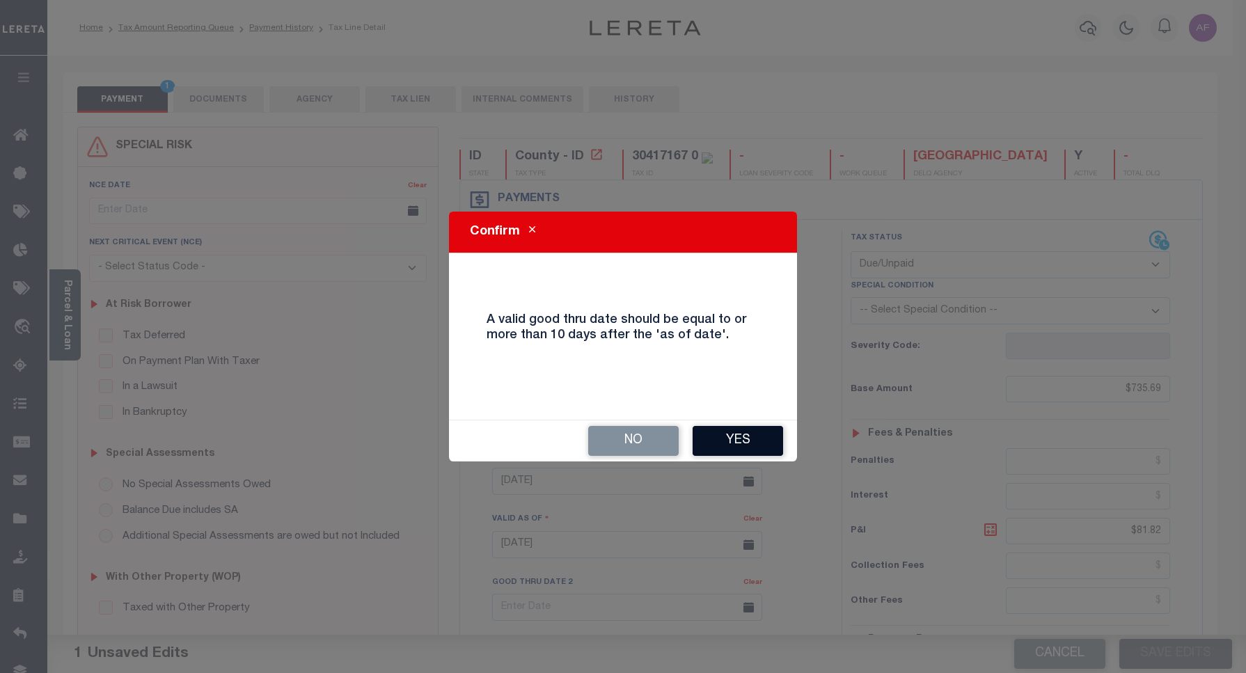
click at [739, 449] on button "Yes" at bounding box center [738, 441] width 90 height 30
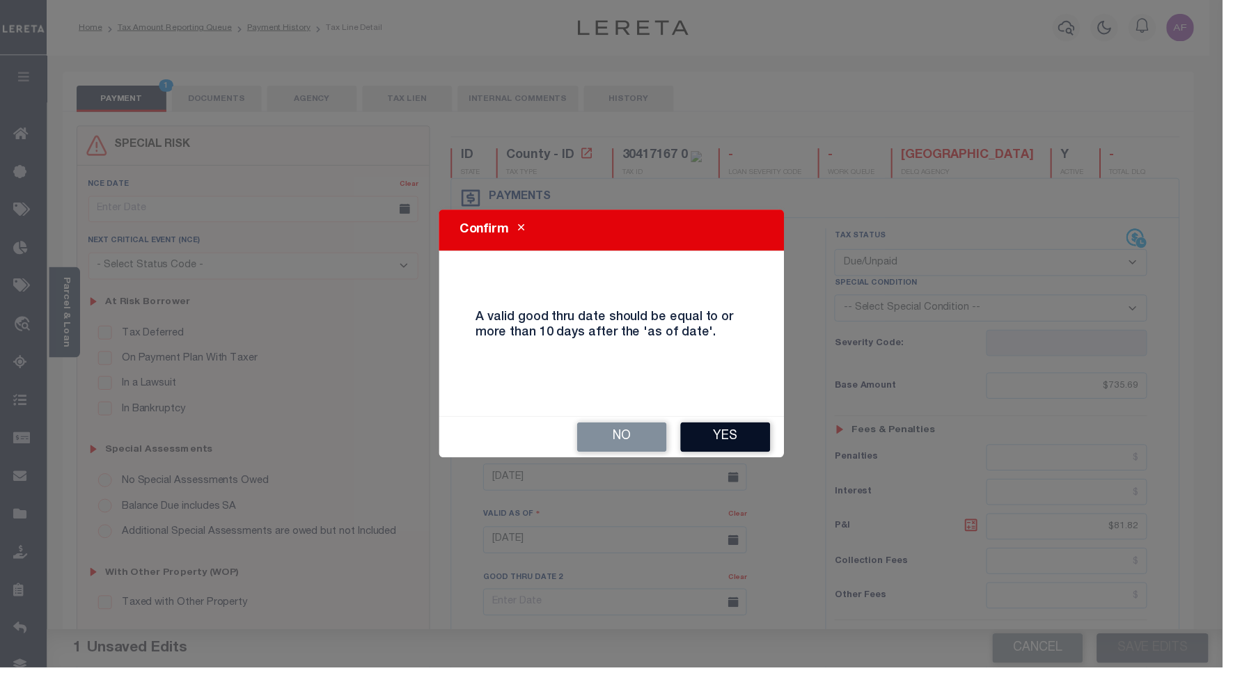
click at [739, 449] on body "Home Tax Amount Reporting Queue Payment History Tax Line Detail Profile" at bounding box center [616, 511] width 1233 height 1023
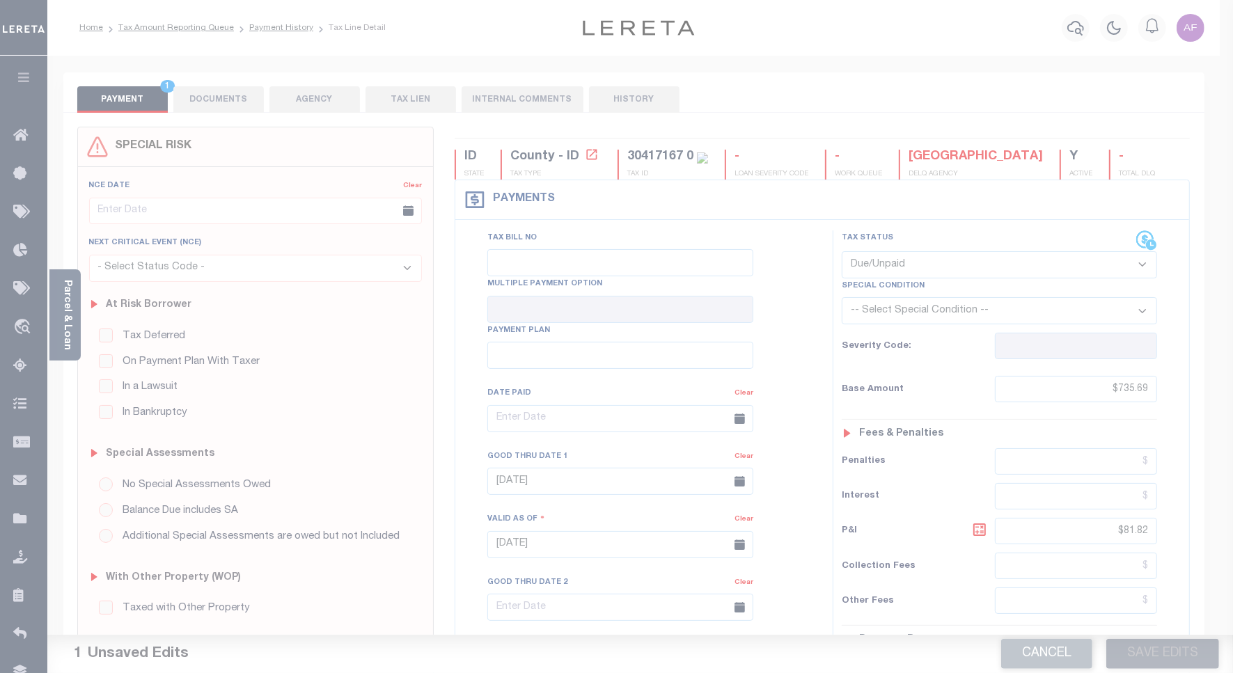
click at [739, 449] on body "Home Tax Amount Reporting Queue Payment History Tax Line Detail Profile" at bounding box center [616, 511] width 1233 height 1023
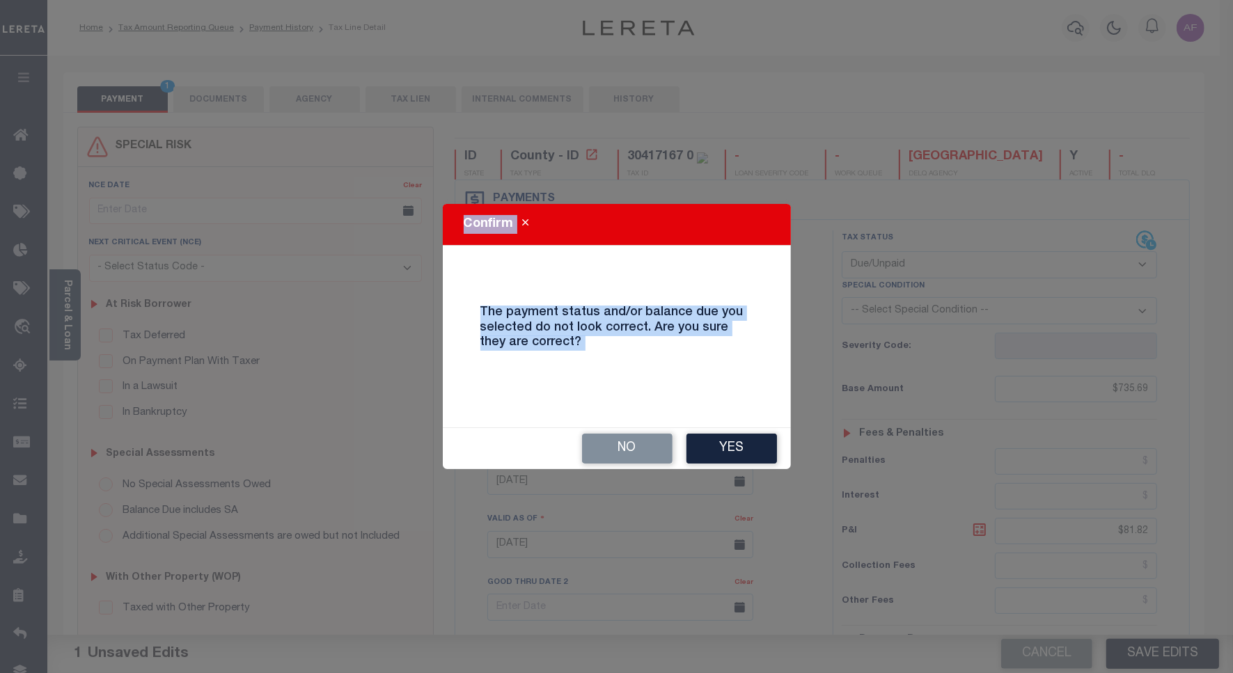
click at [739, 449] on button "Yes" at bounding box center [731, 449] width 90 height 30
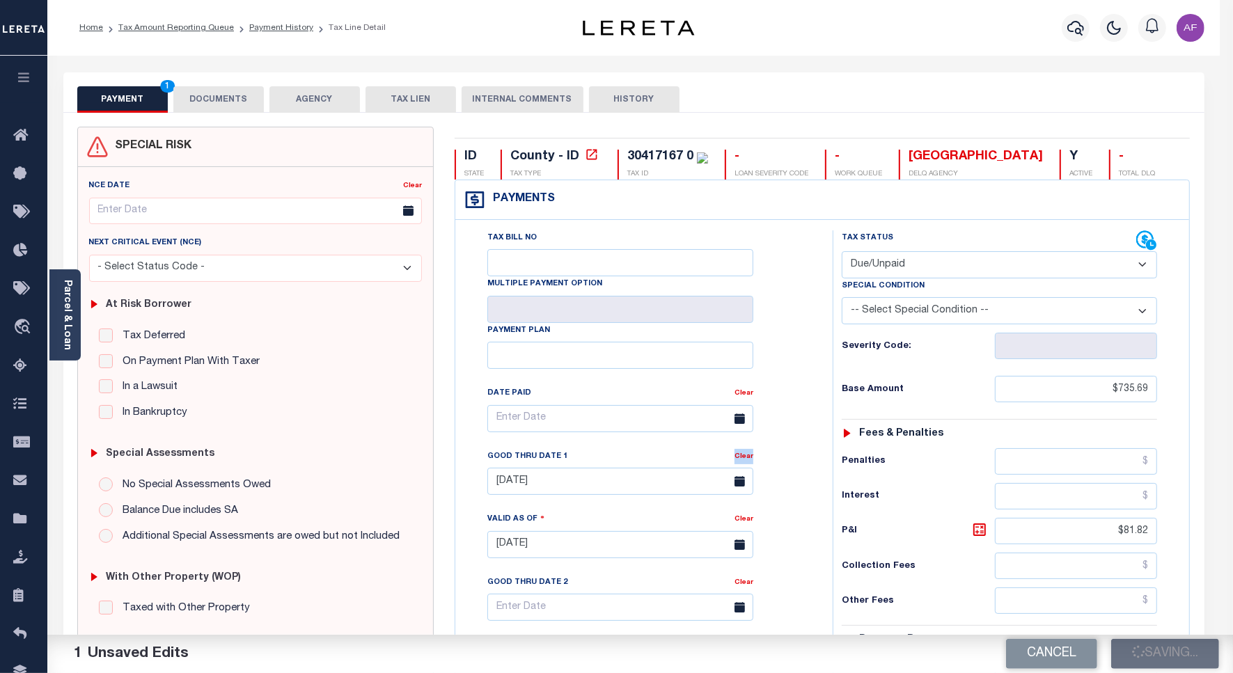
click at [739, 449] on div "Tax Bill No Multiple Payment Option Payment Plan Clear" at bounding box center [640, 425] width 343 height 391
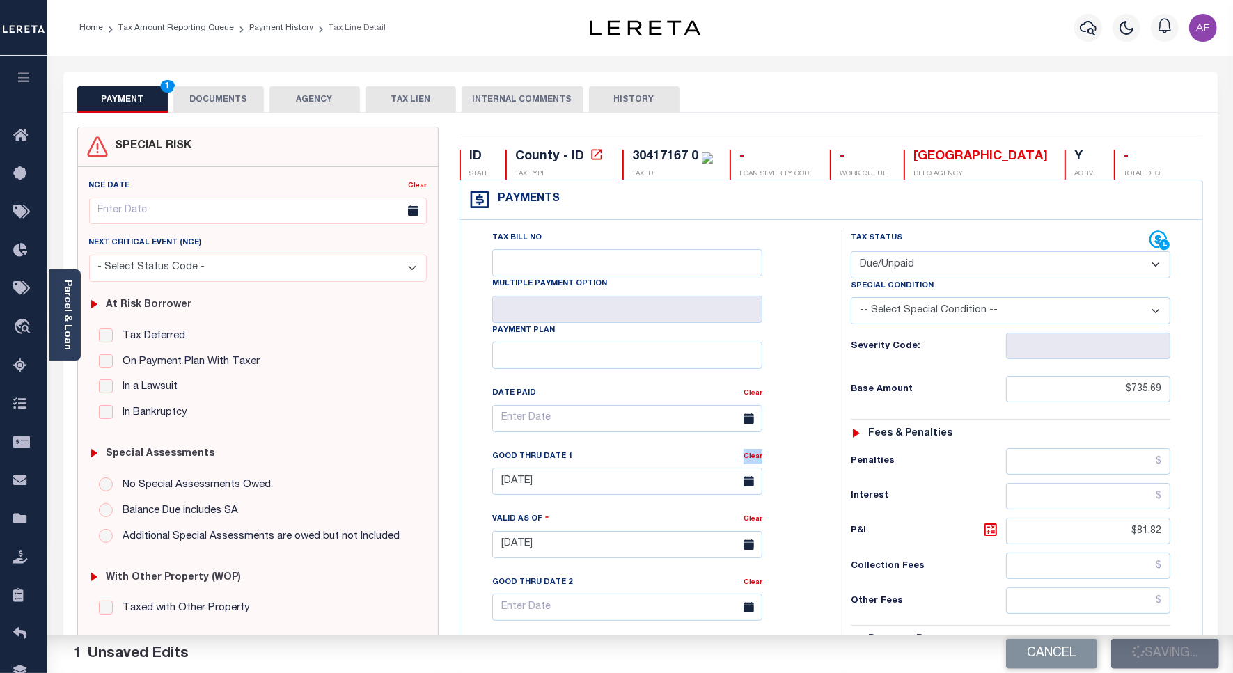
checkbox input "false"
type input "$735.69"
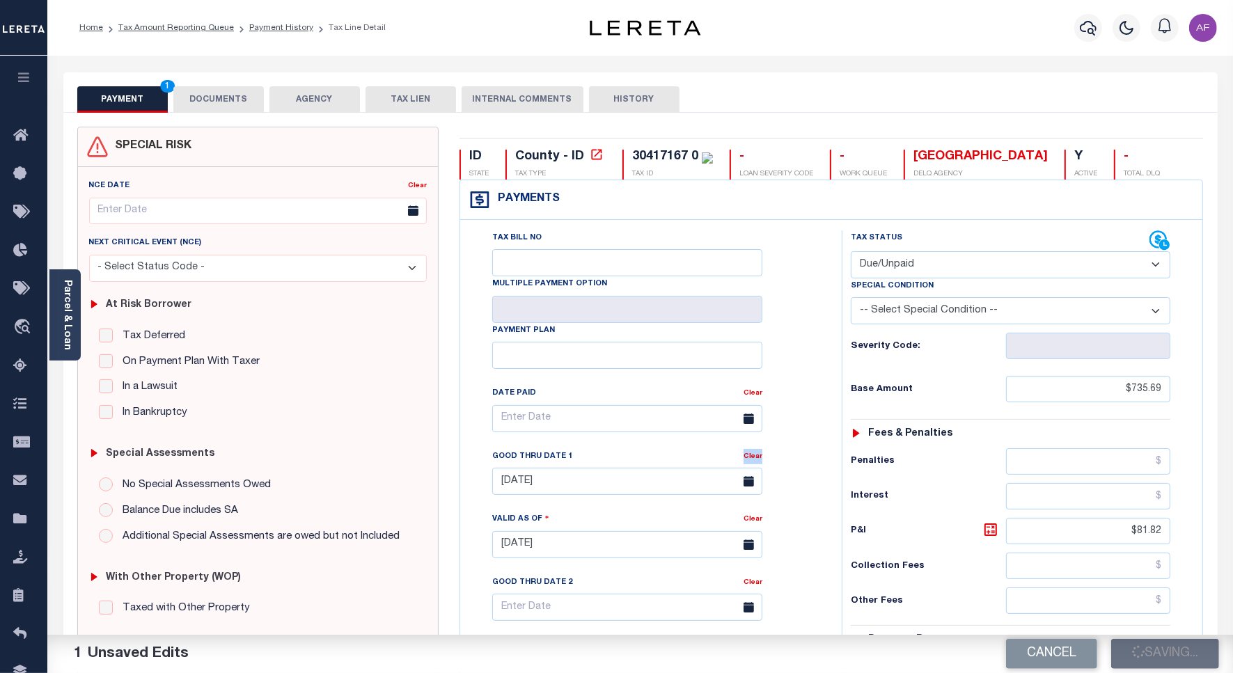
type input "$81.82"
type input "$817.51"
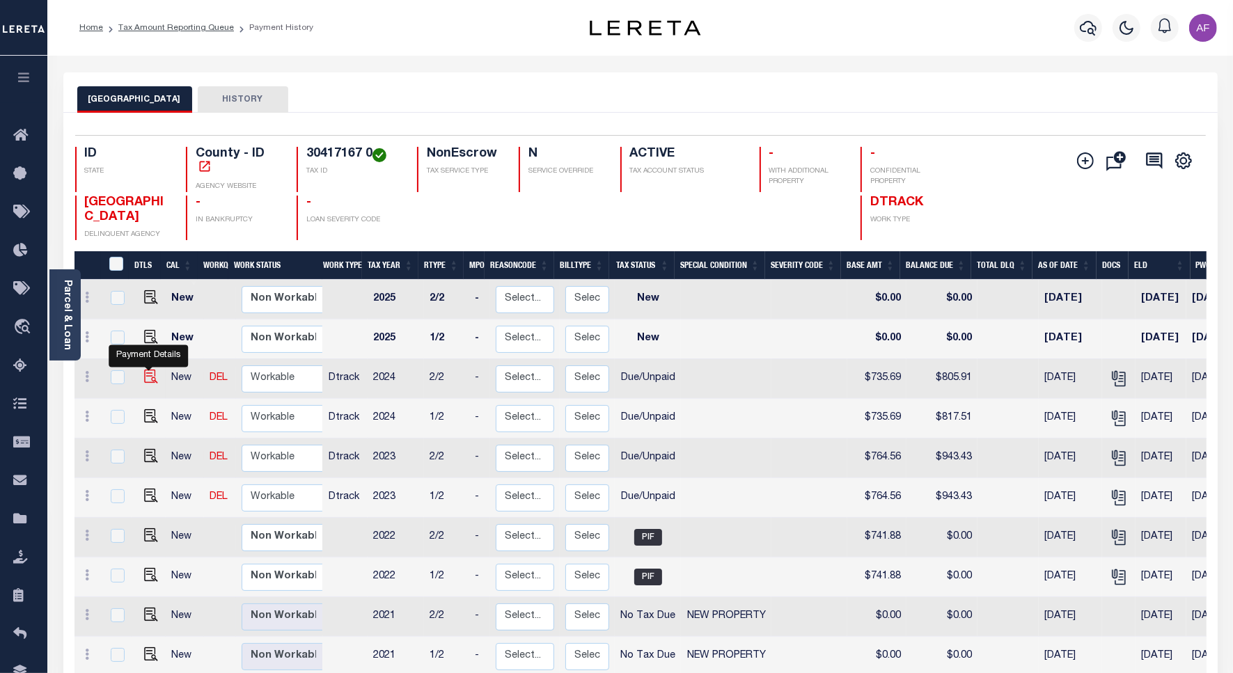
click at [153, 375] on img "" at bounding box center [151, 377] width 14 height 14
checkbox input "true"
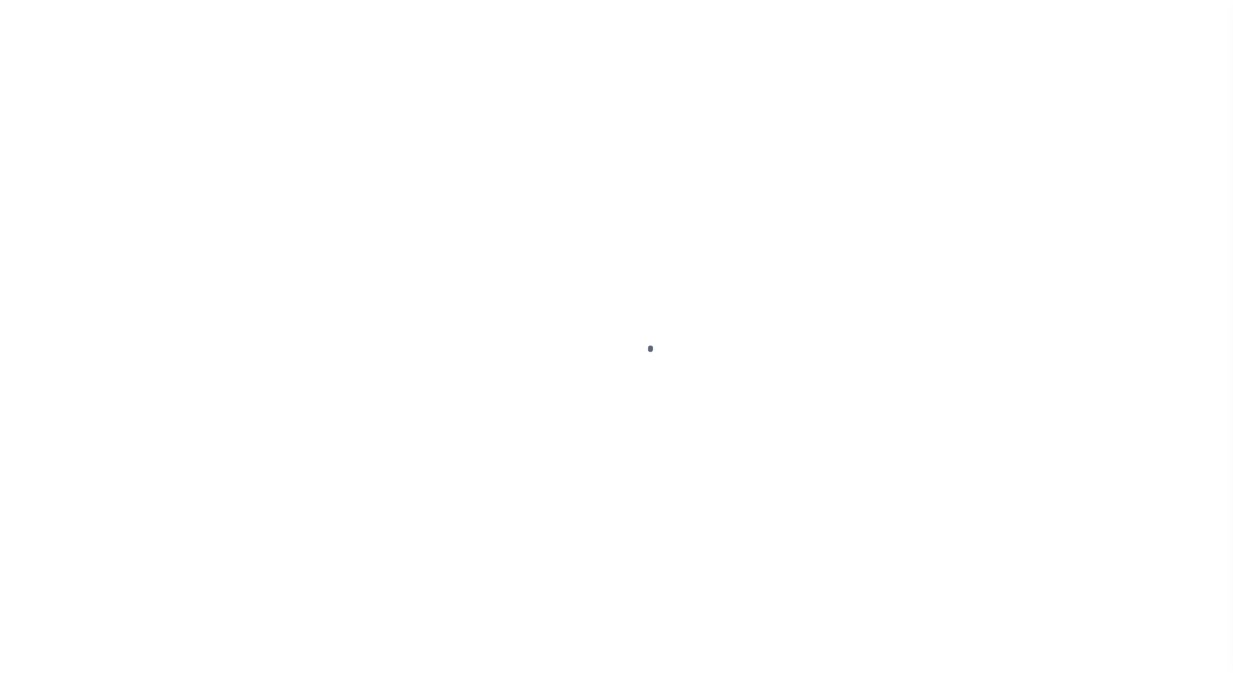
select select "DUE"
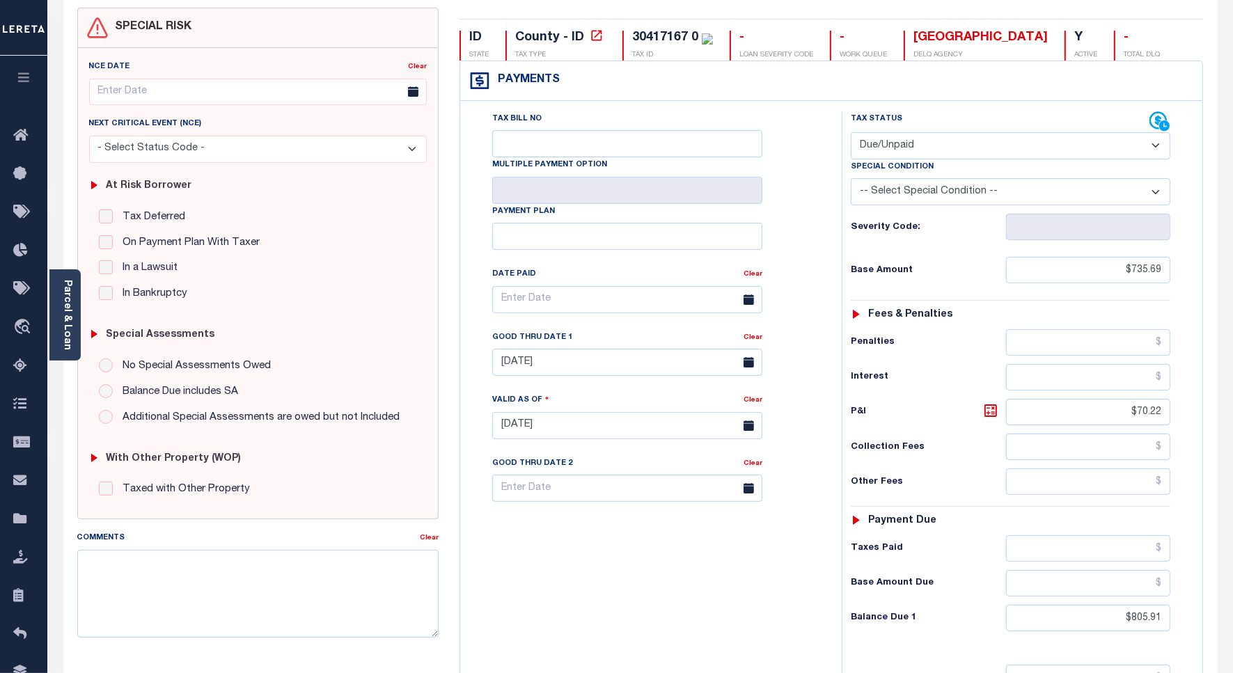
scroll to position [261, 0]
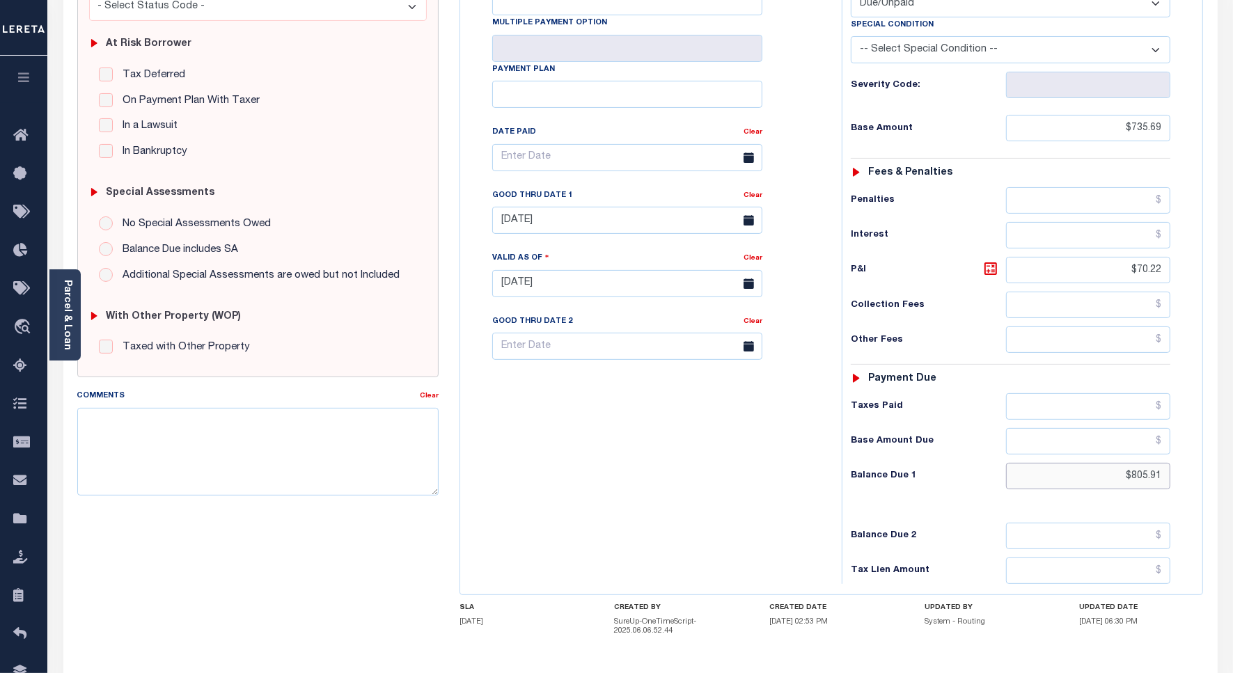
click at [1140, 482] on input "$805.91" at bounding box center [1088, 476] width 164 height 26
paste input "17.5"
type input "$817.51"
type input "[DATE]"
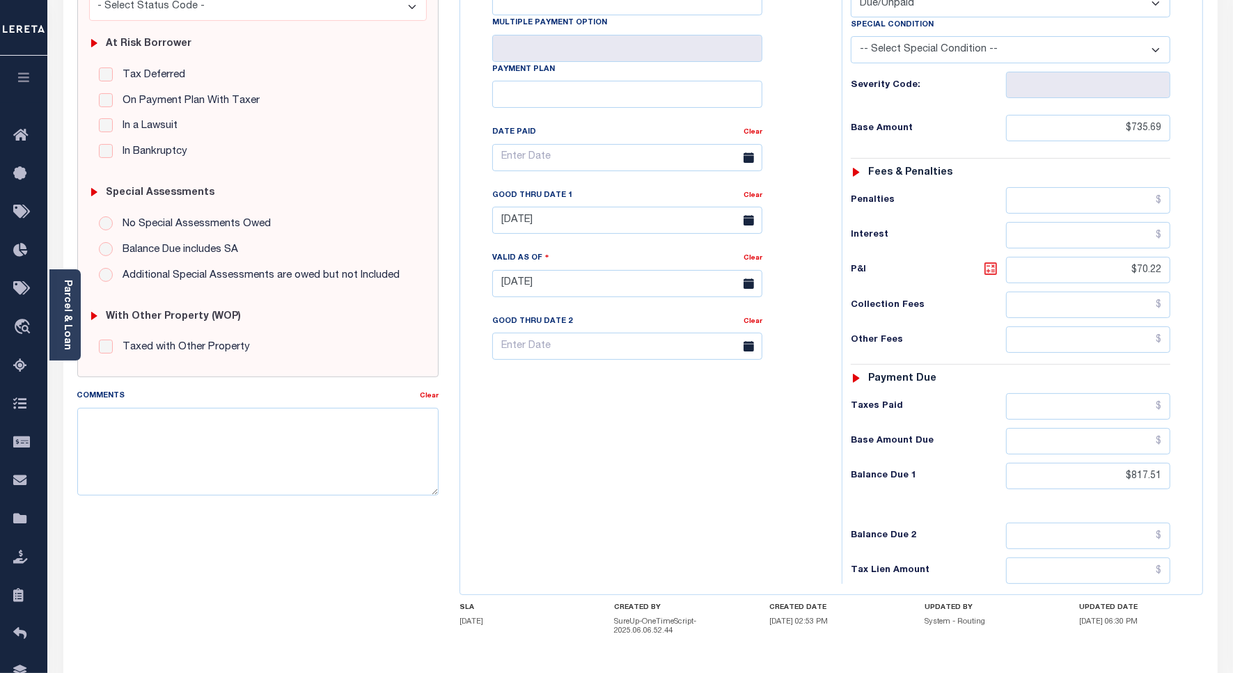
click at [991, 273] on icon at bounding box center [990, 268] width 17 height 17
type input "$81.82"
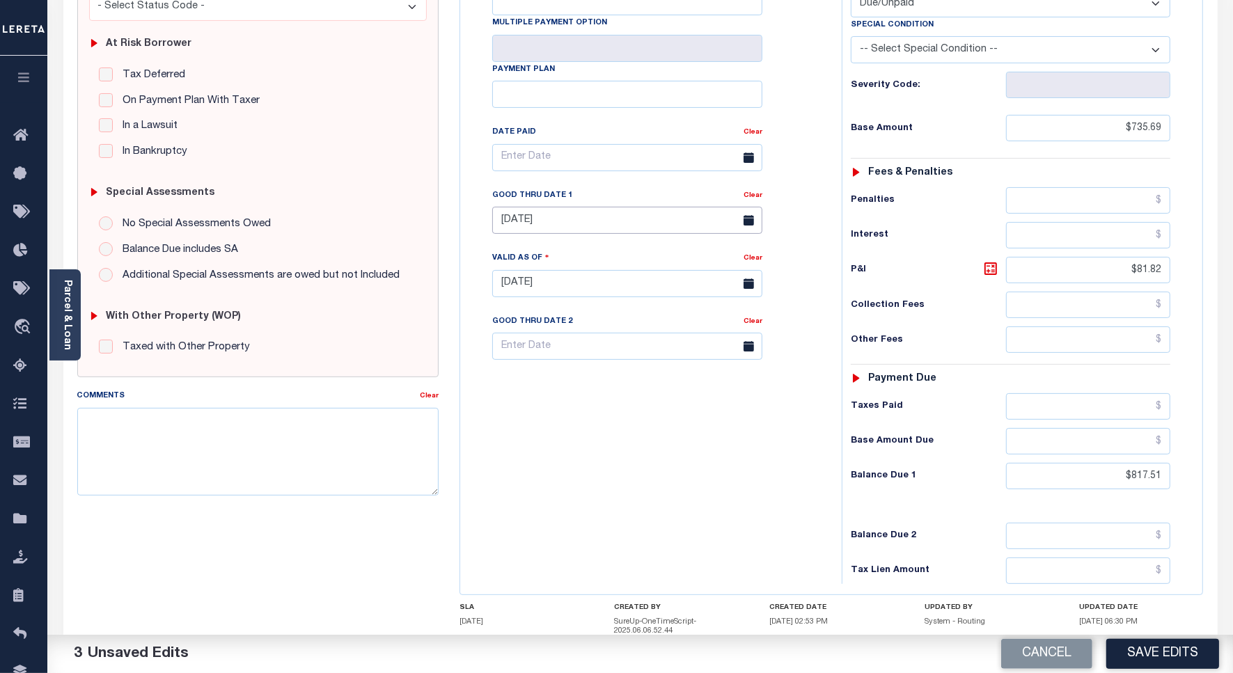
click at [578, 218] on input "[DATE]" at bounding box center [627, 220] width 270 height 27
click at [575, 415] on span "30" at bounding box center [569, 411] width 27 height 27
type input "[DATE]"
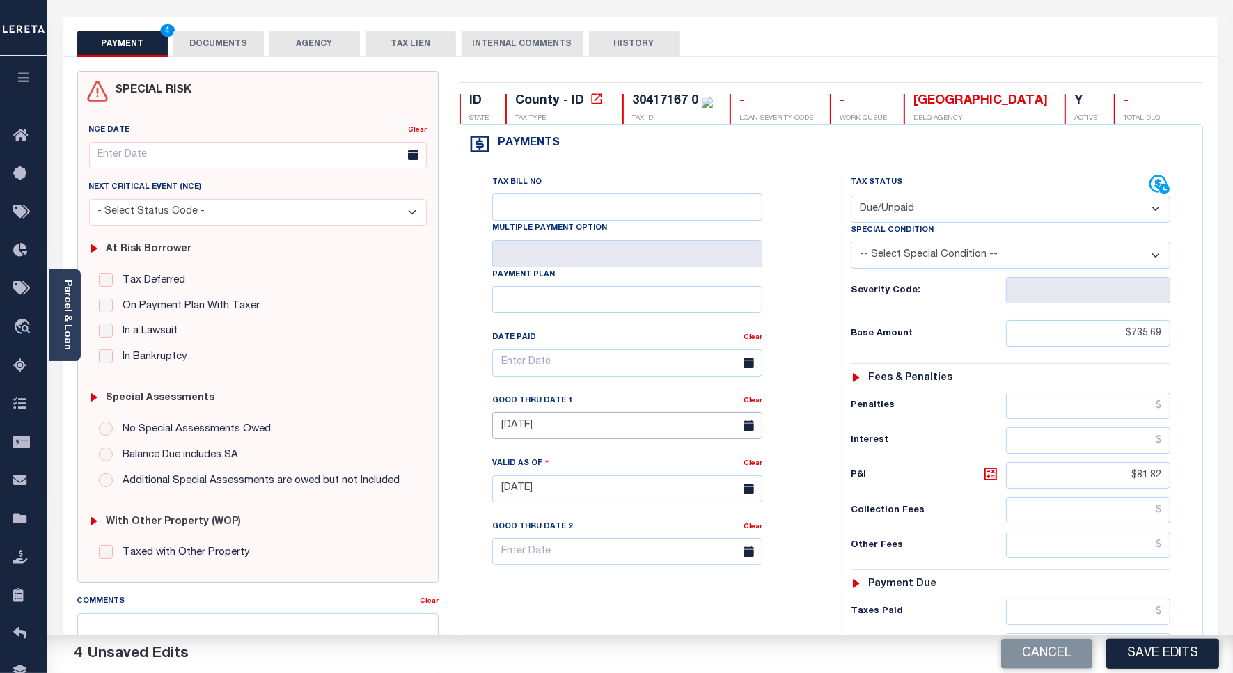
scroll to position [0, 0]
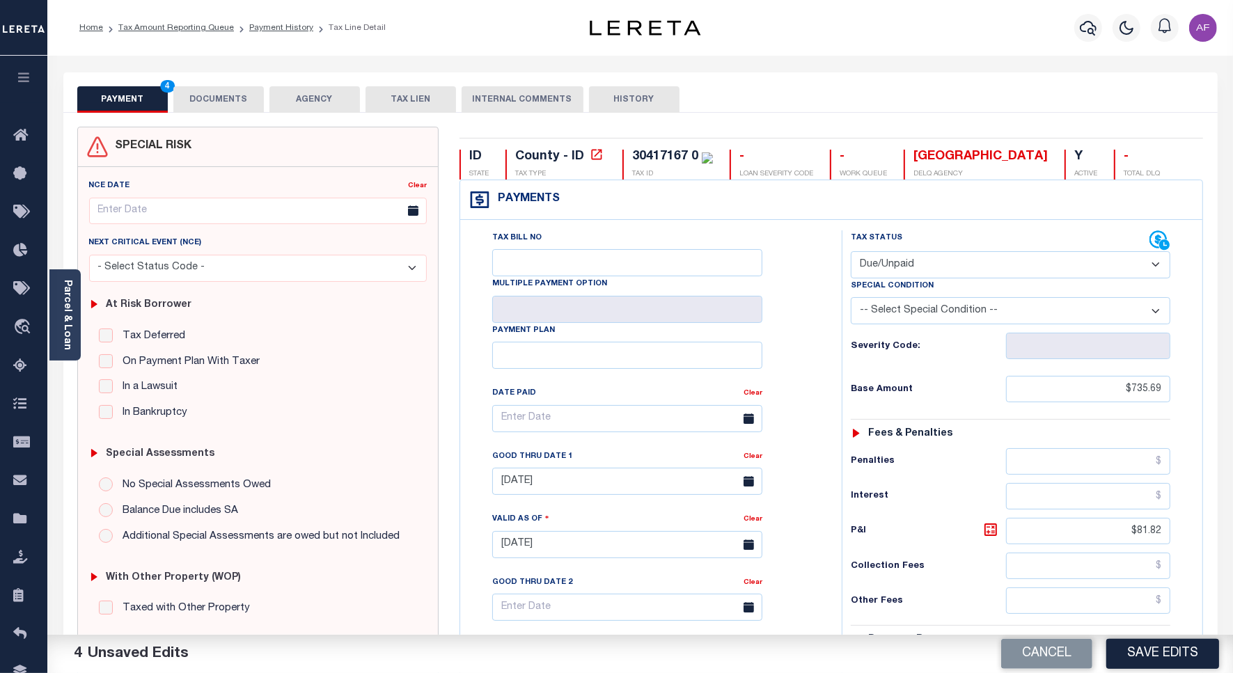
click at [196, 89] on button "DOCUMENTS" at bounding box center [218, 99] width 90 height 26
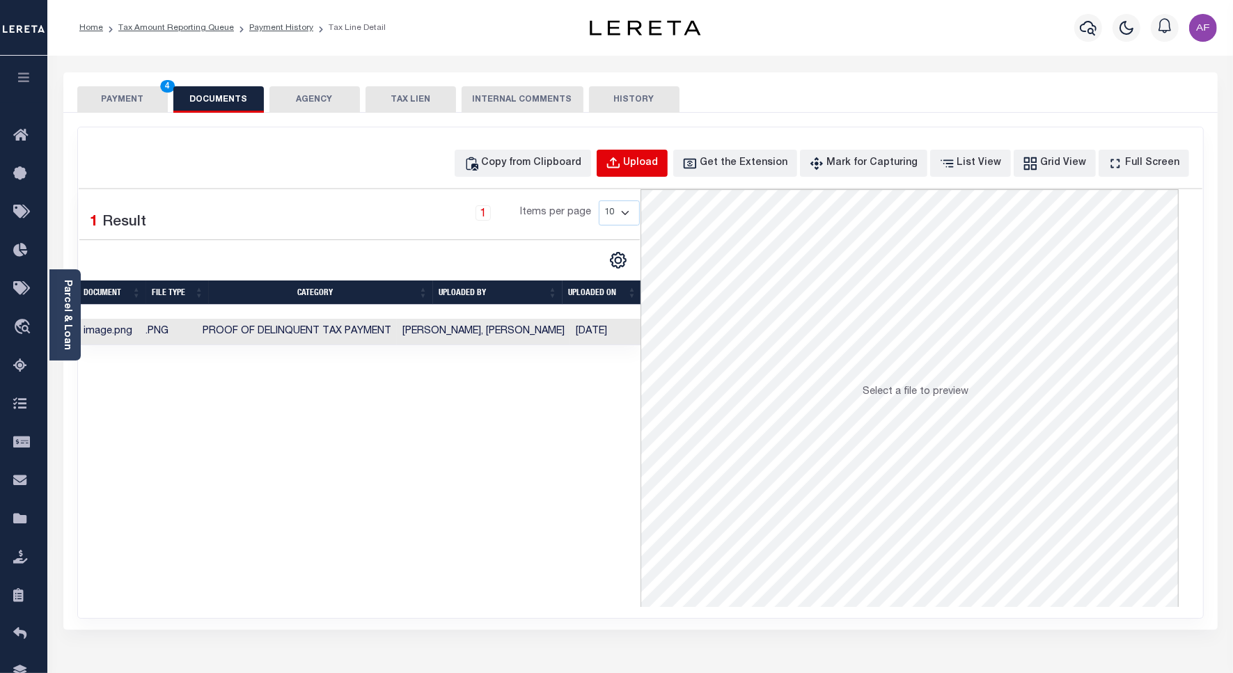
click at [659, 168] on div "Upload" at bounding box center [641, 163] width 35 height 15
select select "POP"
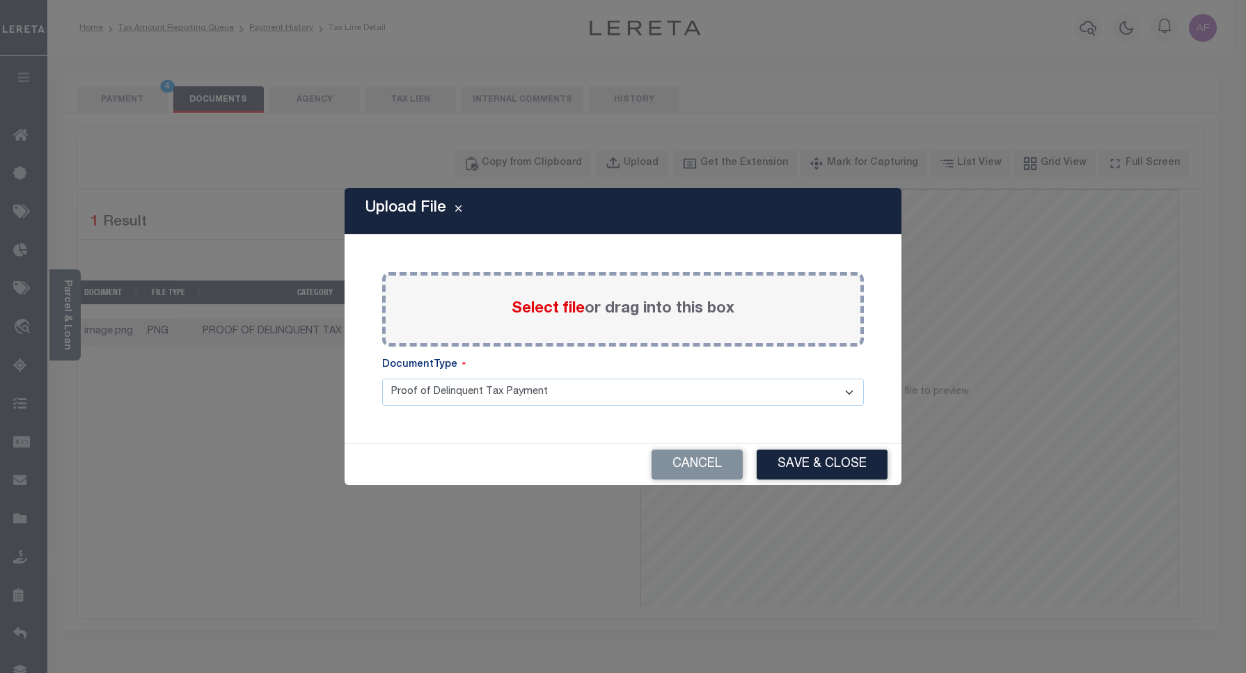
click at [551, 312] on span "Select file" at bounding box center [548, 308] width 73 height 15
click at [0, 0] on input "Select file or drag into this box" at bounding box center [0, 0] width 0 height 0
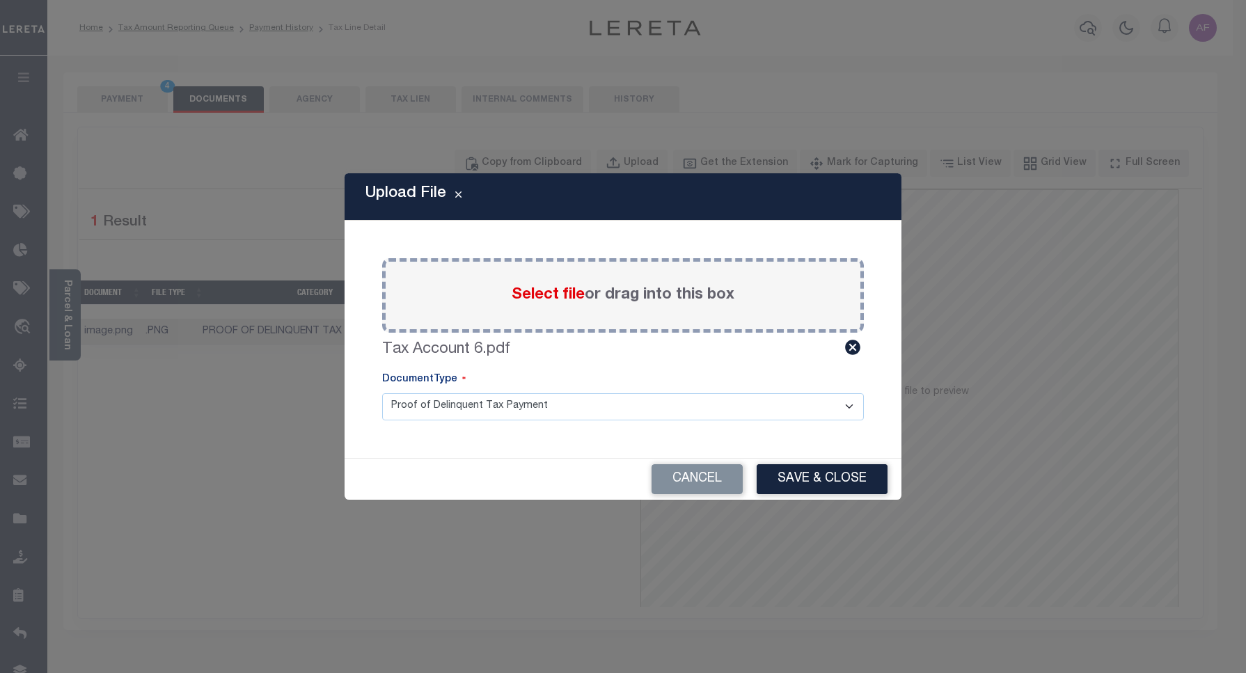
click at [792, 457] on div "Upload File Paste copied image or file into this box Select file or drag into t…" at bounding box center [623, 336] width 557 height 326
click at [803, 472] on button "Save & Close" at bounding box center [822, 479] width 131 height 30
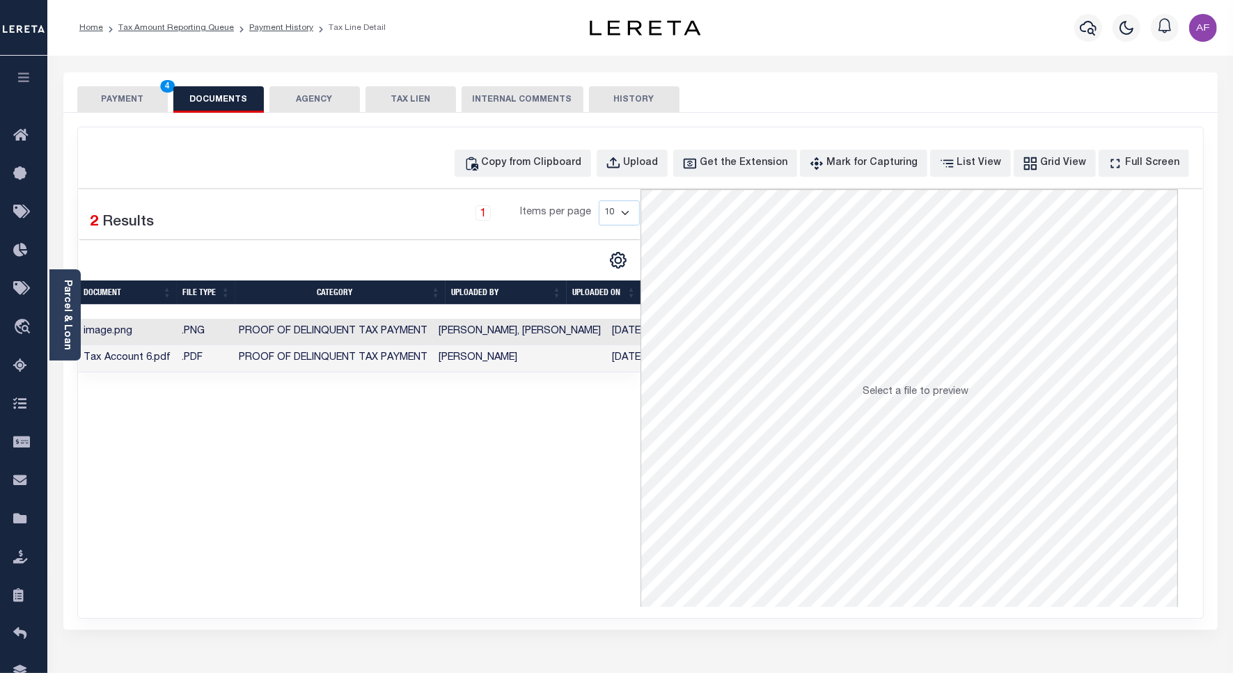
click at [124, 98] on button "PAYMENT 4" at bounding box center [122, 99] width 90 height 26
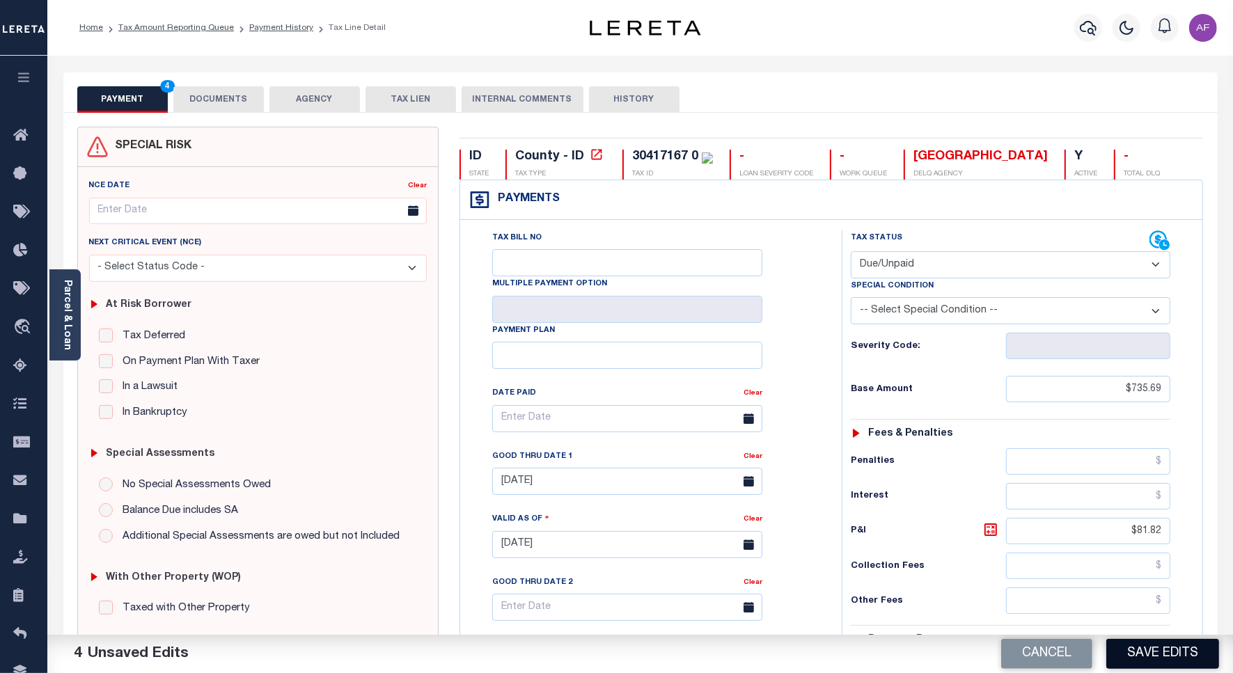
click at [1190, 656] on button "Save Edits" at bounding box center [1162, 654] width 113 height 30
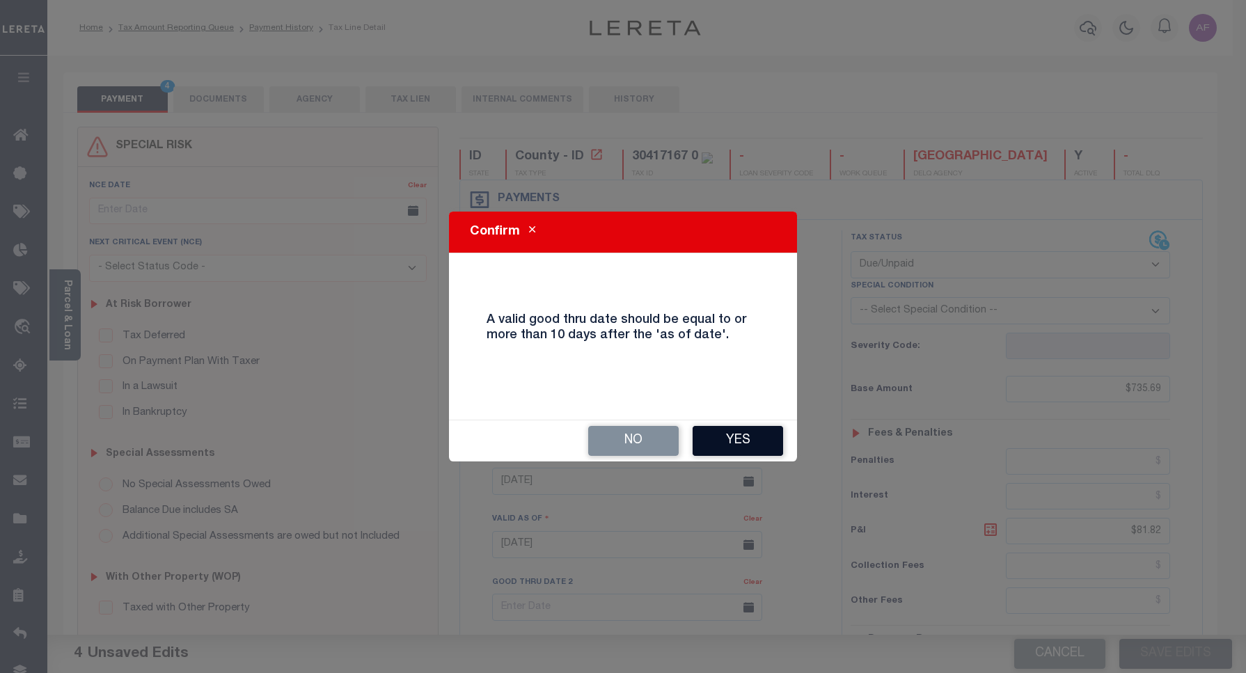
click at [704, 430] on button "Yes" at bounding box center [738, 441] width 90 height 30
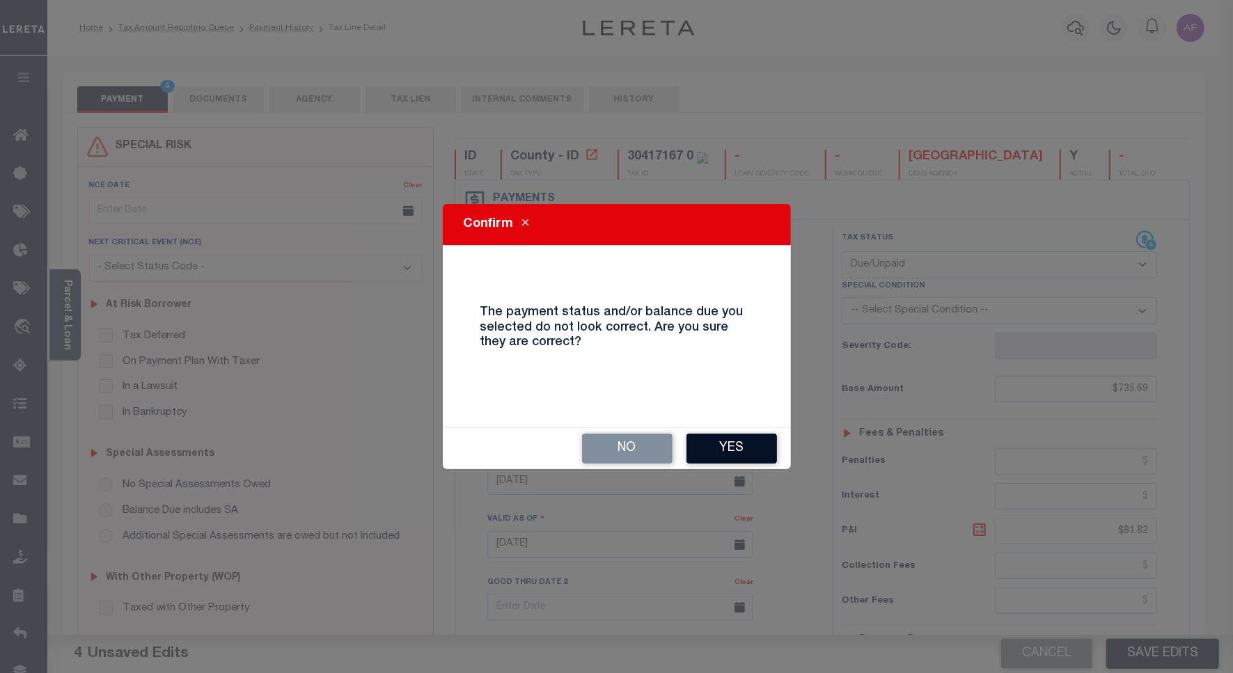
click at [721, 457] on button "Yes" at bounding box center [731, 449] width 90 height 30
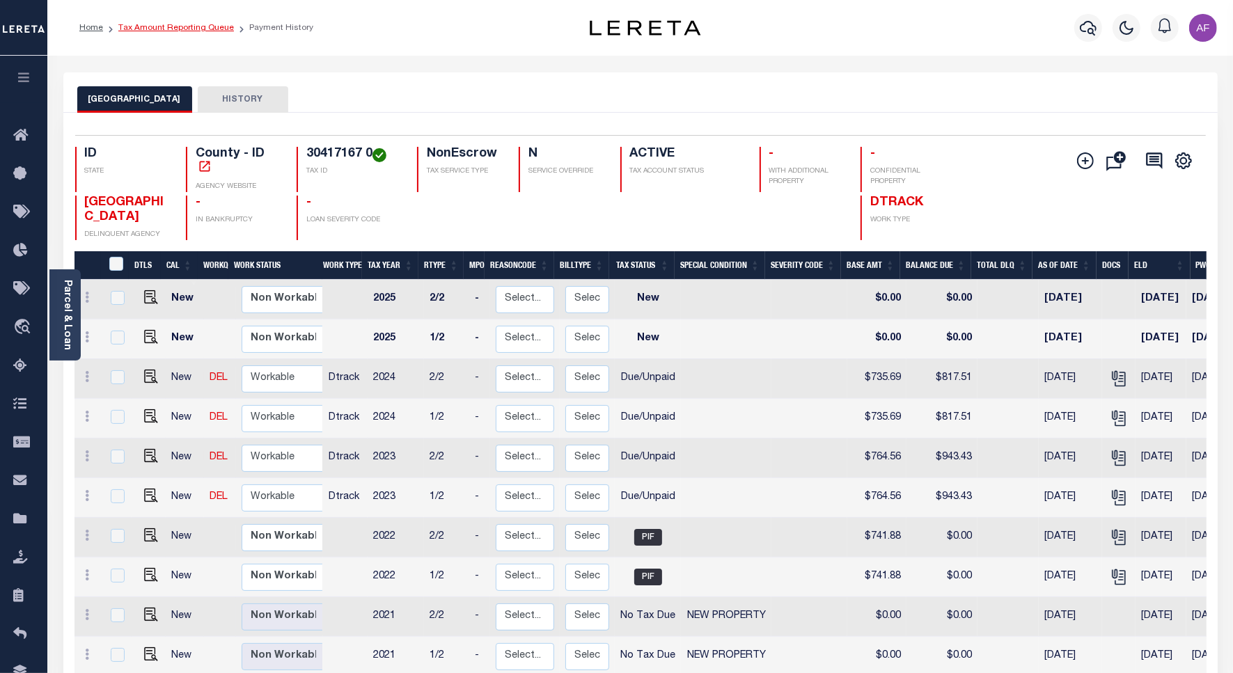
click at [150, 24] on link "Tax Amount Reporting Queue" at bounding box center [176, 28] width 116 height 8
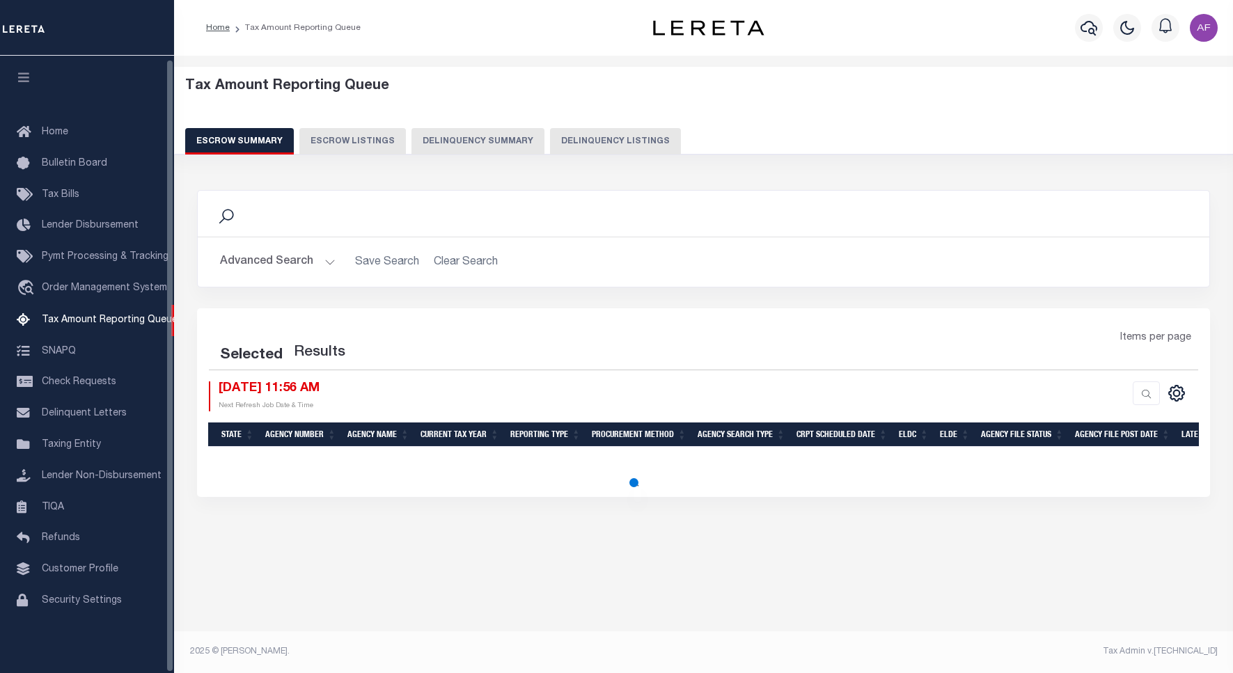
click at [578, 139] on button "Delinquency Listings" at bounding box center [615, 141] width 131 height 26
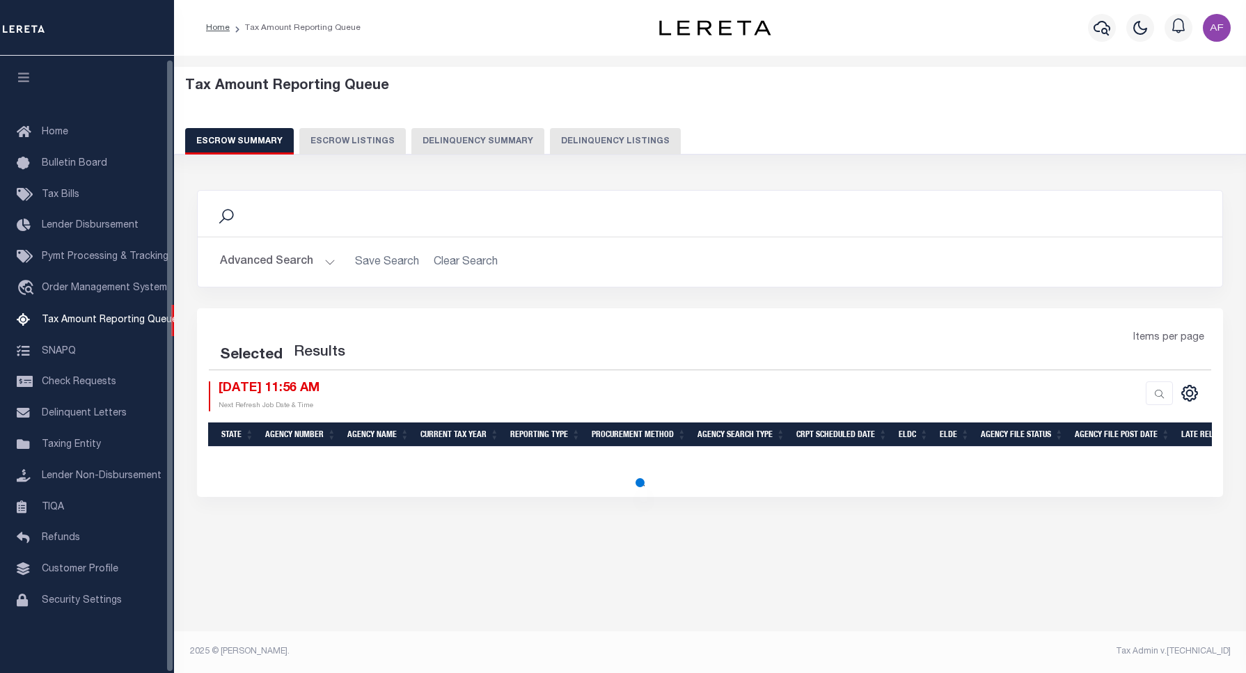
select select "100"
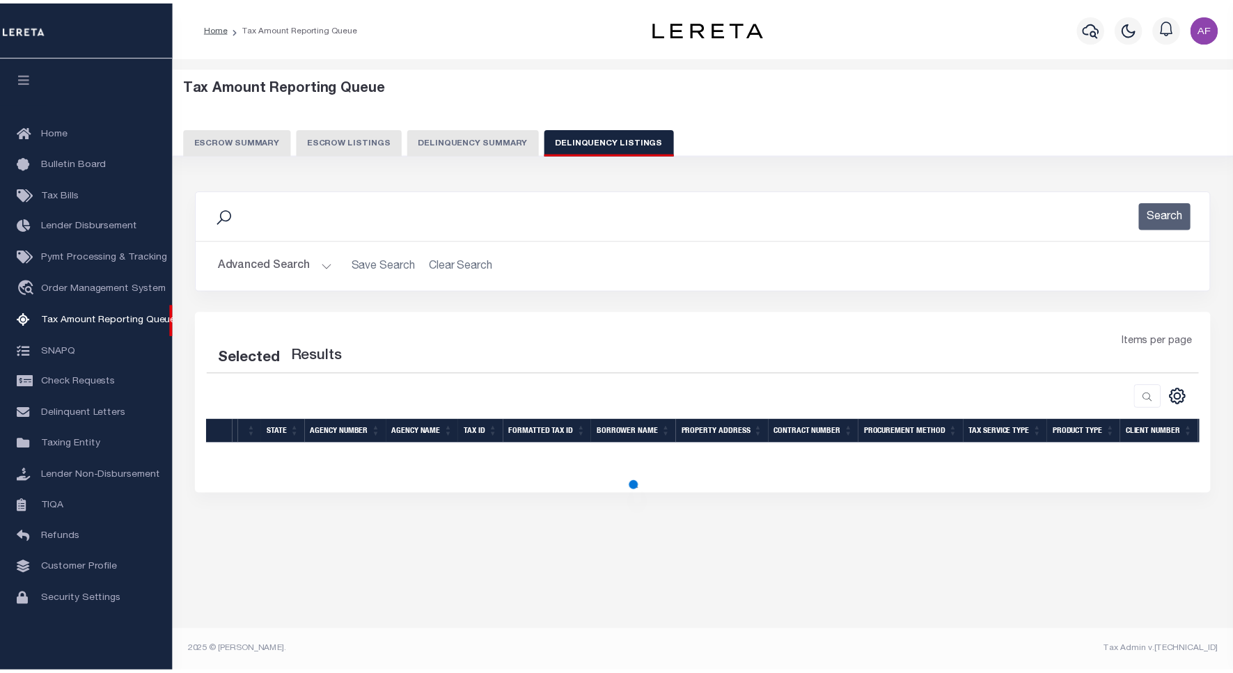
scroll to position [4, 0]
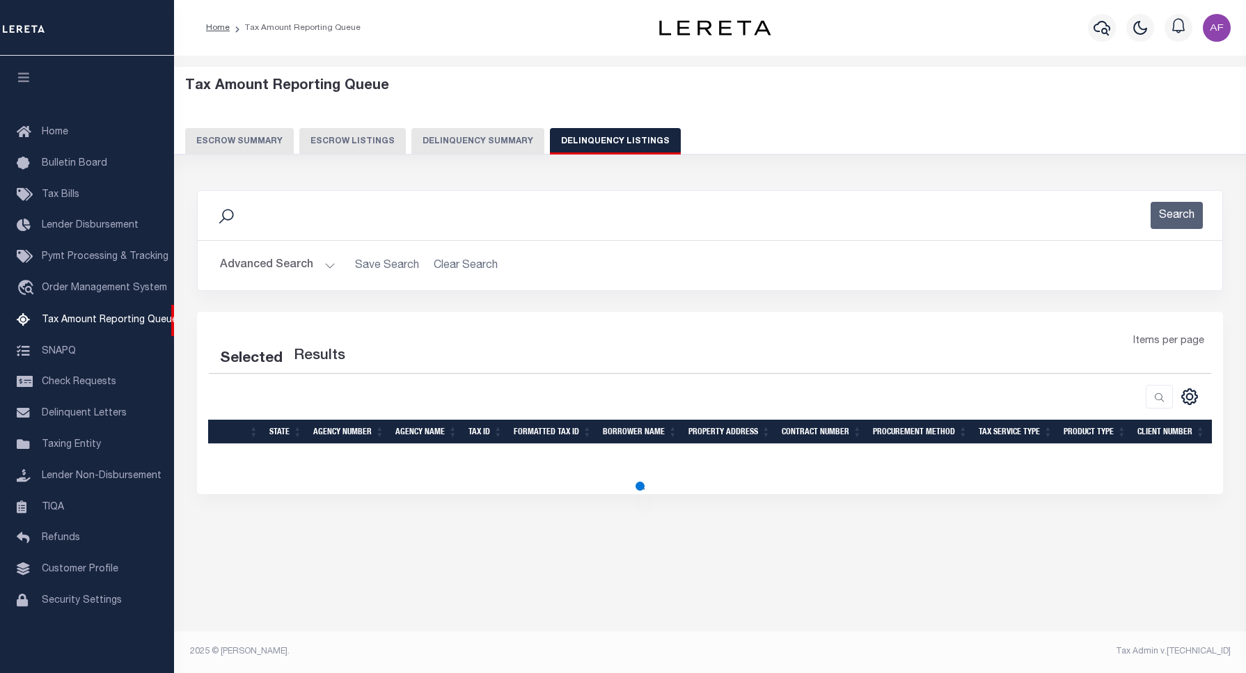
select select "100"
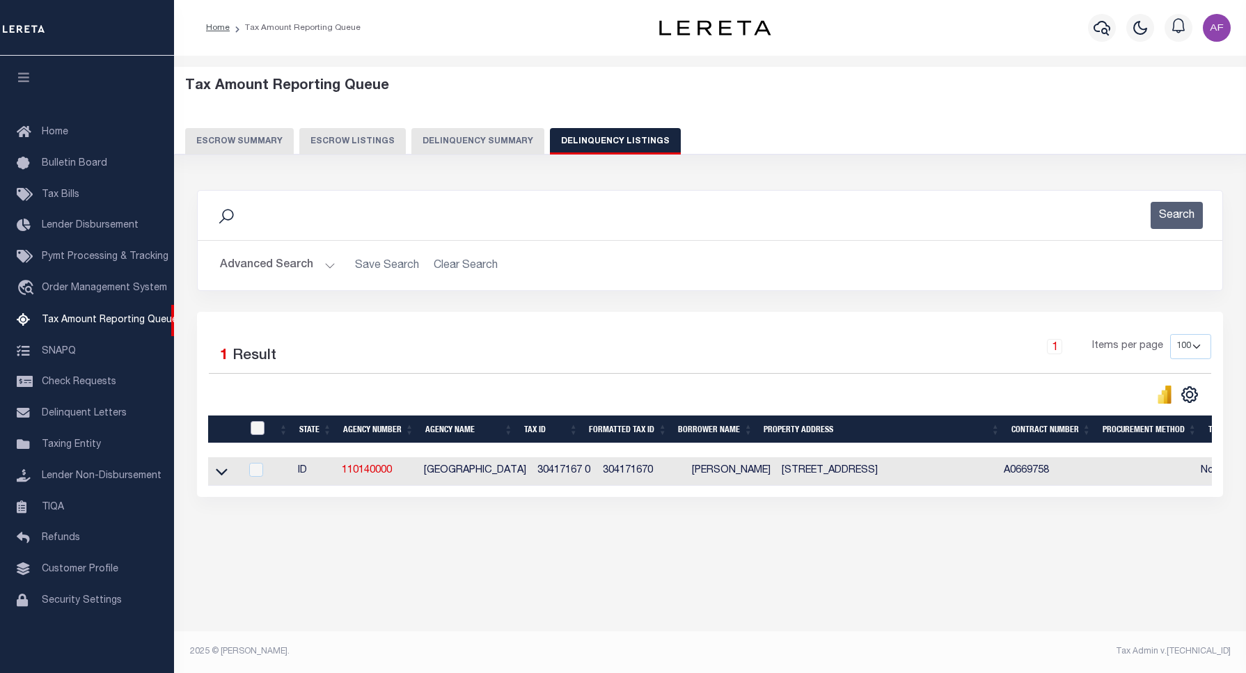
click at [256, 430] on input "checkbox" at bounding box center [258, 428] width 14 height 14
checkbox input "true"
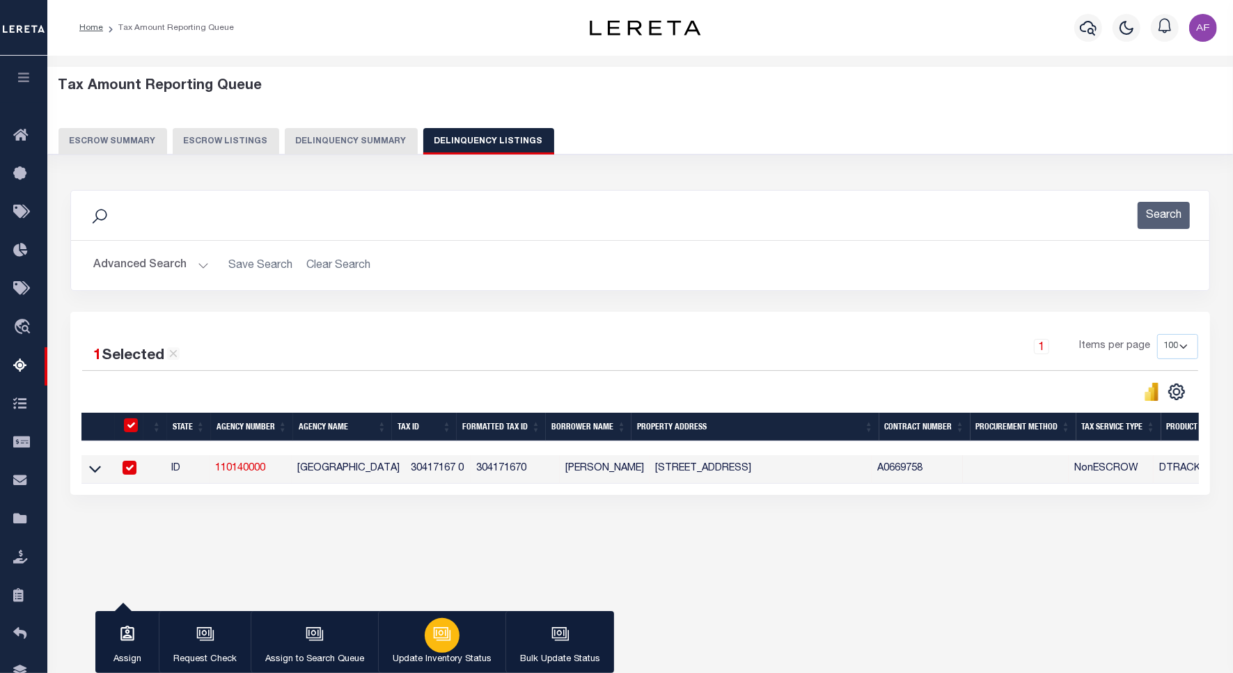
click at [467, 637] on button "Update Inventory Status" at bounding box center [441, 642] width 127 height 63
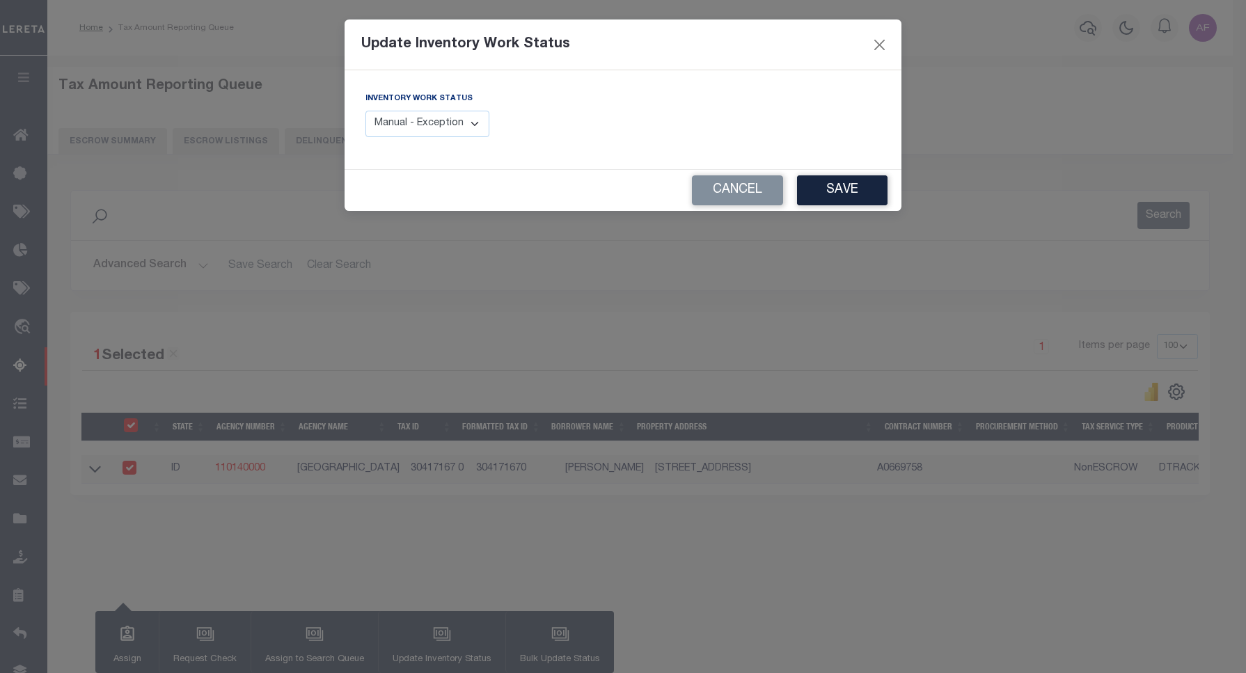
click at [448, 122] on select "Manual - Exception Pended - Awaiting Search Late Add Exception Completed" at bounding box center [427, 124] width 124 height 27
select select "4"
click at [365, 111] on select "Manual - Exception Pended - Awaiting Search Late Add Exception Completed" at bounding box center [427, 124] width 124 height 27
click at [840, 188] on button "Save" at bounding box center [842, 190] width 90 height 30
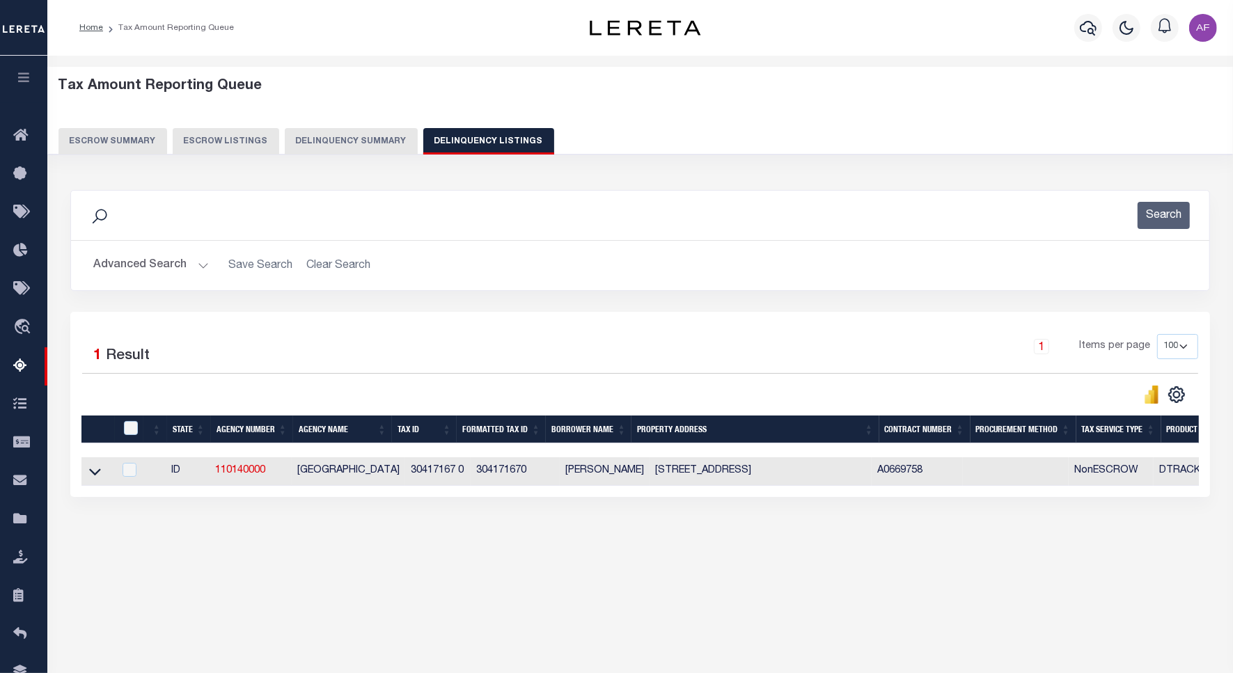
click at [141, 259] on button "Advanced Search" at bounding box center [151, 265] width 116 height 27
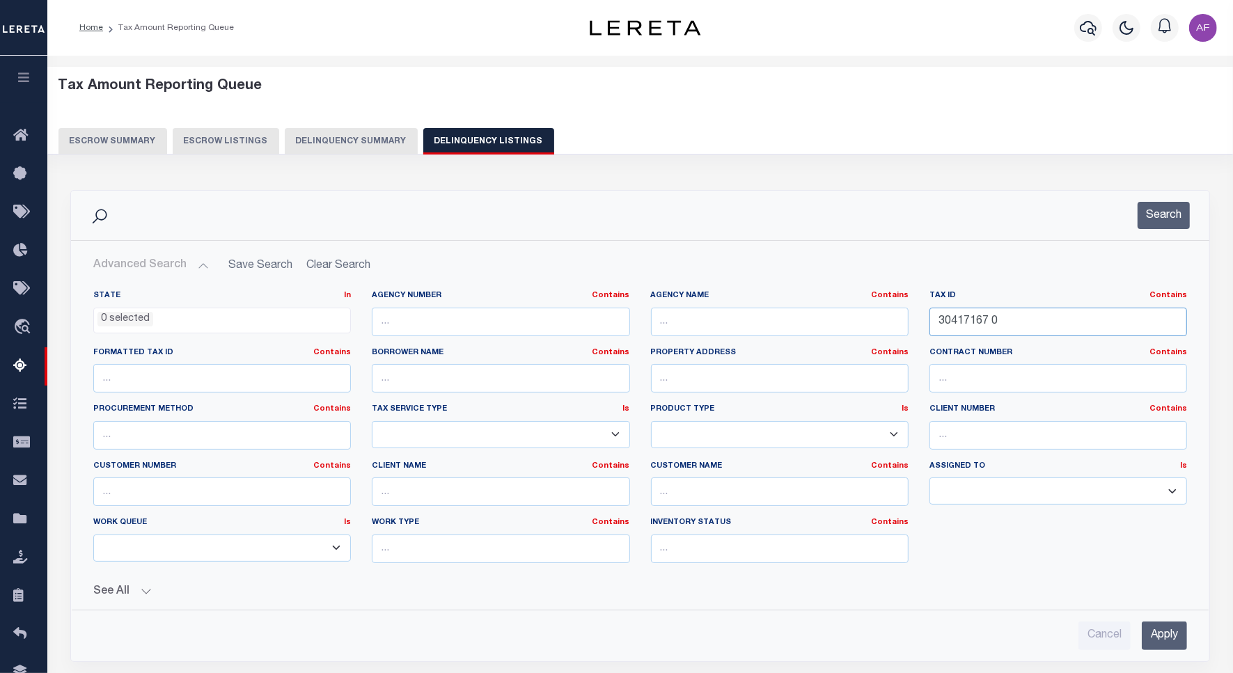
drag, startPoint x: 1028, startPoint y: 319, endPoint x: 864, endPoint y: 322, distance: 163.6
click at [864, 322] on div "State In In AK AL AR AZ CA CO CT DC DE FL GA GU HI IA ID IL IN KS KY LA MA MD M…" at bounding box center [640, 432] width 1115 height 284
paste input "75"
type input "30417175 0"
click at [1154, 218] on button "Search" at bounding box center [1164, 215] width 52 height 27
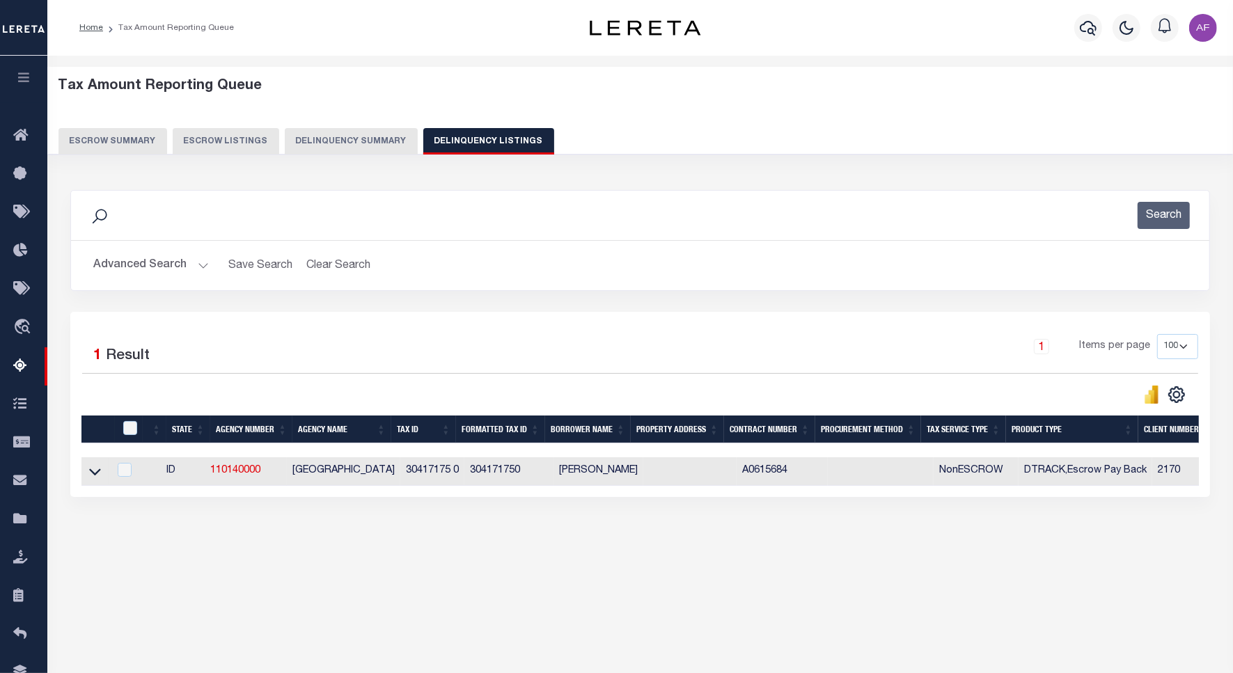
drag, startPoint x: 90, startPoint y: 478, endPoint x: 203, endPoint y: 343, distance: 175.5
click at [90, 478] on icon at bounding box center [95, 471] width 12 height 15
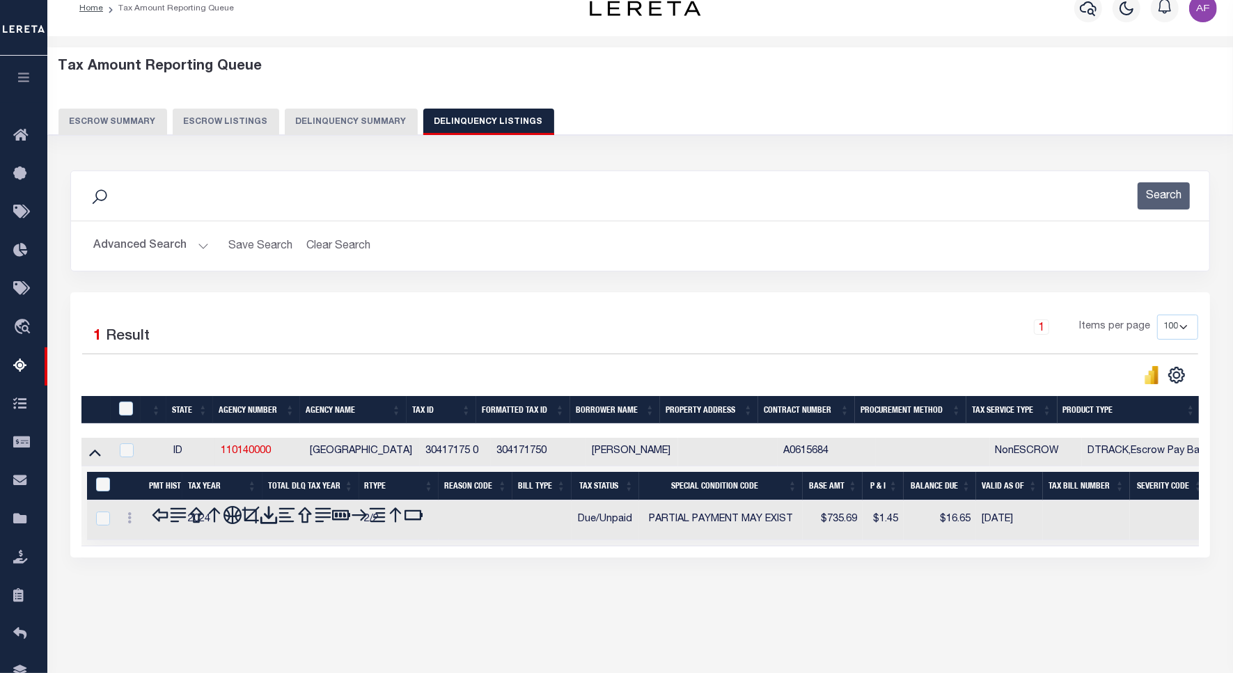
scroll to position [0, 0]
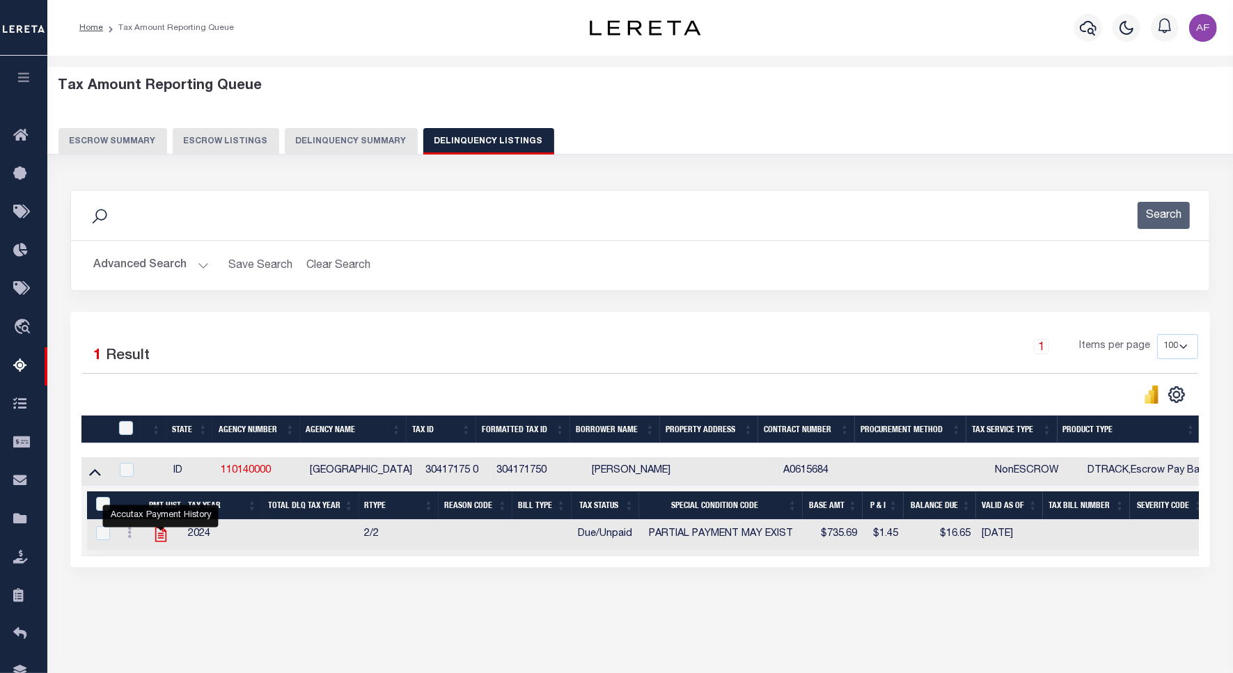
click at [159, 537] on icon "" at bounding box center [161, 535] width 18 height 18
checkbox input "true"
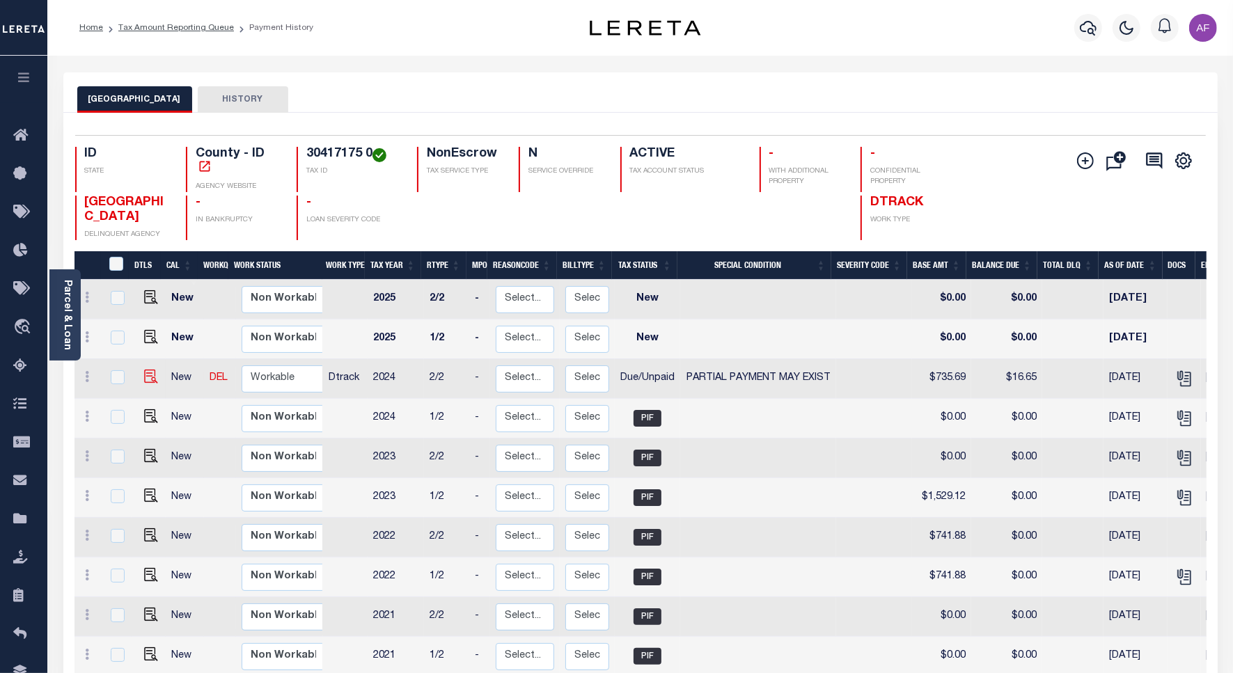
click at [145, 381] on img at bounding box center [151, 377] width 14 height 14
checkbox input "true"
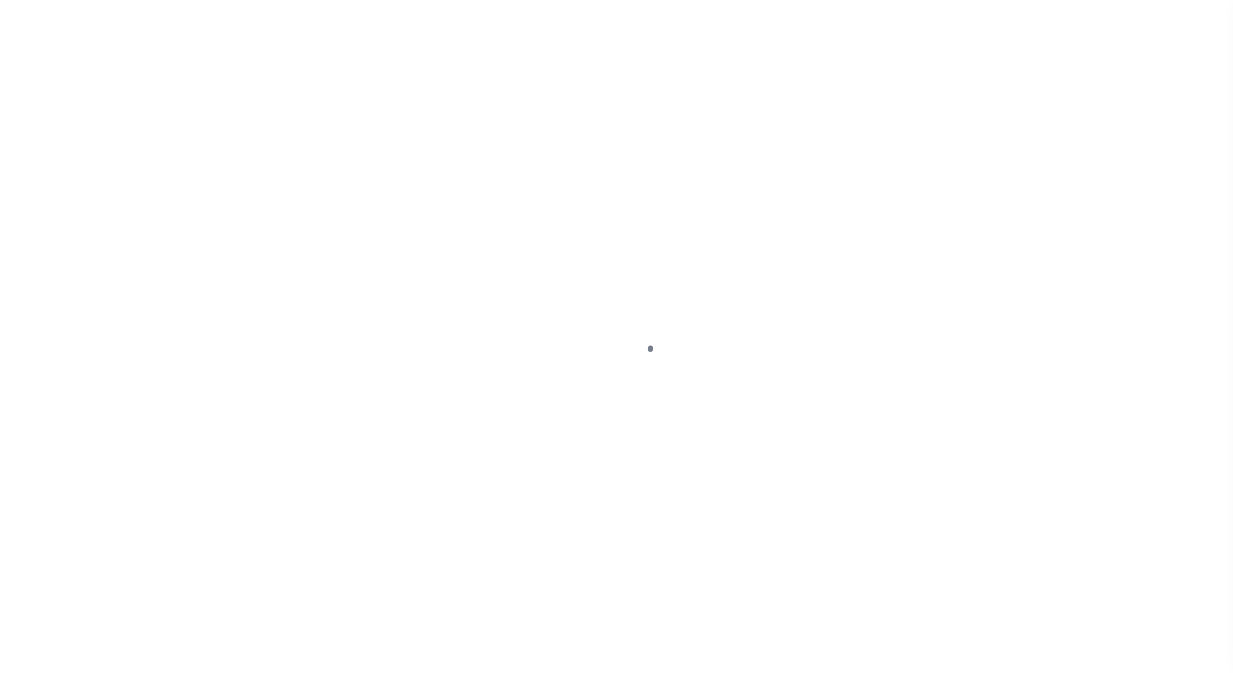
select select "DUE"
select select "15"
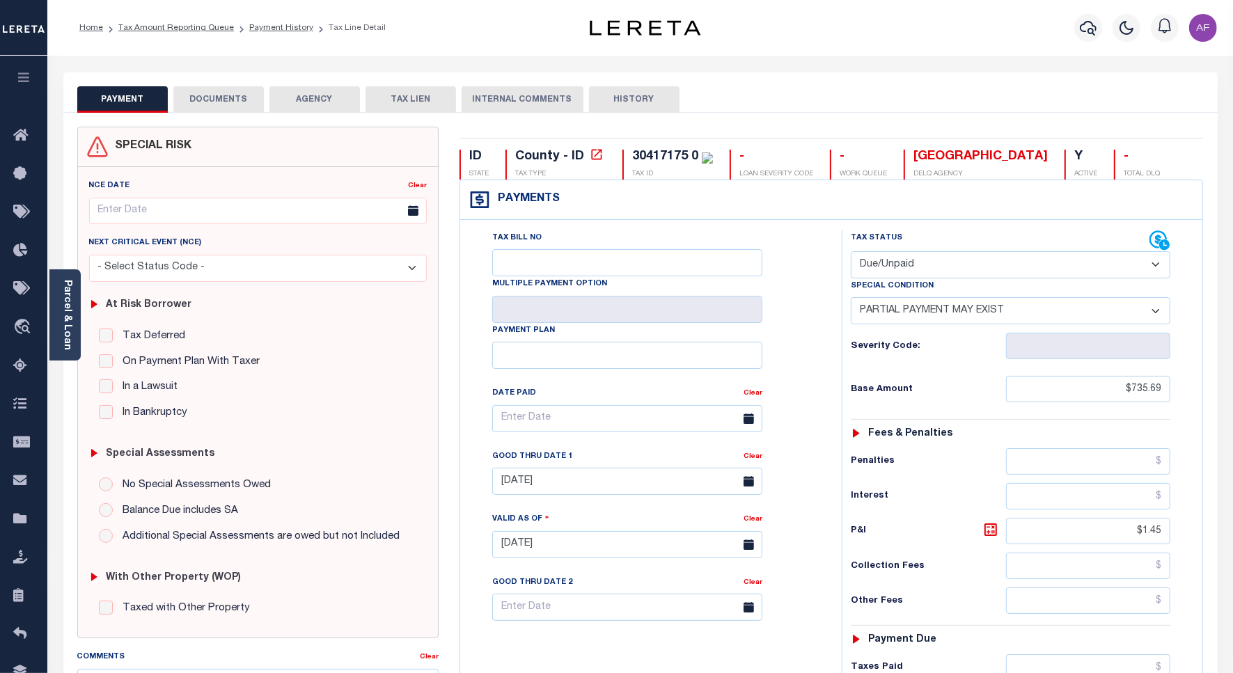
click at [962, 274] on select "- Select Status Code - Open Due/Unpaid Paid Incomplete No Tax Due Internal Refu…" at bounding box center [1011, 264] width 320 height 27
select select "PYD"
click at [851, 253] on select "- Select Status Code - Open Due/Unpaid Paid Incomplete No Tax Due Internal Refu…" at bounding box center [1011, 264] width 320 height 27
select select "0"
type input "[DATE]"
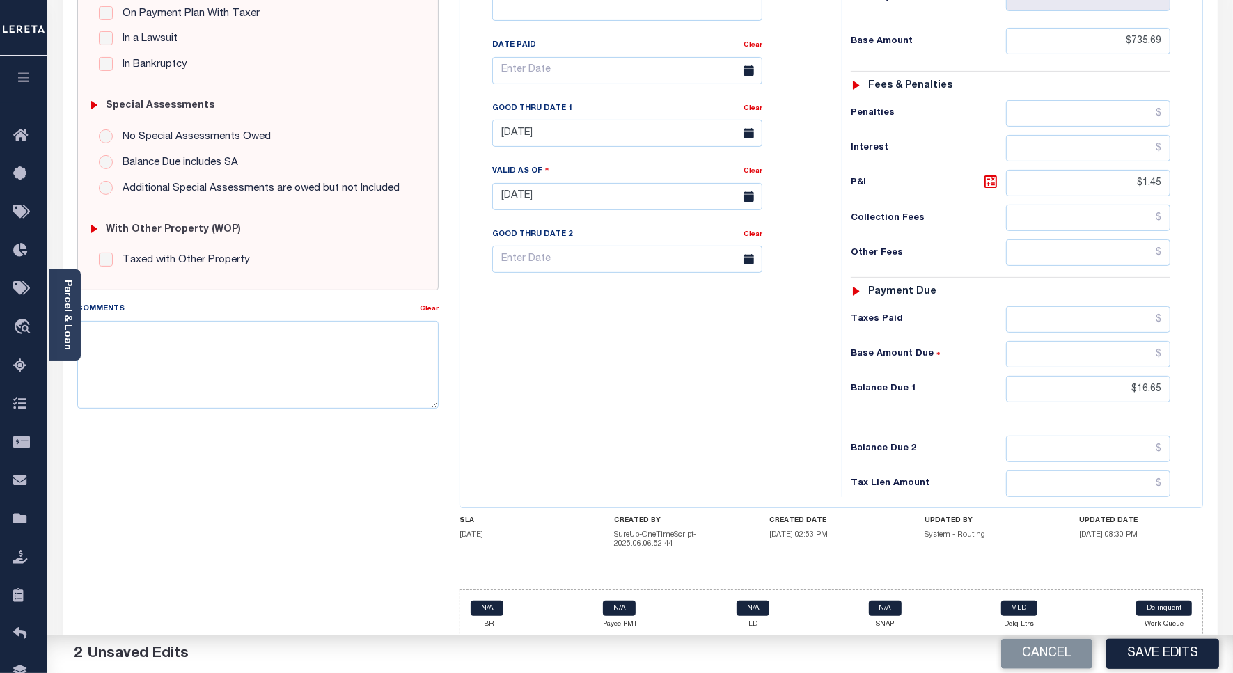
scroll to position [367, 0]
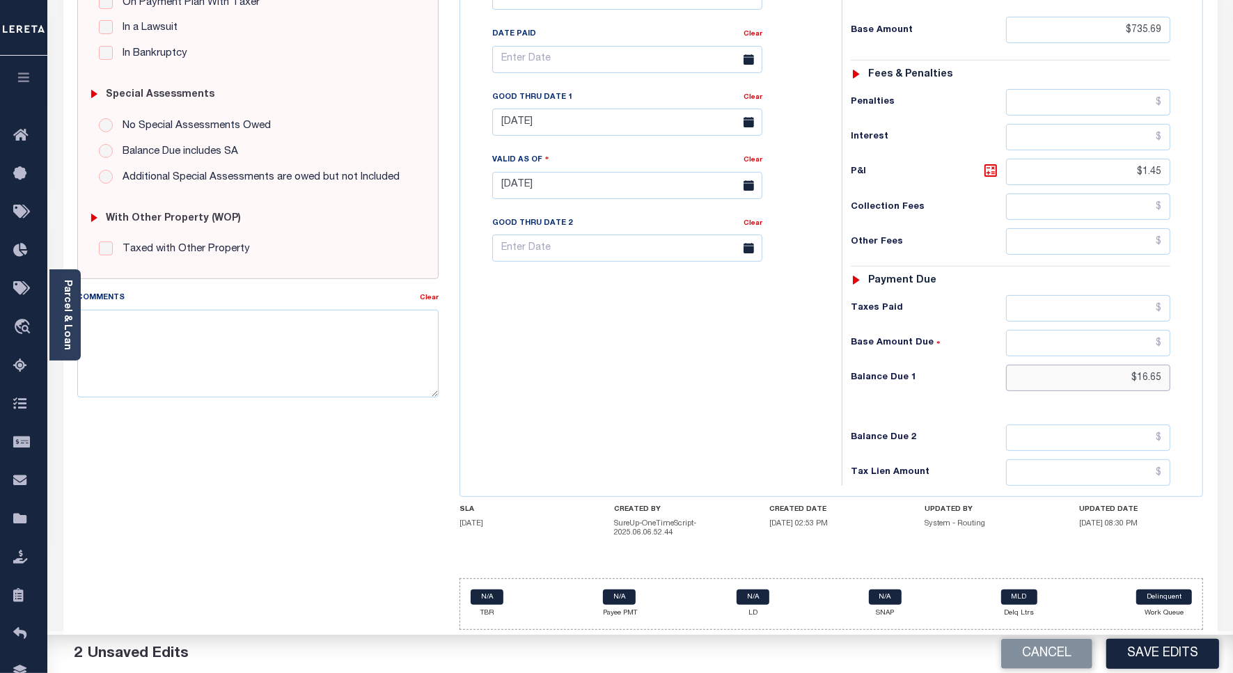
click at [1147, 370] on input "$16.65" at bounding box center [1088, 378] width 164 height 26
click at [1149, 370] on input "$16.65" at bounding box center [1088, 378] width 164 height 26
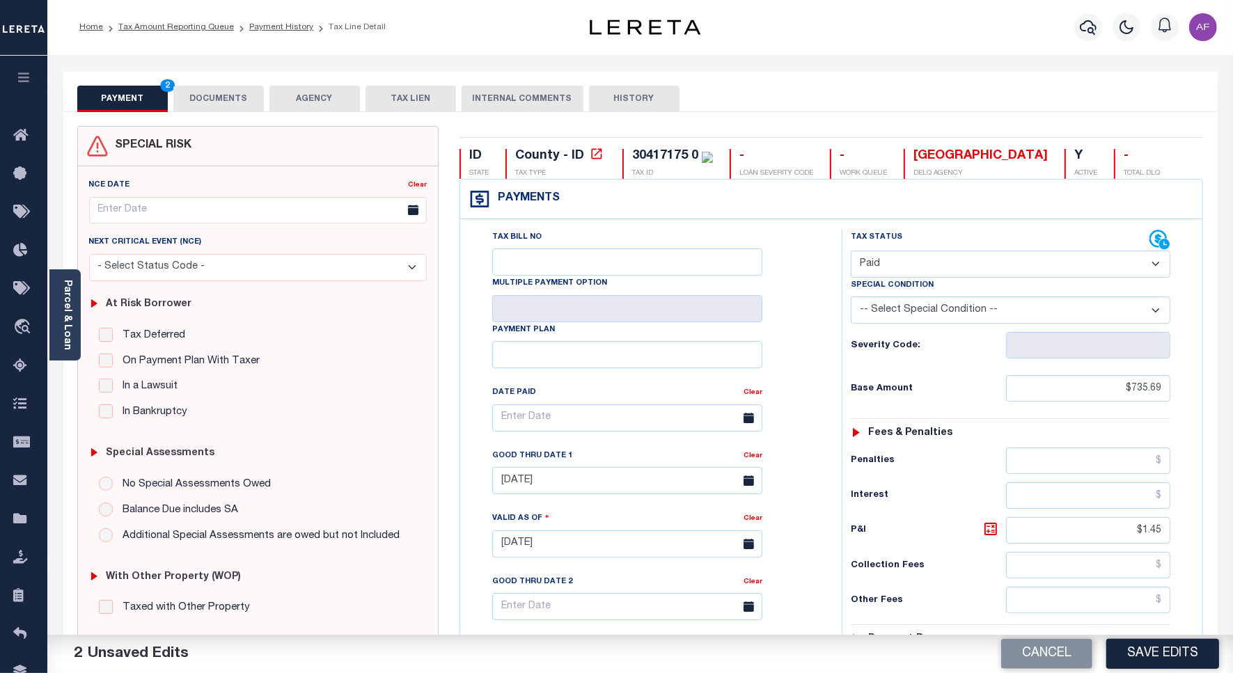
scroll to position [0, 0]
type input "$0.00"
click at [221, 92] on button "DOCUMENTS" at bounding box center [218, 99] width 90 height 26
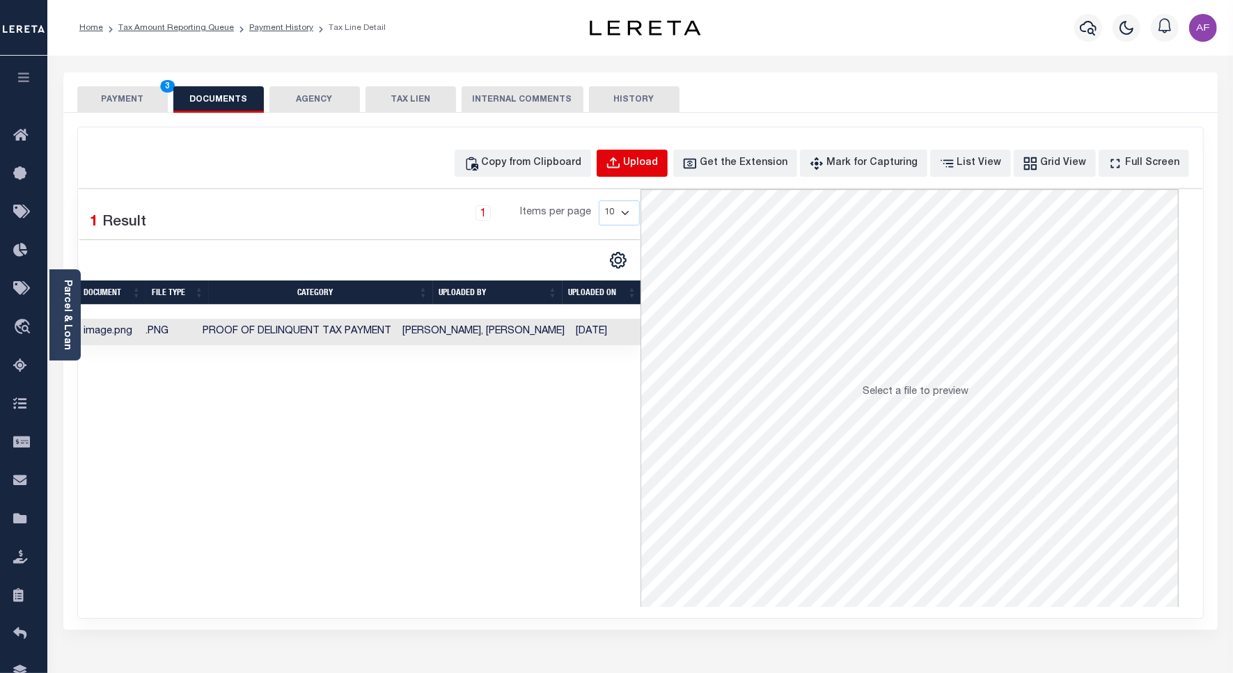
click at [659, 166] on div "Upload" at bounding box center [641, 163] width 35 height 15
select select "POP"
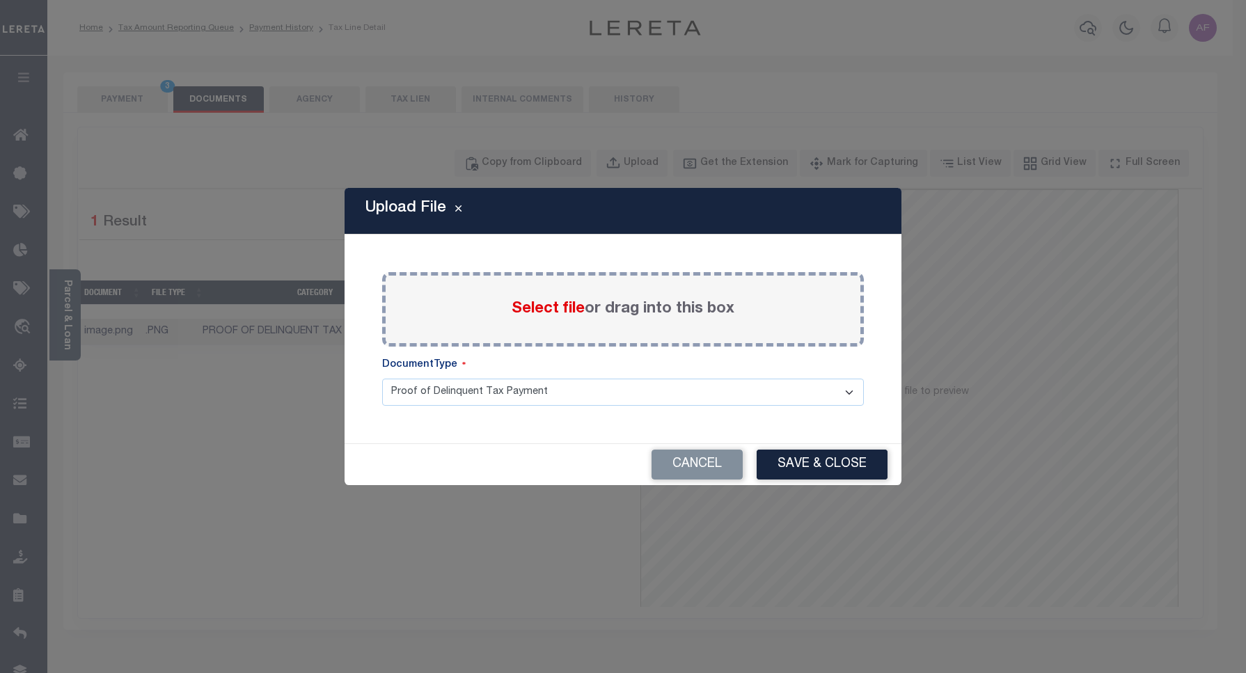
click at [530, 306] on span "Select file" at bounding box center [548, 308] width 73 height 15
click at [0, 0] on input "Select file or drag into this box" at bounding box center [0, 0] width 0 height 0
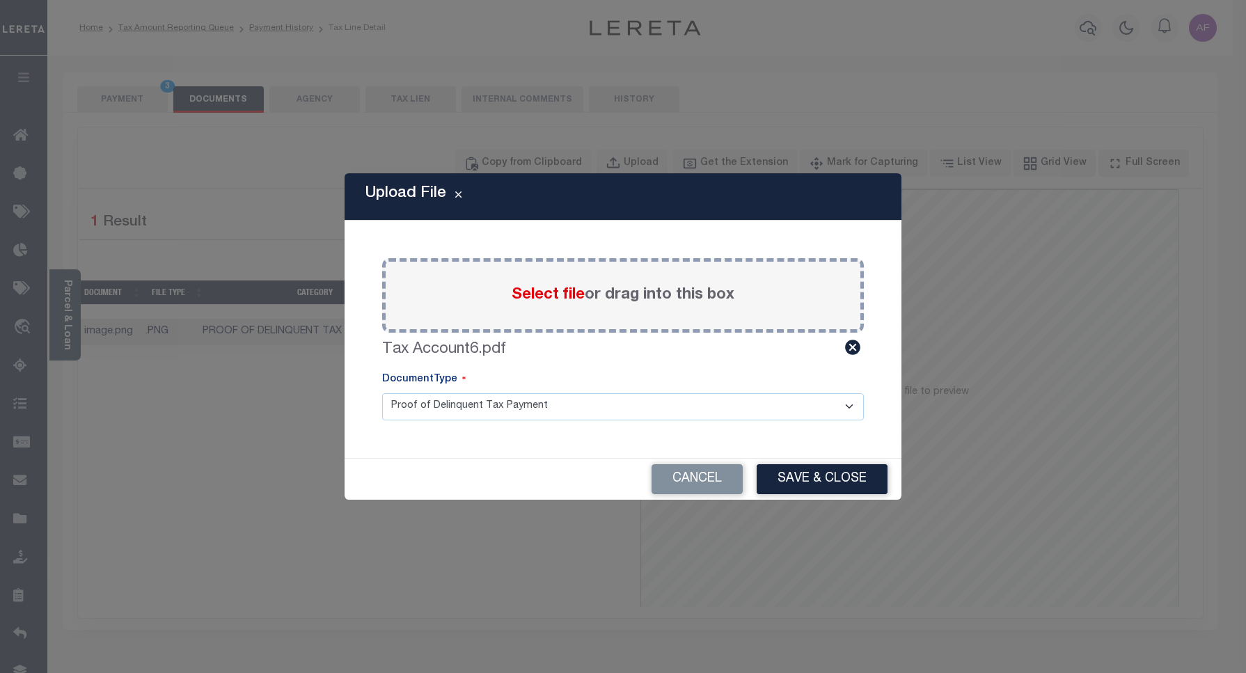
click at [813, 482] on button "Save & Close" at bounding box center [822, 479] width 131 height 30
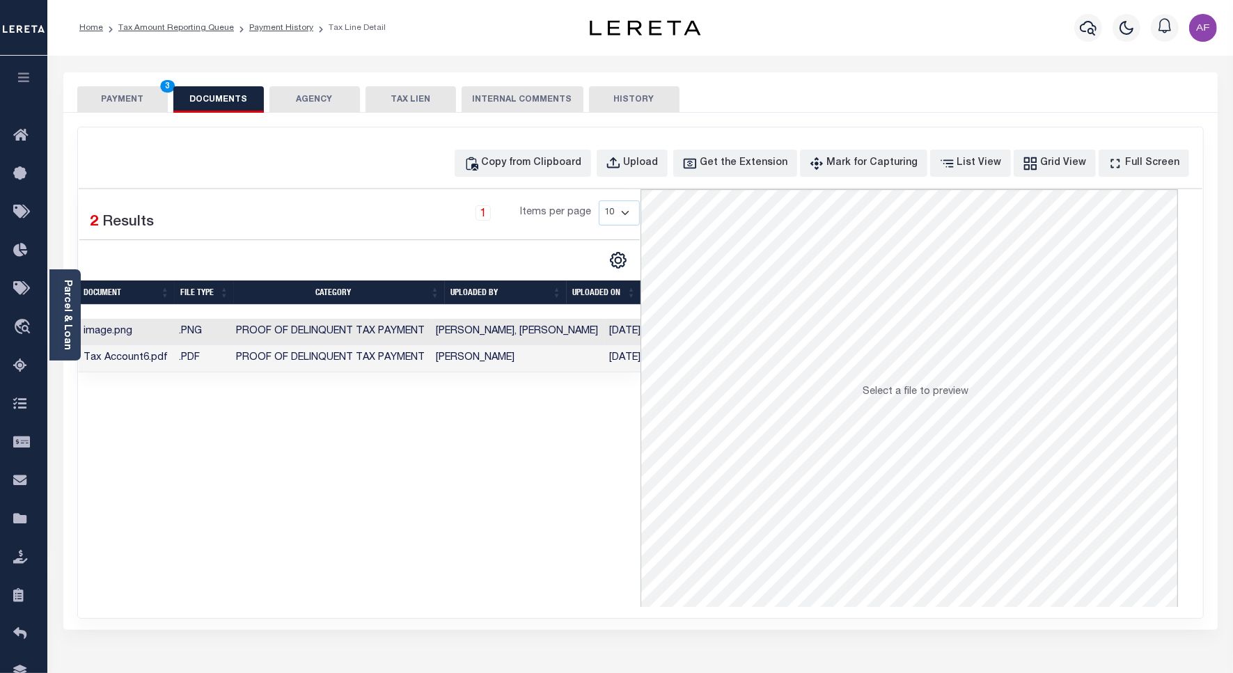
click at [111, 96] on button "PAYMENT 3" at bounding box center [122, 99] width 90 height 26
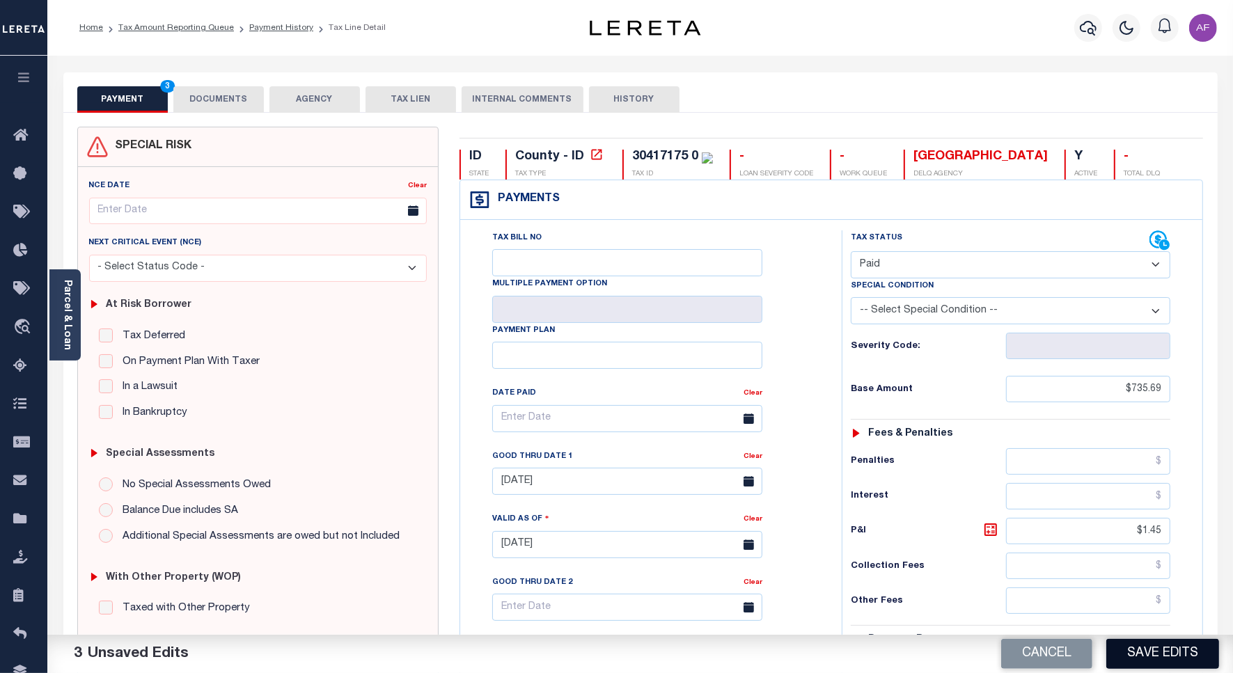
click at [1173, 668] on button "Save Edits" at bounding box center [1162, 654] width 113 height 30
click at [1157, 659] on div "Cancel Saving..." at bounding box center [936, 654] width 593 height 39
checkbox input "false"
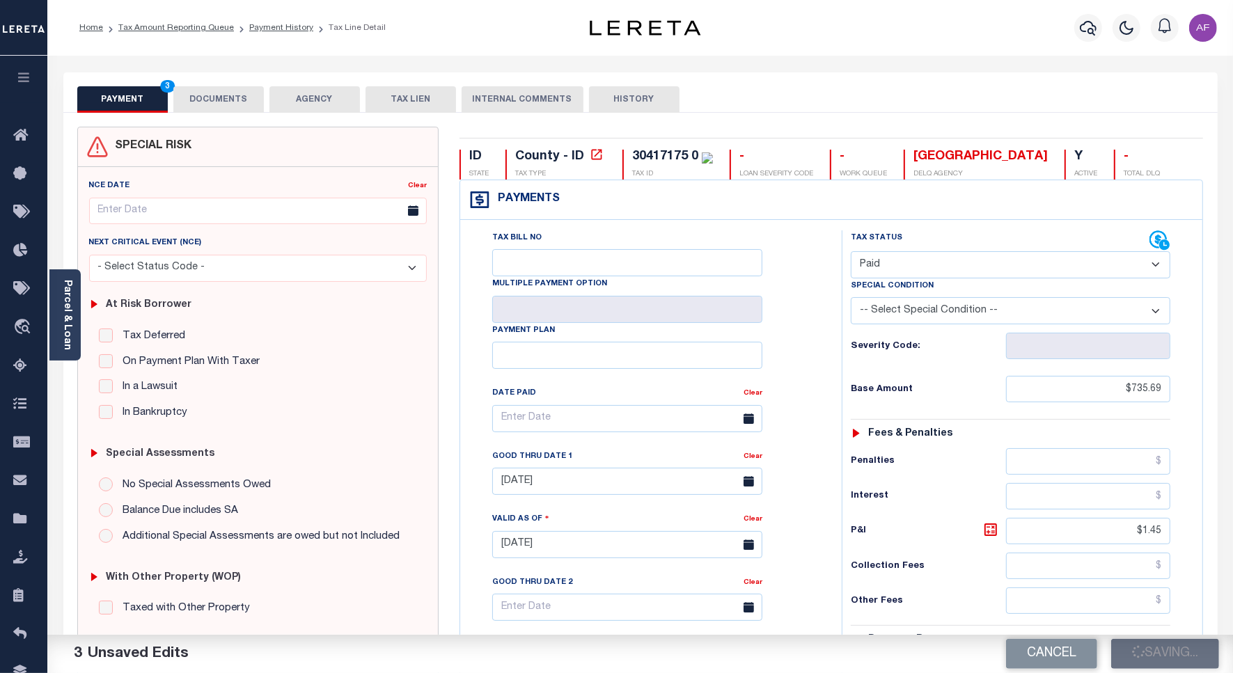
checkbox input "false"
type input "$735.69"
type input "$1.45"
type input "$0"
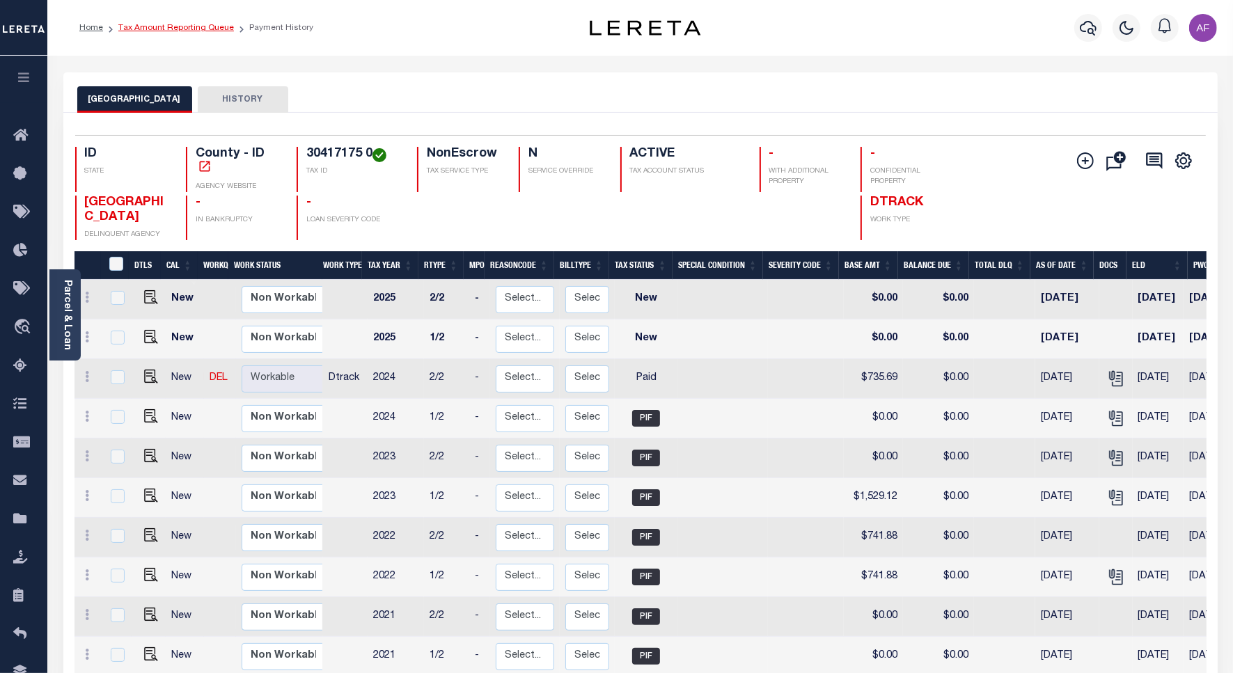
click at [174, 28] on link "Tax Amount Reporting Queue" at bounding box center [176, 28] width 116 height 8
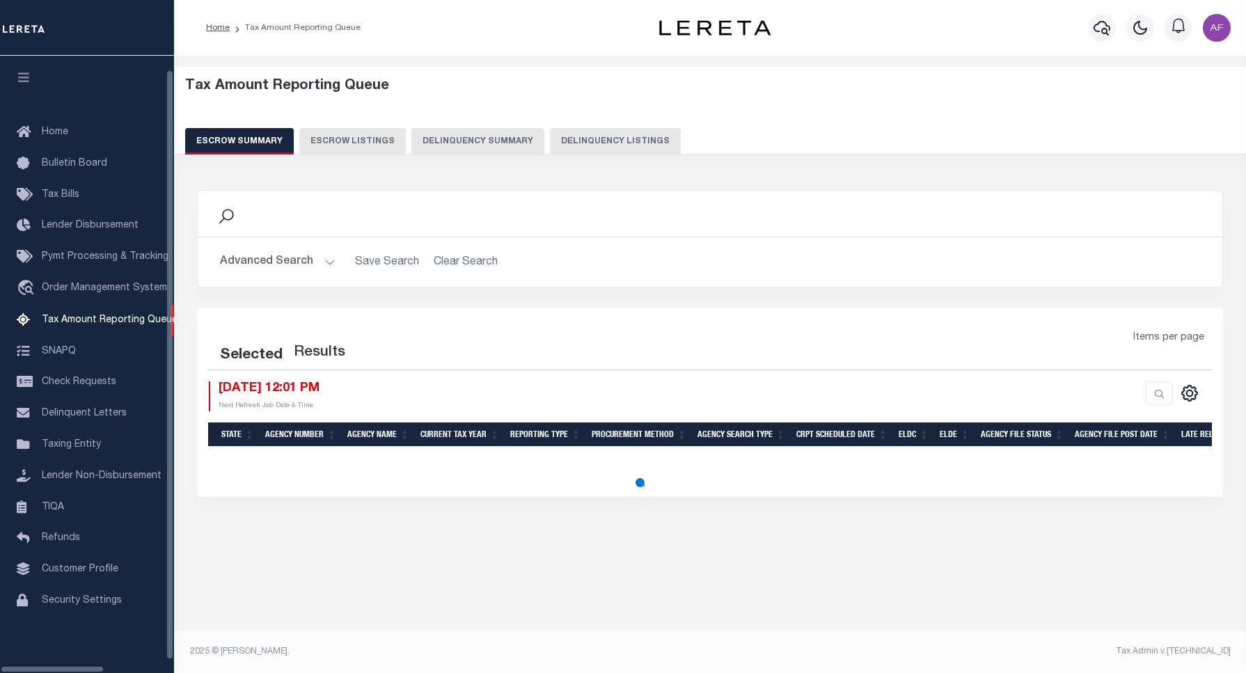
click at [551, 138] on button "Delinquency Listings" at bounding box center [615, 141] width 131 height 26
select select "100"
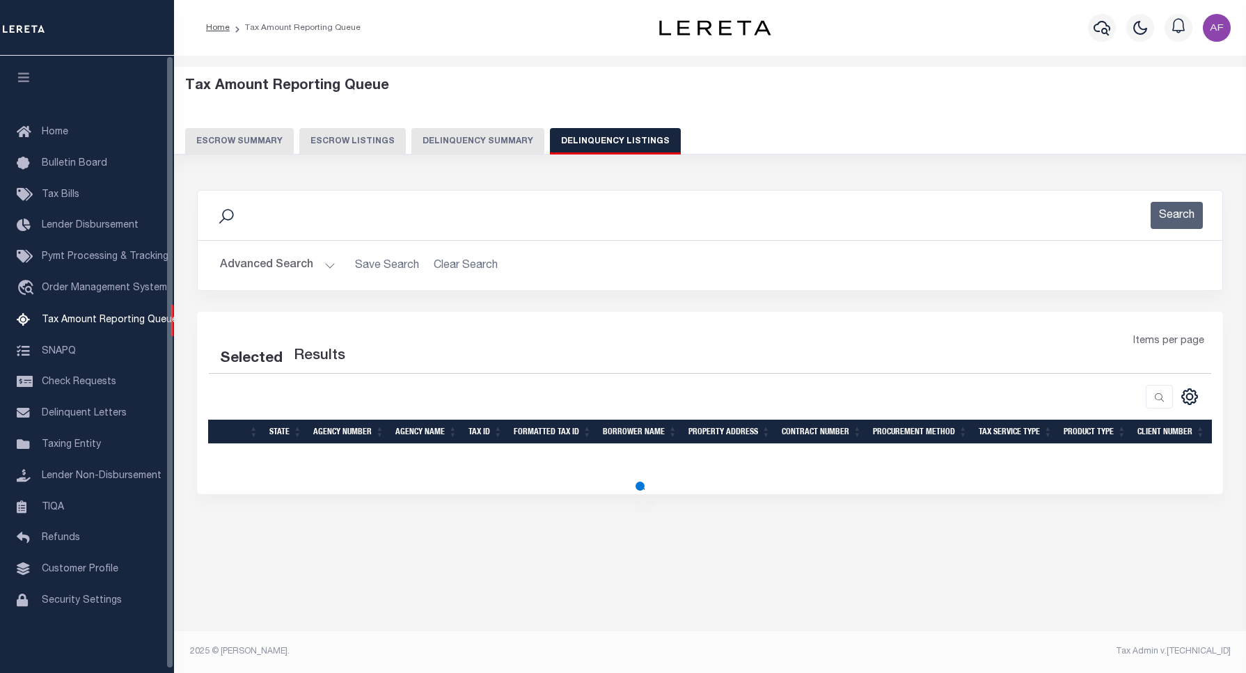
select select "100"
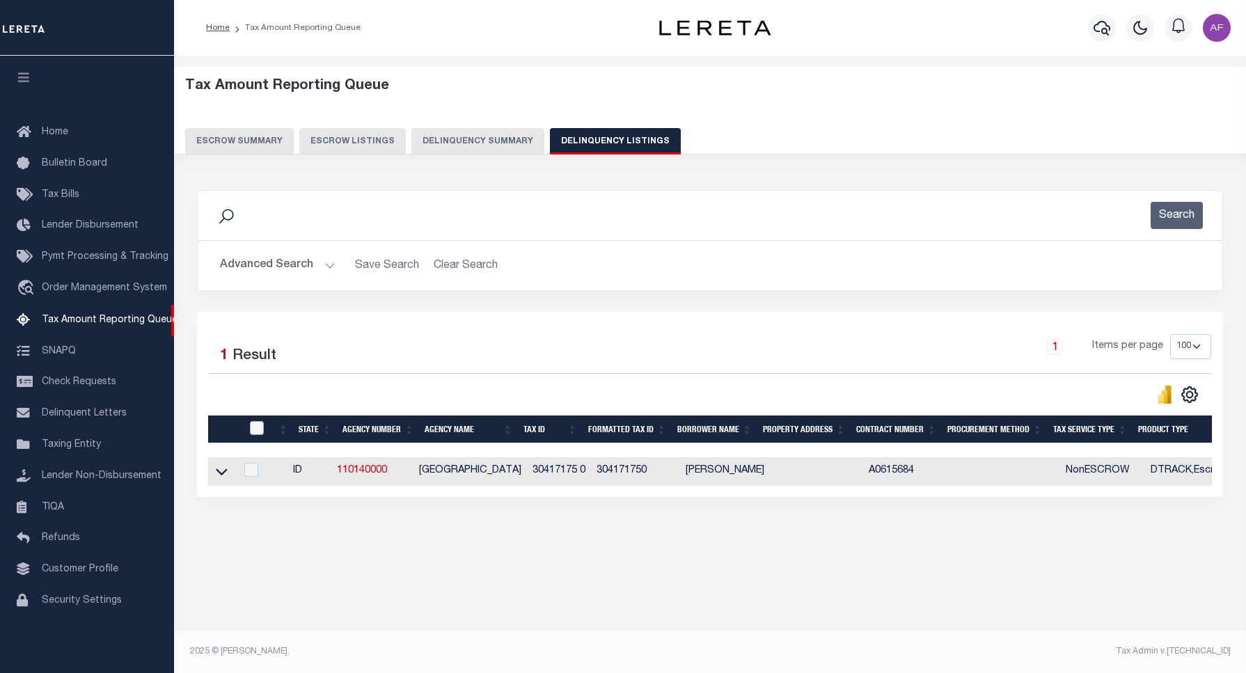
click at [261, 435] on input "checkbox" at bounding box center [257, 428] width 14 height 14
checkbox input "true"
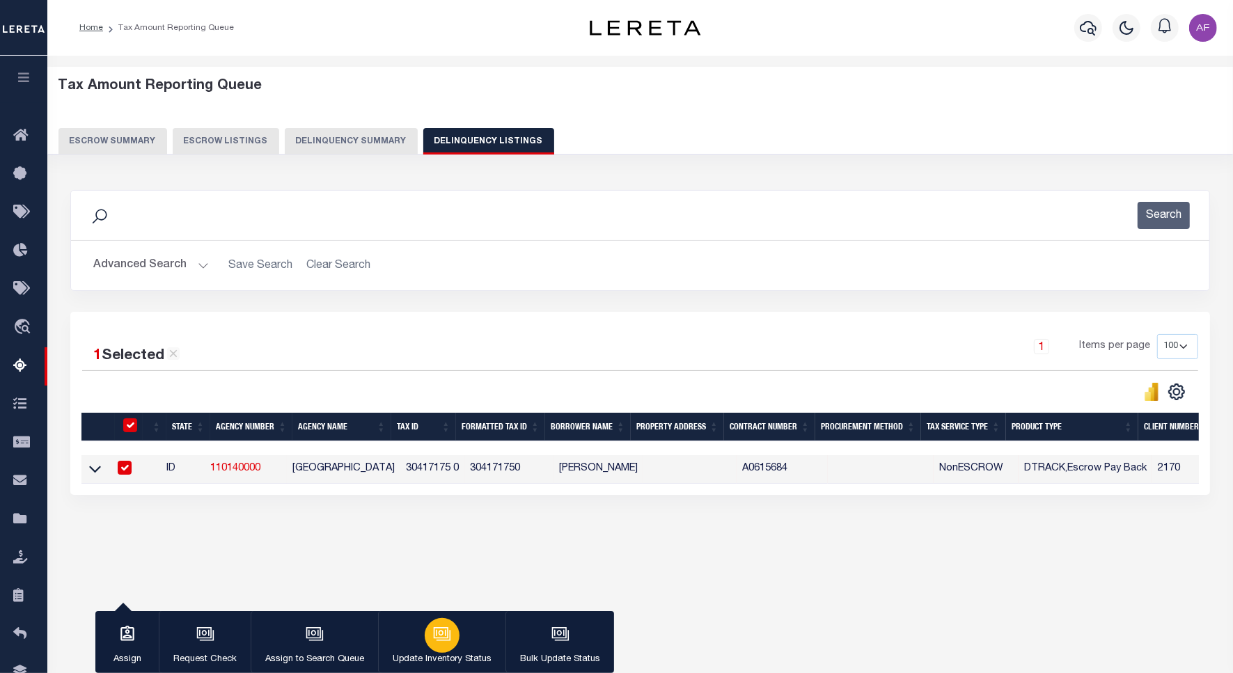
click at [460, 645] on button "Update Inventory Status" at bounding box center [441, 642] width 127 height 63
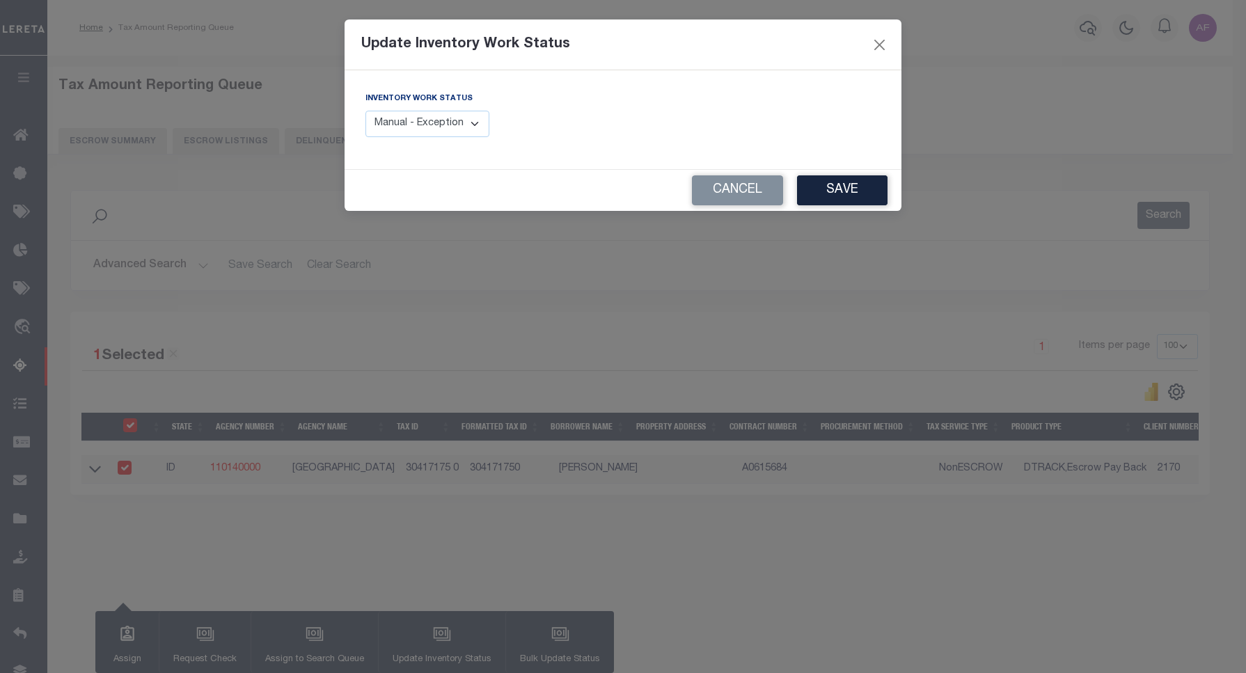
click at [437, 116] on select "Manual - Exception Pended - Awaiting Search Late Add Exception Completed" at bounding box center [427, 124] width 124 height 27
select select "4"
click at [365, 111] on select "Manual - Exception Pended - Awaiting Search Late Add Exception Completed" at bounding box center [427, 124] width 124 height 27
click at [865, 187] on button "Save" at bounding box center [842, 190] width 90 height 30
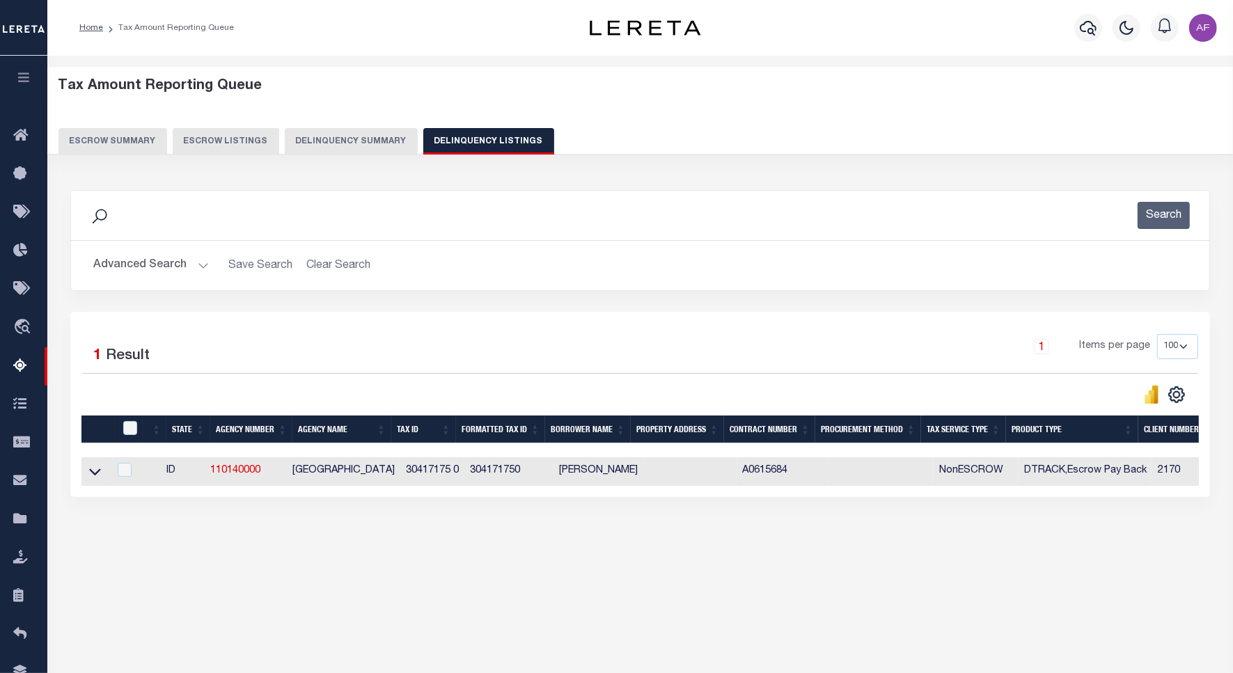
click at [160, 268] on button "Advanced Search" at bounding box center [151, 265] width 116 height 27
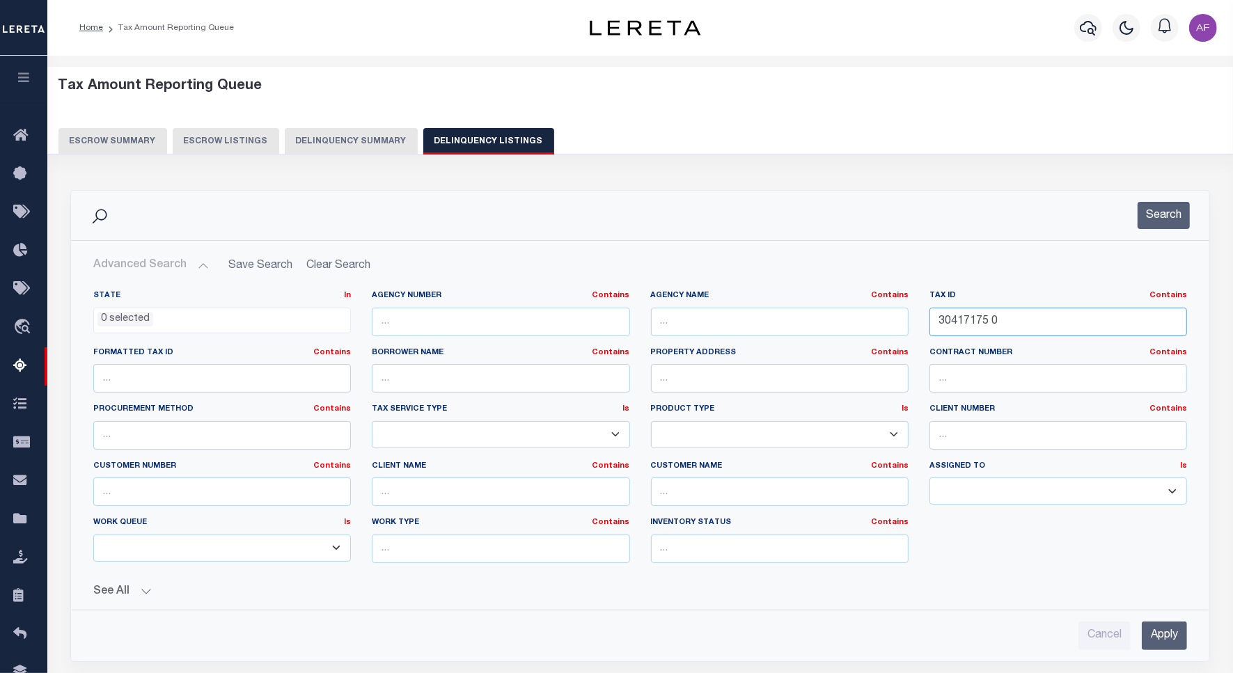
drag, startPoint x: 1006, startPoint y: 324, endPoint x: 900, endPoint y: 322, distance: 105.8
click at [900, 322] on div "State In In AK AL AR AZ CA CO CT DC DE FL GA GU HI IA ID IL IN KS KY LA MA MD M…" at bounding box center [640, 432] width 1115 height 284
paste input "6"
type input "30417176 0"
click at [1154, 207] on button "Search" at bounding box center [1164, 215] width 52 height 27
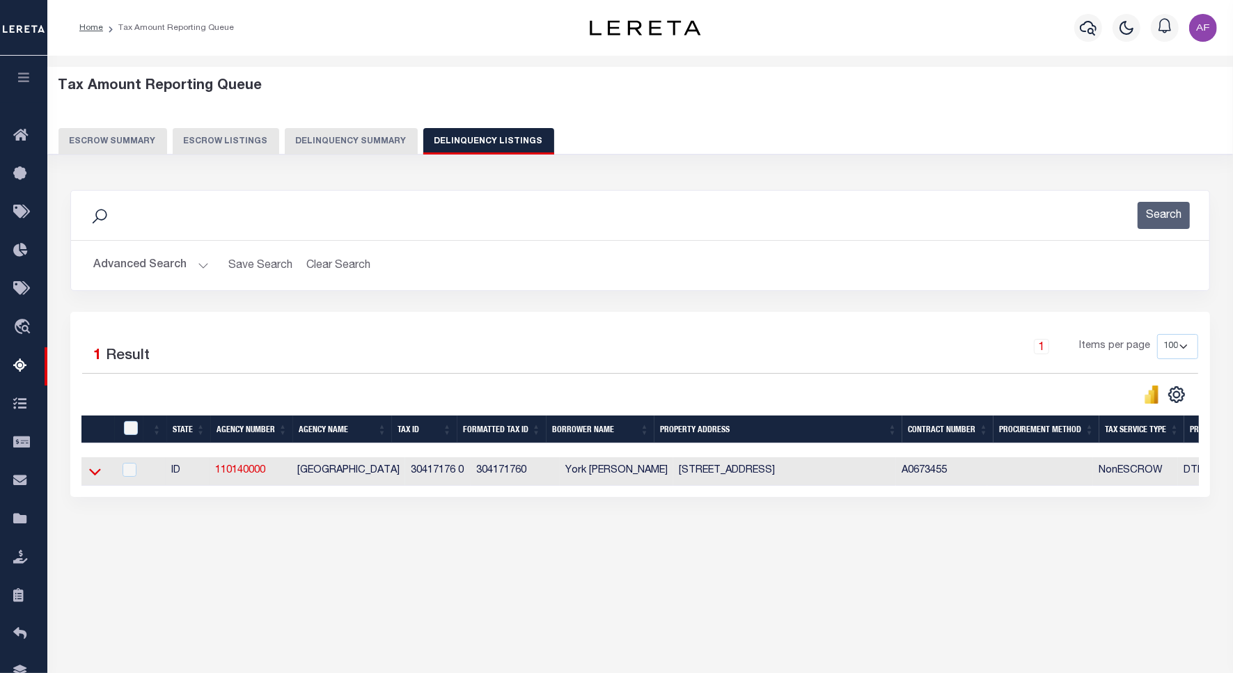
click at [96, 473] on icon at bounding box center [95, 471] width 12 height 15
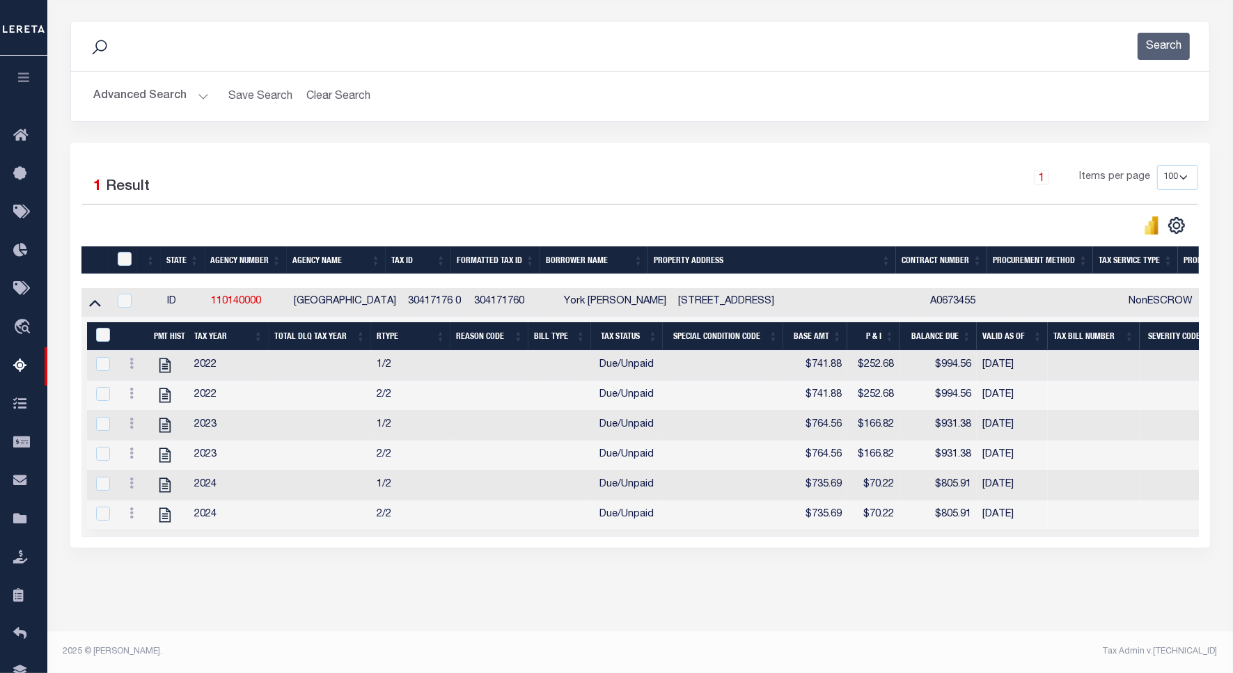
scroll to position [189, 0]
click at [162, 509] on icon "" at bounding box center [165, 515] width 18 height 18
checkbox input "true"
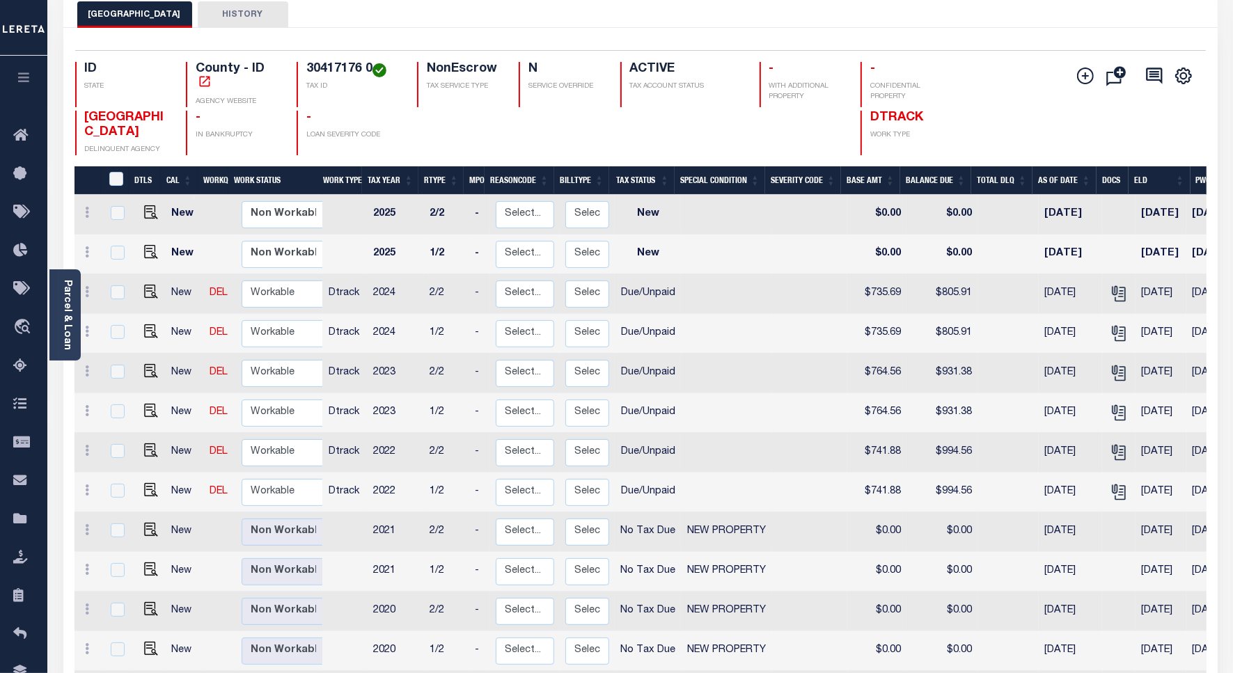
scroll to position [87, 0]
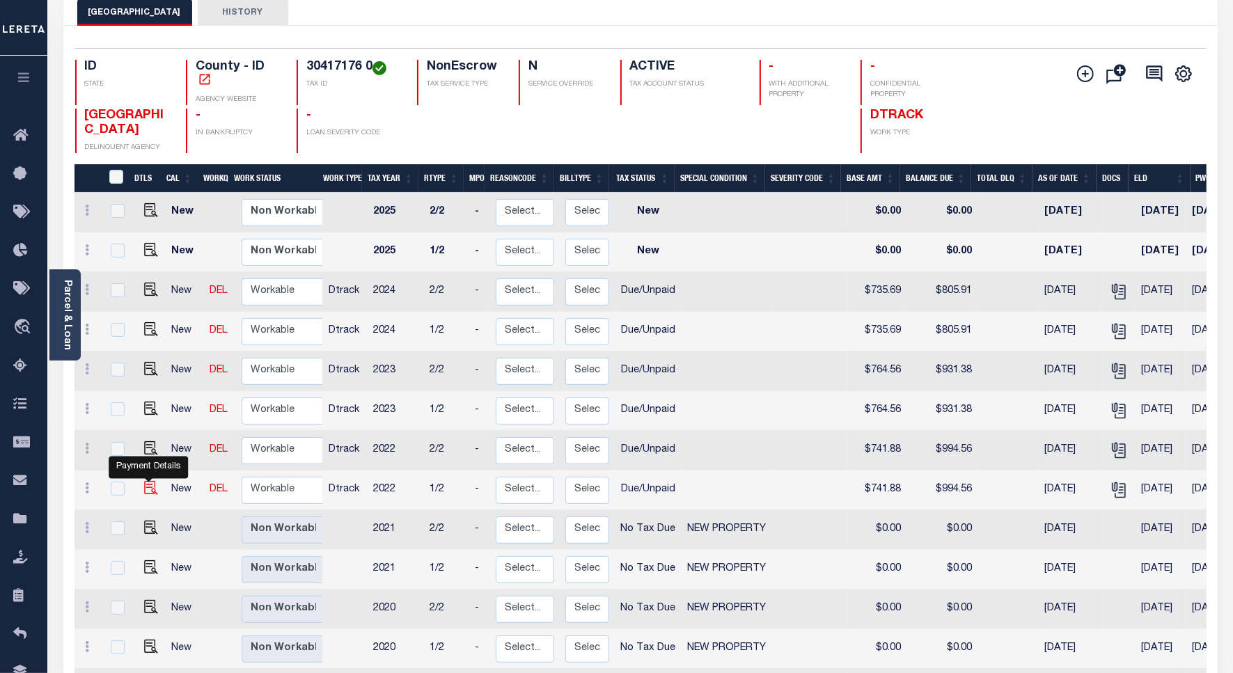
click at [145, 488] on img "" at bounding box center [151, 488] width 14 height 14
checkbox input "true"
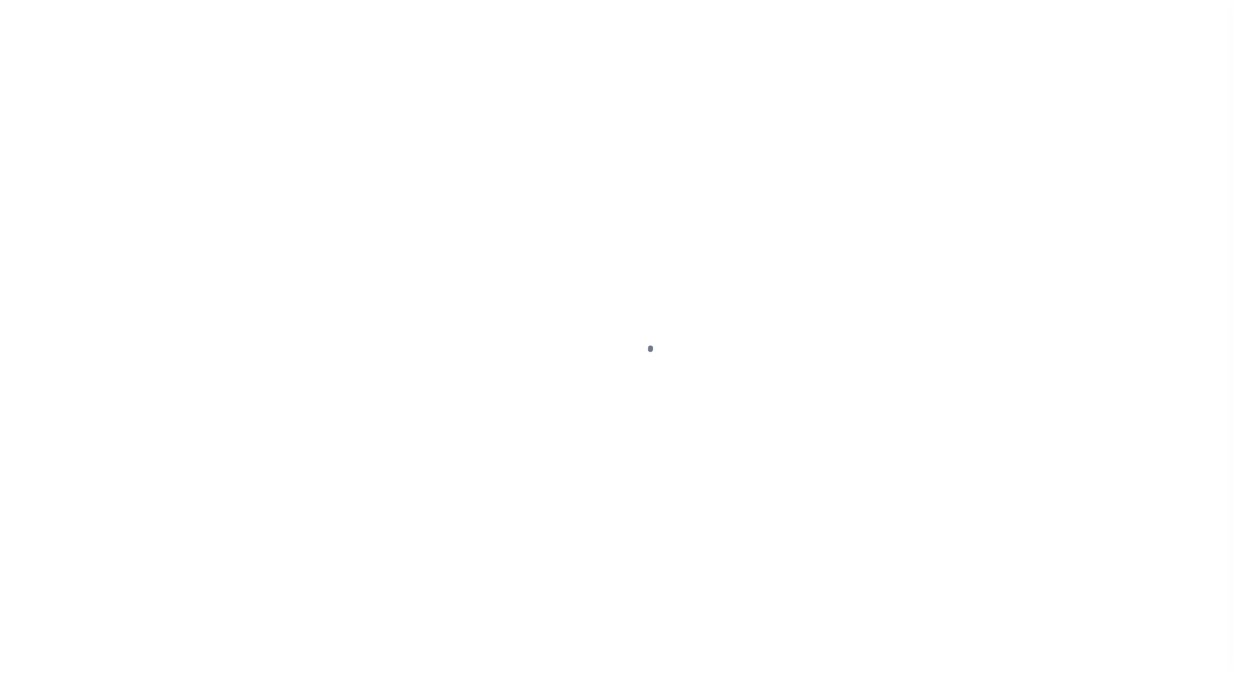
select select "DUE"
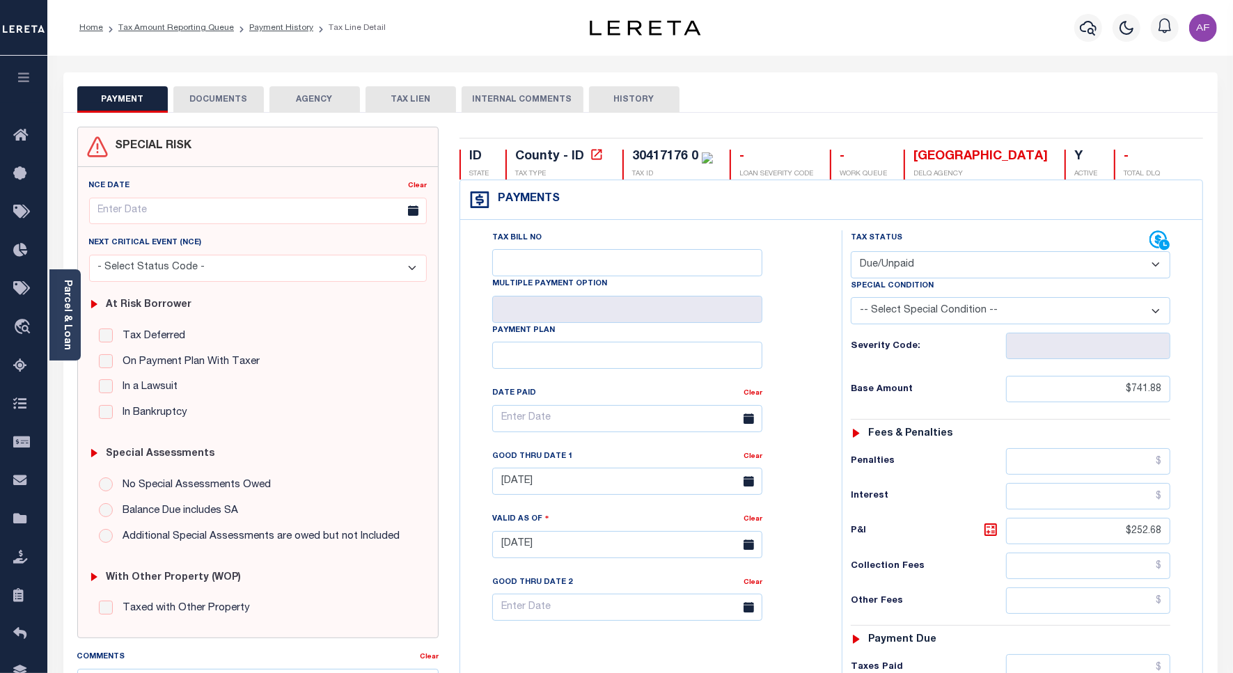
click at [912, 262] on select "- Select Status Code - Open Due/Unpaid Paid Incomplete No Tax Due Internal Refu…" at bounding box center [1011, 264] width 320 height 27
click at [909, 262] on select "- Select Status Code - Open Due/Unpaid Paid Incomplete No Tax Due Internal Refu…" at bounding box center [1011, 264] width 320 height 27
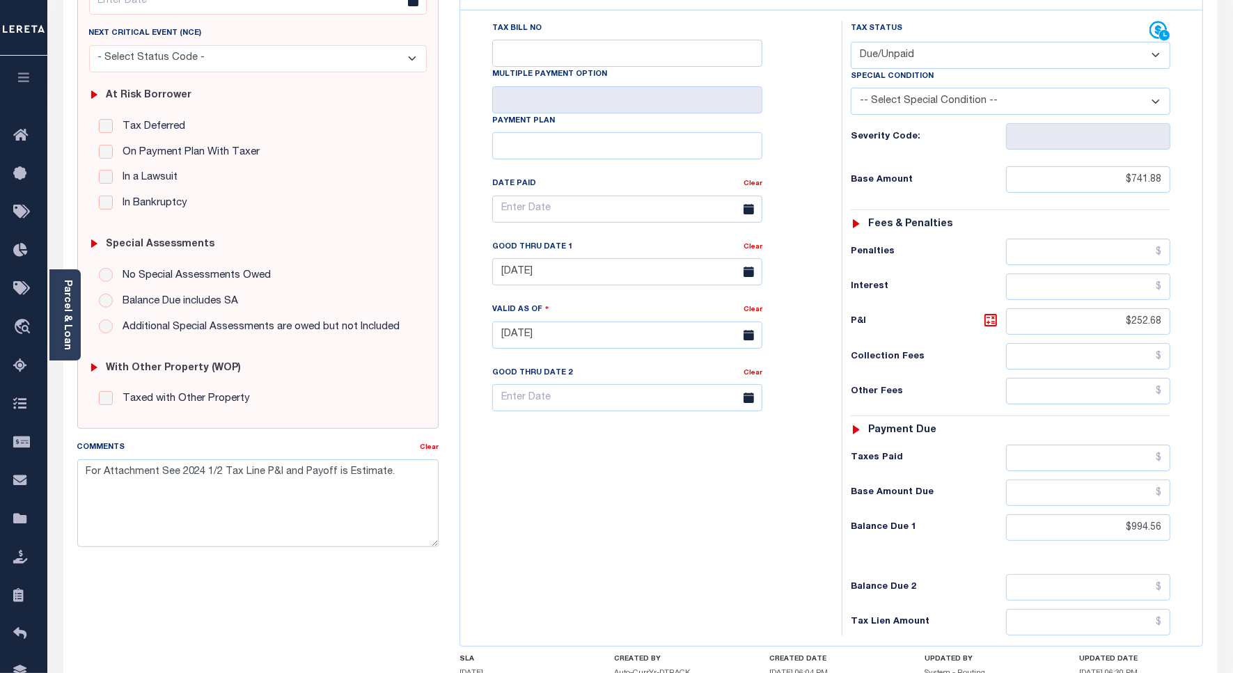
scroll to position [359, 0]
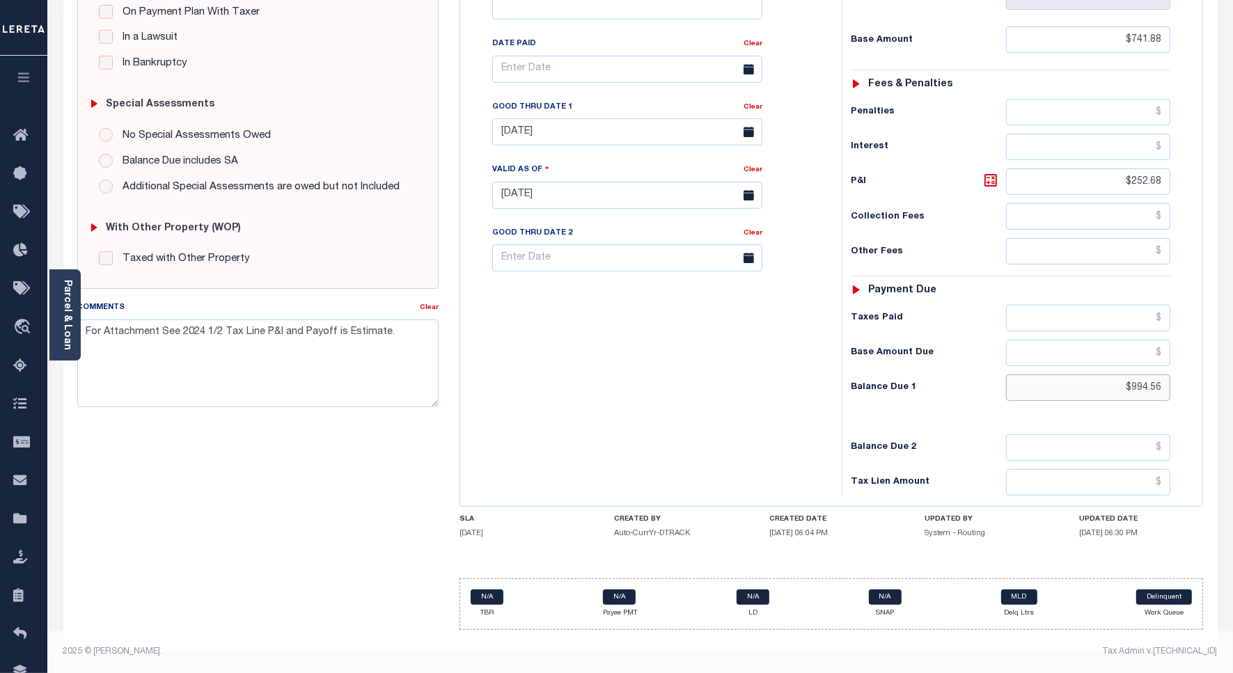
click at [1138, 381] on input "$994.56" at bounding box center [1088, 388] width 164 height 26
paste input "1,006.25"
type input "$1,006.25"
type input "[DATE]"
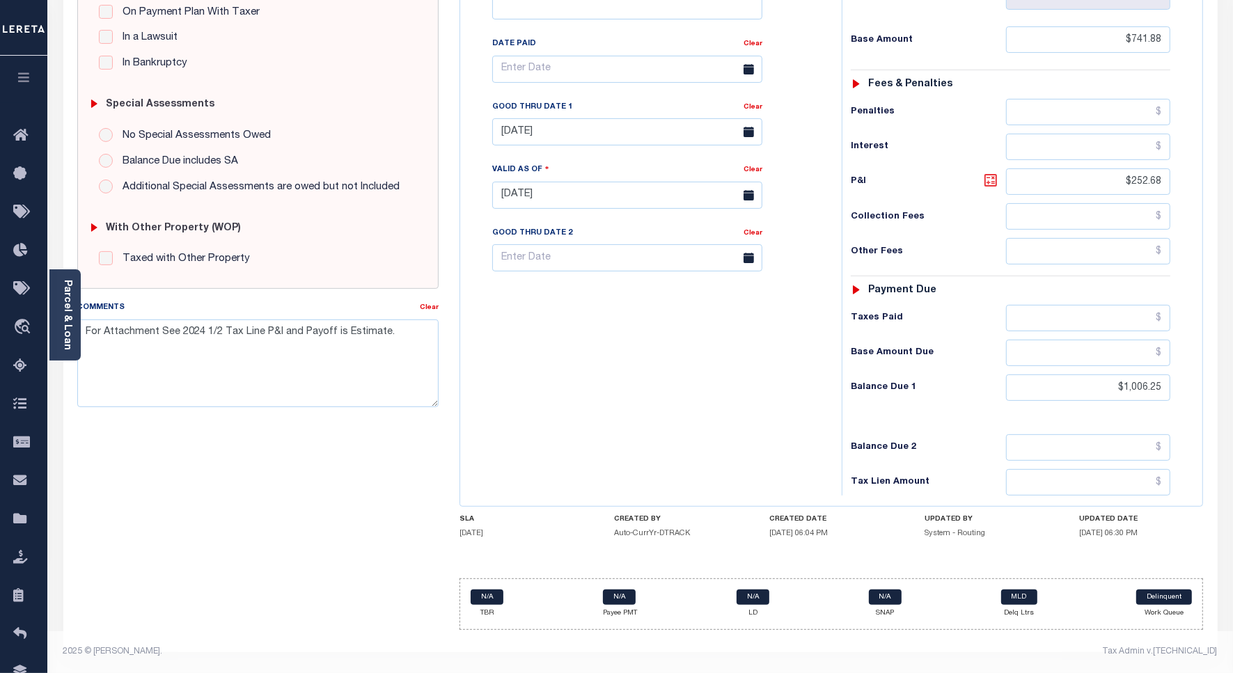
click at [996, 178] on icon at bounding box center [990, 180] width 13 height 13
type input "$264.37"
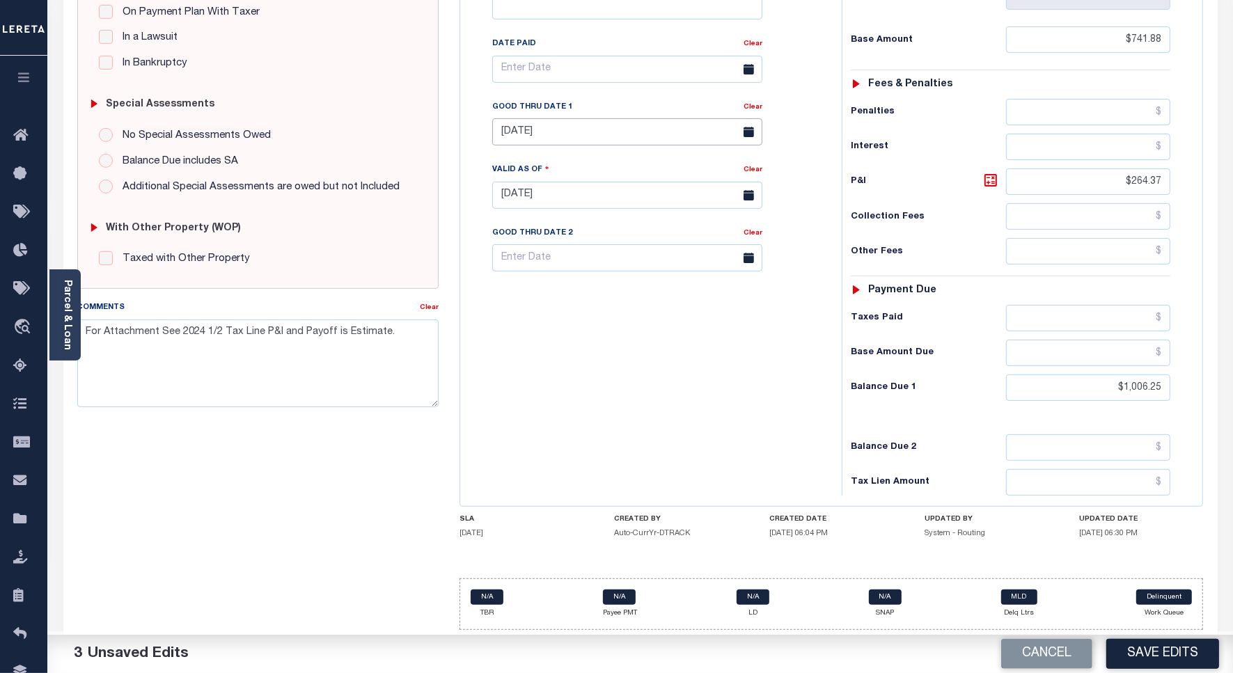
click at [549, 123] on input "[DATE]" at bounding box center [627, 131] width 270 height 27
click at [572, 317] on span "30" at bounding box center [569, 323] width 27 height 27
type input "[DATE]"
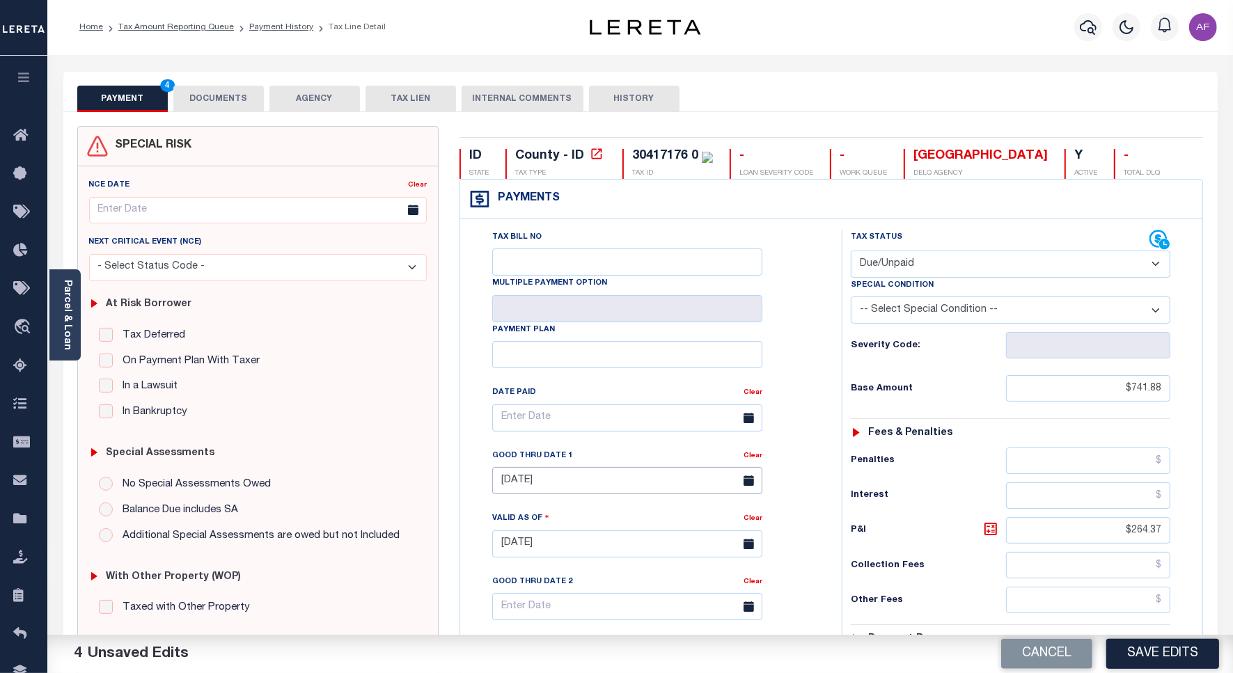
scroll to position [0, 0]
click at [211, 102] on button "DOCUMENTS" at bounding box center [218, 99] width 90 height 26
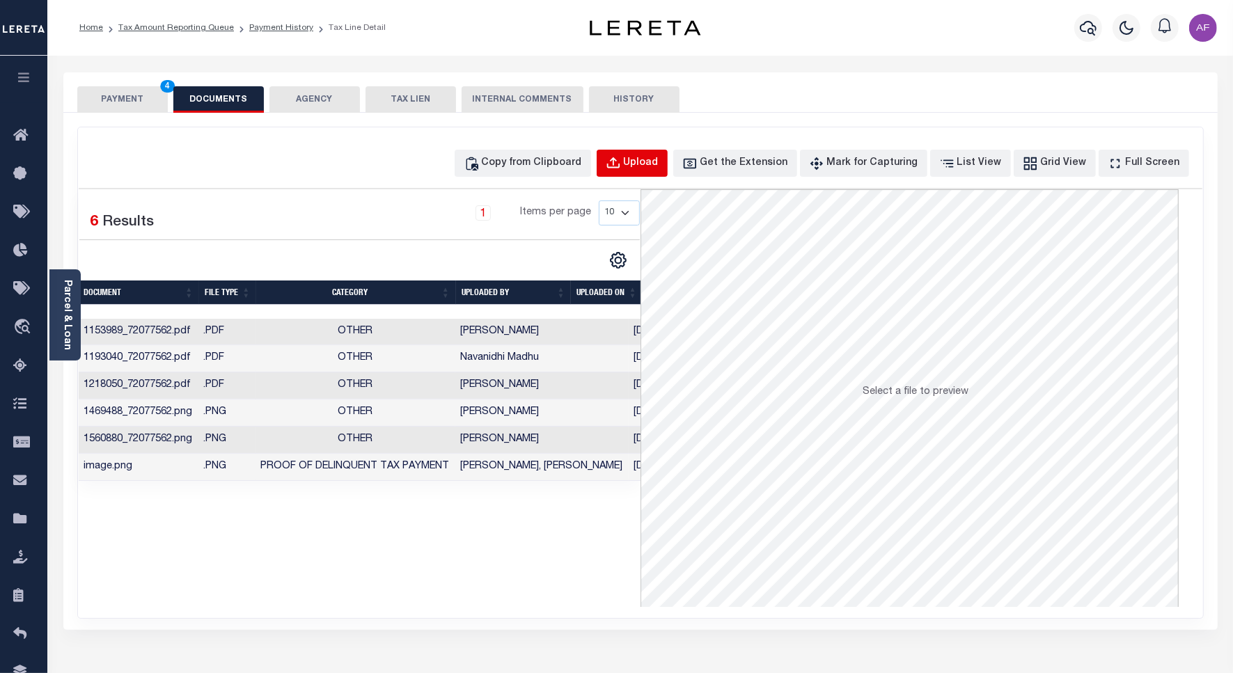
click at [659, 164] on div "Upload" at bounding box center [641, 163] width 35 height 15
select select "POP"
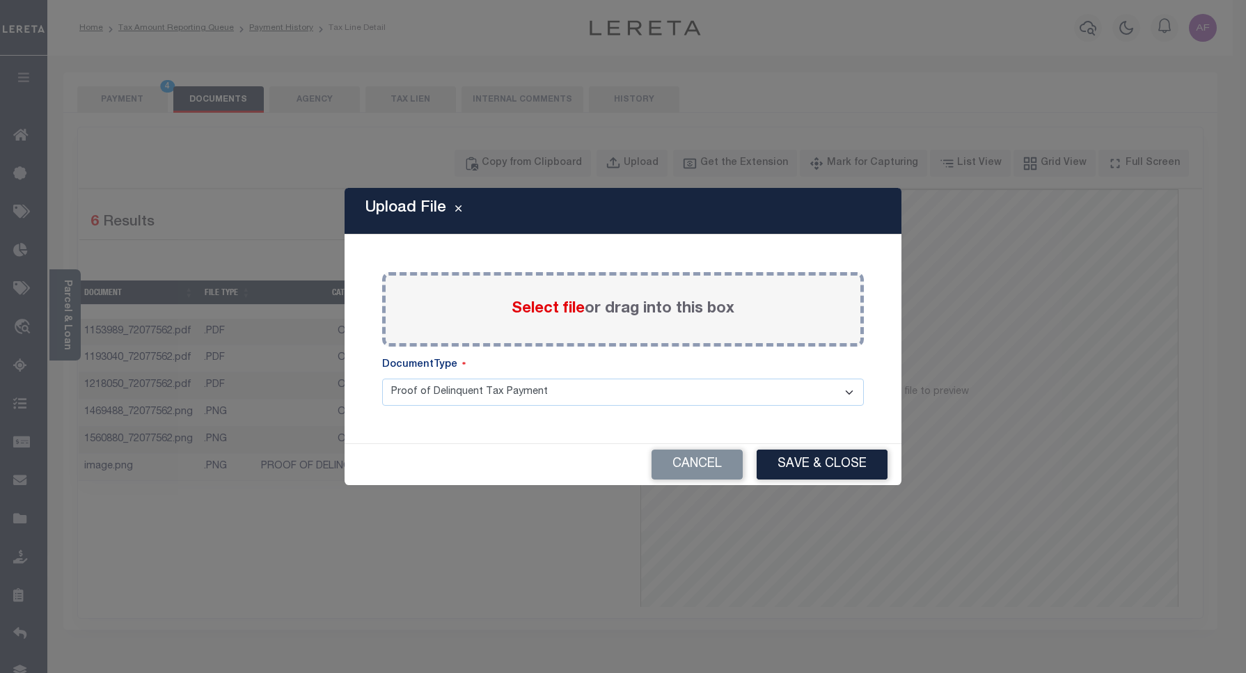
click at [526, 315] on span "Select file" at bounding box center [548, 308] width 73 height 15
click at [0, 0] on input "Select file or drag into this box" at bounding box center [0, 0] width 0 height 0
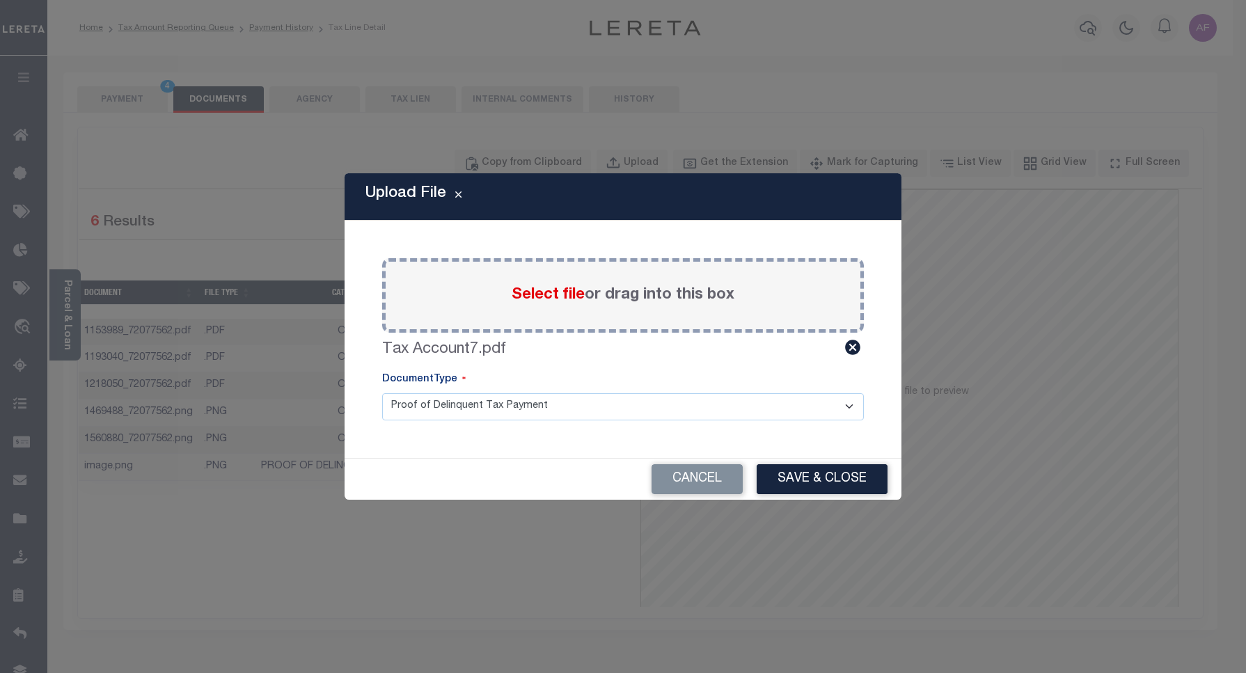
click at [416, 297] on div "Select file or drag into this box" at bounding box center [623, 295] width 482 height 74
click at [812, 486] on button "Save & Close" at bounding box center [822, 479] width 131 height 30
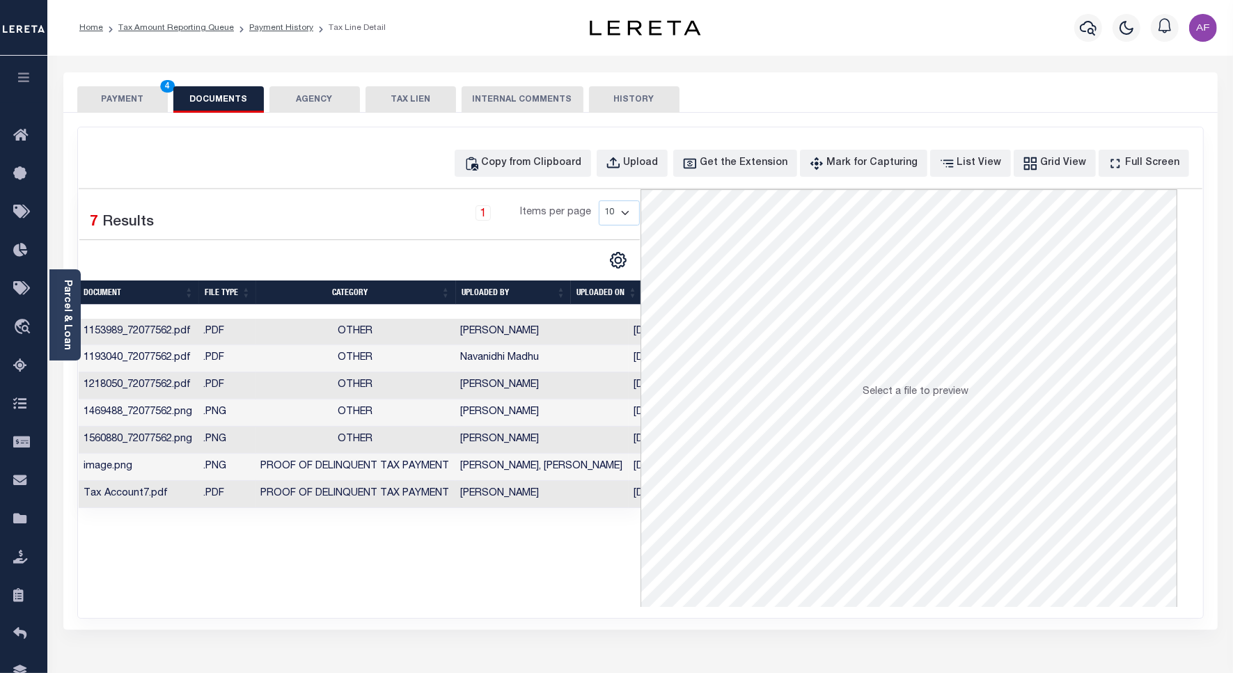
click at [138, 105] on button "PAYMENT 4" at bounding box center [122, 99] width 90 height 26
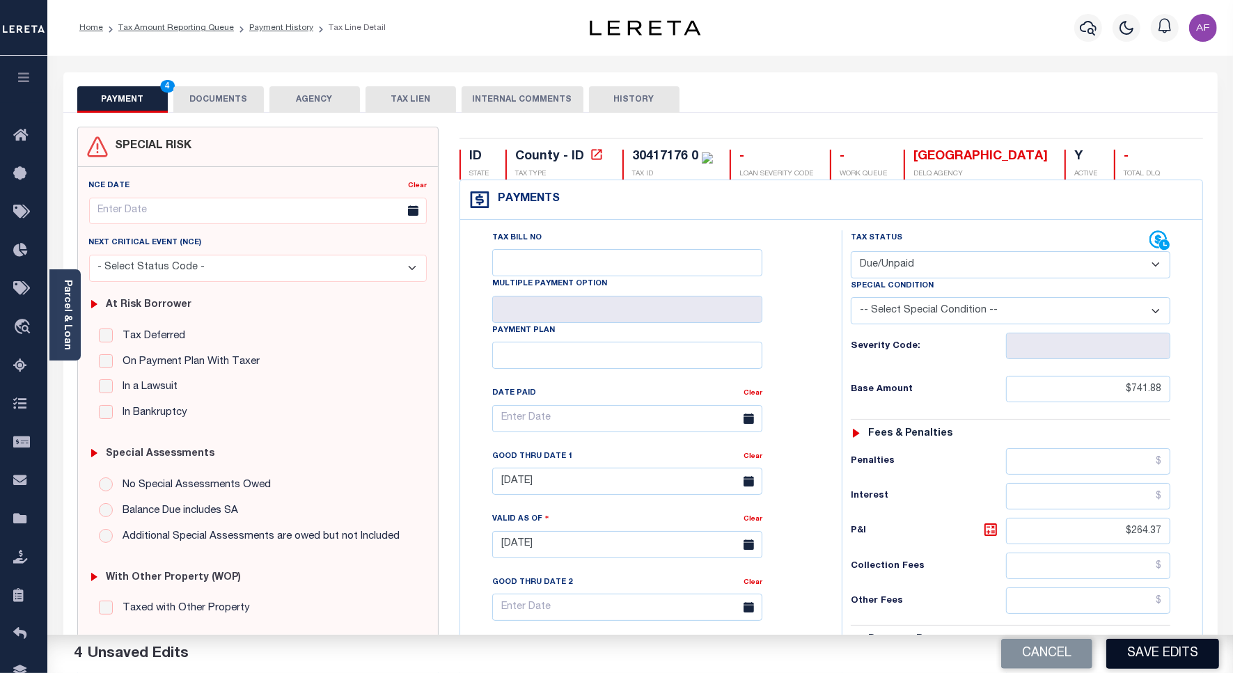
click at [1174, 650] on button "Save Edits" at bounding box center [1162, 654] width 113 height 30
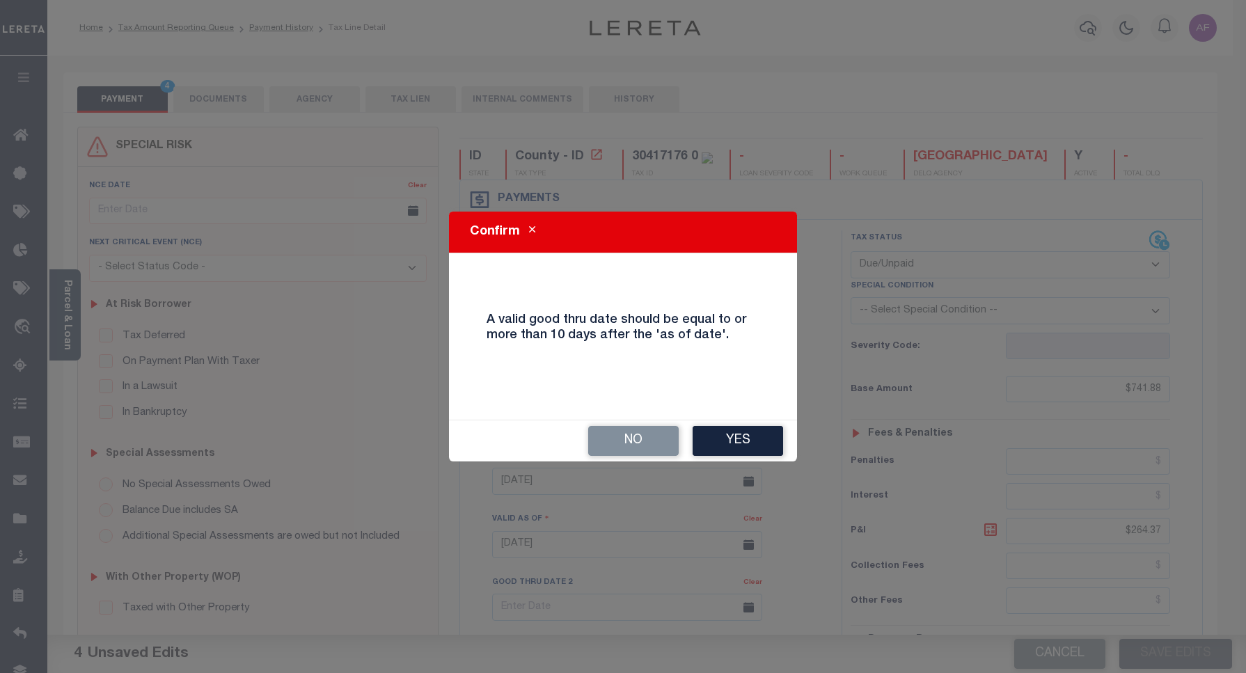
click at [757, 450] on button "Yes" at bounding box center [738, 441] width 90 height 30
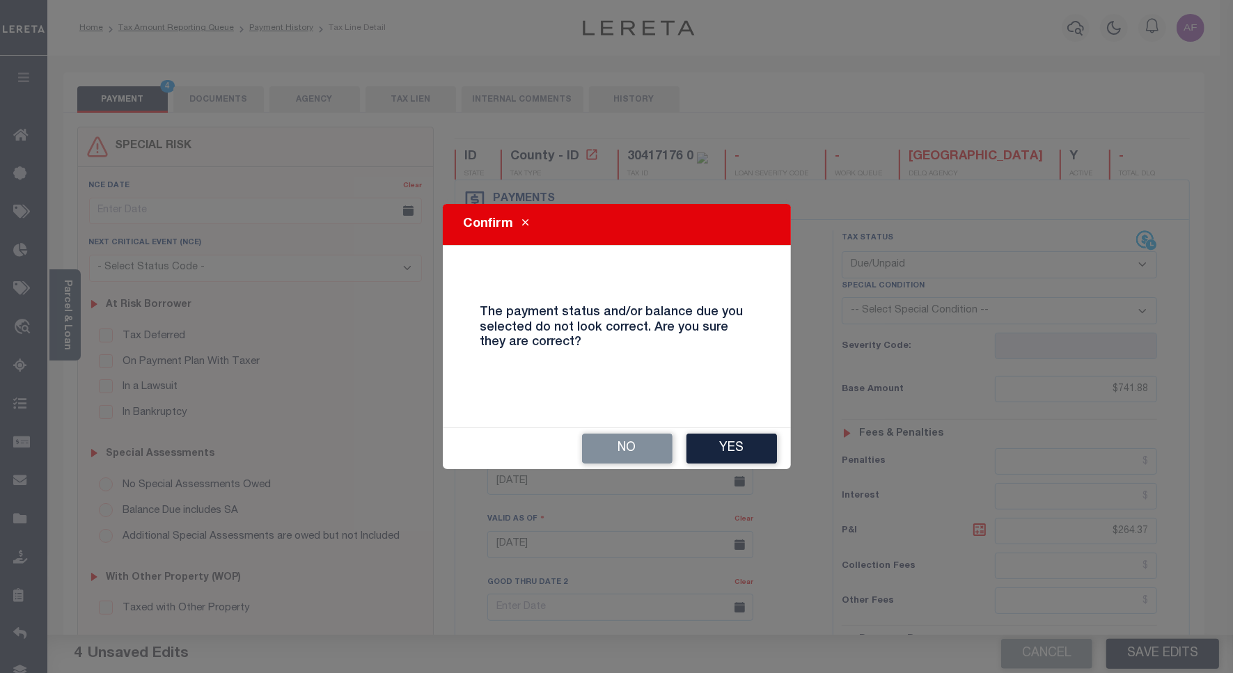
click at [756, 449] on button "Yes" at bounding box center [731, 449] width 90 height 30
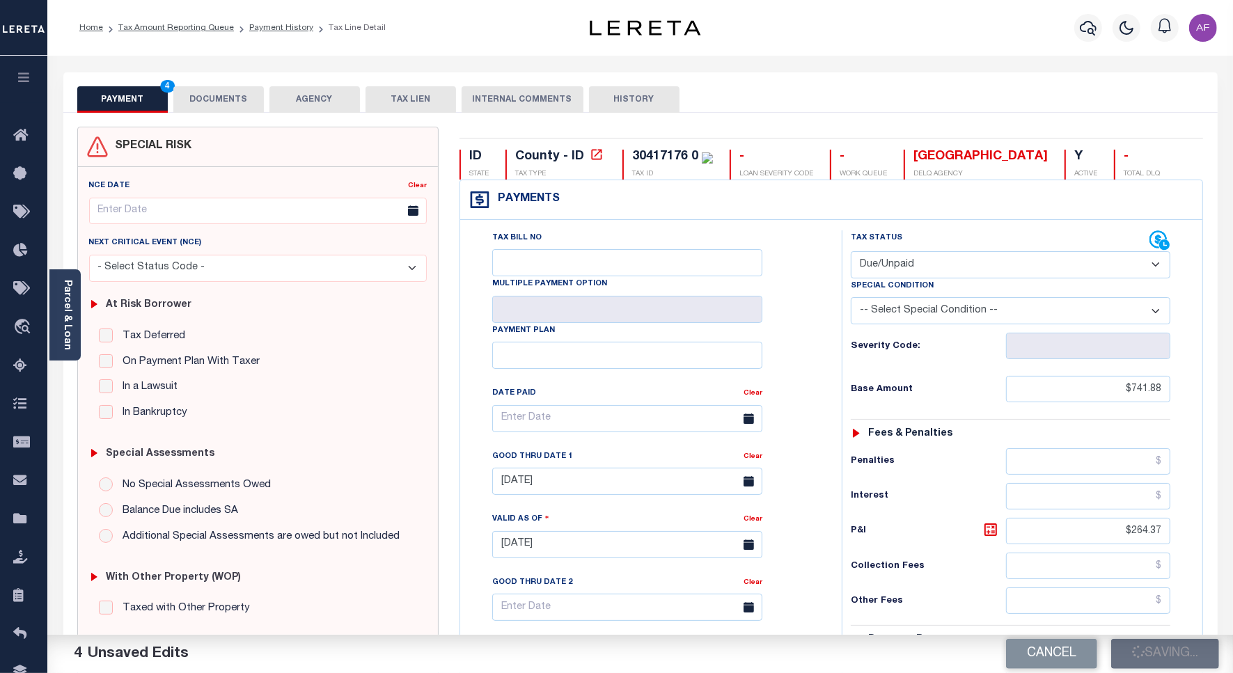
checkbox input "false"
type input "$741.88"
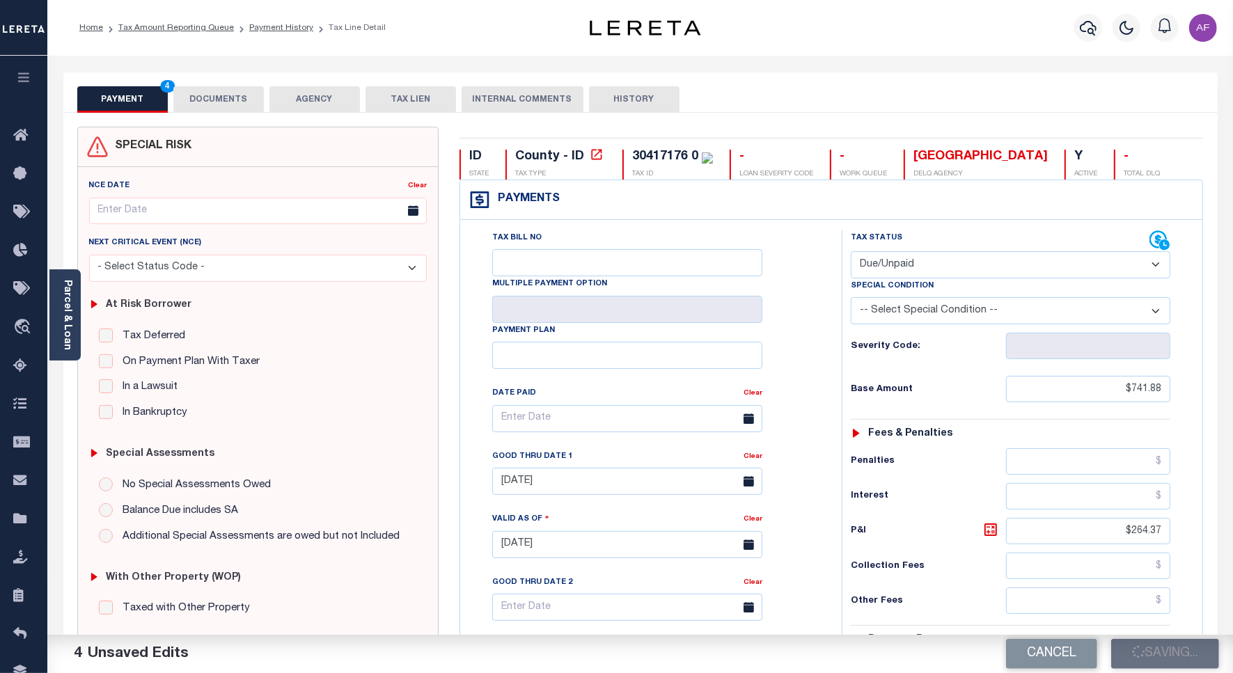
type input "$264.37"
type input "$1,006.25"
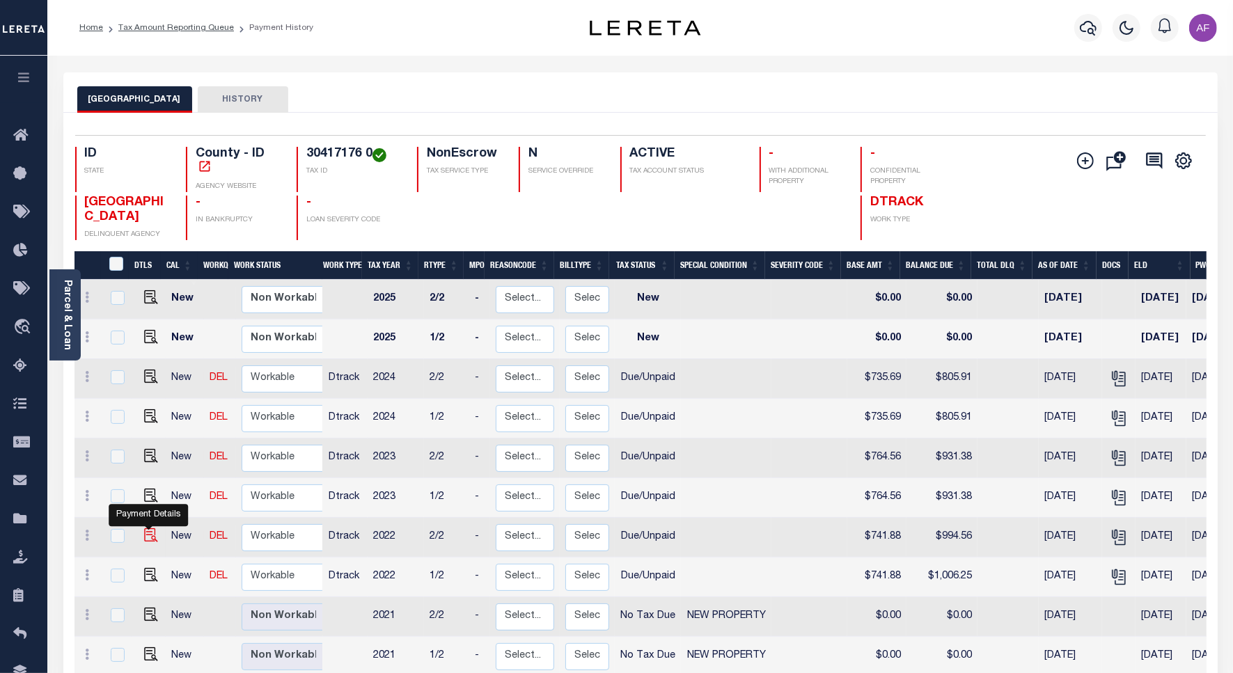
click at [150, 536] on img "" at bounding box center [151, 535] width 14 height 14
checkbox input "true"
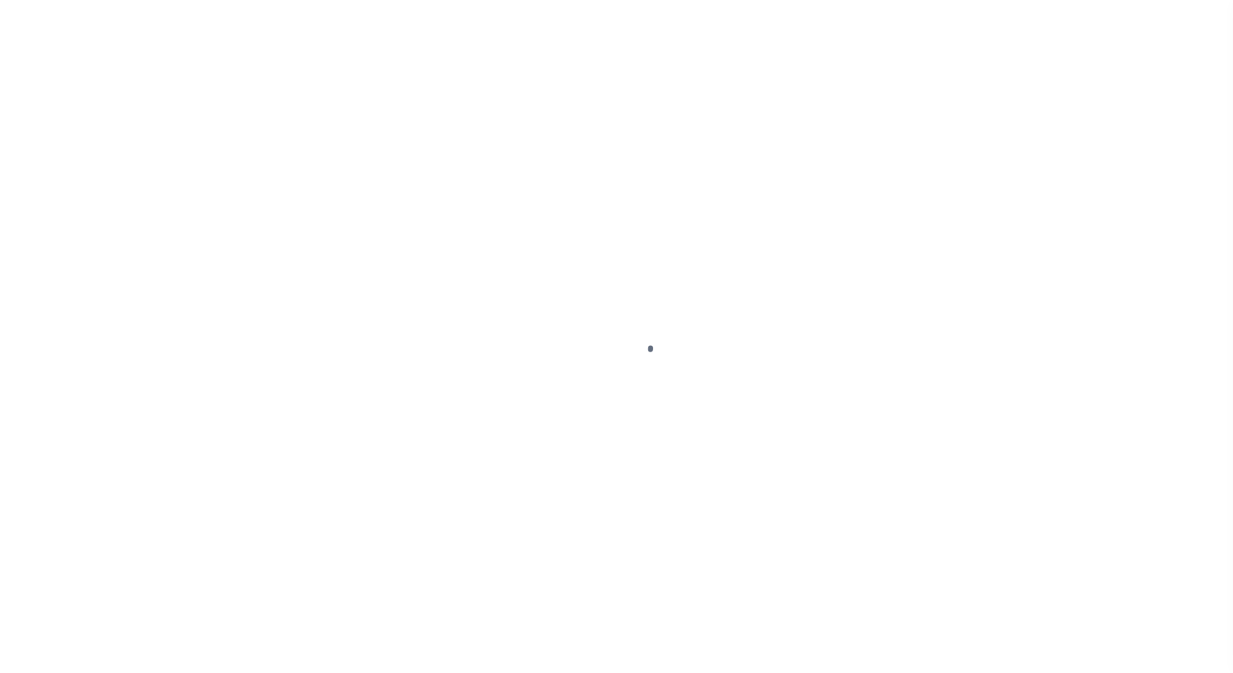
select select "DUE"
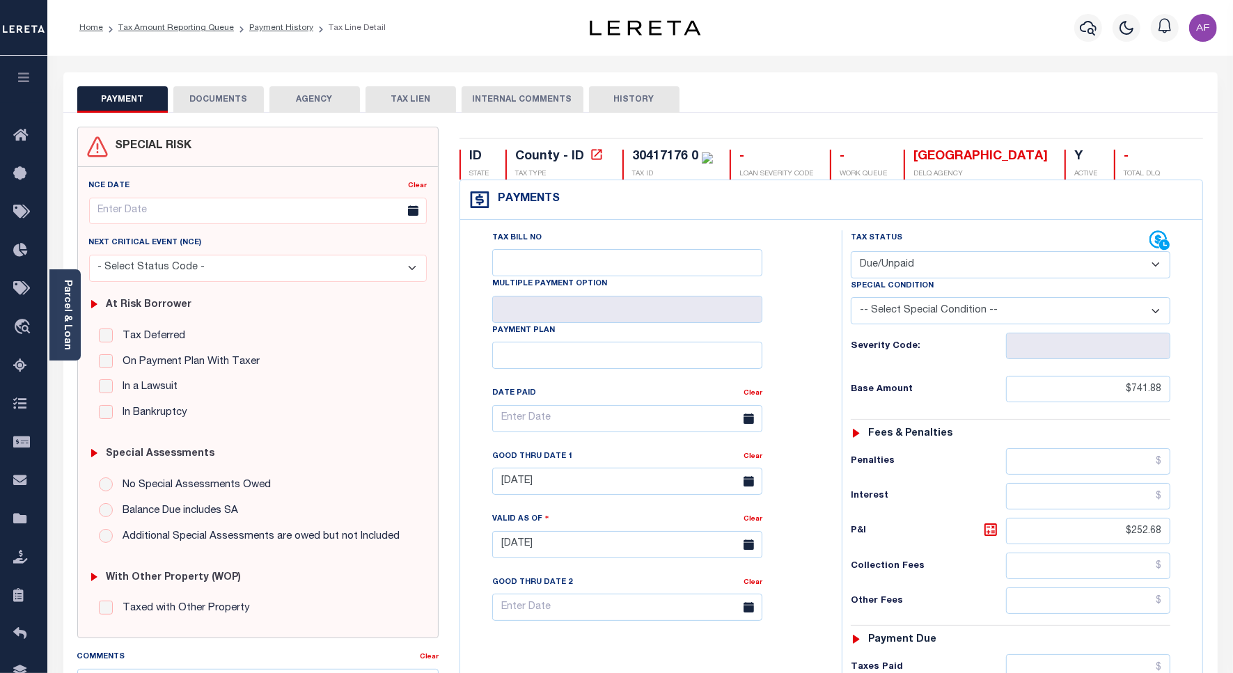
click at [923, 262] on select "- Select Status Code - Open Due/Unpaid Paid Incomplete No Tax Due Internal Refu…" at bounding box center [1011, 264] width 320 height 27
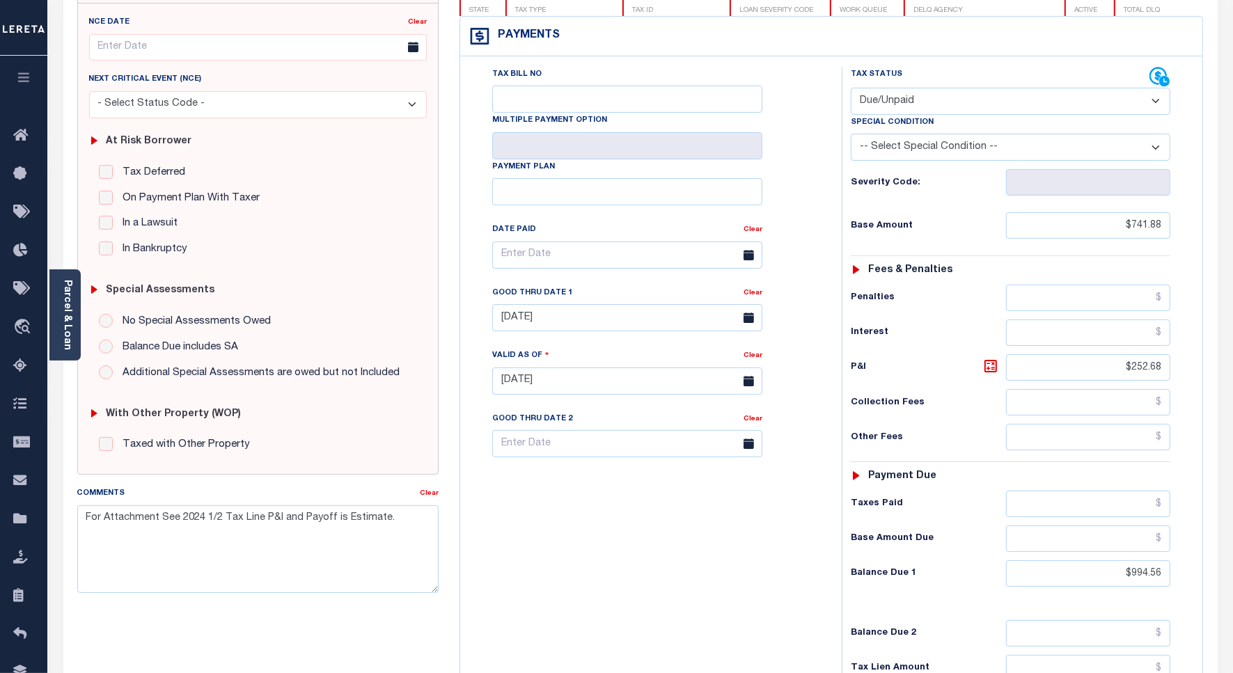
scroll to position [359, 0]
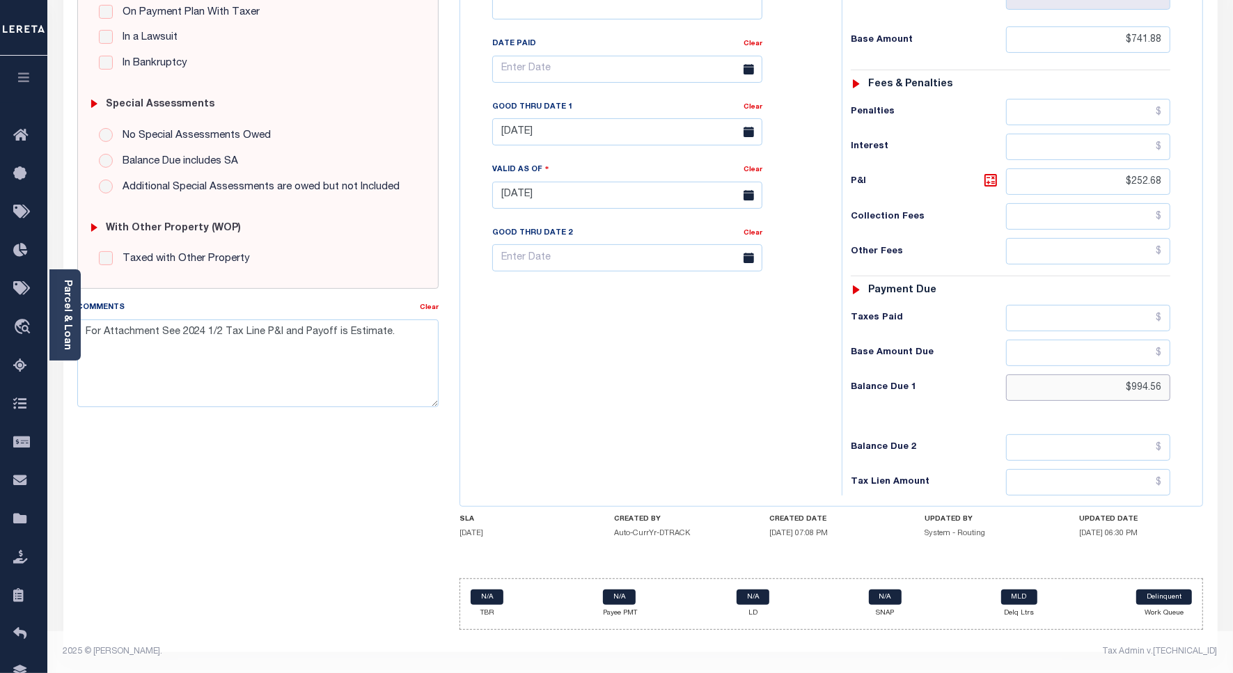
click at [1133, 386] on input "$994.56" at bounding box center [1088, 388] width 164 height 26
paste input "1,006.25"
type input "$1,006.25"
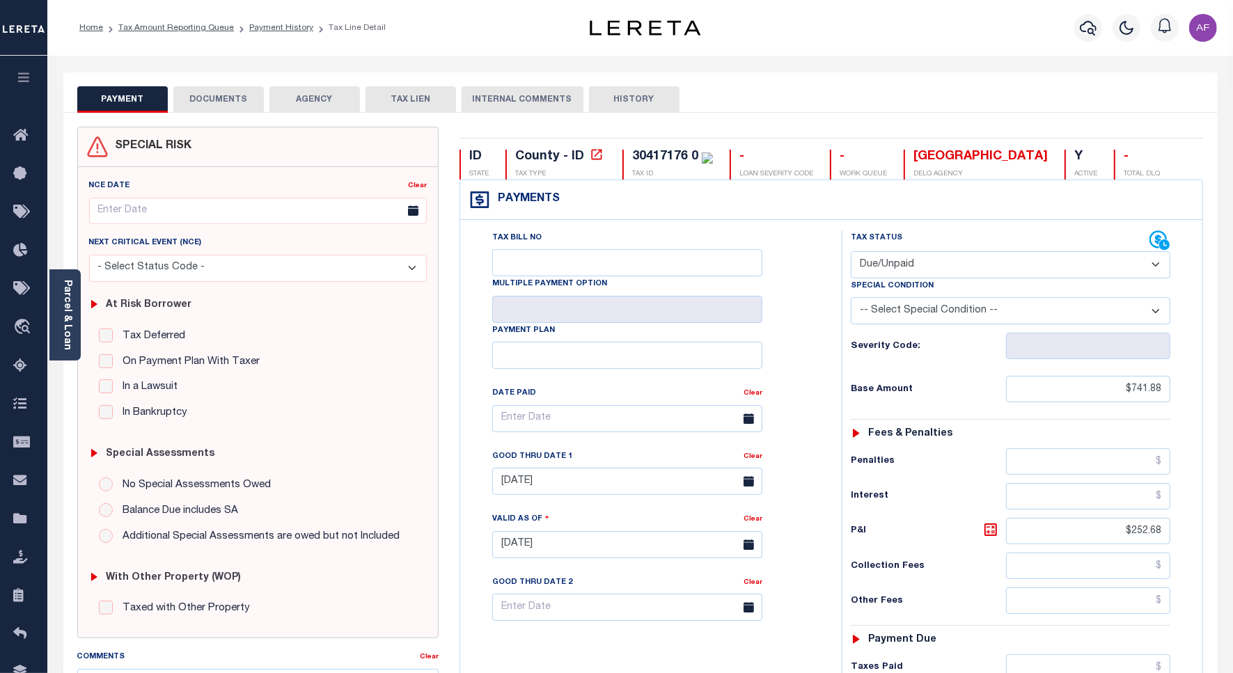
click at [247, 111] on button "DOCUMENTS" at bounding box center [218, 99] width 90 height 26
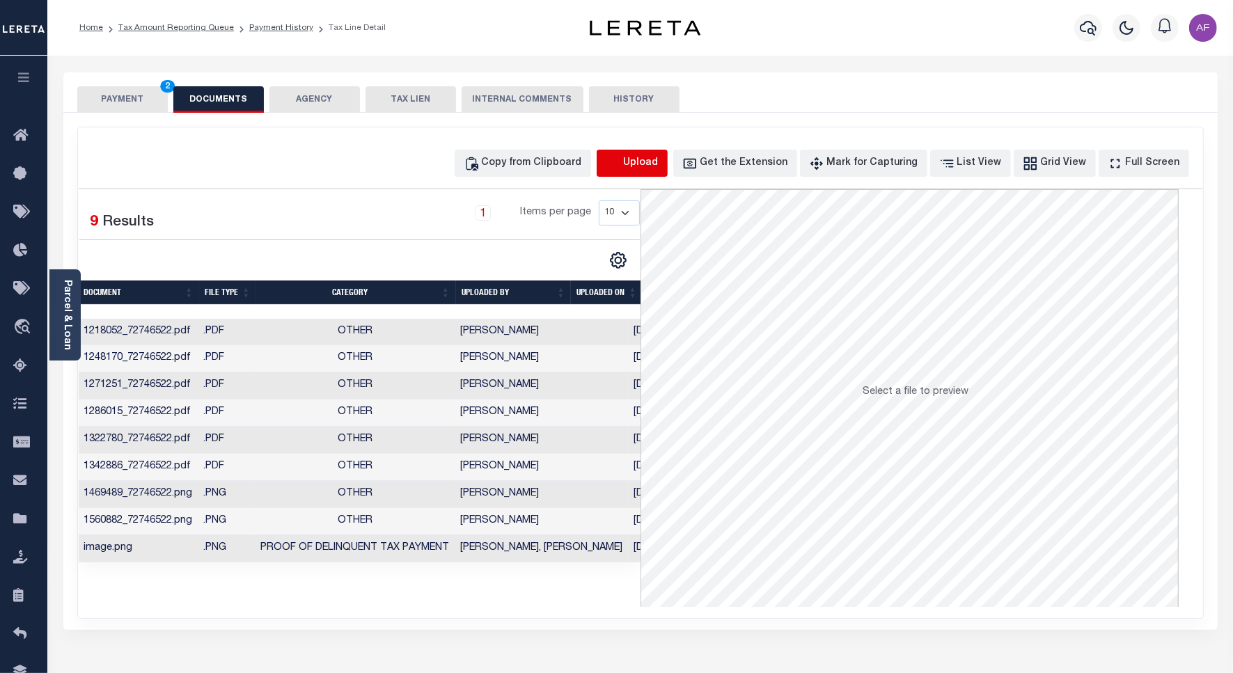
click at [621, 165] on icon "button" at bounding box center [613, 163] width 15 height 15
select select "POP"
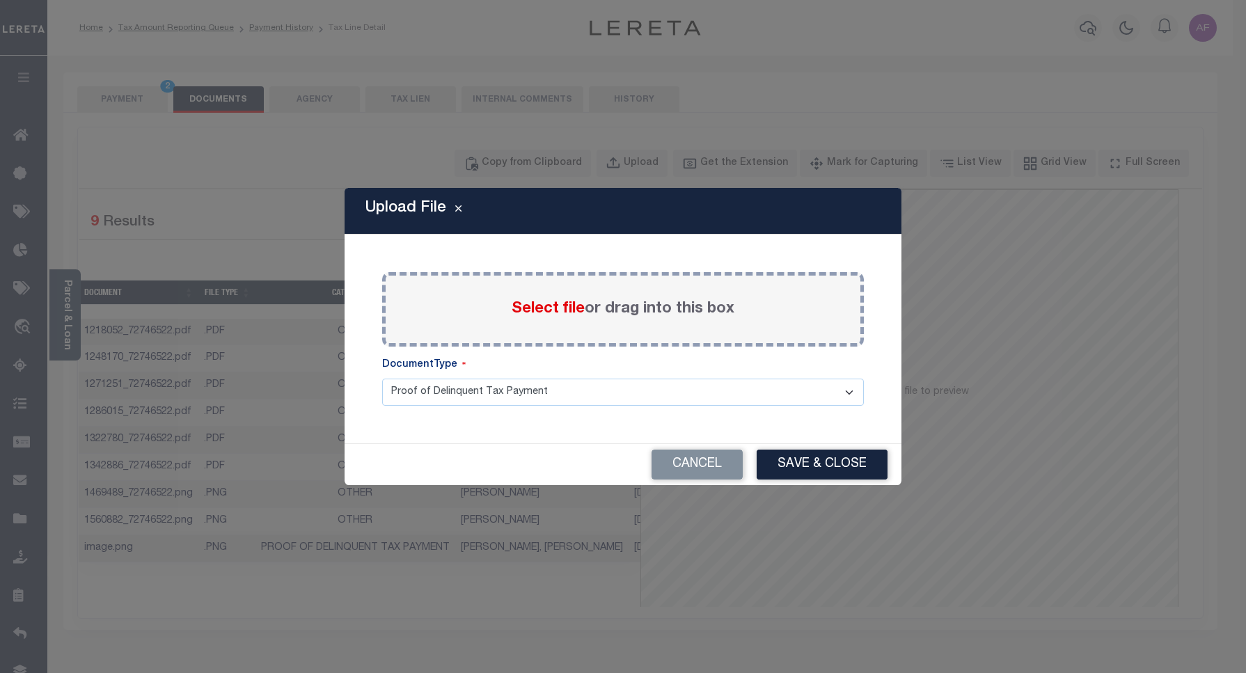
click at [534, 308] on span "Select file" at bounding box center [548, 308] width 73 height 15
click at [0, 0] on input "Select file or drag into this box" at bounding box center [0, 0] width 0 height 0
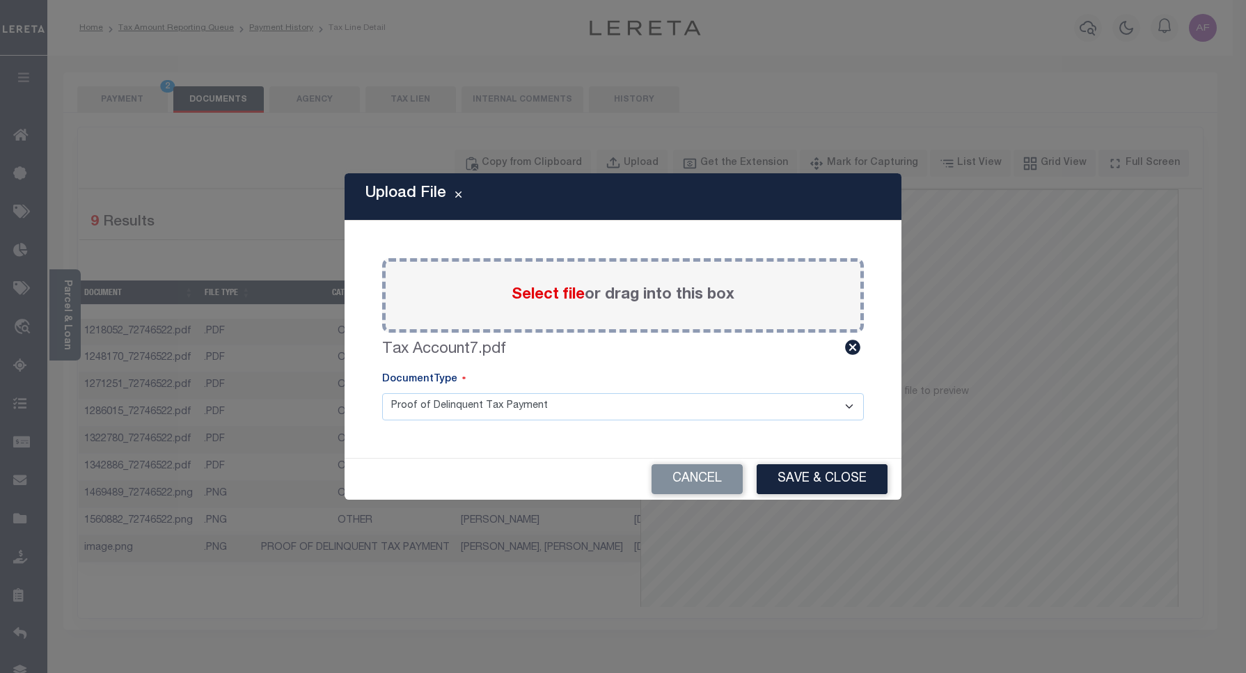
click at [842, 470] on button "Save & Close" at bounding box center [822, 479] width 131 height 30
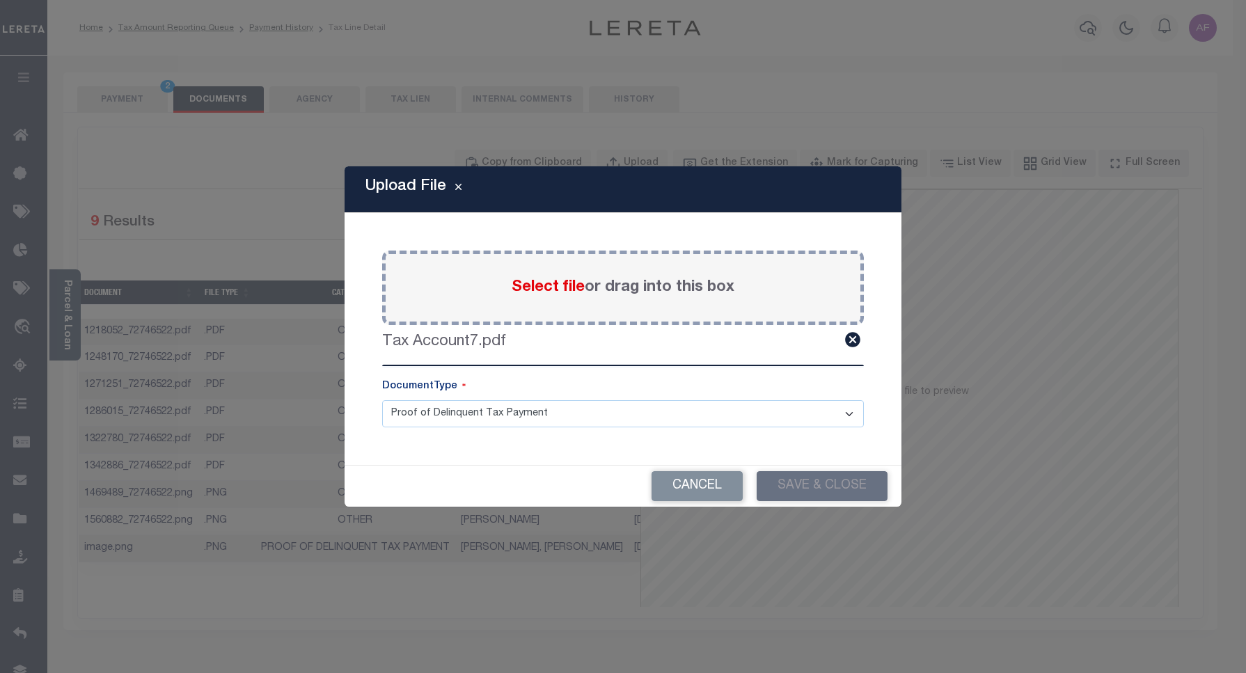
click at [109, 97] on div "Upload File Paste copied image or file into this box Select file or drag into t…" at bounding box center [623, 336] width 1246 height 673
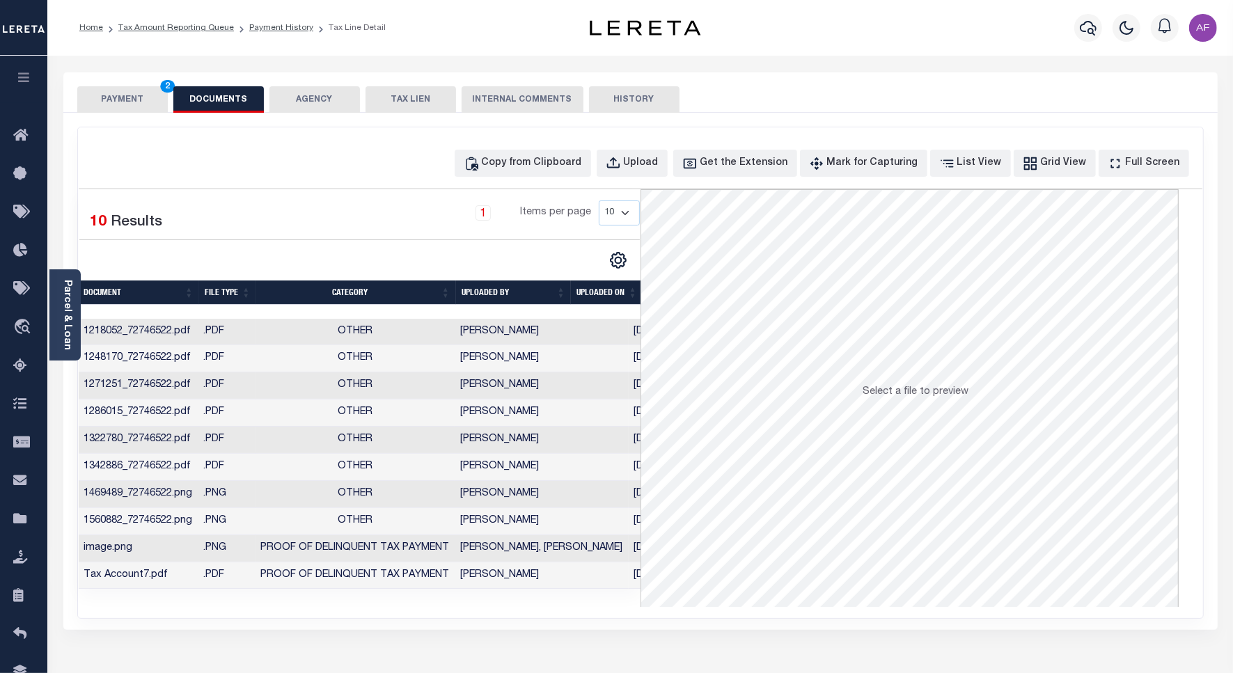
click at [109, 97] on button "PAYMENT 2" at bounding box center [122, 99] width 90 height 26
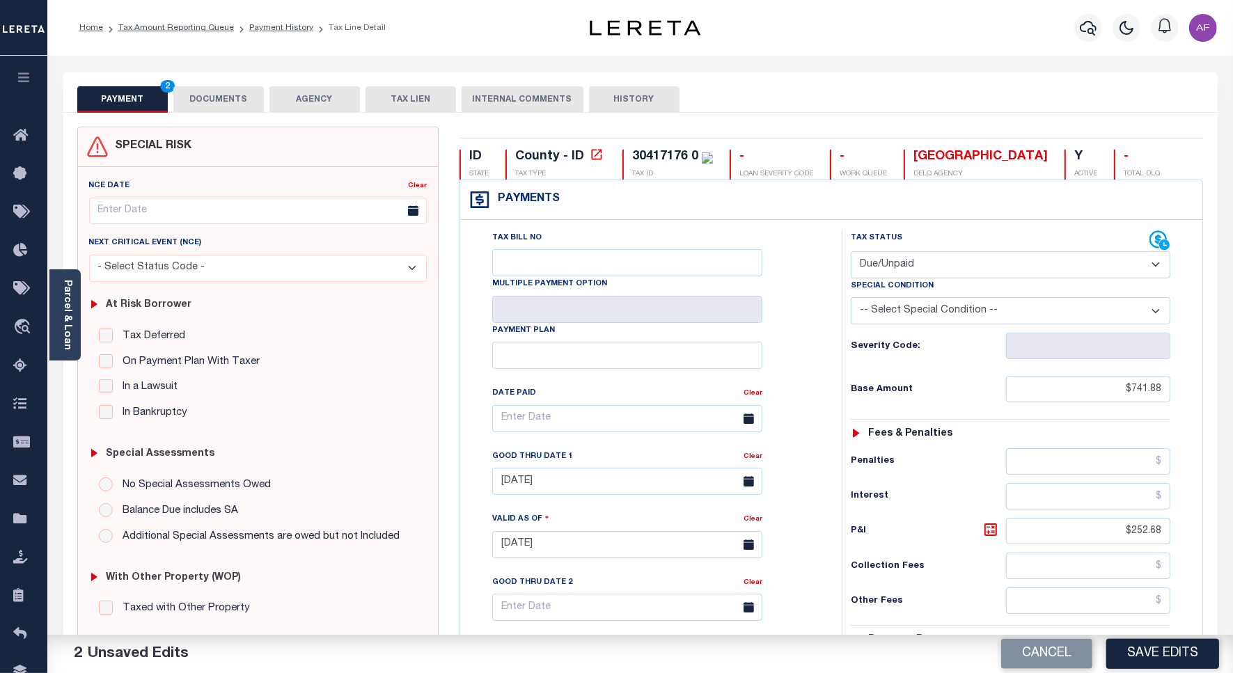
click at [1172, 638] on div "Cancel Save Edits" at bounding box center [936, 654] width 593 height 39
click at [1163, 646] on button "Save Edits" at bounding box center [1162, 654] width 113 height 30
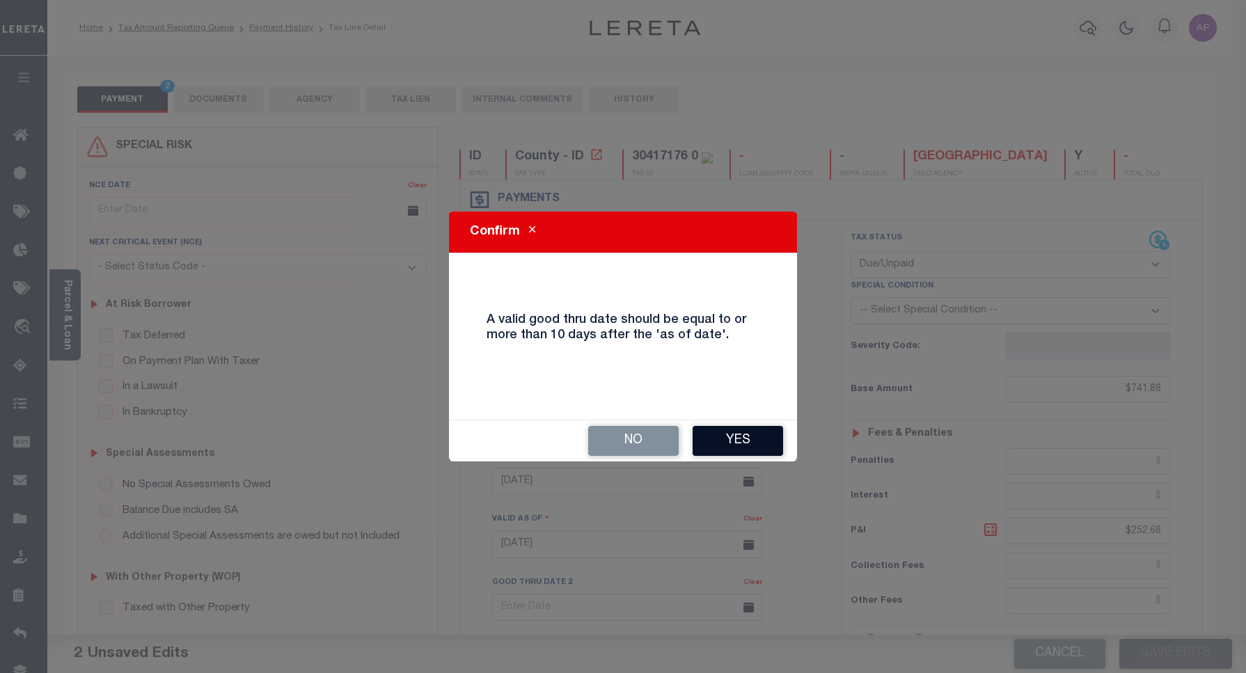
click at [719, 442] on button "Yes" at bounding box center [738, 441] width 90 height 30
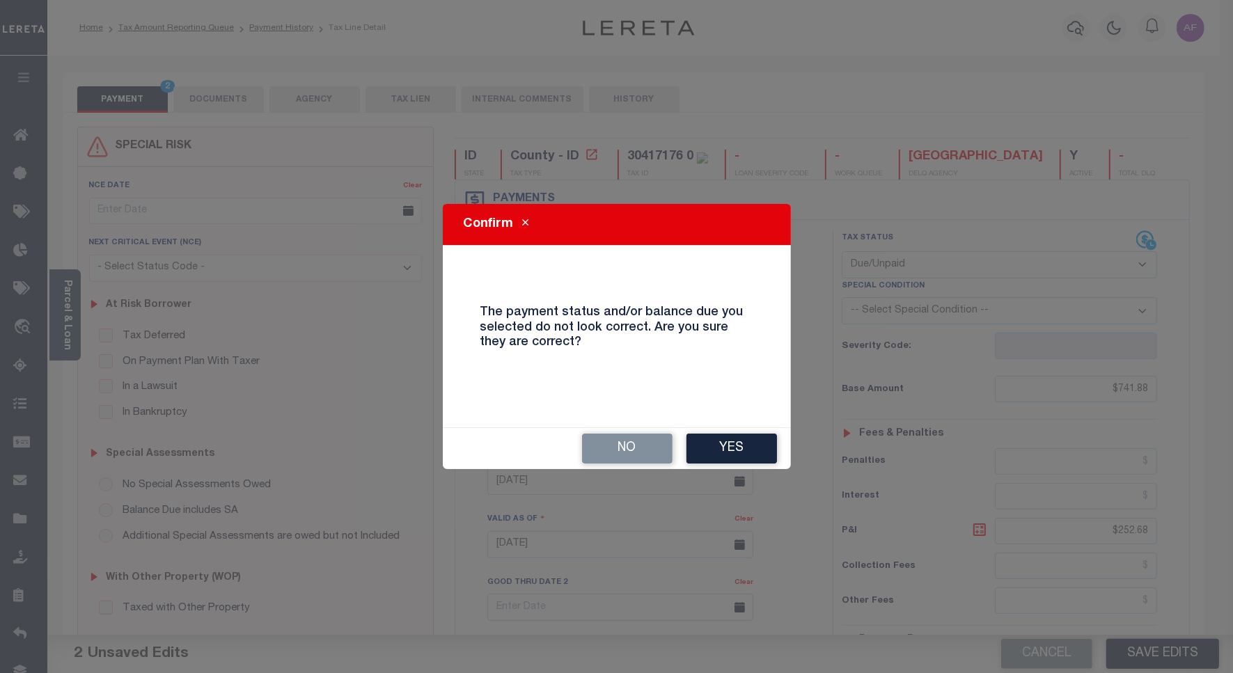
click at [719, 442] on button "Yes" at bounding box center [731, 449] width 90 height 30
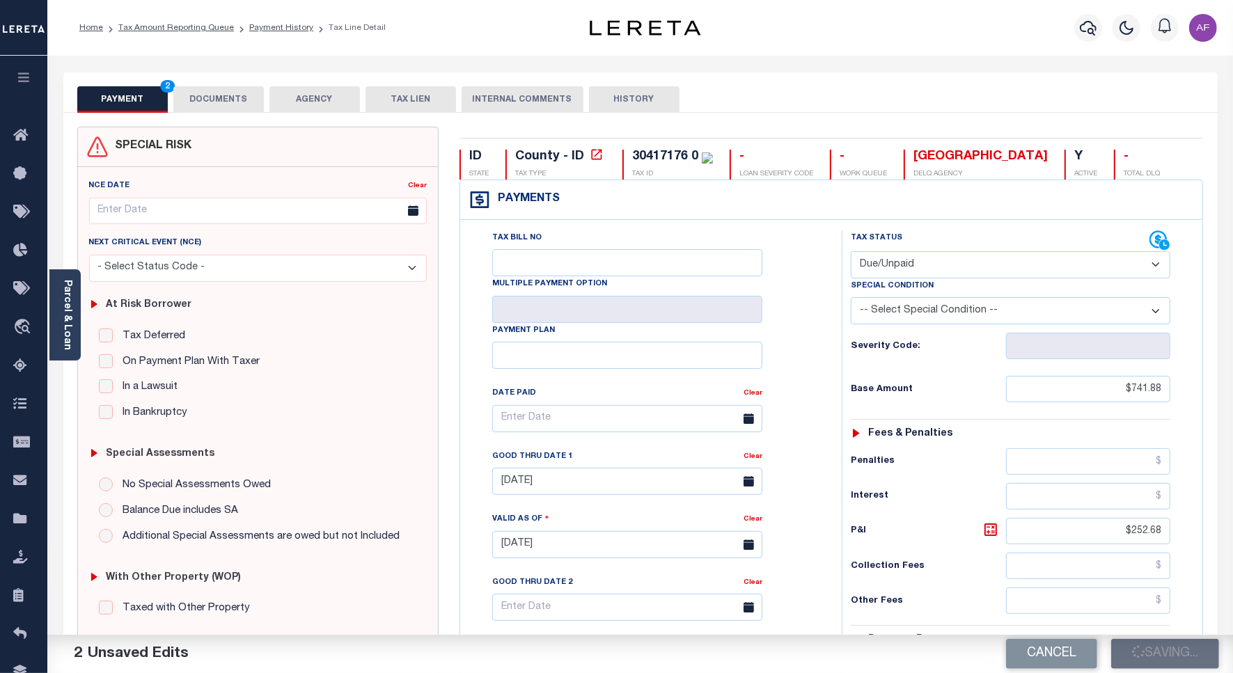
checkbox input "false"
type input "$741.88"
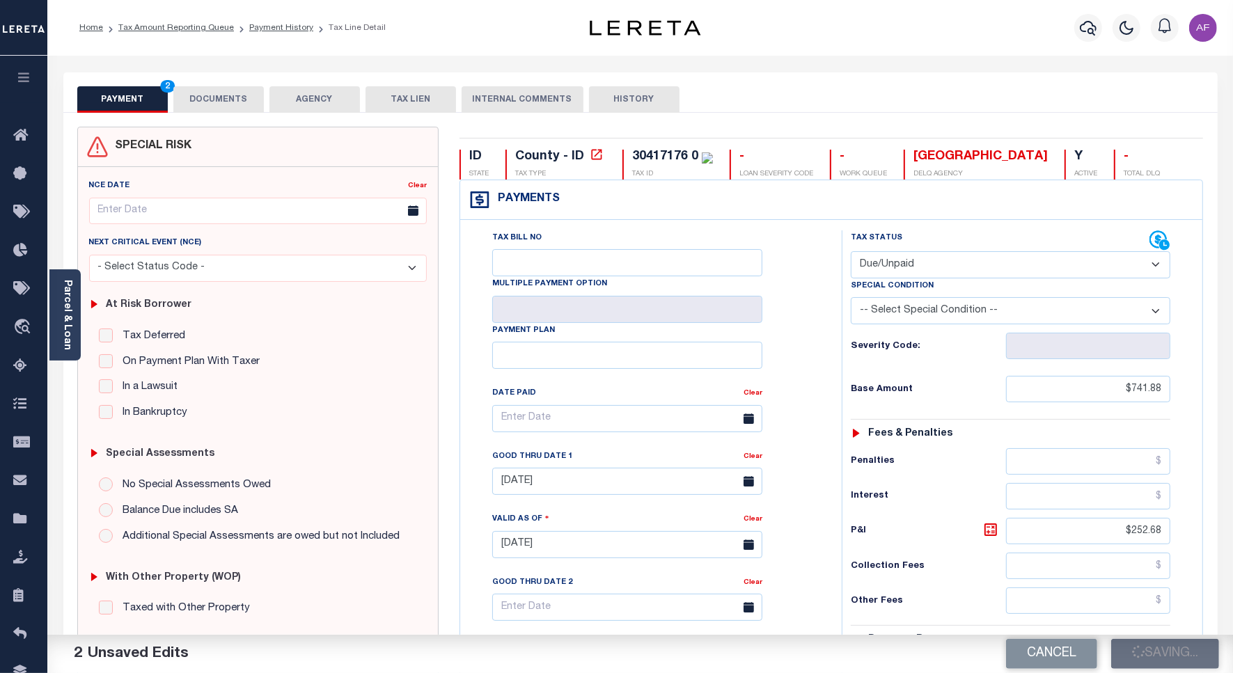
type input "$252.68"
type input "$1,006.25"
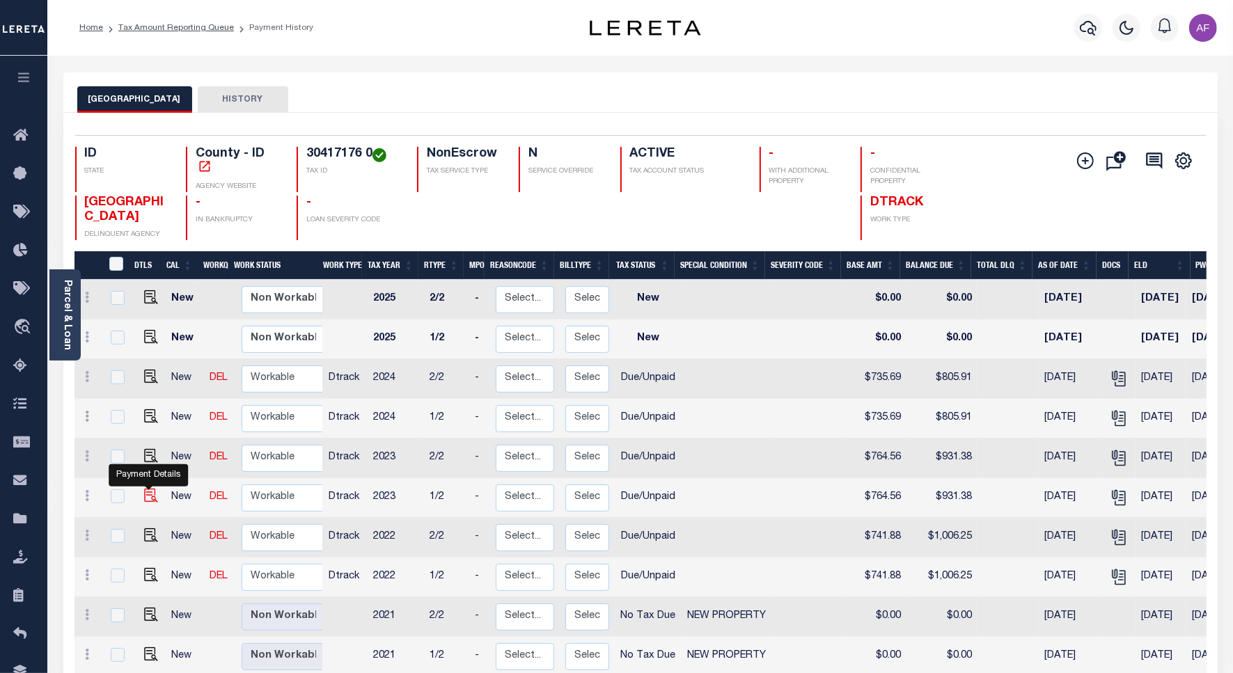
click at [146, 496] on img "" at bounding box center [151, 496] width 14 height 14
checkbox input "true"
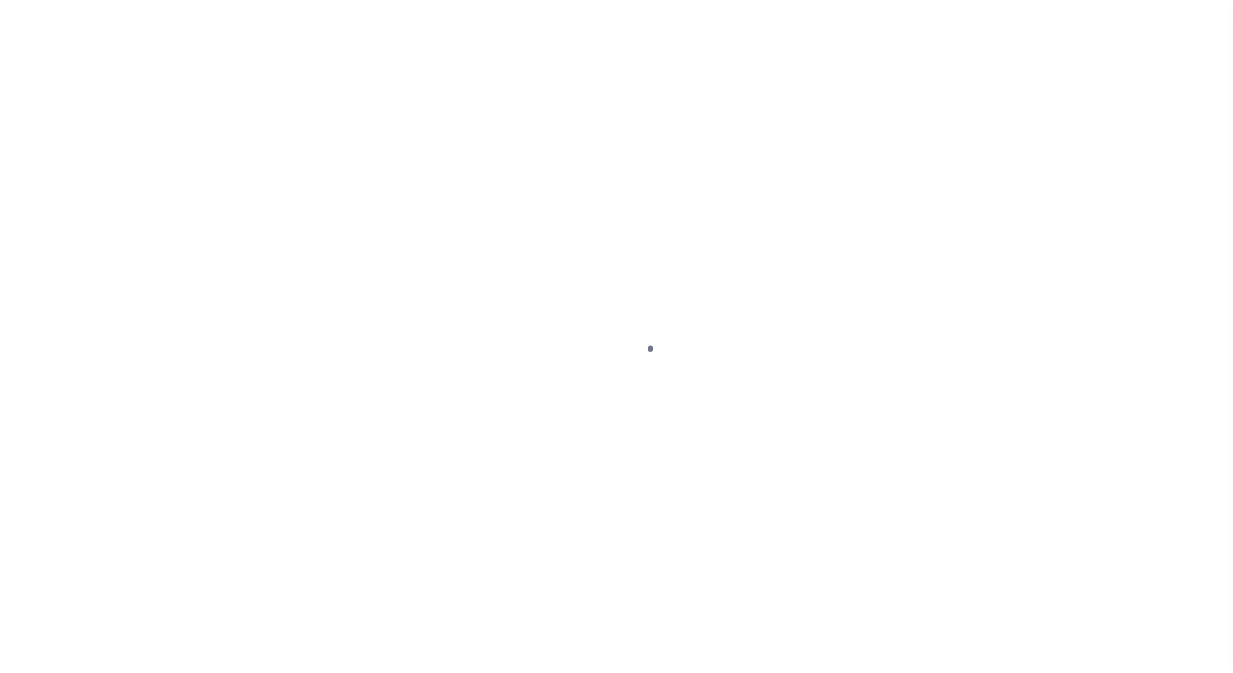
select select "DUE"
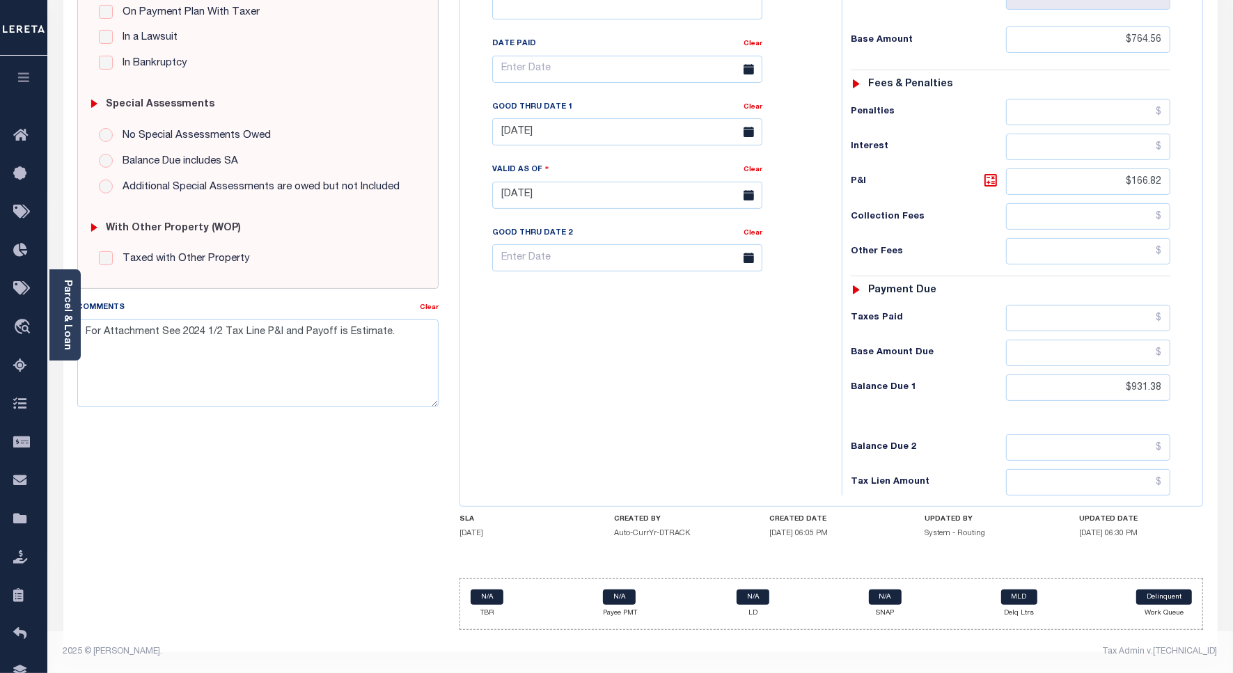
scroll to position [359, 0]
click at [1142, 387] on input "$931.38" at bounding box center [1088, 388] width 164 height 26
paste input "43.43"
type input "$943.43"
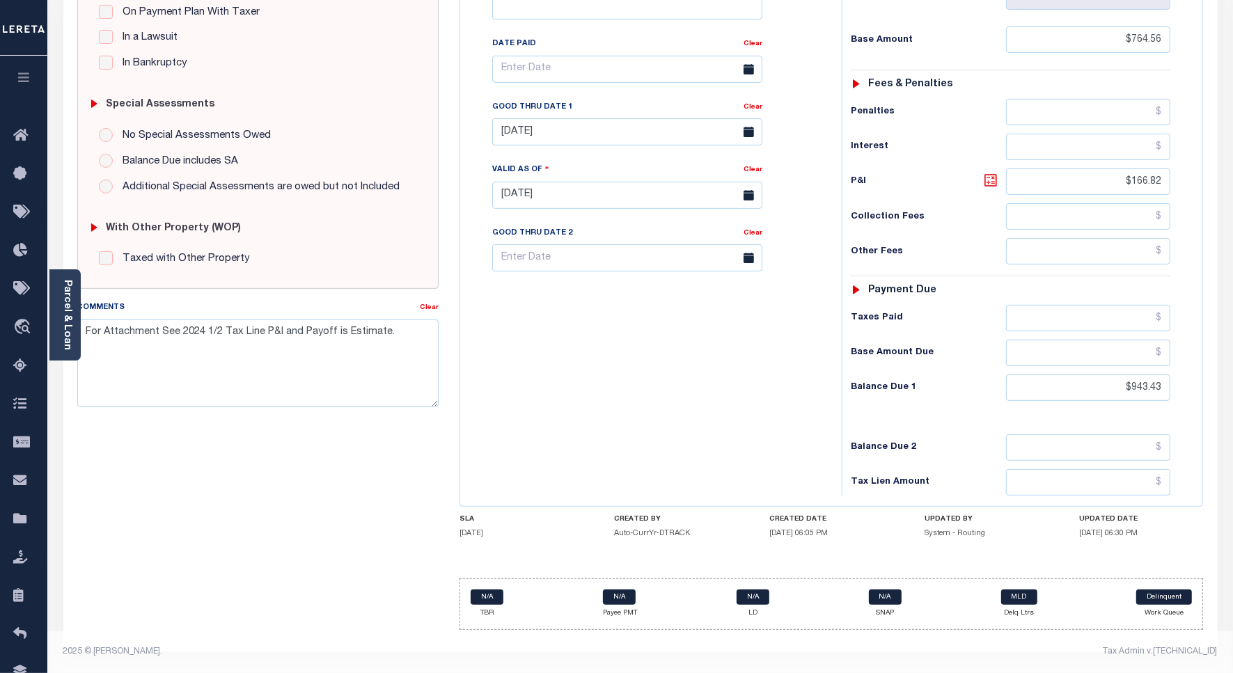
type input "[DATE]"
click at [990, 178] on icon at bounding box center [990, 180] width 17 height 17
type input "$178.87"
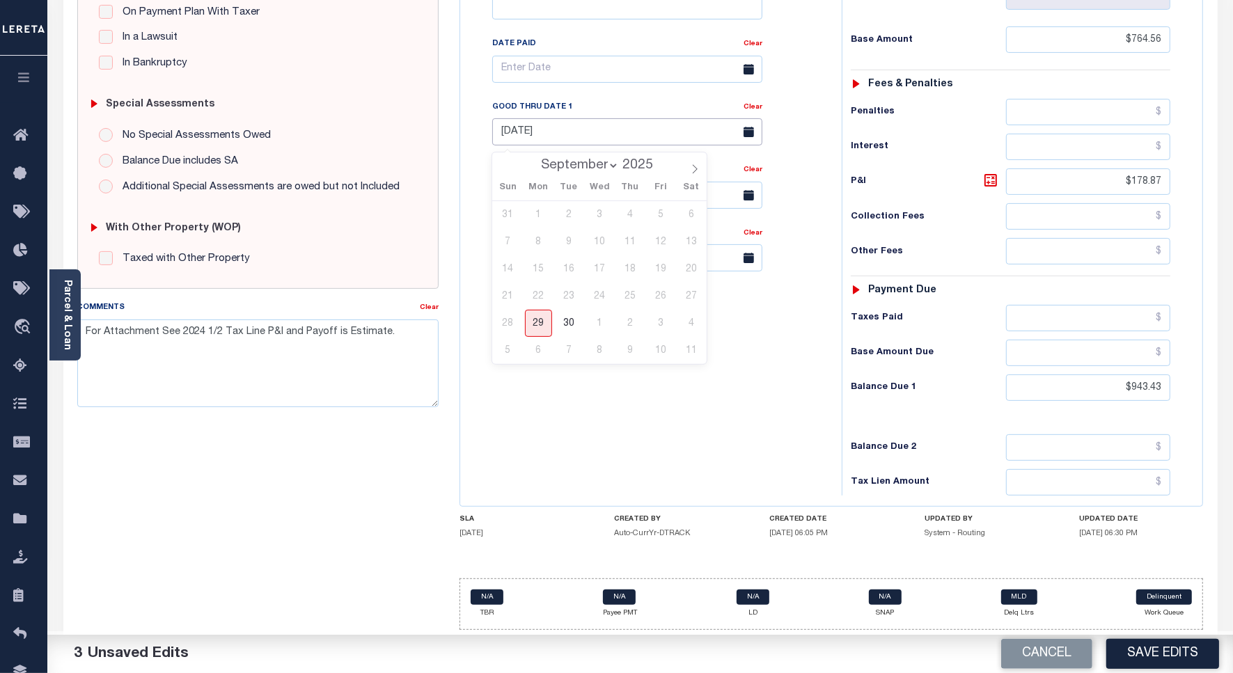
click at [514, 125] on input "[DATE]" at bounding box center [627, 131] width 270 height 27
click at [569, 320] on span "30" at bounding box center [569, 323] width 27 height 27
type input "[DATE]"
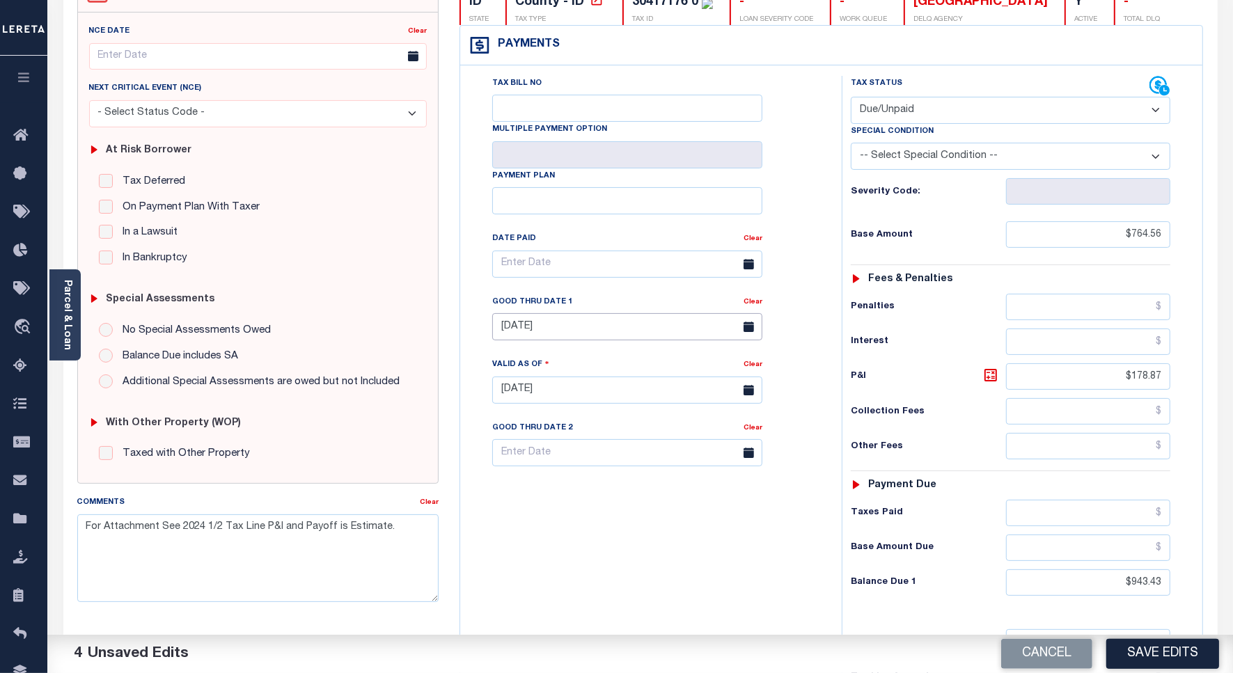
scroll to position [0, 0]
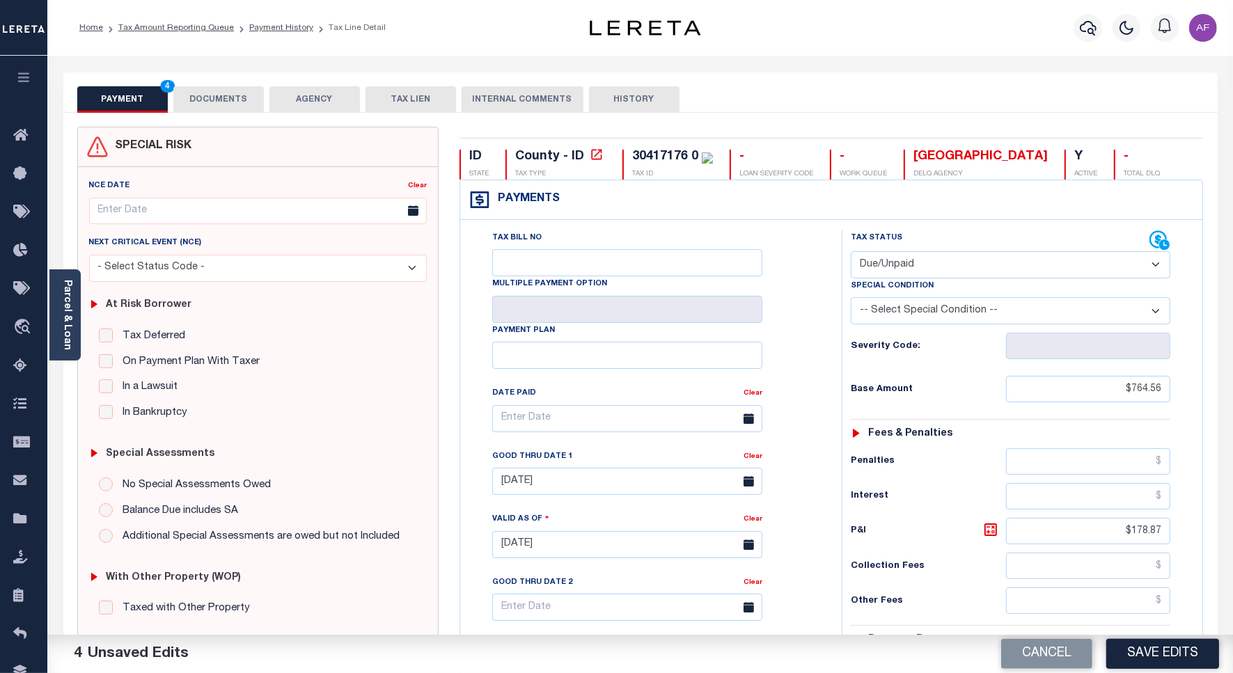
click at [203, 101] on button "DOCUMENTS" at bounding box center [218, 99] width 90 height 26
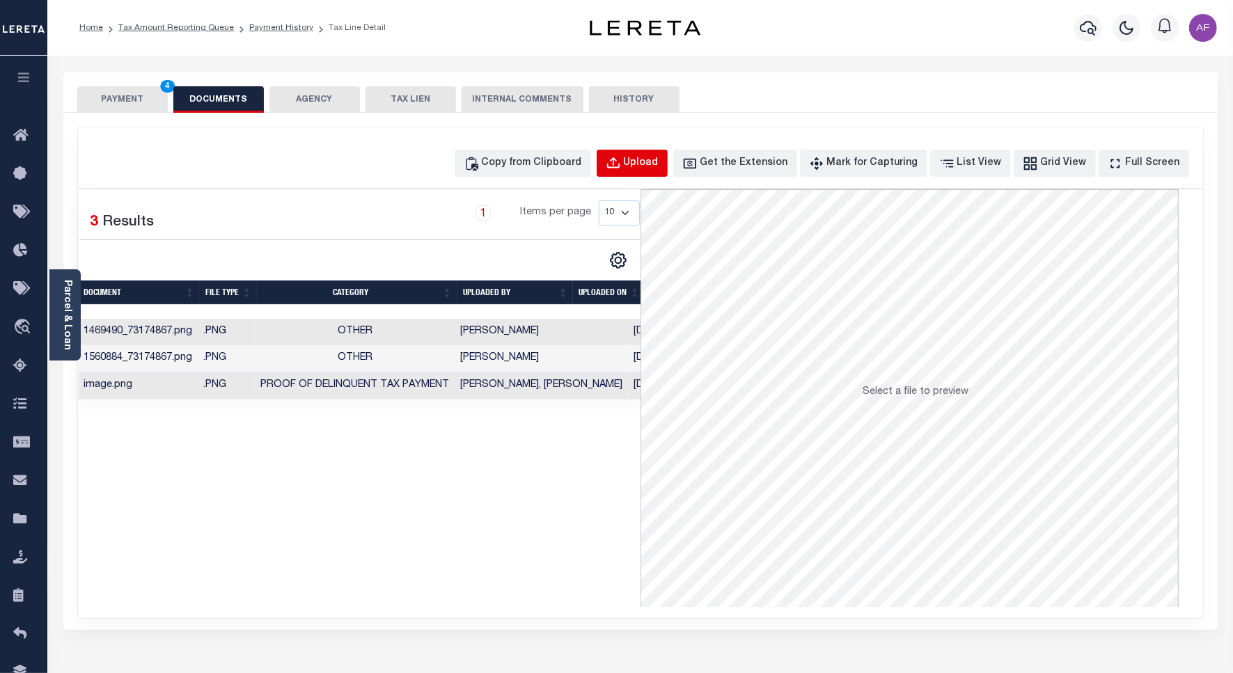
click at [652, 167] on div "Upload" at bounding box center [641, 163] width 35 height 15
select select "POP"
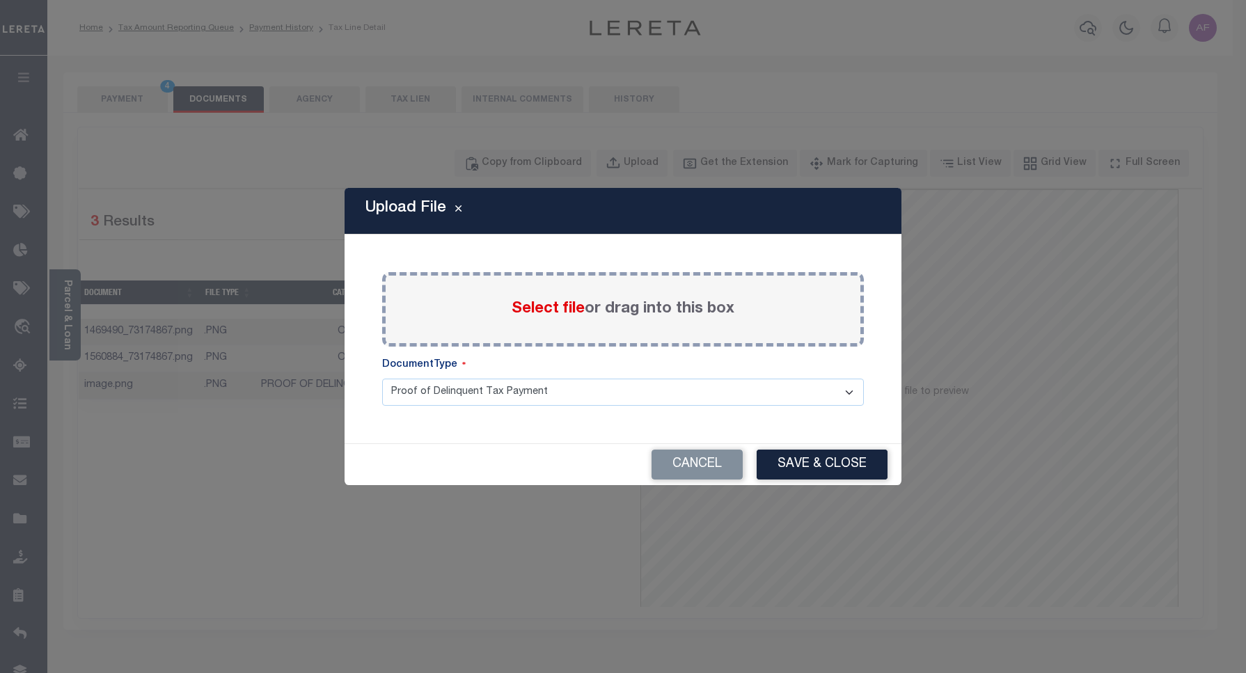
click at [546, 306] on span "Select file" at bounding box center [548, 308] width 73 height 15
click at [0, 0] on input "Select file or drag into this box" at bounding box center [0, 0] width 0 height 0
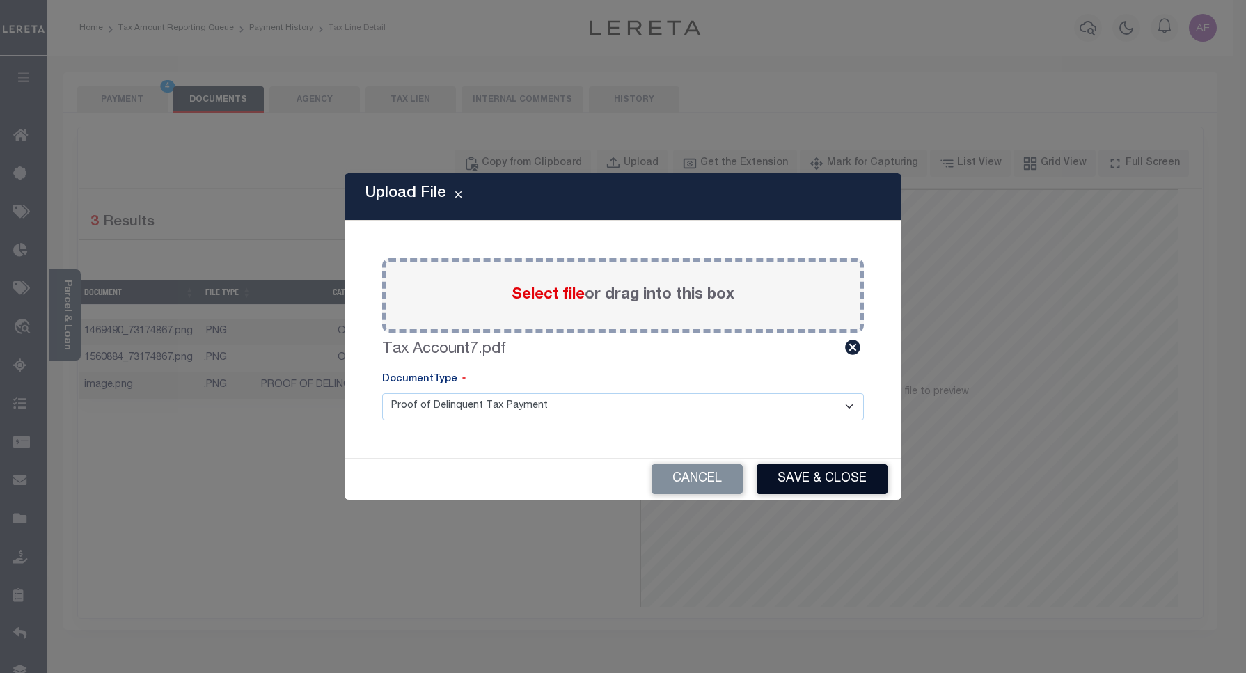
click at [797, 482] on button "Save & Close" at bounding box center [822, 479] width 131 height 30
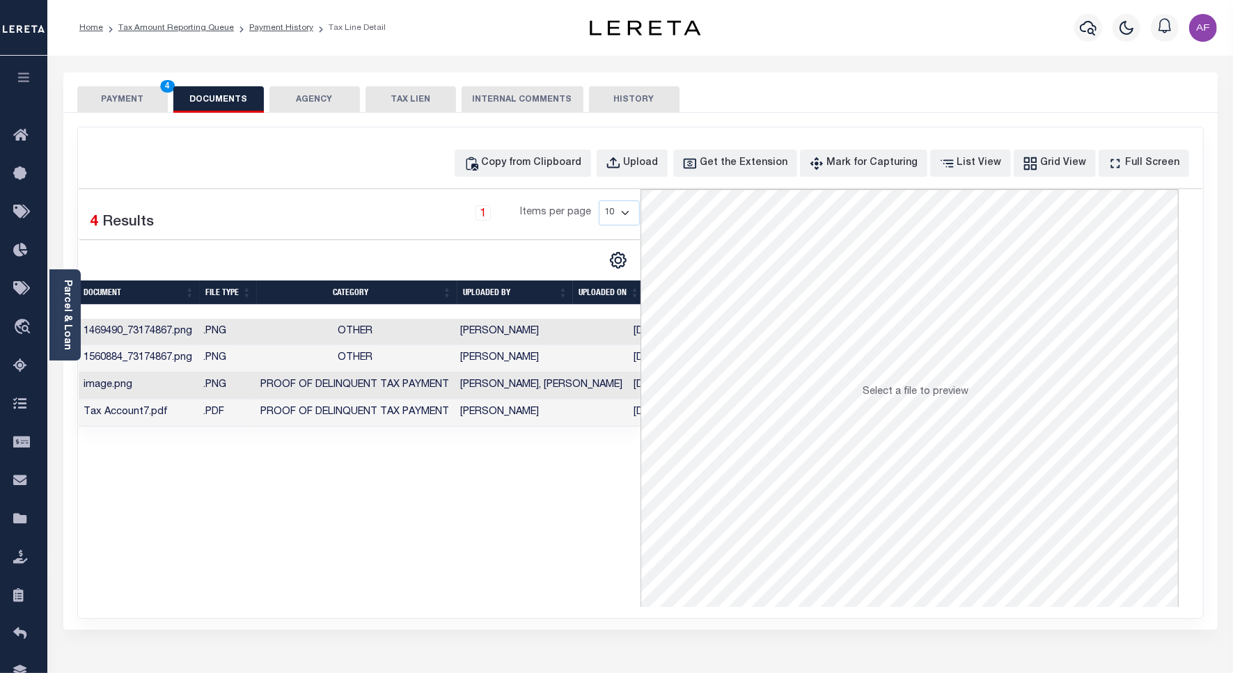
click at [110, 100] on button "PAYMENT 4" at bounding box center [122, 99] width 90 height 26
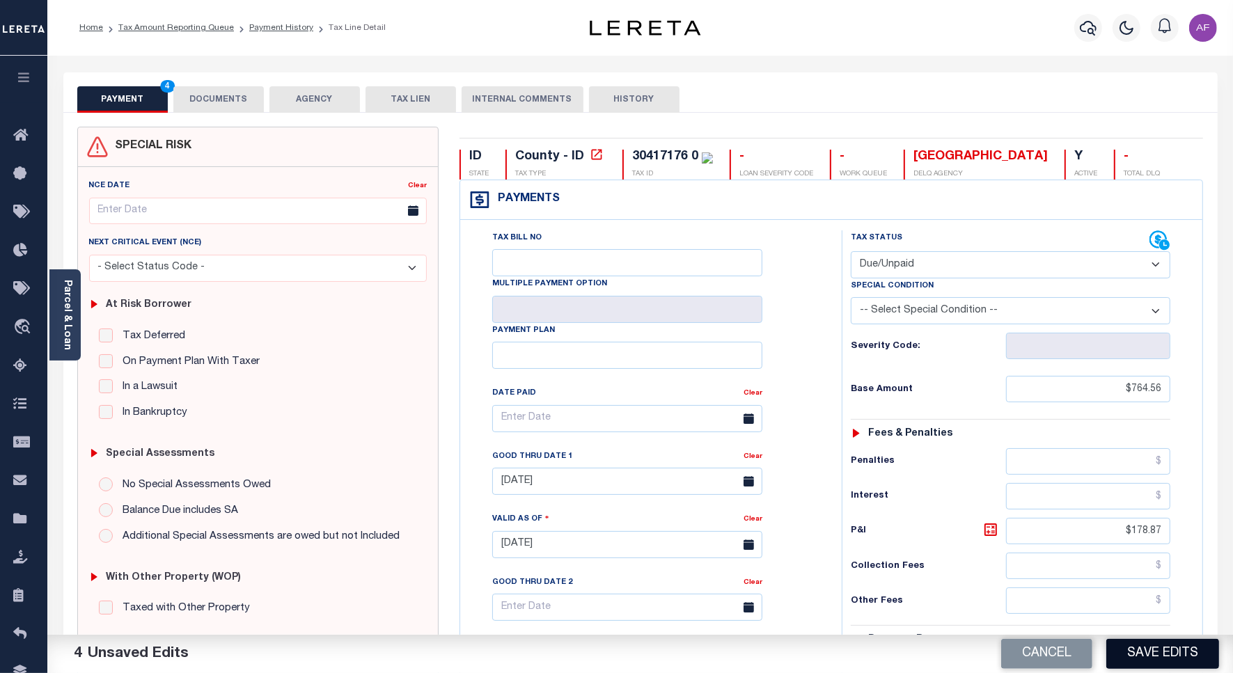
click at [1145, 644] on button "Save Edits" at bounding box center [1162, 654] width 113 height 30
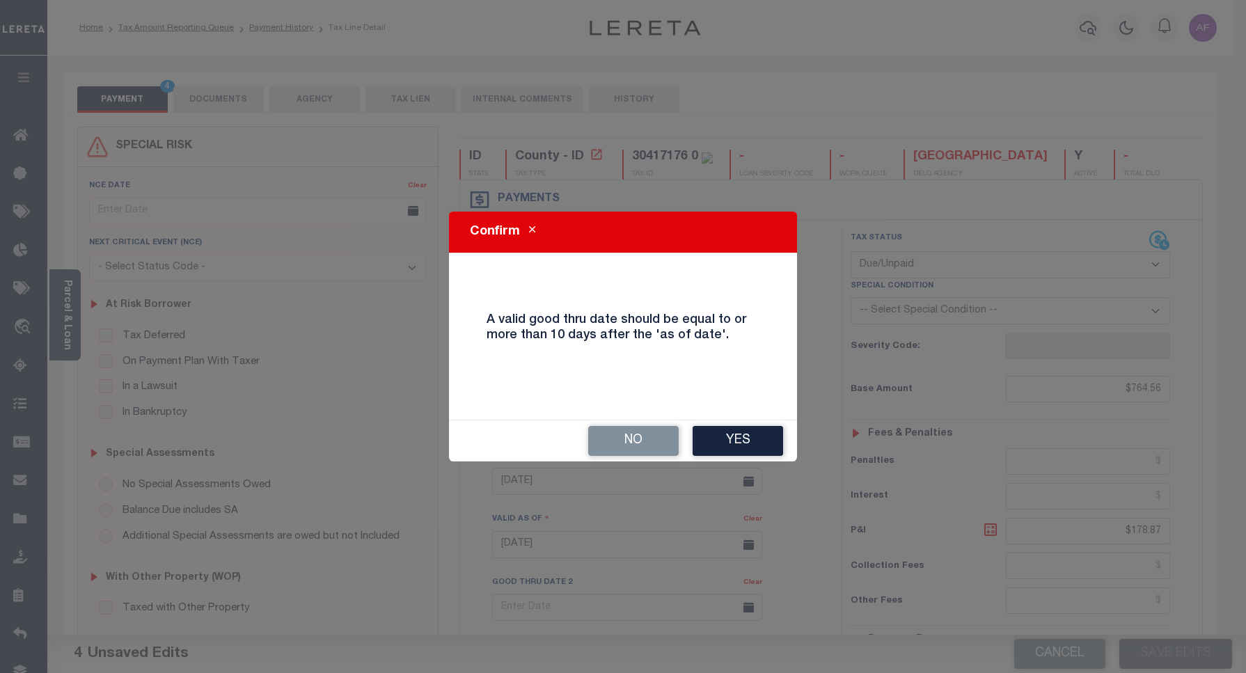
click at [726, 423] on div "No Yes" at bounding box center [623, 440] width 348 height 41
click at [724, 436] on button "Yes" at bounding box center [738, 441] width 90 height 30
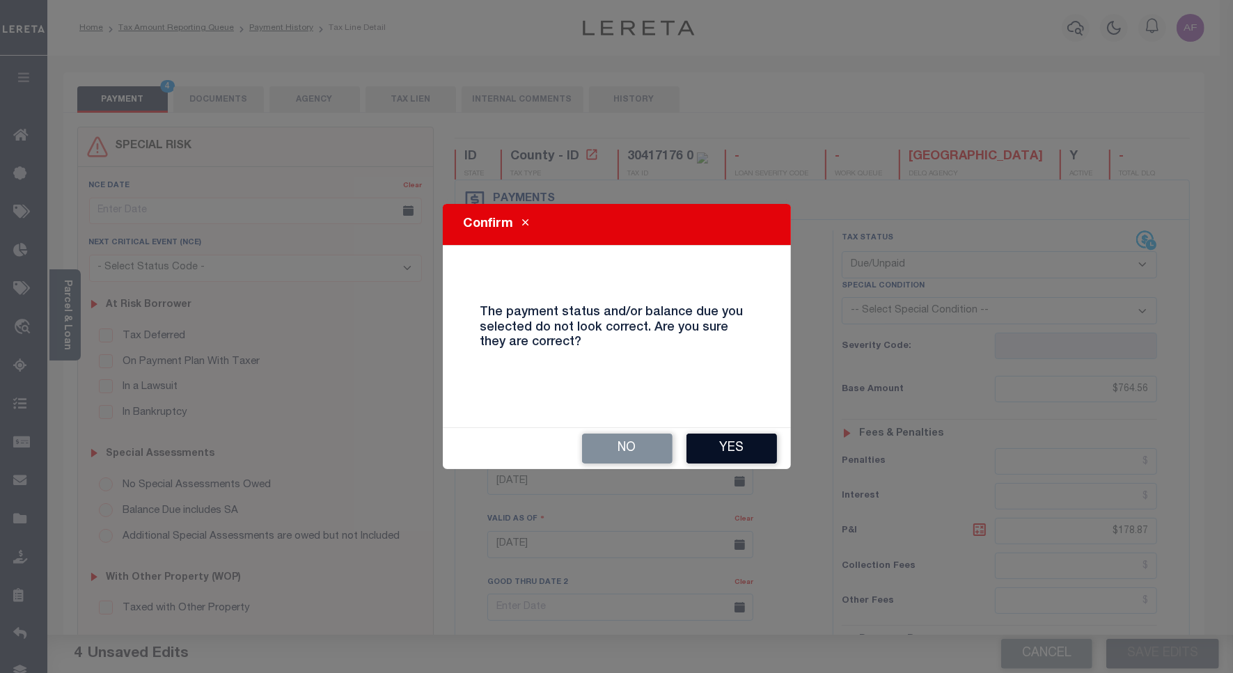
click at [743, 455] on button "Yes" at bounding box center [731, 449] width 90 height 30
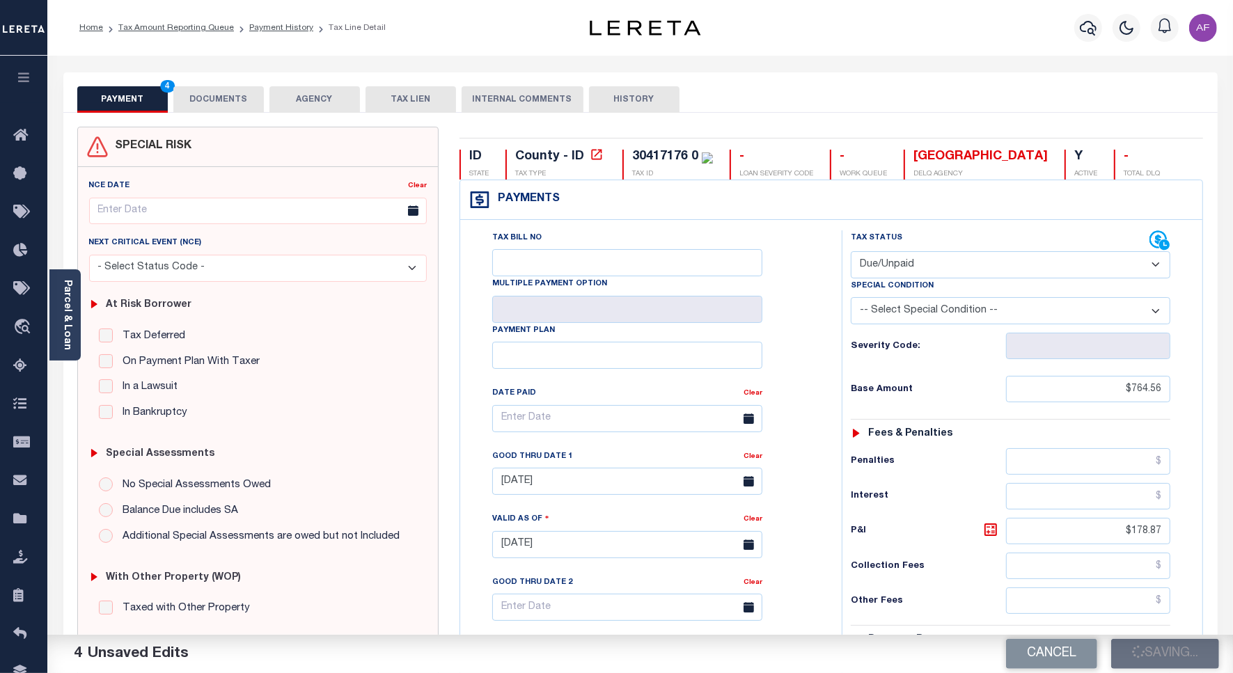
checkbox input "false"
type input "$764.56"
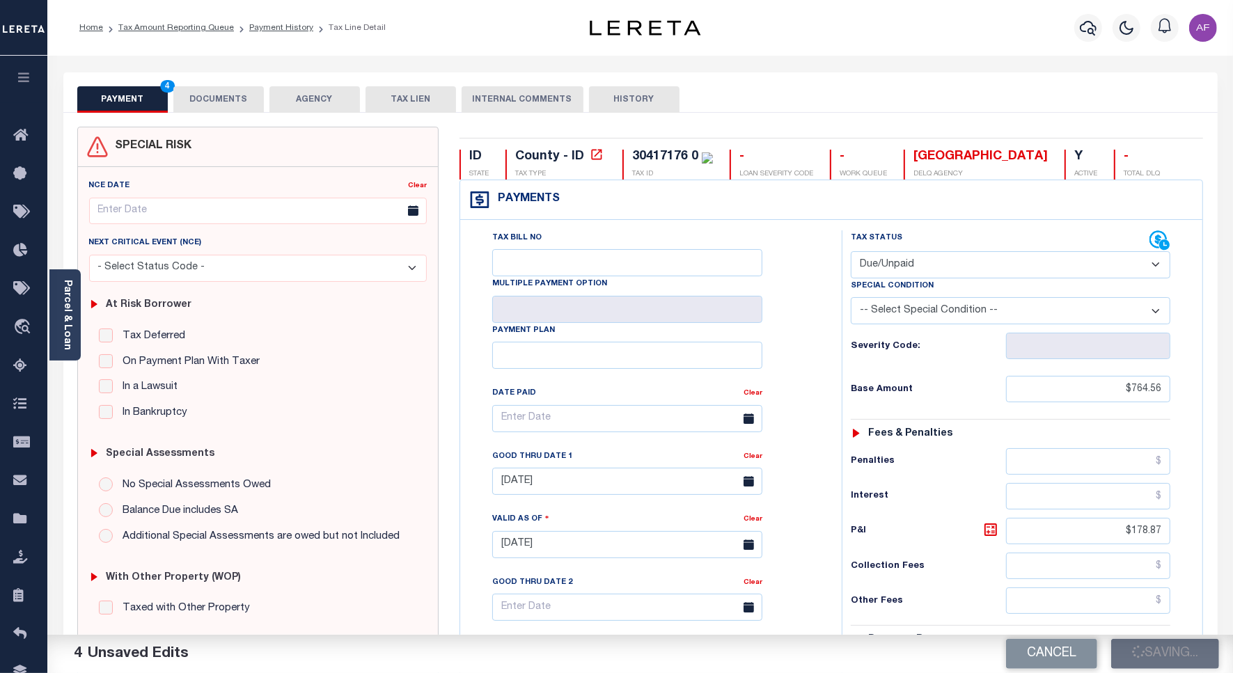
type input "$178.87"
type input "$943.43"
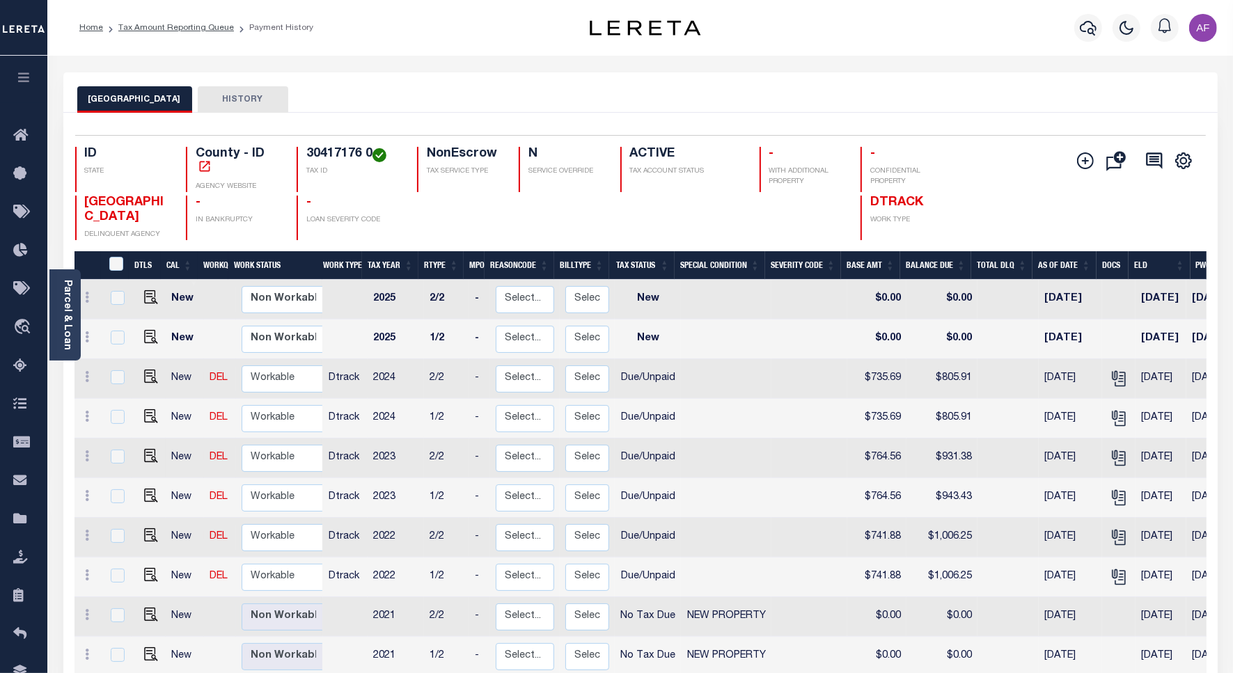
click at [137, 456] on link at bounding box center [147, 457] width 21 height 10
checkbox input "true"
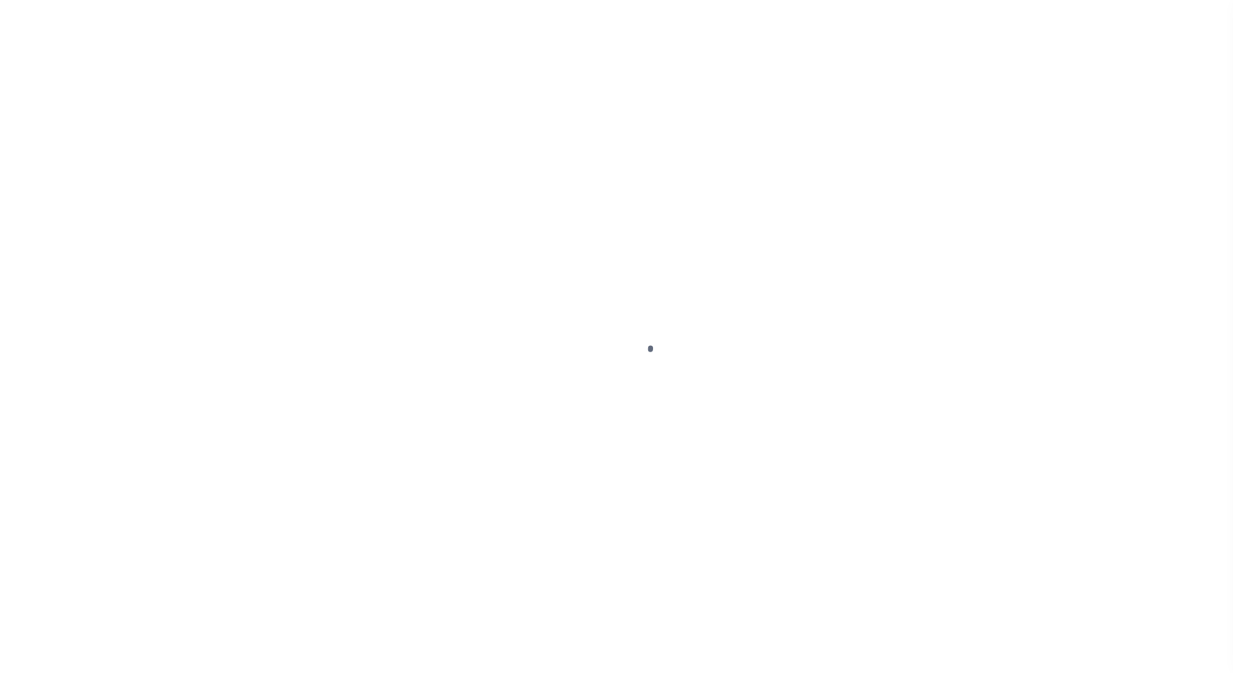
select select "DUE"
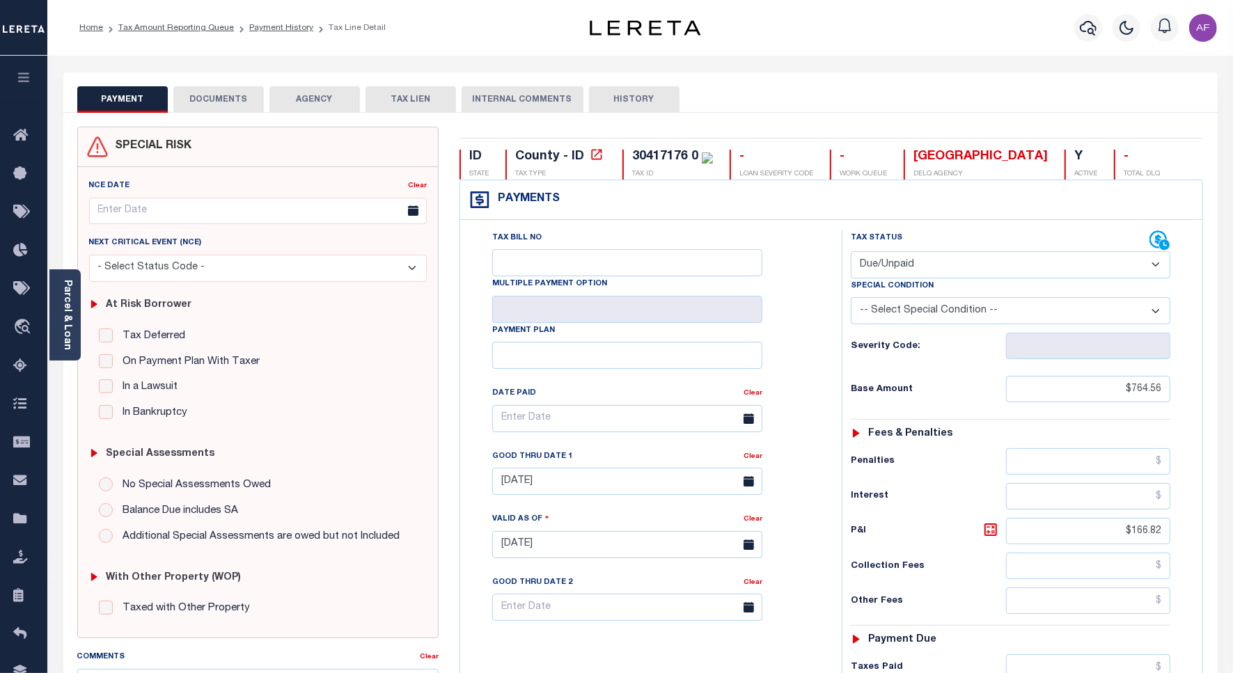
click at [867, 265] on select "- Select Status Code - Open Due/Unpaid Paid Incomplete No Tax Due Internal Refu…" at bounding box center [1011, 264] width 320 height 27
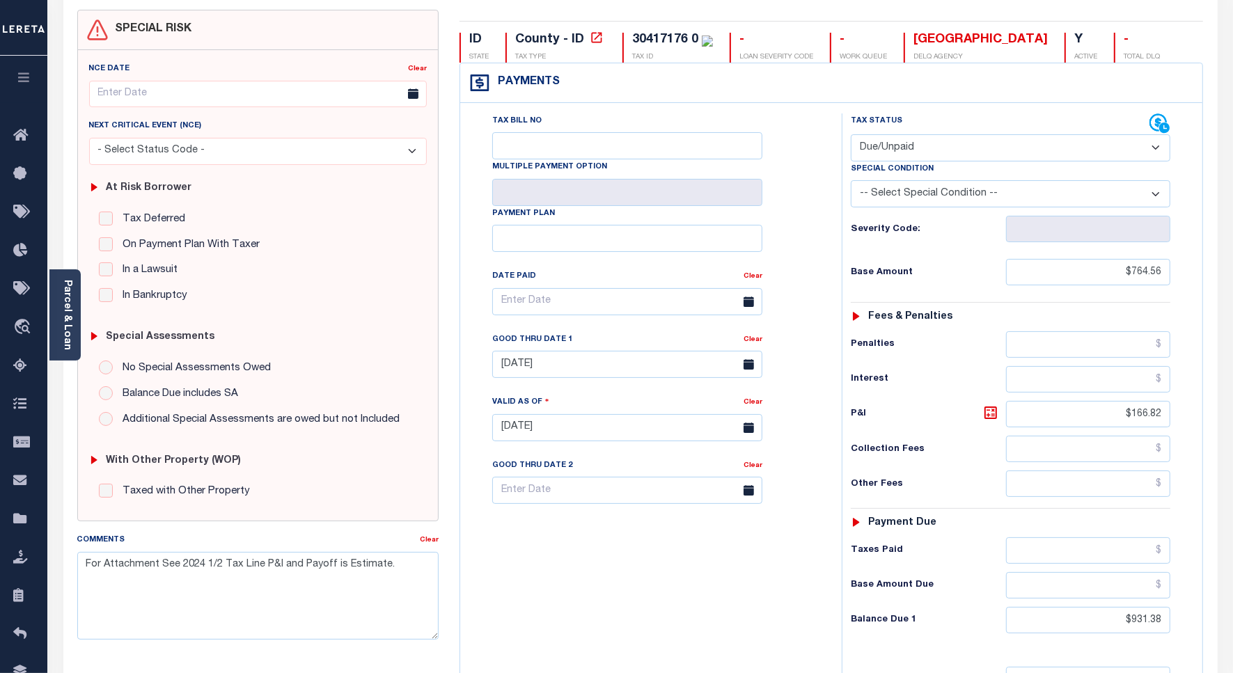
scroll to position [348, 0]
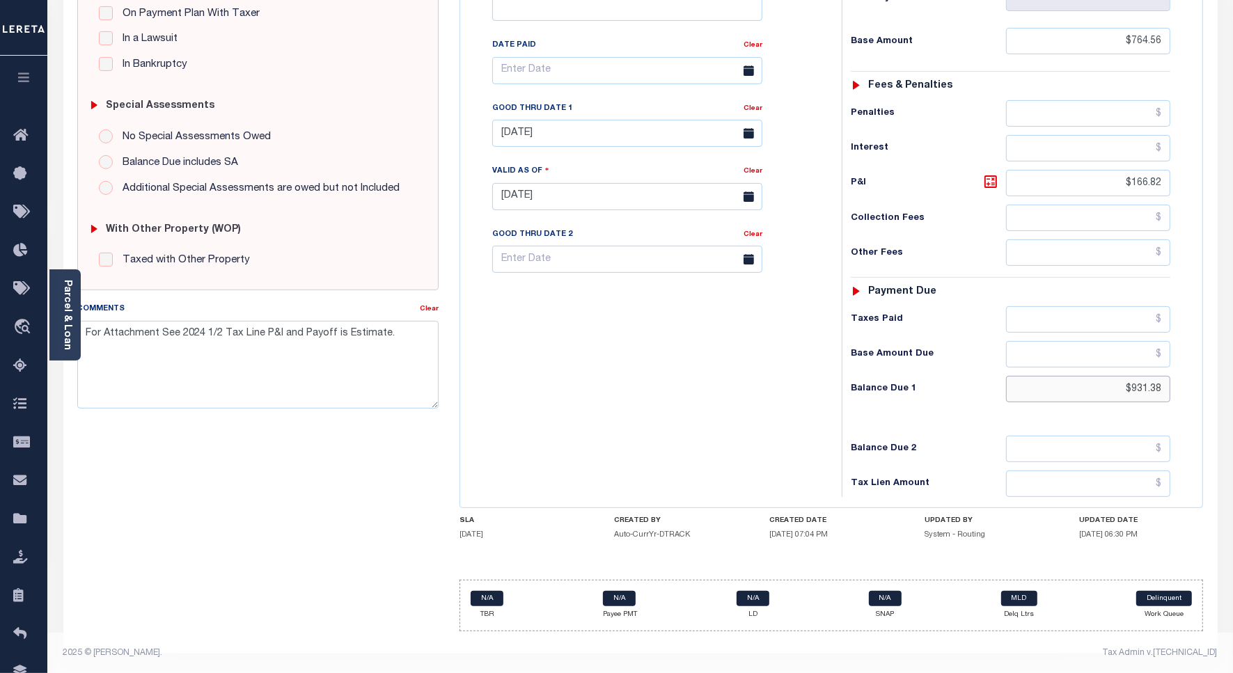
click at [1140, 391] on input "$931.38" at bounding box center [1088, 389] width 164 height 26
paste input "43.43"
type input "$943.43"
type input "[DATE]"
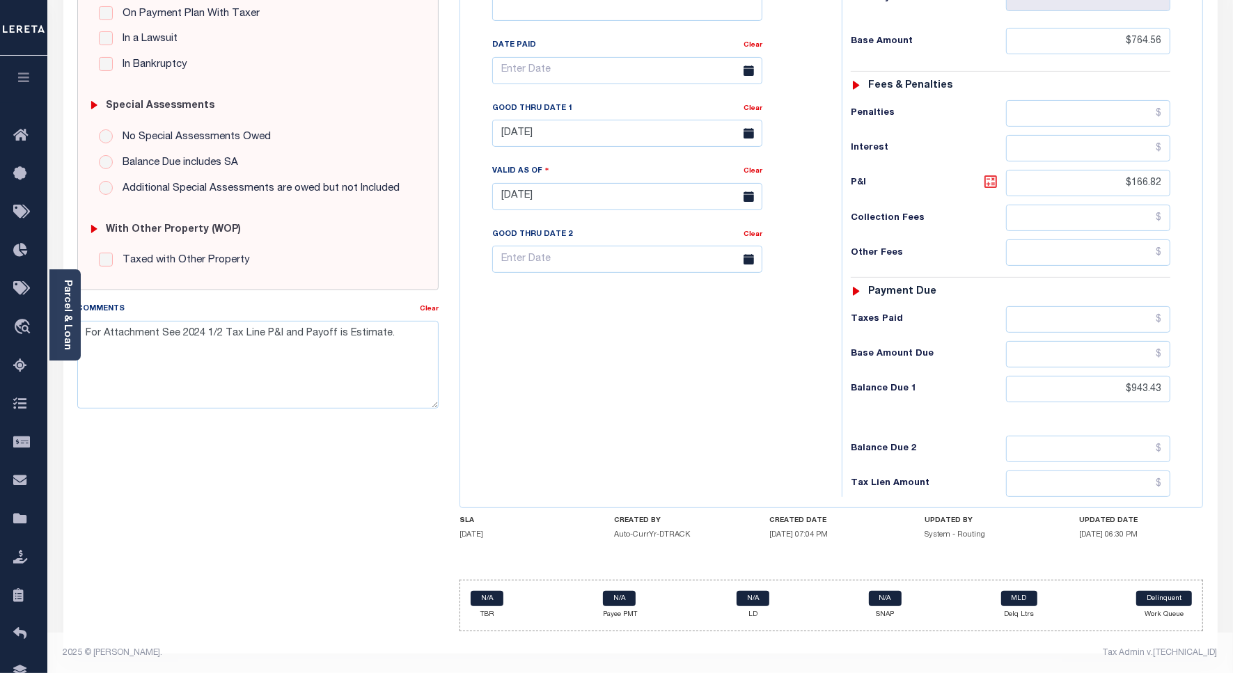
click at [987, 188] on icon at bounding box center [990, 181] width 17 height 17
type input "$178.87"
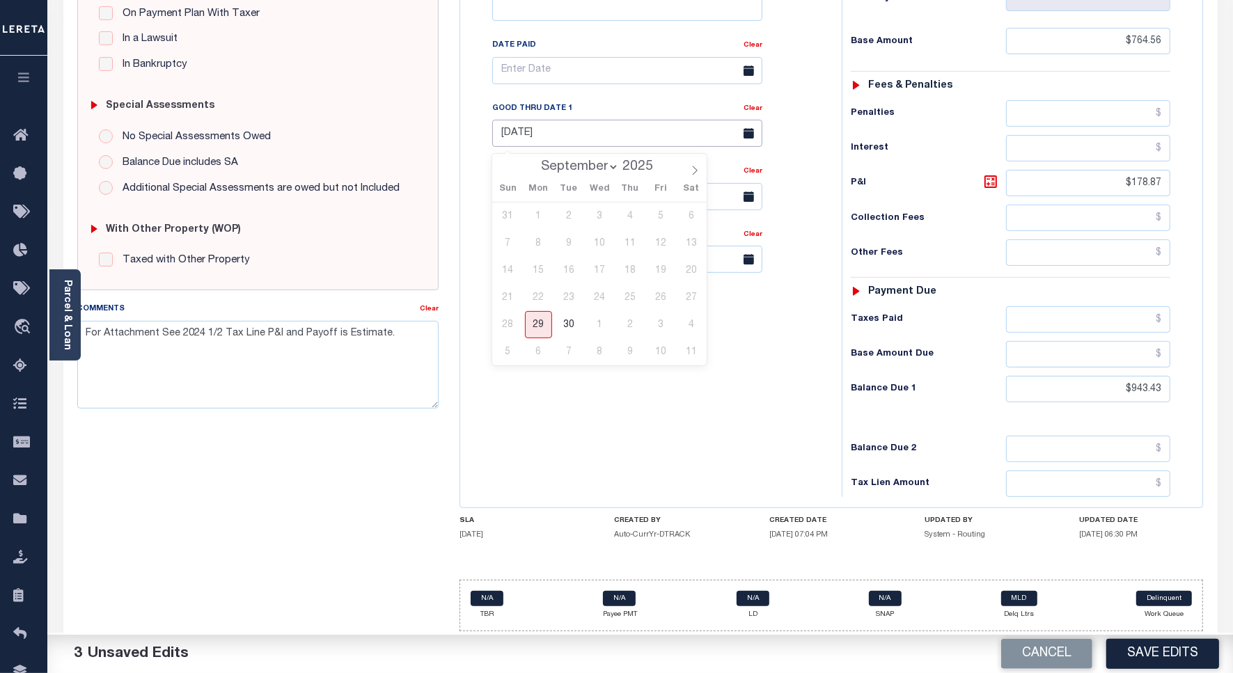
click at [509, 136] on input "08/31/2025" at bounding box center [627, 133] width 270 height 27
click at [572, 331] on span "30" at bounding box center [569, 324] width 27 height 27
type input "[DATE]"
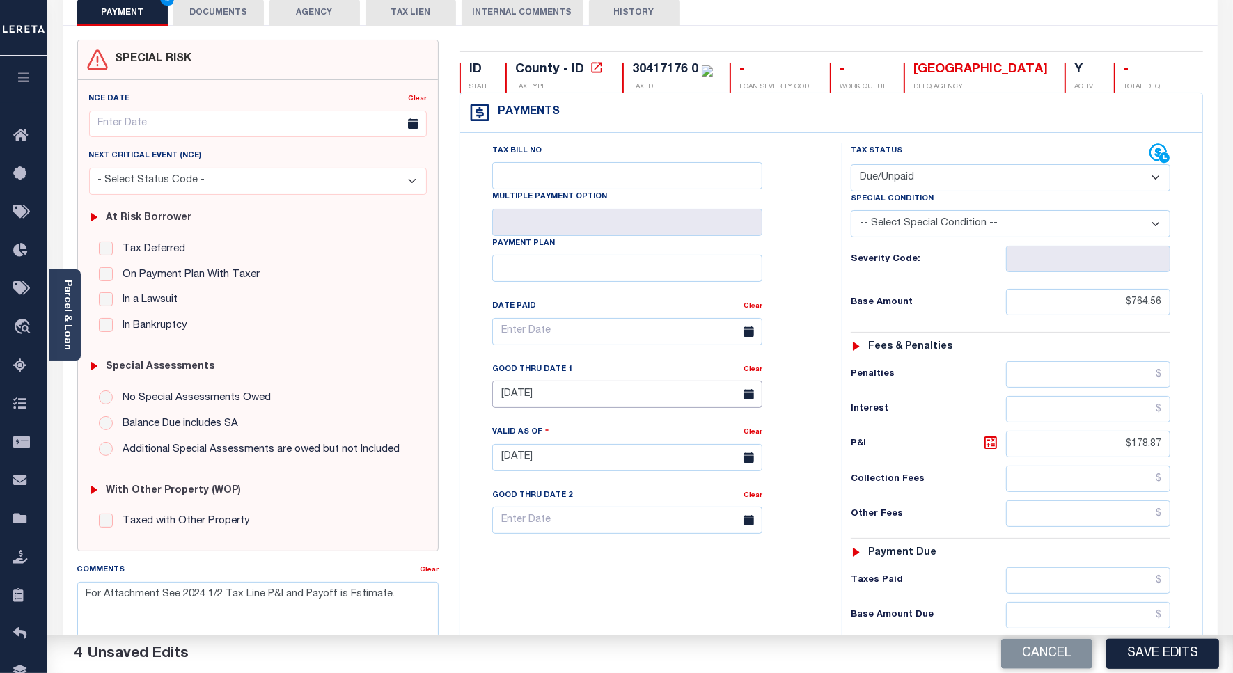
scroll to position [0, 0]
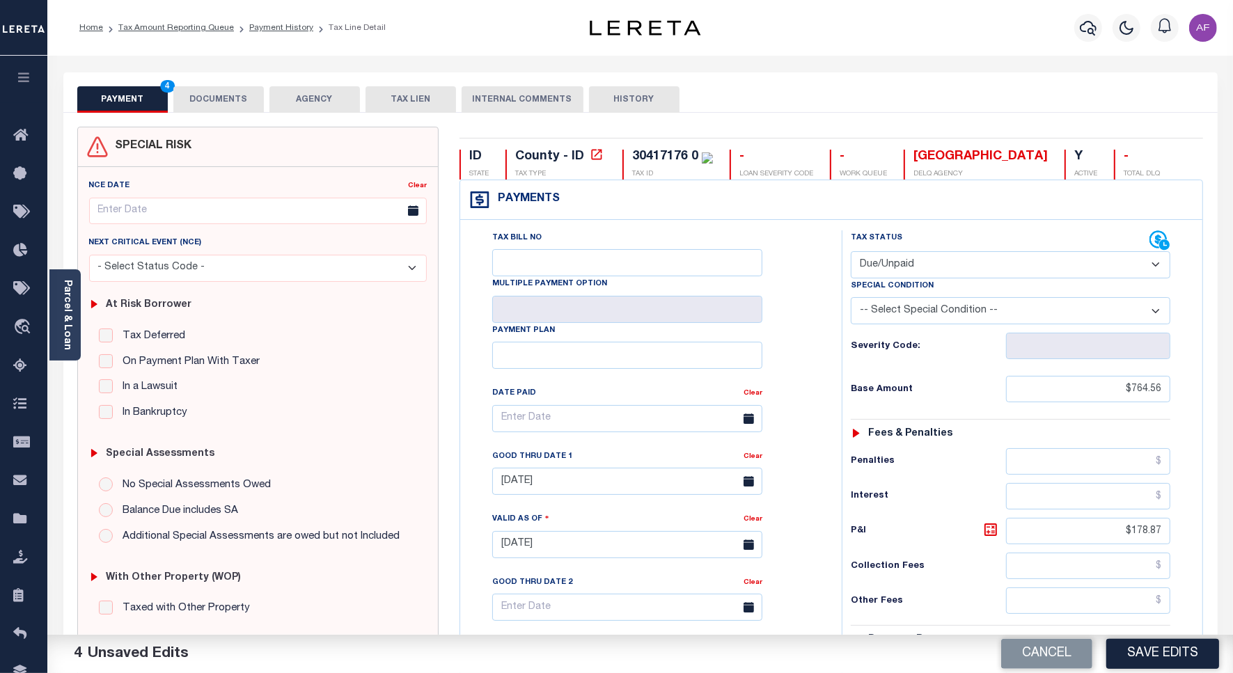
click at [228, 109] on button "DOCUMENTS" at bounding box center [218, 99] width 90 height 26
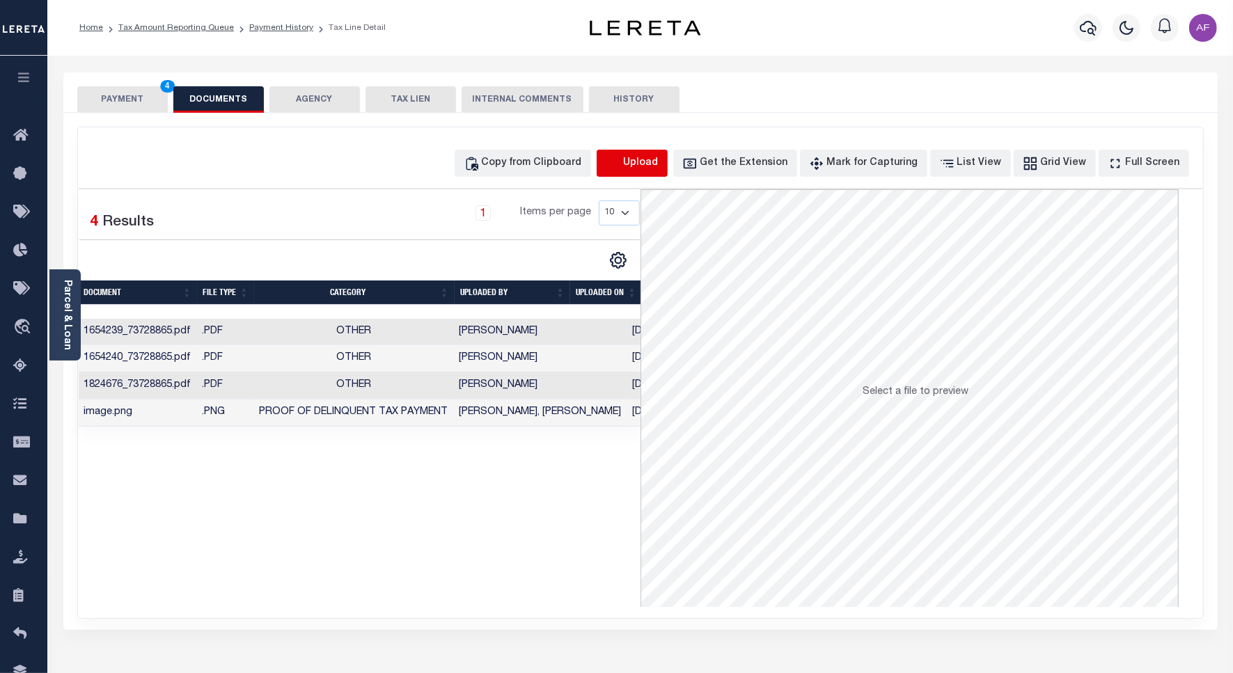
click at [621, 164] on icon "button" at bounding box center [613, 163] width 15 height 15
select select "POP"
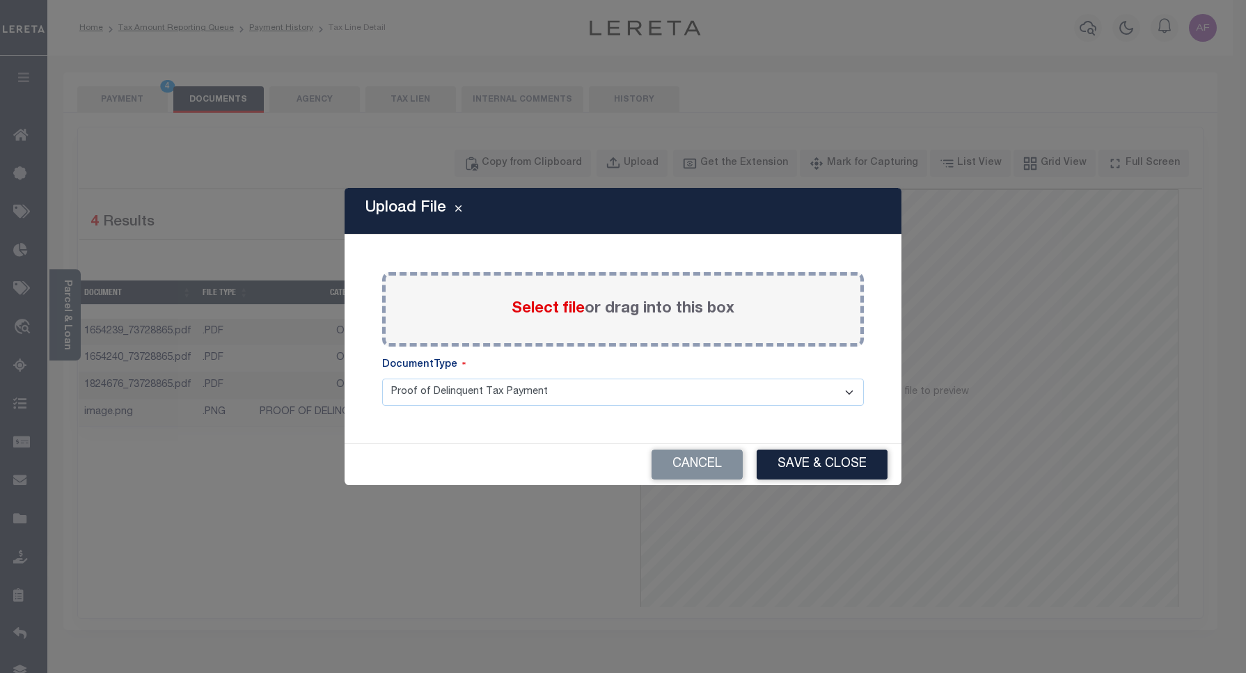
click at [533, 315] on span "Select file" at bounding box center [548, 308] width 73 height 15
click at [0, 0] on input "Select file or drag into this box" at bounding box center [0, 0] width 0 height 0
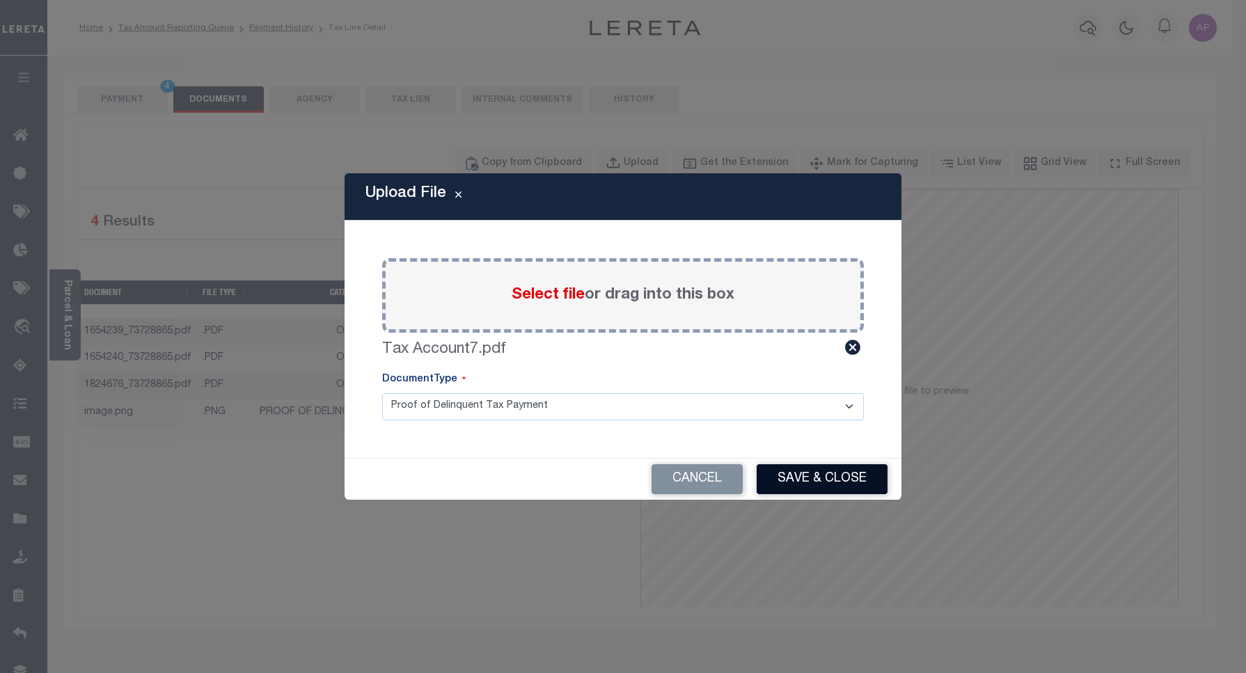
click at [825, 486] on button "Save & Close" at bounding box center [822, 479] width 131 height 30
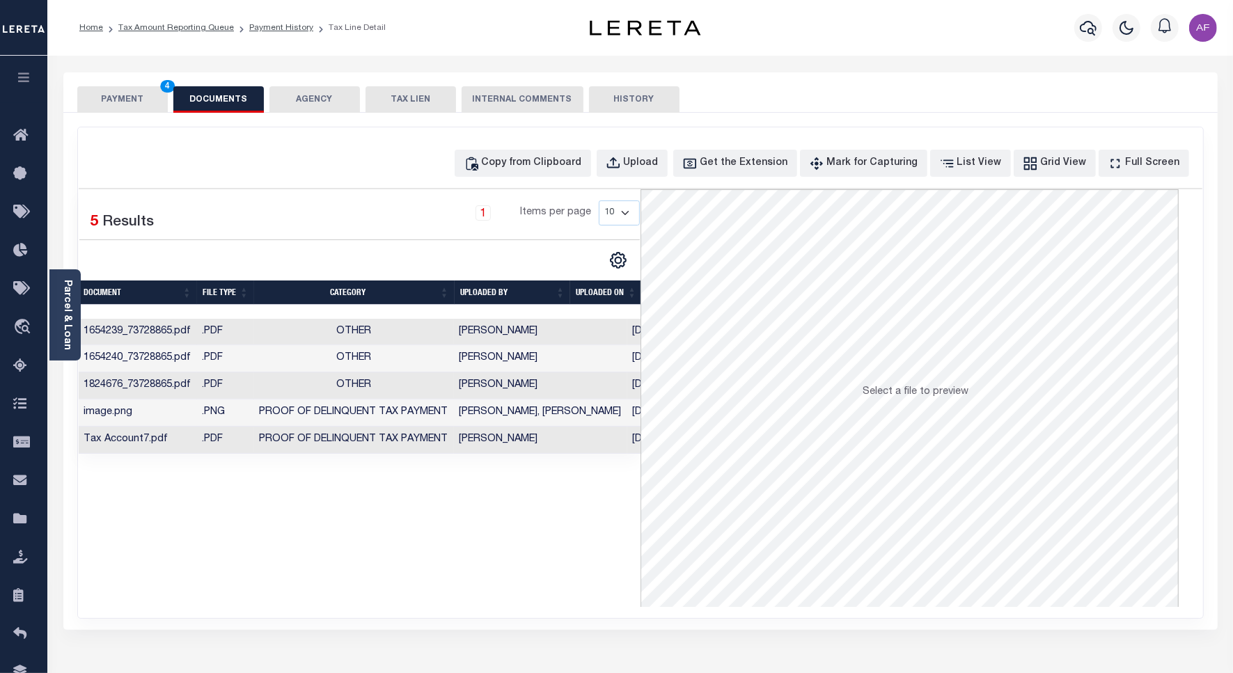
click at [123, 102] on button "PAYMENT 4" at bounding box center [122, 99] width 90 height 26
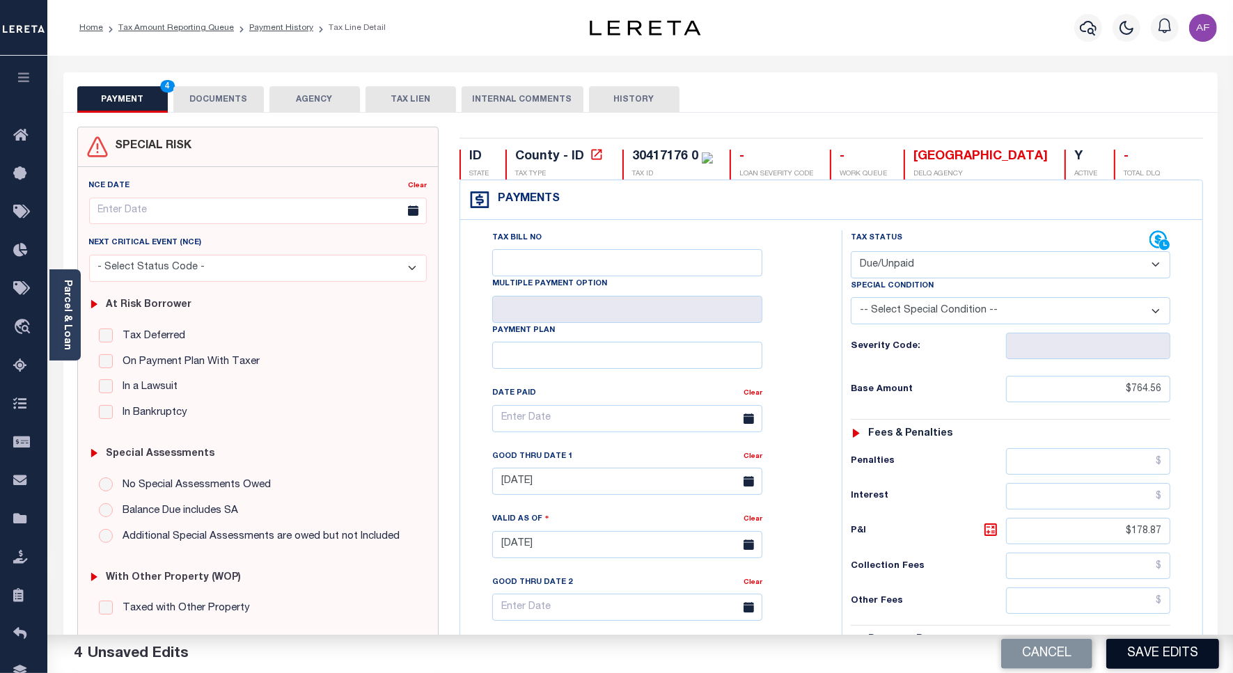
click at [1181, 653] on button "Save Edits" at bounding box center [1162, 654] width 113 height 30
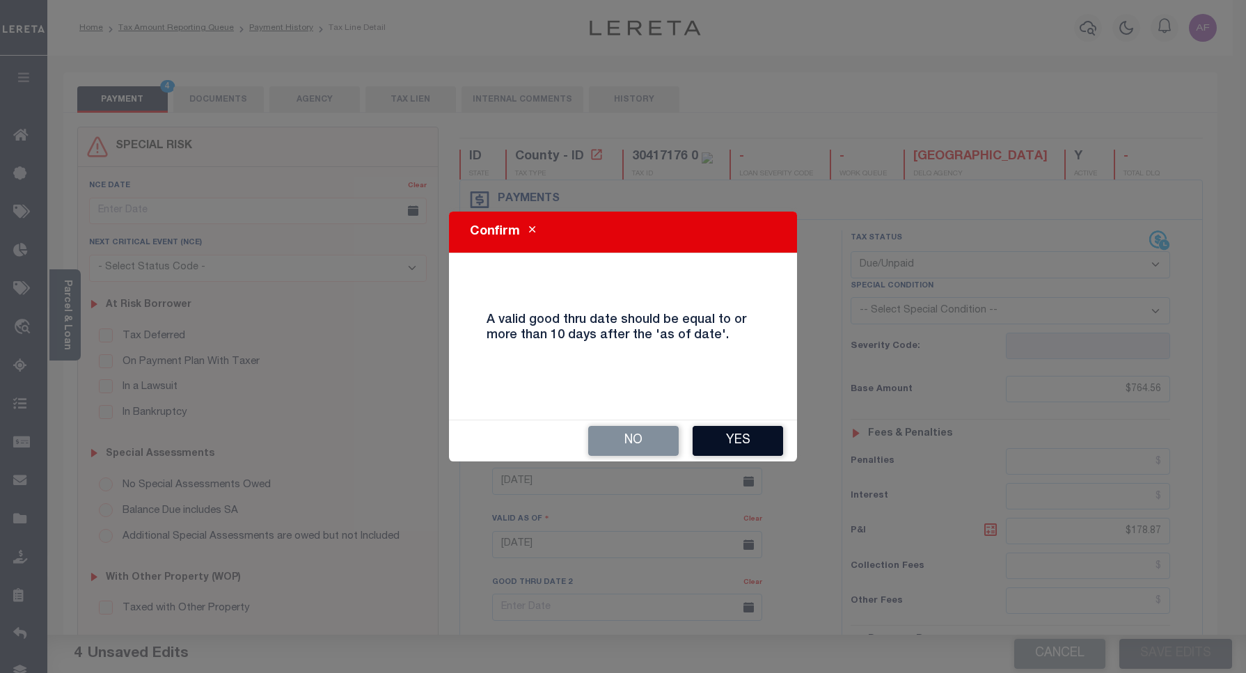
click at [750, 434] on button "Yes" at bounding box center [738, 441] width 90 height 30
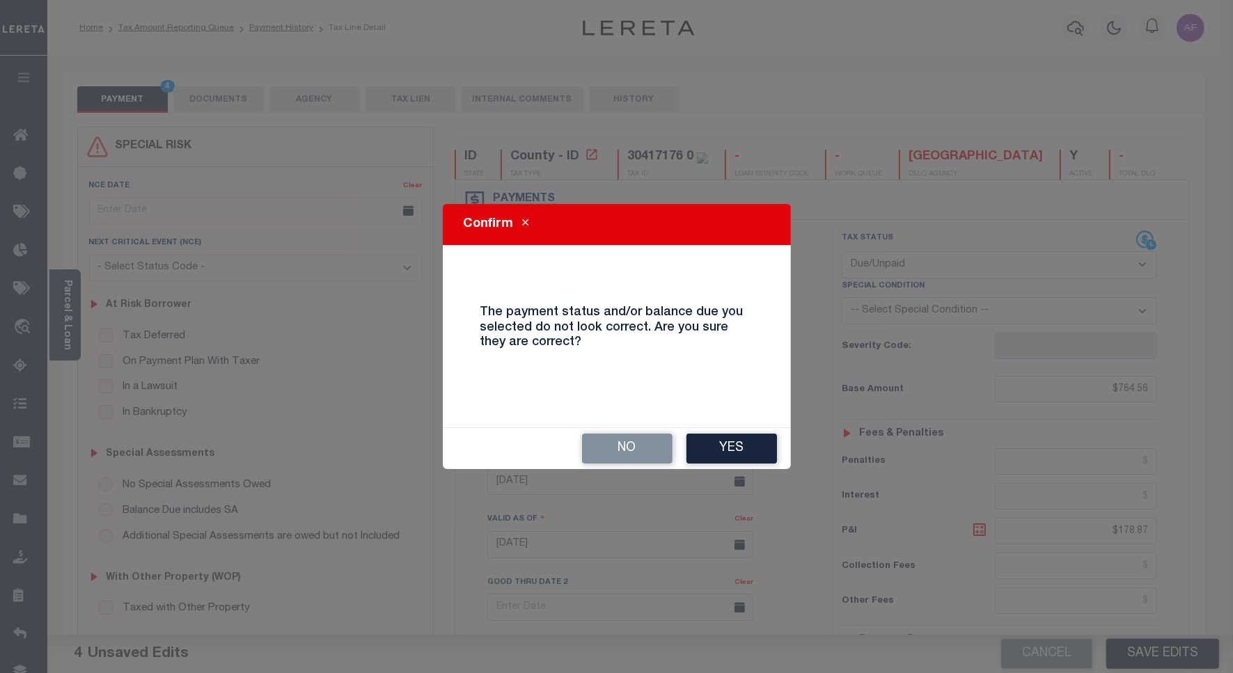
click at [750, 434] on button "Yes" at bounding box center [731, 449] width 90 height 30
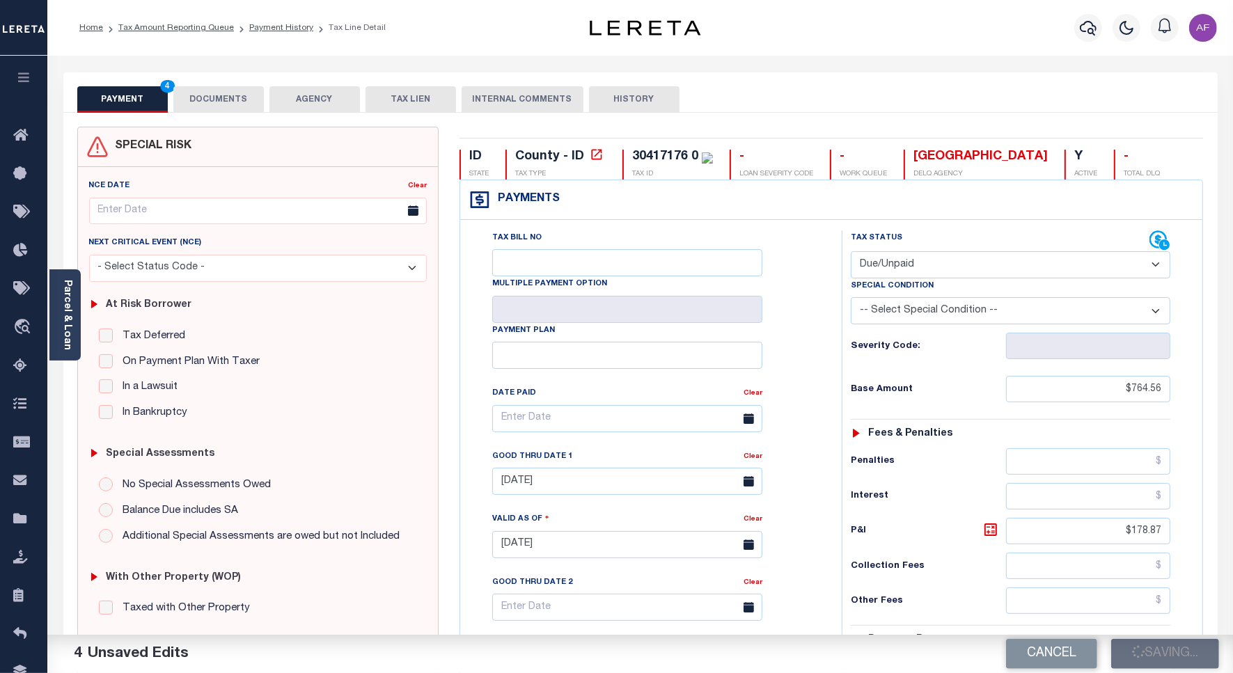
checkbox input "false"
type input "$764.56"
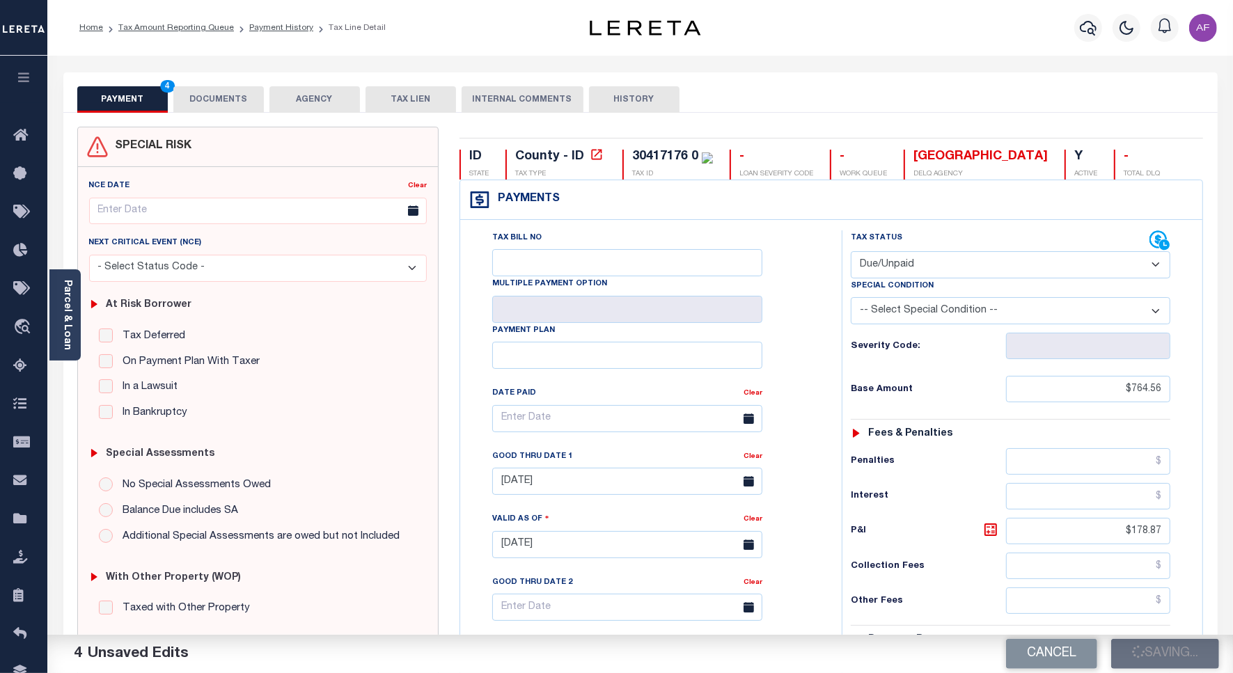
type input "$178.87"
type input "$943.43"
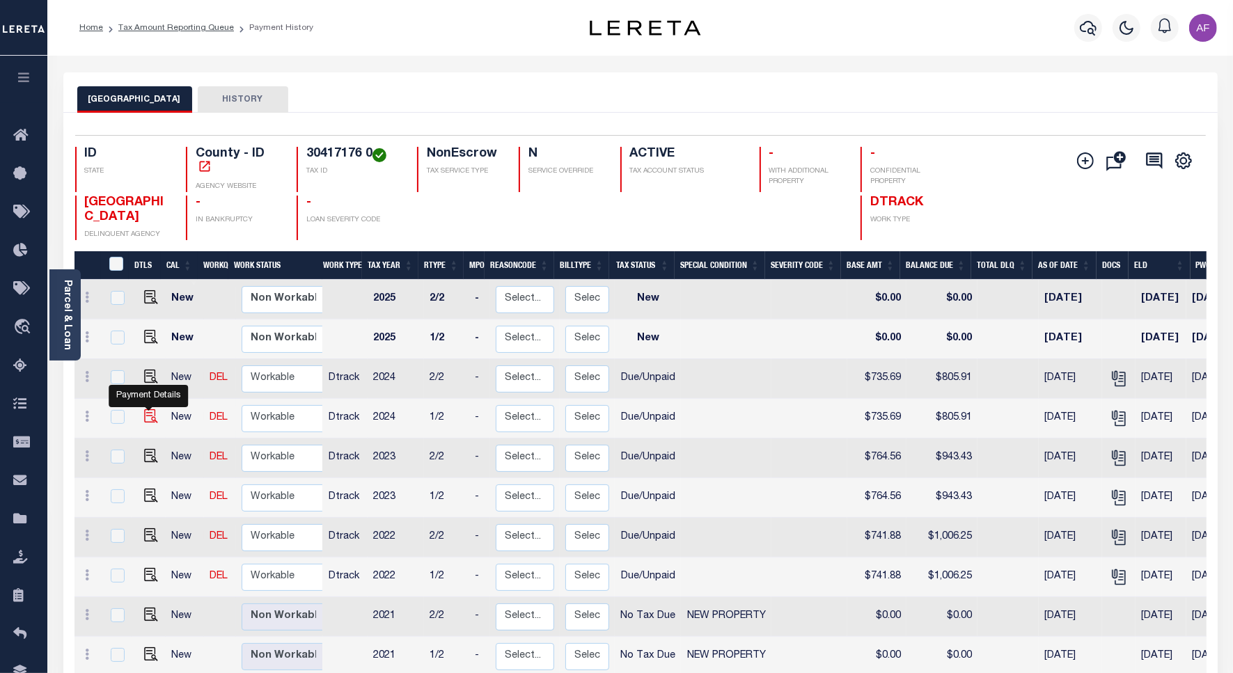
click at [153, 418] on img "" at bounding box center [151, 416] width 14 height 14
checkbox input "true"
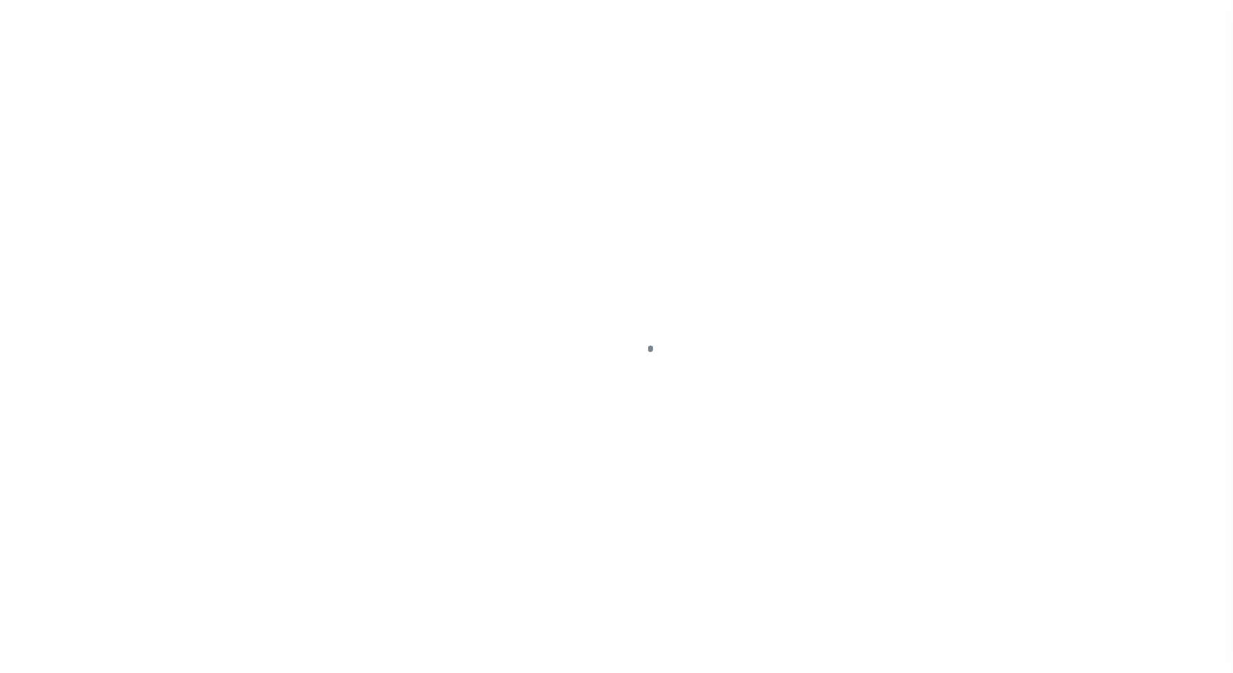
select select "DUE"
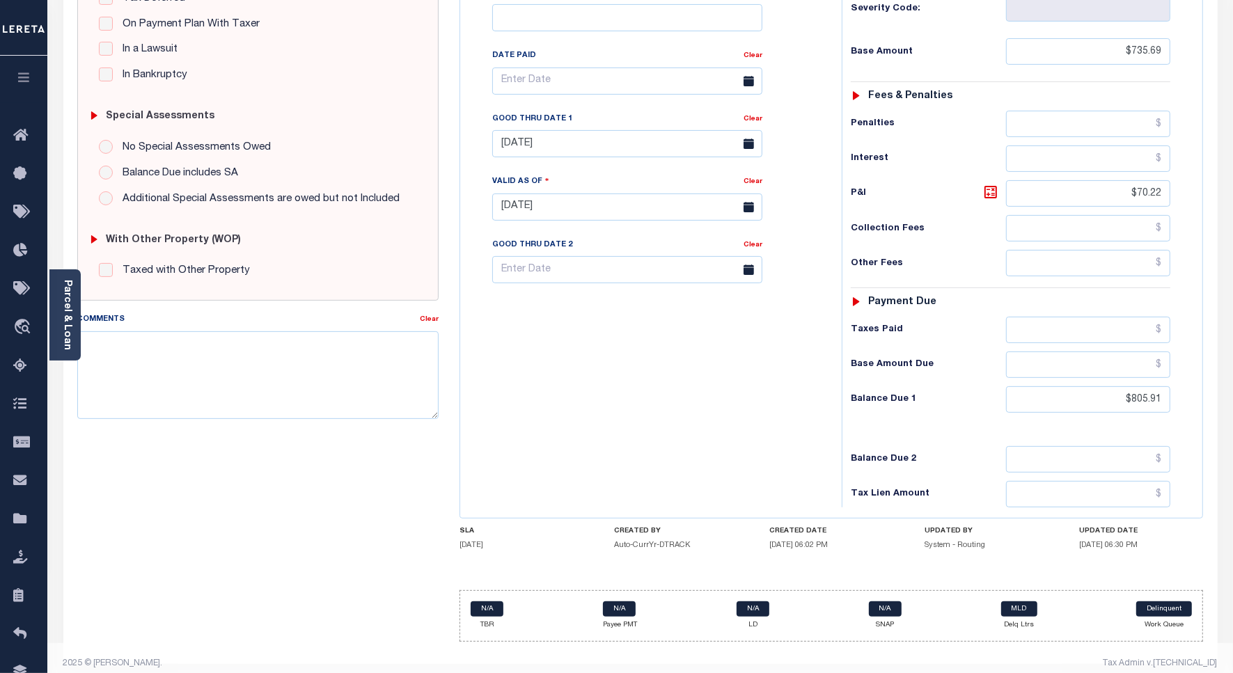
scroll to position [348, 0]
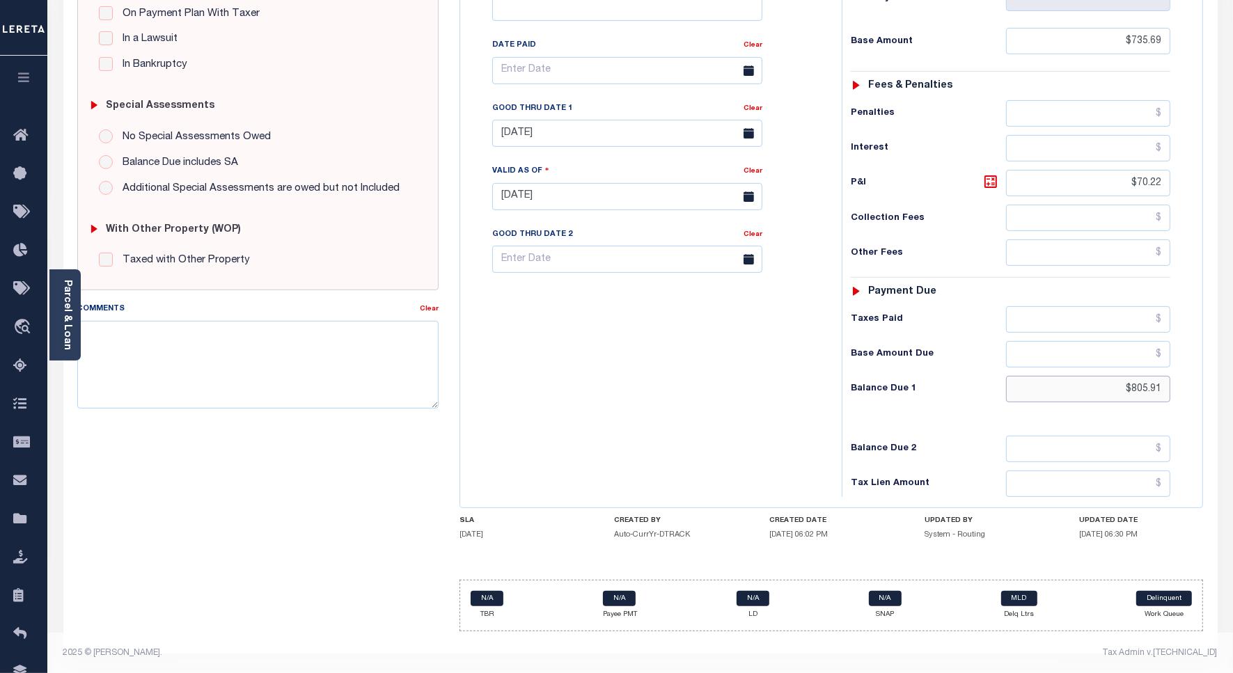
click at [1140, 391] on input "$805.91" at bounding box center [1088, 389] width 164 height 26
paste input "17.5"
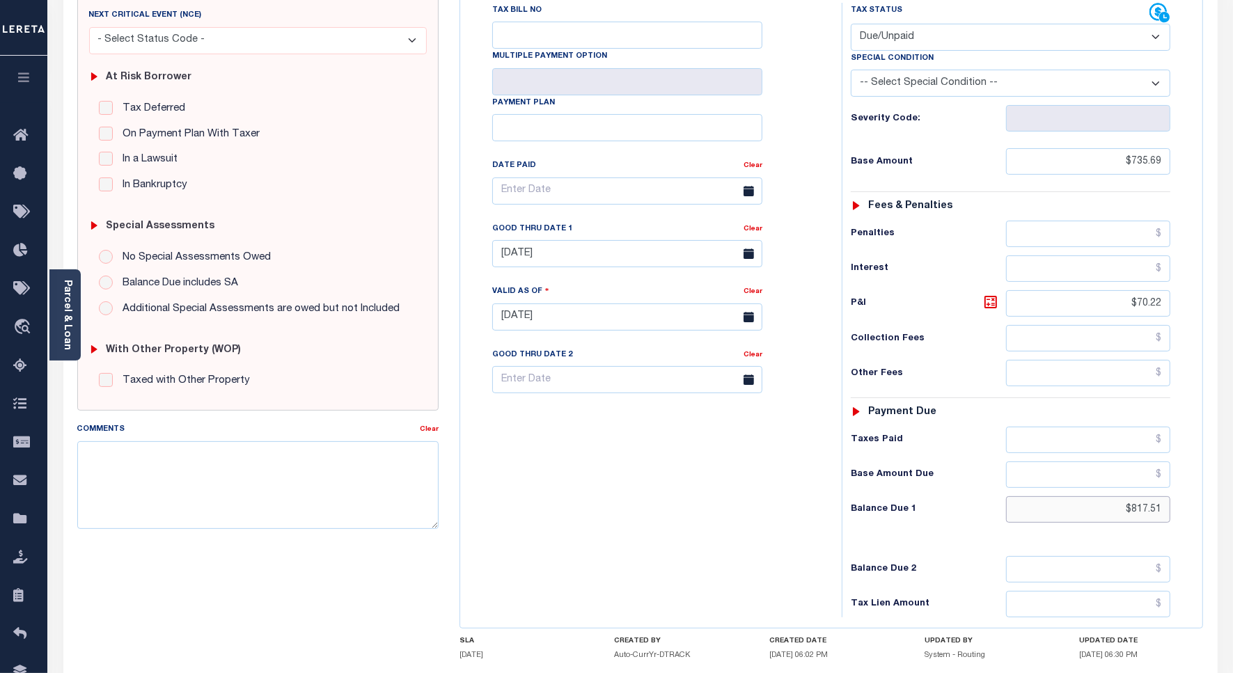
scroll to position [0, 0]
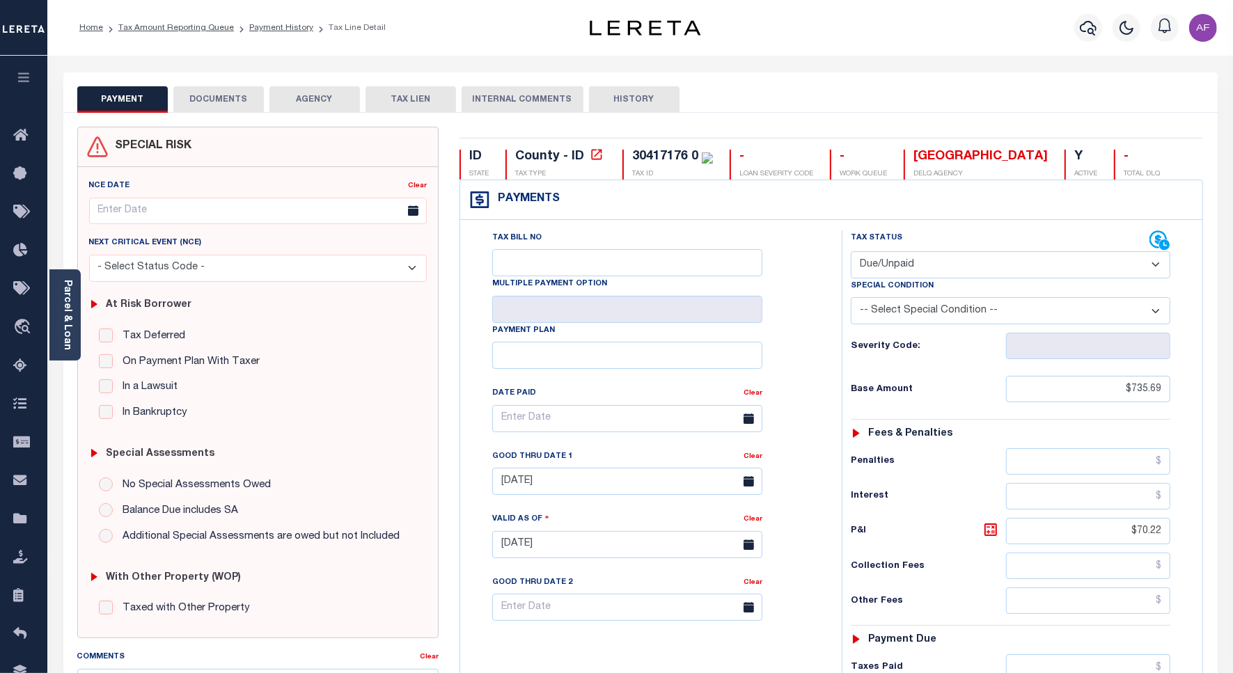
type input "$817.51"
type input "[DATE]"
click at [217, 93] on button "DOCUMENTS" at bounding box center [218, 99] width 90 height 26
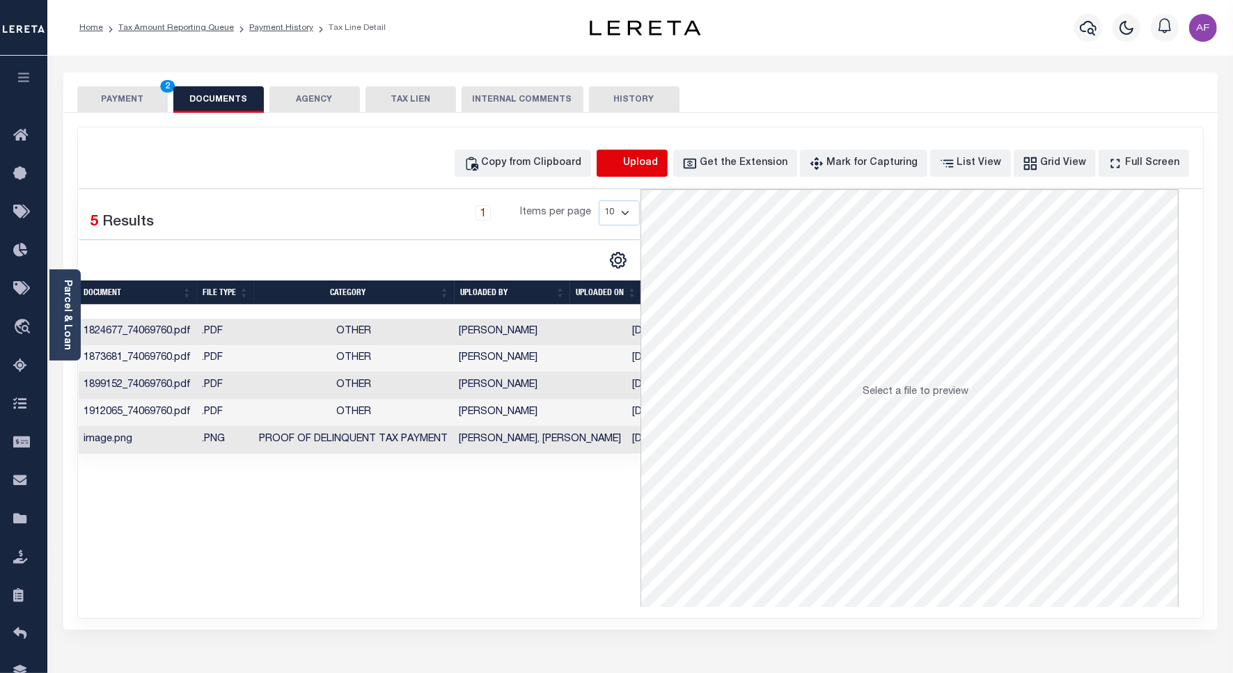
click at [621, 168] on icon "button" at bounding box center [613, 163] width 15 height 15
select select "POP"
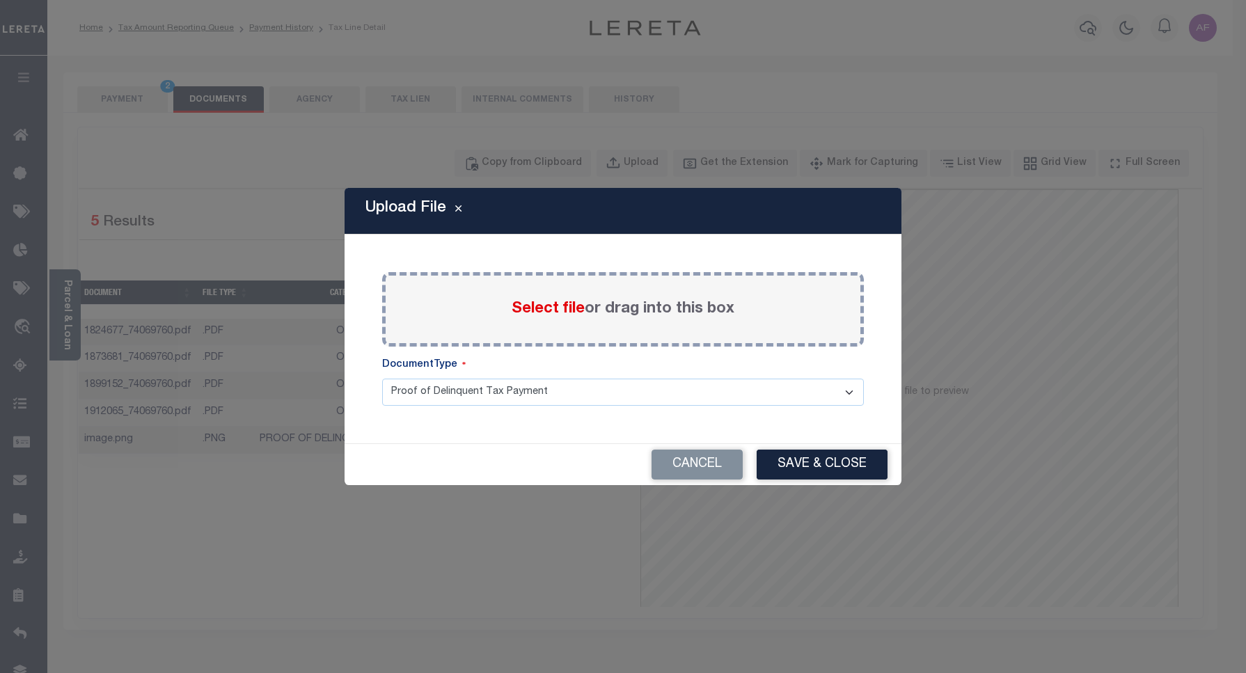
click at [572, 313] on span "Select file" at bounding box center [548, 308] width 73 height 15
click at [0, 0] on input "Select file or drag into this box" at bounding box center [0, 0] width 0 height 0
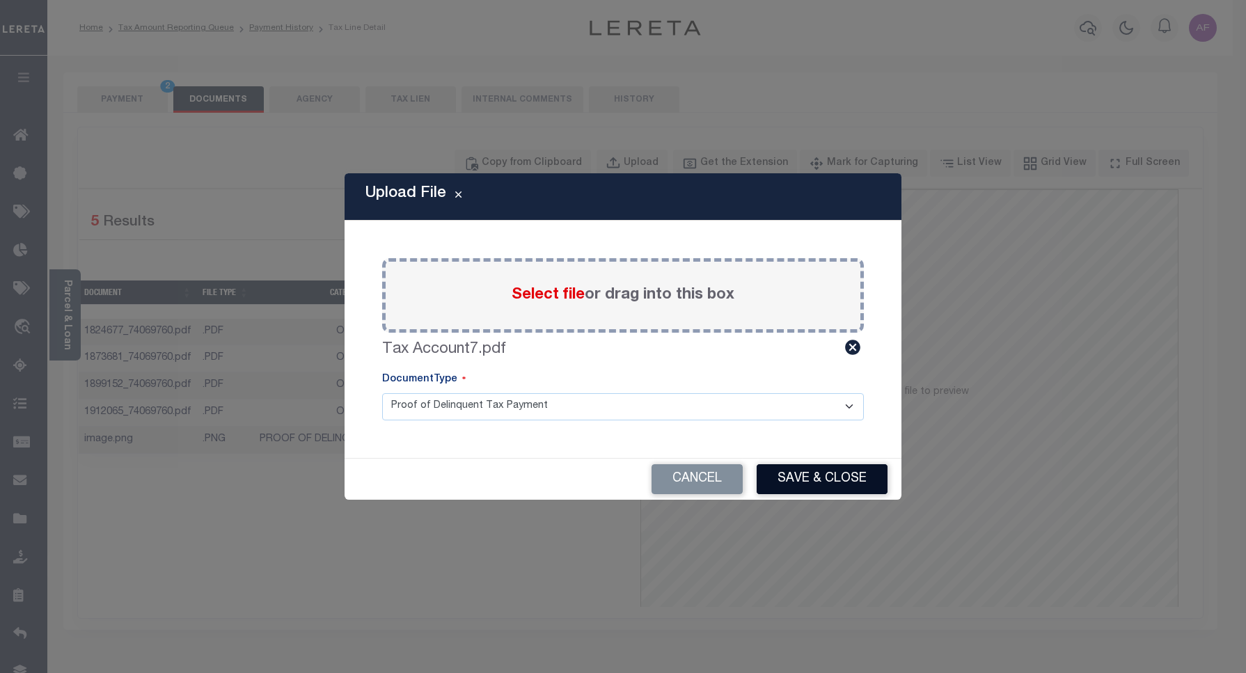
click at [809, 485] on button "Save & Close" at bounding box center [822, 479] width 131 height 30
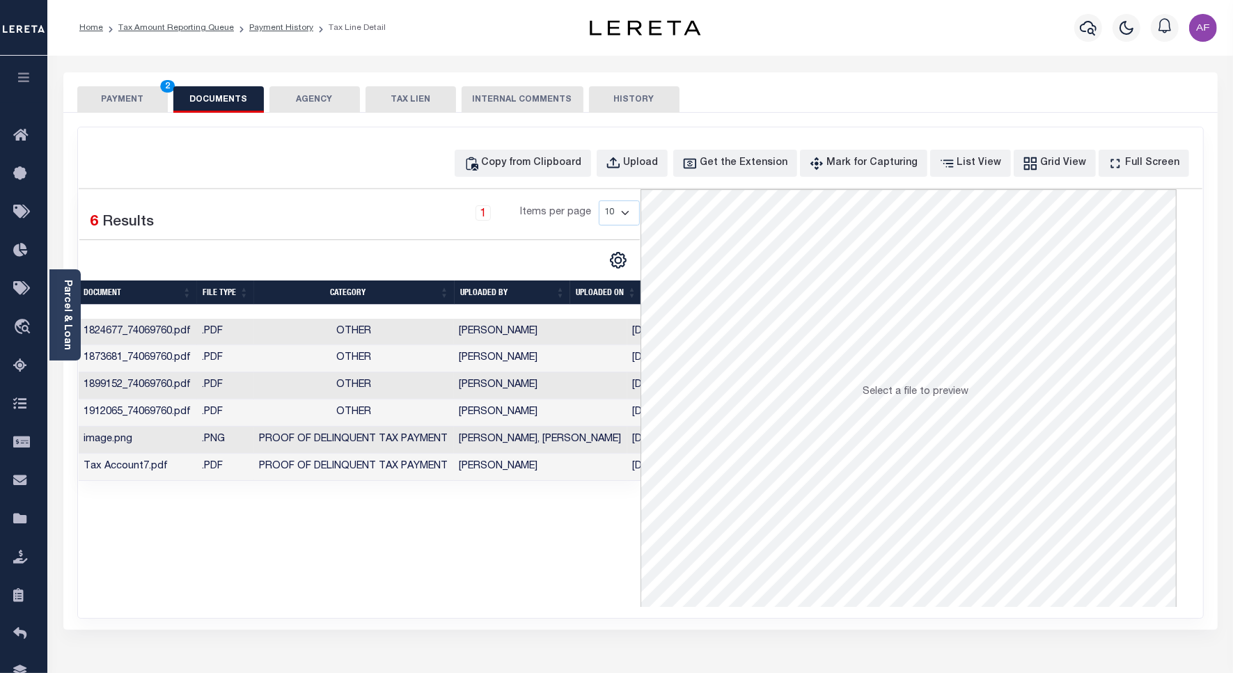
click at [123, 104] on button "PAYMENT 2" at bounding box center [122, 99] width 90 height 26
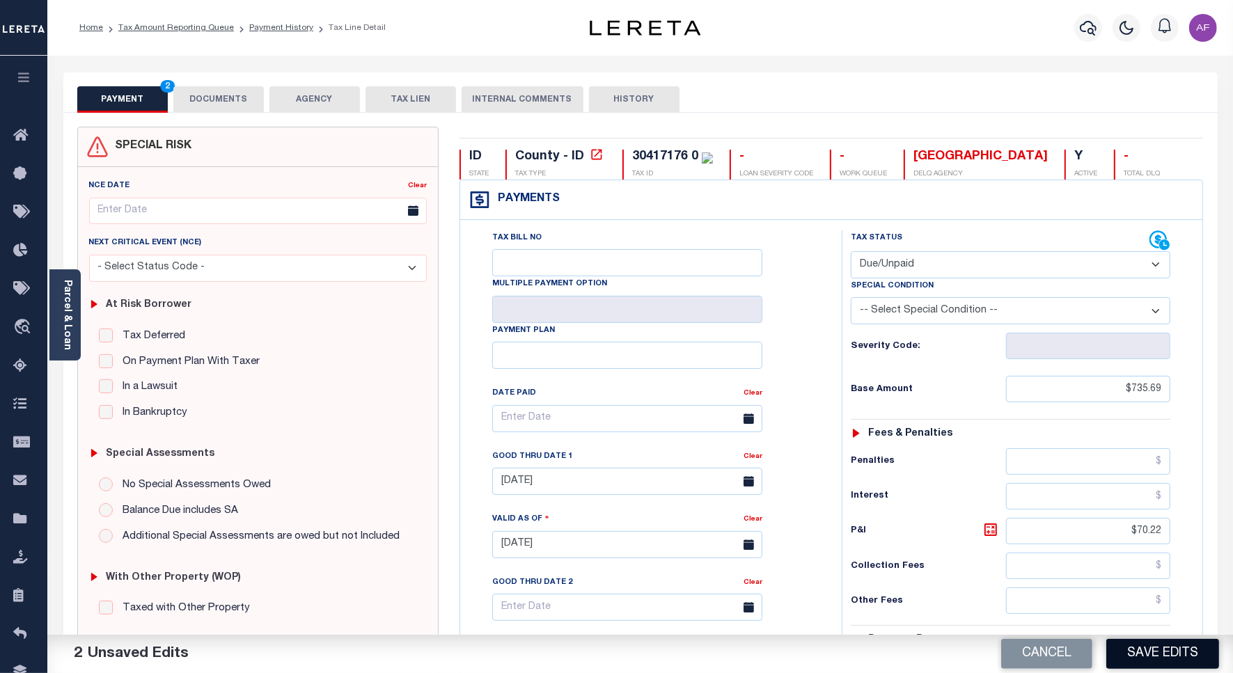
click at [1143, 654] on button "Save Edits" at bounding box center [1162, 654] width 113 height 30
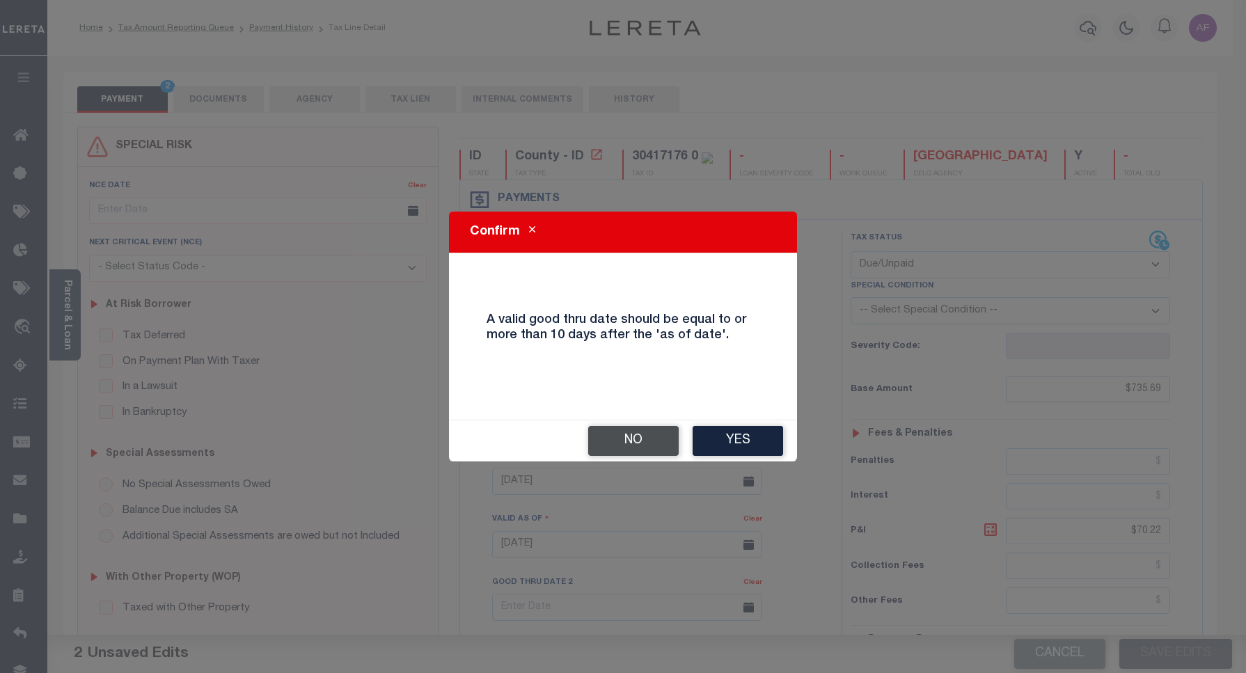
click at [644, 439] on button "No" at bounding box center [633, 441] width 90 height 30
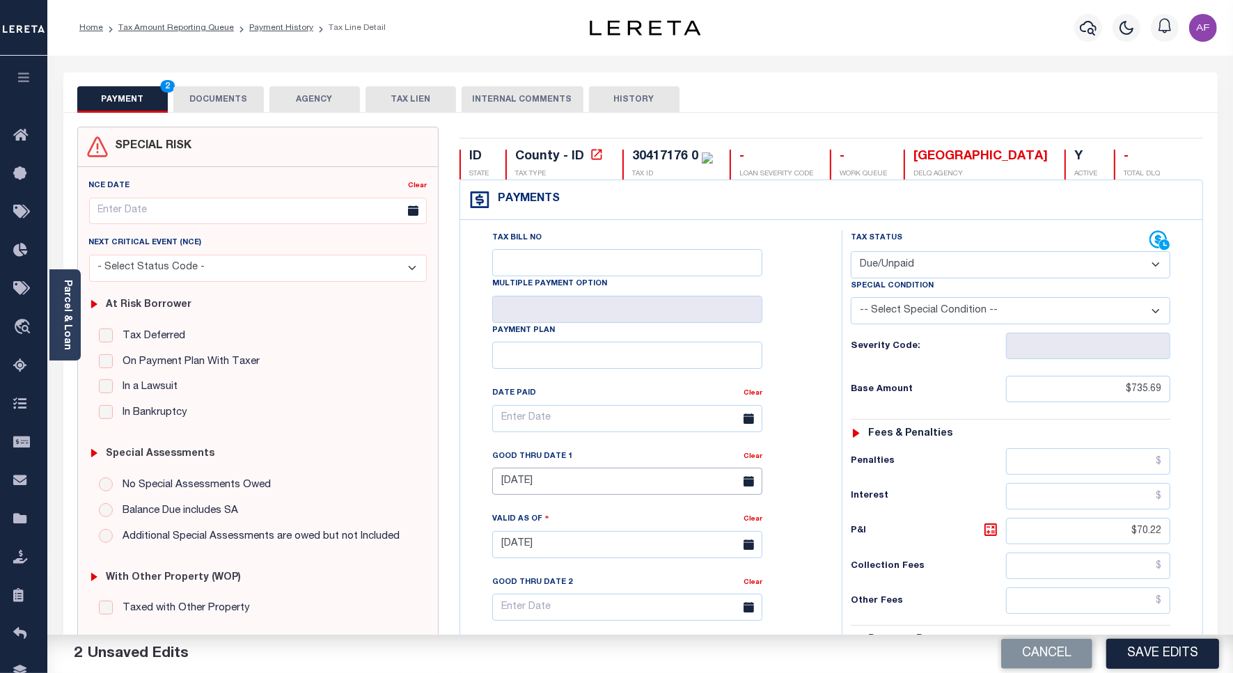
click at [531, 485] on input "[DATE]" at bounding box center [627, 481] width 270 height 27
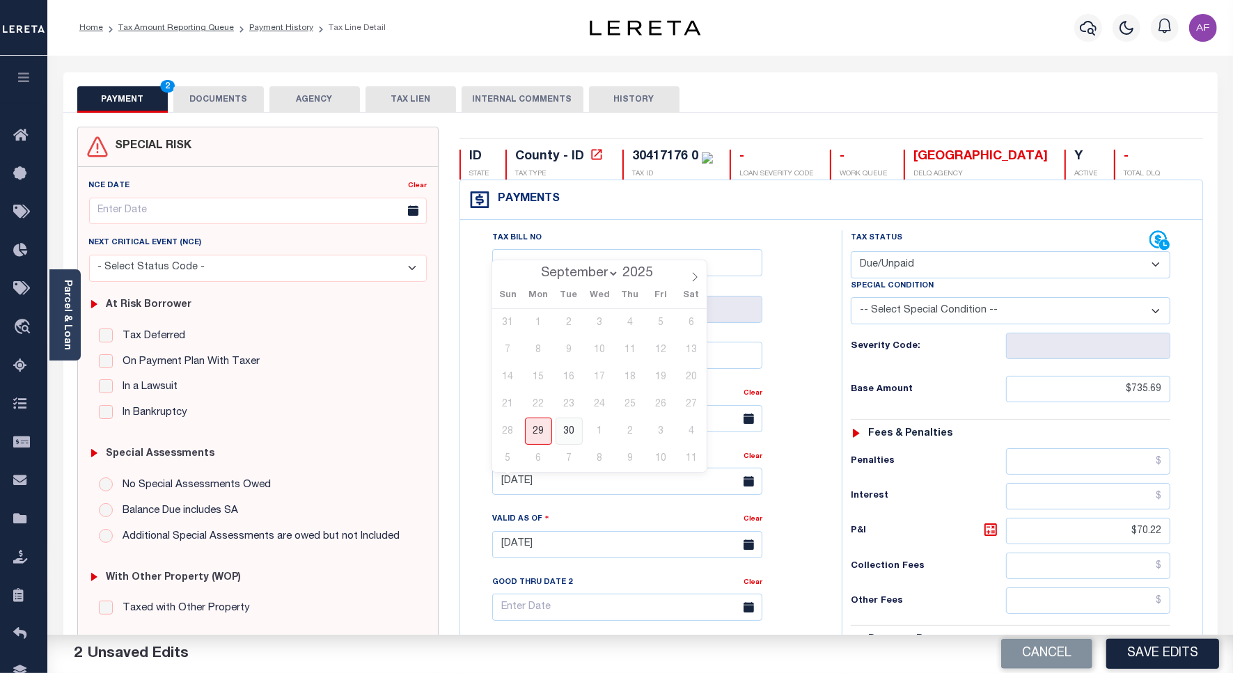
click at [569, 430] on span "30" at bounding box center [569, 431] width 27 height 27
type input "09/30/2025"
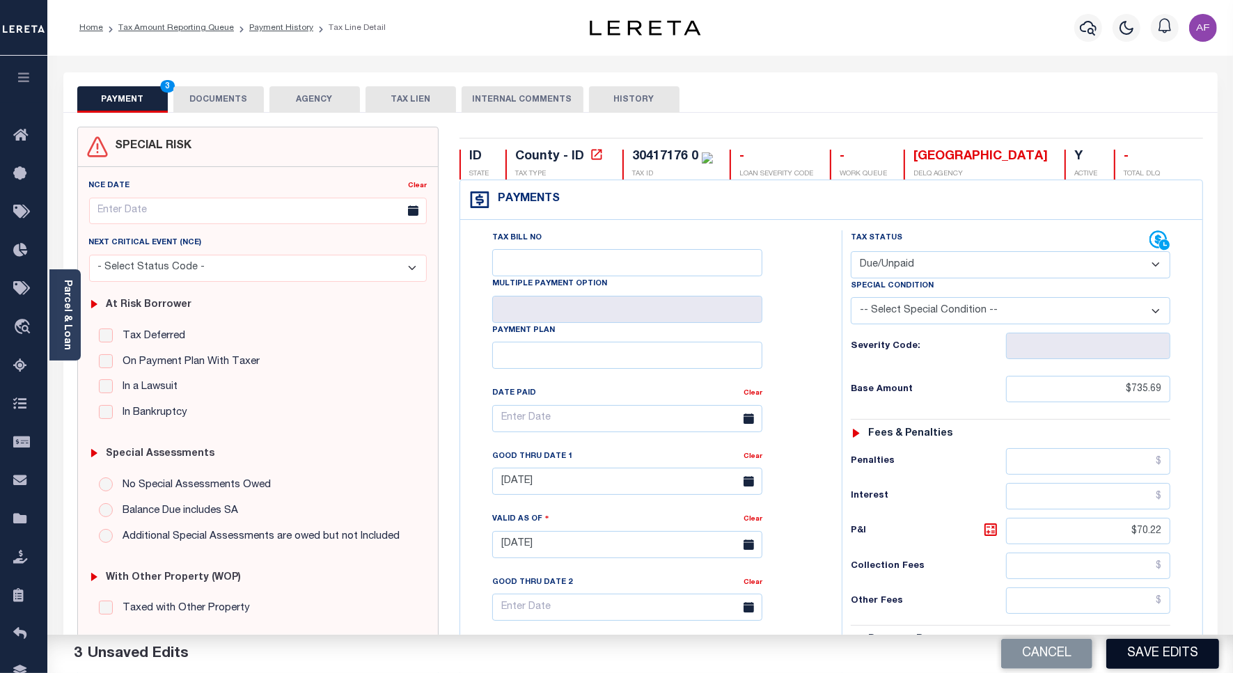
click at [1147, 653] on button "Save Edits" at bounding box center [1162, 654] width 113 height 30
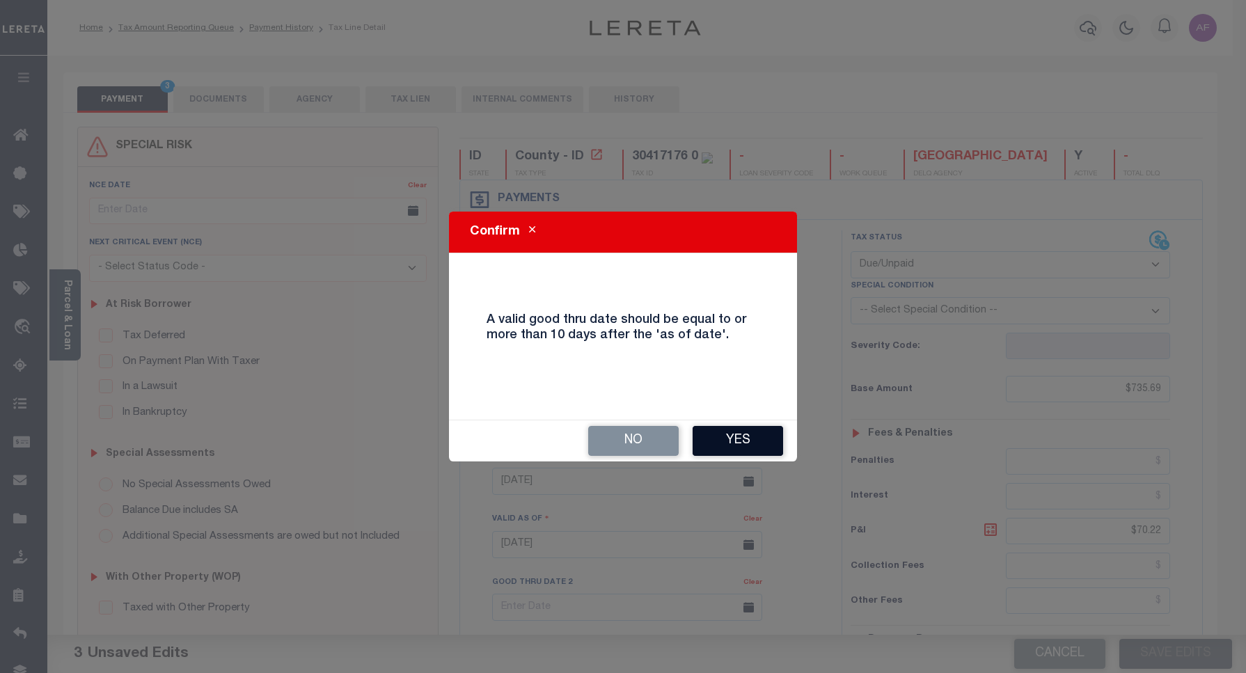
click at [735, 444] on button "Yes" at bounding box center [738, 441] width 90 height 30
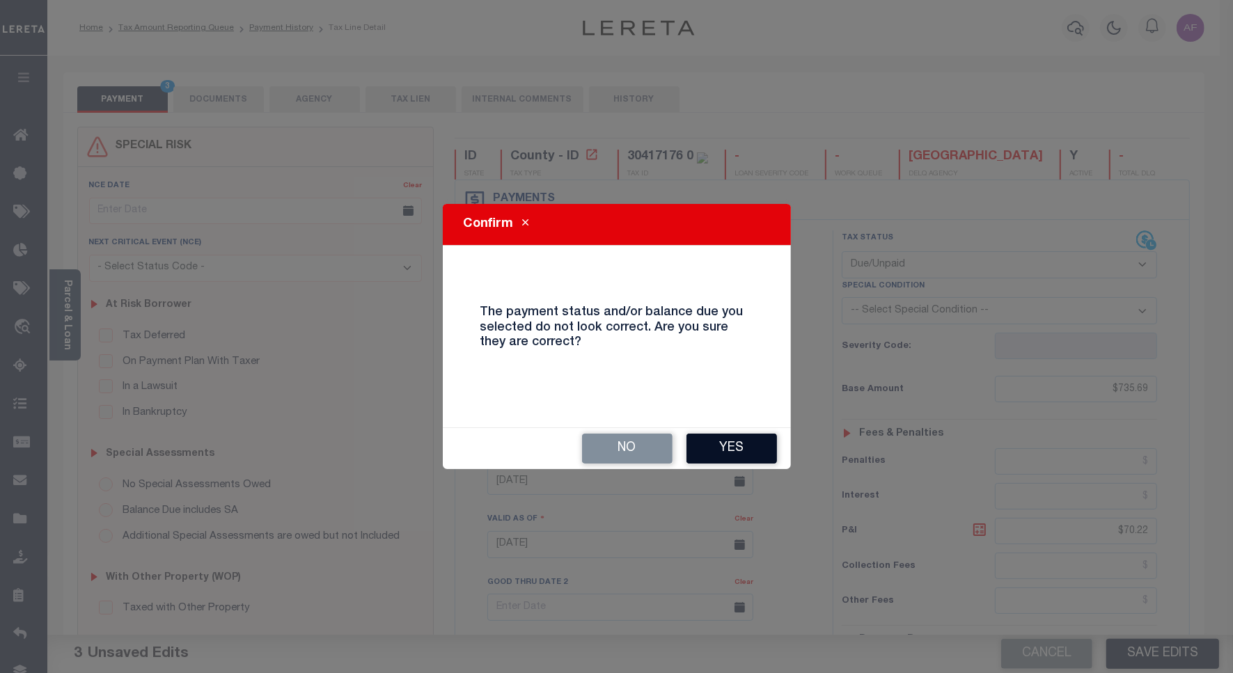
click at [735, 443] on button "Yes" at bounding box center [731, 449] width 90 height 30
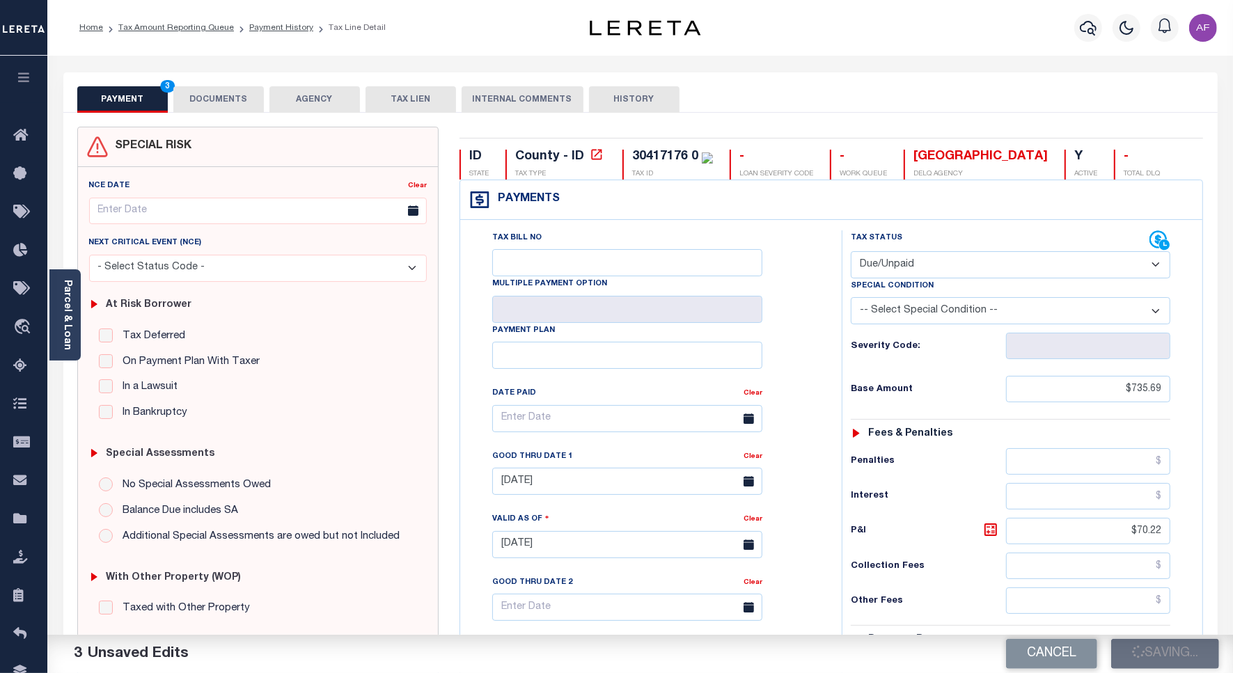
checkbox input "false"
type input "$735.69"
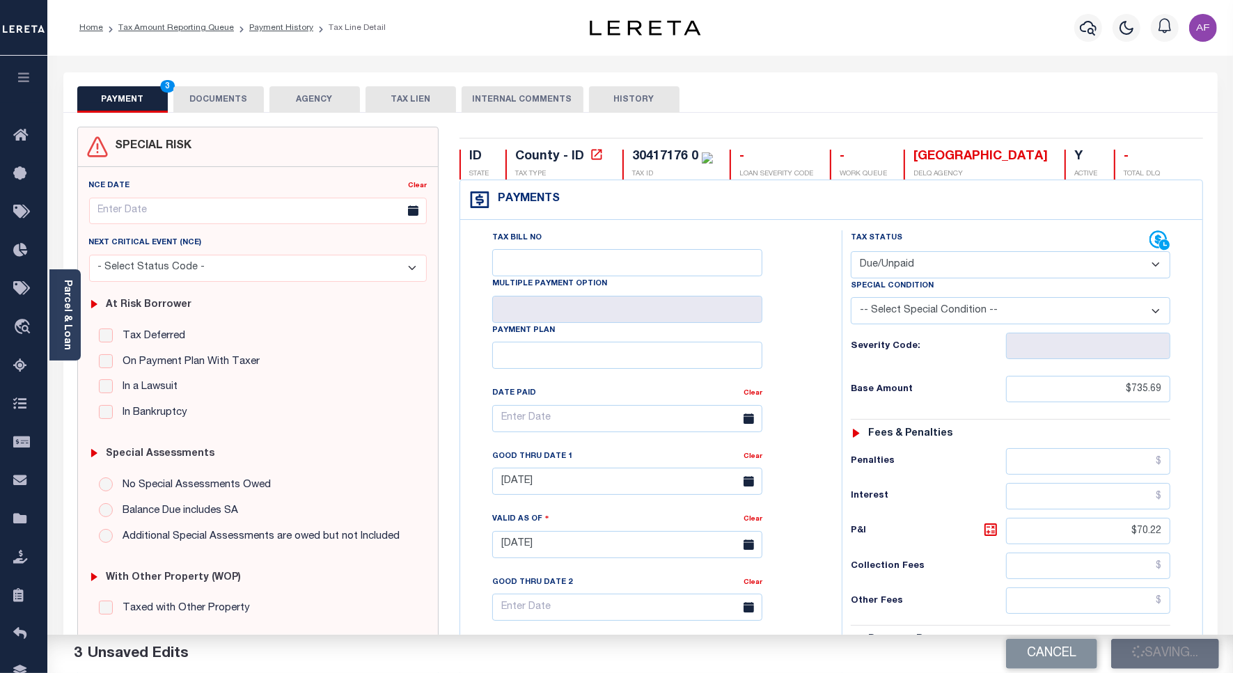
type input "$70.22"
type input "$817.51"
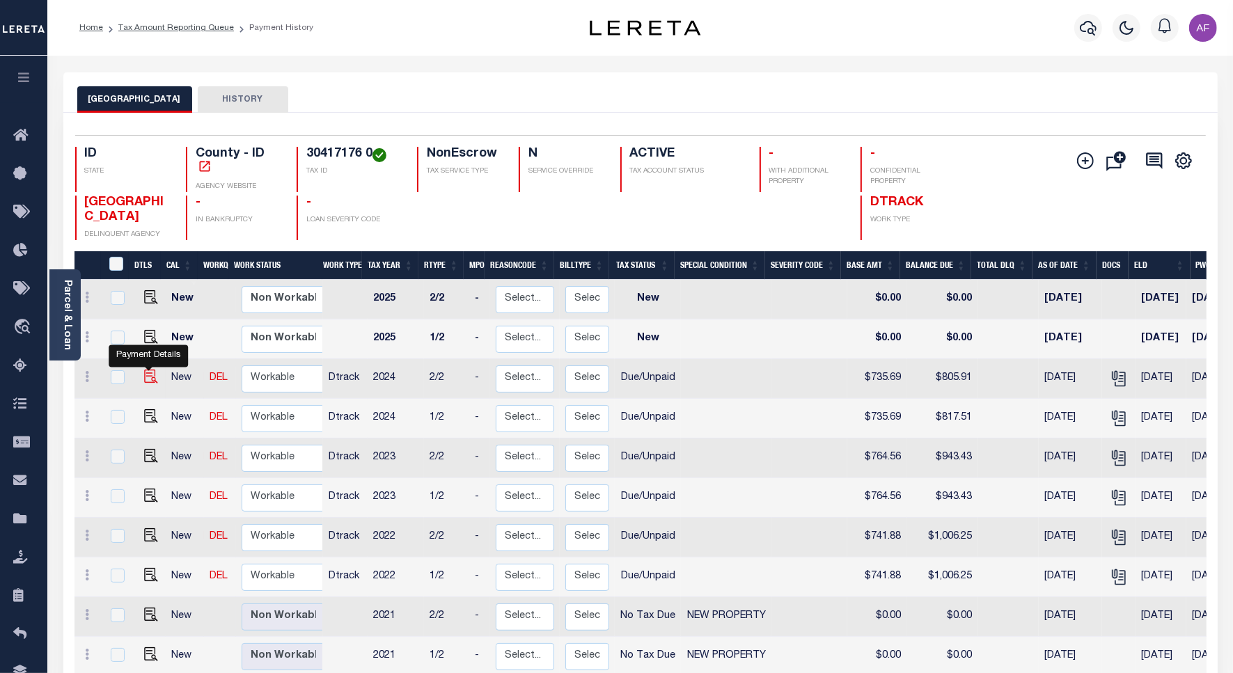
click at [144, 384] on img "" at bounding box center [151, 377] width 14 height 14
checkbox input "true"
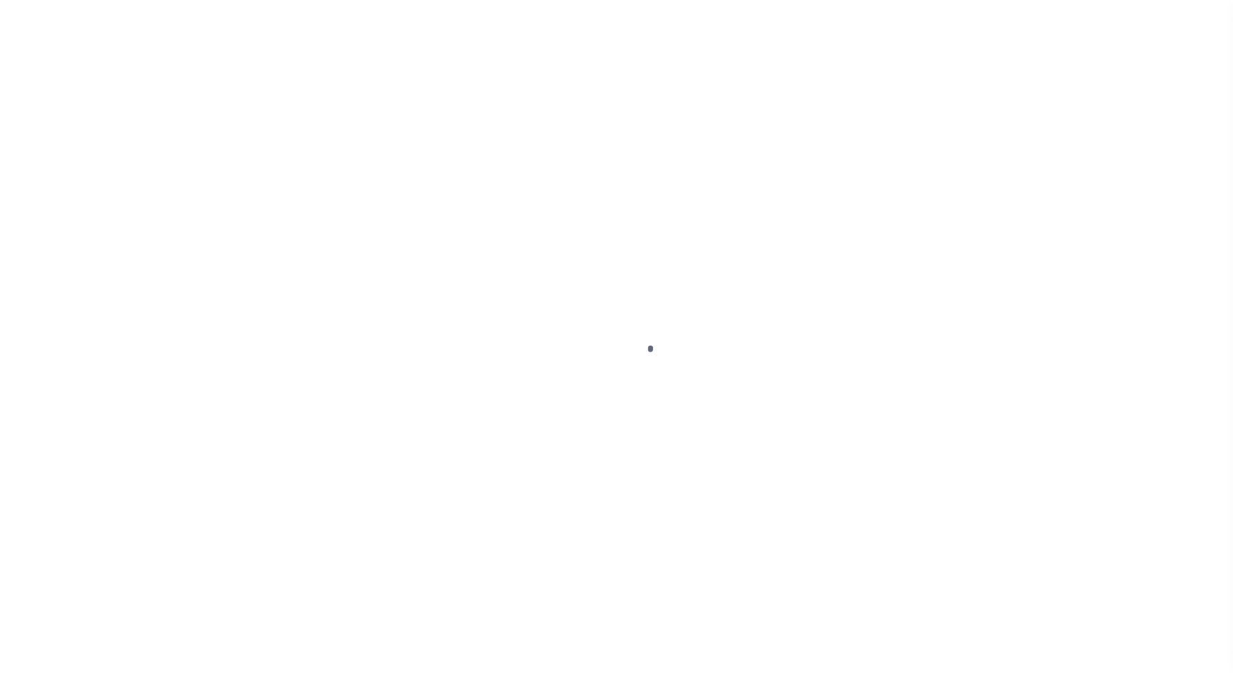
select select "DUE"
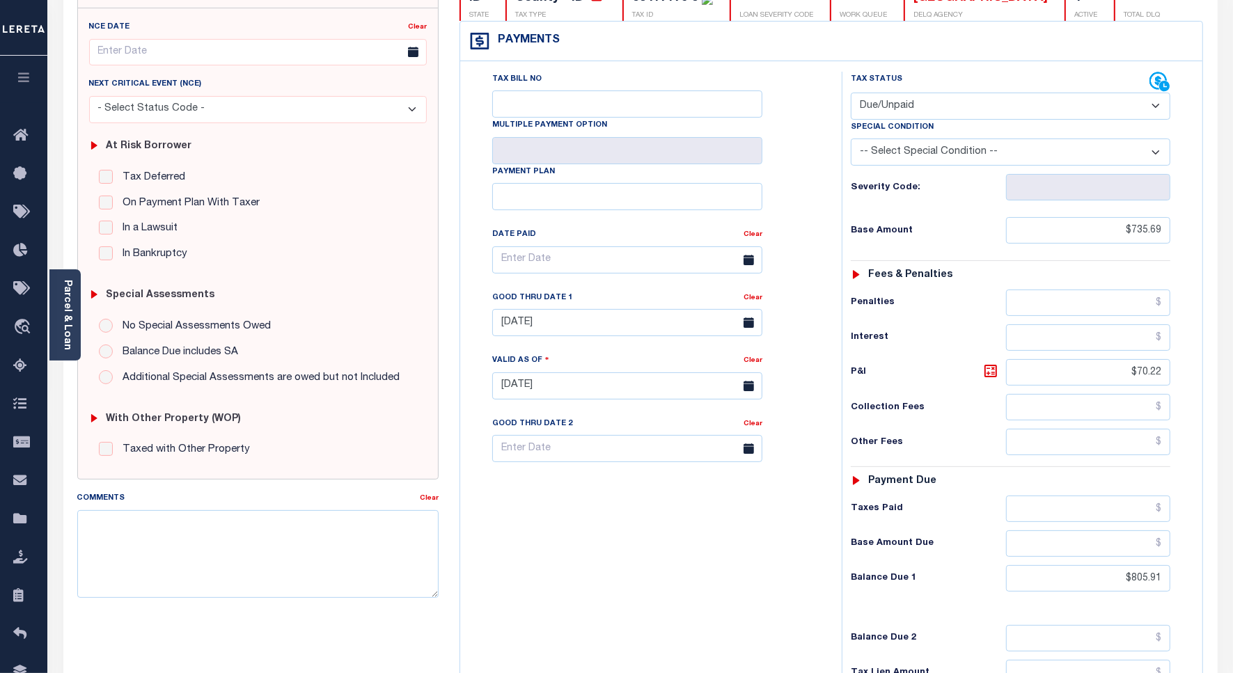
scroll to position [261, 0]
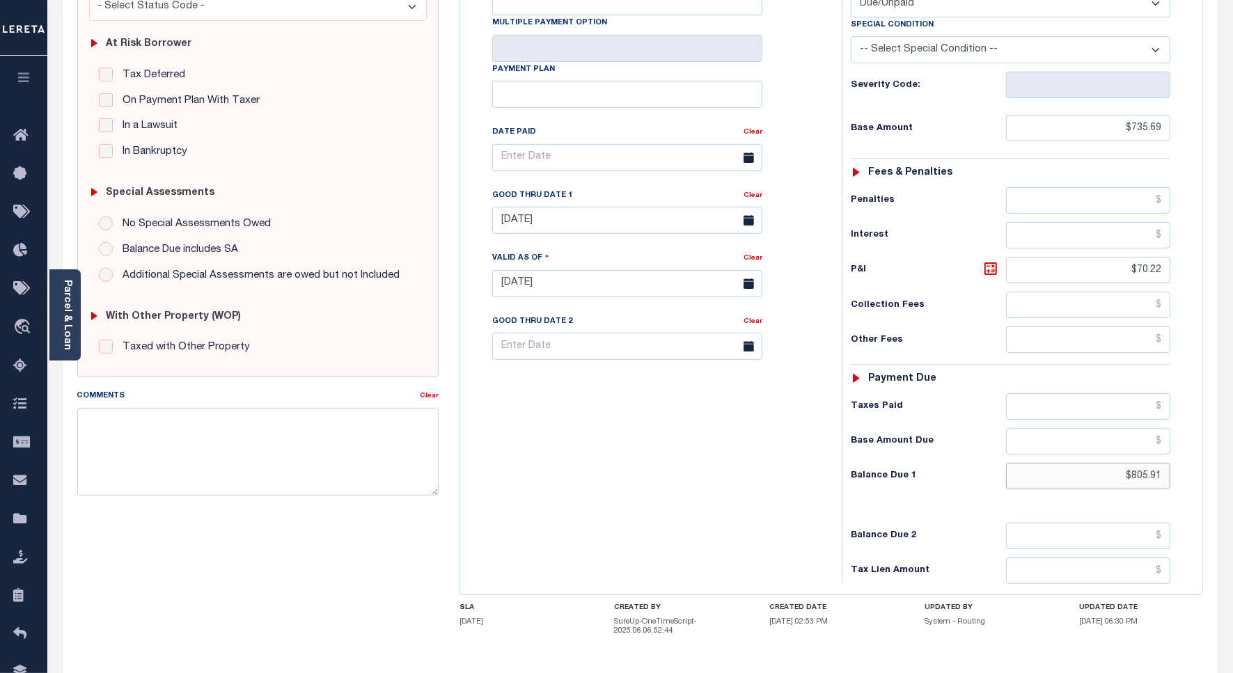
click at [1145, 480] on input "$805.91" at bounding box center [1088, 476] width 164 height 26
paste input "17.5"
type input "$817.51"
type input "[DATE]"
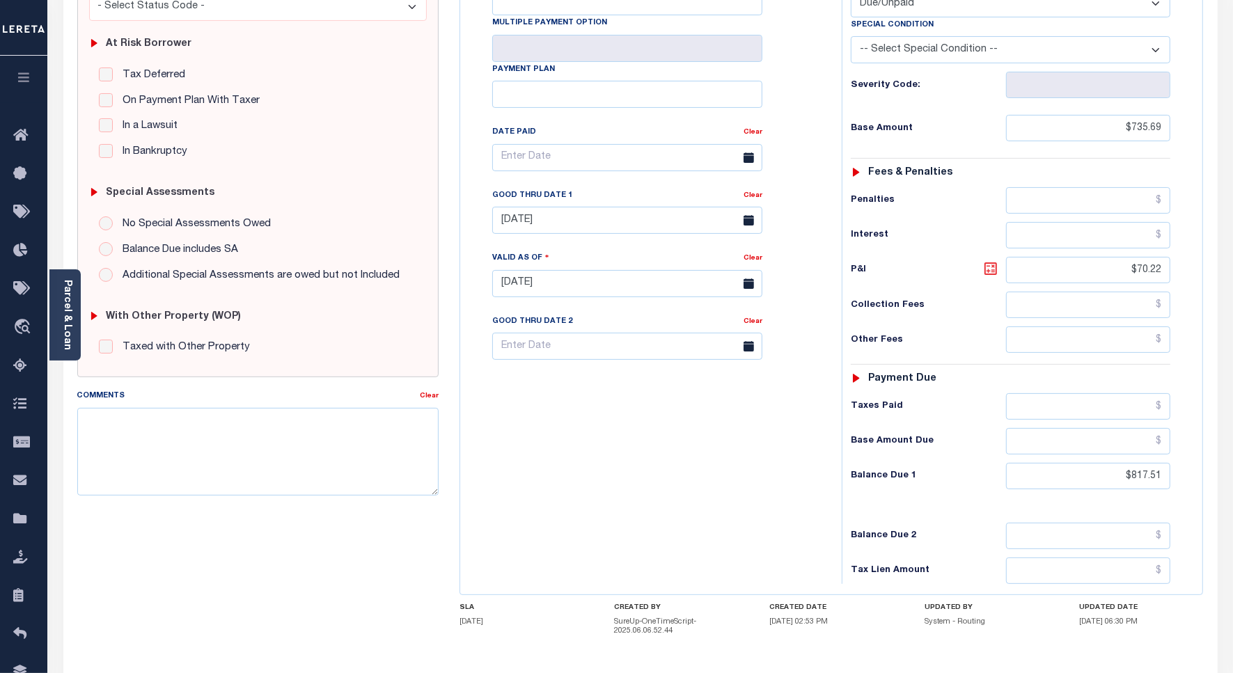
click at [992, 277] on icon at bounding box center [990, 268] width 17 height 17
type input "$81.82"
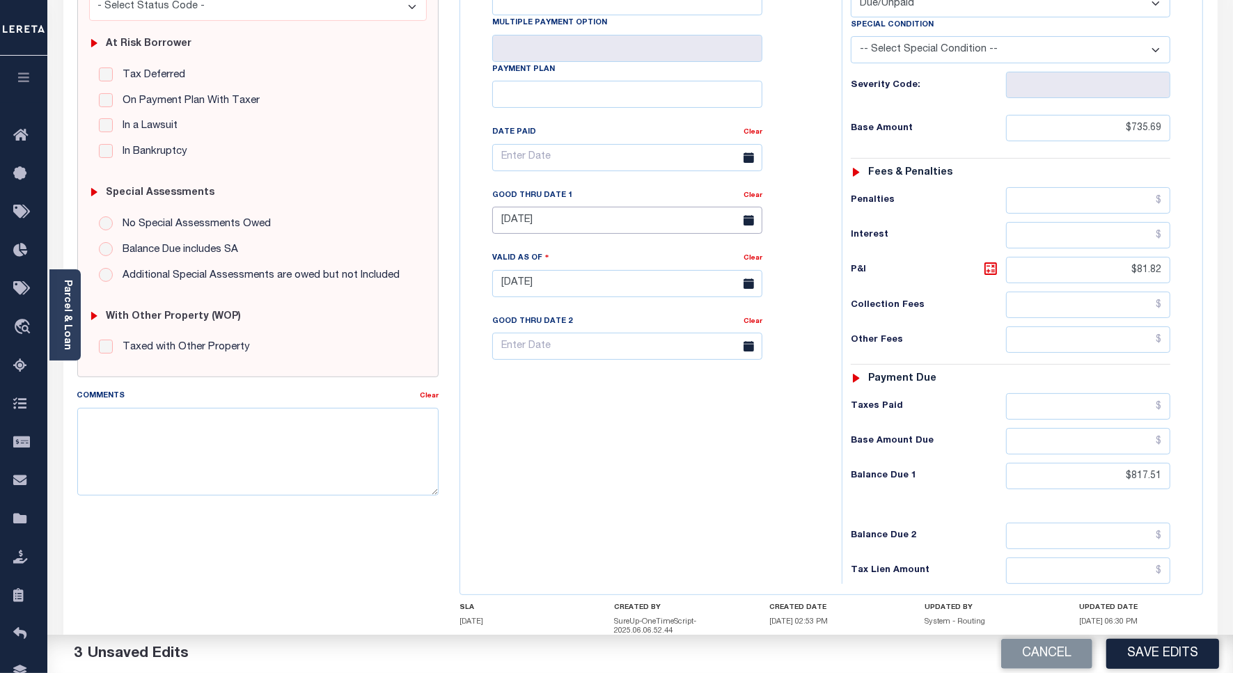
click at [599, 230] on body "Home Tax Amount Reporting Queue Payment History Tax Line Detail Profile" at bounding box center [616, 255] width 1233 height 1032
click at [564, 416] on span "30" at bounding box center [569, 411] width 27 height 27
type input "09/30/2025"
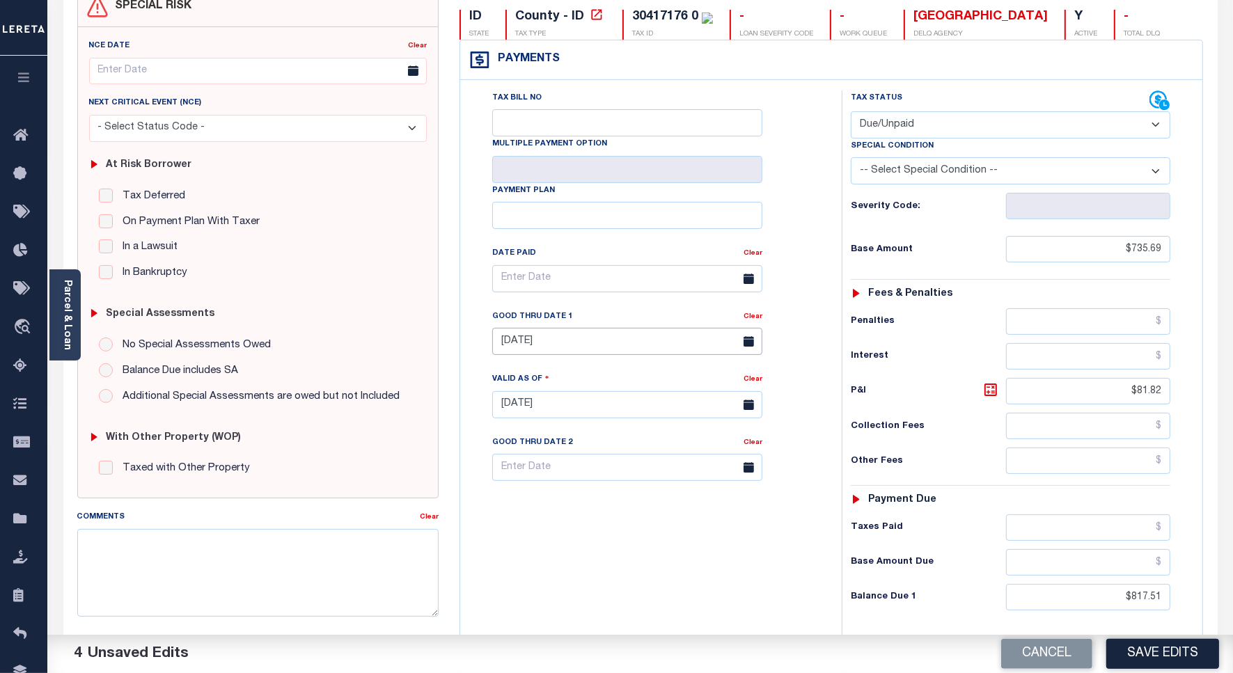
scroll to position [0, 0]
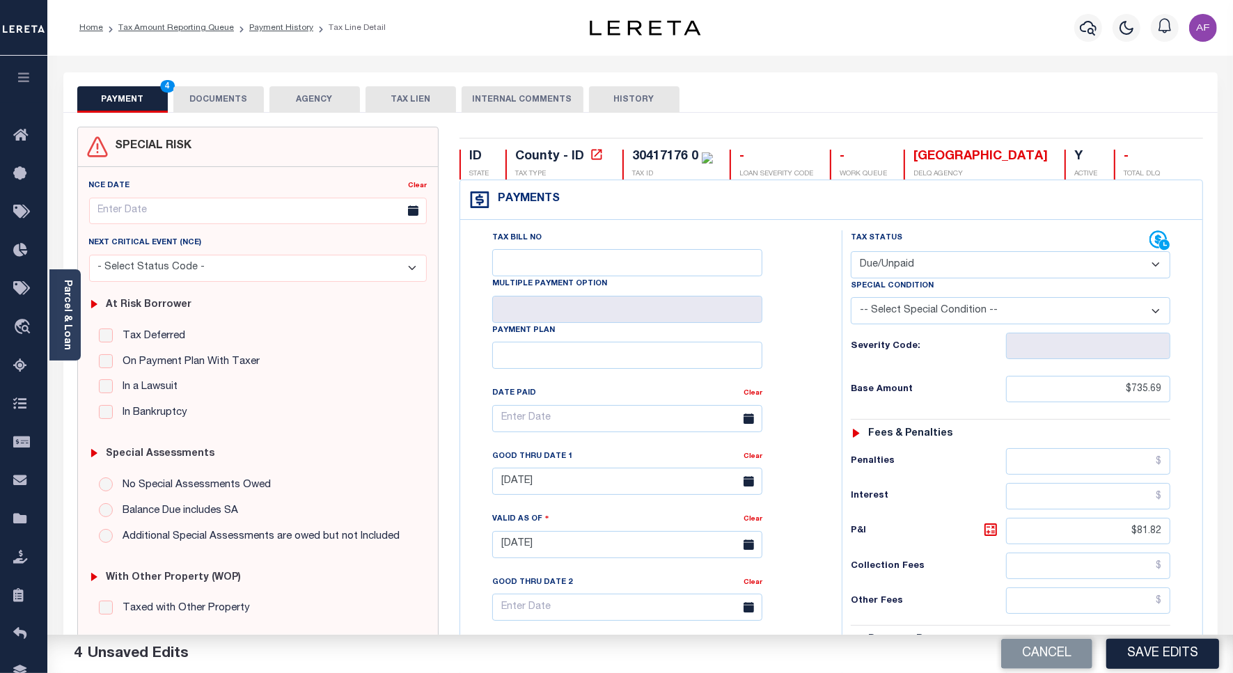
click at [207, 101] on button "DOCUMENTS" at bounding box center [218, 99] width 90 height 26
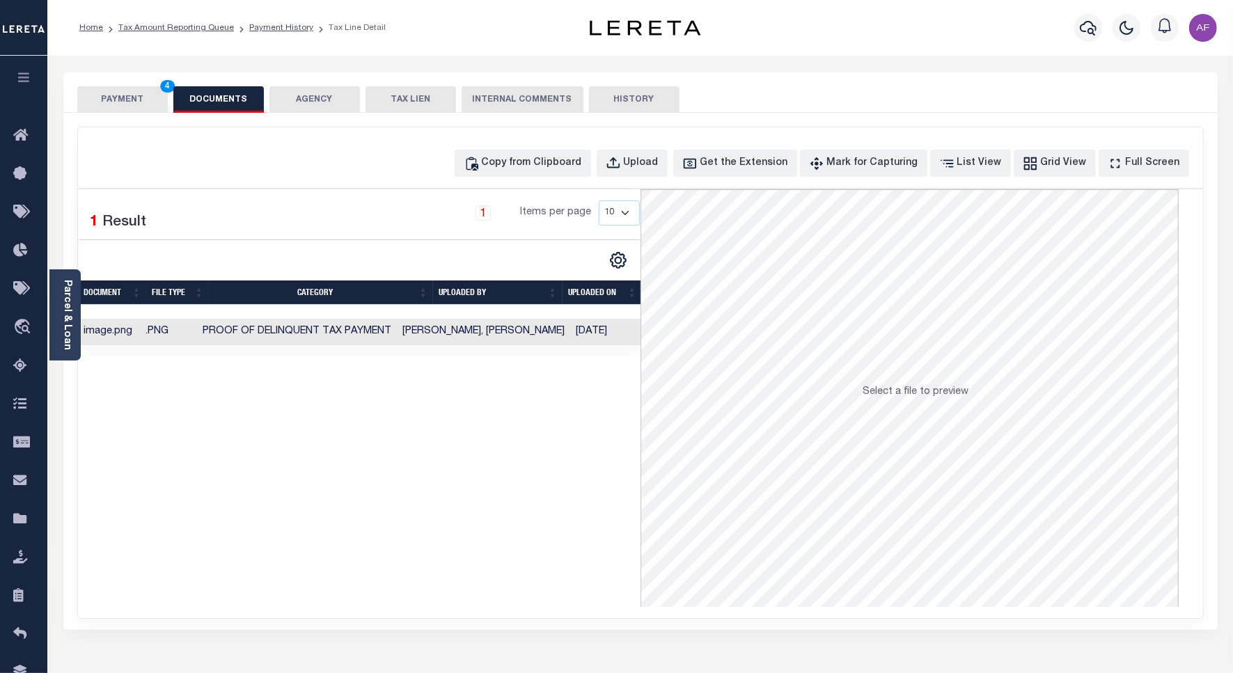
click at [695, 155] on div "Copy from Clipboard Upload Get the Extension Mark for Capturing Got it List Vie…" at bounding box center [823, 163] width 737 height 27
click at [659, 162] on div "Upload" at bounding box center [641, 163] width 35 height 15
select select "POP"
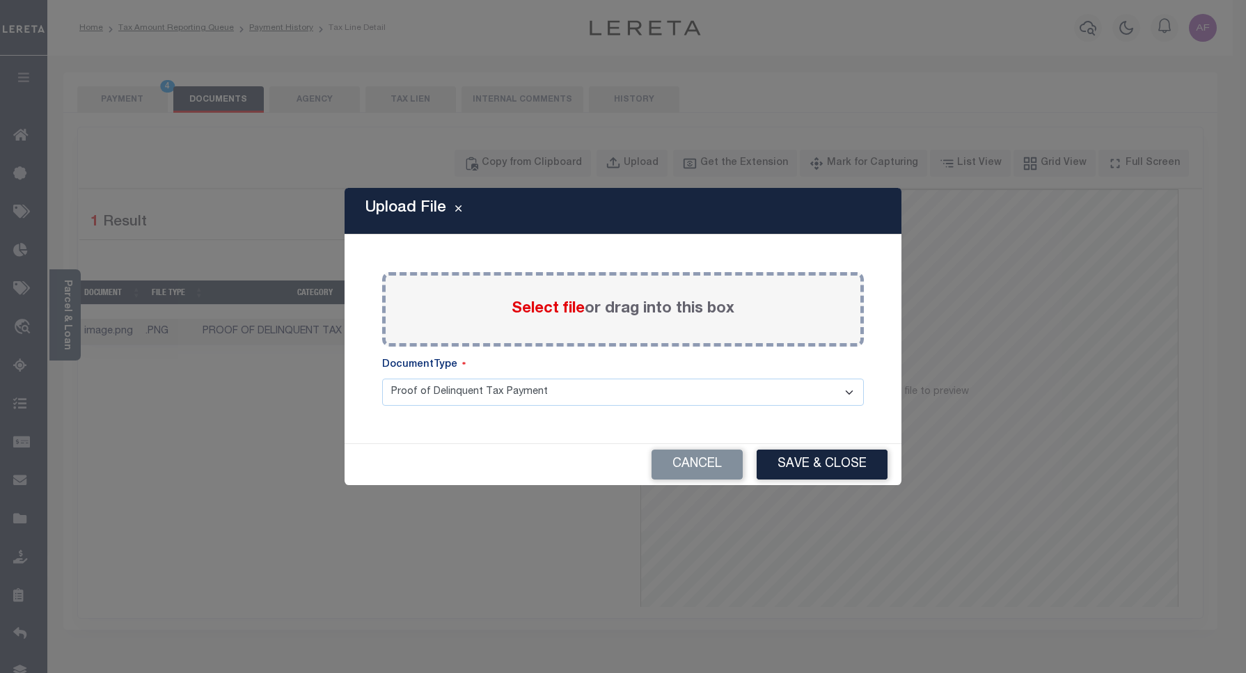
click at [546, 310] on span "Select file" at bounding box center [548, 308] width 73 height 15
click at [0, 0] on input "Select file or drag into this box" at bounding box center [0, 0] width 0 height 0
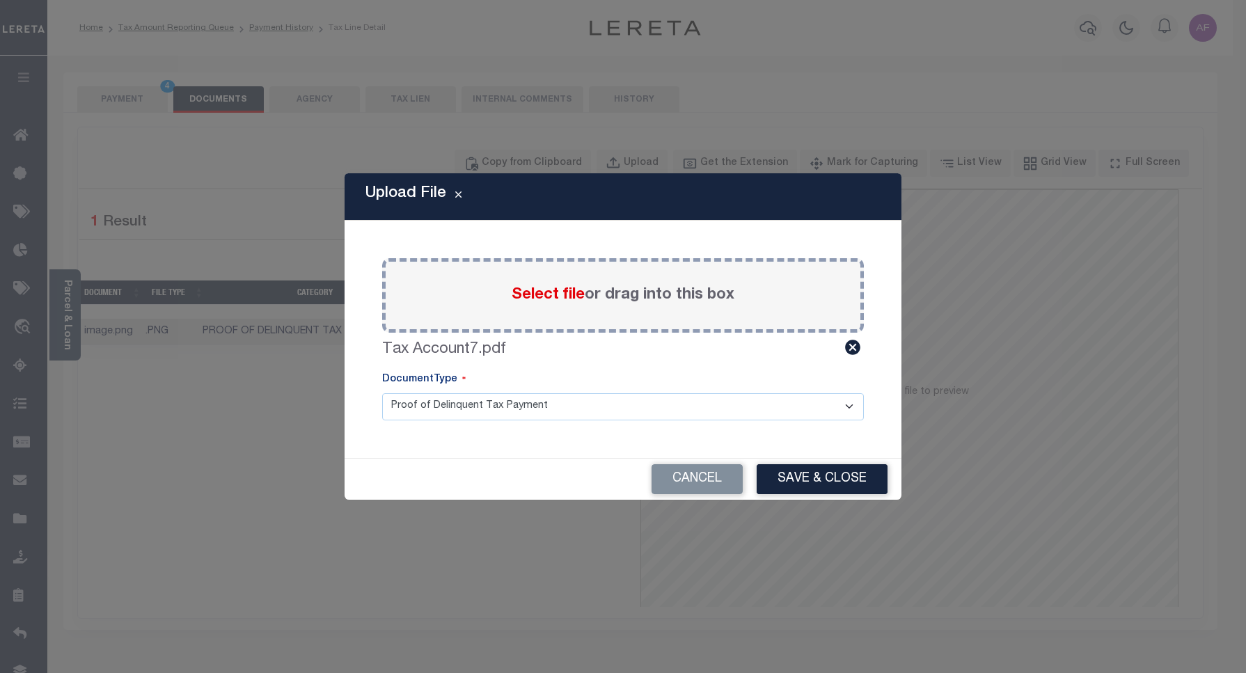
click at [798, 486] on button "Save & Close" at bounding box center [822, 479] width 131 height 30
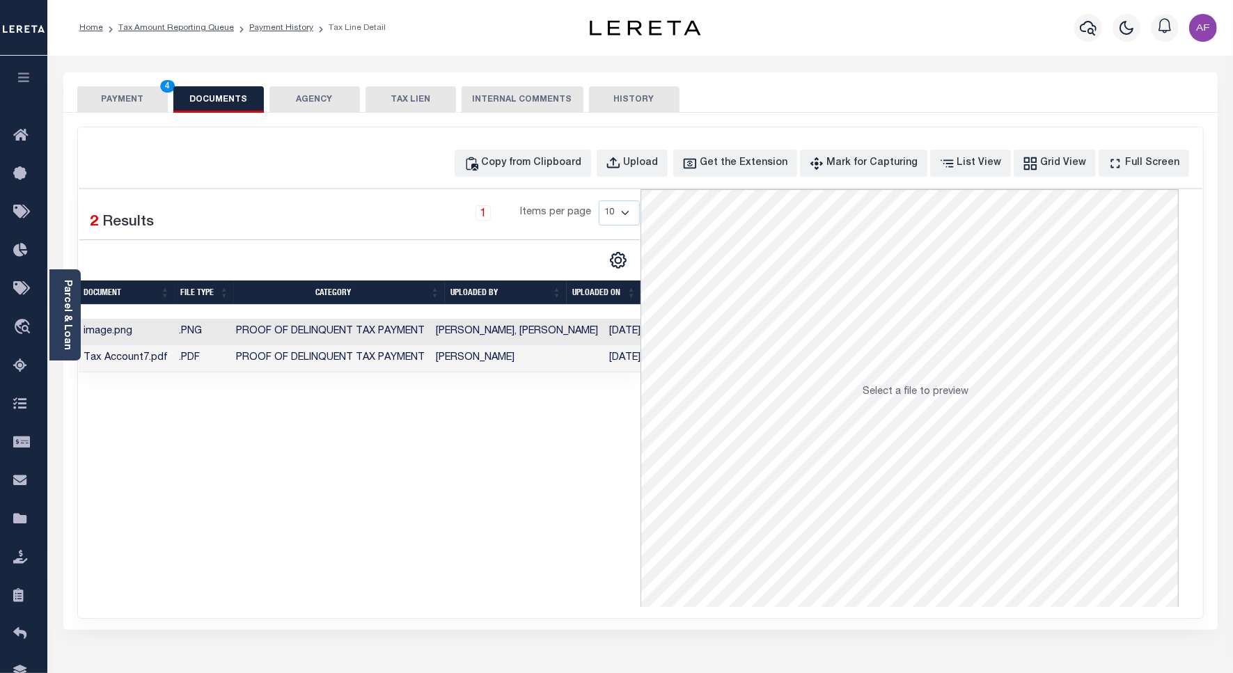
click at [107, 90] on button "PAYMENT 4" at bounding box center [122, 99] width 90 height 26
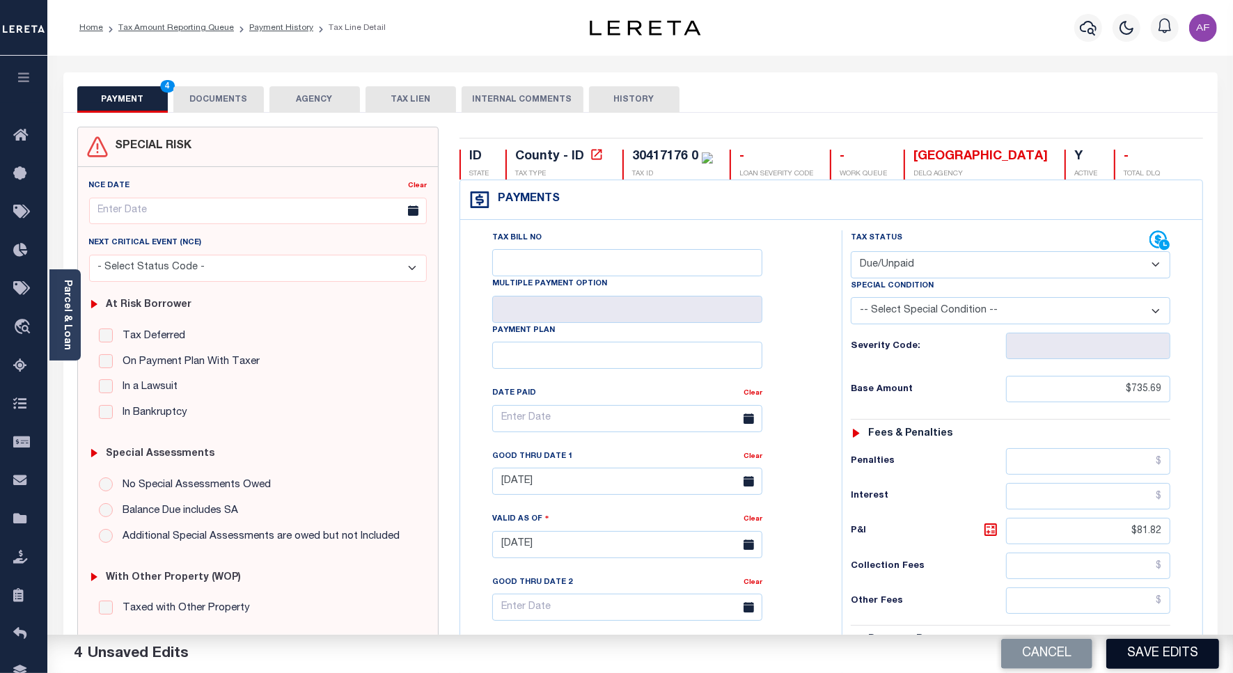
click at [1109, 659] on button "Save Edits" at bounding box center [1162, 654] width 113 height 30
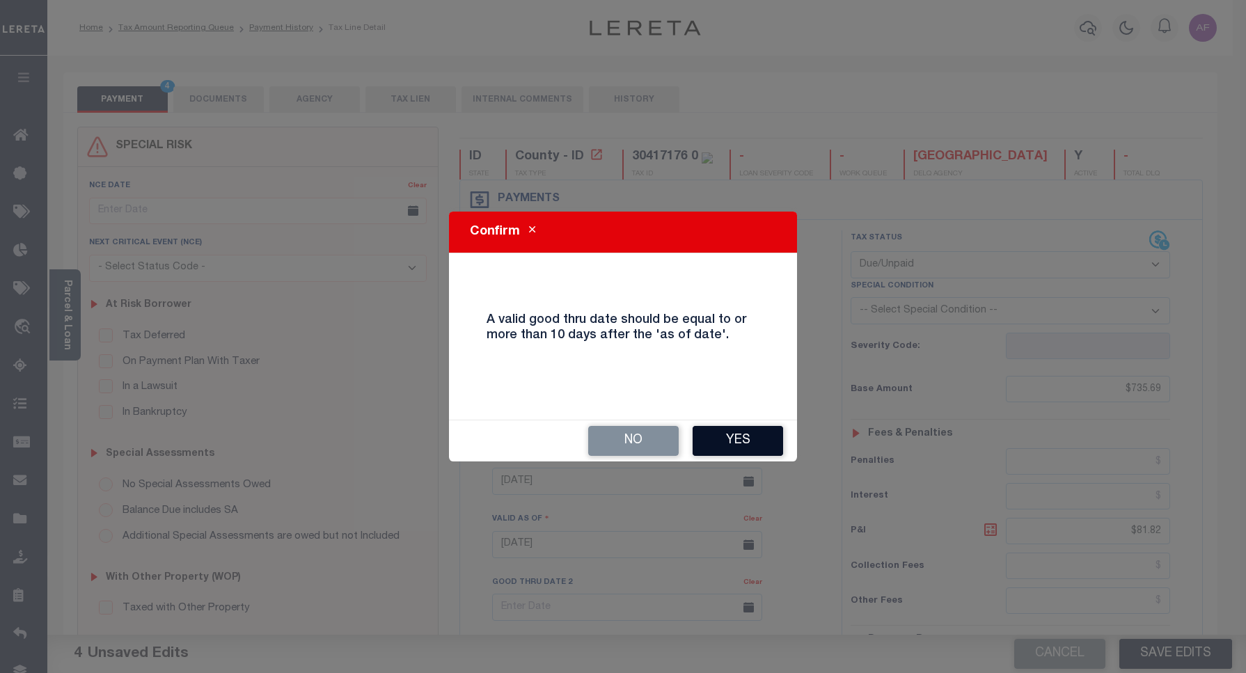
click at [726, 437] on button "Yes" at bounding box center [738, 441] width 90 height 30
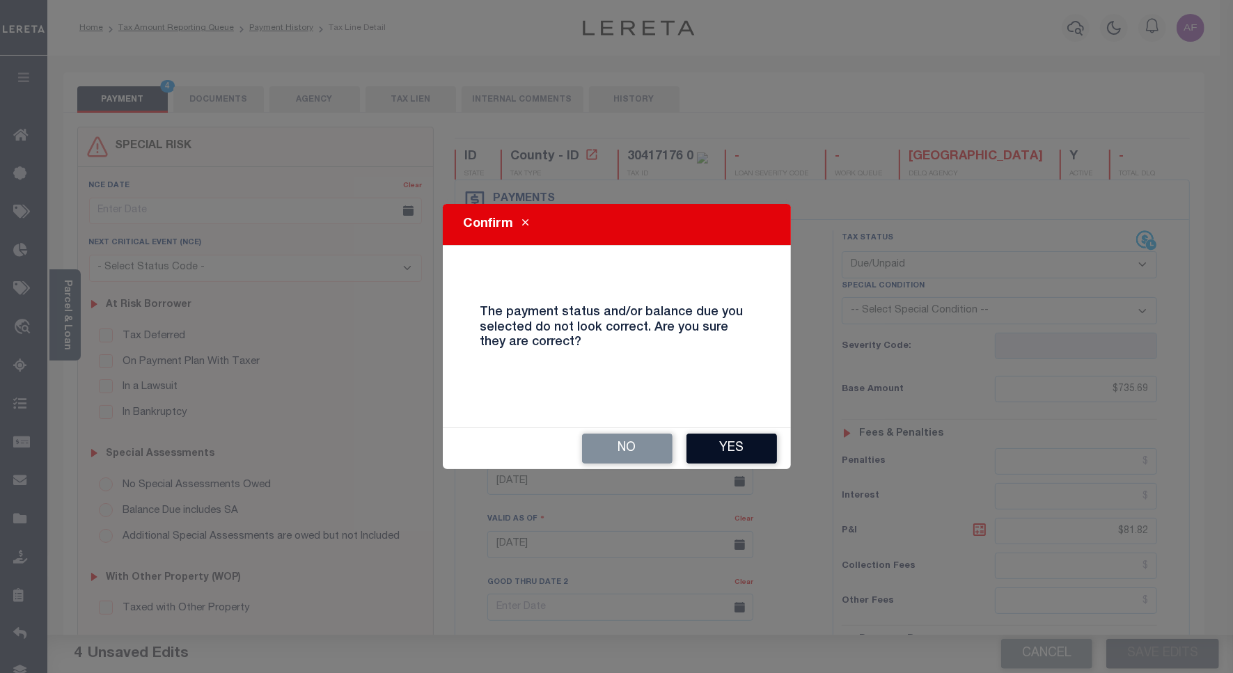
click at [725, 440] on button "Yes" at bounding box center [731, 449] width 90 height 30
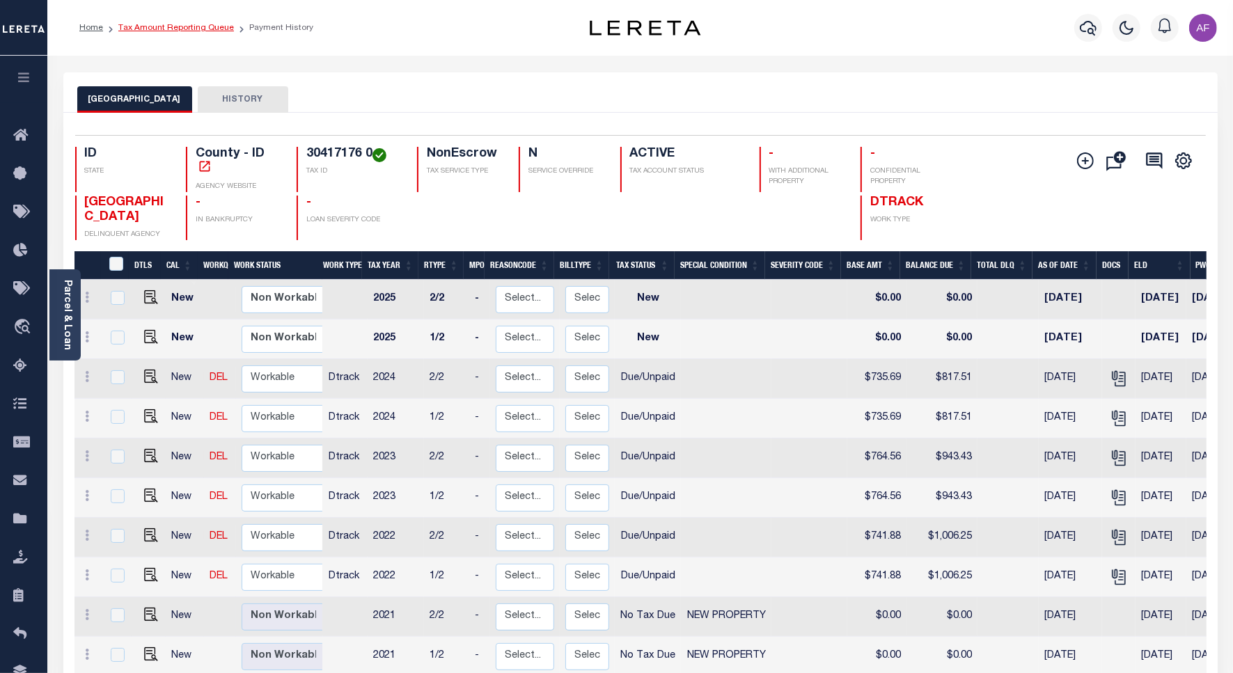
click at [189, 26] on link "Tax Amount Reporting Queue" at bounding box center [176, 28] width 116 height 8
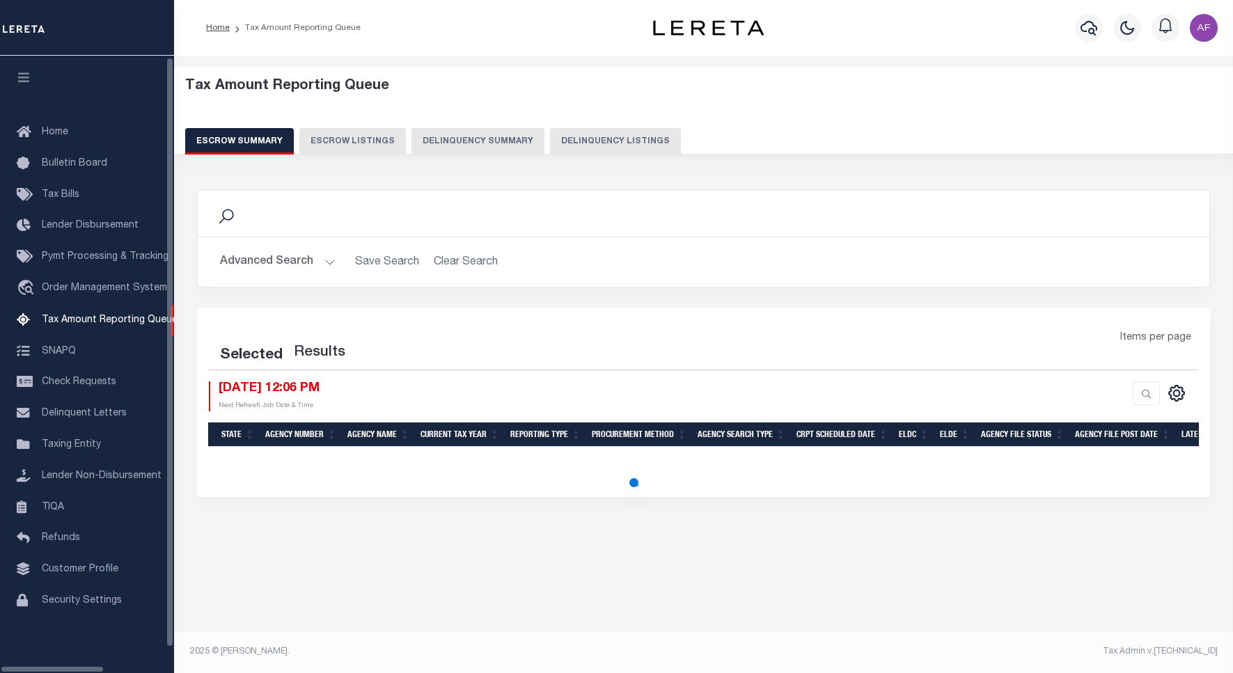
click at [565, 141] on button "Delinquency Listings" at bounding box center [615, 141] width 131 height 26
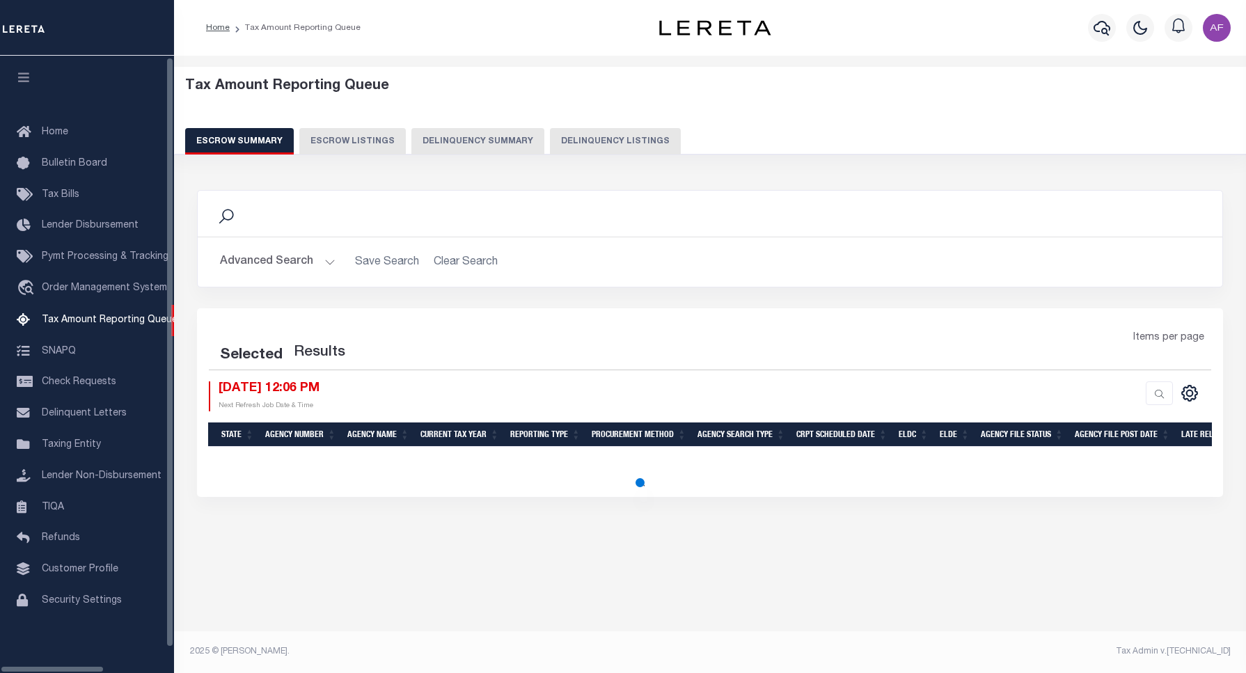
select select "100"
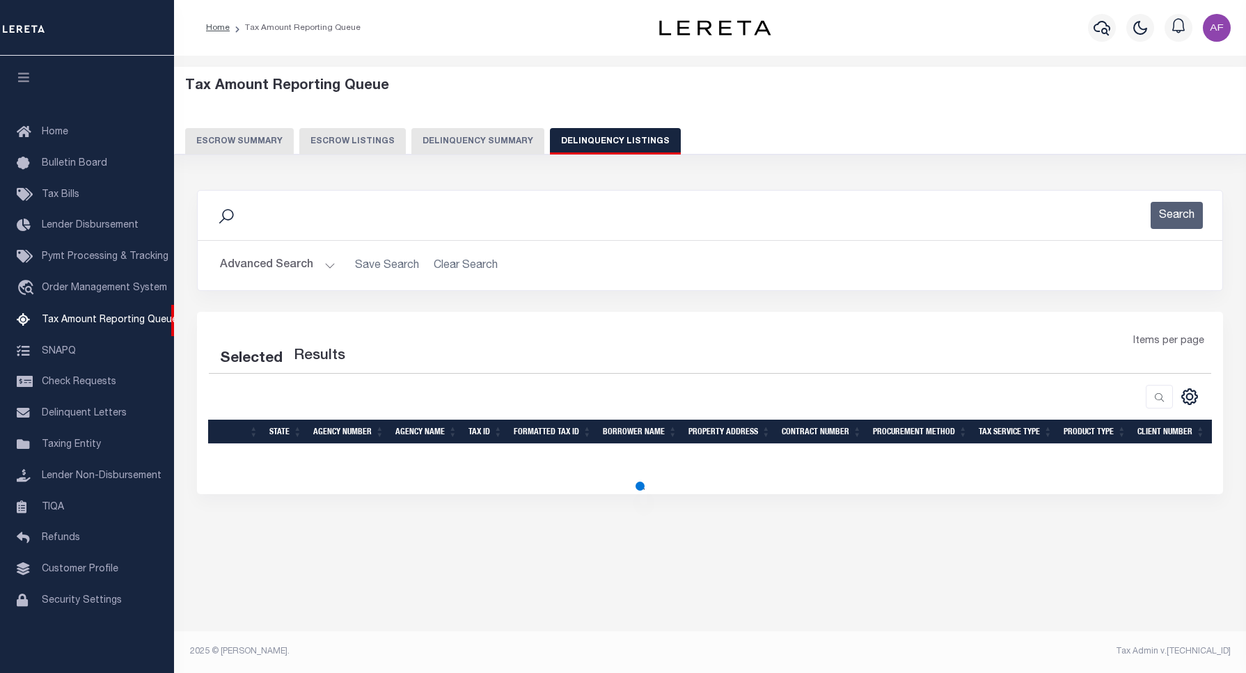
select select "100"
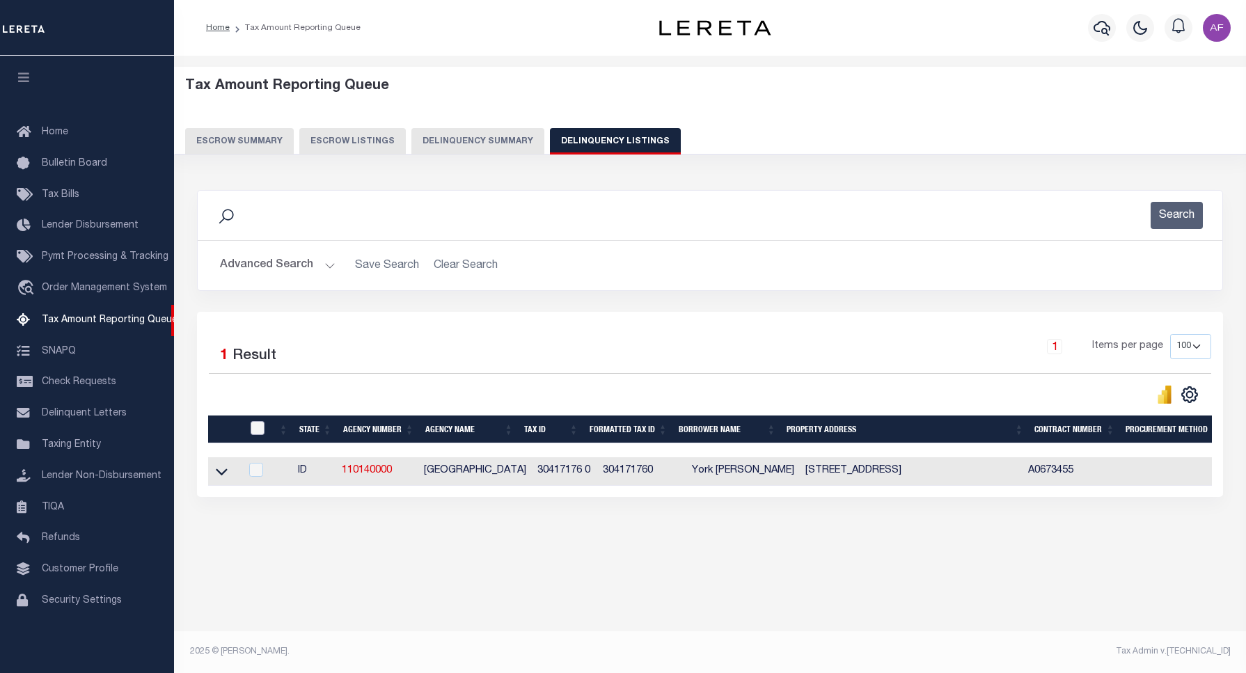
click at [255, 430] on input "checkbox" at bounding box center [258, 428] width 14 height 14
checkbox input "true"
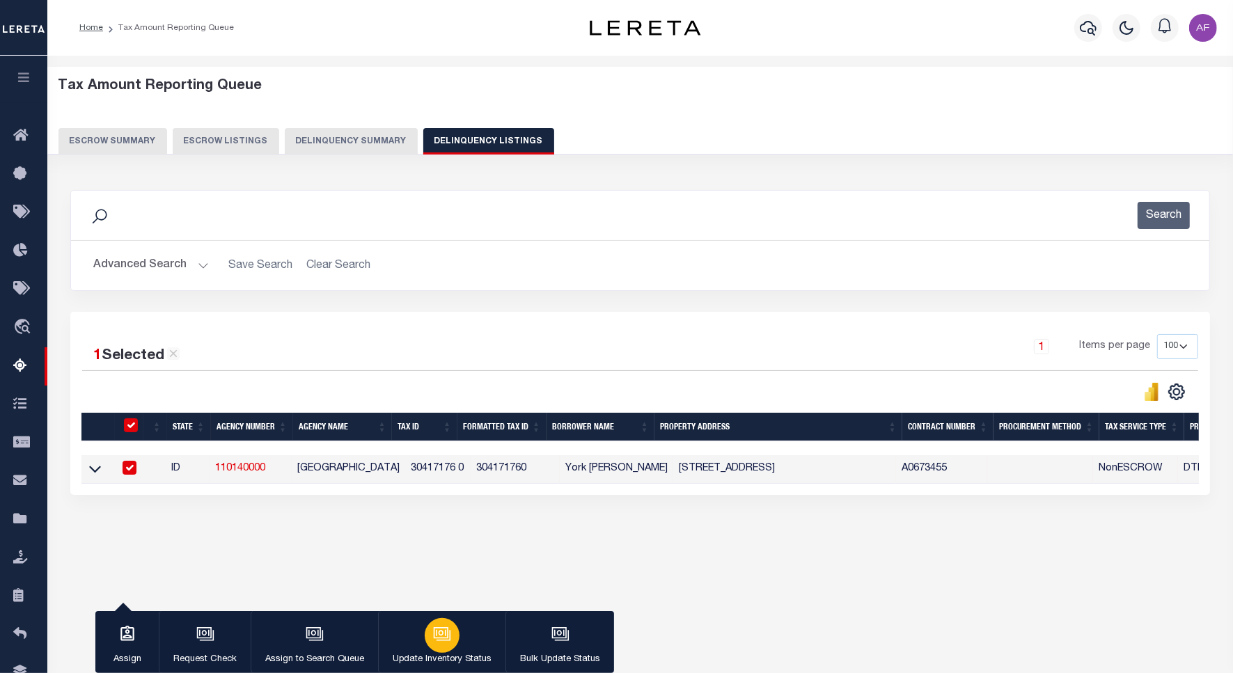
click at [428, 633] on div "button" at bounding box center [442, 635] width 35 height 35
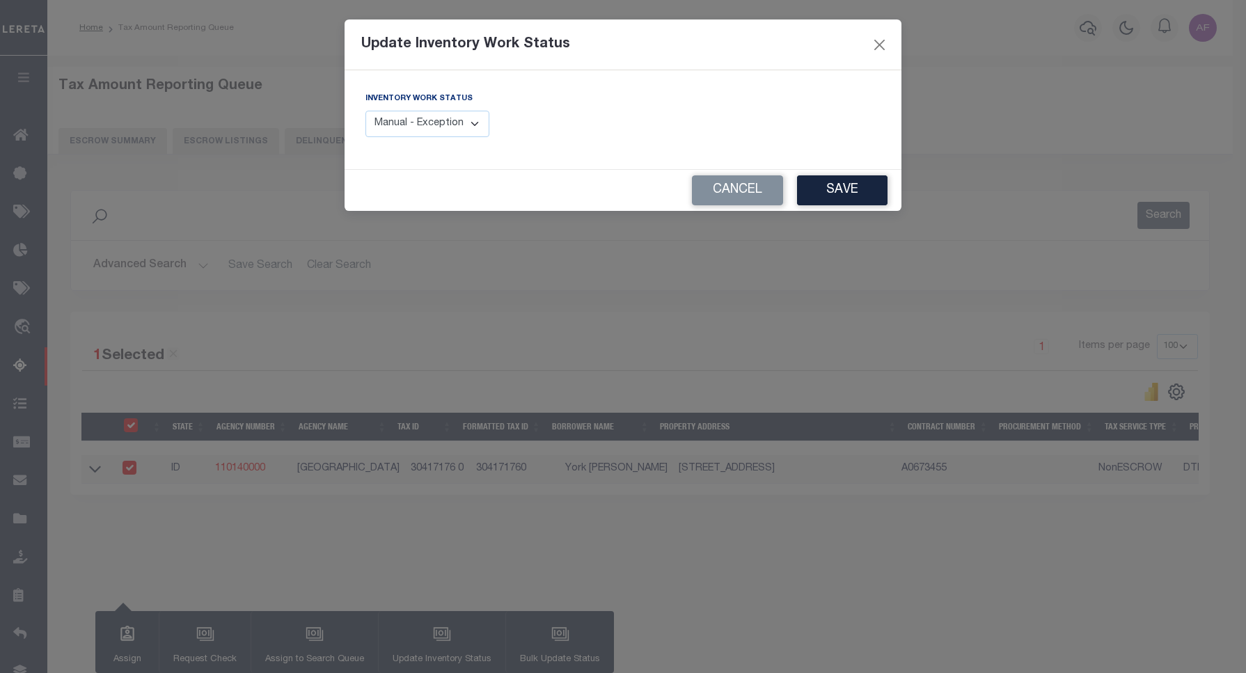
click at [426, 117] on select "Manual - Exception Pended - Awaiting Search Late Add Exception Completed" at bounding box center [427, 124] width 124 height 27
select select "4"
click at [365, 111] on select "Manual - Exception Pended - Awaiting Search Late Add Exception Completed" at bounding box center [427, 124] width 124 height 27
click at [854, 202] on button "Save" at bounding box center [842, 190] width 90 height 30
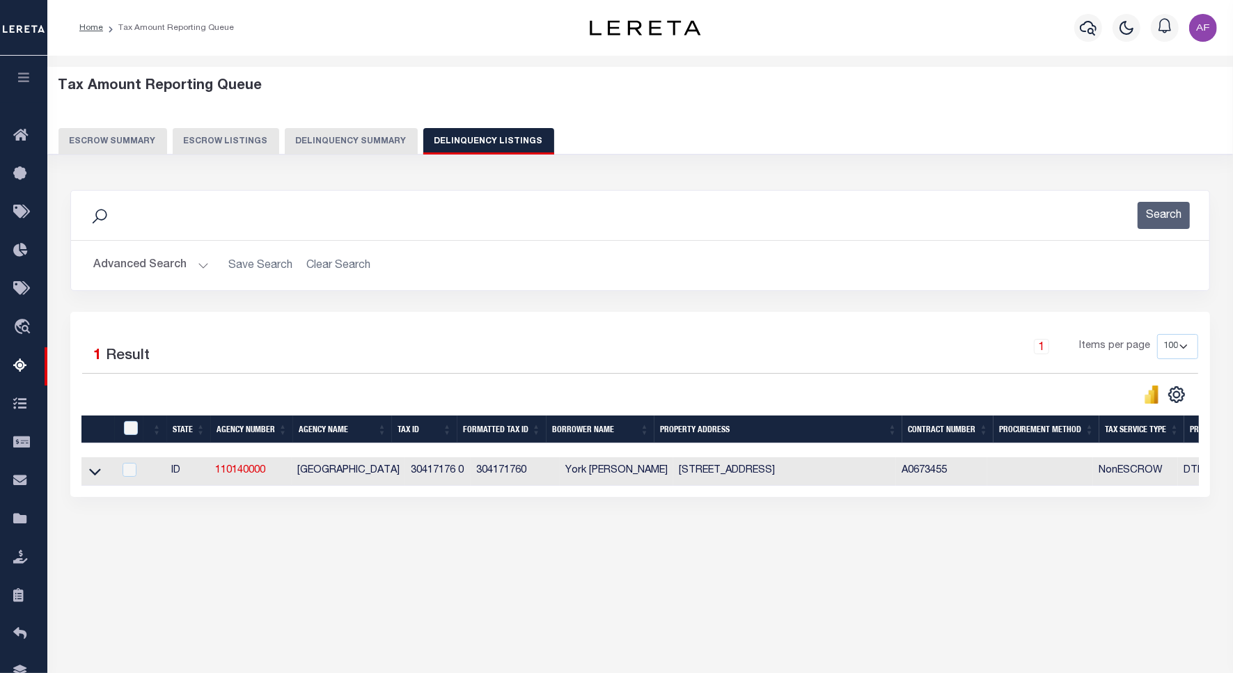
click at [143, 271] on button "Advanced Search" at bounding box center [151, 265] width 116 height 27
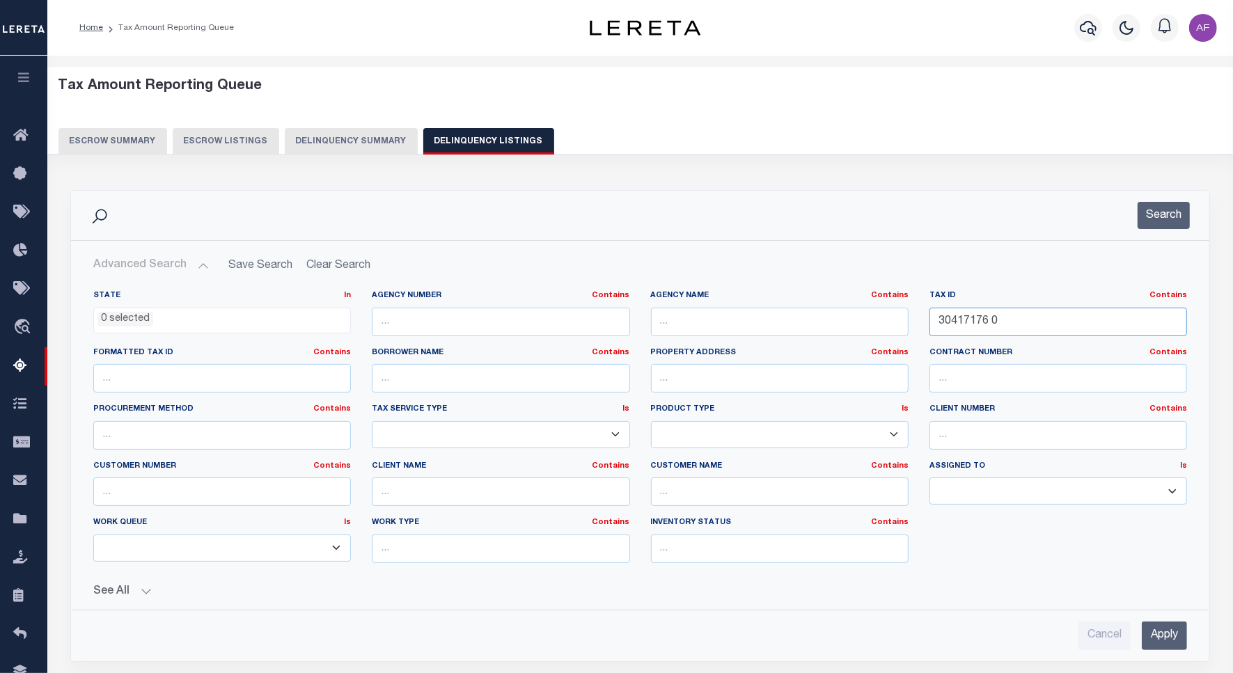
drag, startPoint x: 1007, startPoint y: 321, endPoint x: 916, endPoint y: 312, distance: 91.6
click at [916, 312] on div "State In In AK AL AR AZ CA CO CT DC DE FL GA GU HI IA ID IL IN KS KY LA MA MD M…" at bounding box center [640, 432] width 1115 height 284
paste input "8"
type input "30417178 0"
click at [1157, 221] on button "Search" at bounding box center [1164, 215] width 52 height 27
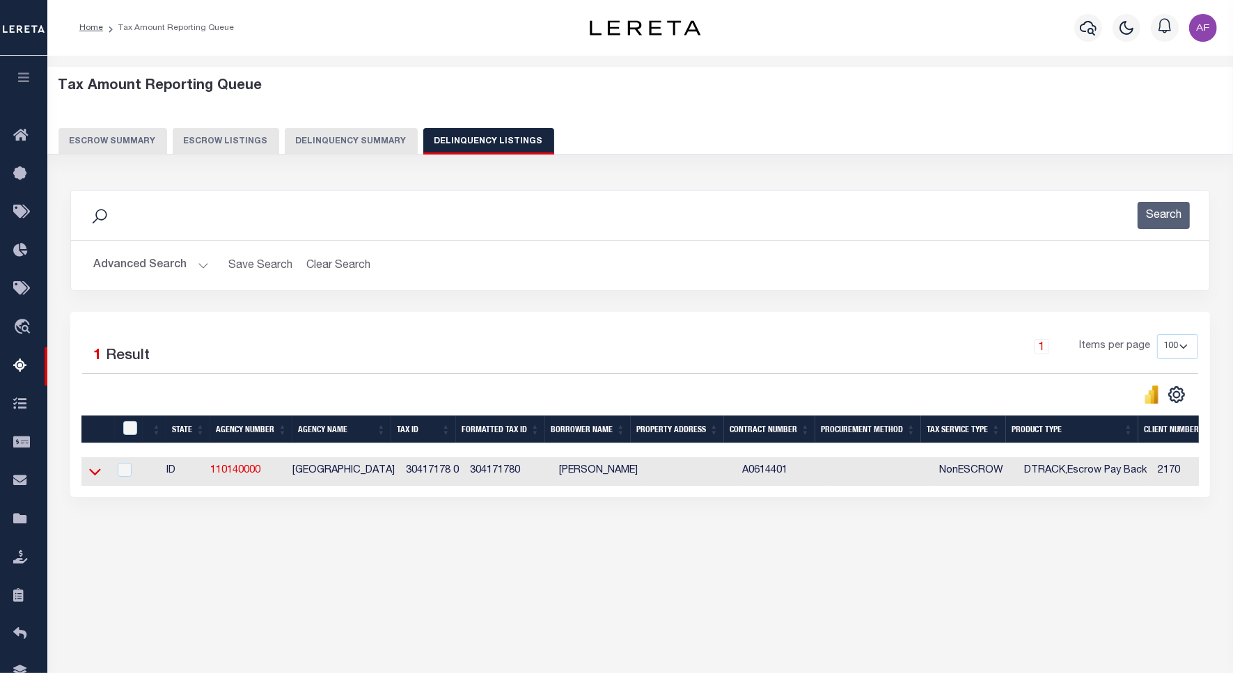
click at [94, 476] on icon at bounding box center [95, 472] width 12 height 7
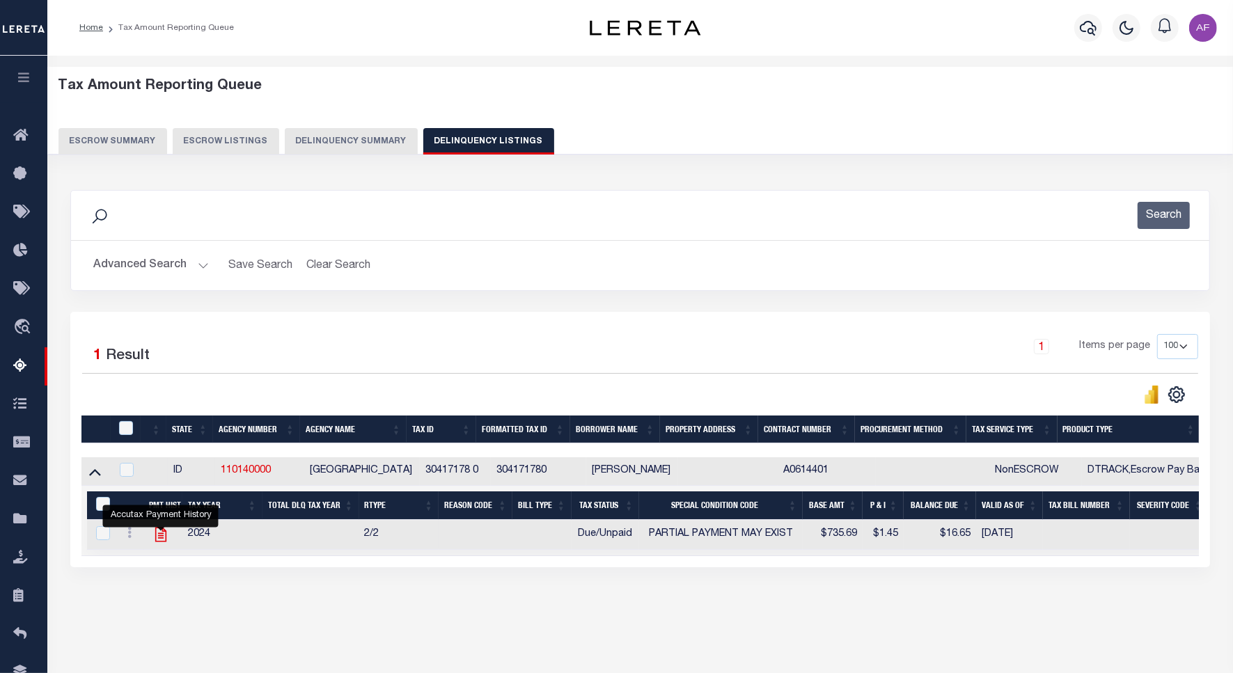
click at [162, 542] on icon "" at bounding box center [161, 535] width 18 height 18
checkbox input "true"
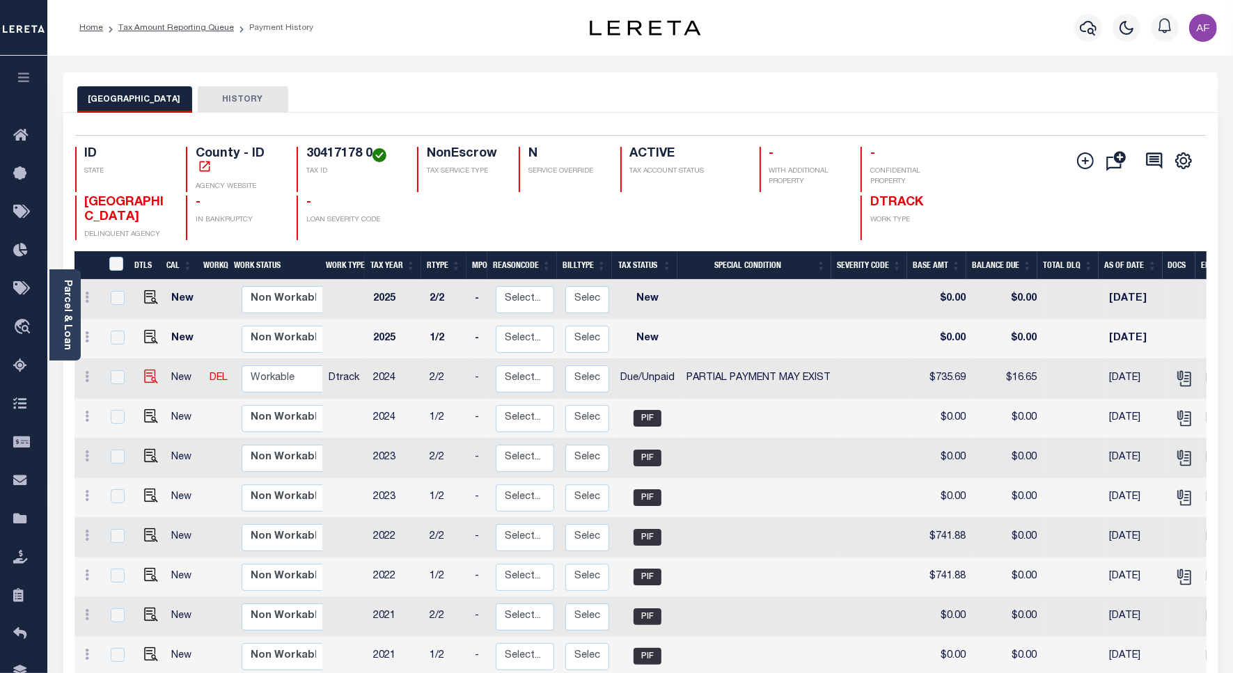
click at [150, 372] on img at bounding box center [151, 377] width 14 height 14
checkbox input "true"
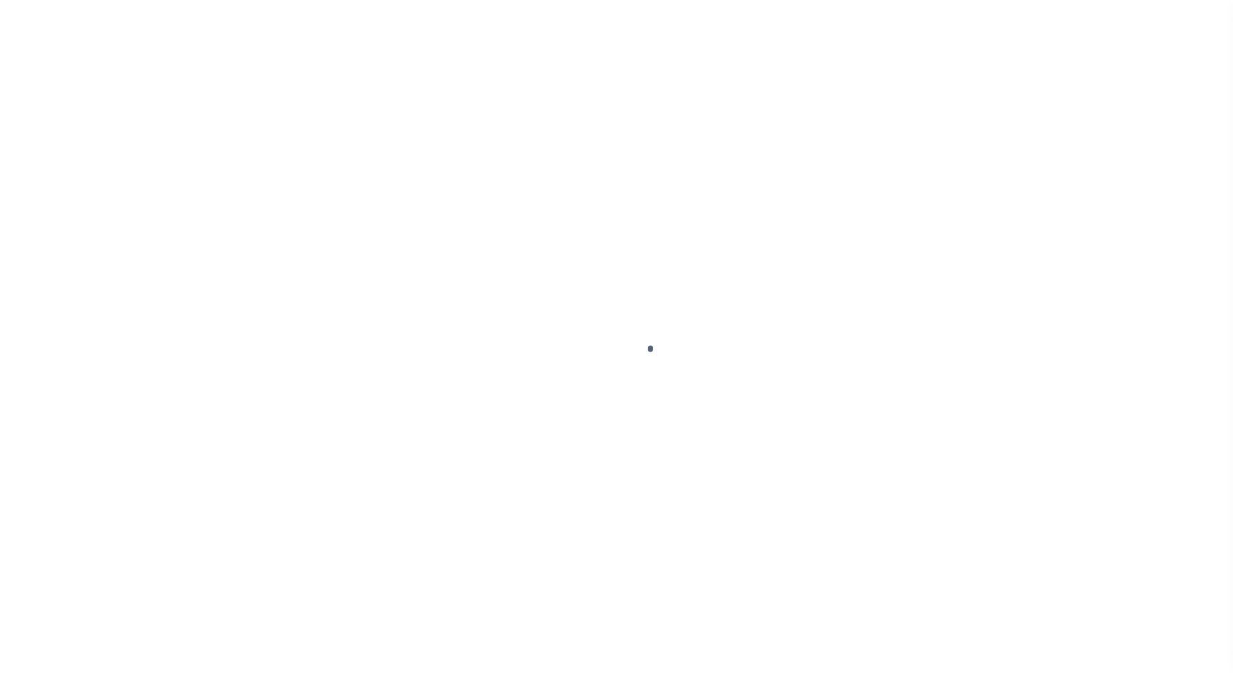
select select "DUE"
select select "15"
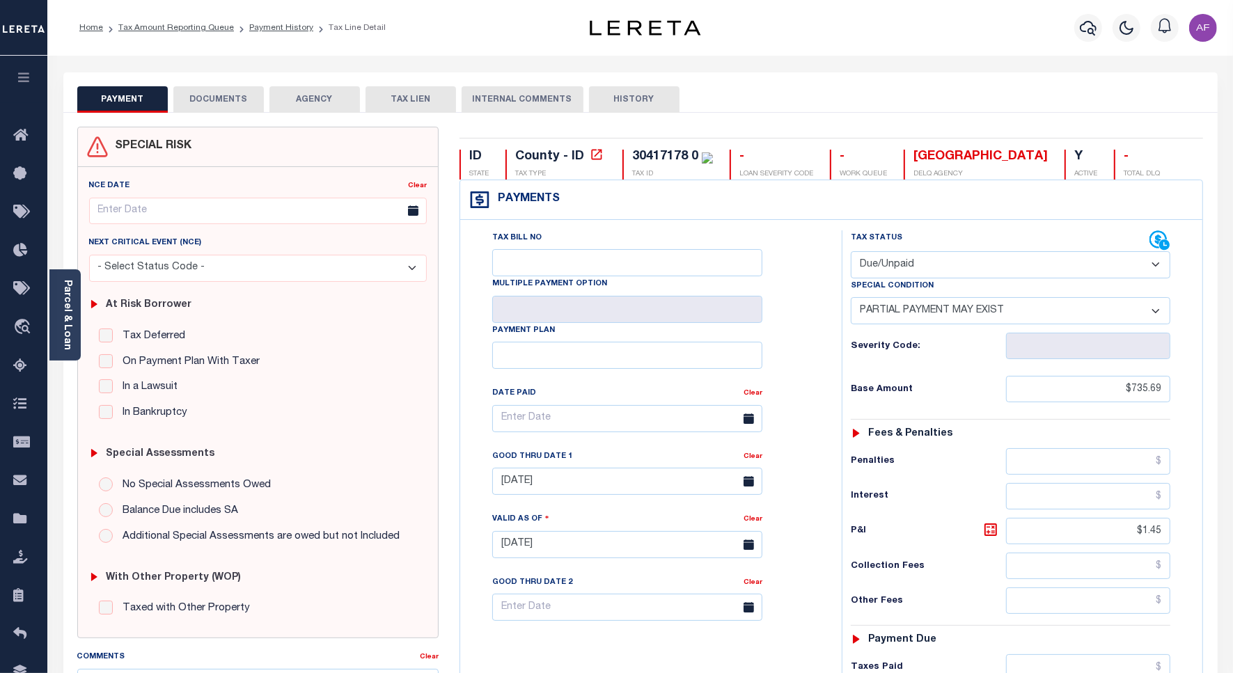
click at [885, 258] on select "- Select Status Code - Open Due/Unpaid Paid Incomplete No Tax Due Internal Refu…" at bounding box center [1011, 264] width 320 height 27
select select "PYD"
click at [851, 253] on select "- Select Status Code - Open Due/Unpaid Paid Incomplete No Tax Due Internal Refu…" at bounding box center [1011, 264] width 320 height 27
select select "0"
type input "[DATE]"
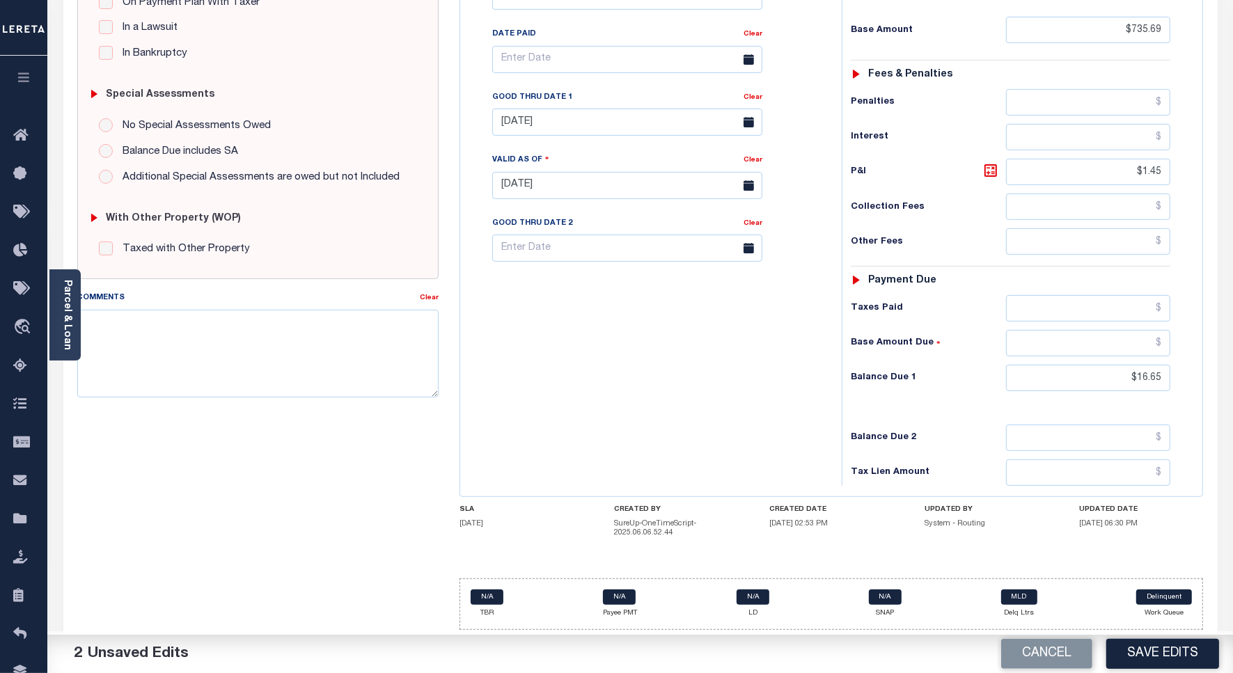
scroll to position [367, 0]
click at [1147, 373] on input "$16.65" at bounding box center [1088, 378] width 164 height 26
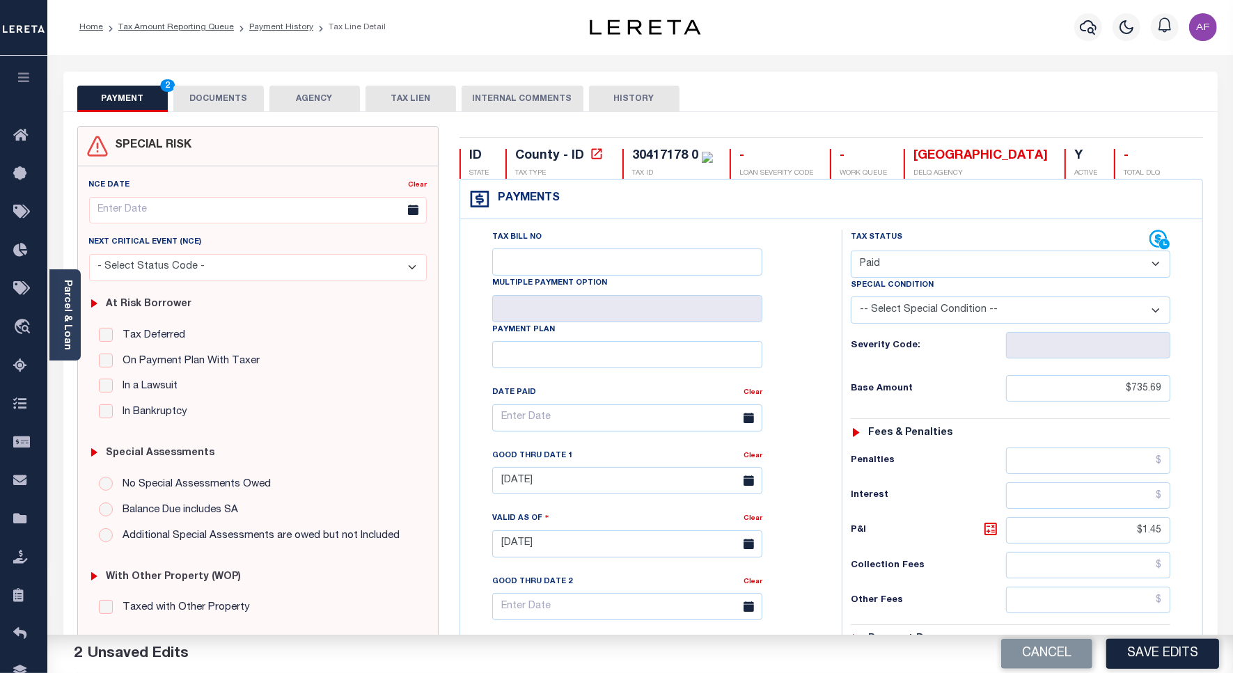
scroll to position [0, 0]
type input "$0.00"
click at [219, 93] on button "DOCUMENTS" at bounding box center [218, 99] width 90 height 26
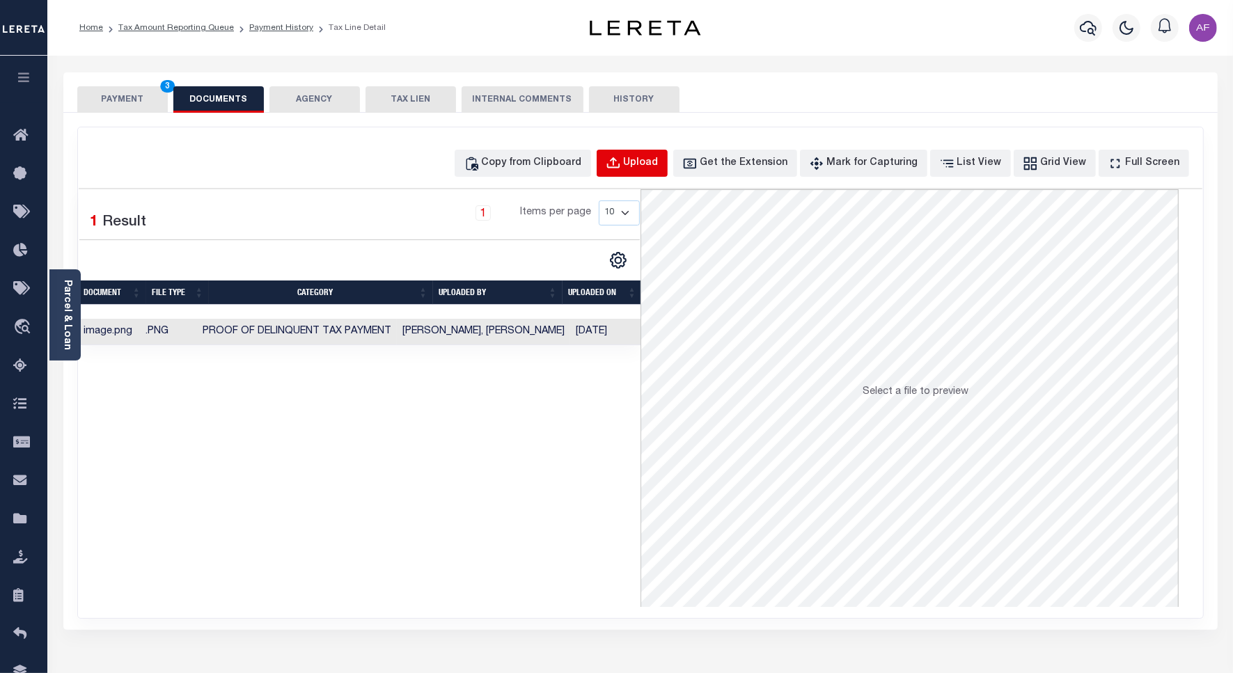
click at [661, 173] on button "Upload" at bounding box center [632, 163] width 71 height 27
select select "POP"
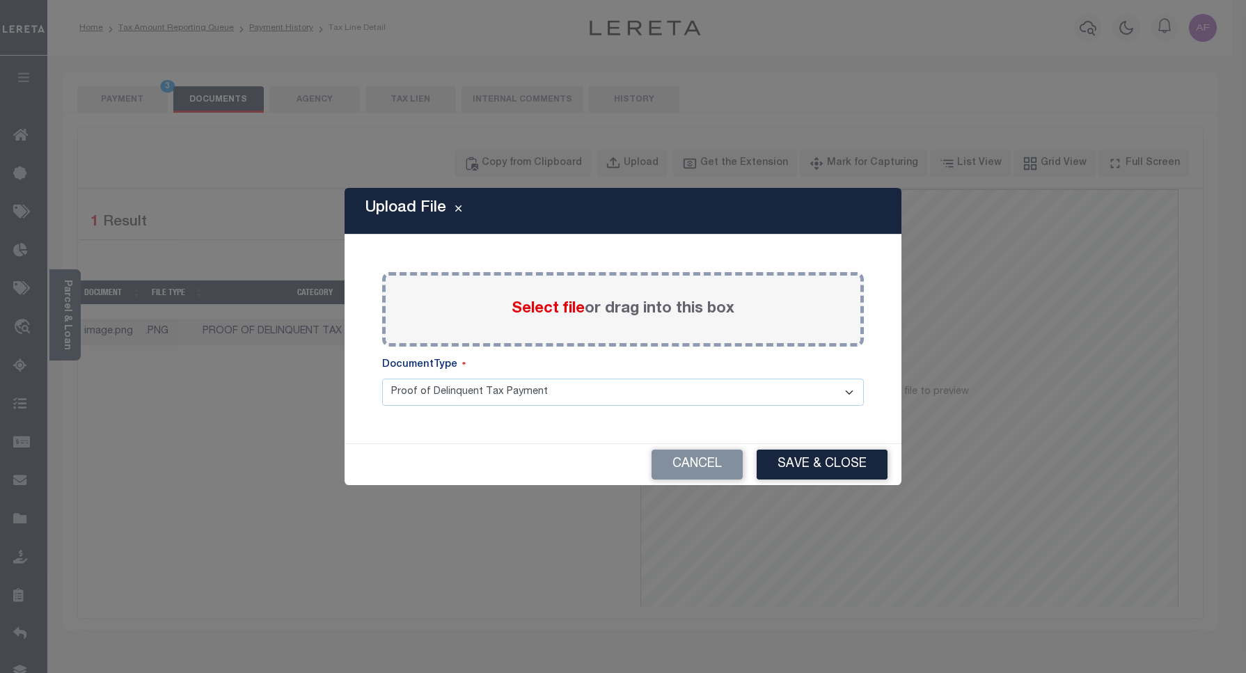
click at [530, 313] on span "Select file" at bounding box center [548, 308] width 73 height 15
click at [0, 0] on input "Select file or drag into this box" at bounding box center [0, 0] width 0 height 0
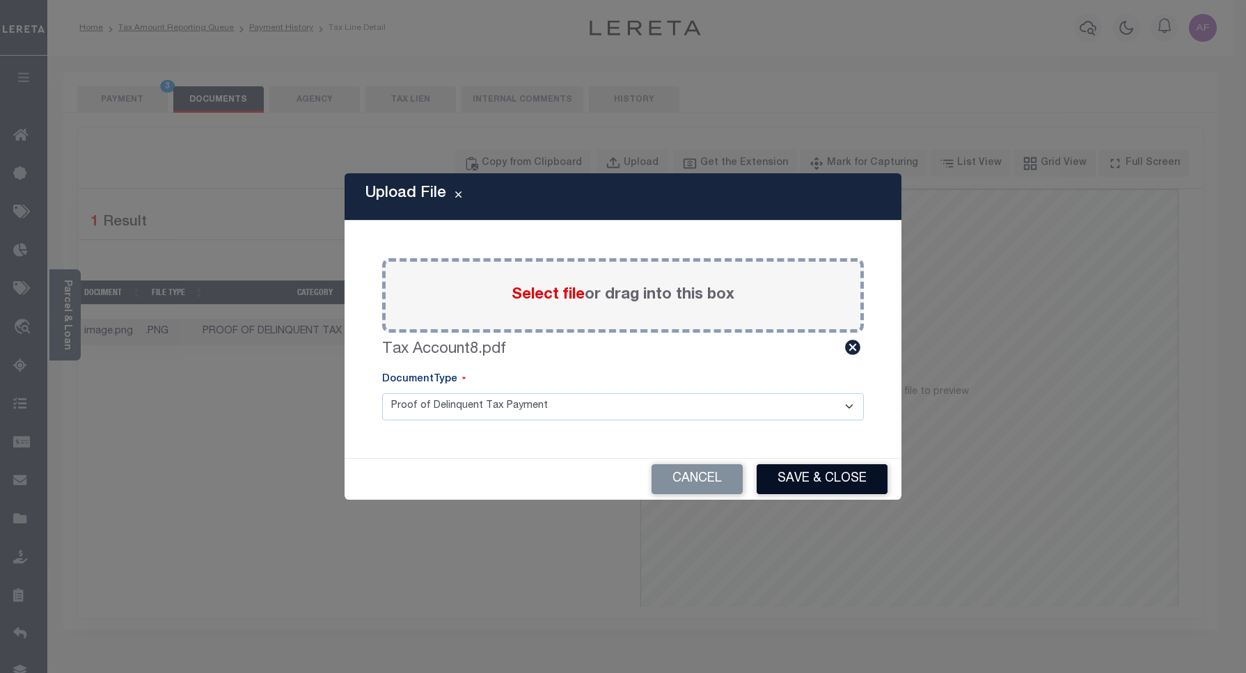
click at [826, 475] on button "Save & Close" at bounding box center [822, 479] width 131 height 30
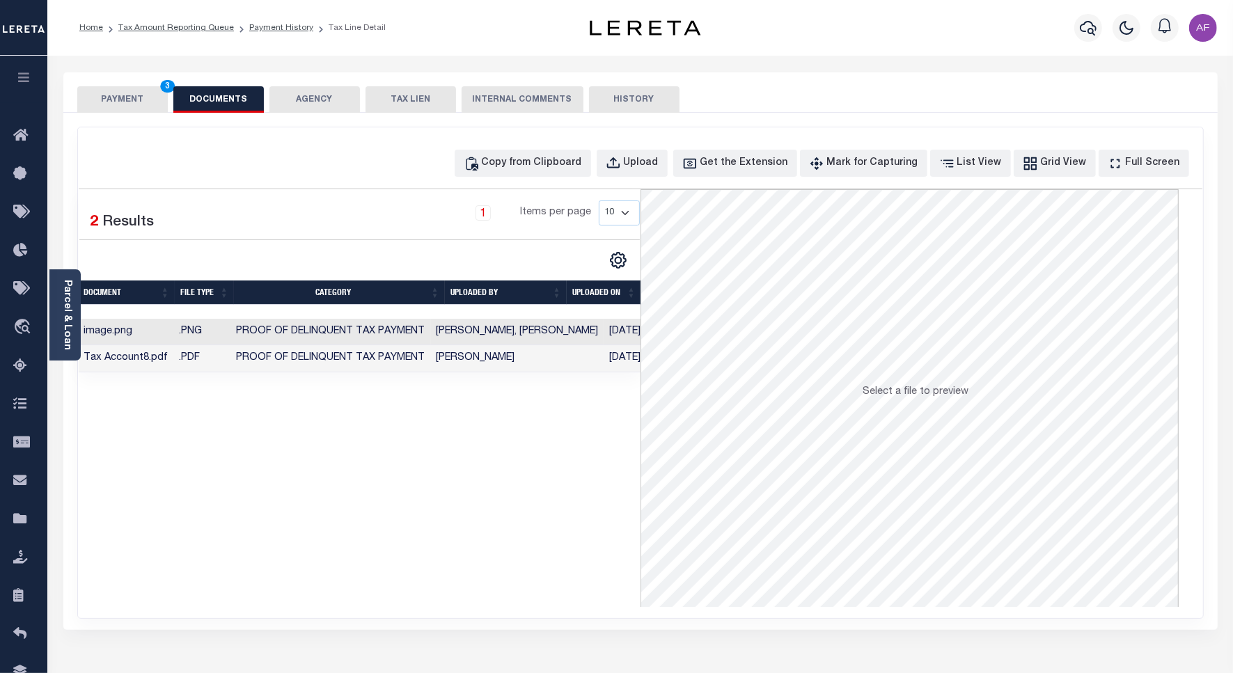
click at [123, 102] on button "PAYMENT 3" at bounding box center [122, 99] width 90 height 26
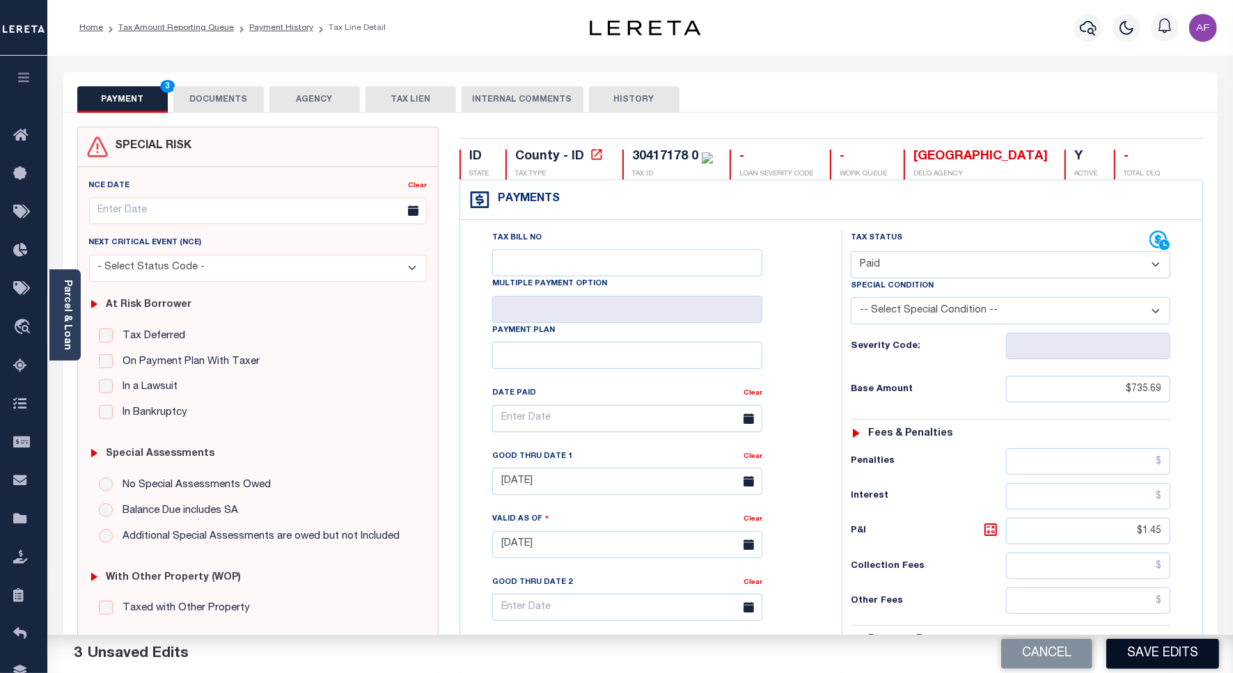
click at [1165, 648] on button "Save Edits" at bounding box center [1162, 654] width 113 height 30
checkbox input "false"
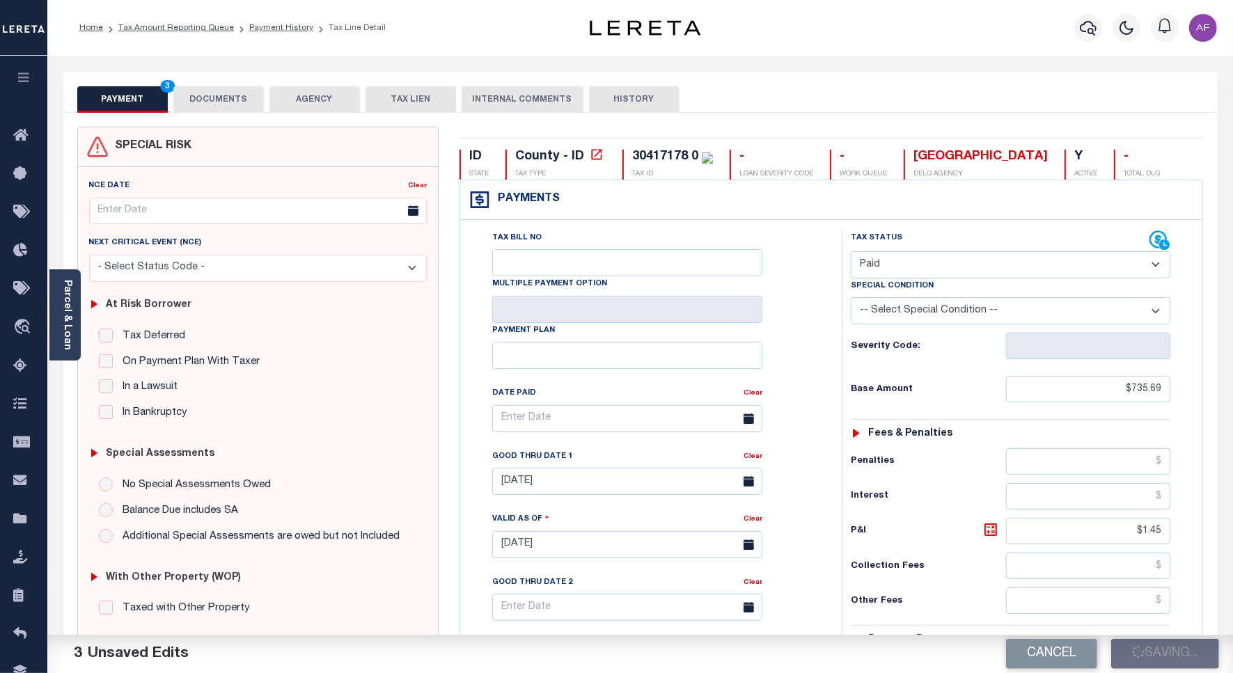
type input "$735.69"
type input "$1.45"
type input "$0"
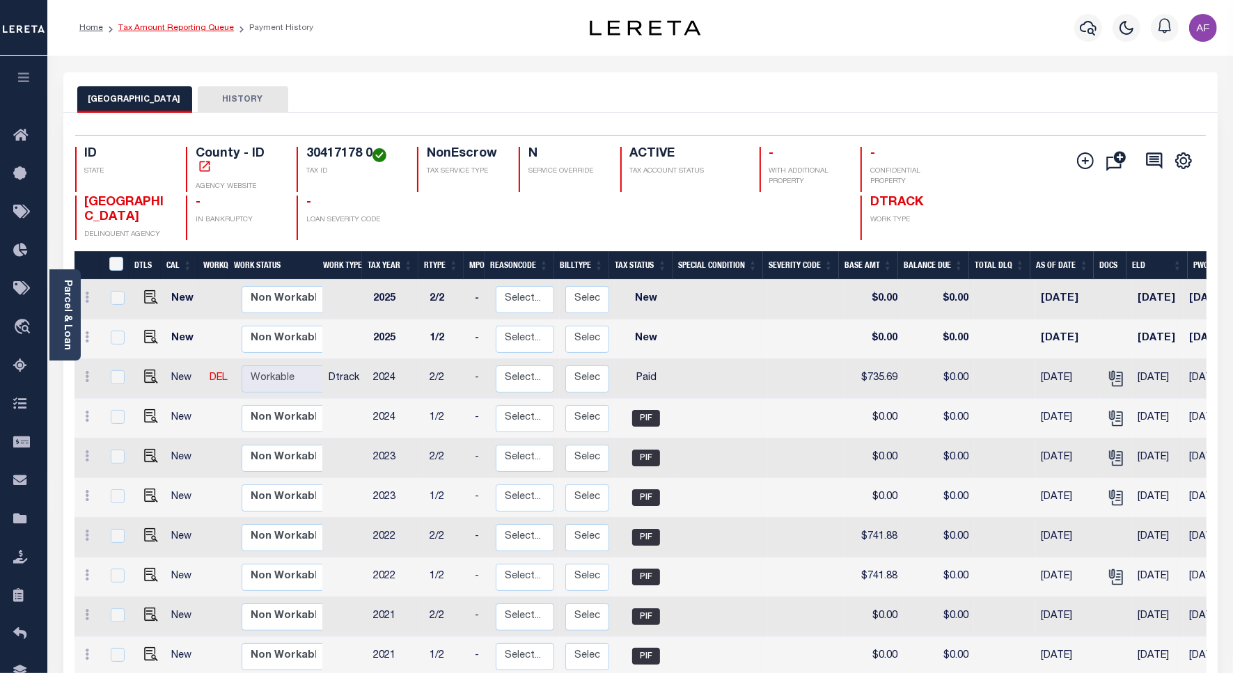
click at [189, 25] on link "Tax Amount Reporting Queue" at bounding box center [176, 28] width 116 height 8
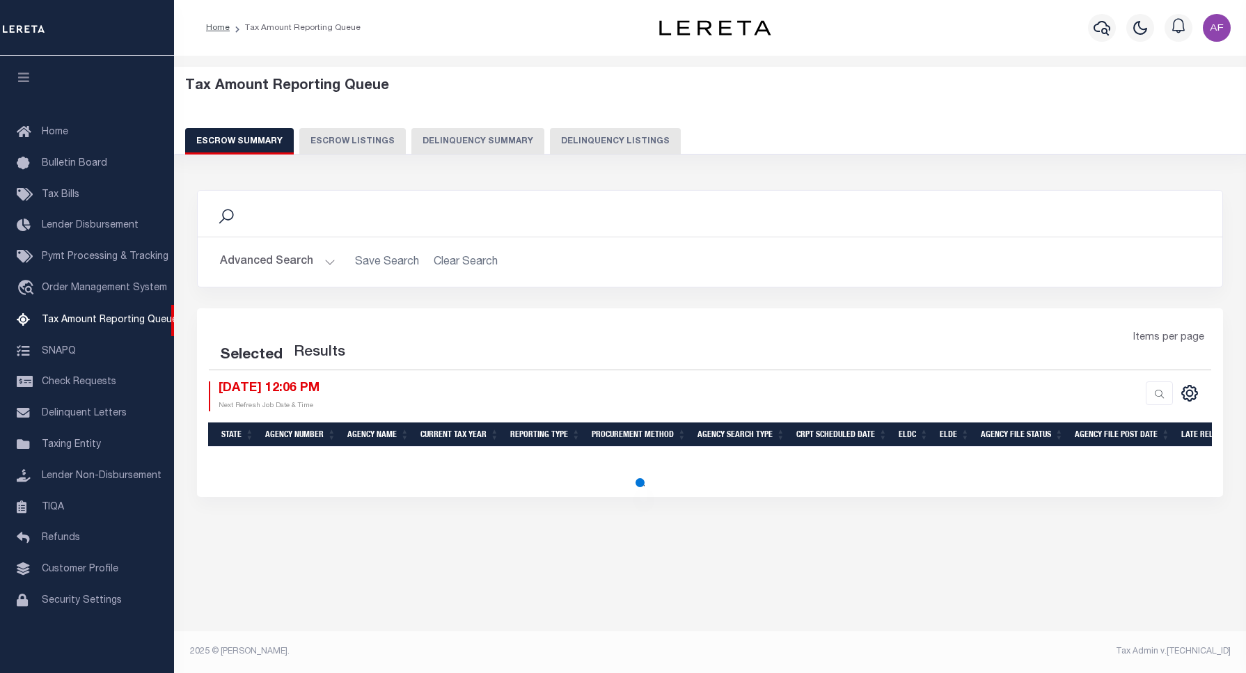
click at [599, 145] on button "Delinquency Listings" at bounding box center [615, 141] width 131 height 26
select select "100"
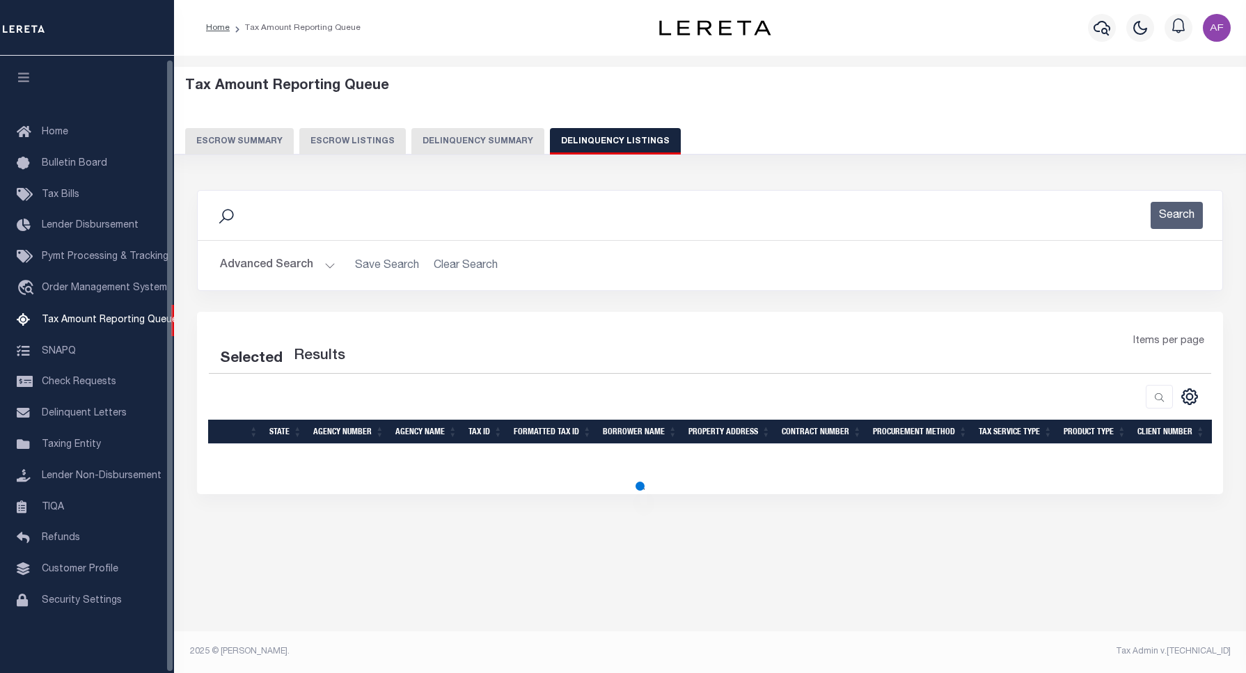
select select "100"
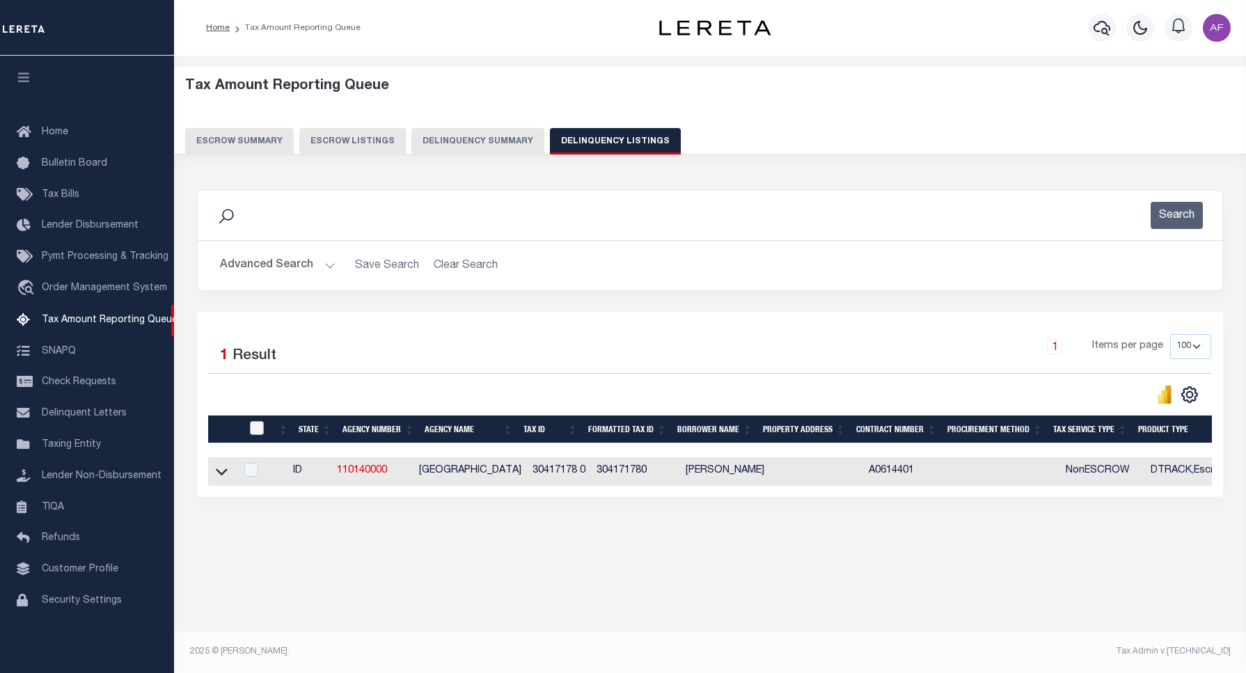
click at [254, 432] on input "checkbox" at bounding box center [257, 428] width 14 height 14
checkbox input "true"
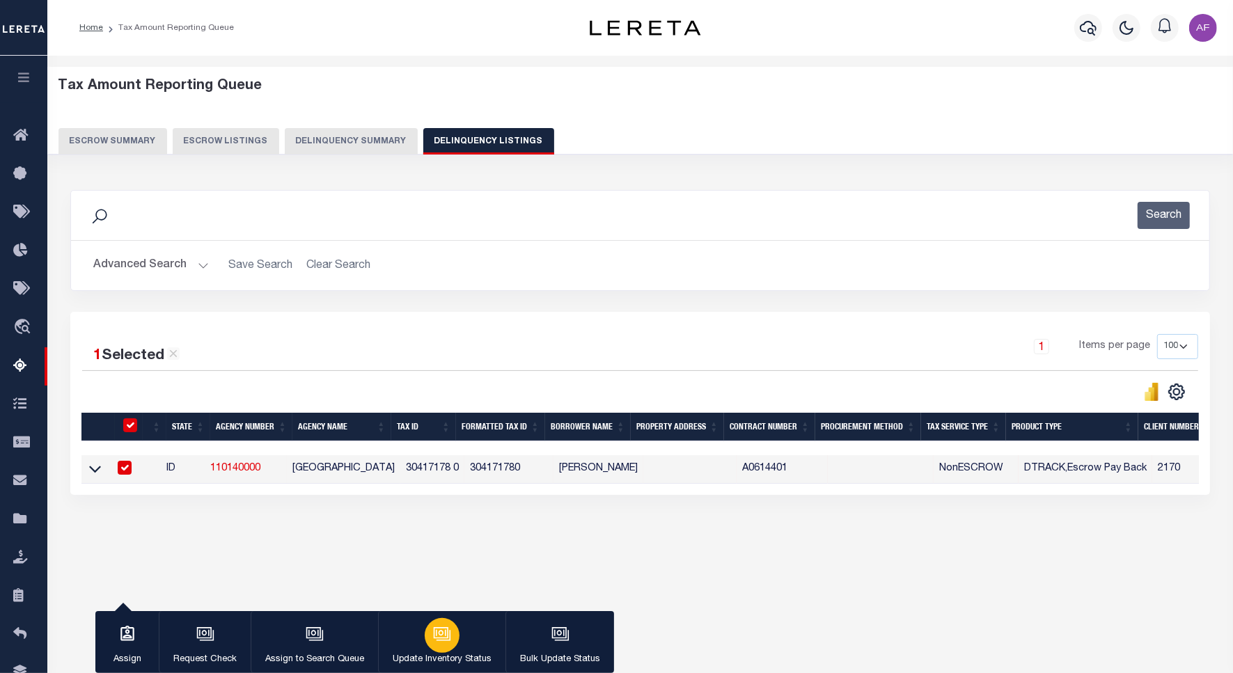
click at [440, 640] on icon "button" at bounding box center [443, 635] width 14 height 10
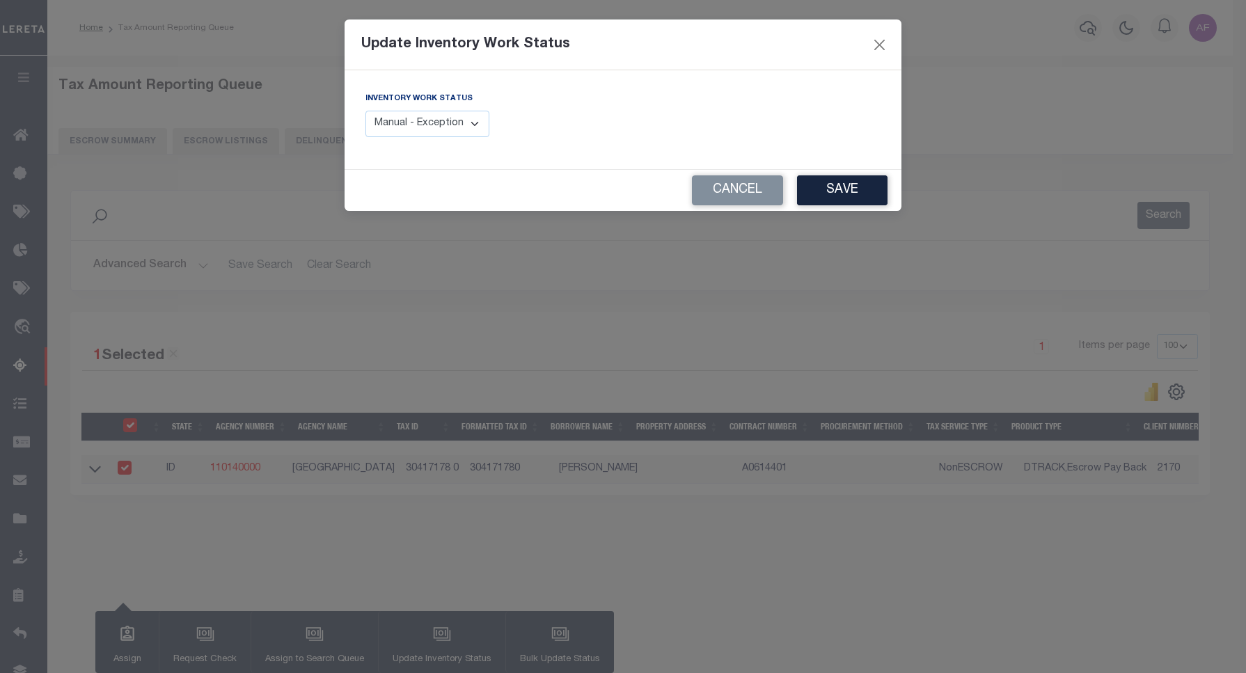
click at [464, 123] on select "Manual - Exception Pended - Awaiting Search Late Add Exception Completed" at bounding box center [427, 124] width 124 height 27
select select "4"
click at [365, 111] on select "Manual - Exception Pended - Awaiting Search Late Add Exception Completed" at bounding box center [427, 124] width 124 height 27
click at [871, 181] on button "Save" at bounding box center [842, 190] width 90 height 30
